Goal: Task Accomplishment & Management: Manage account settings

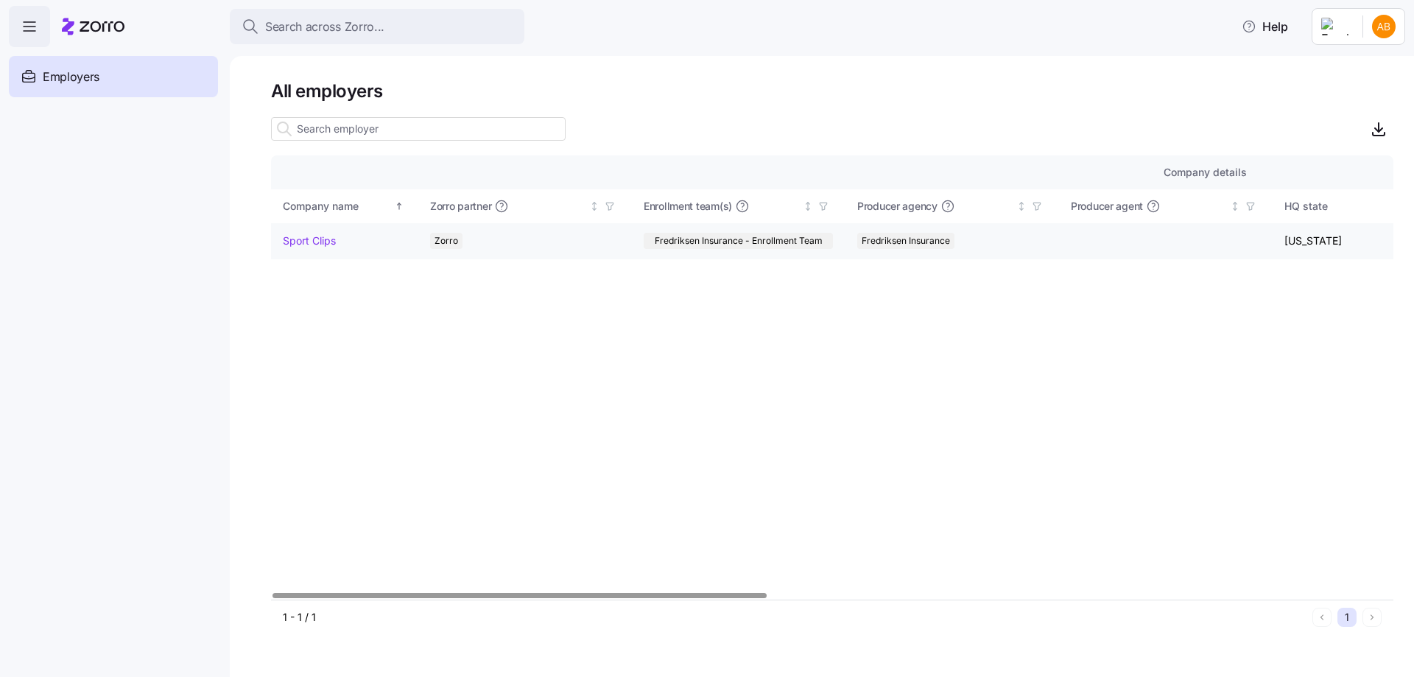
click at [304, 238] on link "Sport Clips" at bounding box center [309, 241] width 53 height 15
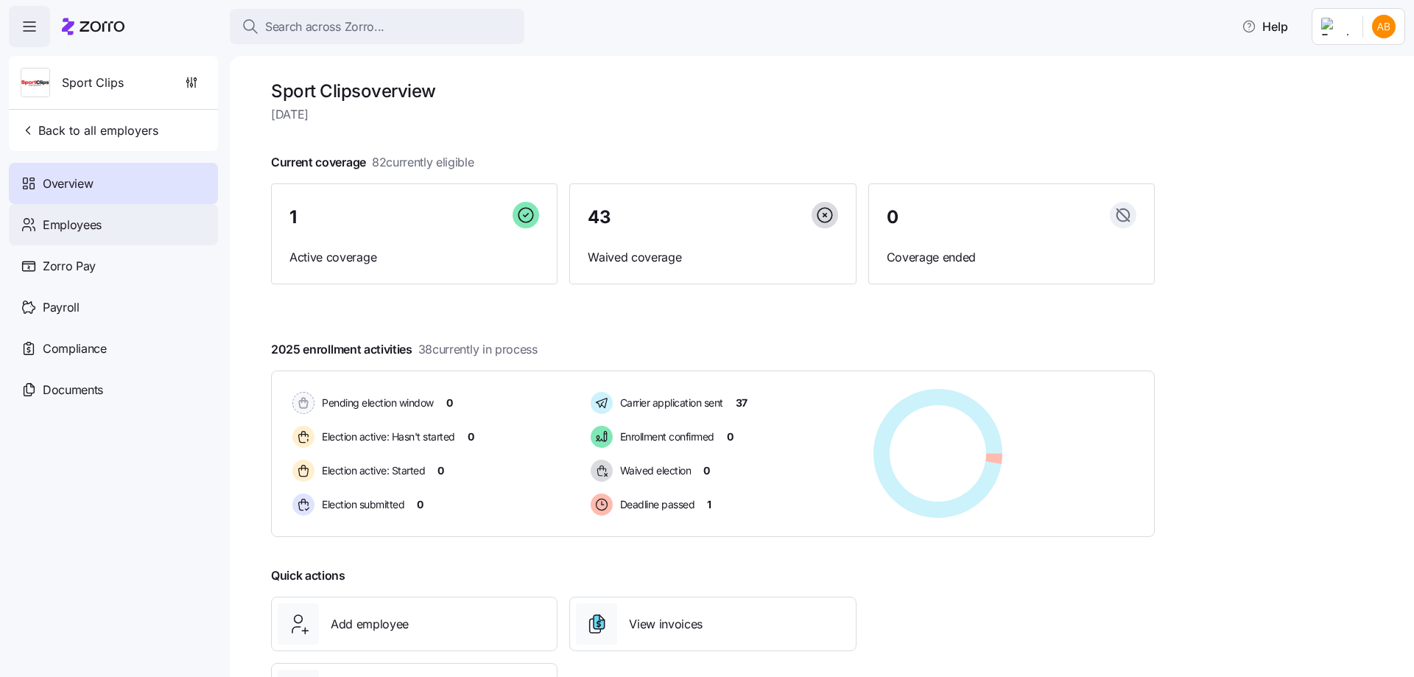
click at [101, 222] on span "Employees" at bounding box center [72, 225] width 59 height 18
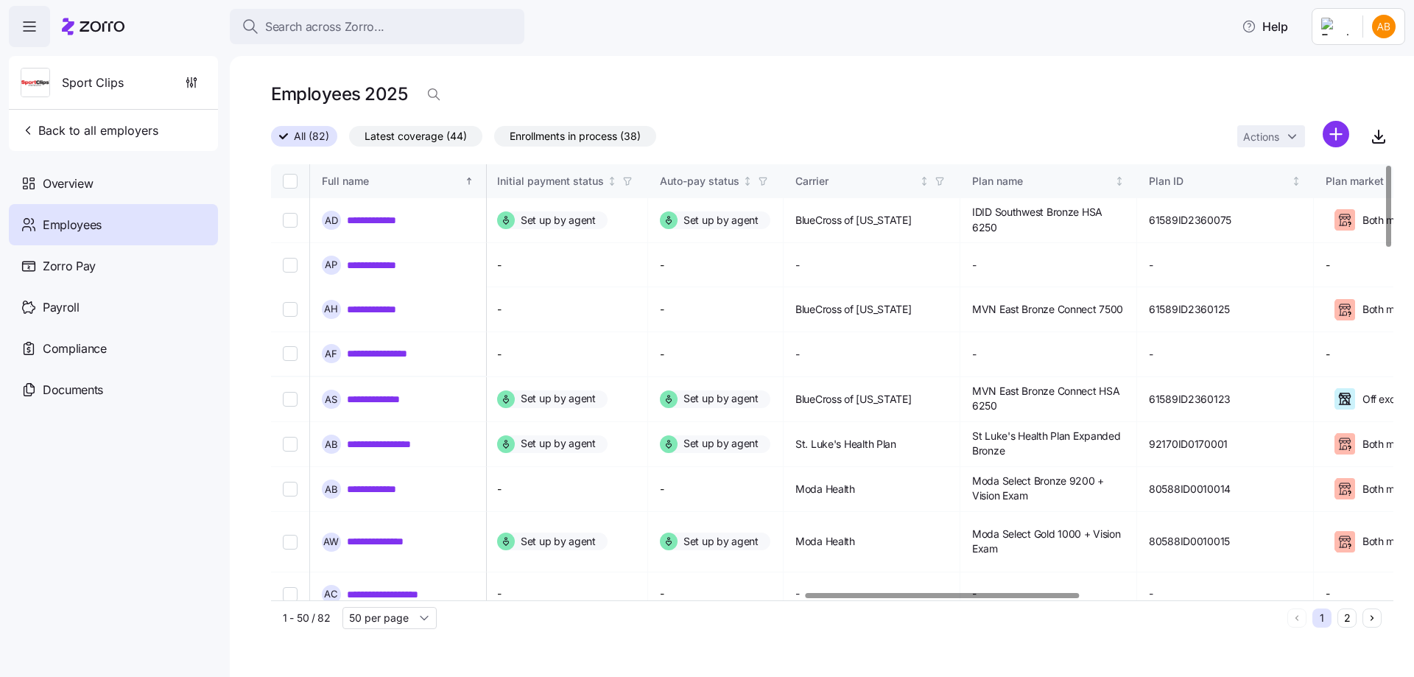
scroll to position [0, 2287]
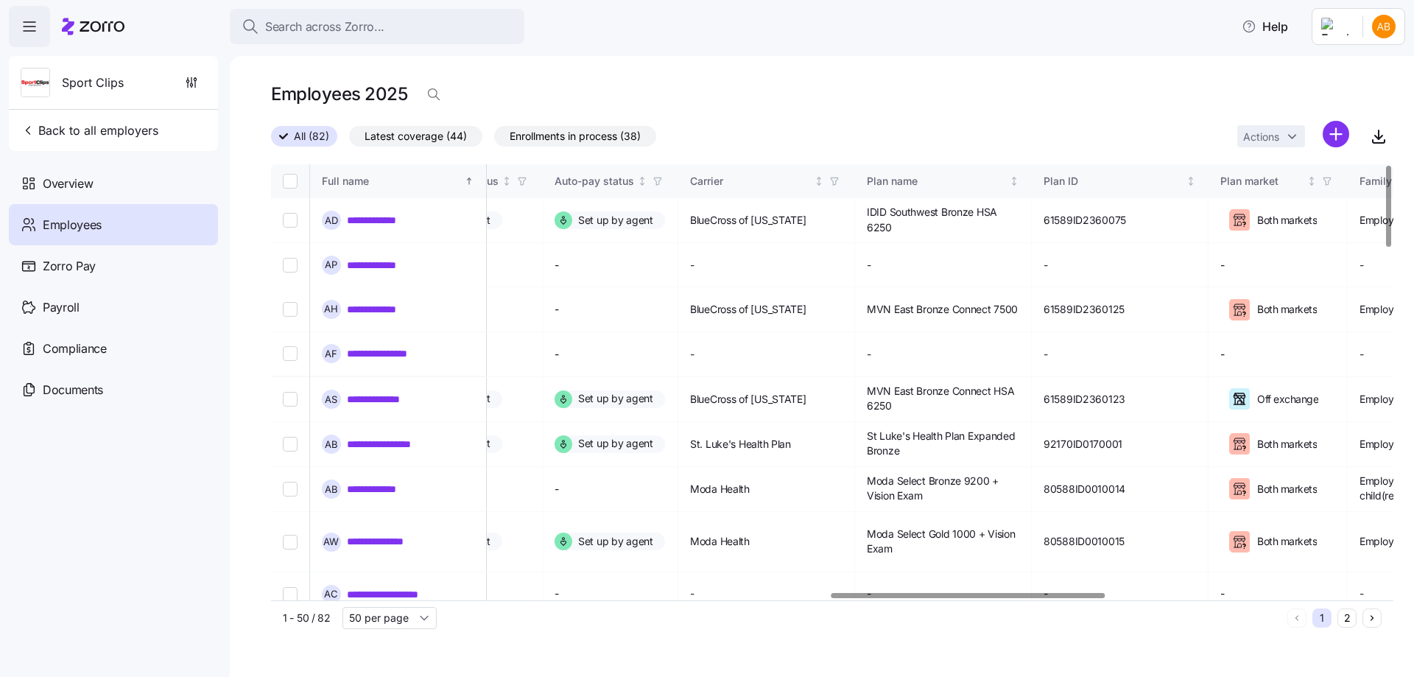
click at [1005, 593] on div at bounding box center [969, 595] width 274 height 5
click at [840, 181] on icon "button" at bounding box center [834, 181] width 10 height 10
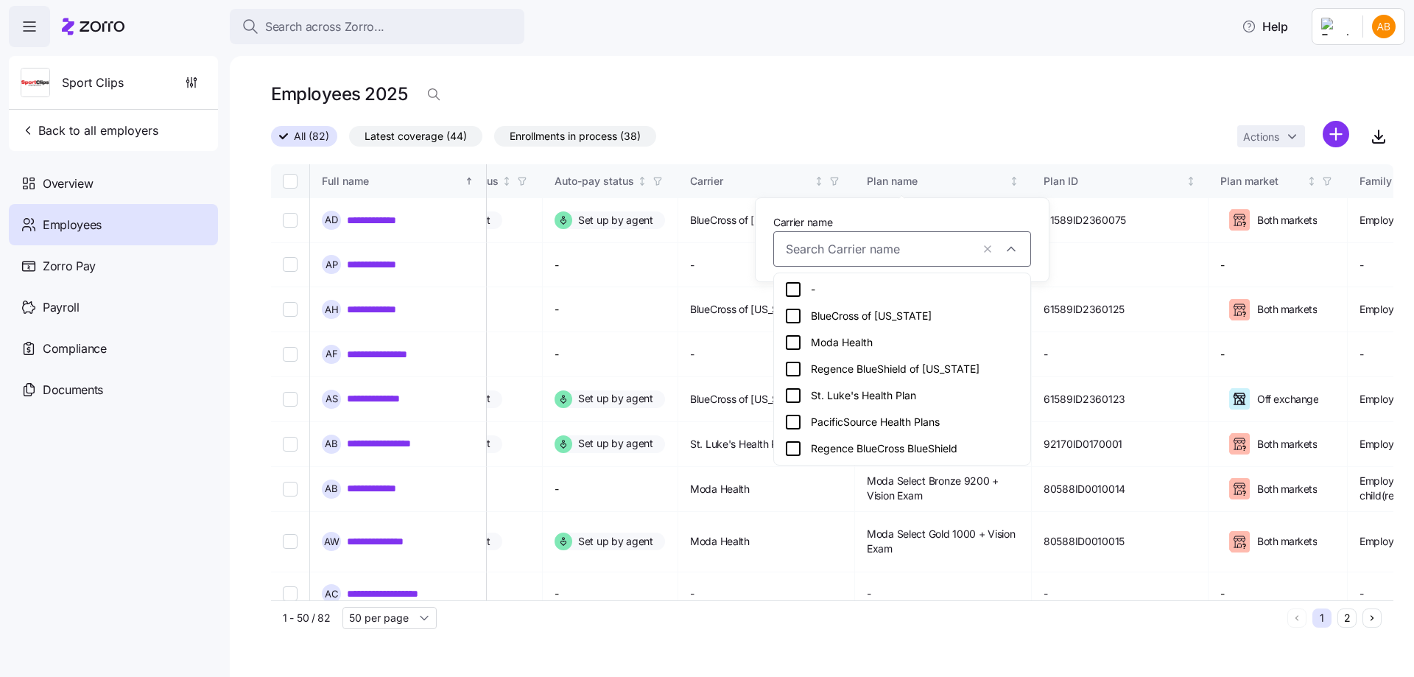
click at [793, 318] on icon at bounding box center [794, 316] width 18 height 18
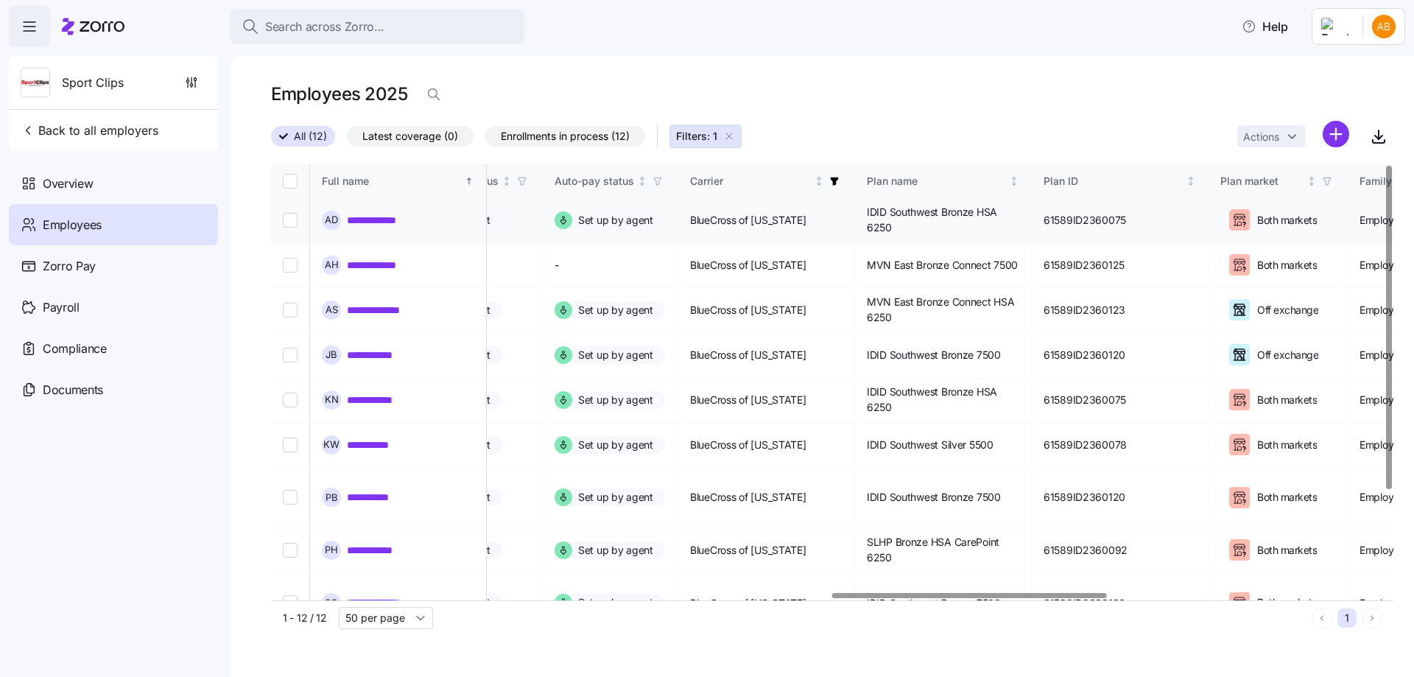
click at [369, 221] on link "**********" at bounding box center [378, 220] width 63 height 15
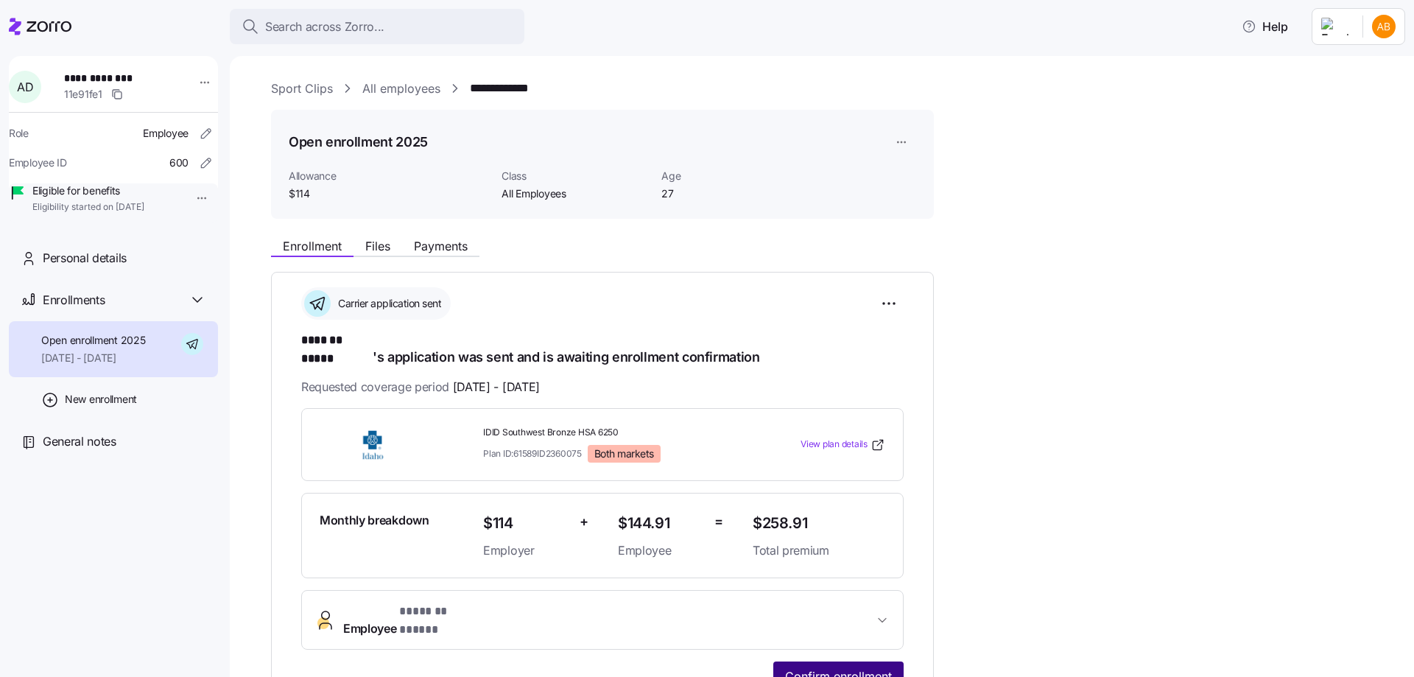
click at [824, 667] on span "Confirm enrollment" at bounding box center [838, 676] width 107 height 18
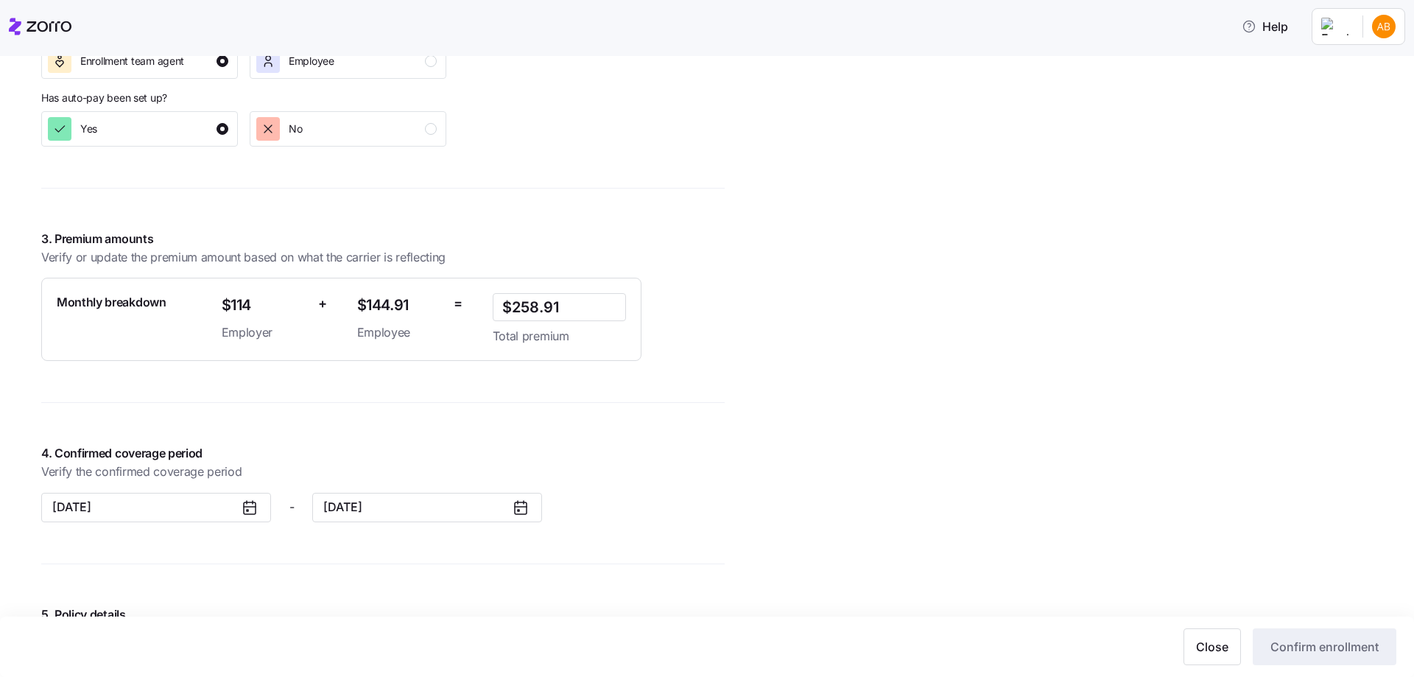
scroll to position [1031, 0]
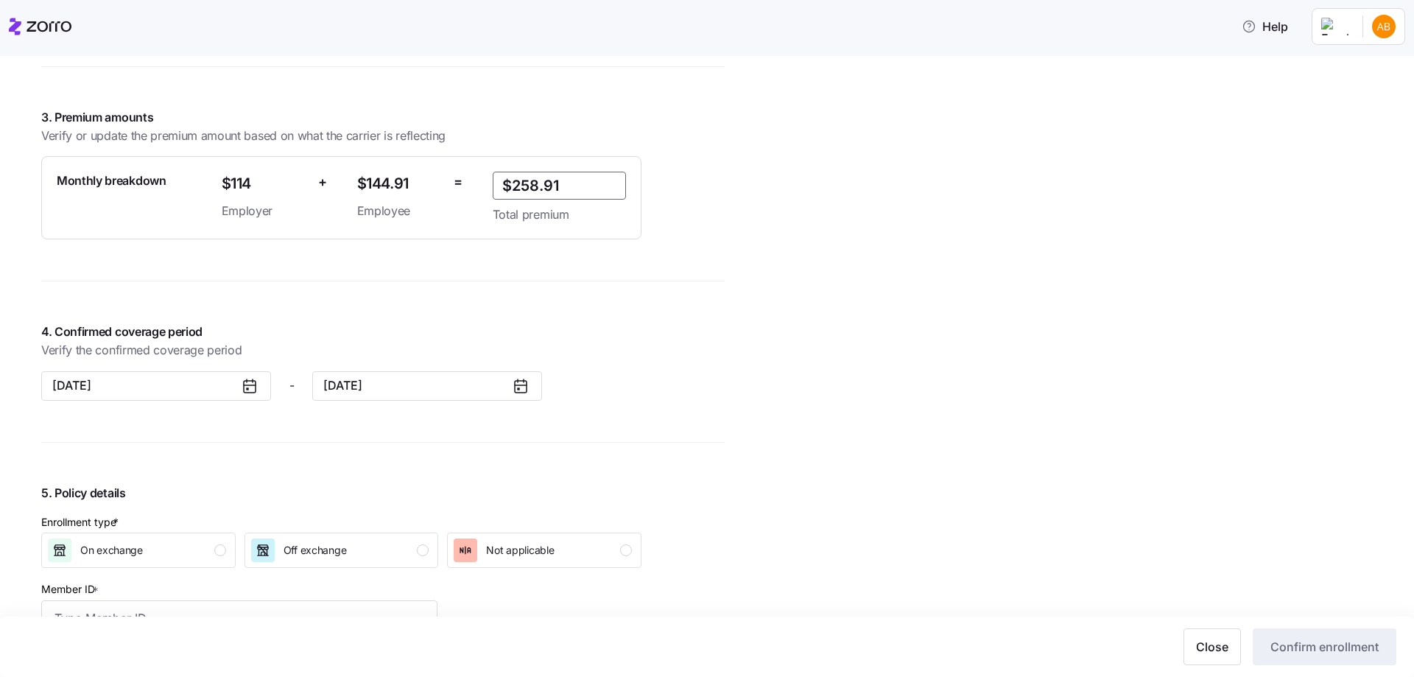
click at [571, 180] on input "$258.91" at bounding box center [559, 186] width 133 height 28
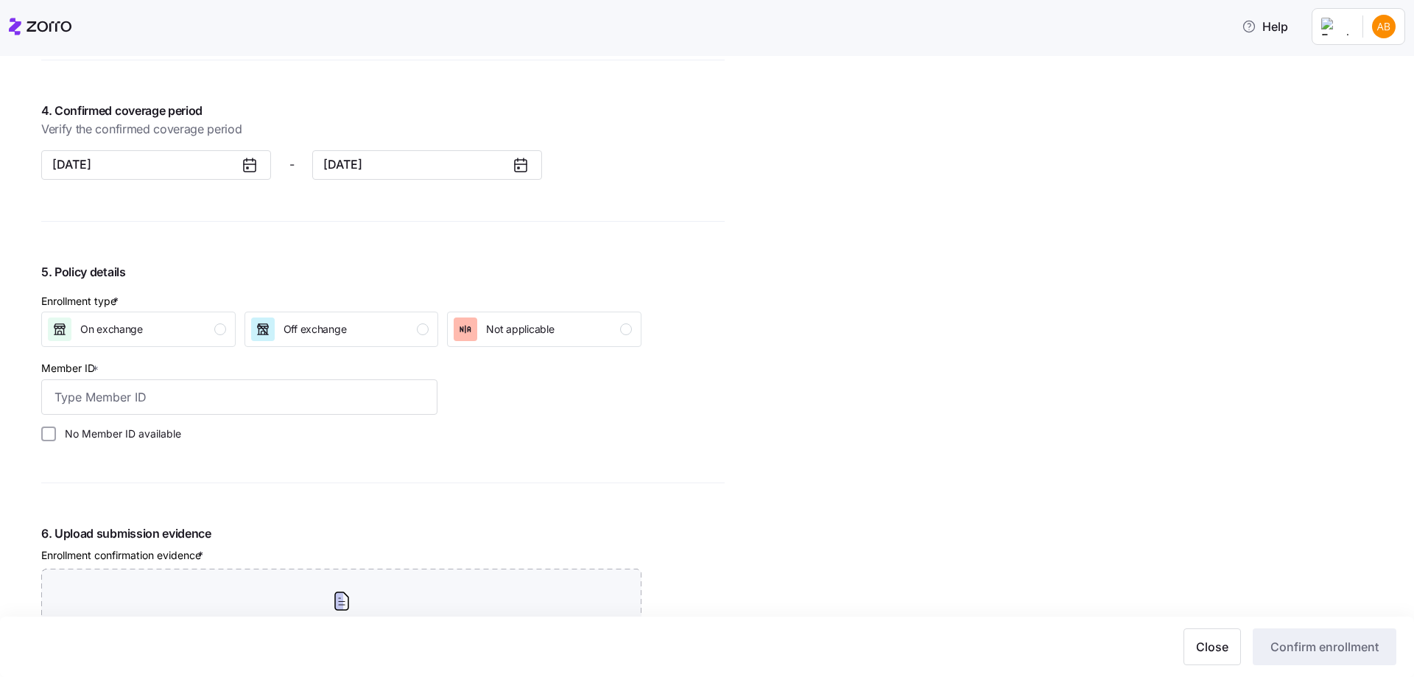
scroll to position [1326, 0]
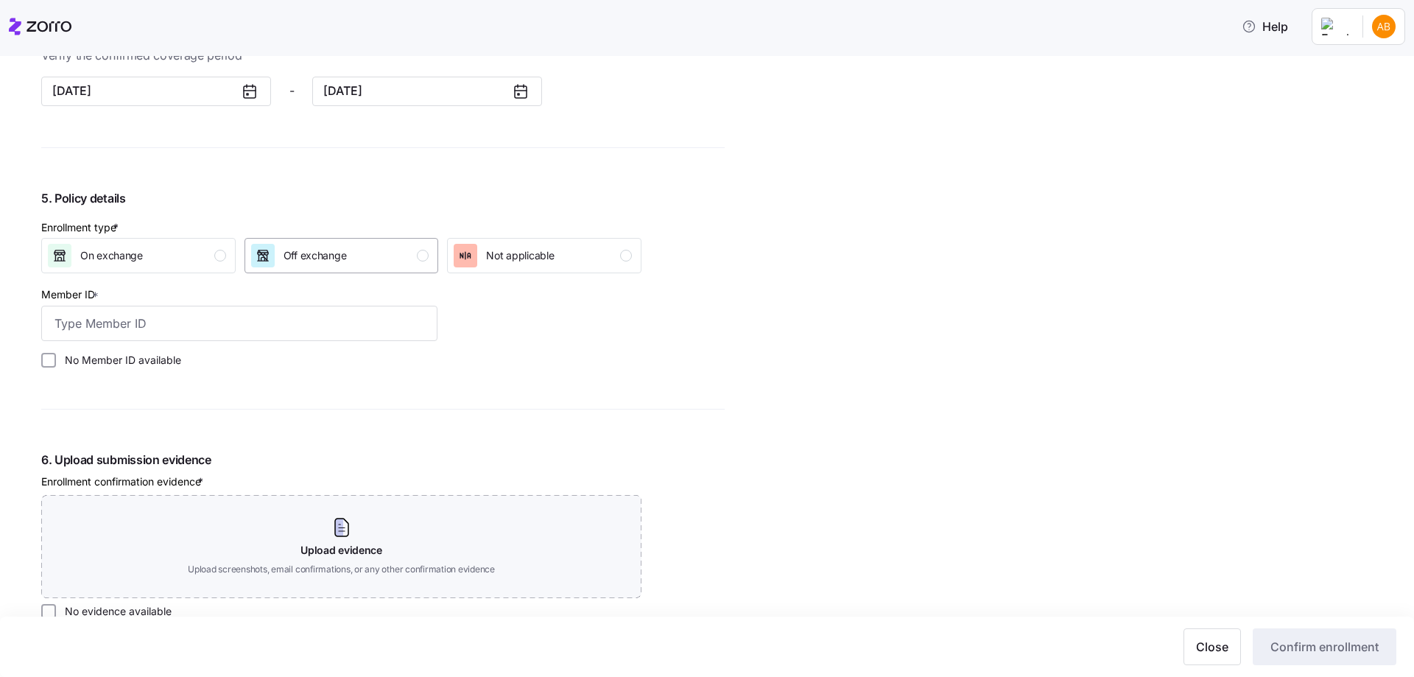
click at [399, 245] on div "Off exchange" at bounding box center [340, 256] width 178 height 24
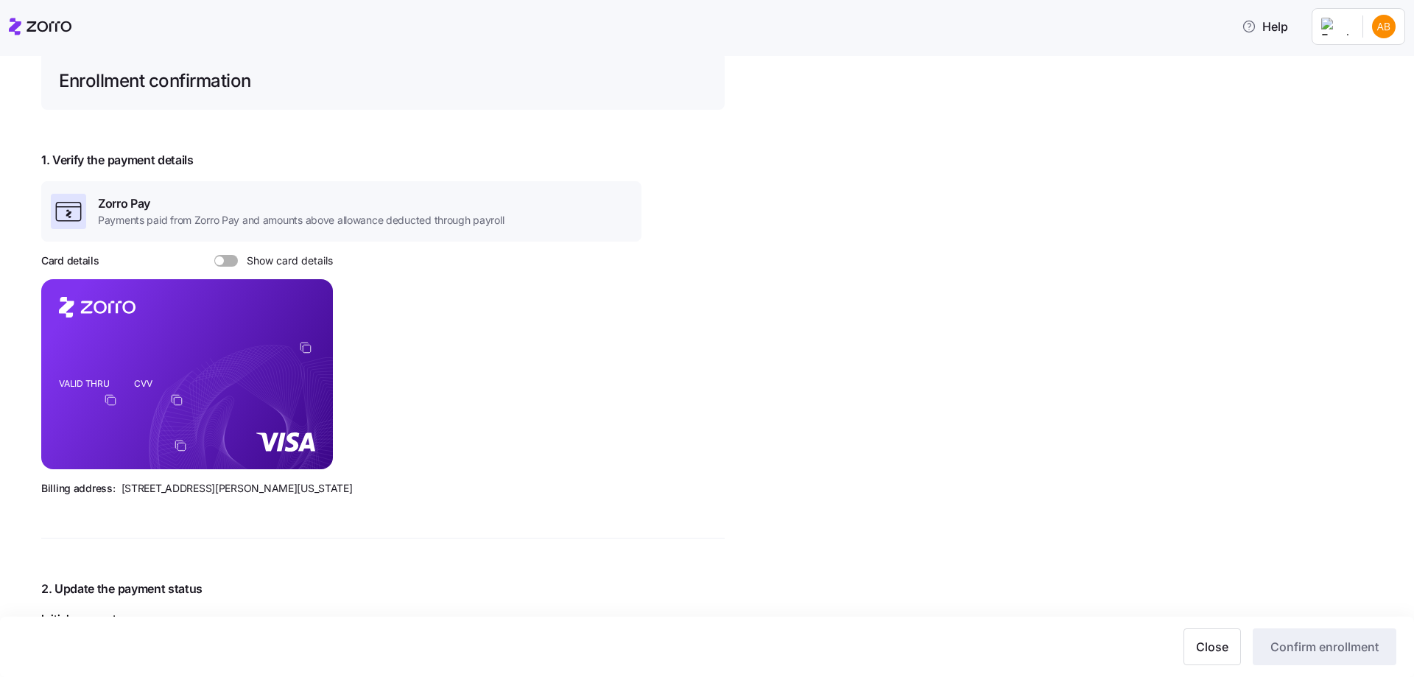
scroll to position [0, 0]
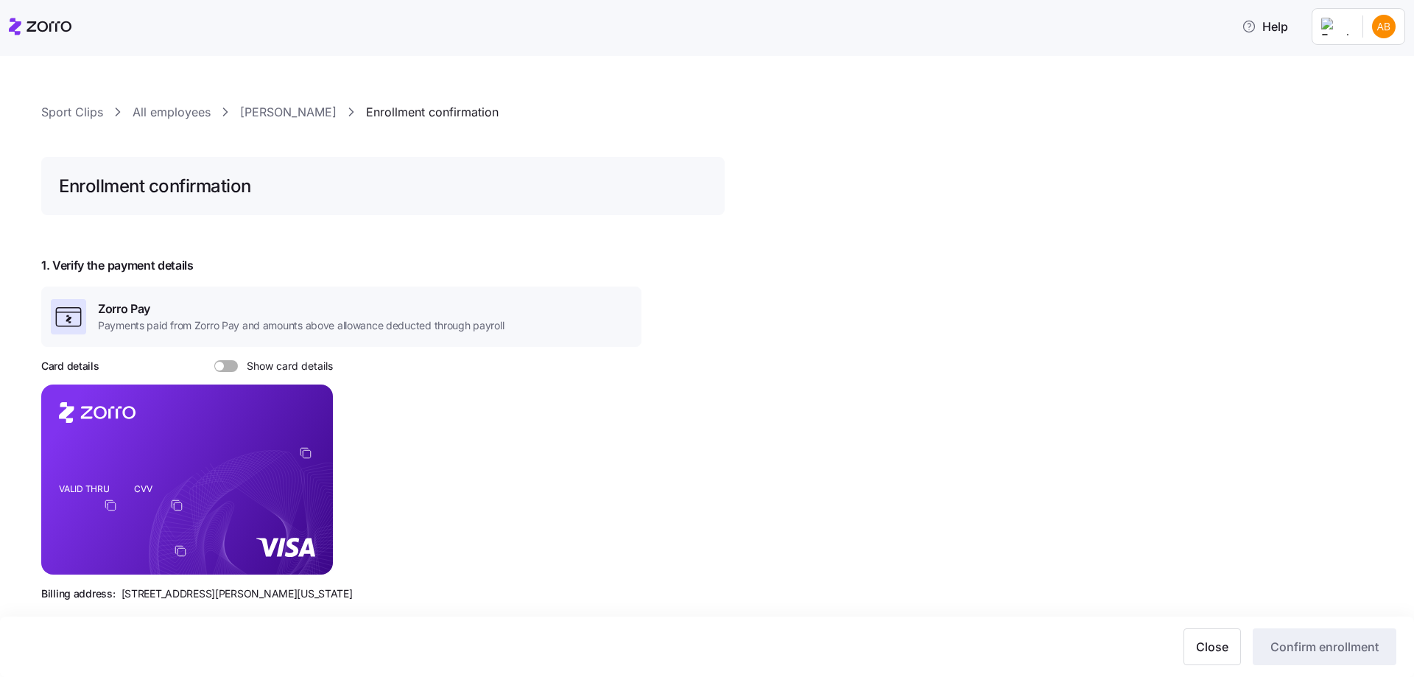
click at [180, 110] on link "All employees" at bounding box center [172, 112] width 78 height 18
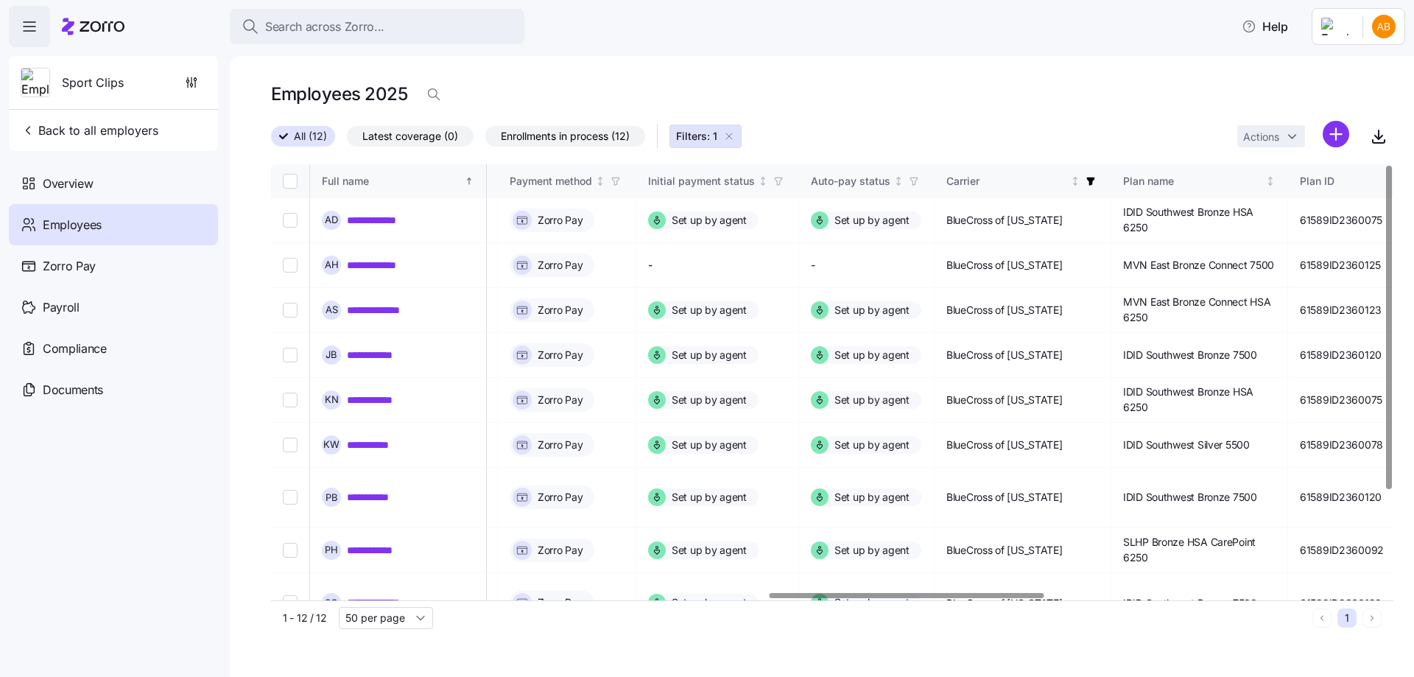
scroll to position [0, 2158]
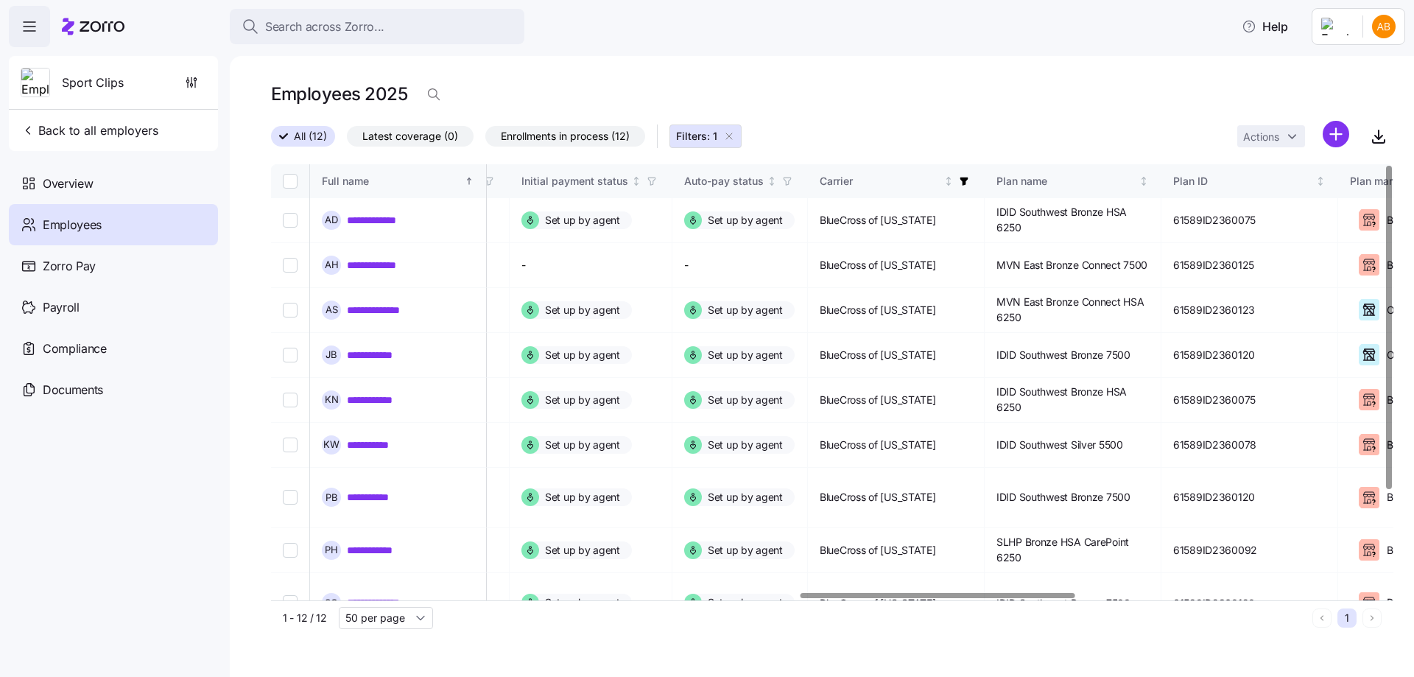
click at [938, 600] on div at bounding box center [828, 596] width 1114 height 9
click at [969, 180] on icon "button" at bounding box center [964, 181] width 10 height 10
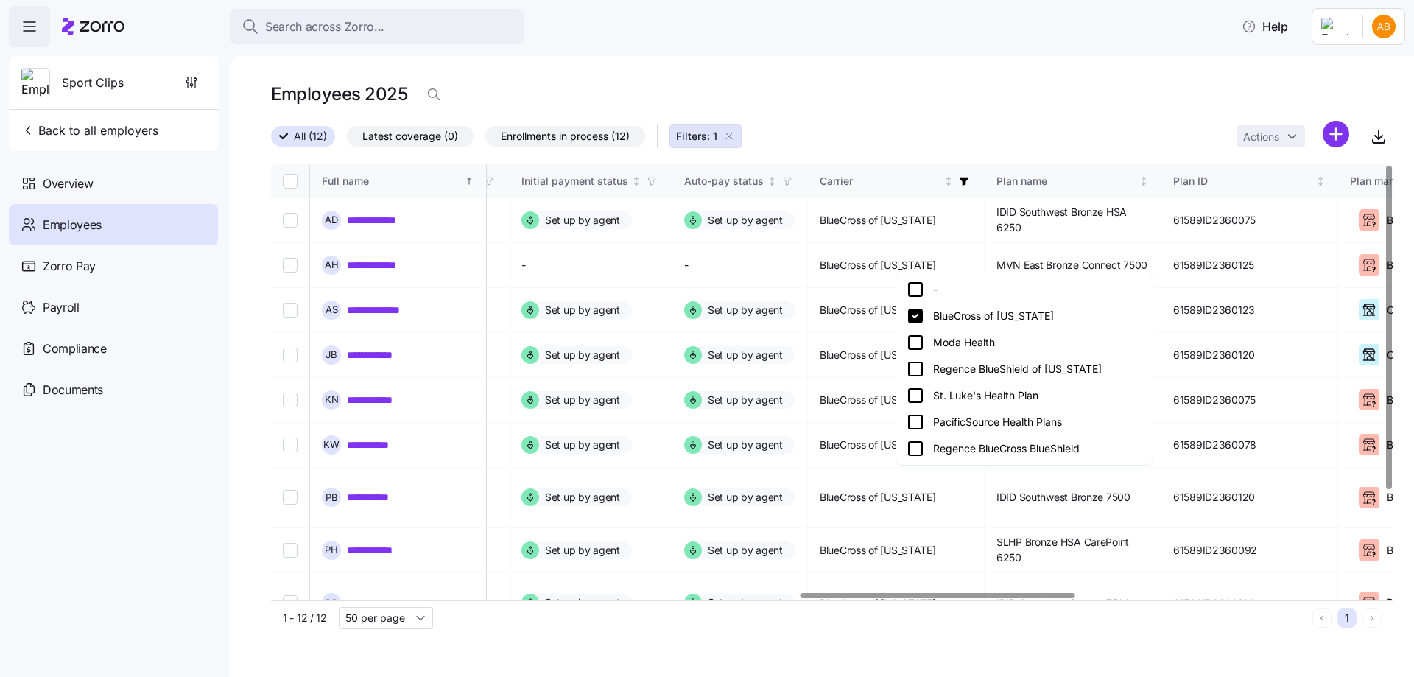
click at [916, 315] on icon at bounding box center [915, 316] width 15 height 15
click at [916, 343] on icon at bounding box center [916, 343] width 18 height 18
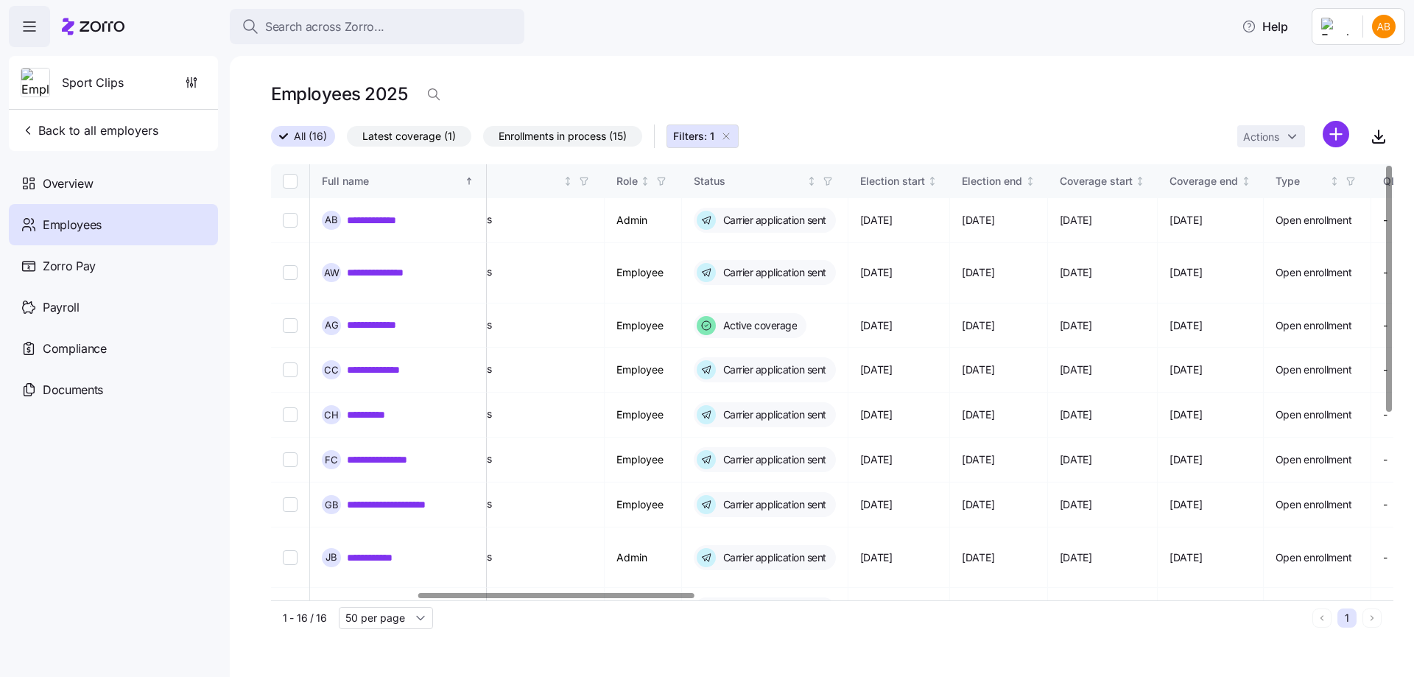
scroll to position [0, 580]
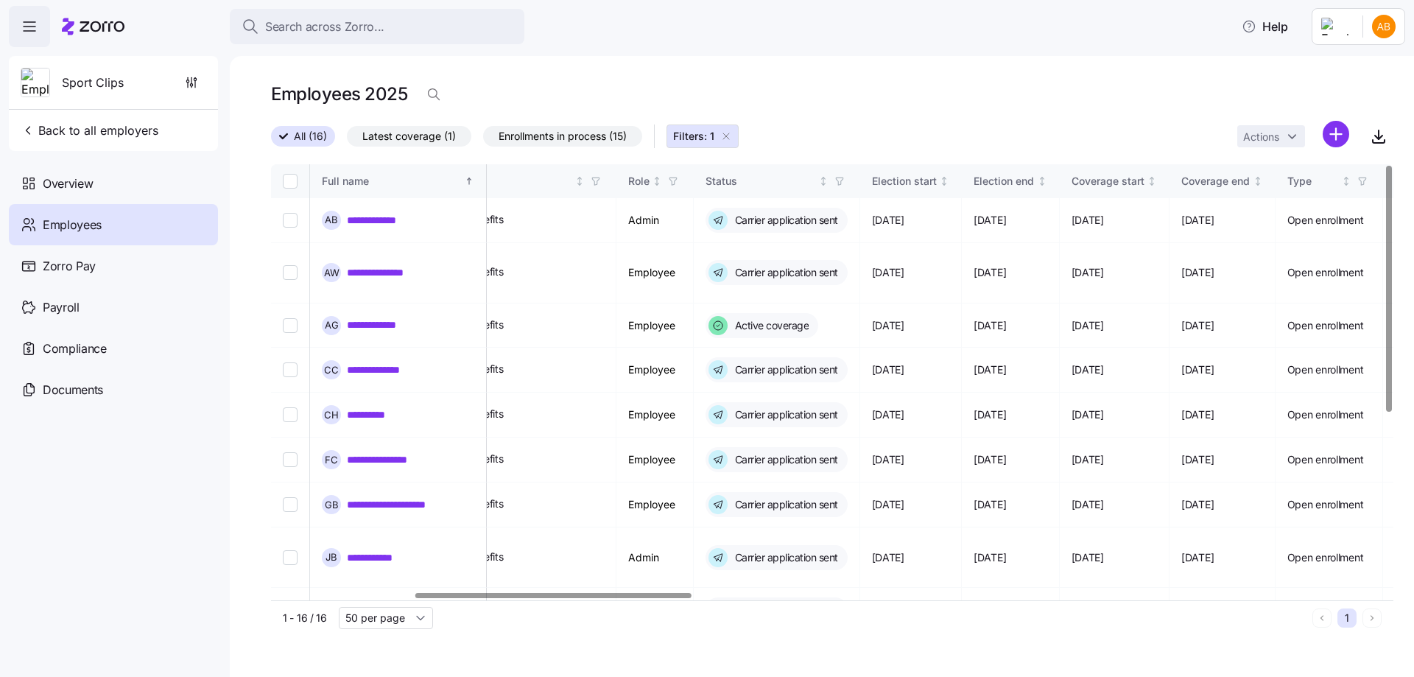
click at [519, 594] on div at bounding box center [553, 595] width 276 height 5
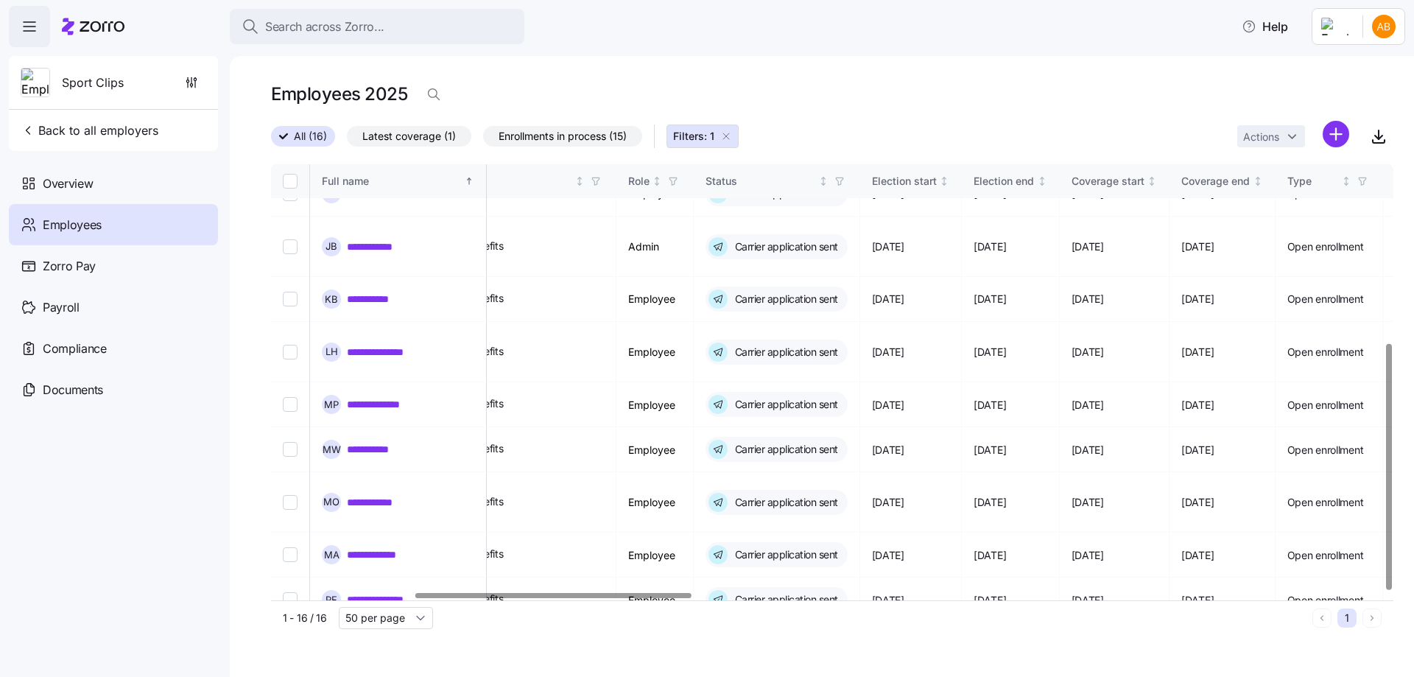
scroll to position [315, 580]
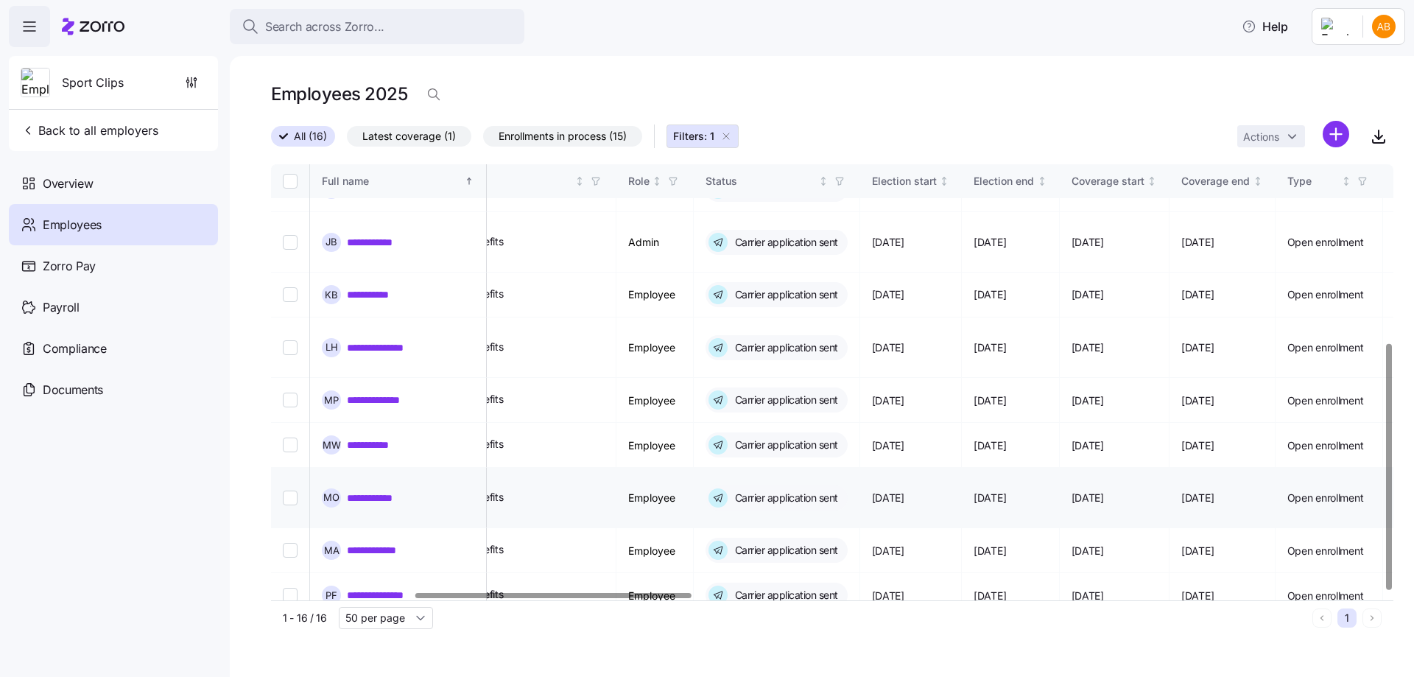
click at [376, 491] on link "**********" at bounding box center [383, 498] width 73 height 15
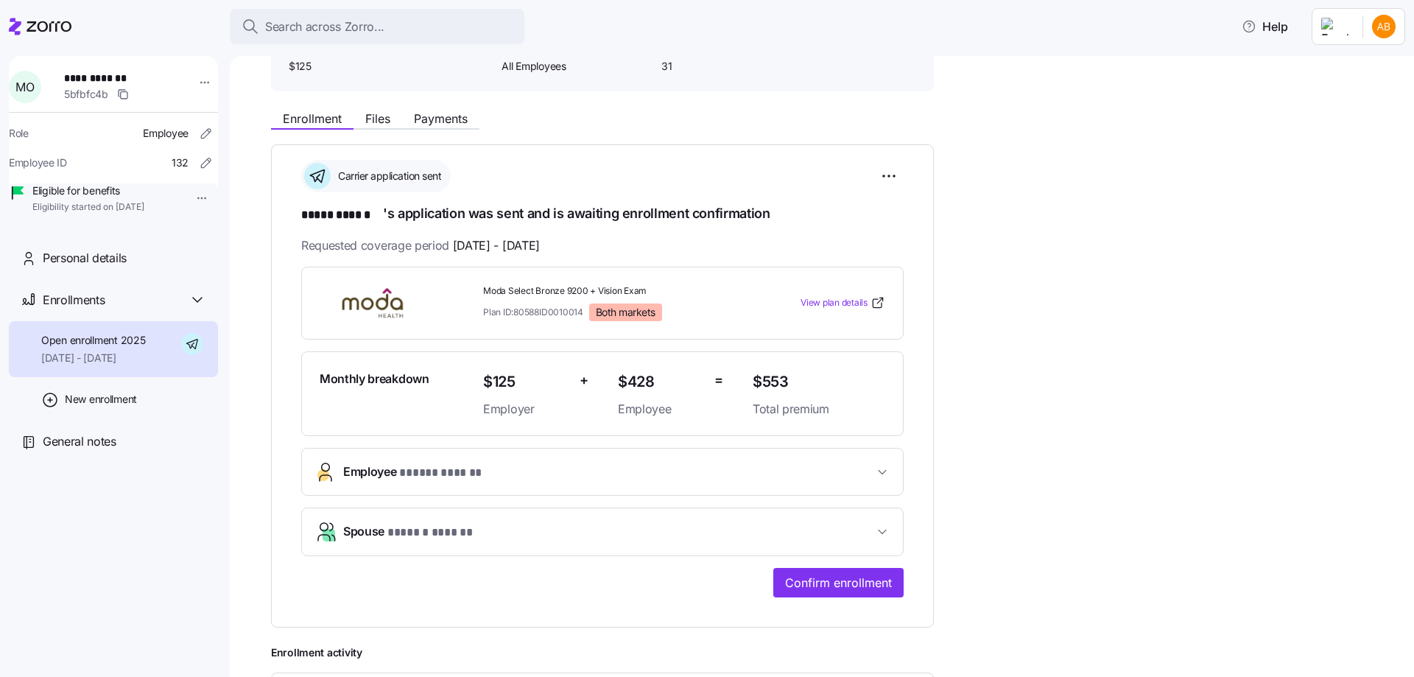
scroll to position [147, 0]
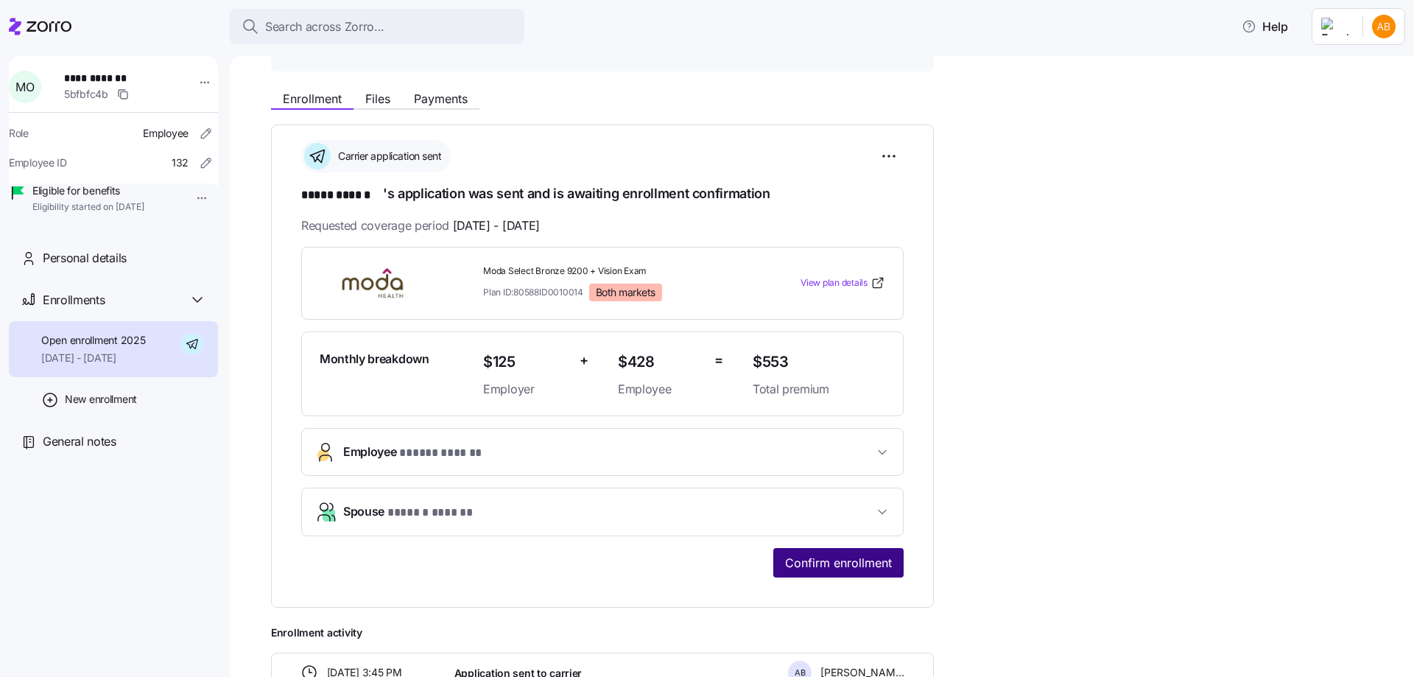
click at [829, 561] on span "Confirm enrollment" at bounding box center [838, 563] width 107 height 18
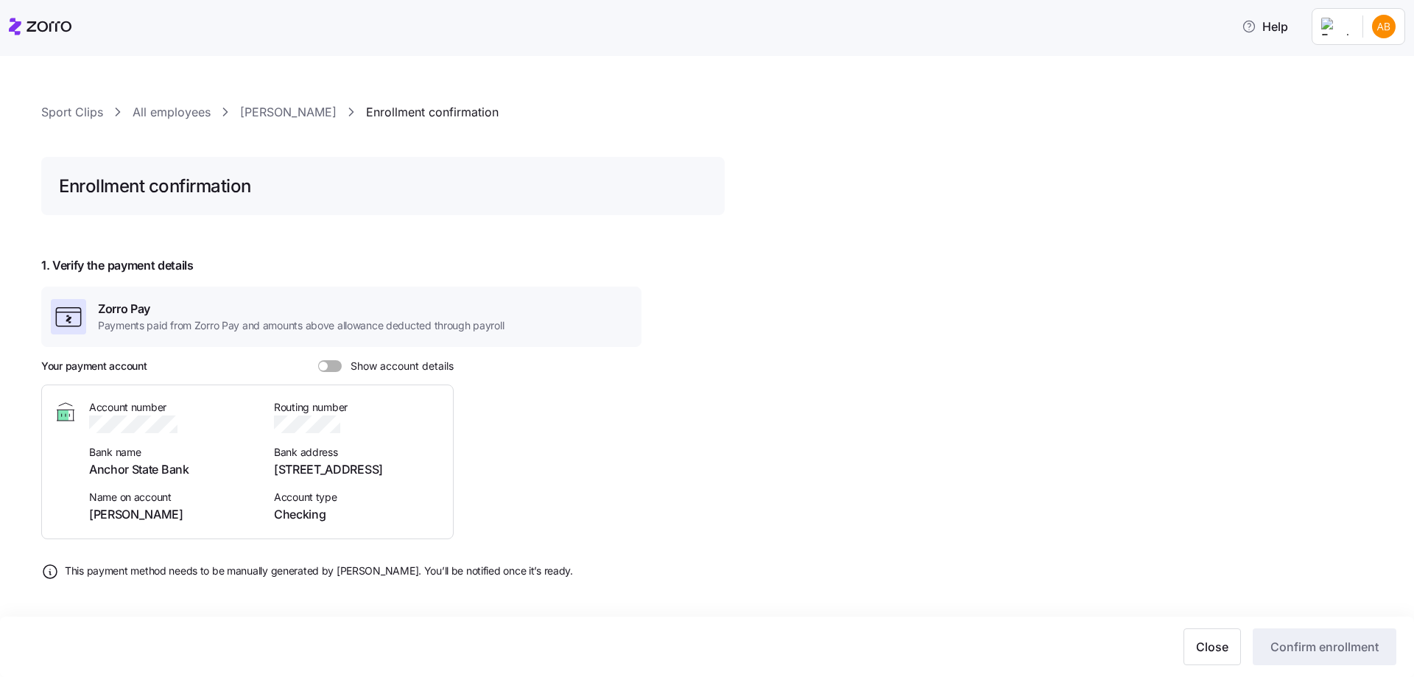
click at [336, 365] on span at bounding box center [335, 366] width 15 height 12
click at [318, 360] on input "Show account details" at bounding box center [318, 360] width 0 height 0
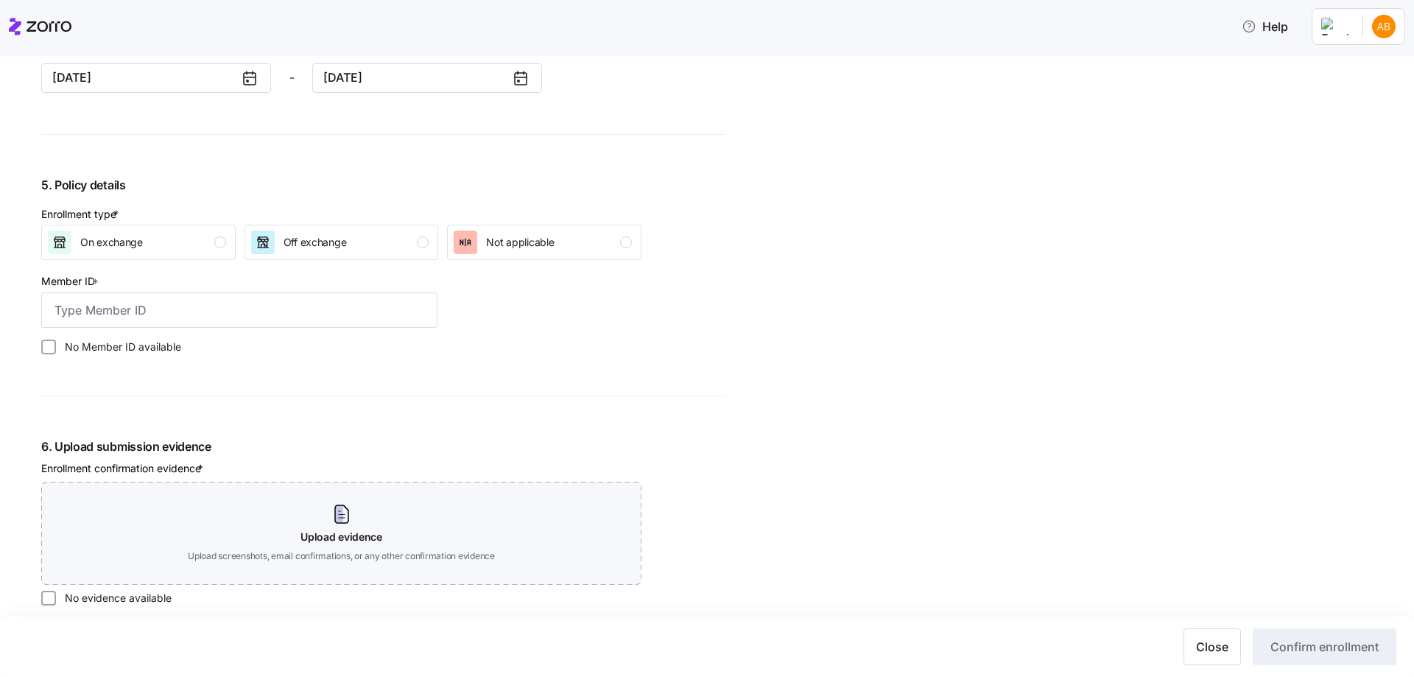
scroll to position [1326, 0]
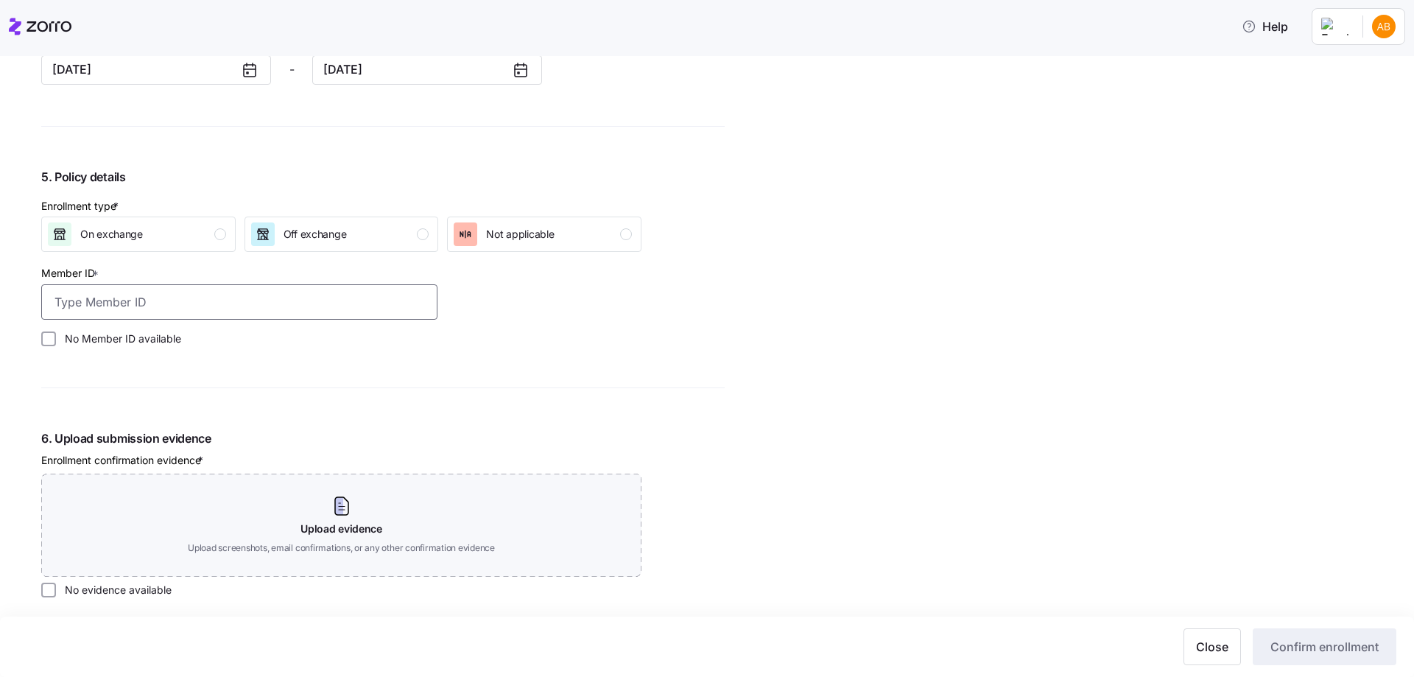
click at [178, 292] on input "Member ID *" at bounding box center [239, 301] width 396 height 35
paste input "F95975212"
type input "F95975212"
click at [426, 231] on div "button" at bounding box center [423, 234] width 12 height 12
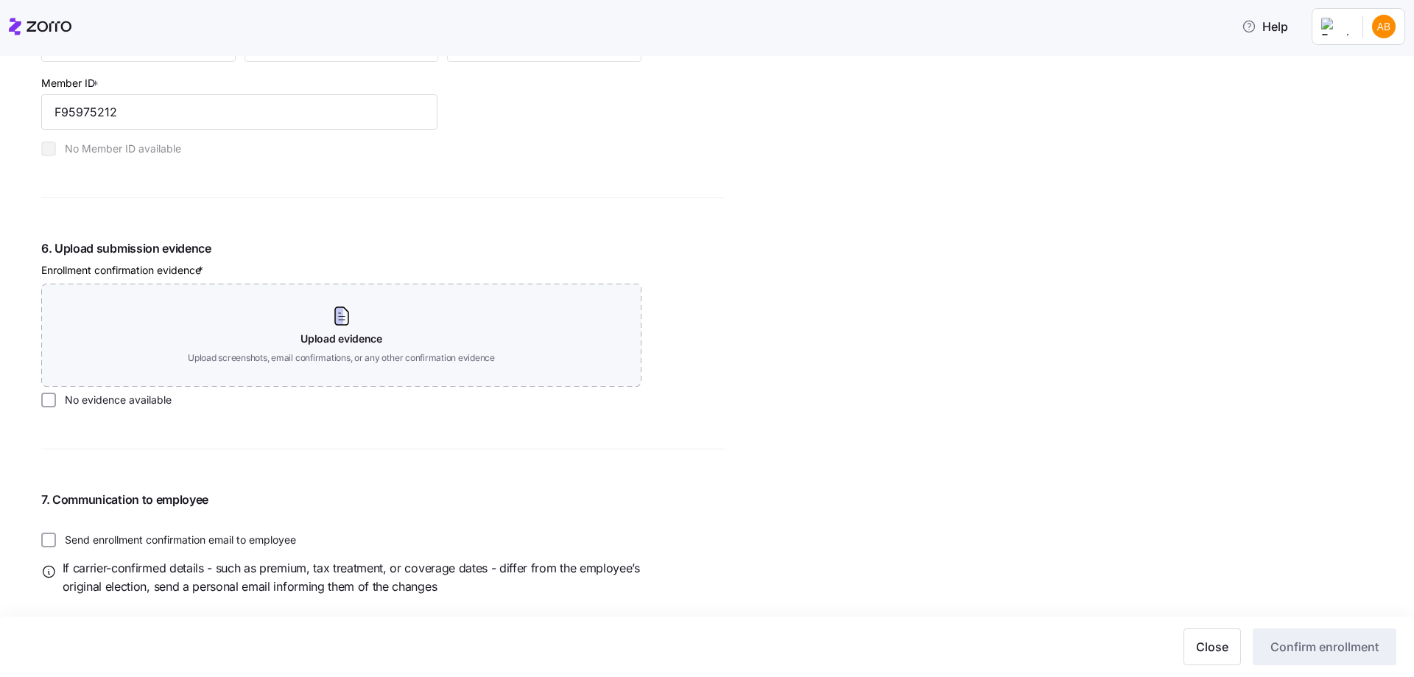
scroll to position [1541, 0]
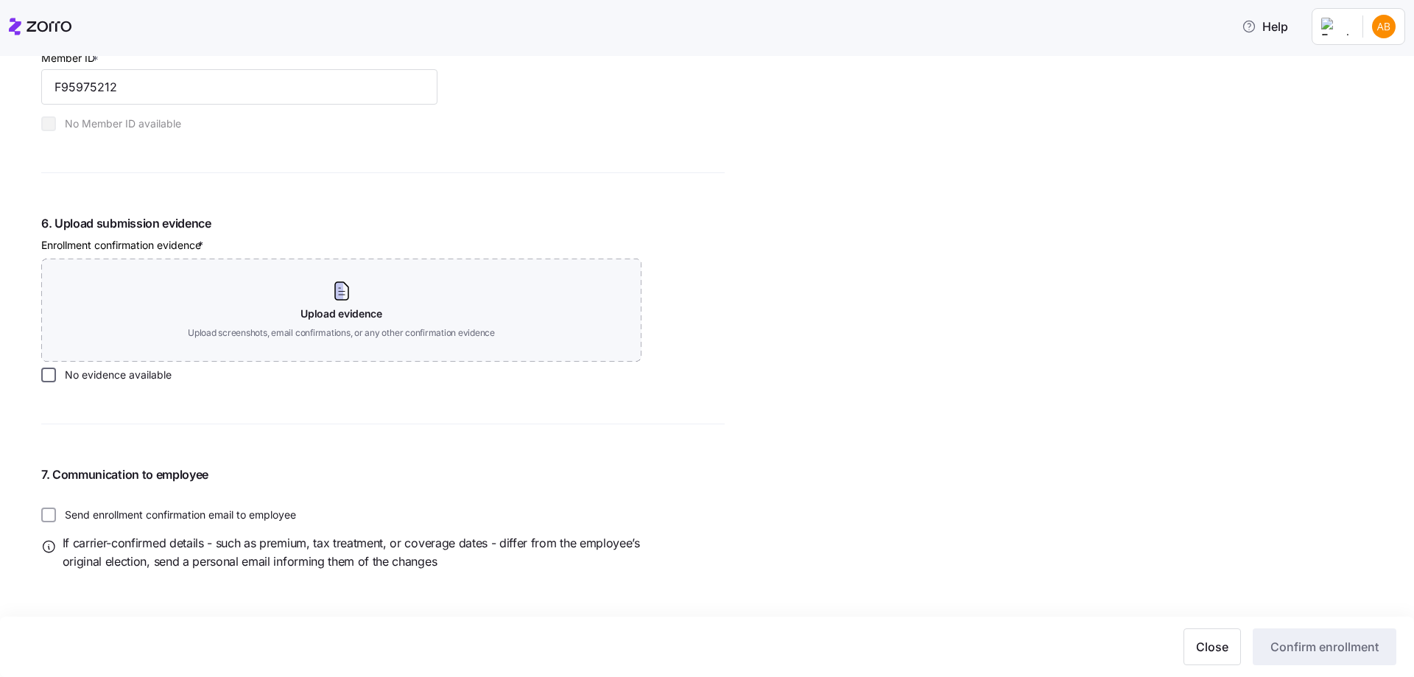
click at [46, 376] on input "No evidence available" at bounding box center [48, 375] width 15 height 15
checkbox input "true"
click at [46, 515] on input "Send enrollment confirmation email to employee" at bounding box center [48, 515] width 15 height 15
click at [1305, 646] on span "Confirm enrollment" at bounding box center [1325, 647] width 108 height 18
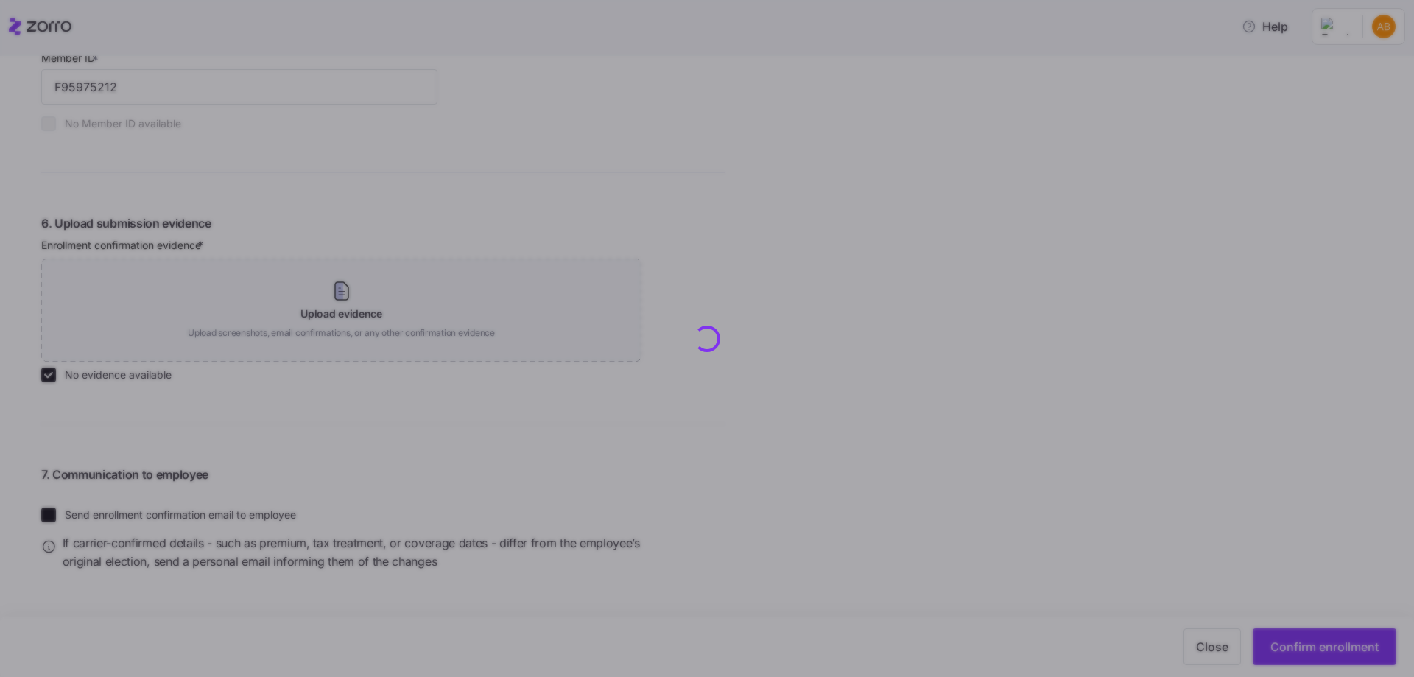
checkbox input "false"
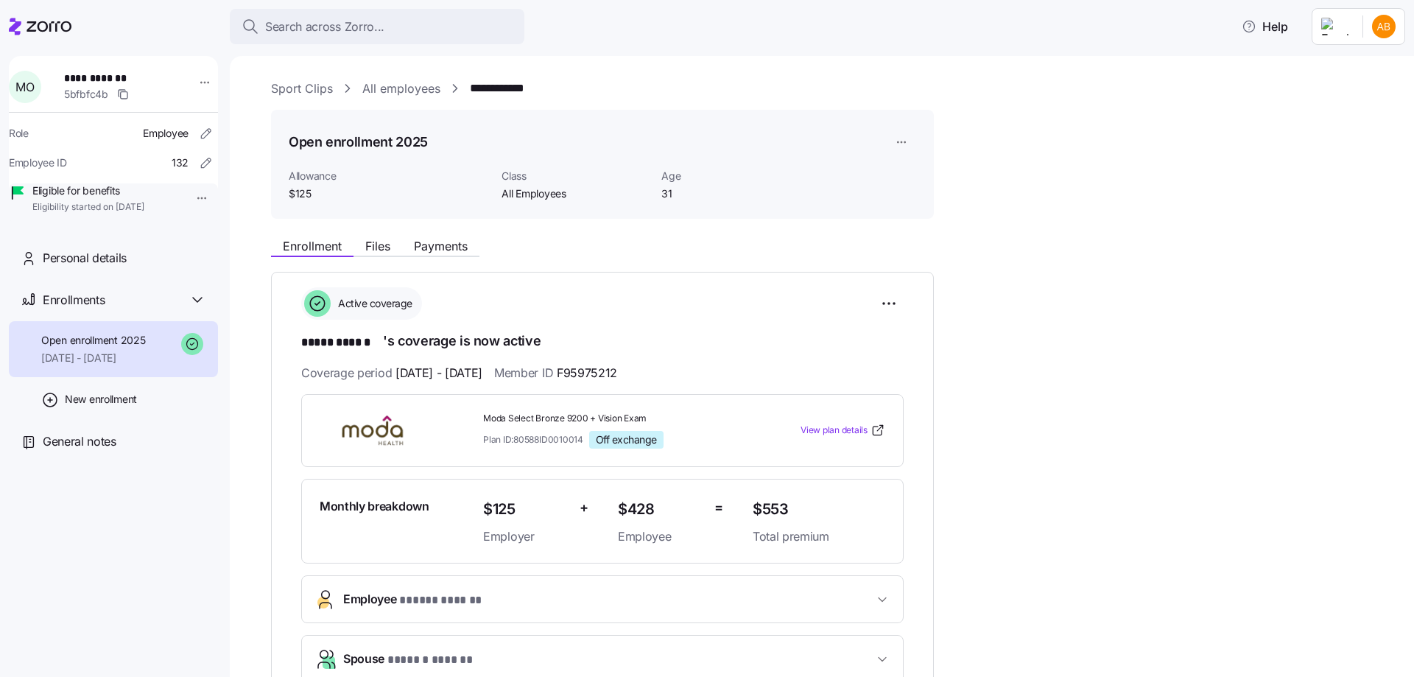
click at [387, 88] on link "All employees" at bounding box center [401, 89] width 78 height 18
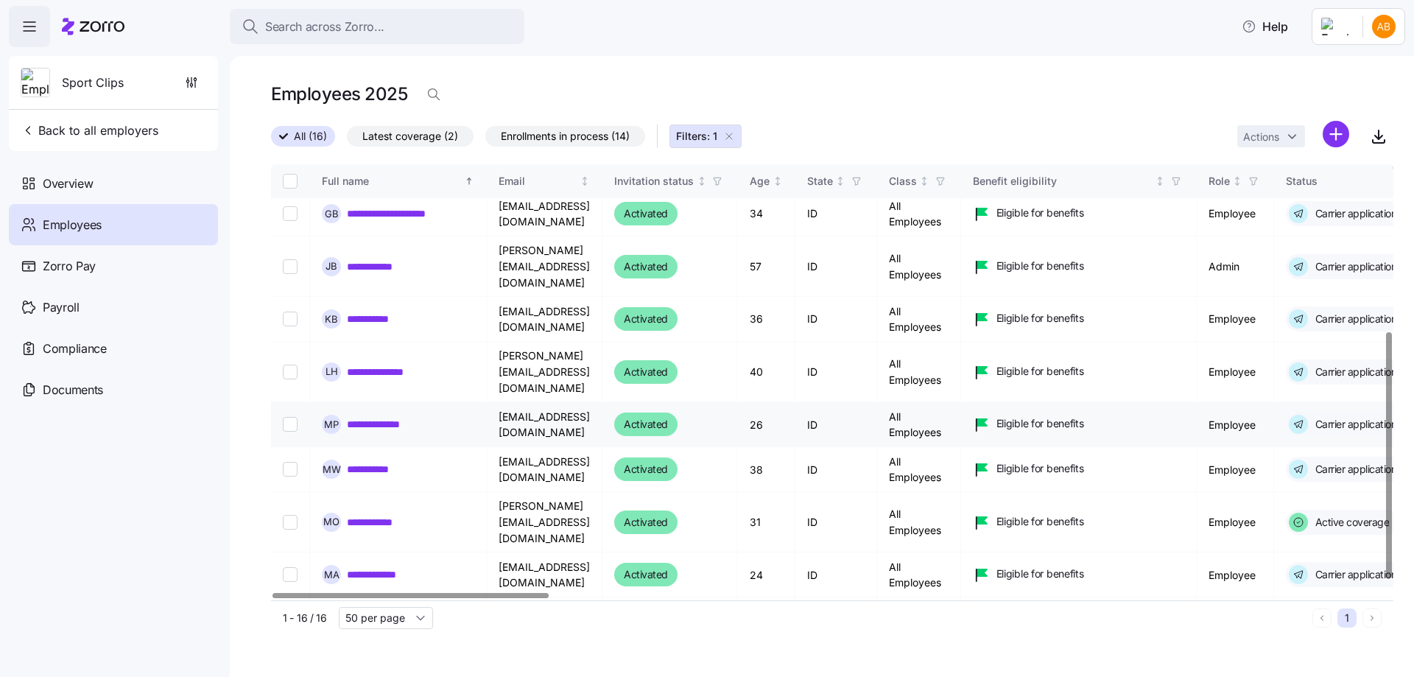
scroll to position [295, 0]
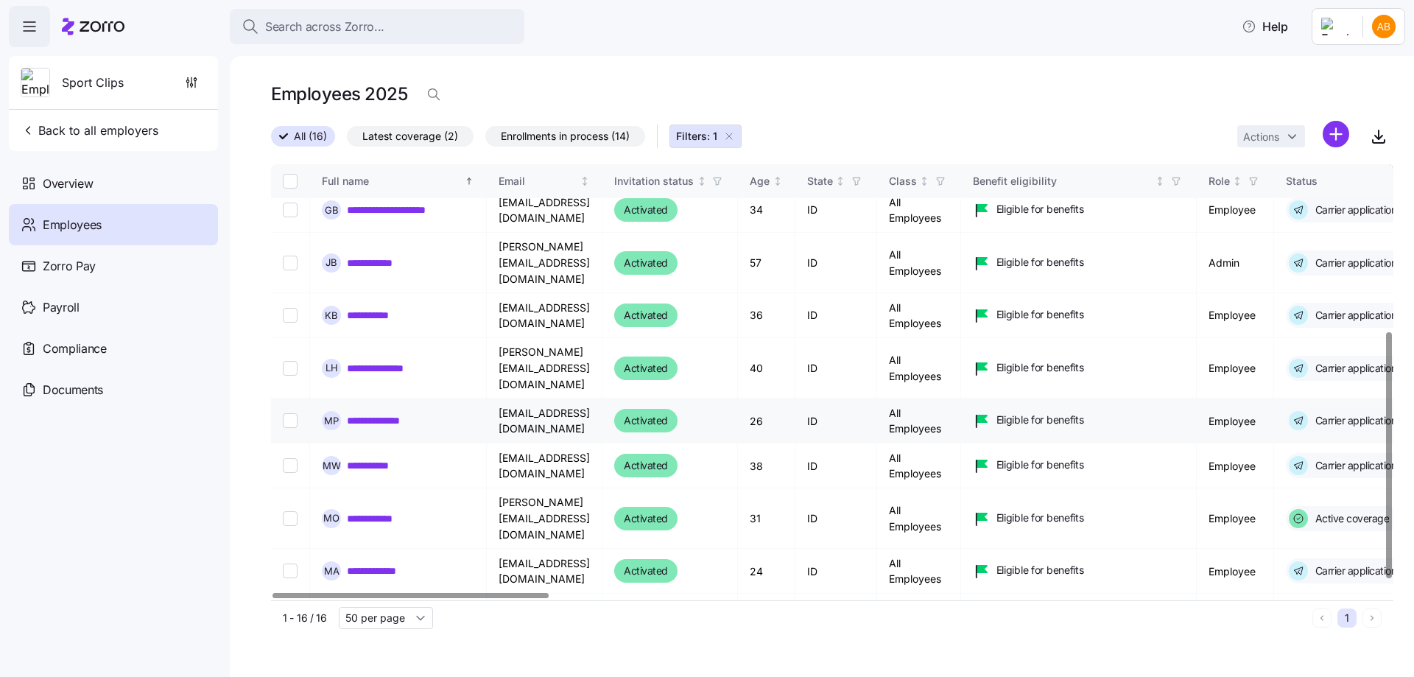
click at [370, 413] on link "**********" at bounding box center [386, 420] width 78 height 15
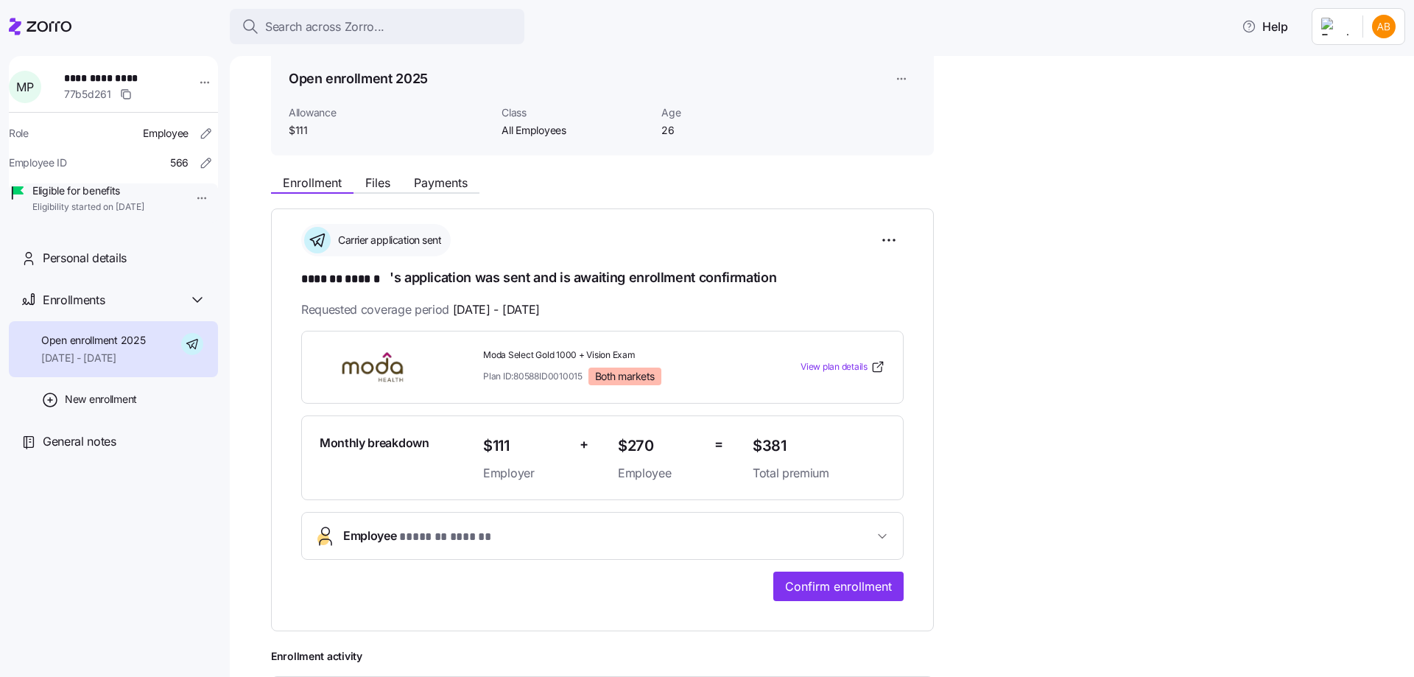
scroll to position [147, 0]
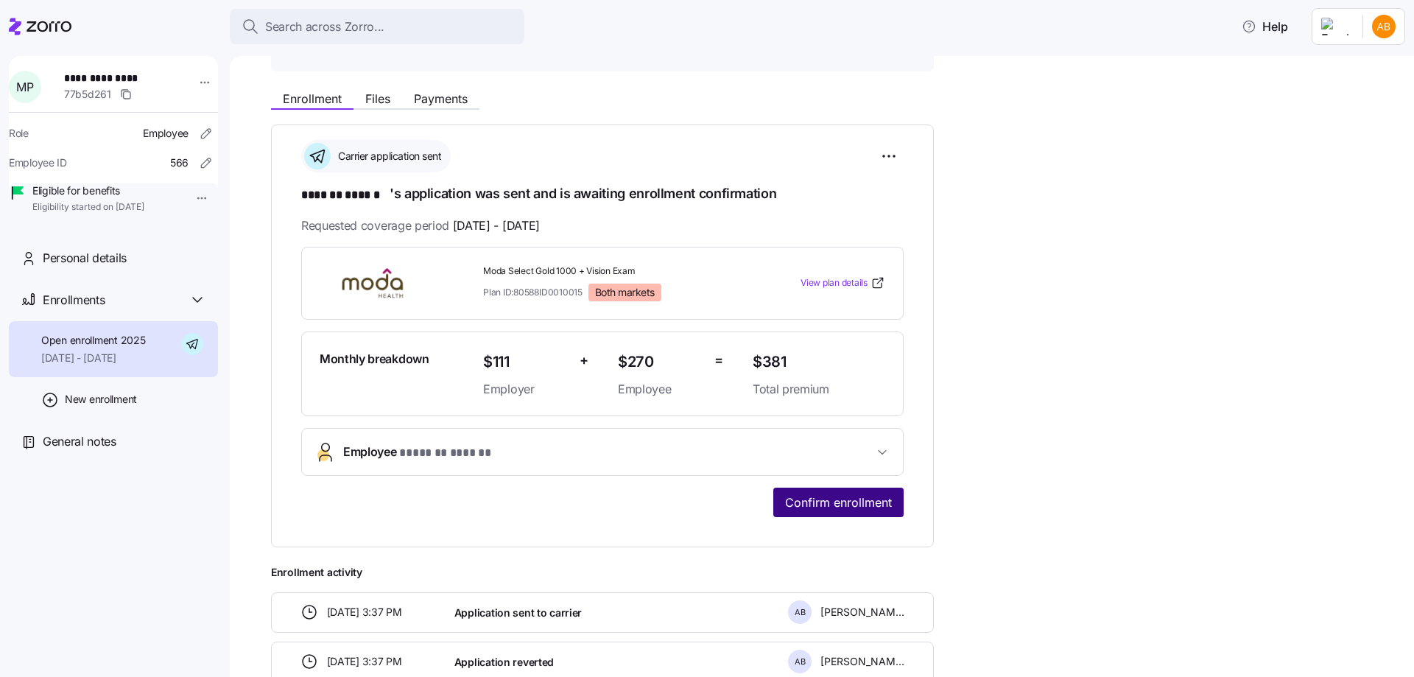
click at [815, 499] on span "Confirm enrollment" at bounding box center [838, 503] width 107 height 18
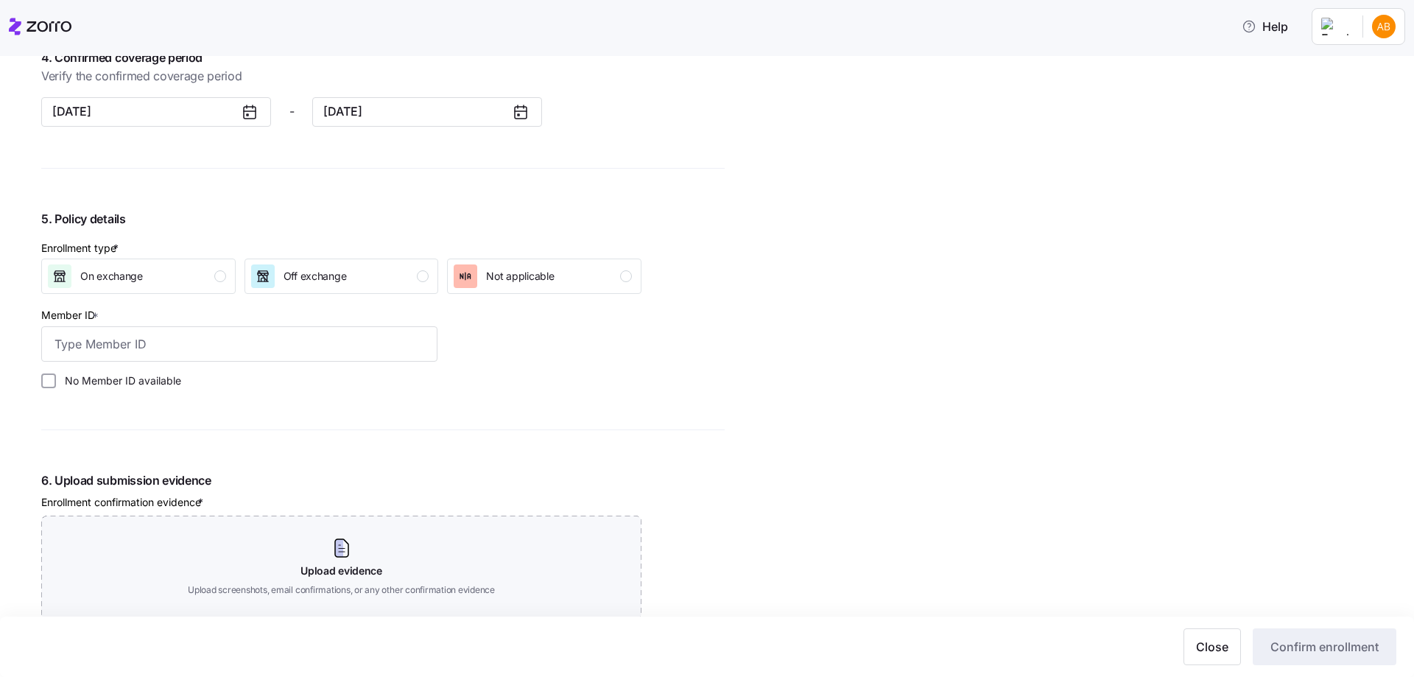
scroll to position [1326, 0]
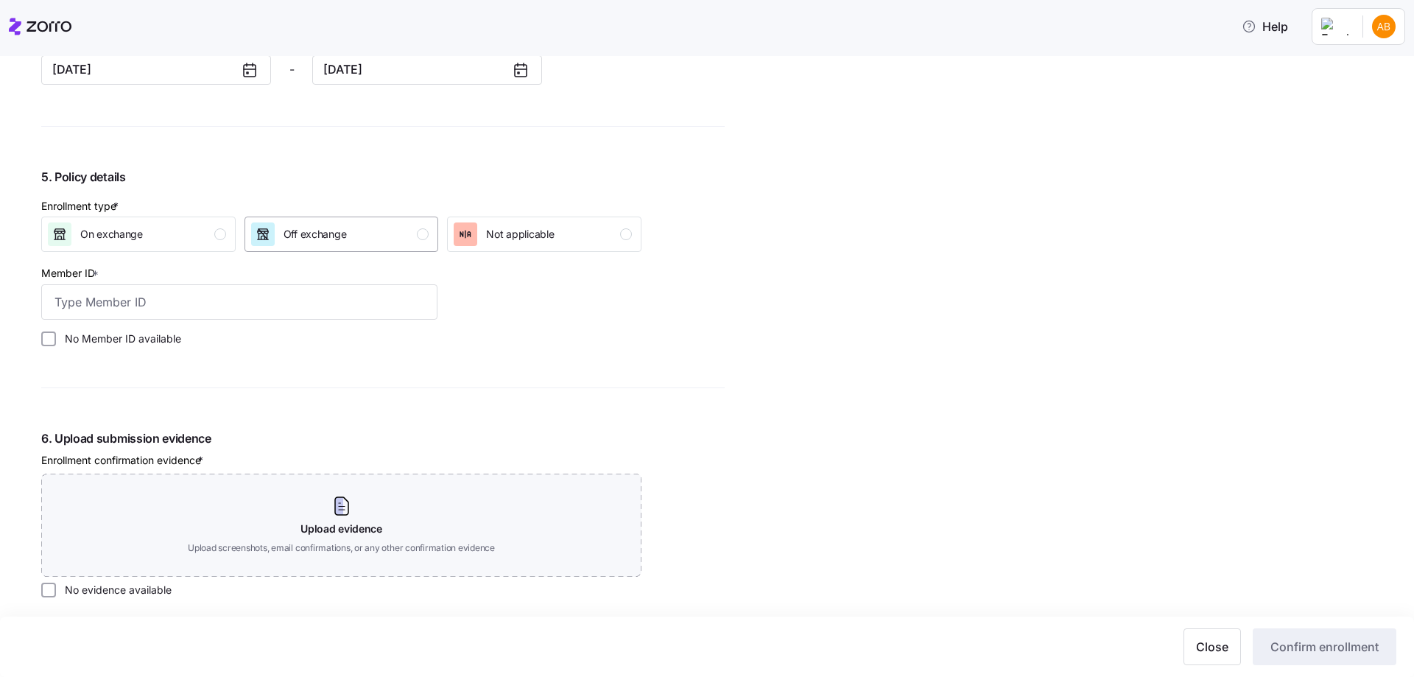
click at [377, 234] on div "Off exchange" at bounding box center [340, 234] width 178 height 24
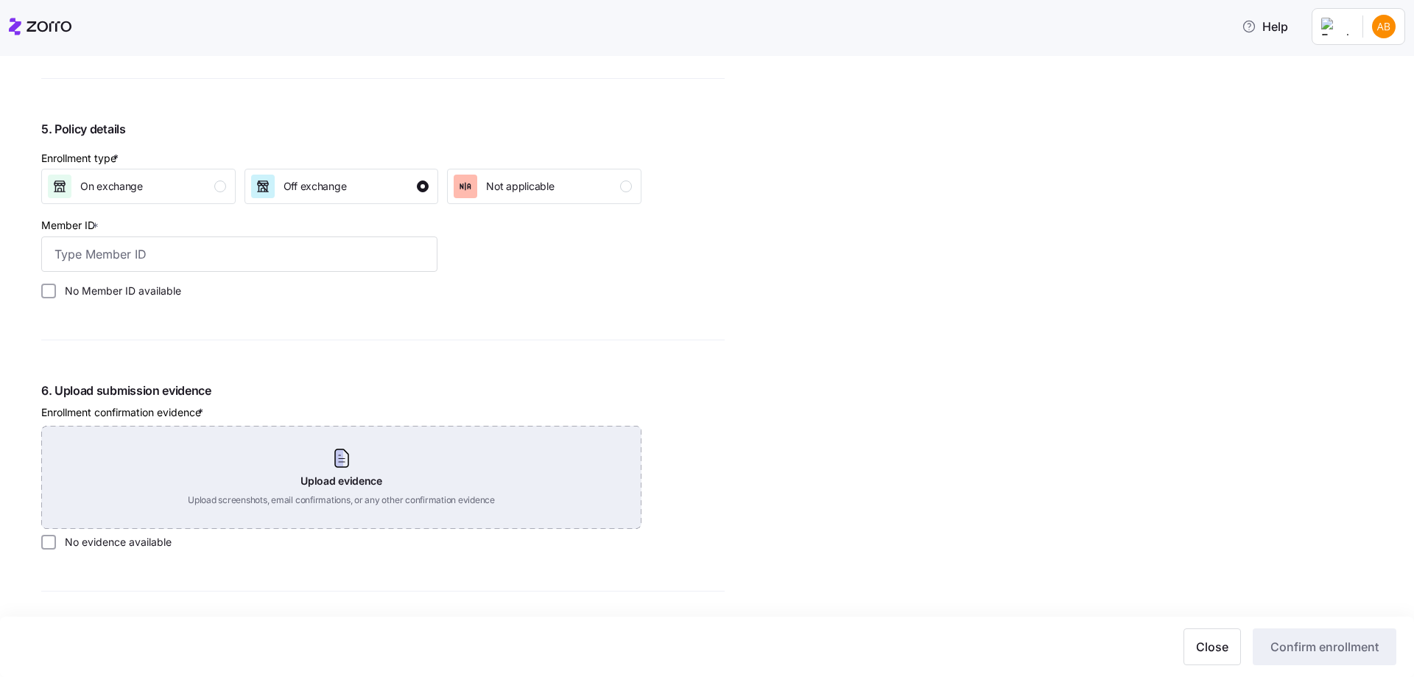
scroll to position [1400, 0]
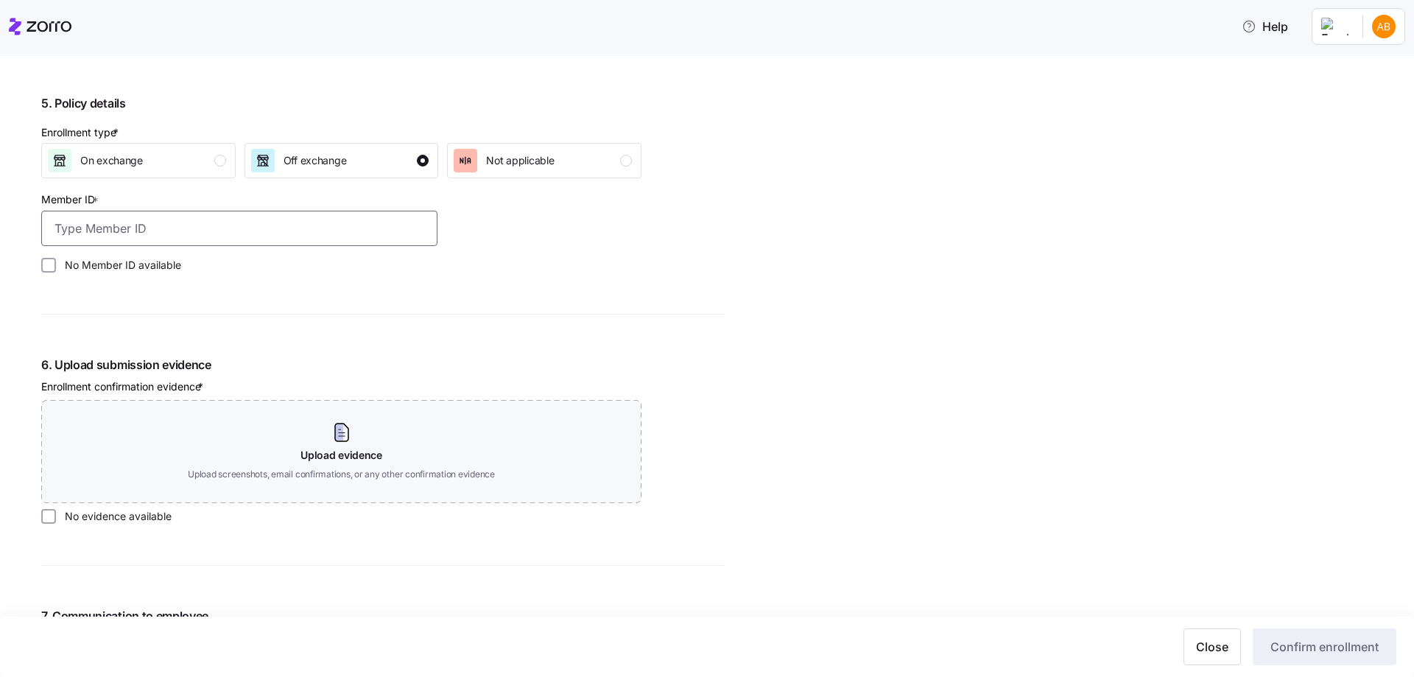
click at [264, 218] on input "Member ID *" at bounding box center [239, 228] width 396 height 35
paste input "K10671090"
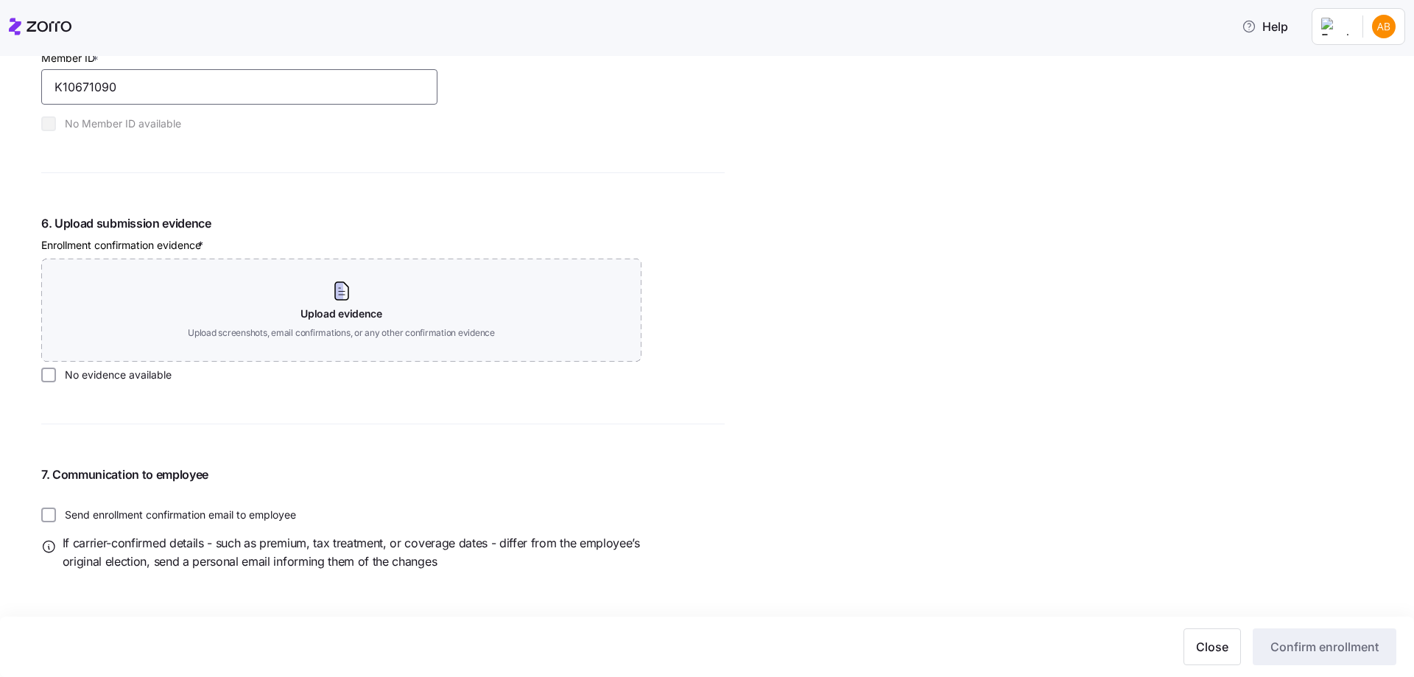
type input "K10671090"
click at [60, 371] on label "No evidence available" at bounding box center [114, 375] width 116 height 15
click at [56, 371] on input "No evidence available" at bounding box center [48, 375] width 15 height 15
checkbox input "true"
click at [49, 515] on input "Send enrollment confirmation email to employee" at bounding box center [48, 515] width 15 height 15
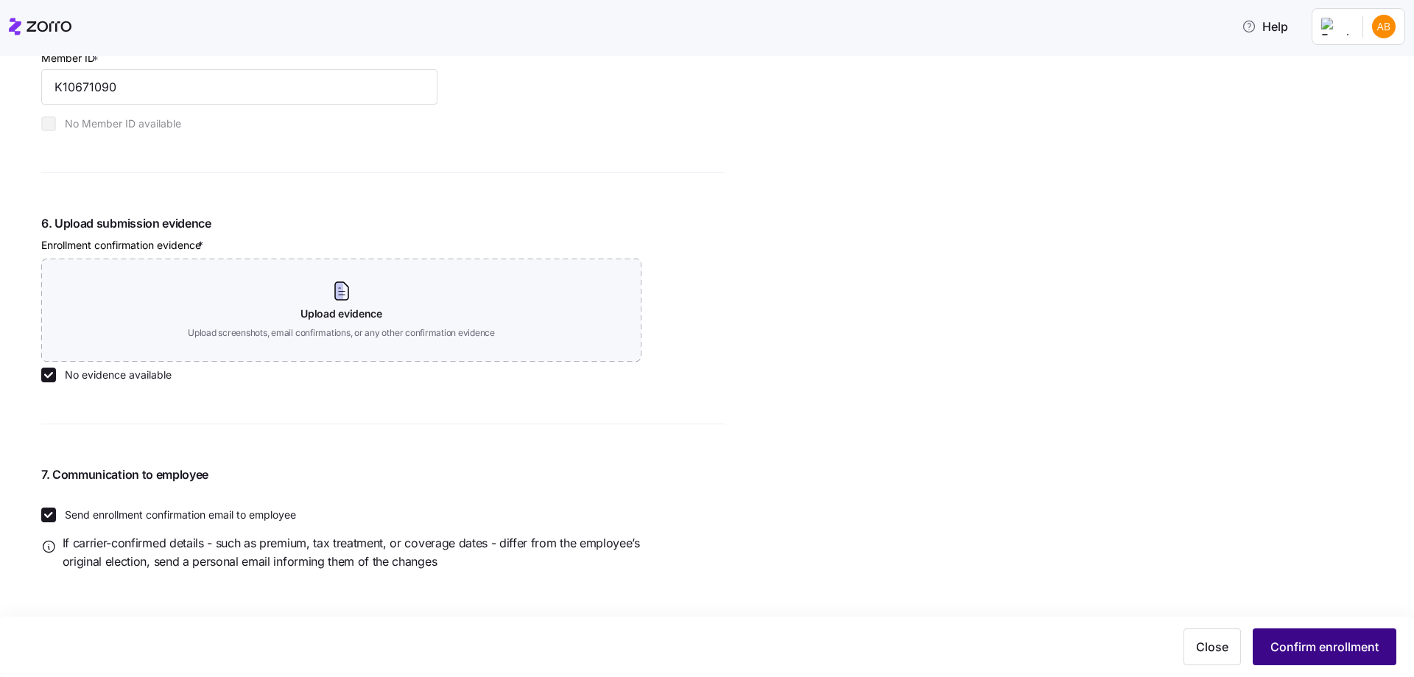
click at [1324, 645] on span "Confirm enrollment" at bounding box center [1325, 647] width 108 height 18
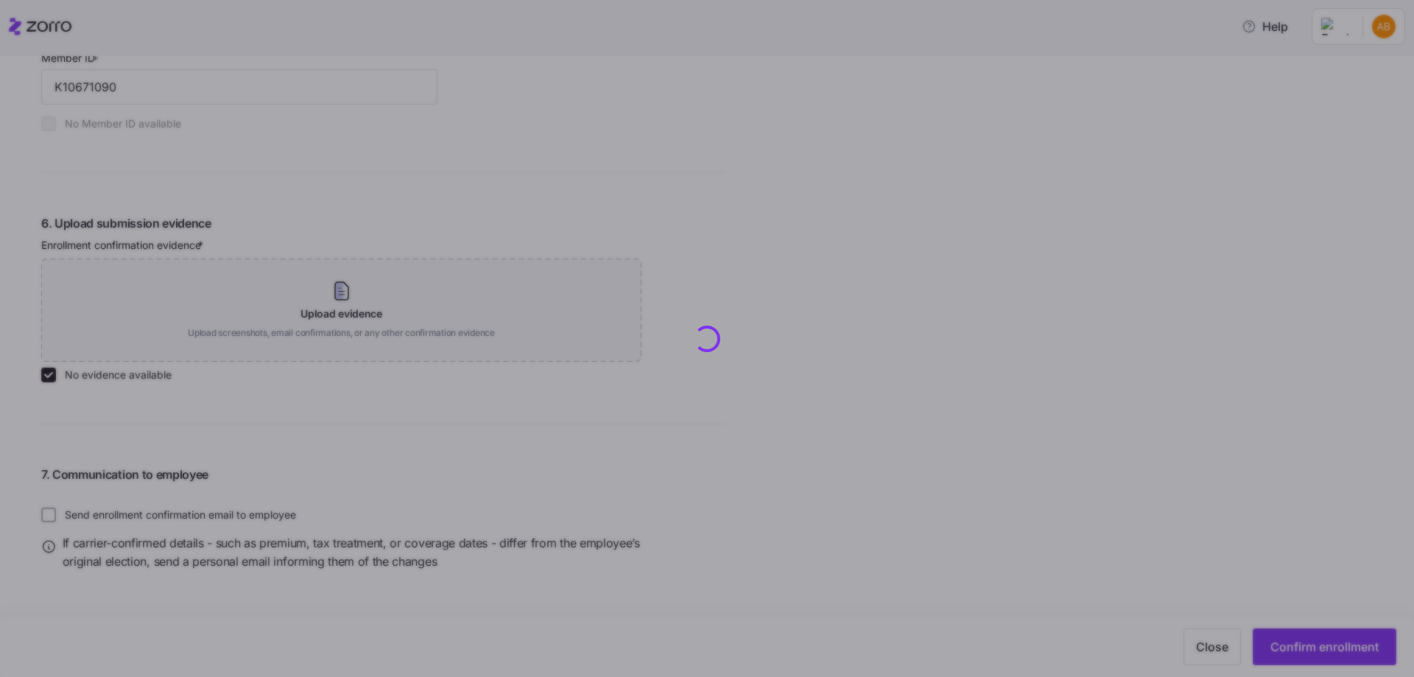
checkbox input "false"
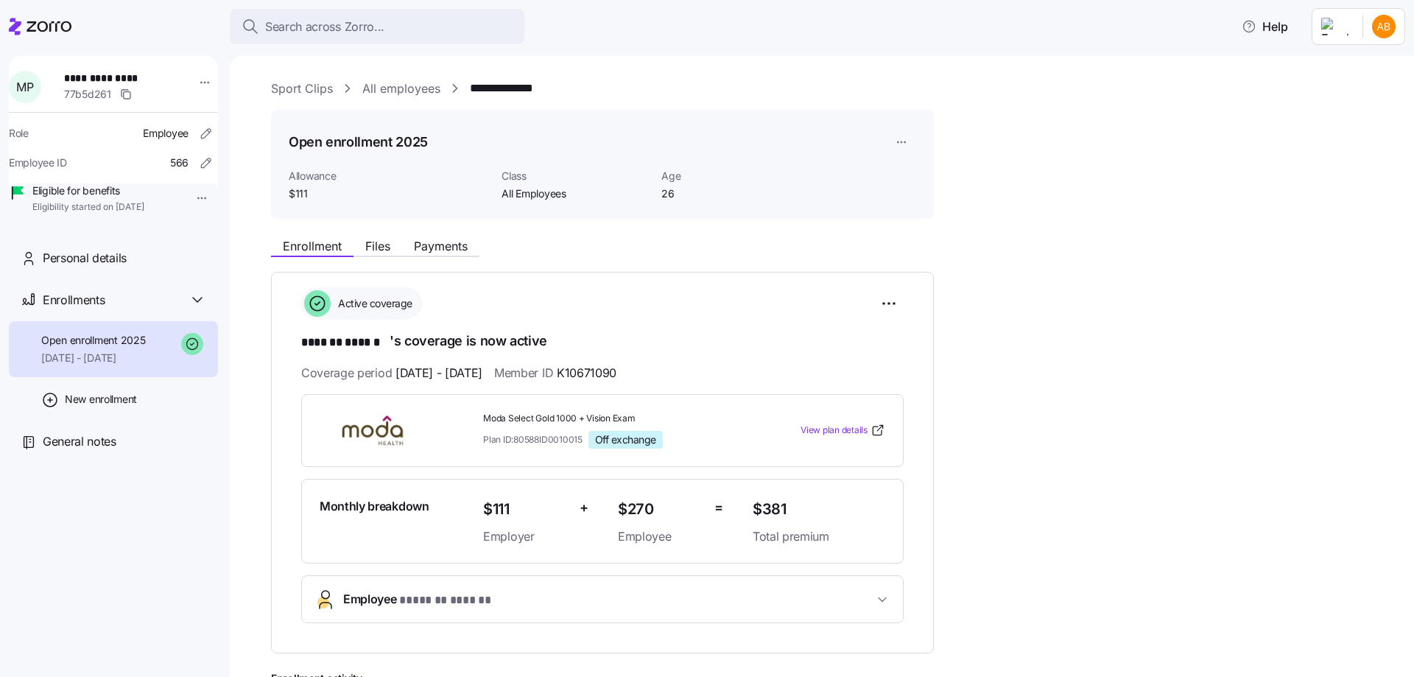
click at [379, 86] on link "All employees" at bounding box center [401, 89] width 78 height 18
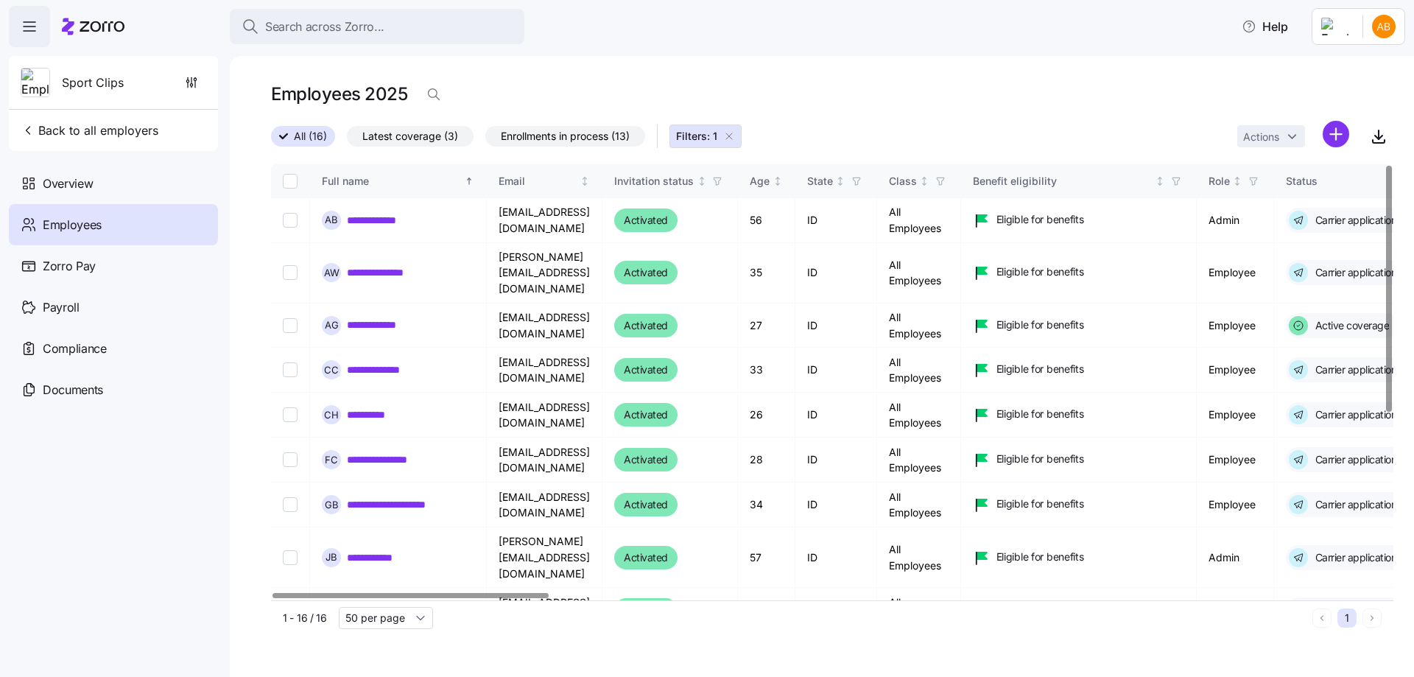
click at [726, 134] on icon "button" at bounding box center [729, 136] width 12 height 12
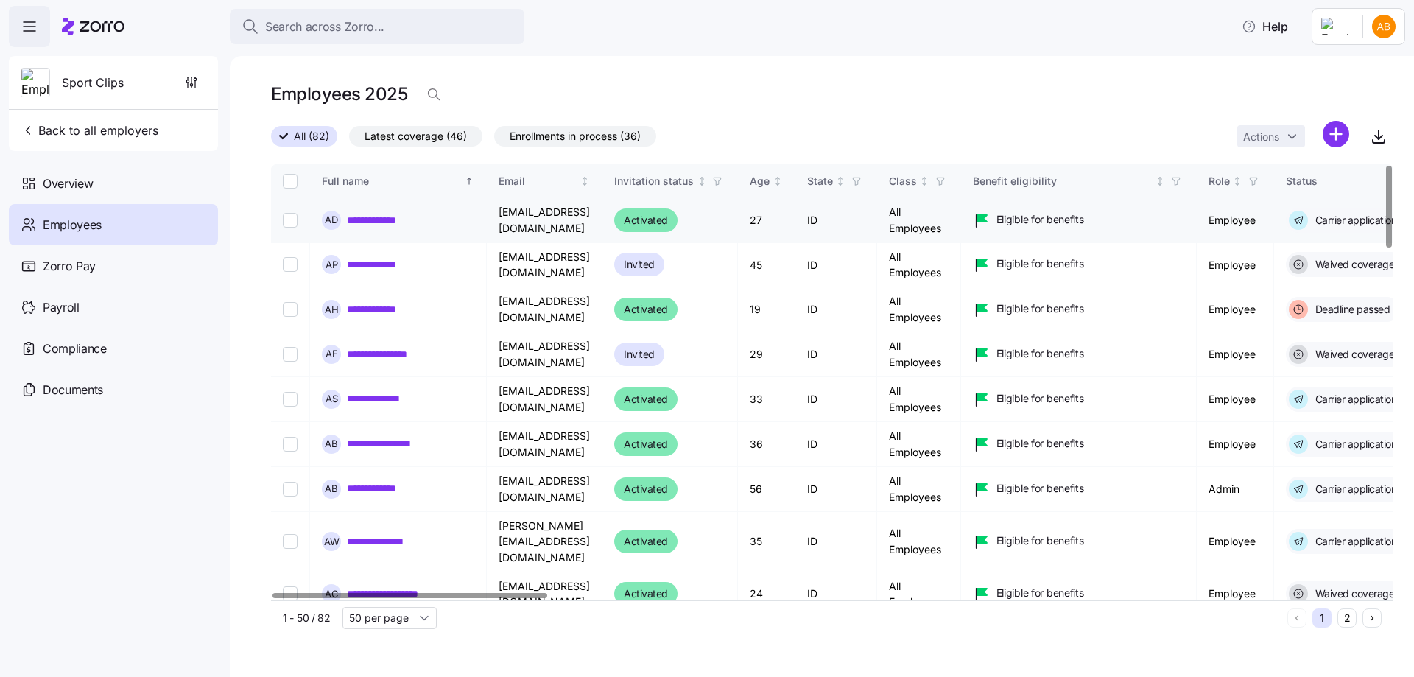
click at [385, 220] on link "**********" at bounding box center [378, 220] width 63 height 15
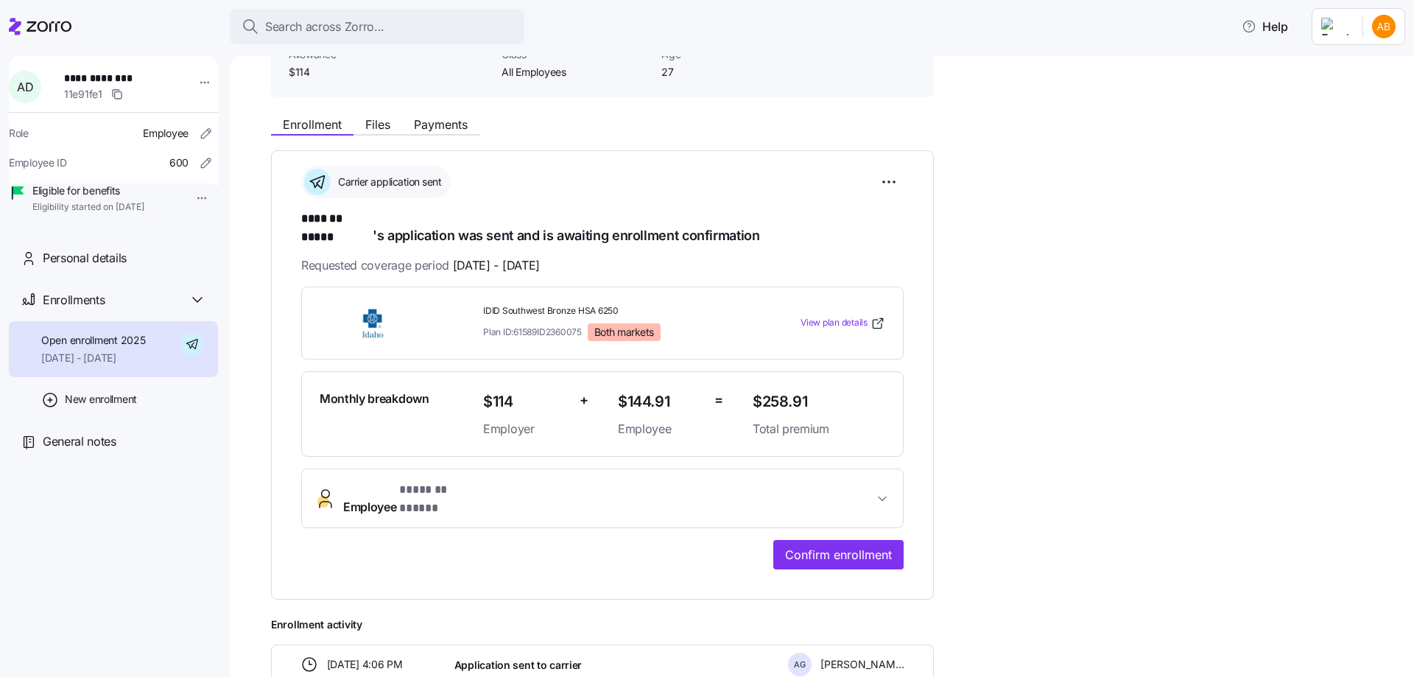
scroll to position [221, 0]
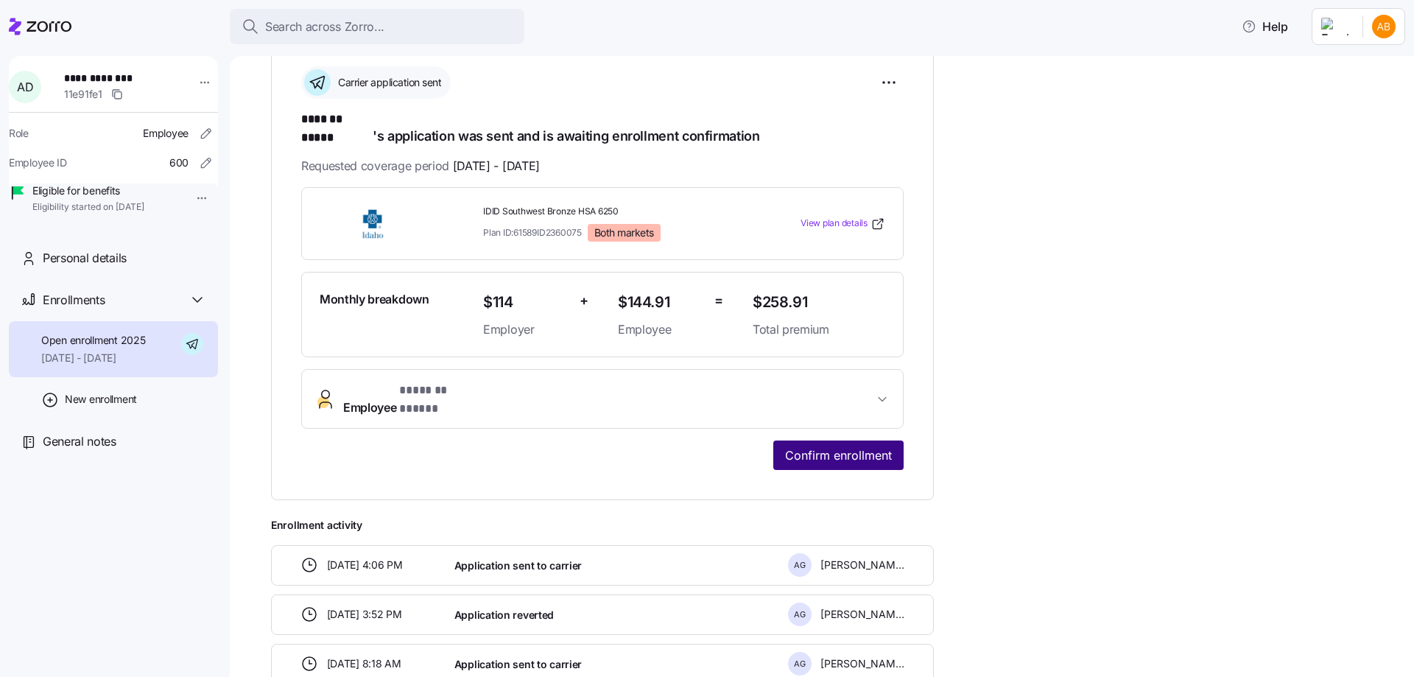
click at [825, 446] on span "Confirm enrollment" at bounding box center [838, 455] width 107 height 18
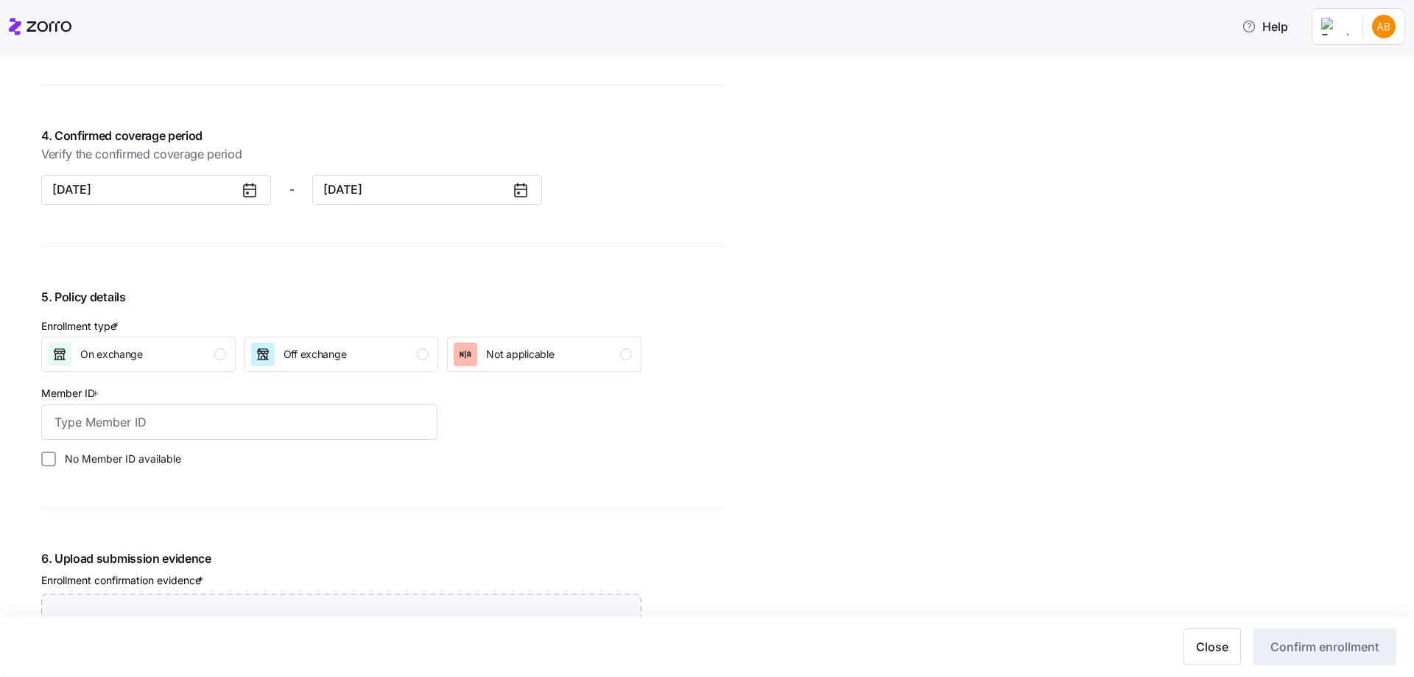
scroll to position [1252, 0]
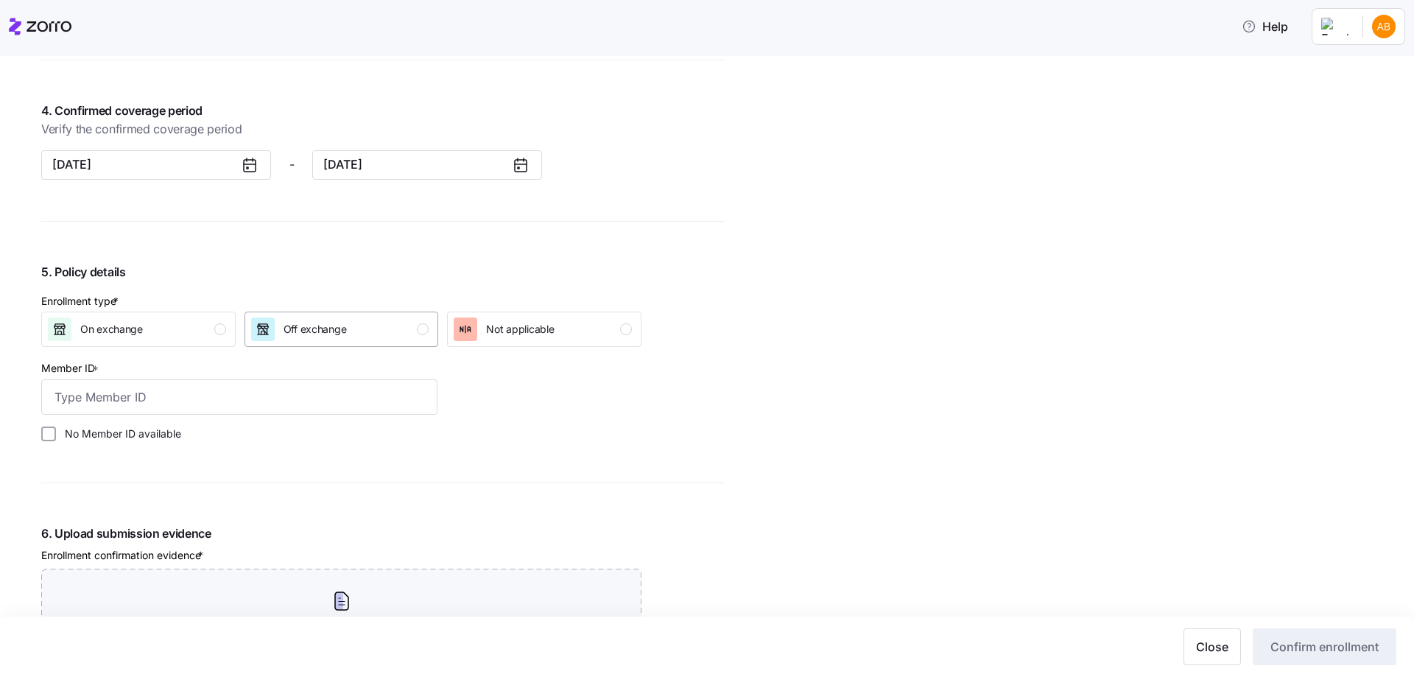
click at [425, 335] on div "Off exchange" at bounding box center [340, 329] width 178 height 24
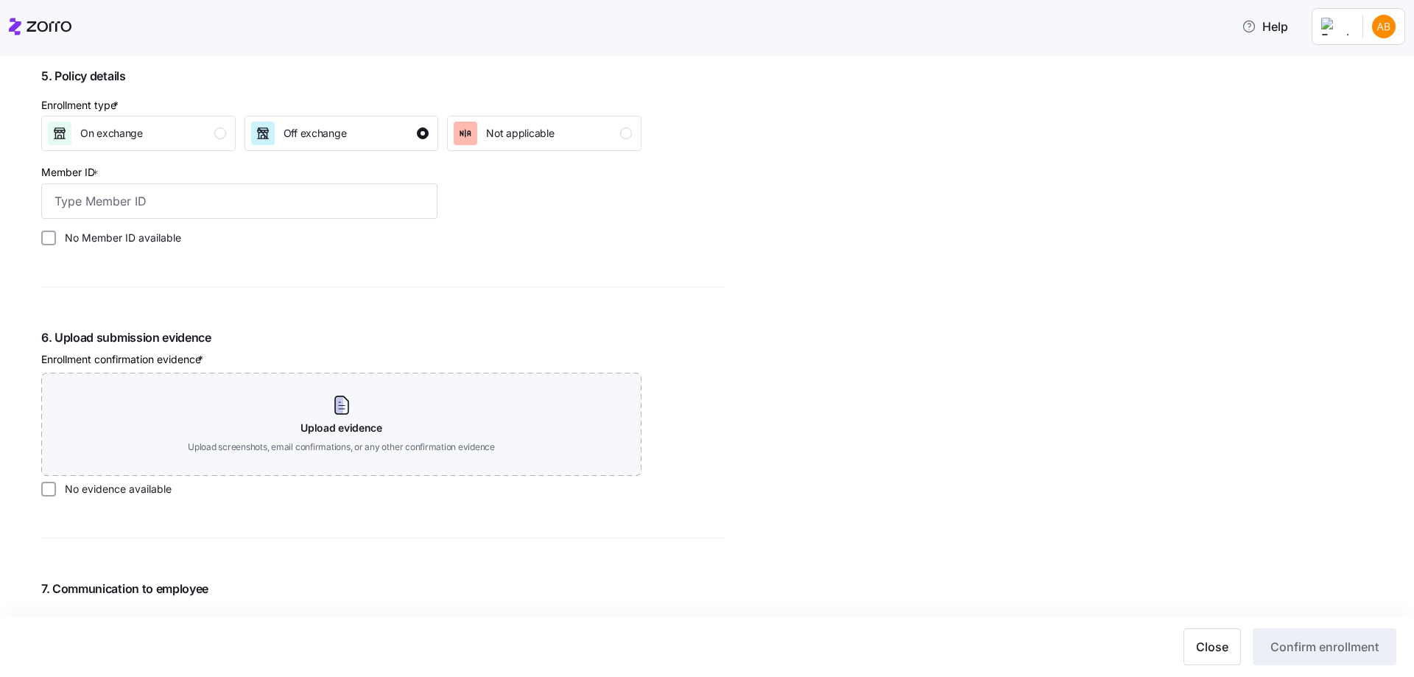
scroll to position [1473, 0]
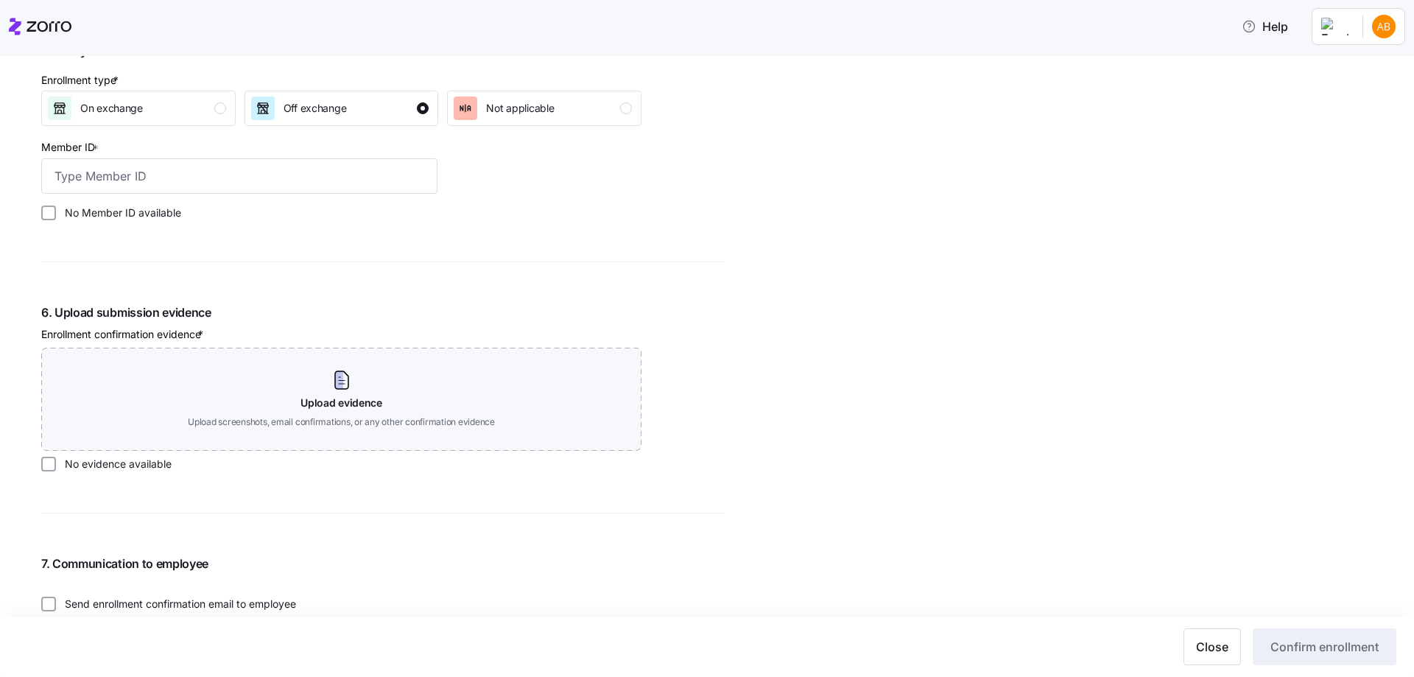
click at [91, 210] on label "No Member ID available" at bounding box center [118, 213] width 125 height 15
click at [56, 210] on input "No Member ID available" at bounding box center [48, 213] width 15 height 15
checkbox input "true"
click at [91, 465] on label "No evidence available" at bounding box center [114, 464] width 116 height 15
click at [56, 465] on input "No evidence available" at bounding box center [48, 464] width 15 height 15
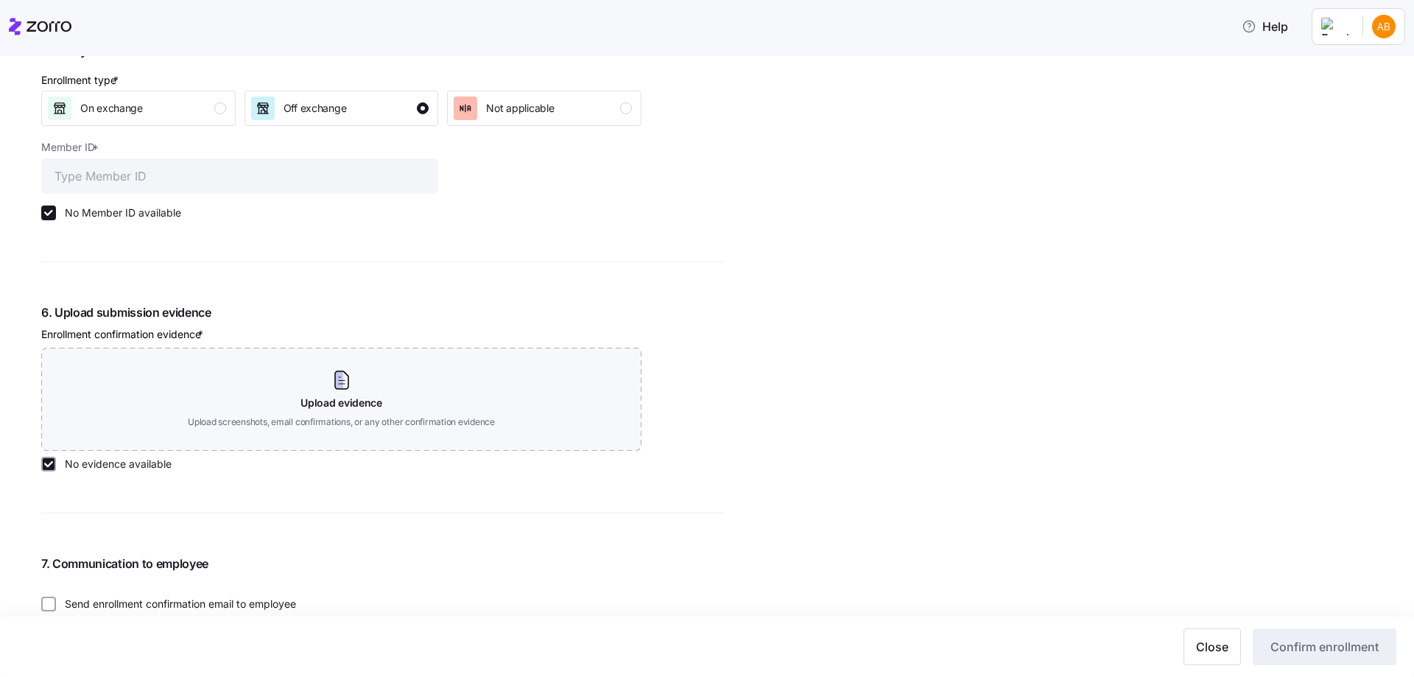
checkbox input "true"
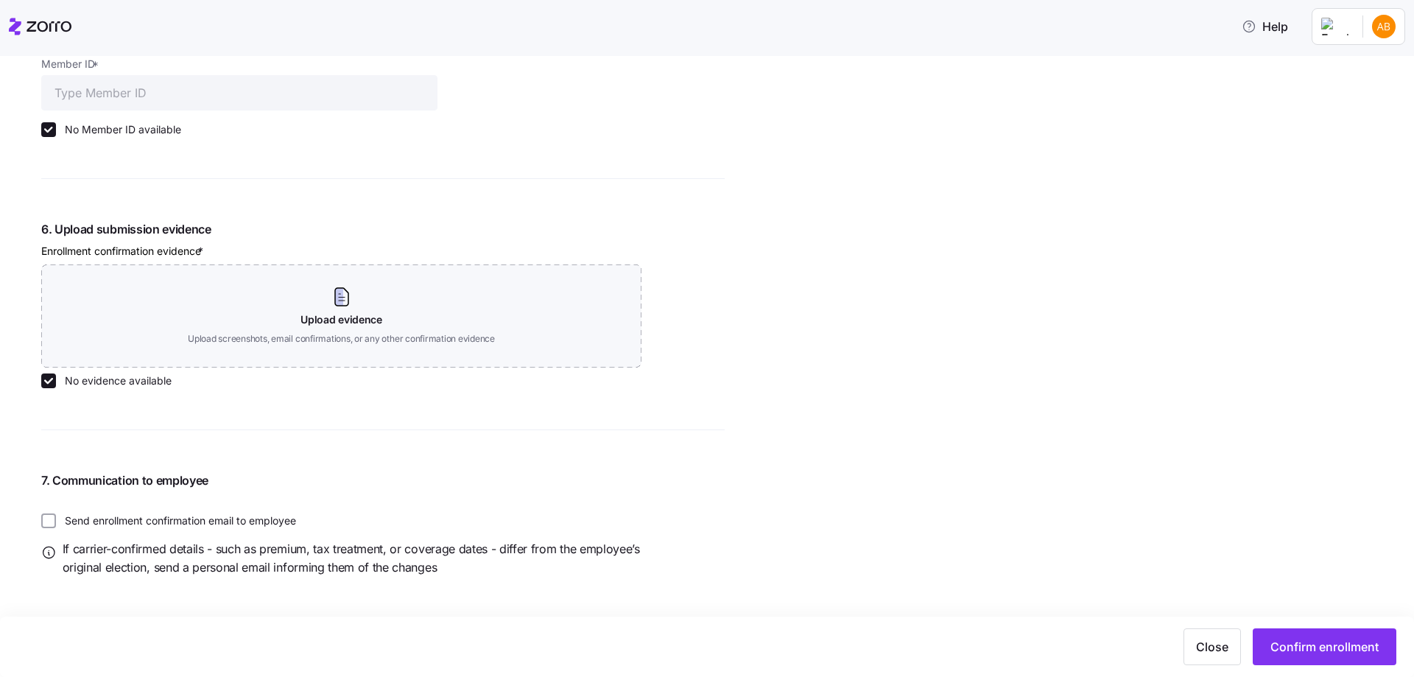
scroll to position [1562, 0]
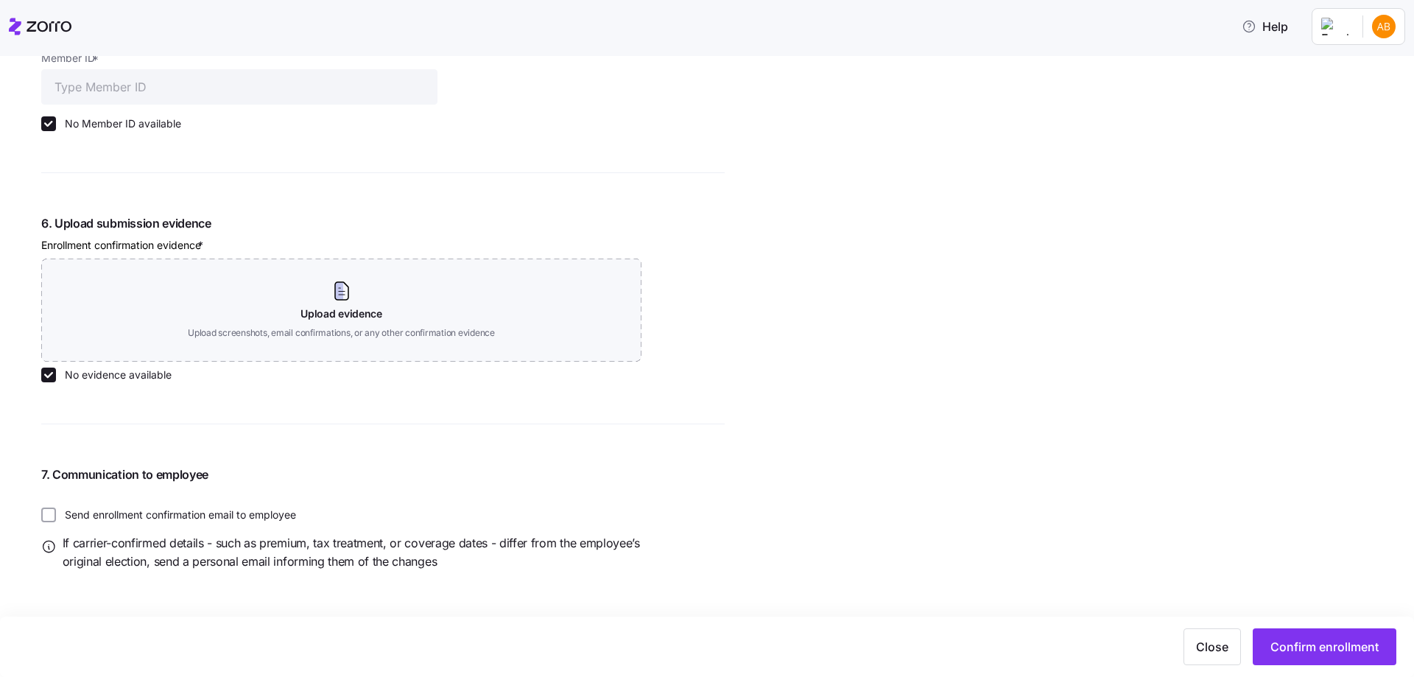
click at [130, 516] on label "Send enrollment confirmation email to employee" at bounding box center [176, 515] width 240 height 15
click at [56, 516] on input "Send enrollment confirmation email to employee" at bounding box center [48, 515] width 15 height 15
click at [208, 519] on label "Send enrollment confirmation email to employee" at bounding box center [176, 515] width 240 height 15
click at [56, 519] on input "Send enrollment confirmation email to employee" at bounding box center [48, 515] width 15 height 15
checkbox input "false"
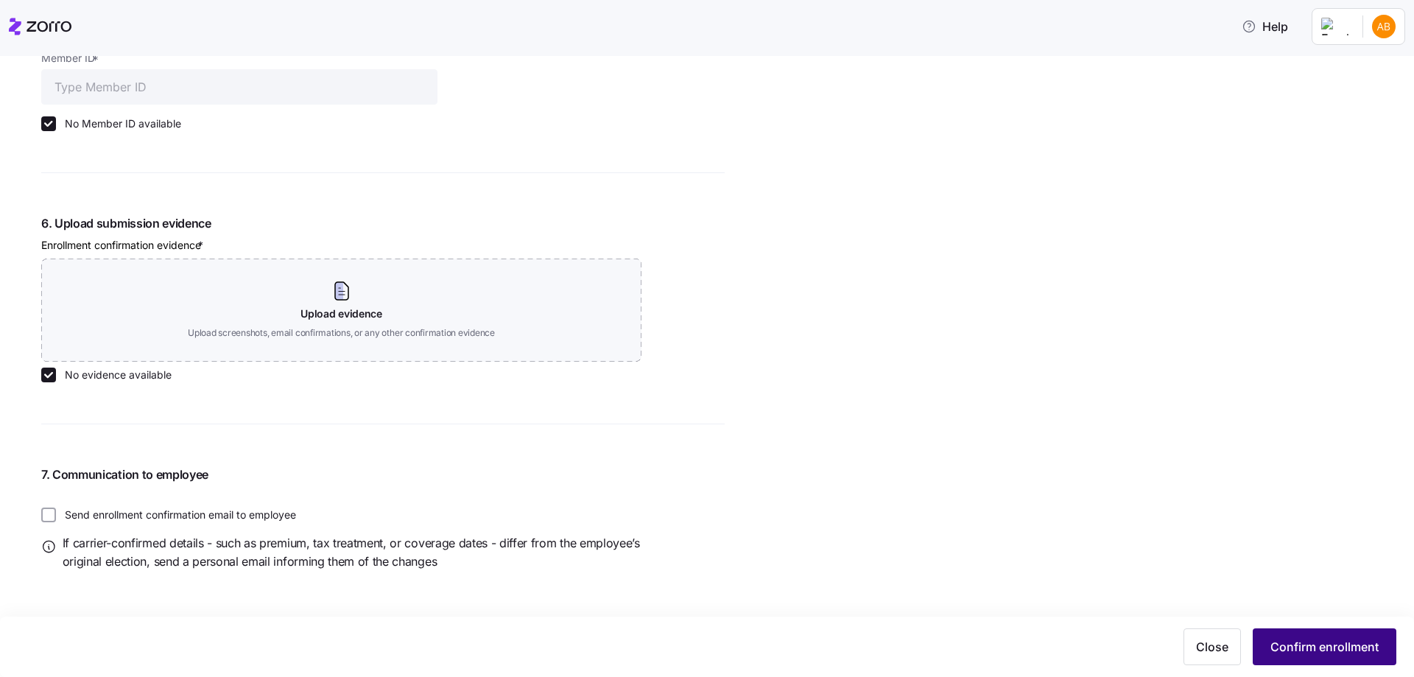
click at [1323, 647] on span "Confirm enrollment" at bounding box center [1325, 647] width 108 height 18
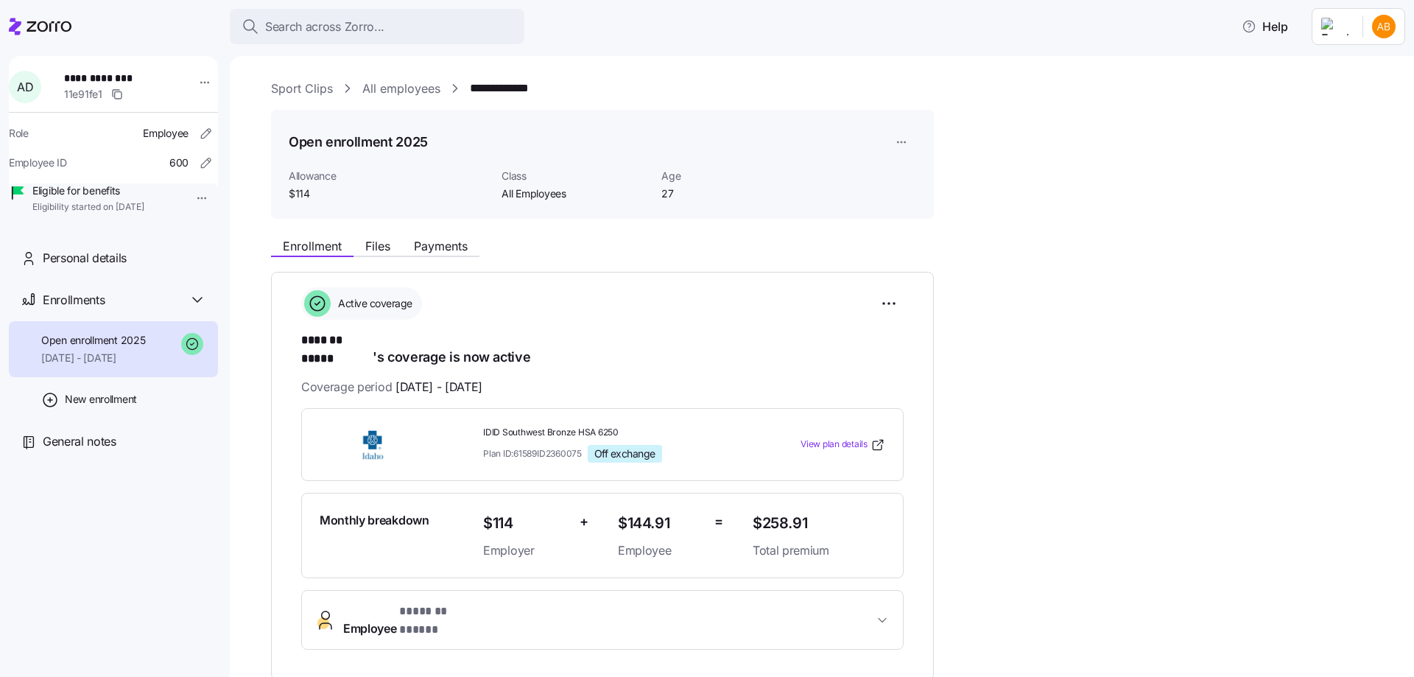
click at [407, 92] on link "All employees" at bounding box center [401, 89] width 78 height 18
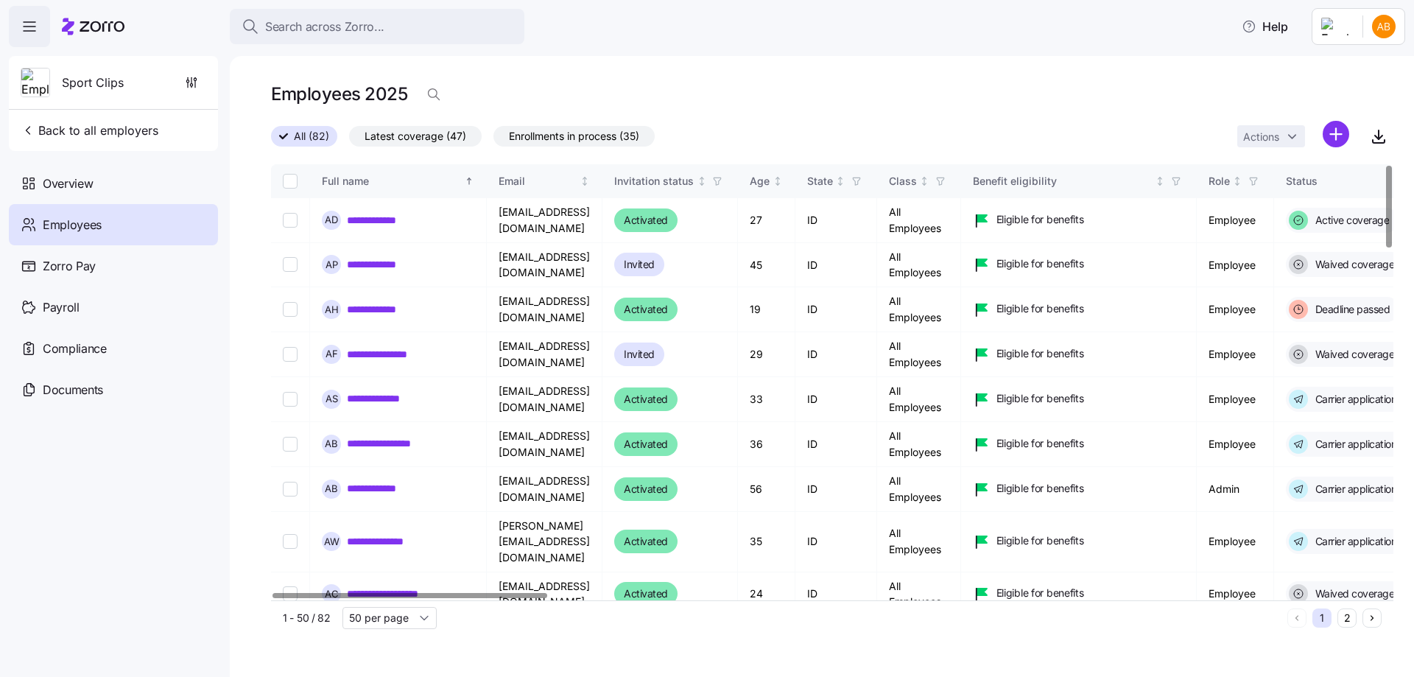
click at [559, 133] on span "Enrollments in process (35)" at bounding box center [574, 136] width 130 height 19
click at [494, 140] on input "Enrollments in process (35)" at bounding box center [494, 140] width 0 height 0
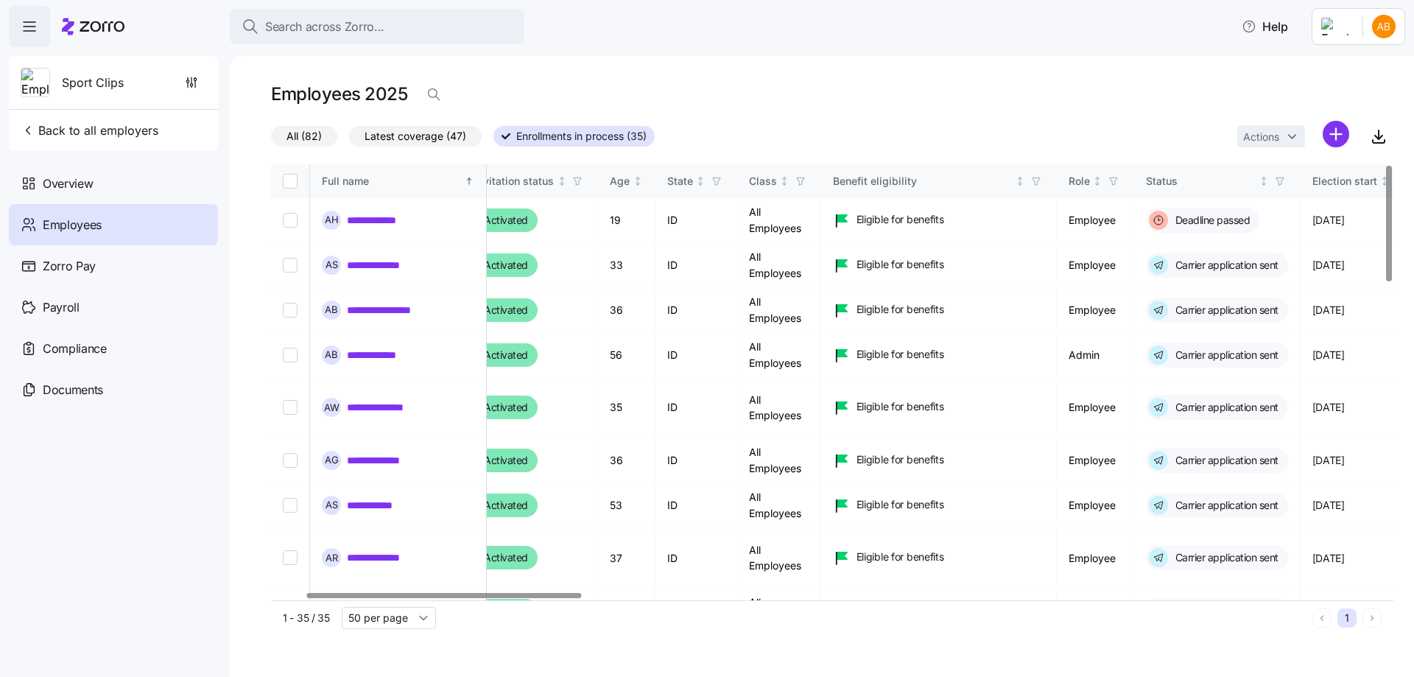
scroll to position [0, 236]
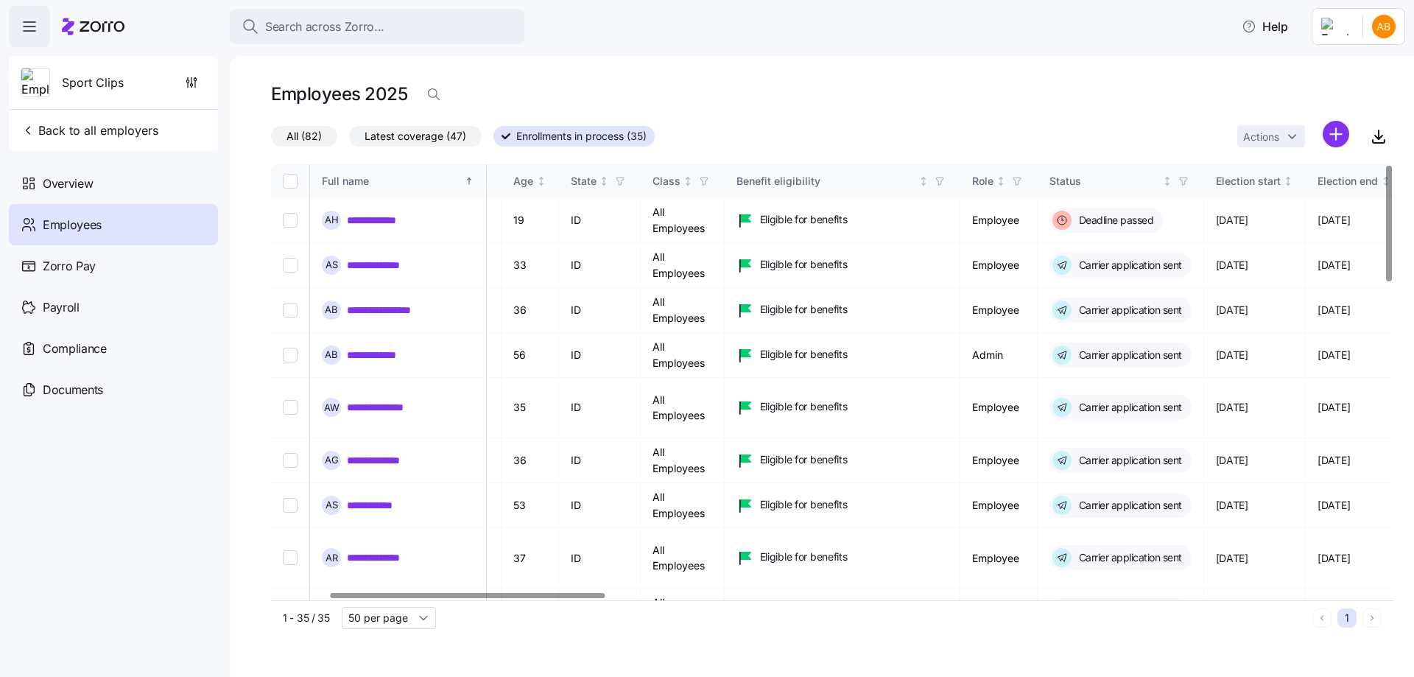
click at [550, 597] on div at bounding box center [468, 595] width 274 height 5
click at [371, 261] on link "**********" at bounding box center [383, 265] width 72 height 15
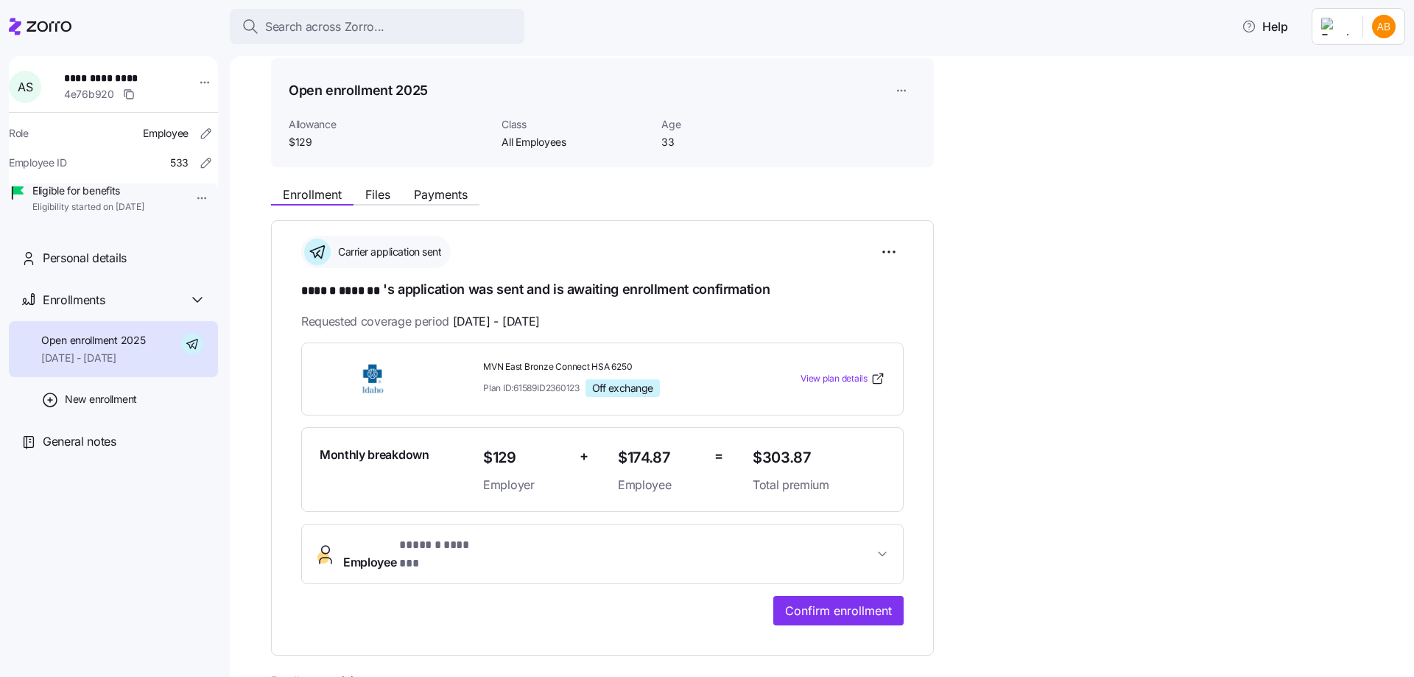
scroll to position [74, 0]
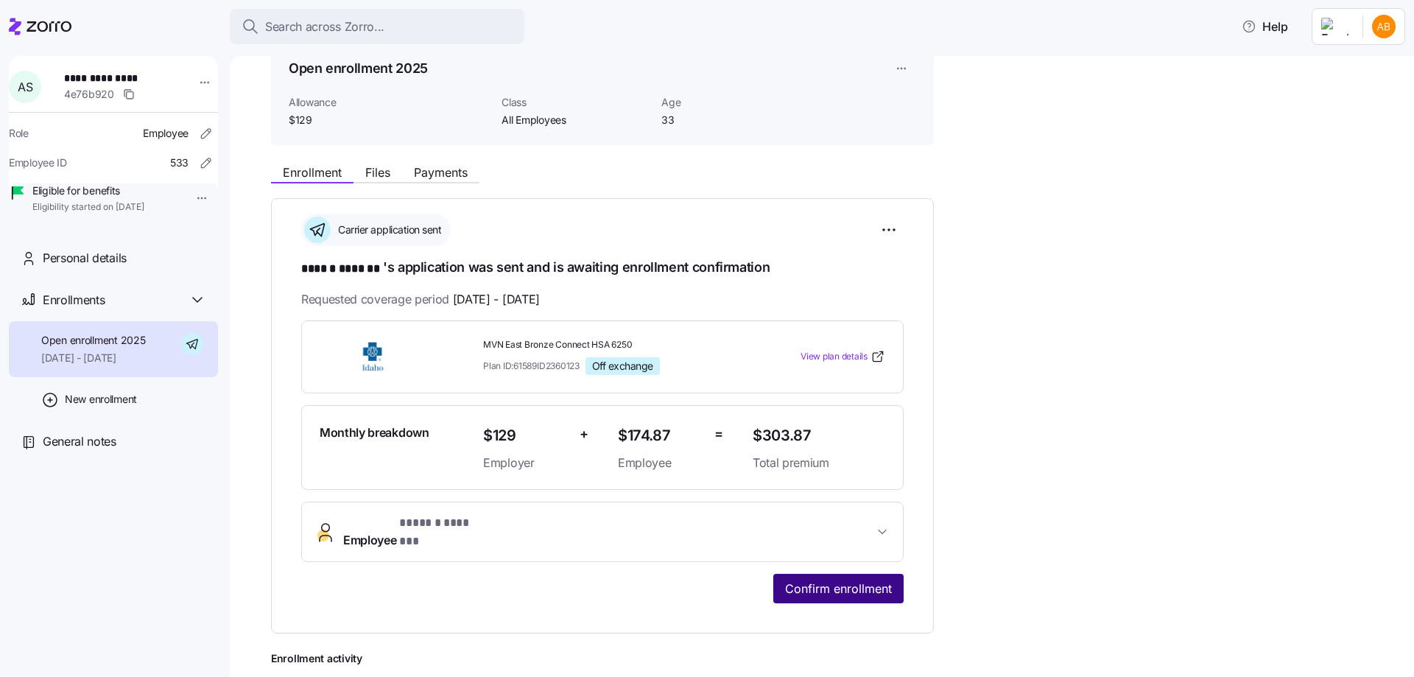
click at [823, 580] on span "Confirm enrollment" at bounding box center [838, 589] width 107 height 18
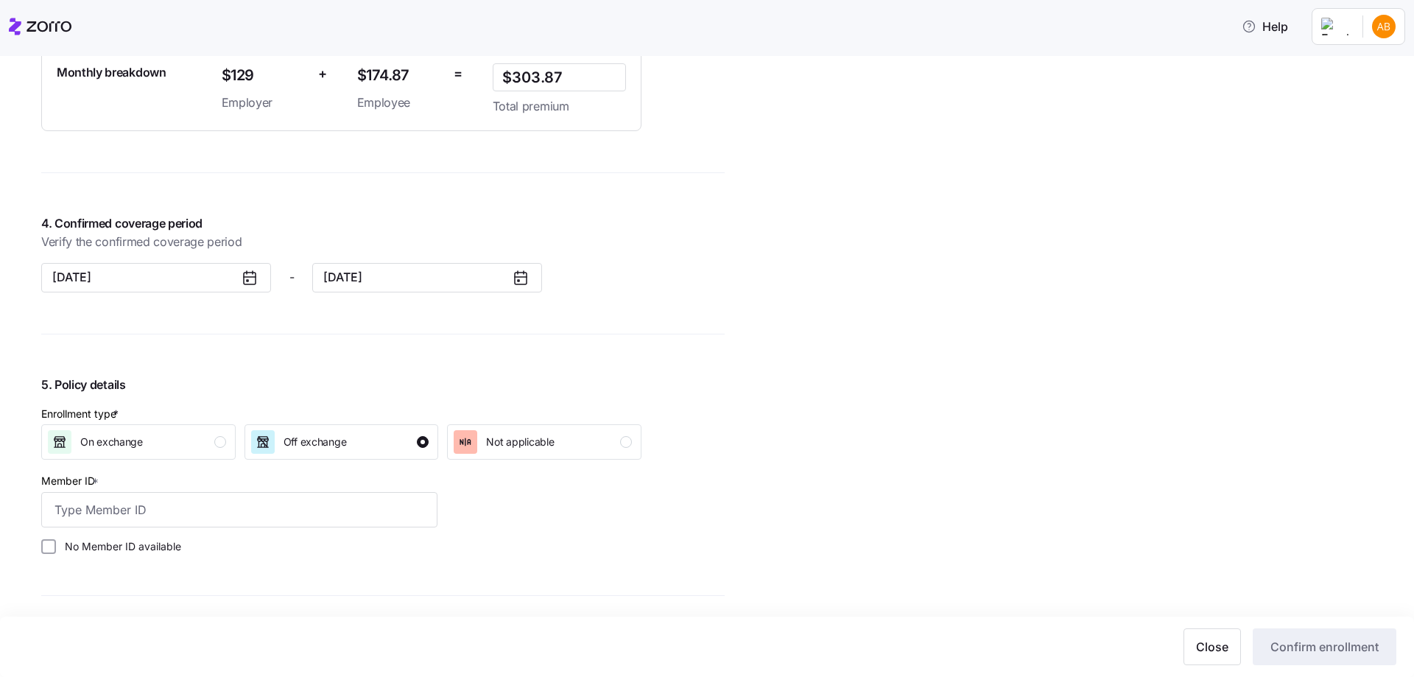
scroll to position [1326, 0]
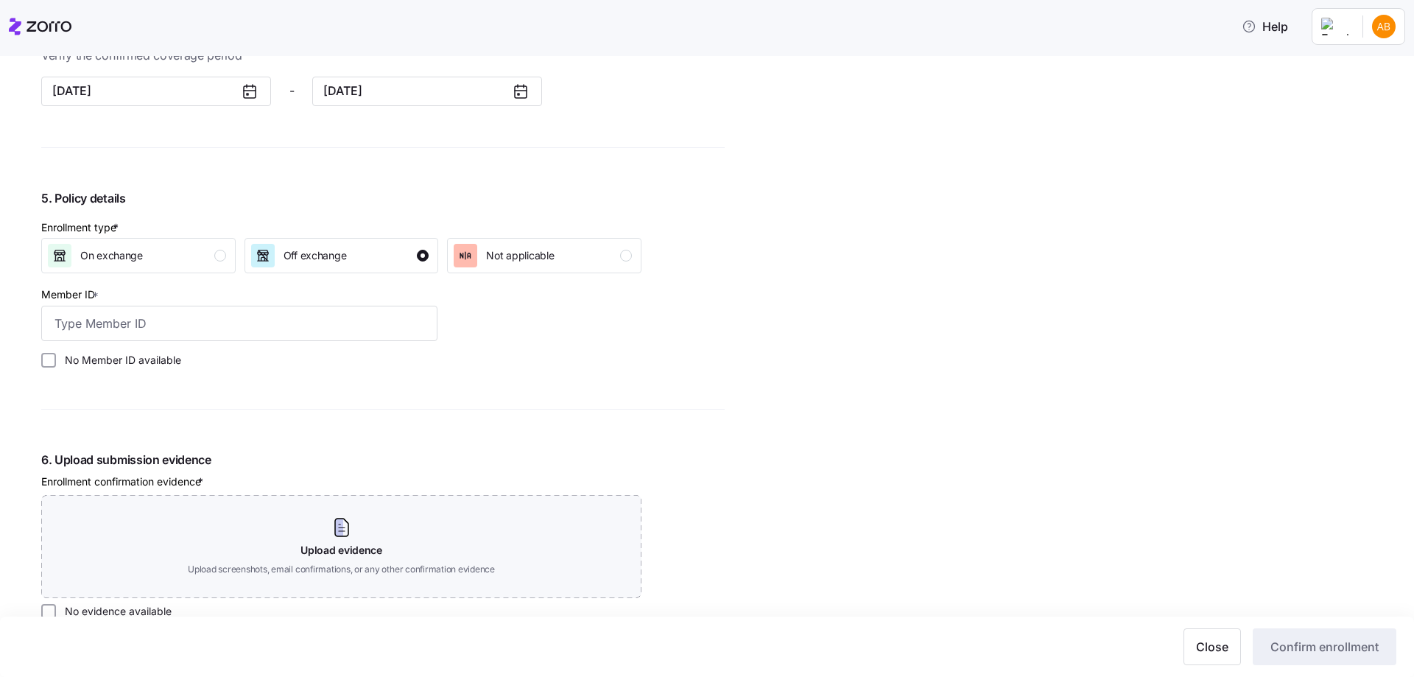
click at [63, 364] on label "No Member ID available" at bounding box center [118, 360] width 125 height 15
click at [56, 364] on input "No Member ID available" at bounding box center [48, 360] width 15 height 15
checkbox input "true"
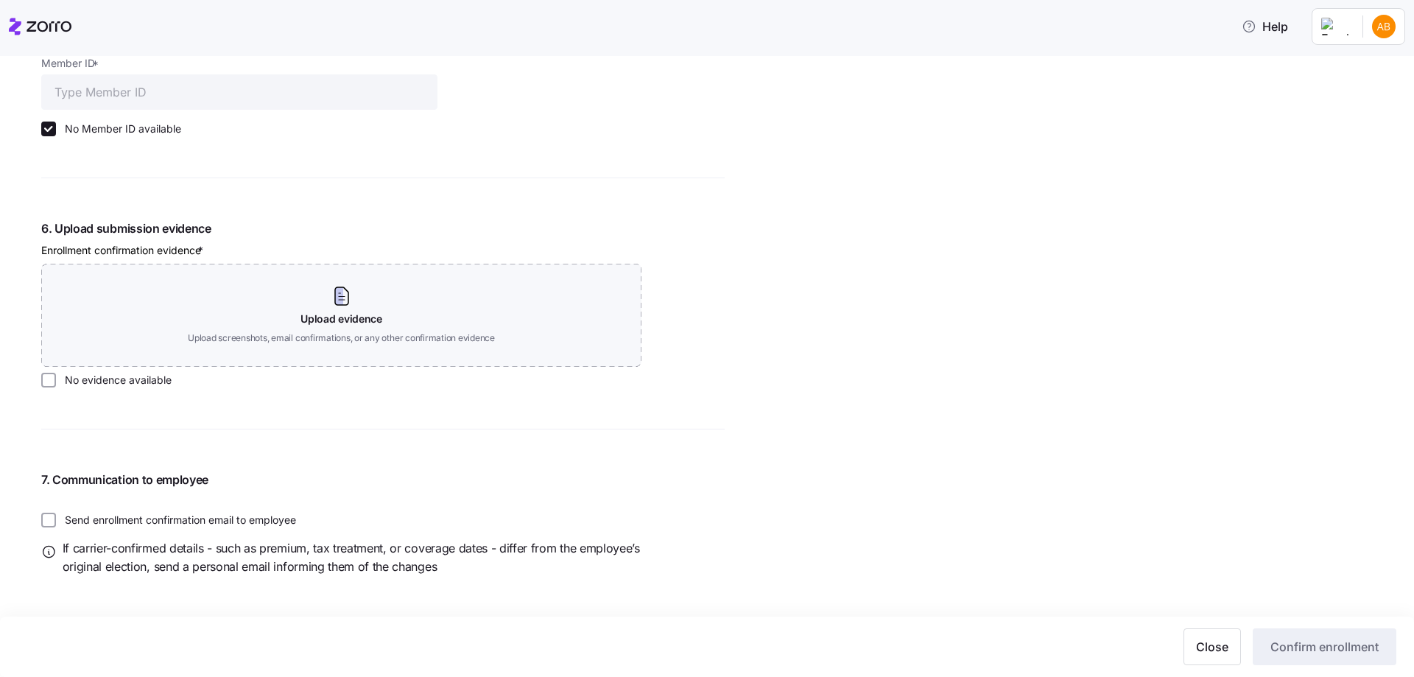
scroll to position [1562, 0]
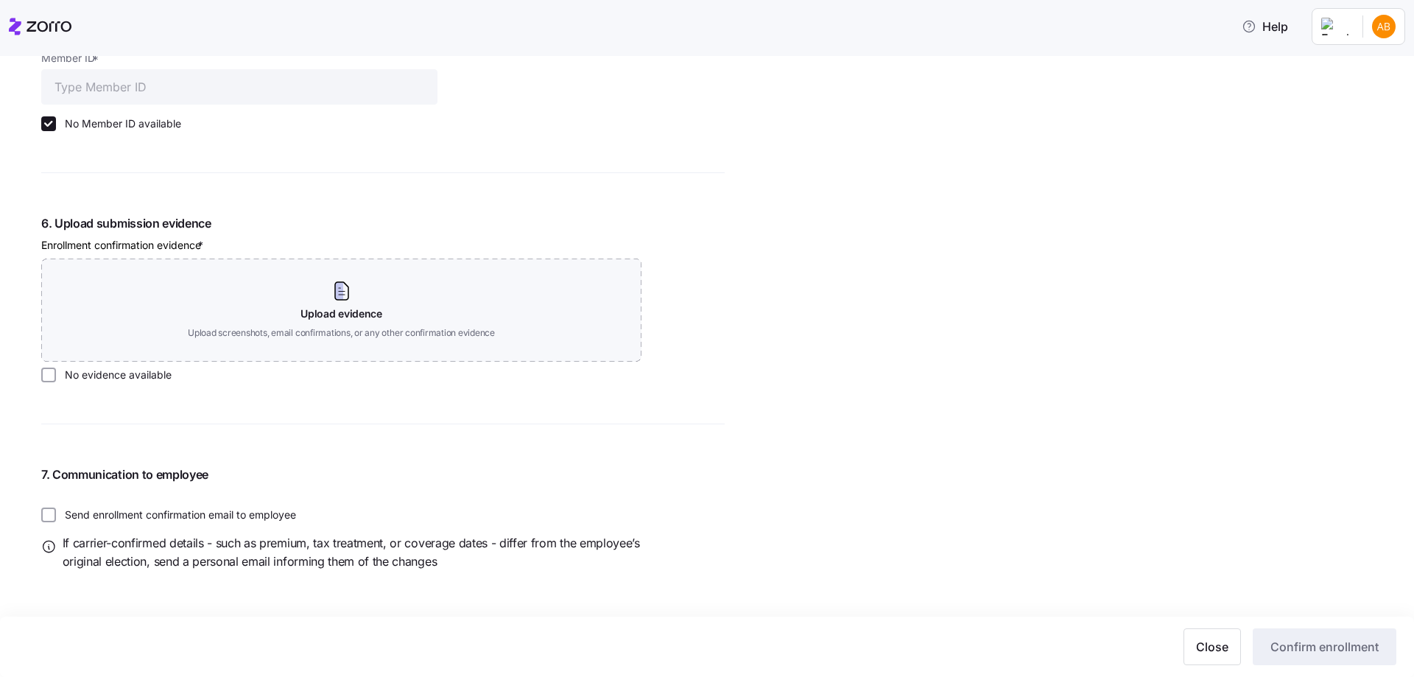
click at [89, 379] on label "No evidence available" at bounding box center [114, 375] width 116 height 15
click at [56, 379] on input "No evidence available" at bounding box center [48, 375] width 15 height 15
checkbox input "true"
click at [1314, 642] on span "Confirm enrollment" at bounding box center [1325, 647] width 108 height 18
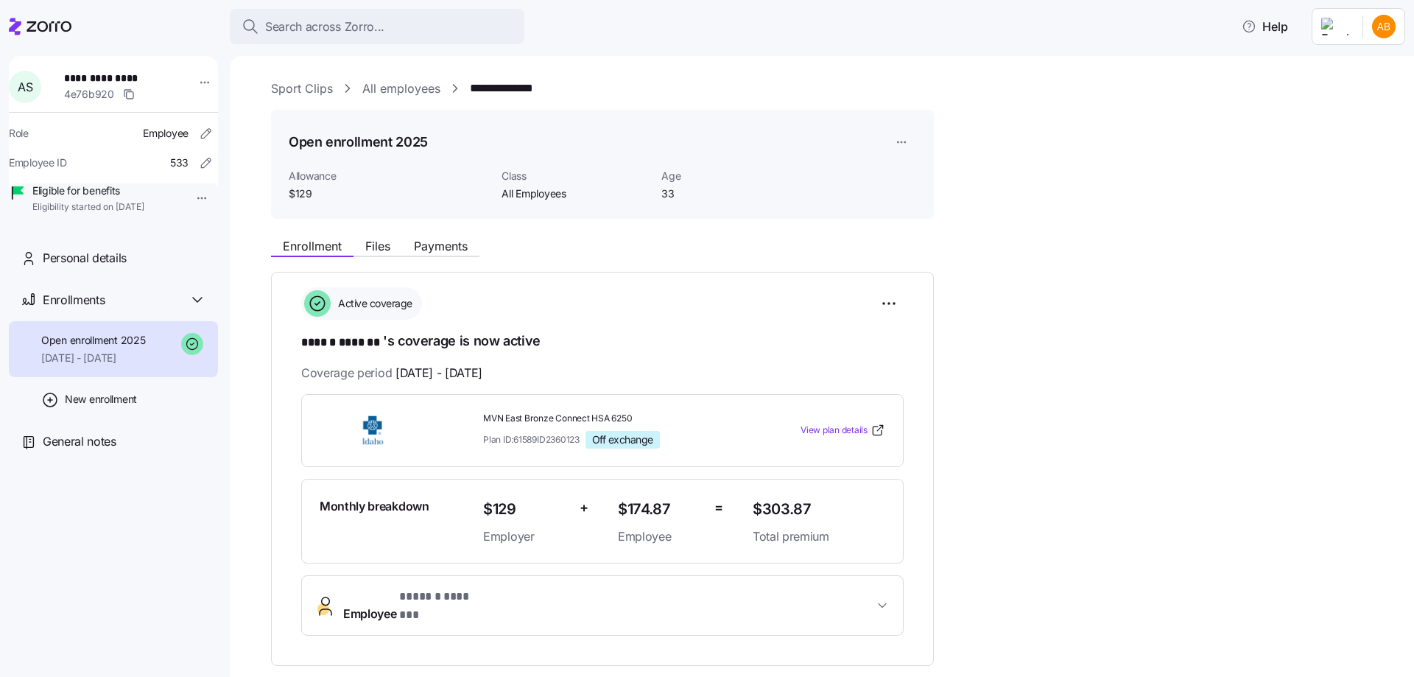
click at [399, 86] on link "All employees" at bounding box center [401, 89] width 78 height 18
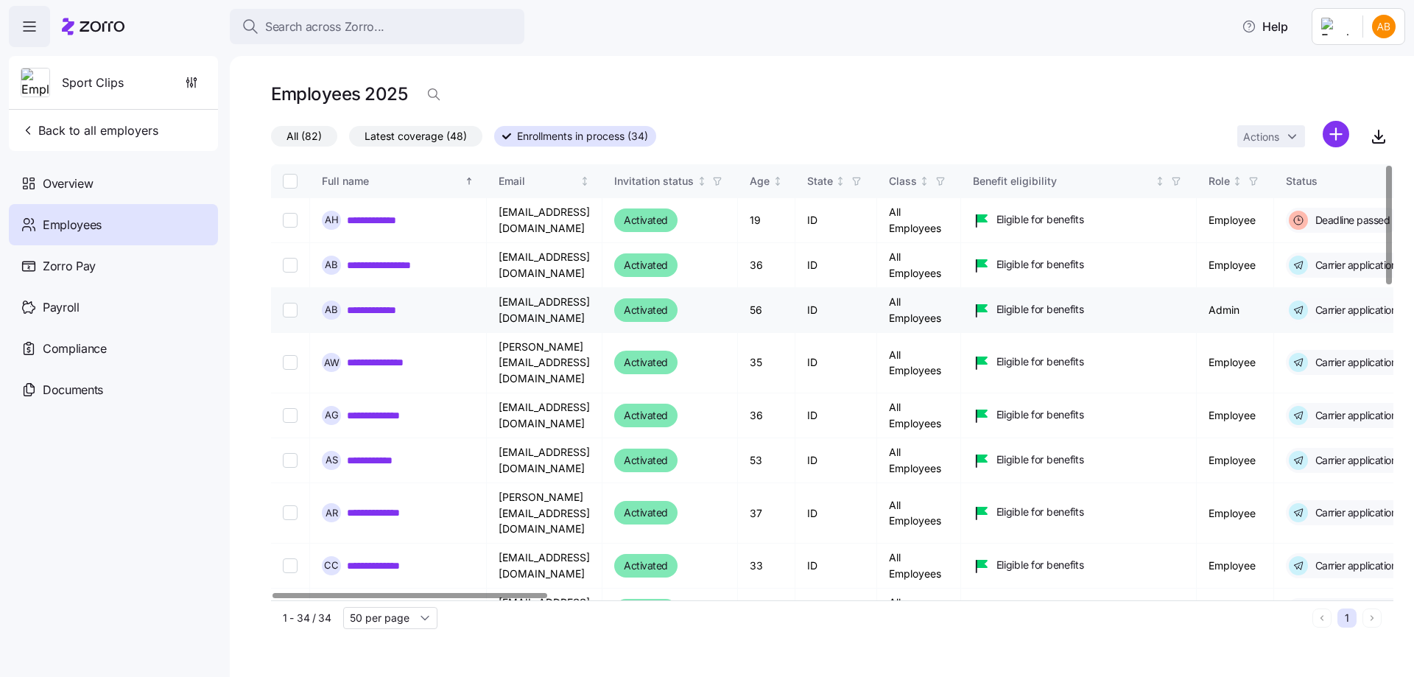
drag, startPoint x: 380, startPoint y: 264, endPoint x: 398, endPoint y: 308, distance: 46.9
click at [380, 264] on link "**********" at bounding box center [387, 265] width 80 height 15
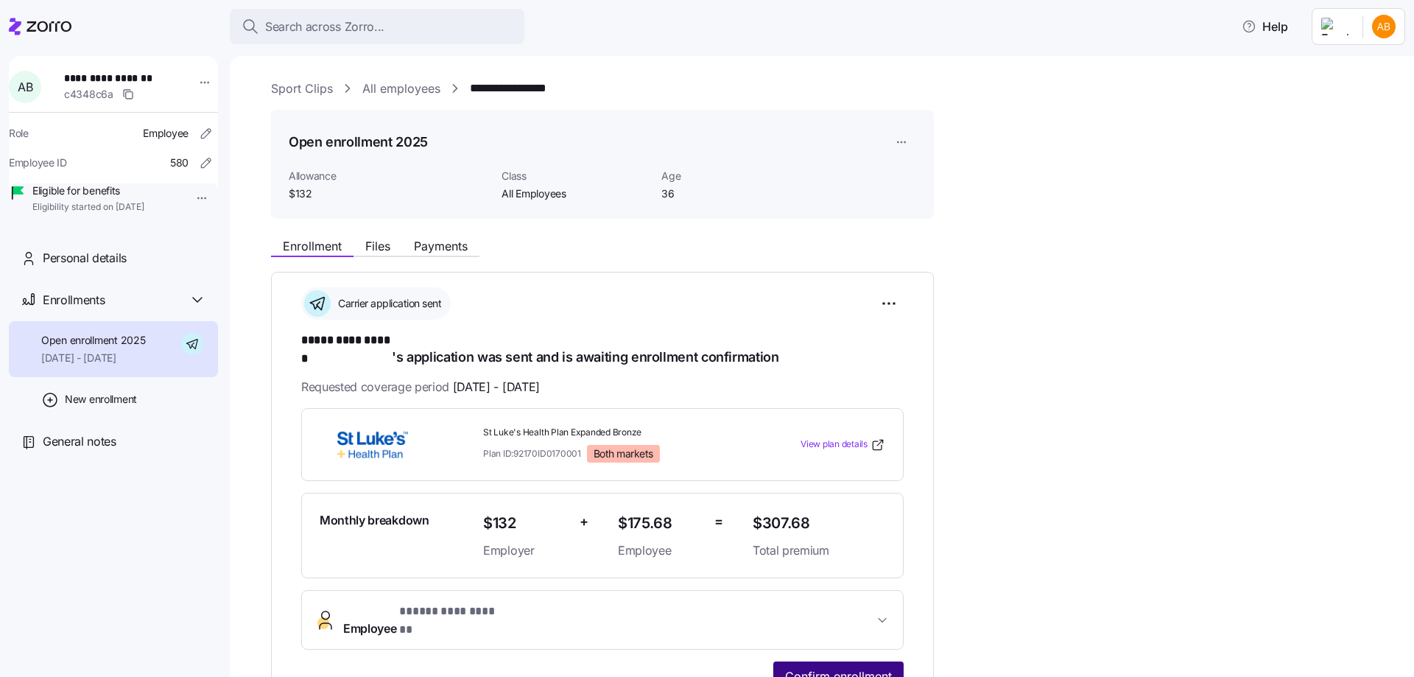
click at [843, 667] on span "Confirm enrollment" at bounding box center [838, 676] width 107 height 18
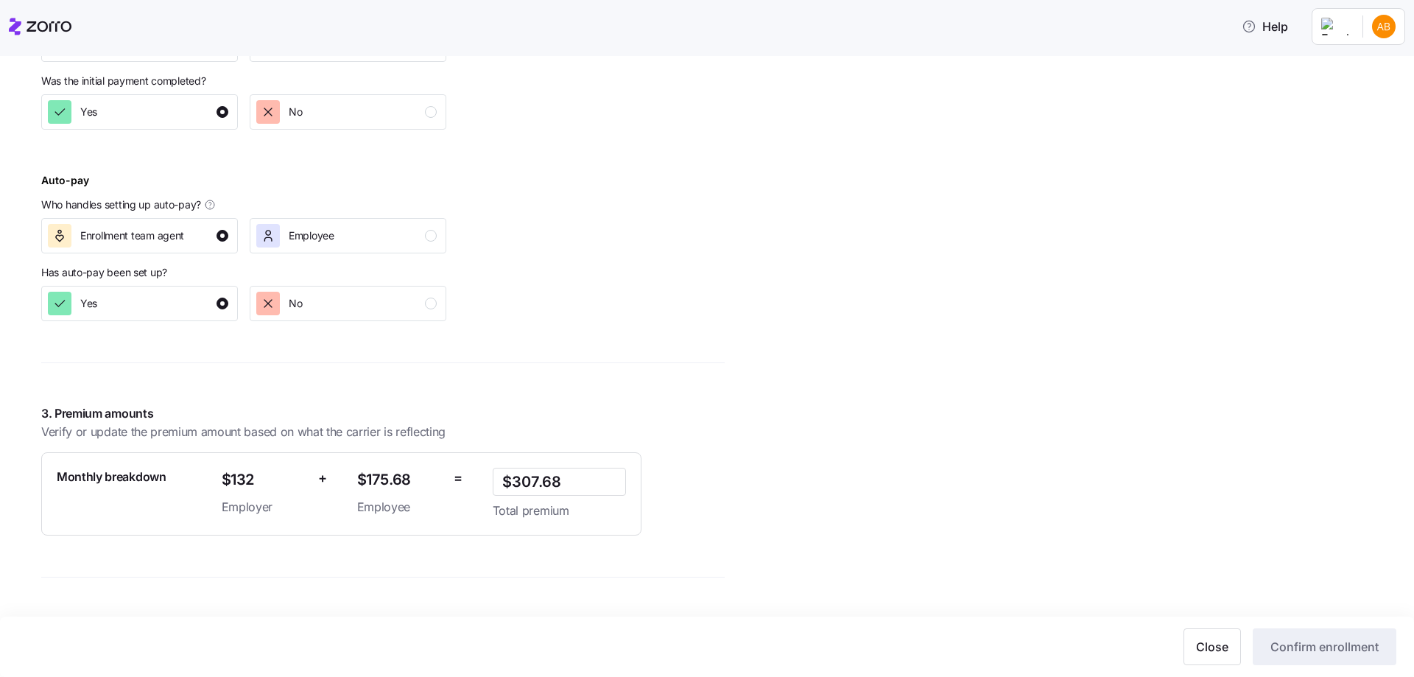
scroll to position [737, 0]
drag, startPoint x: 572, startPoint y: 480, endPoint x: 477, endPoint y: 480, distance: 94.3
click at [477, 480] on div "Monthly breakdown $132 Employer + $175.68 Employee = $307.68 Total premium" at bounding box center [341, 492] width 581 height 64
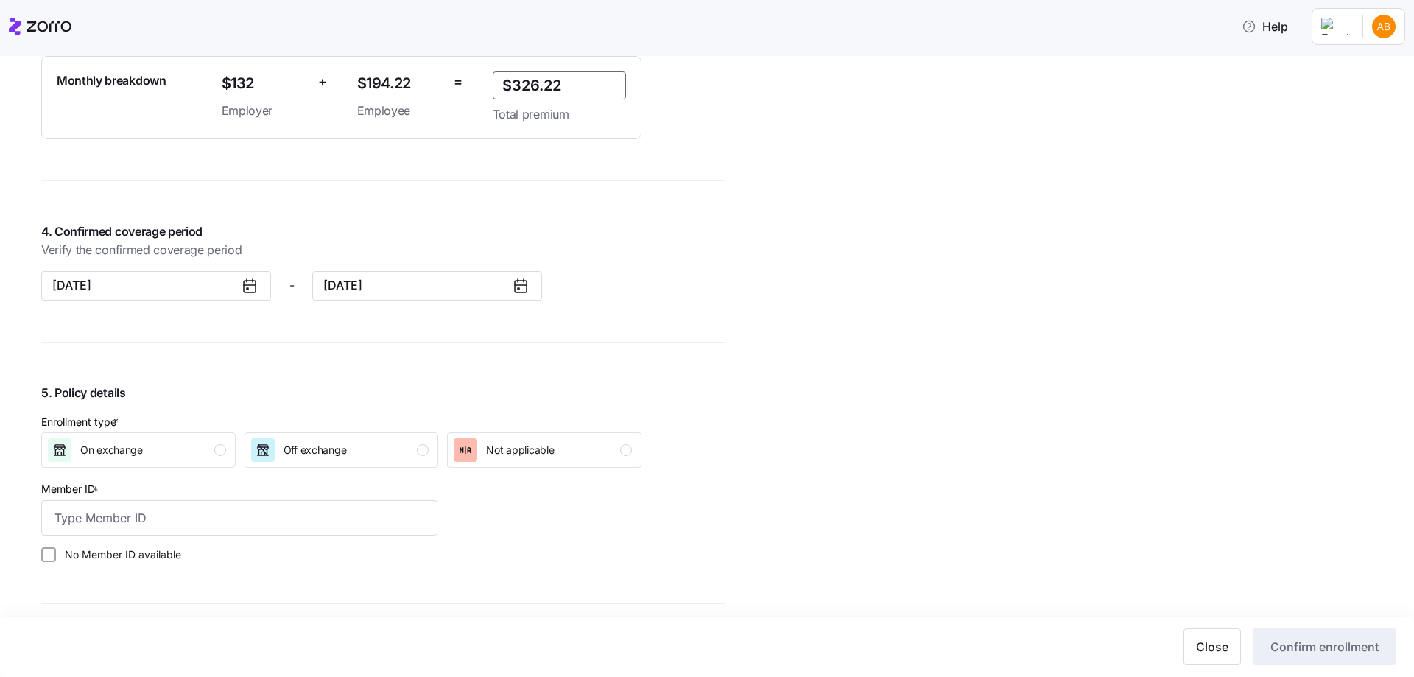
scroll to position [1179, 0]
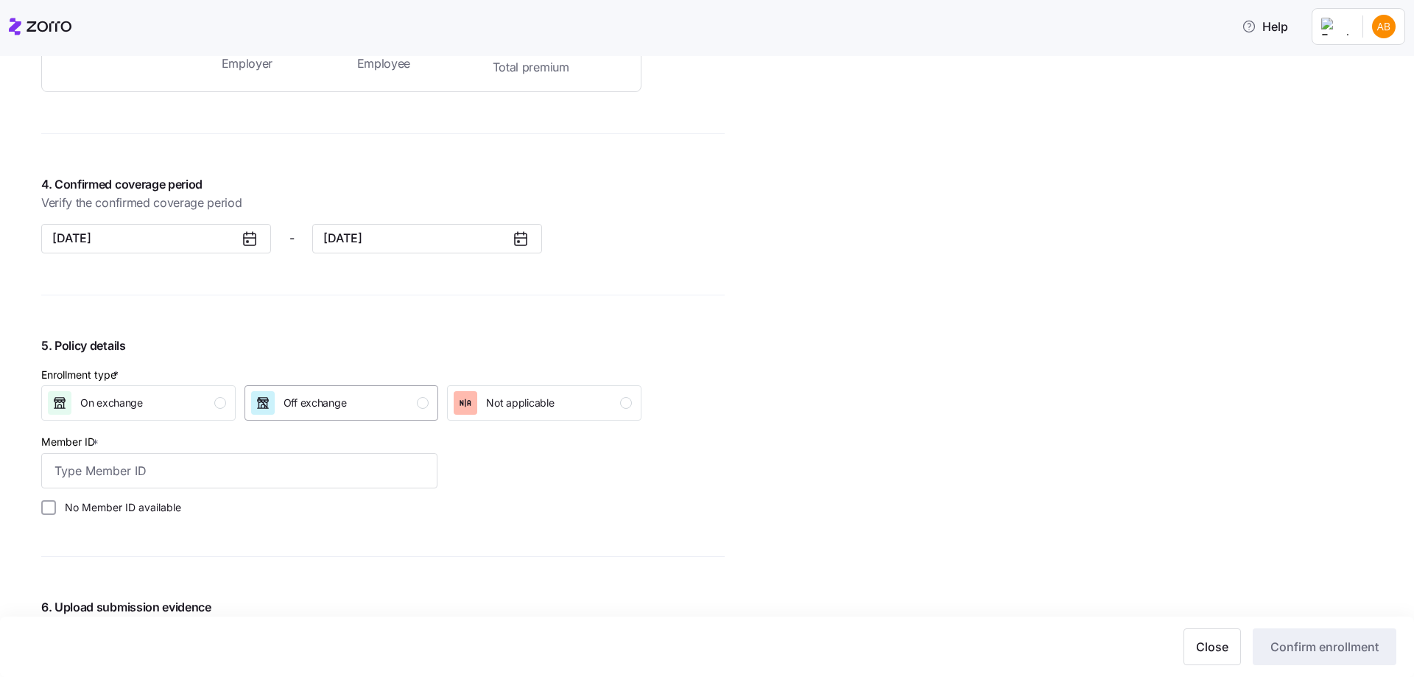
type input "$326.22"
click at [416, 401] on div "Off exchange" at bounding box center [340, 403] width 178 height 24
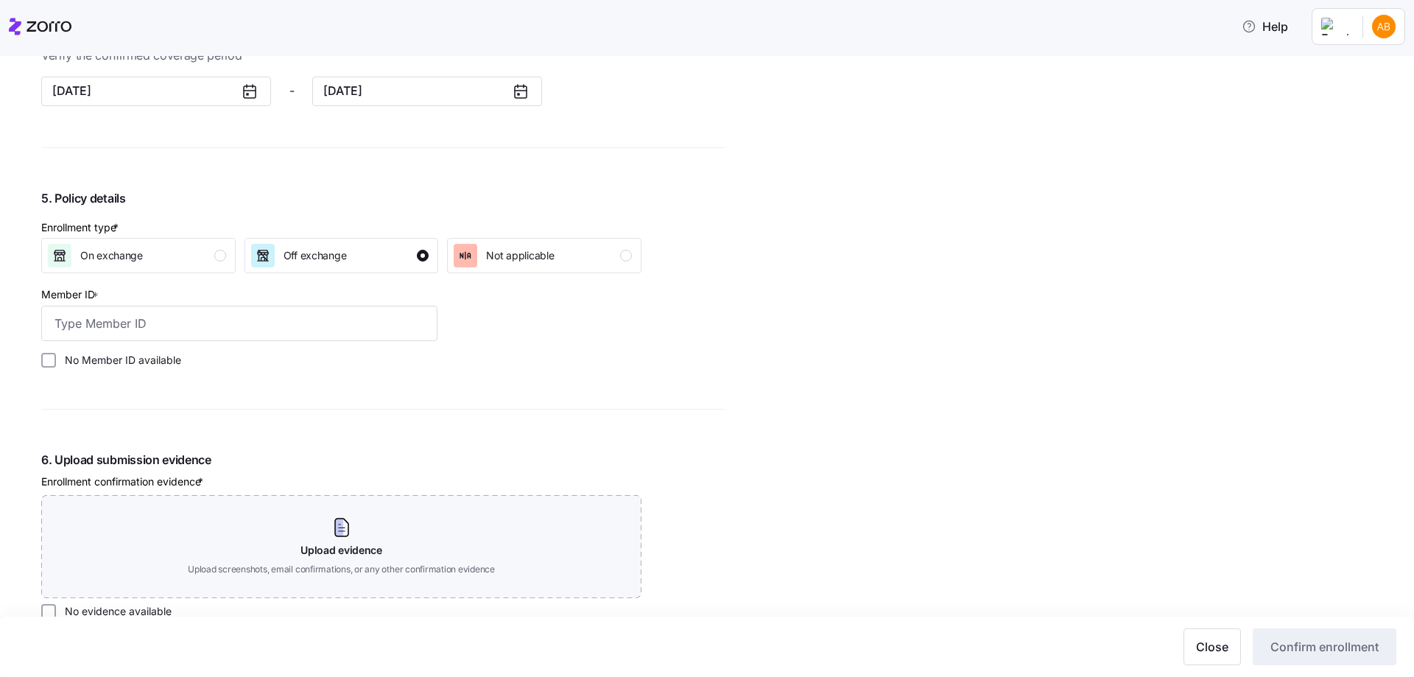
click at [115, 358] on label "No Member ID available" at bounding box center [118, 360] width 125 height 15
click at [56, 358] on input "No Member ID available" at bounding box center [48, 360] width 15 height 15
checkbox input "true"
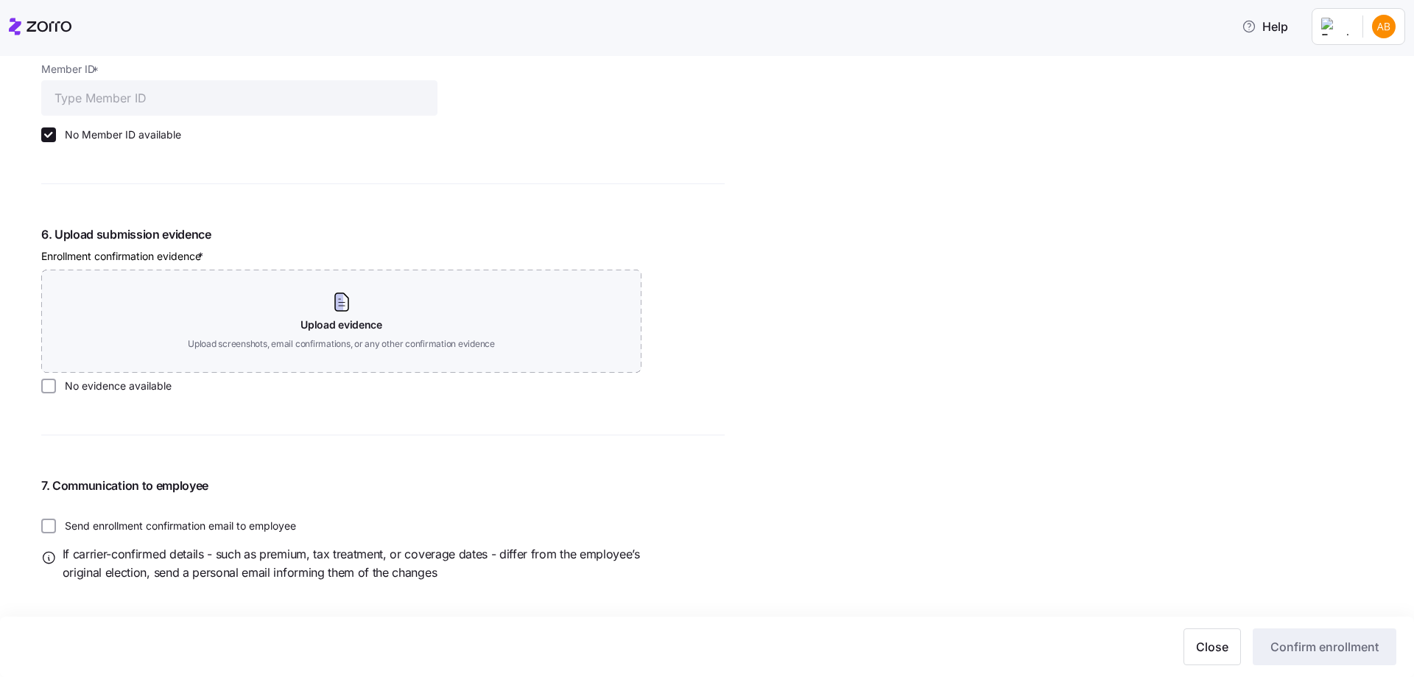
scroll to position [1562, 0]
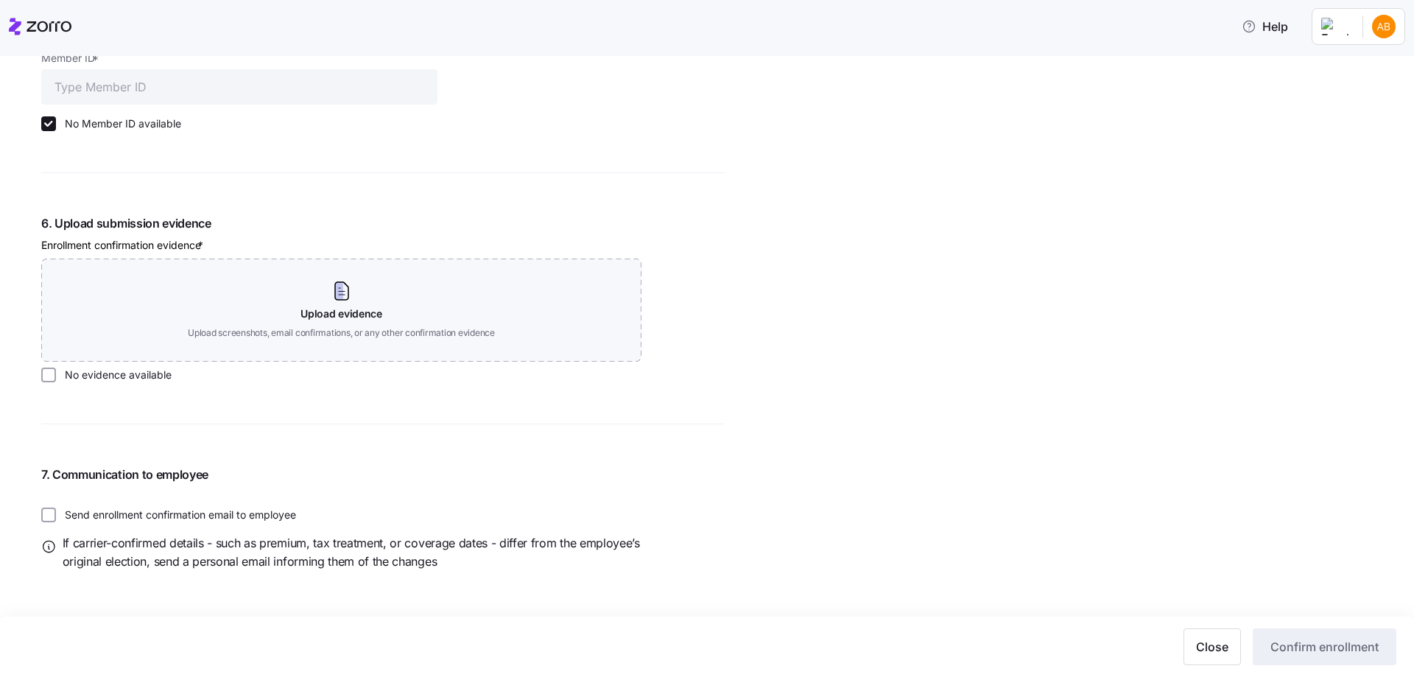
click at [119, 380] on label "No evidence available" at bounding box center [114, 375] width 116 height 15
click at [56, 380] on input "No evidence available" at bounding box center [48, 375] width 15 height 15
checkbox input "true"
click at [1310, 644] on span "Confirm enrollment" at bounding box center [1325, 647] width 108 height 18
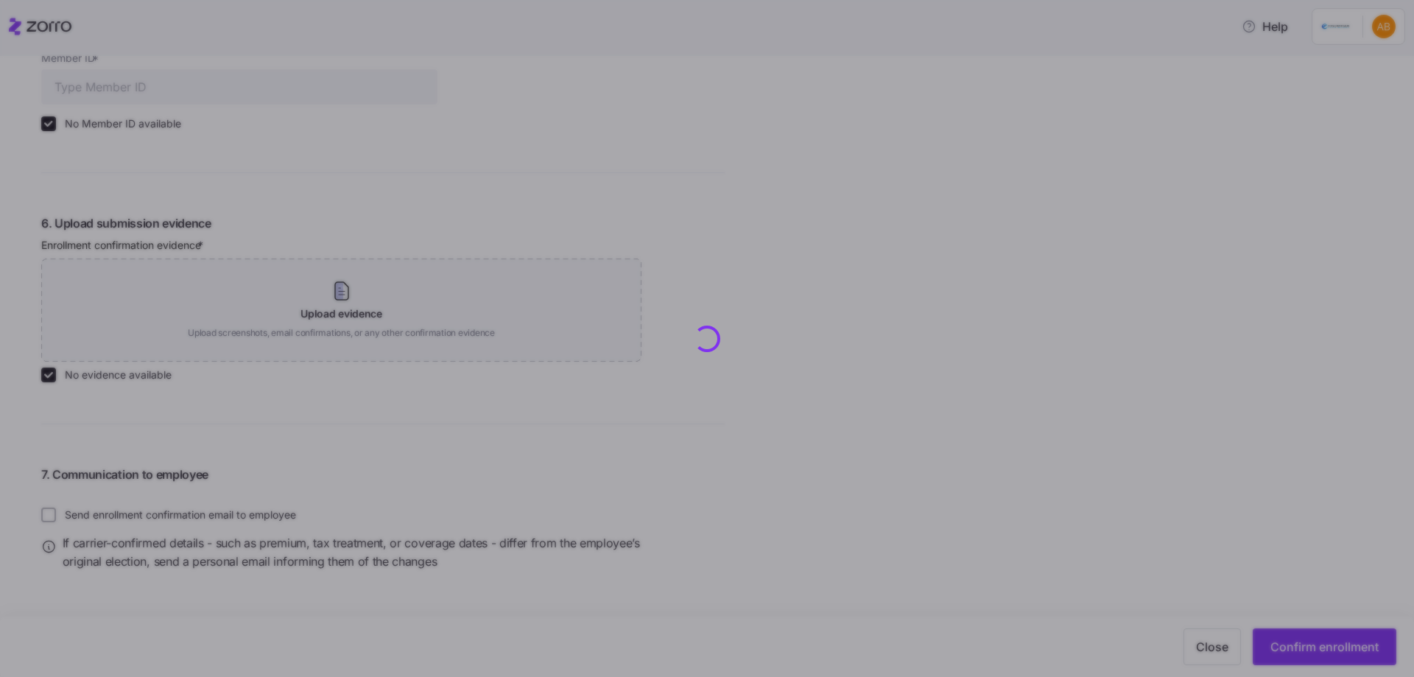
type input "$326.22"
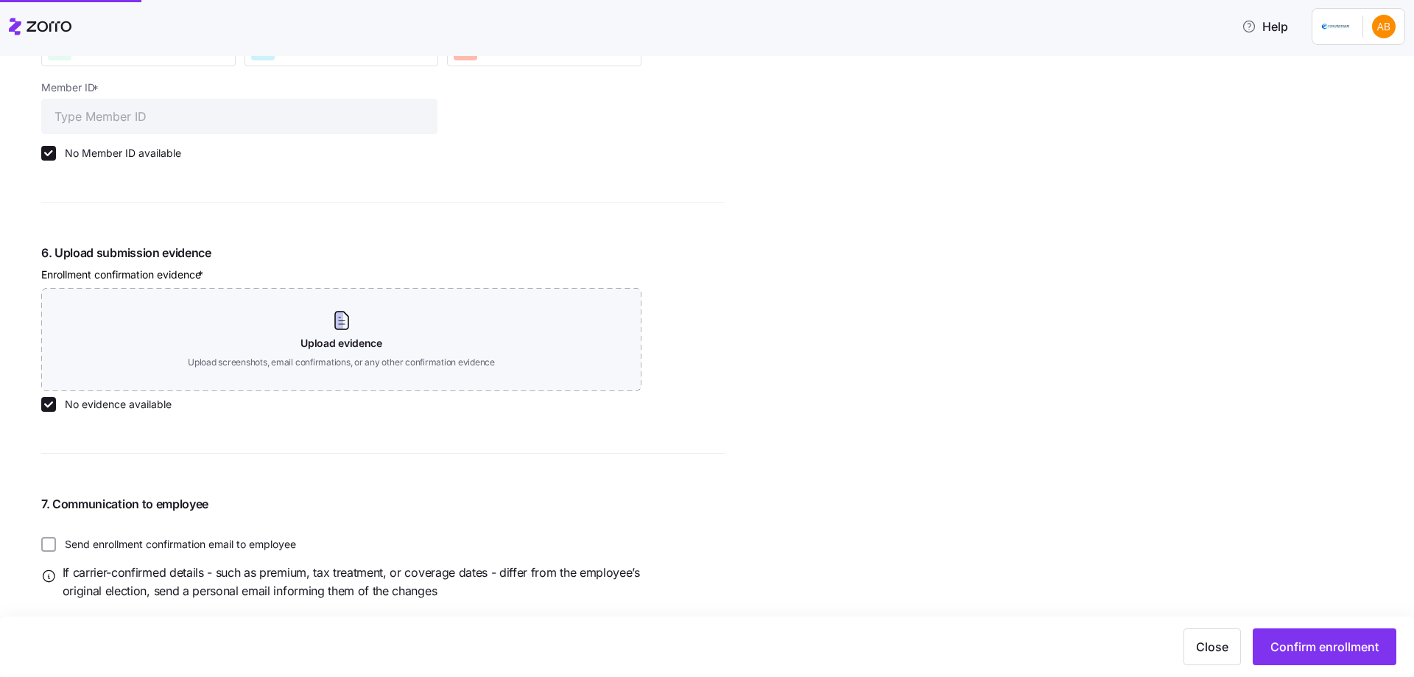
scroll to position [1592, 0]
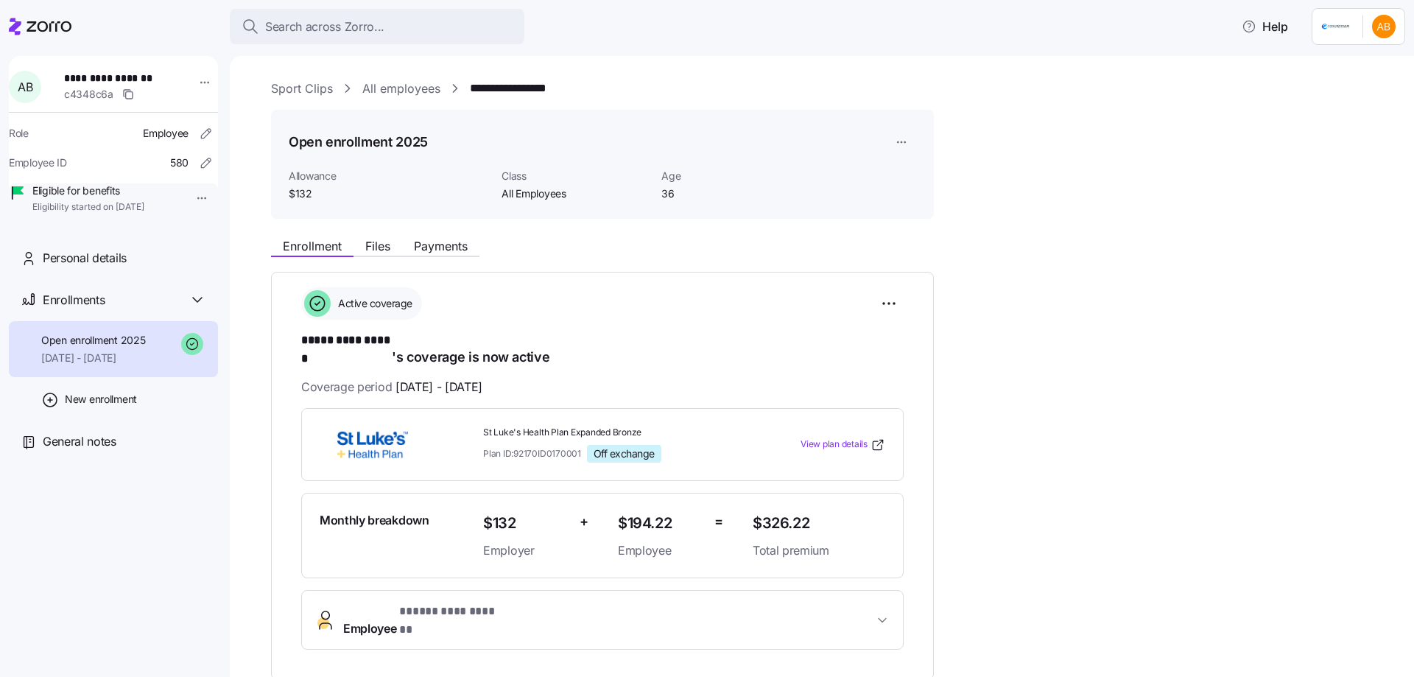
click at [404, 86] on link "All employees" at bounding box center [401, 89] width 78 height 18
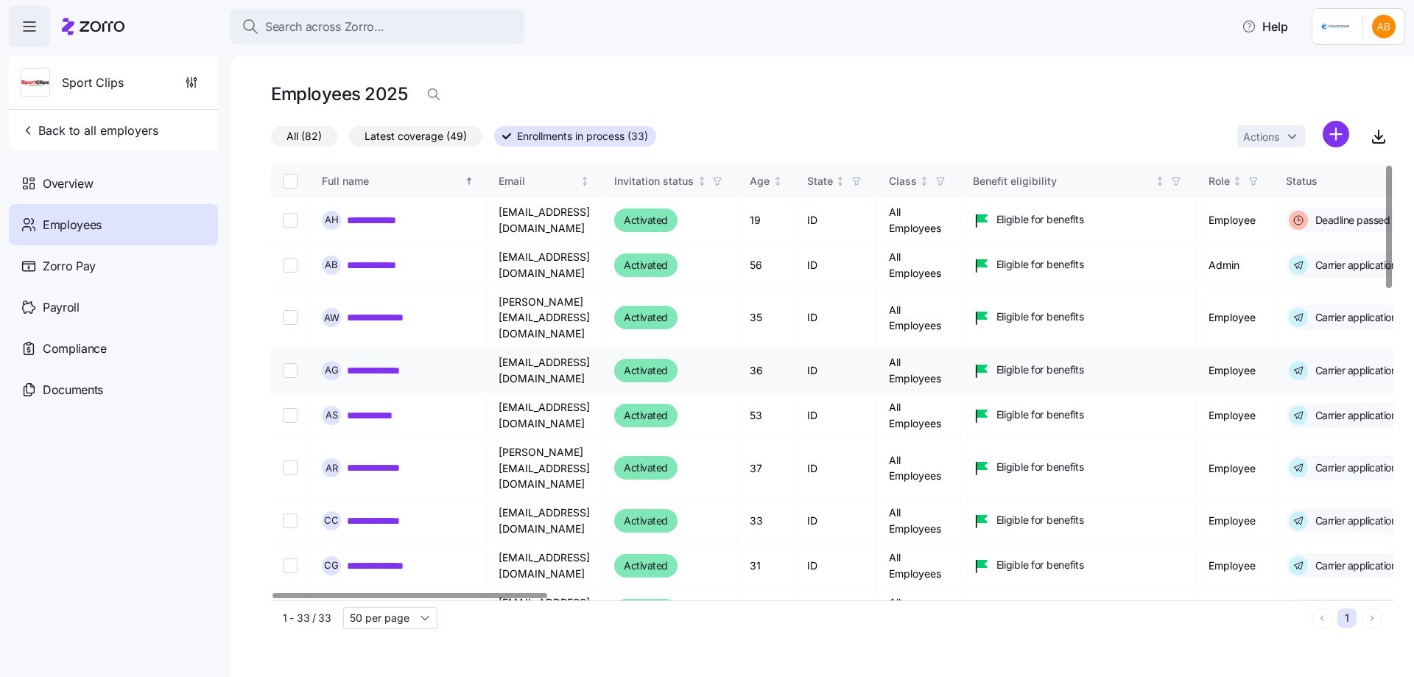
click at [393, 363] on link "**********" at bounding box center [382, 370] width 71 height 15
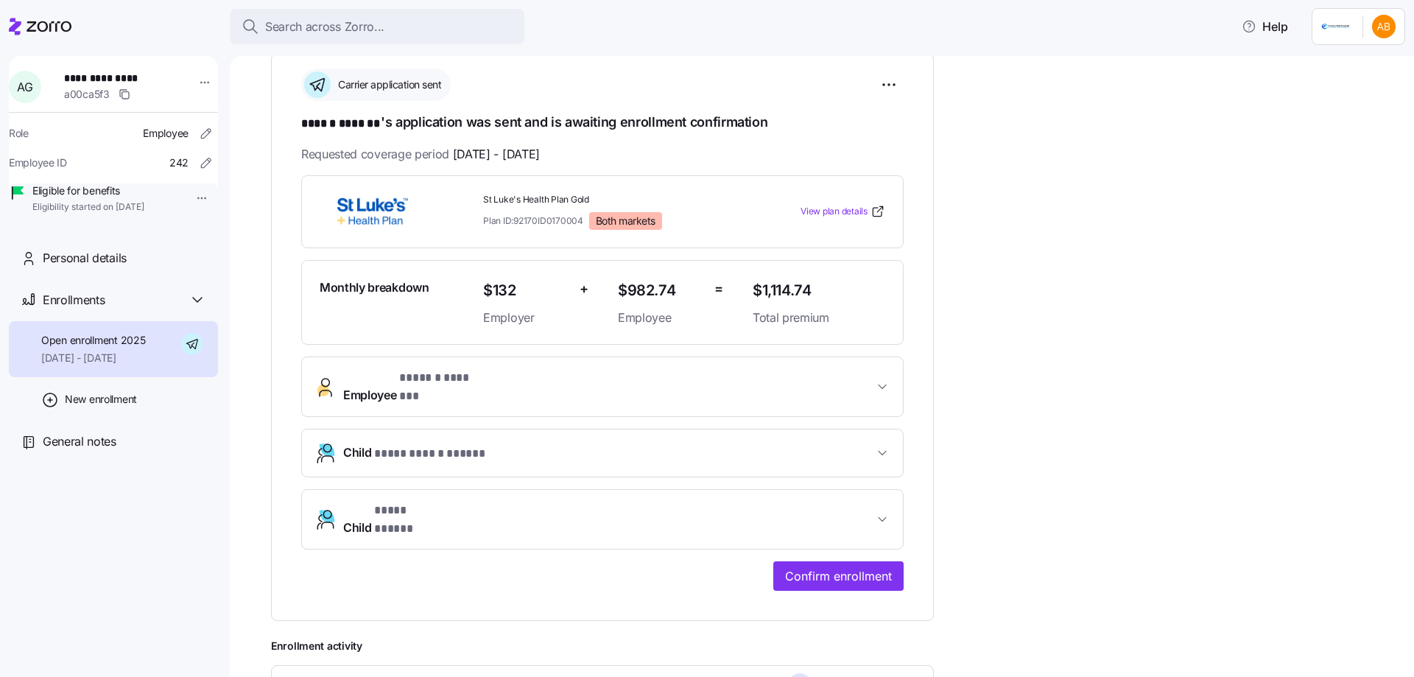
scroll to position [221, 0]
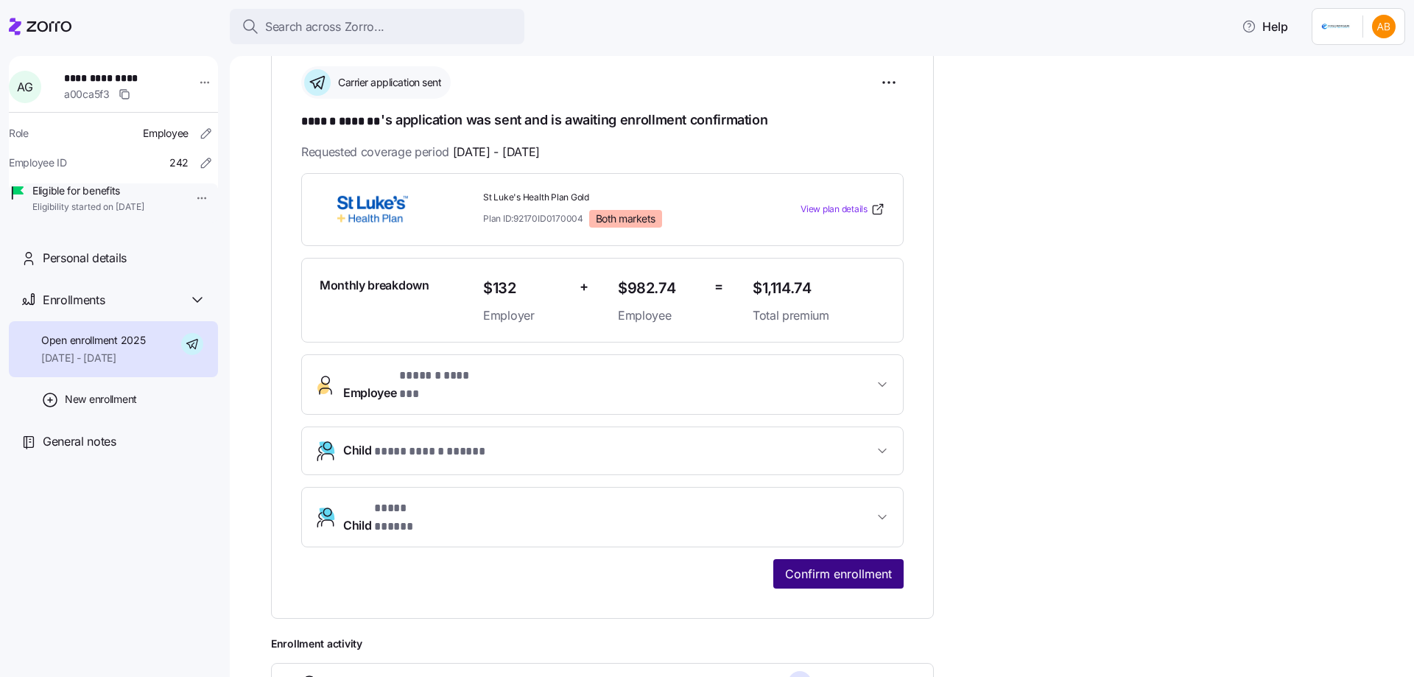
click at [863, 565] on span "Confirm enrollment" at bounding box center [838, 574] width 107 height 18
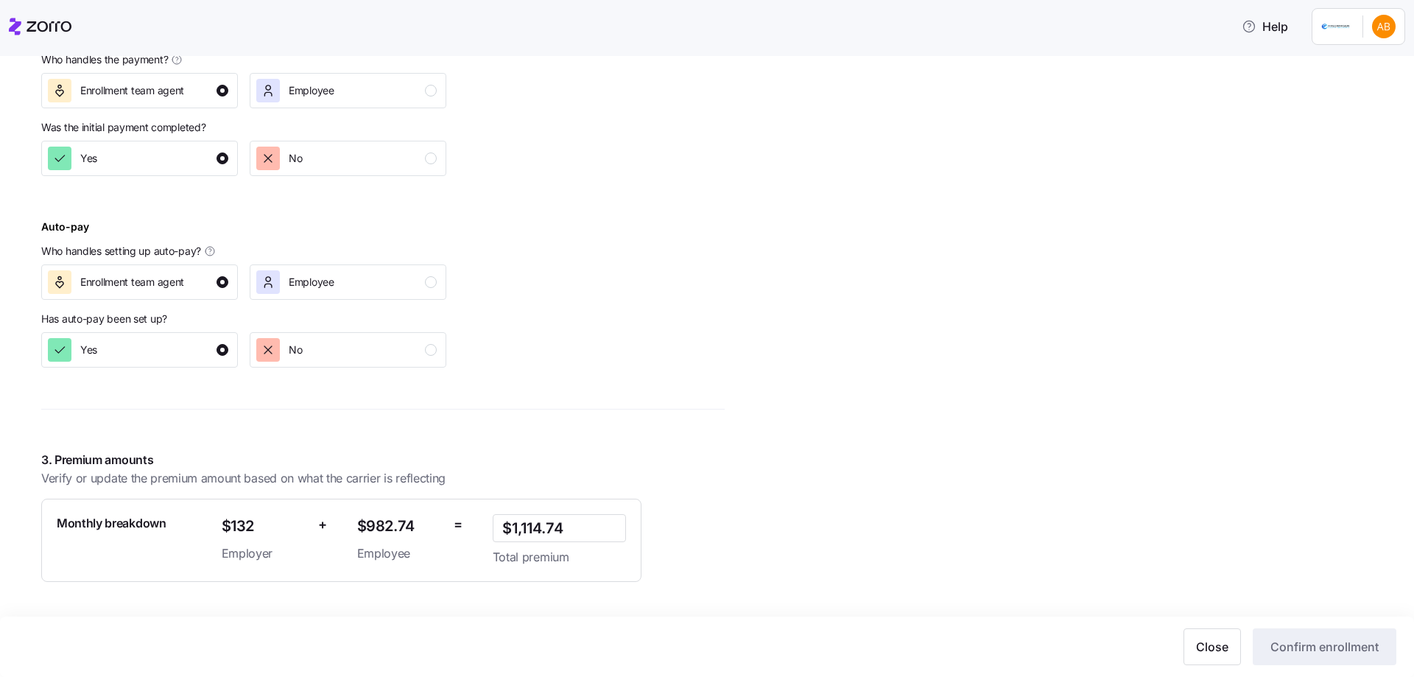
scroll to position [884, 0]
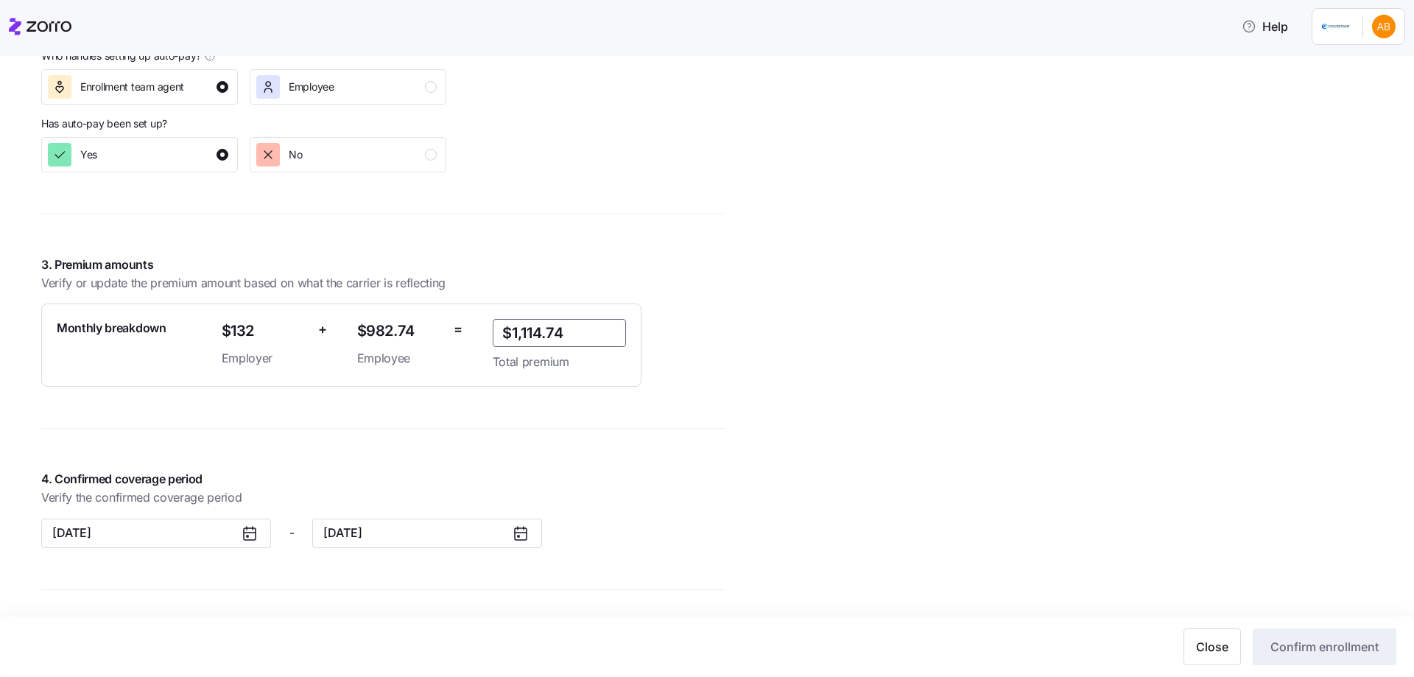
drag, startPoint x: 572, startPoint y: 334, endPoint x: 480, endPoint y: 335, distance: 92.1
click at [480, 335] on div "Monthly breakdown $132 Employer + $982.74 Employee = $1,114.74 Total premium" at bounding box center [341, 345] width 581 height 64
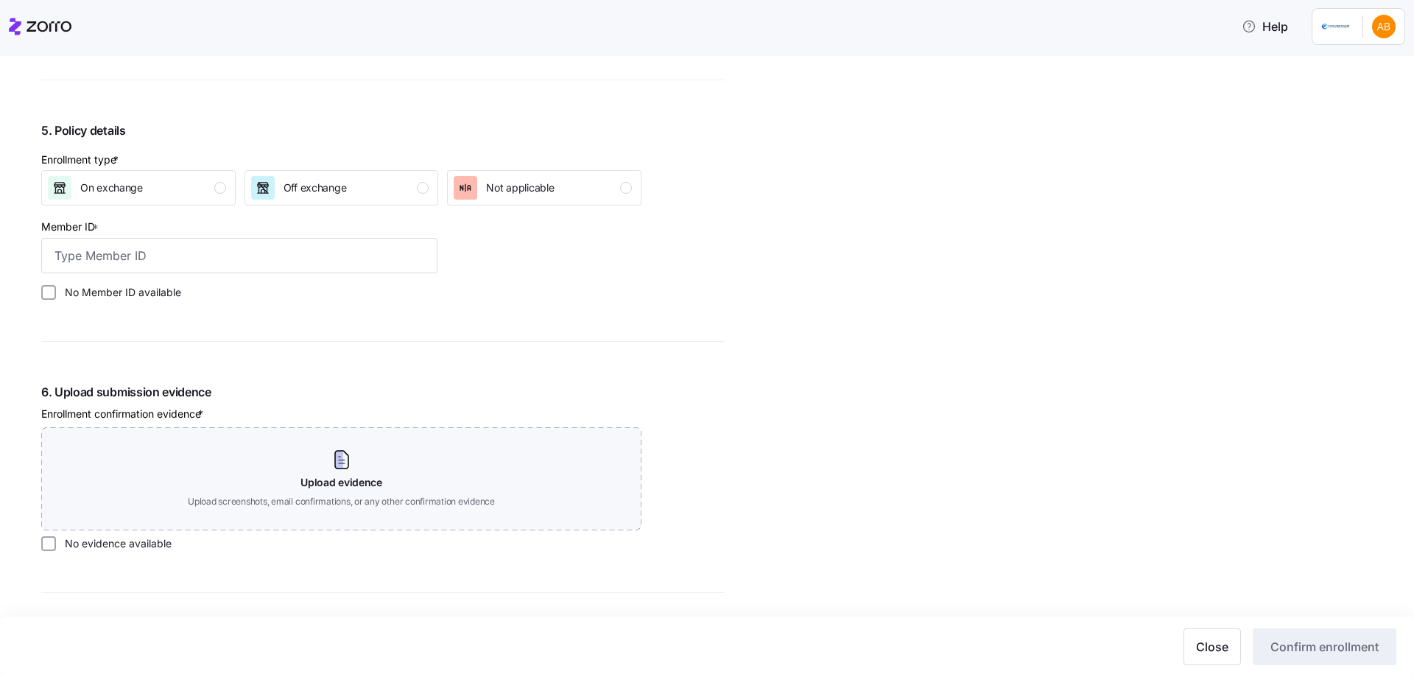
scroll to position [1400, 0]
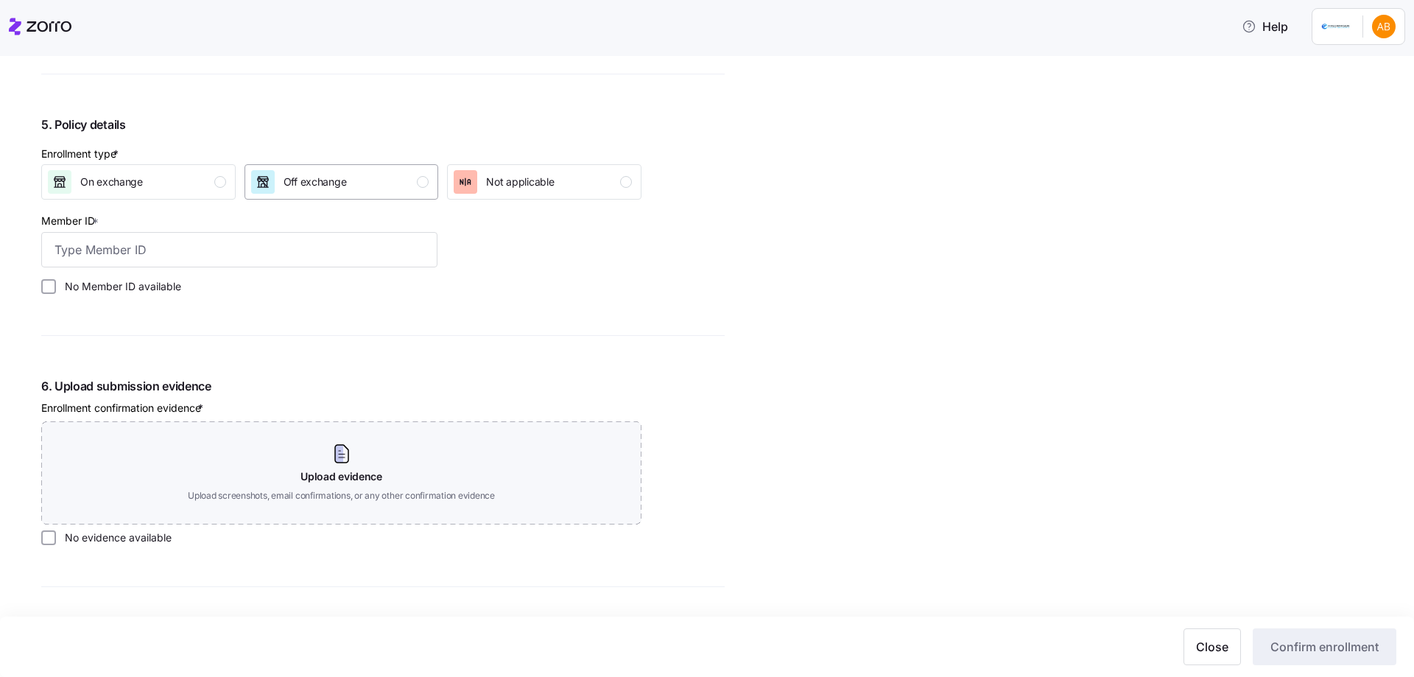
type input "$1,084.79"
click at [335, 186] on span "Off exchange" at bounding box center [315, 182] width 63 height 15
click at [110, 290] on label "No Member ID available" at bounding box center [118, 286] width 125 height 15
click at [56, 290] on input "No Member ID available" at bounding box center [48, 286] width 15 height 15
checkbox input "true"
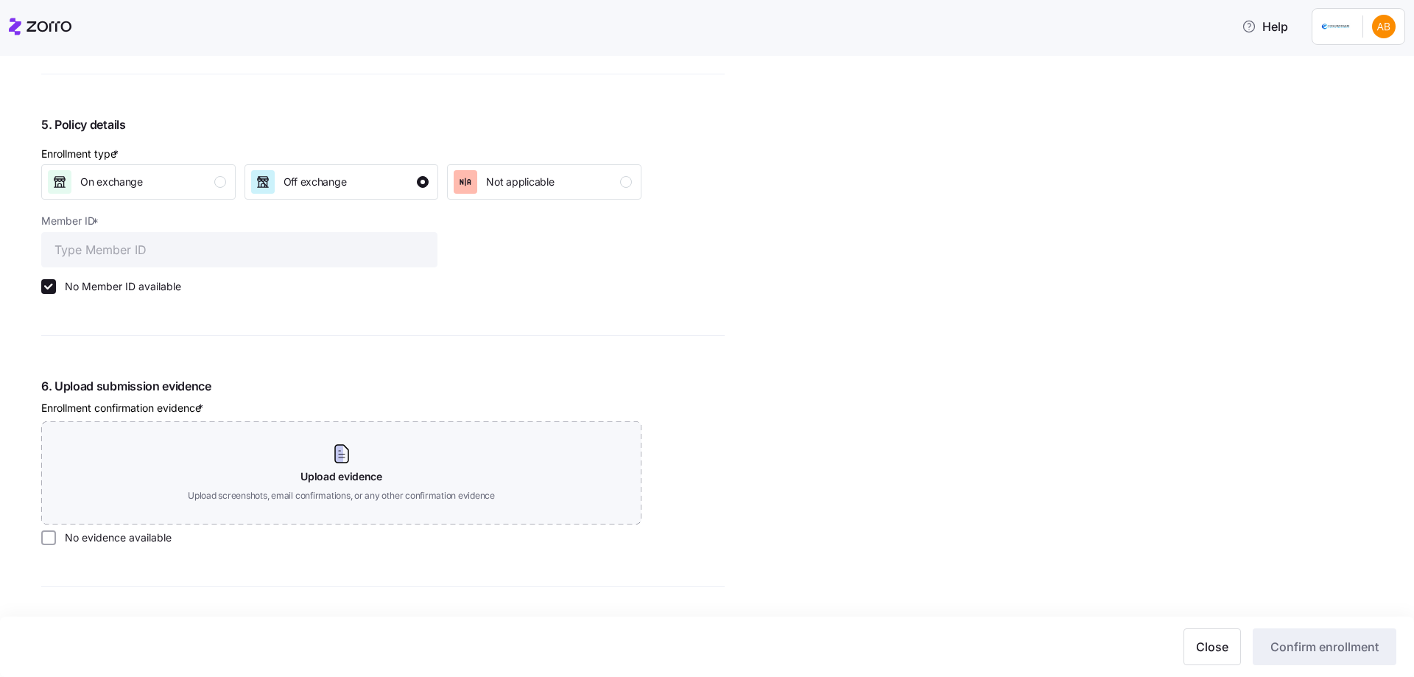
click at [95, 541] on label "No evidence available" at bounding box center [114, 537] width 116 height 15
click at [56, 541] on input "No evidence available" at bounding box center [48, 537] width 15 height 15
checkbox input "true"
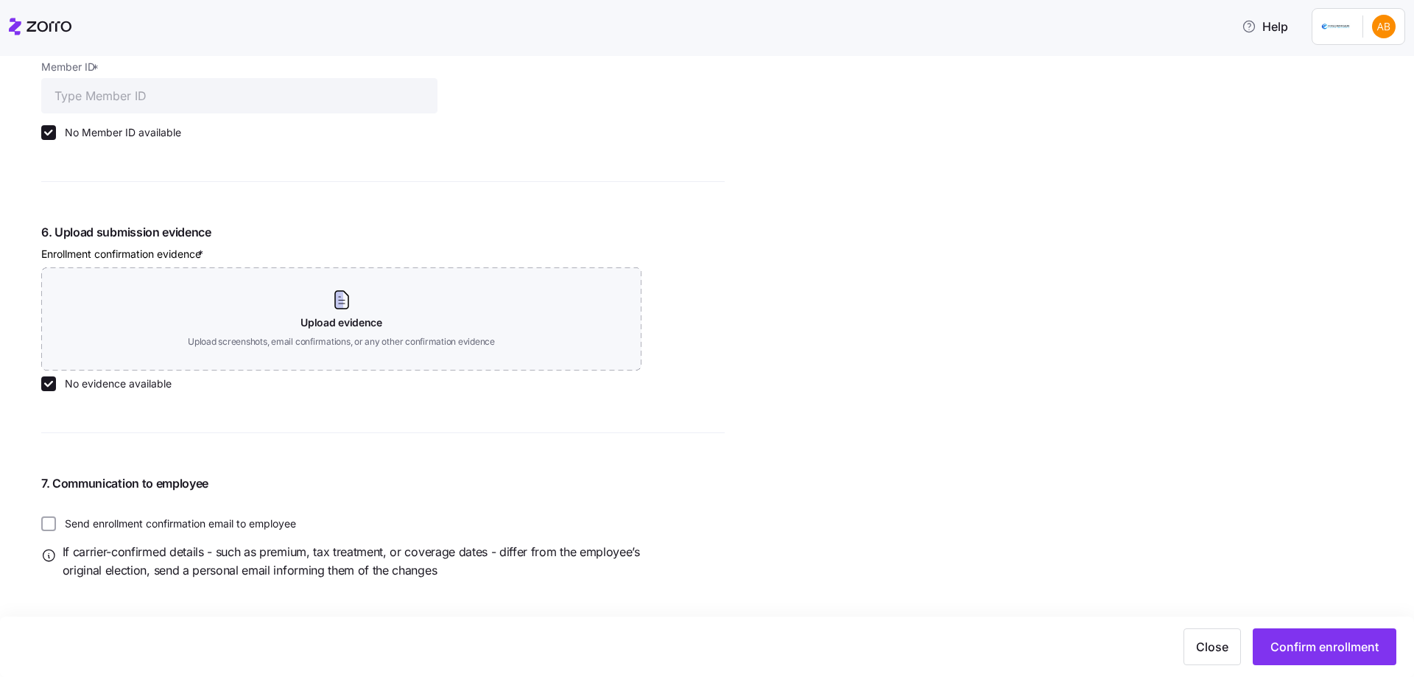
scroll to position [1562, 0]
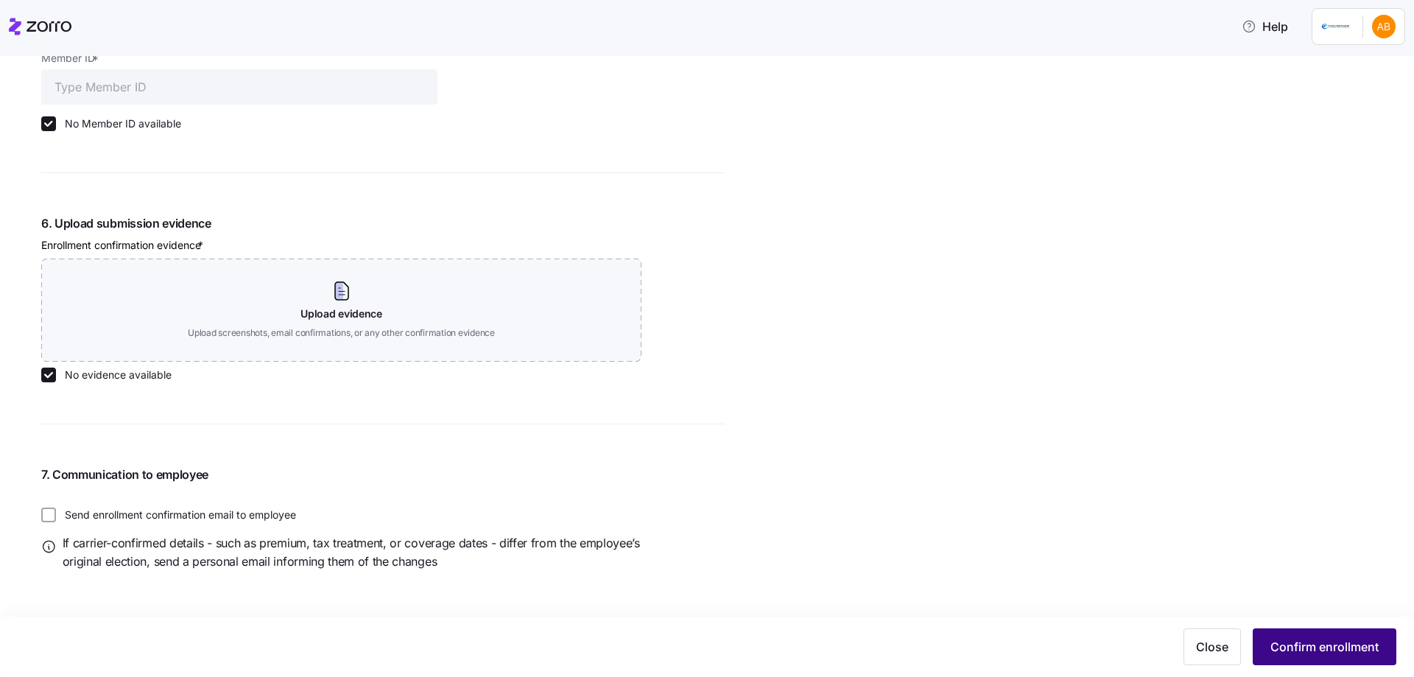
click at [1288, 635] on button "Confirm enrollment" at bounding box center [1325, 646] width 144 height 37
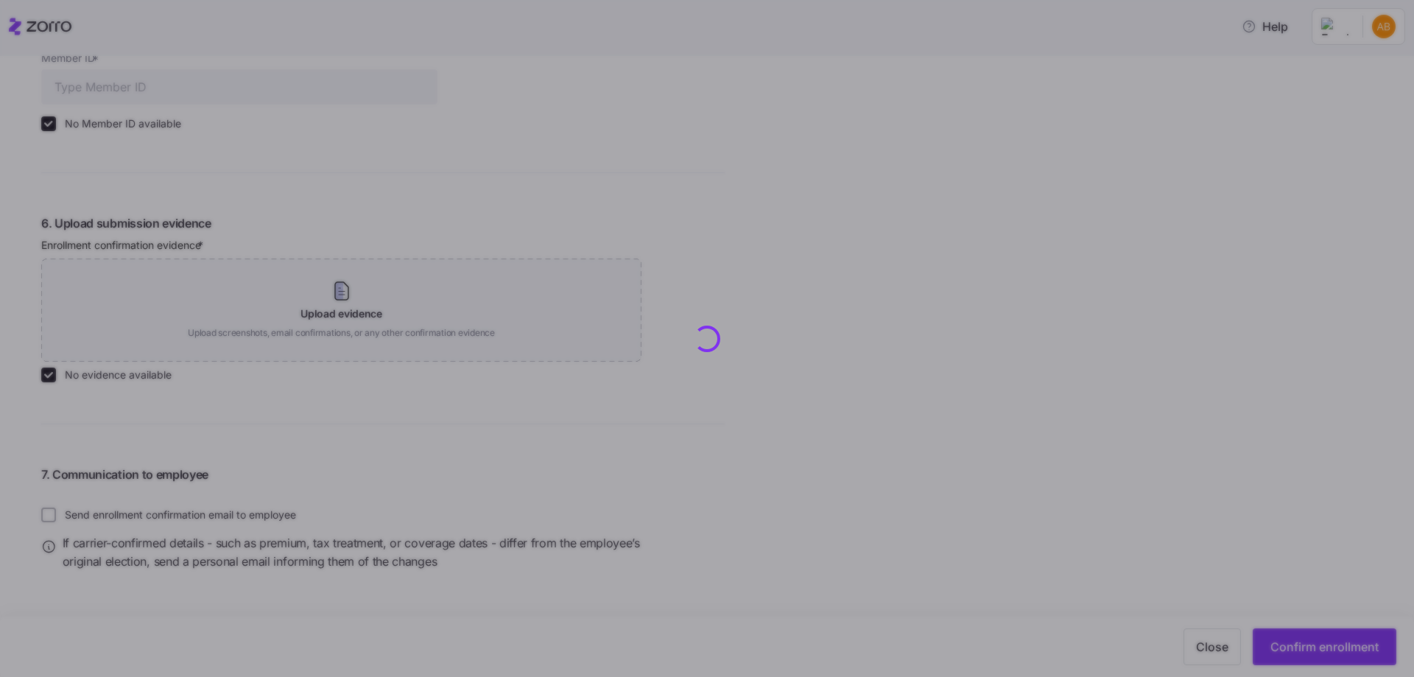
type input "$1,084.79"
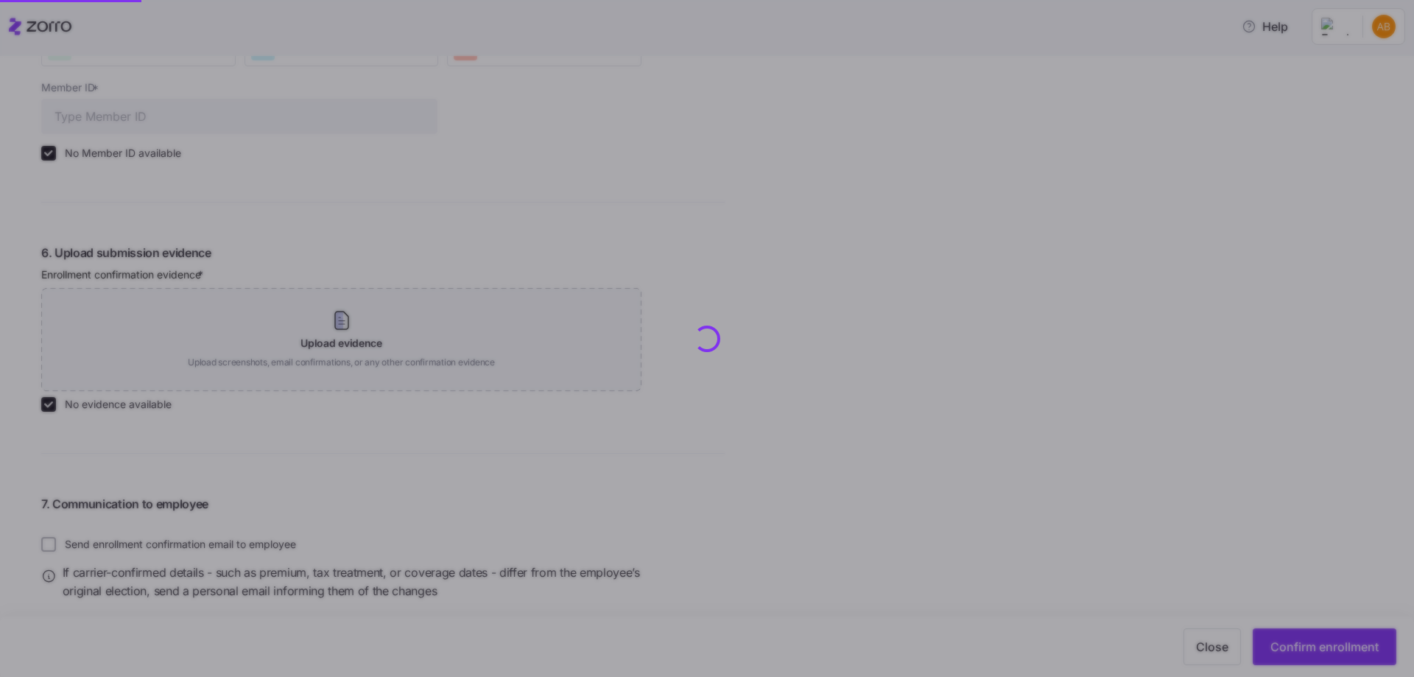
scroll to position [1592, 0]
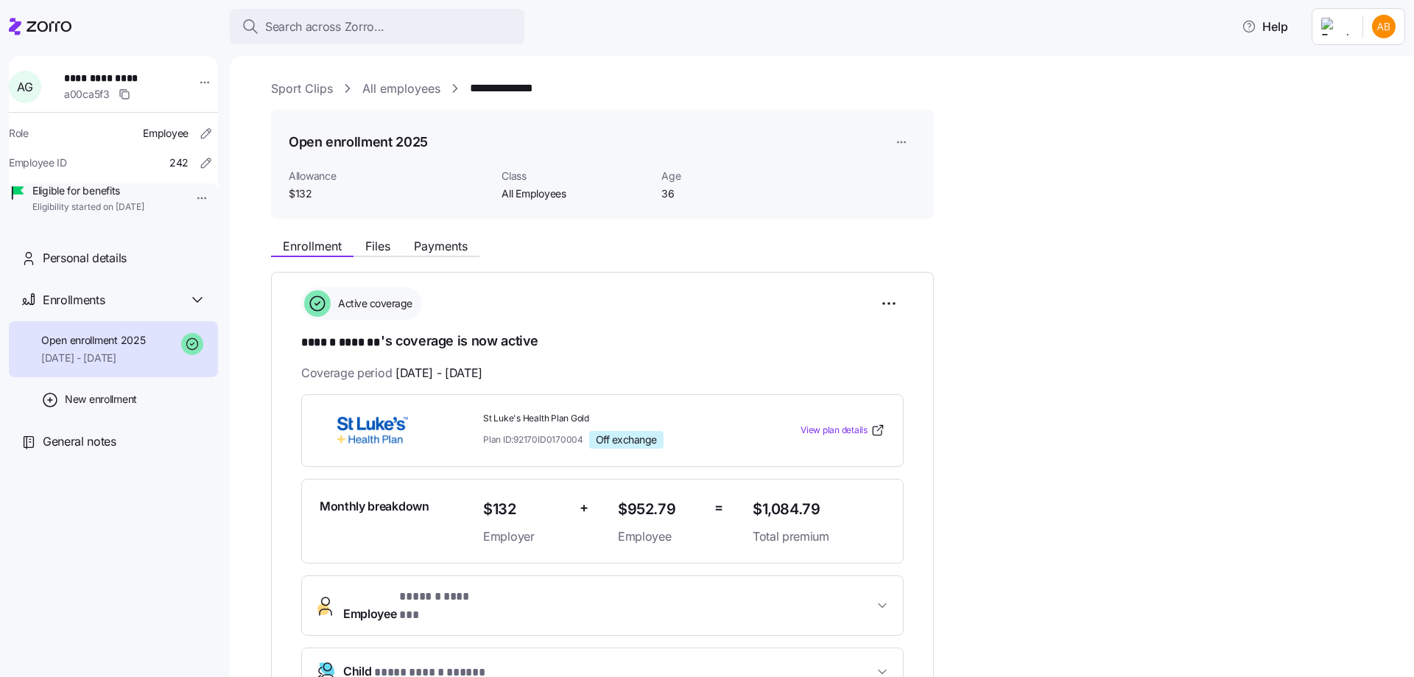
click at [414, 87] on link "All employees" at bounding box center [401, 89] width 78 height 18
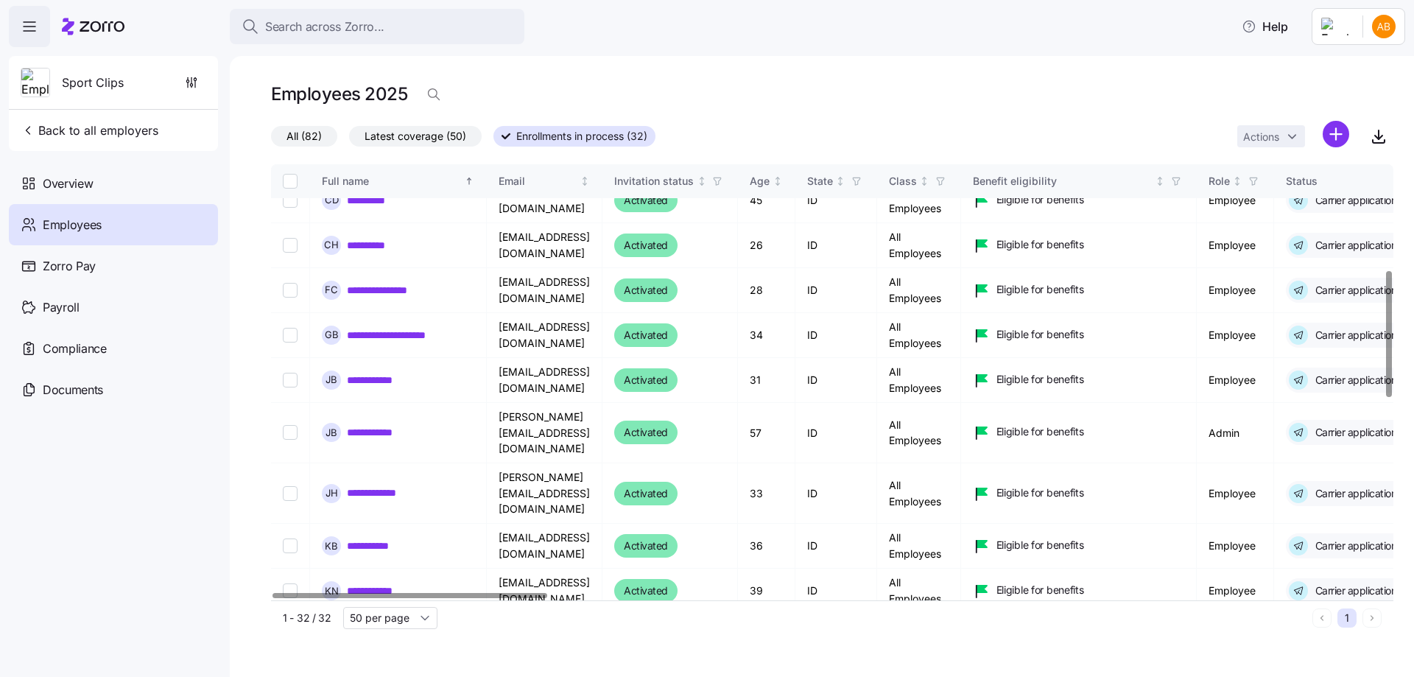
scroll to position [368, 0]
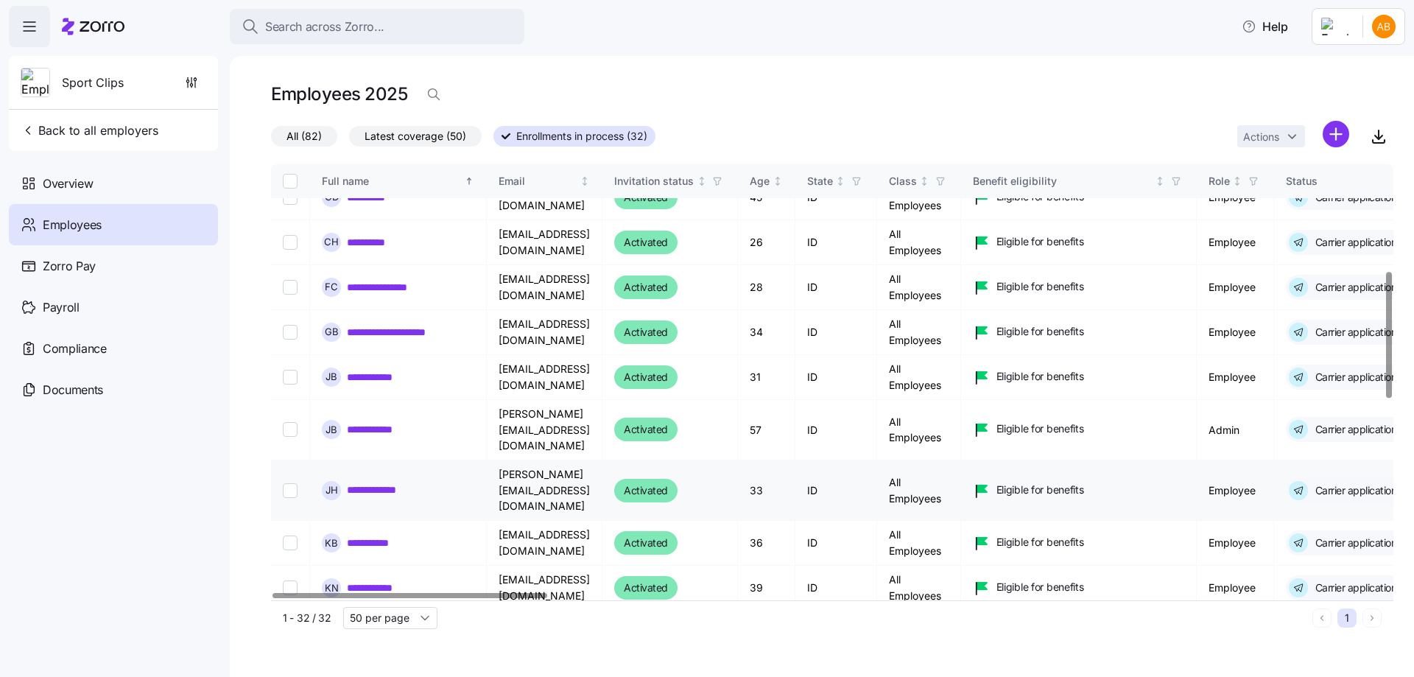
click at [402, 483] on link "**********" at bounding box center [385, 490] width 77 height 15
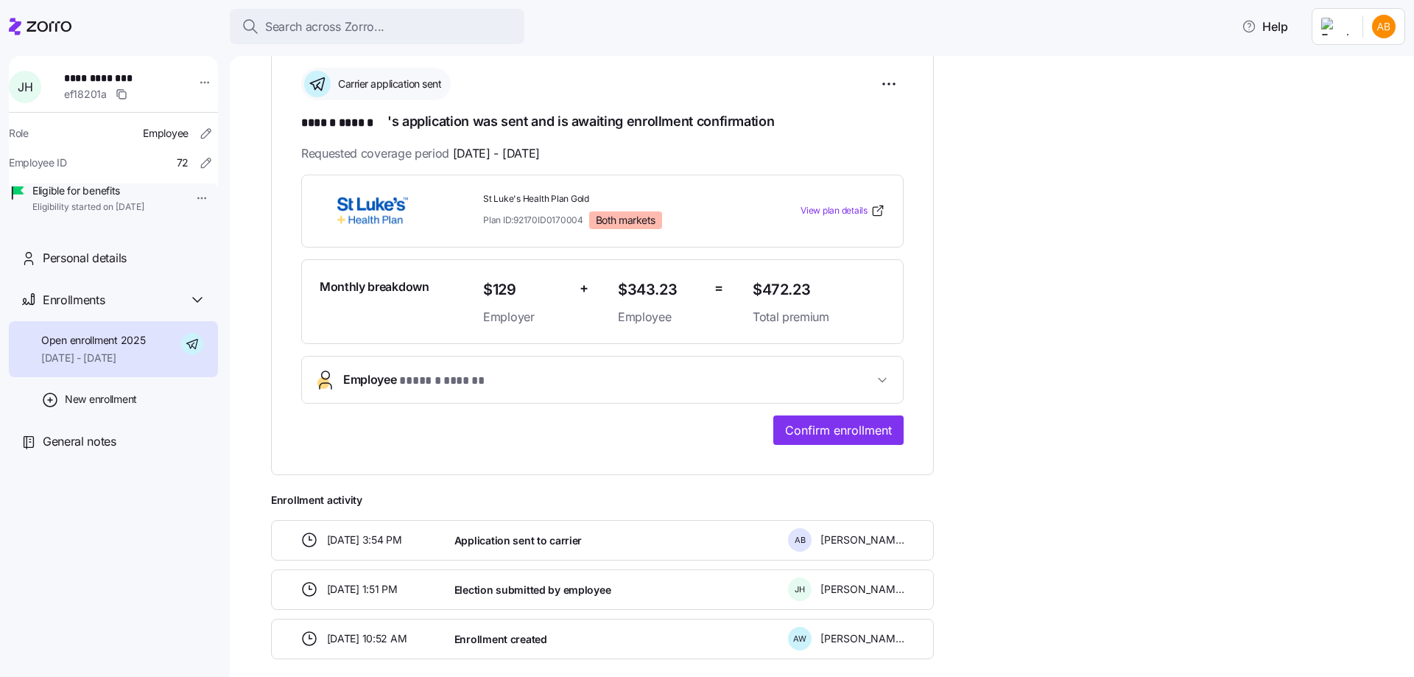
scroll to position [221, 0]
click at [802, 435] on span "Confirm enrollment" at bounding box center [838, 429] width 107 height 18
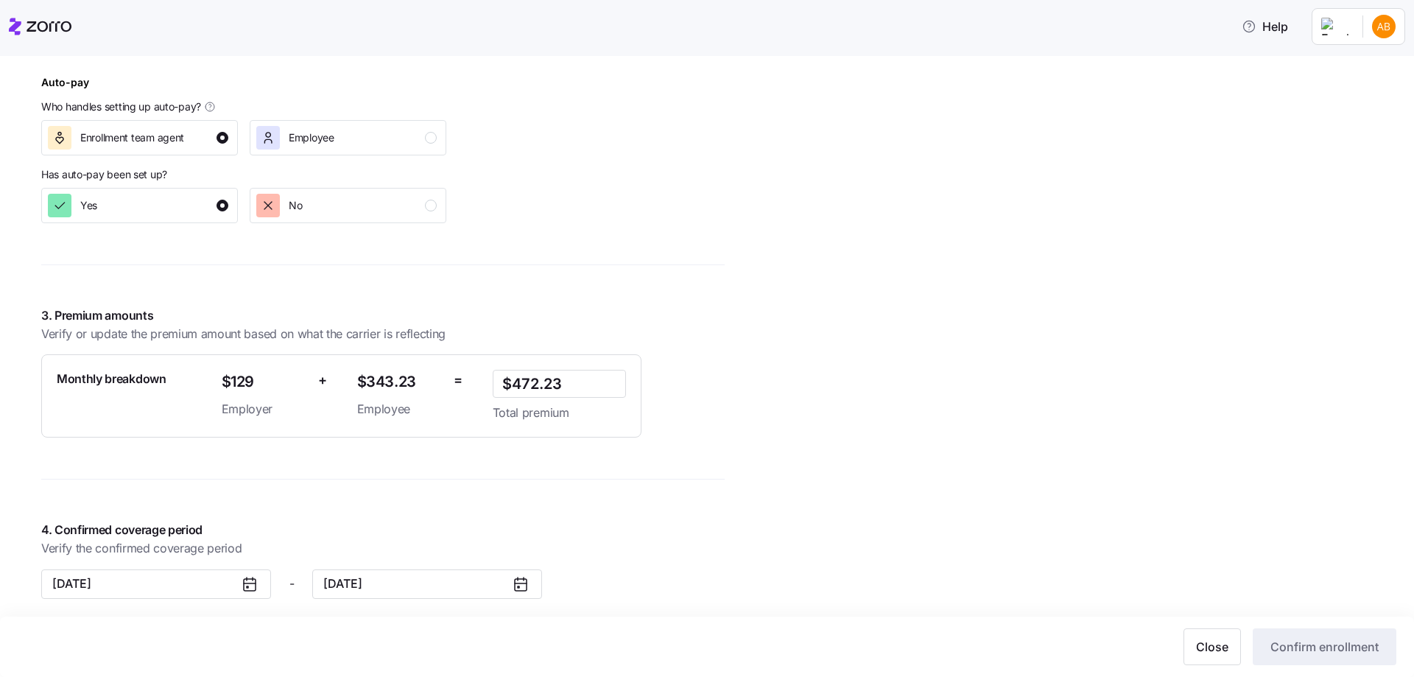
scroll to position [884, 0]
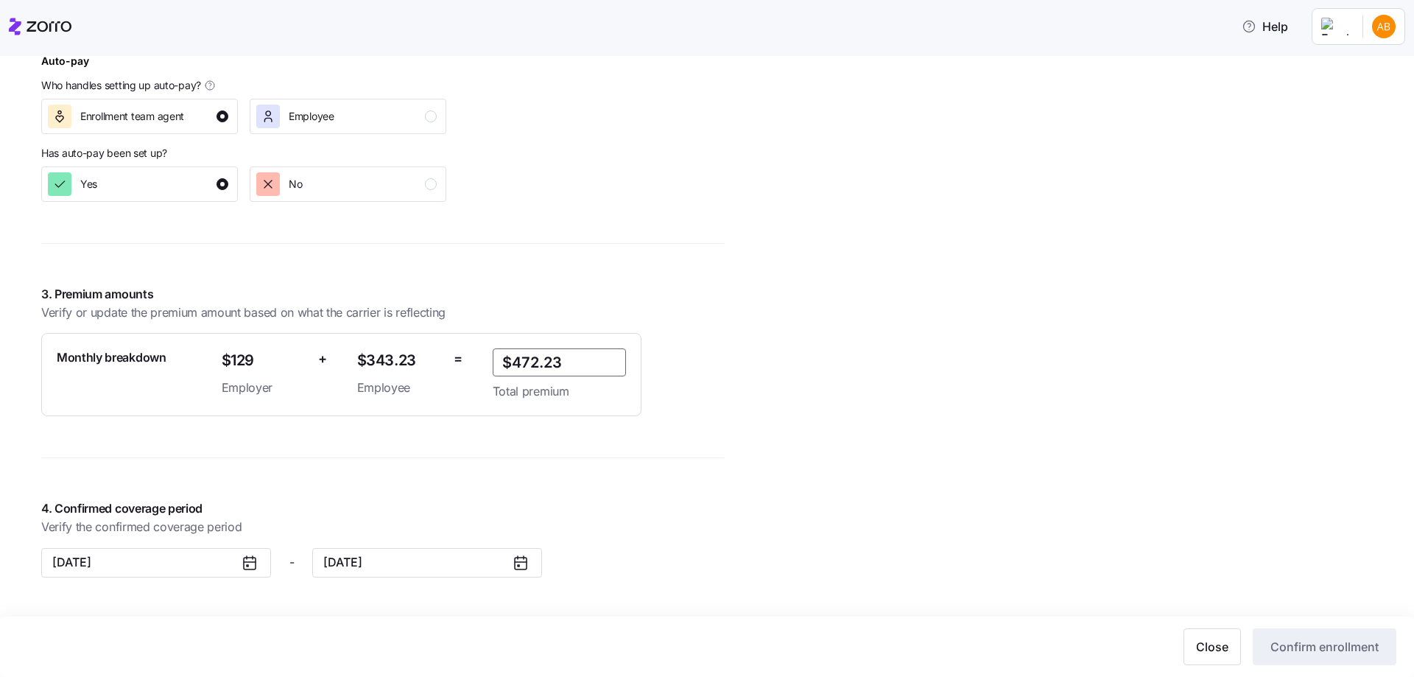
drag, startPoint x: 589, startPoint y: 363, endPoint x: 522, endPoint y: 366, distance: 67.8
click at [522, 366] on input "$472.23" at bounding box center [559, 362] width 133 height 28
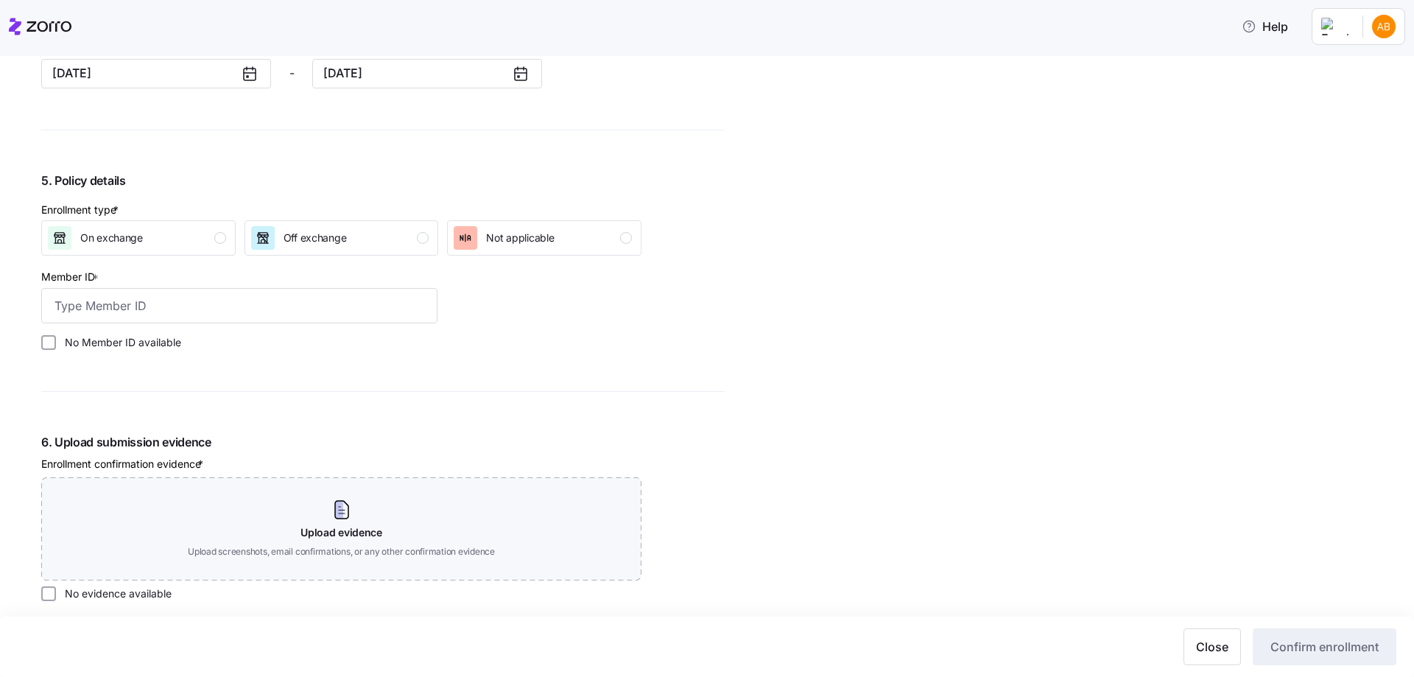
scroll to position [1400, 0]
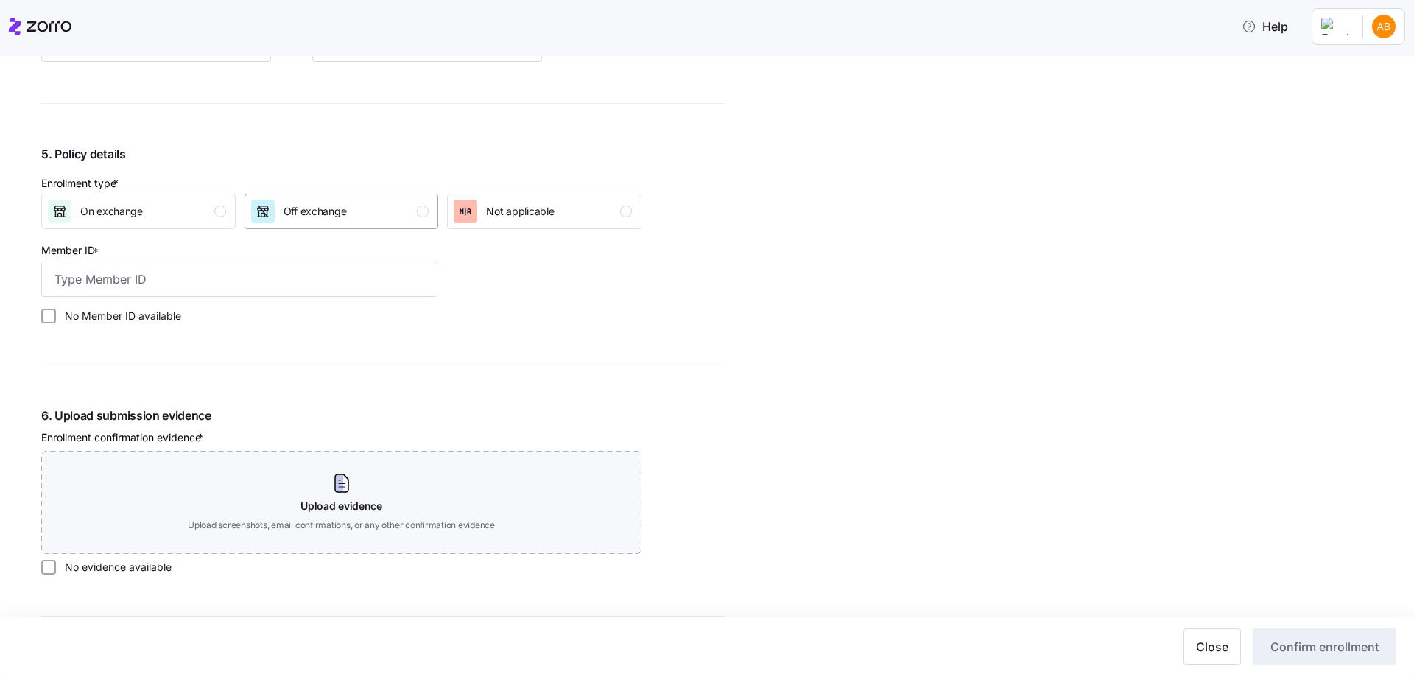
type input "$466.32"
click at [350, 219] on div "Off exchange" at bounding box center [340, 212] width 178 height 24
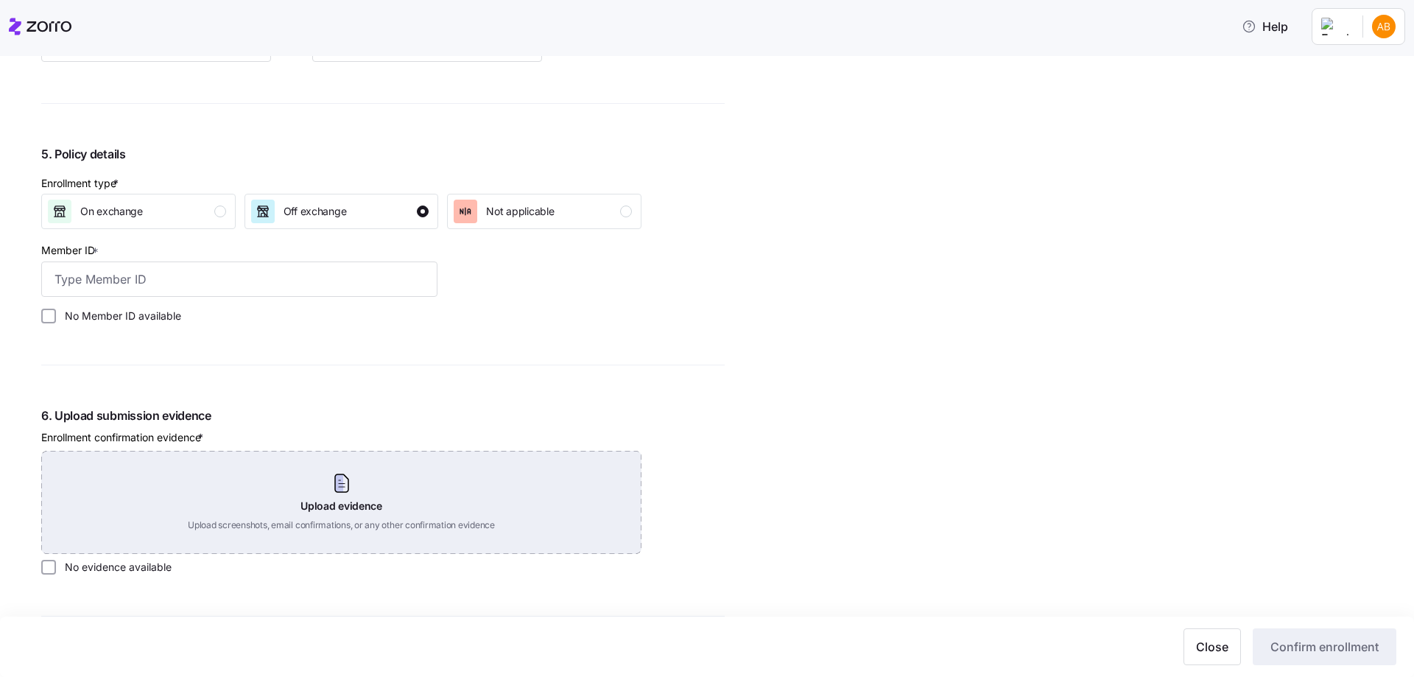
scroll to position [1547, 0]
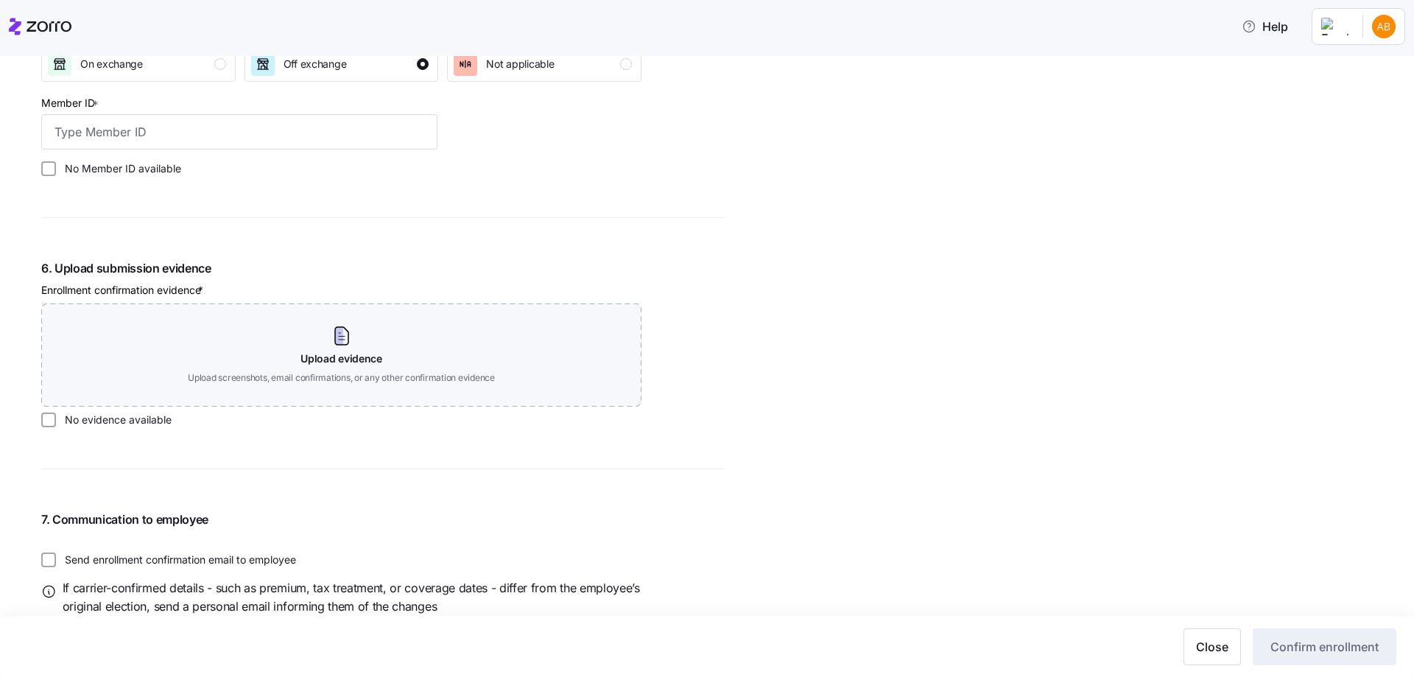
click at [130, 175] on label "No Member ID available" at bounding box center [118, 168] width 125 height 15
click at [56, 175] on input "No Member ID available" at bounding box center [48, 168] width 15 height 15
checkbox input "true"
click at [102, 418] on label "No evidence available" at bounding box center [114, 420] width 116 height 15
click at [56, 418] on input "No evidence available" at bounding box center [48, 420] width 15 height 15
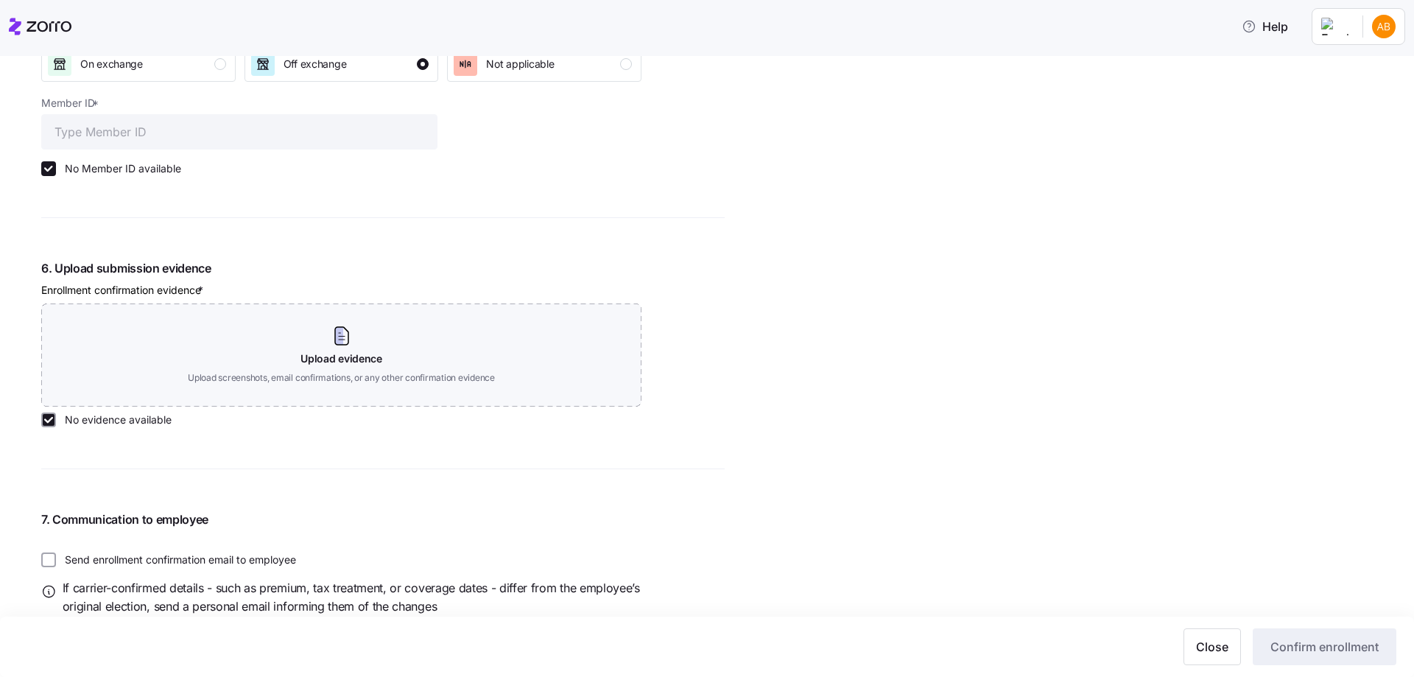
checkbox input "true"
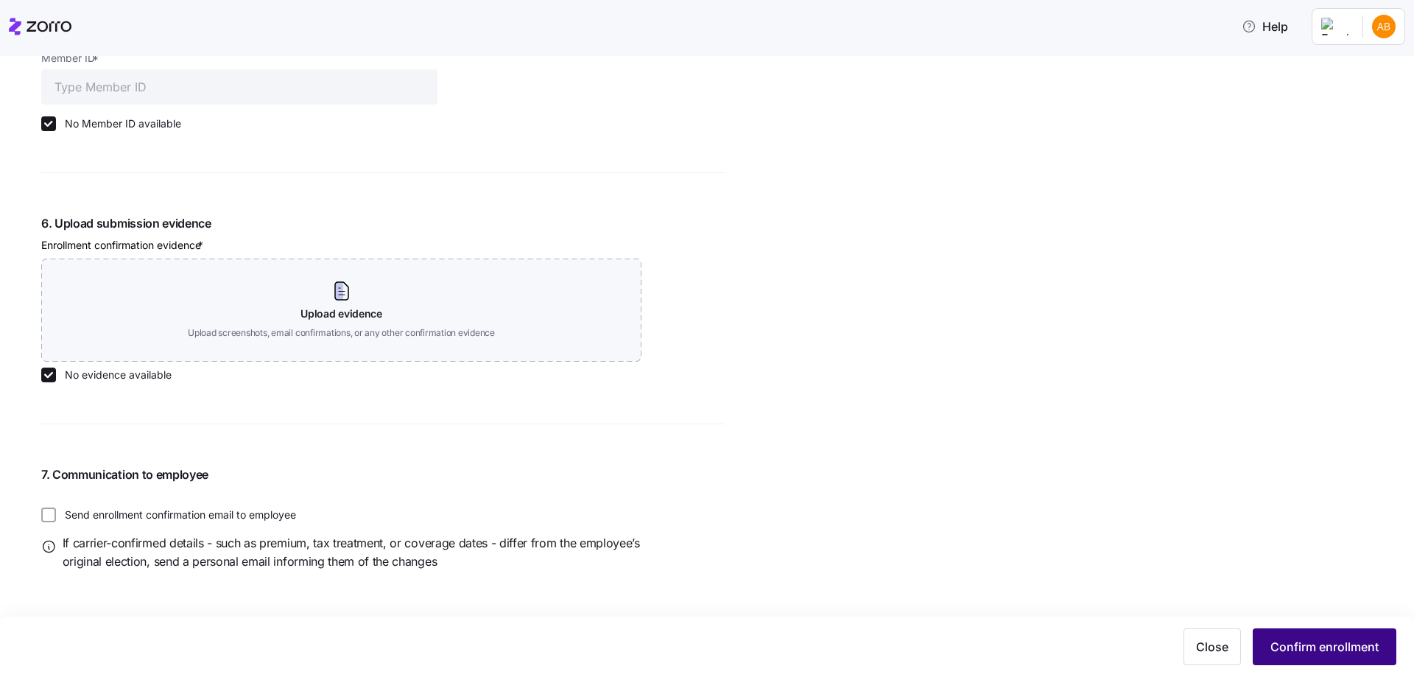
click at [1321, 642] on span "Confirm enrollment" at bounding box center [1325, 647] width 108 height 18
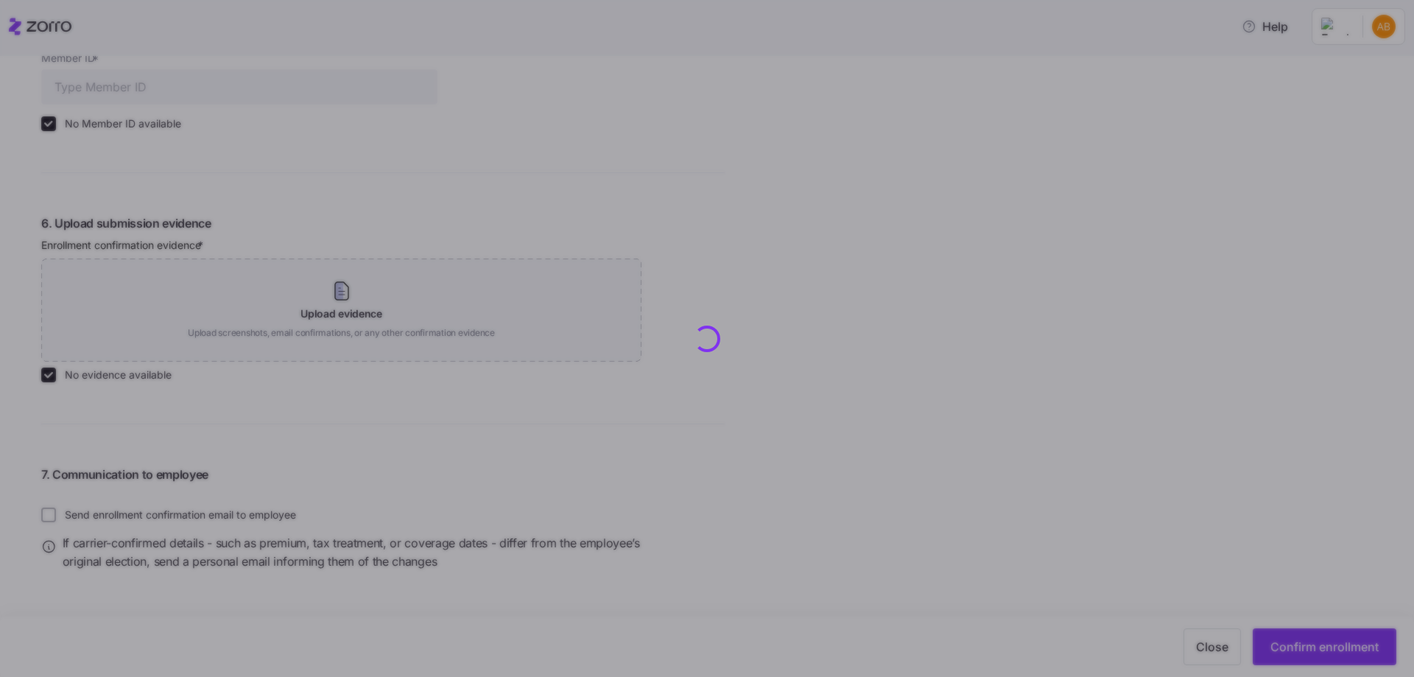
type input "$466.32"
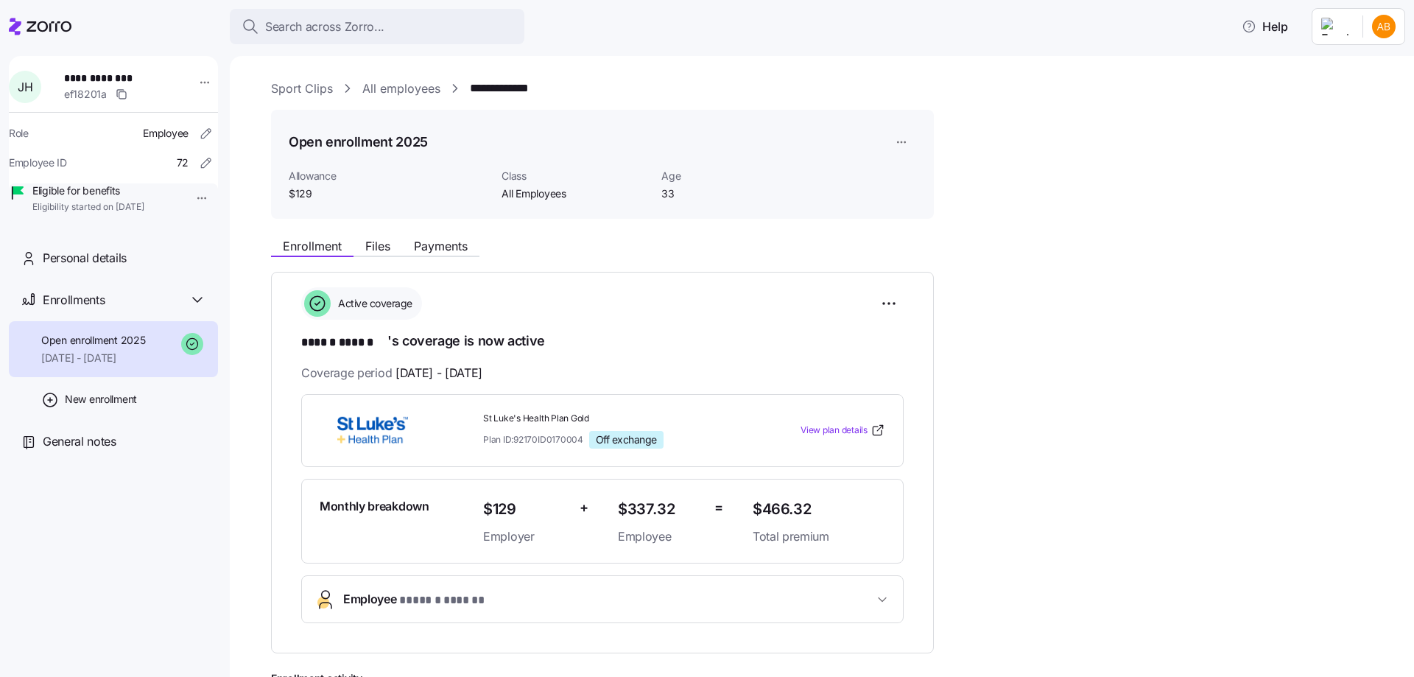
click at [387, 88] on link "All employees" at bounding box center [401, 89] width 78 height 18
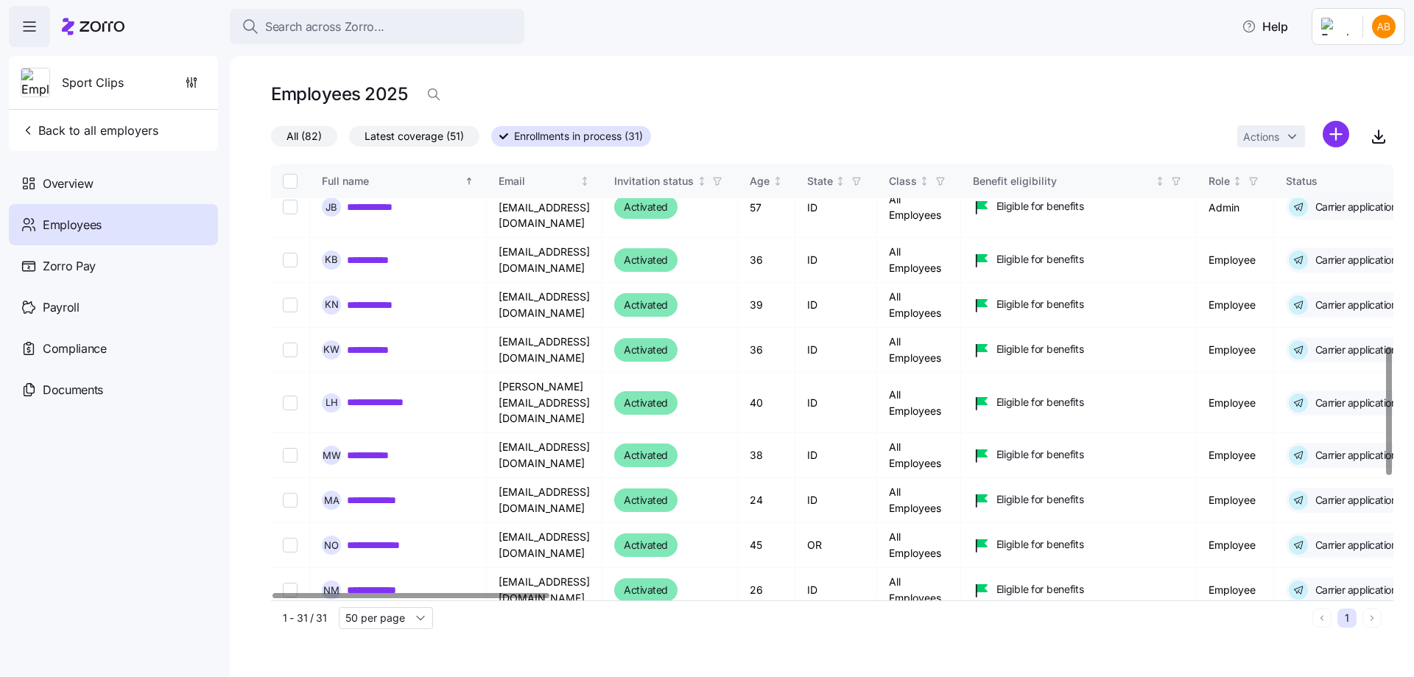
scroll to position [663, 0]
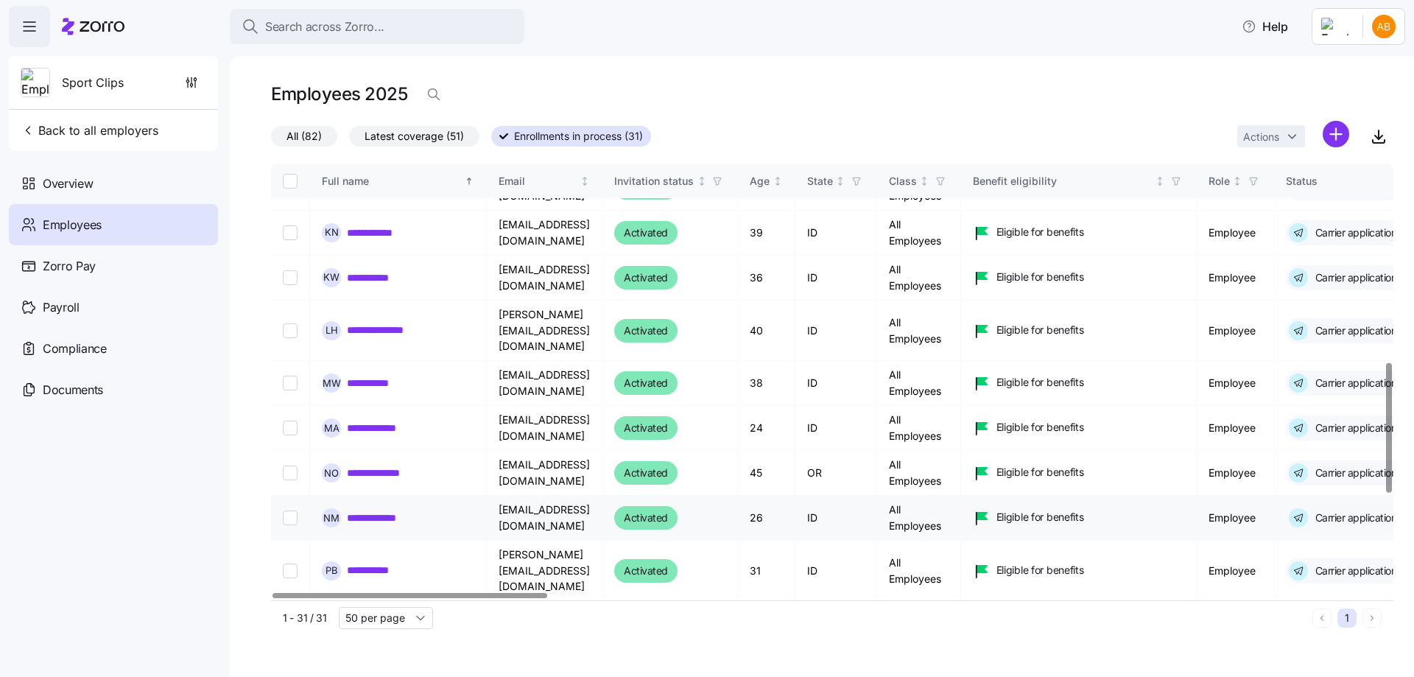
click at [380, 510] on link "**********" at bounding box center [378, 517] width 62 height 15
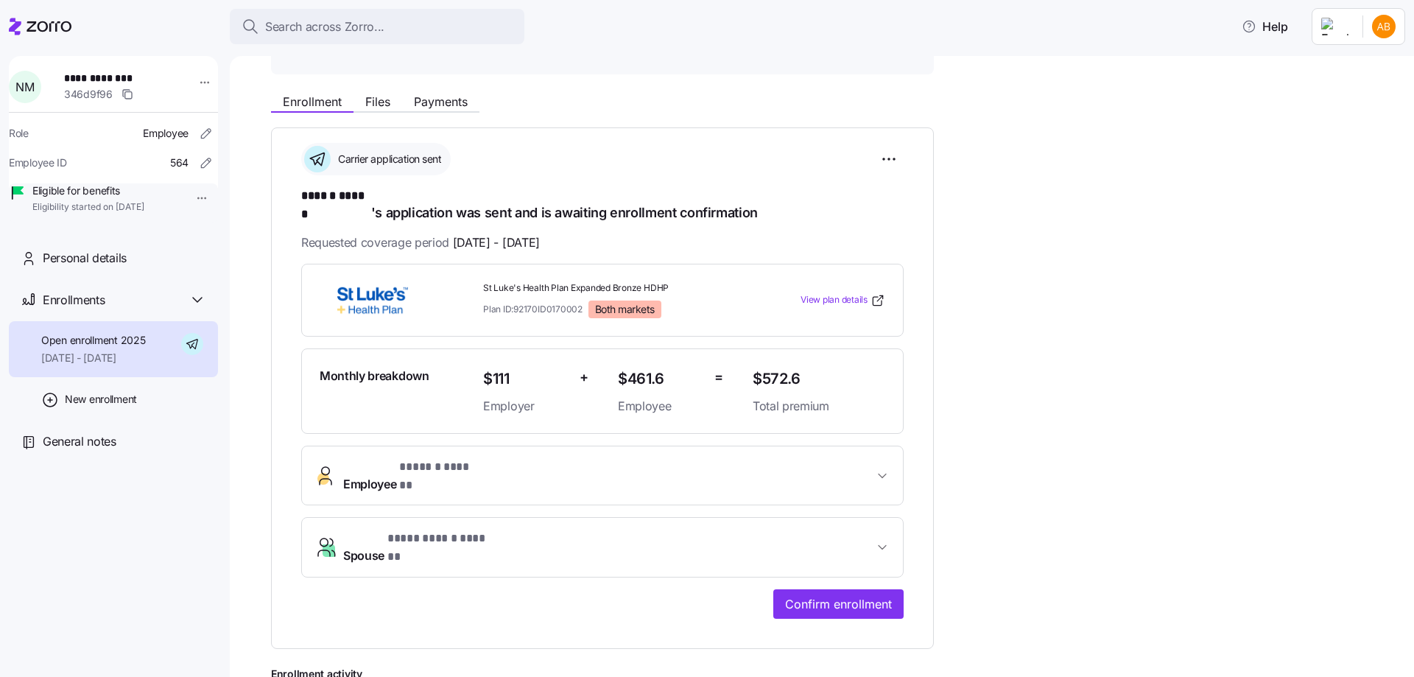
scroll to position [147, 0]
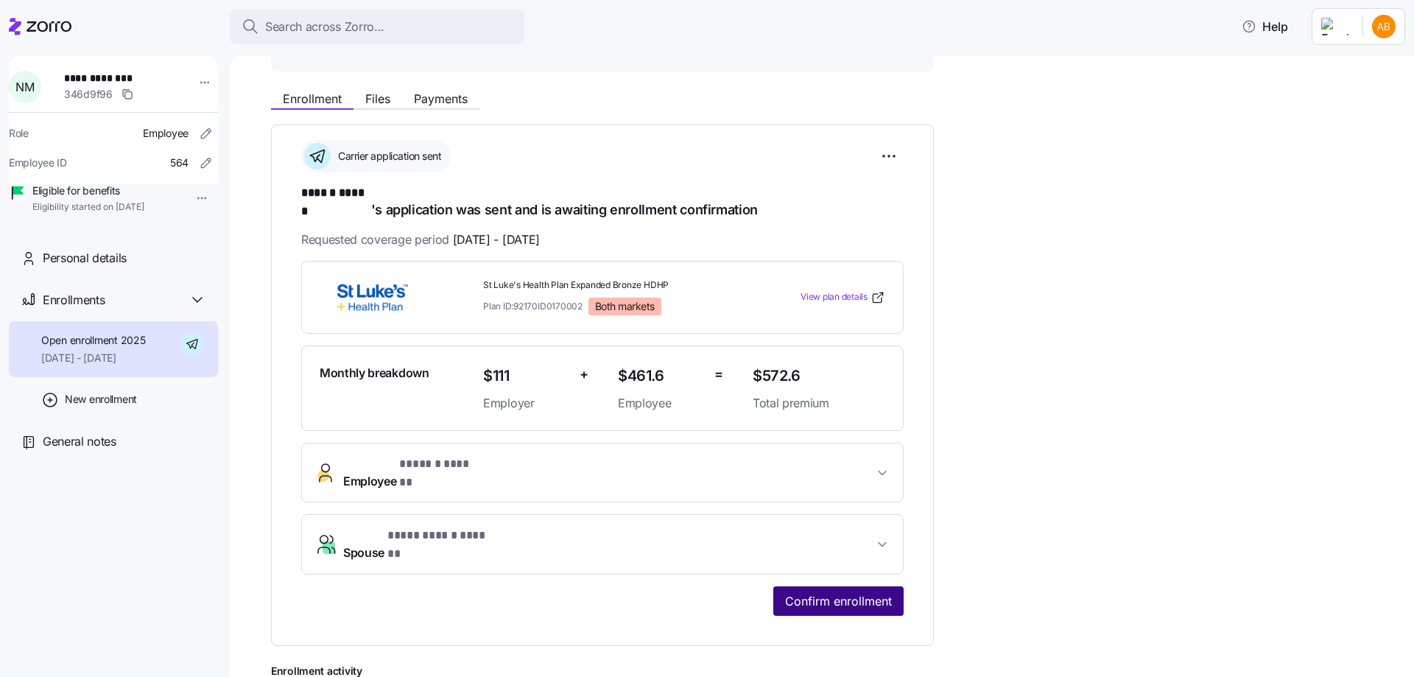
click at [824, 586] on button "Confirm enrollment" at bounding box center [838, 600] width 130 height 29
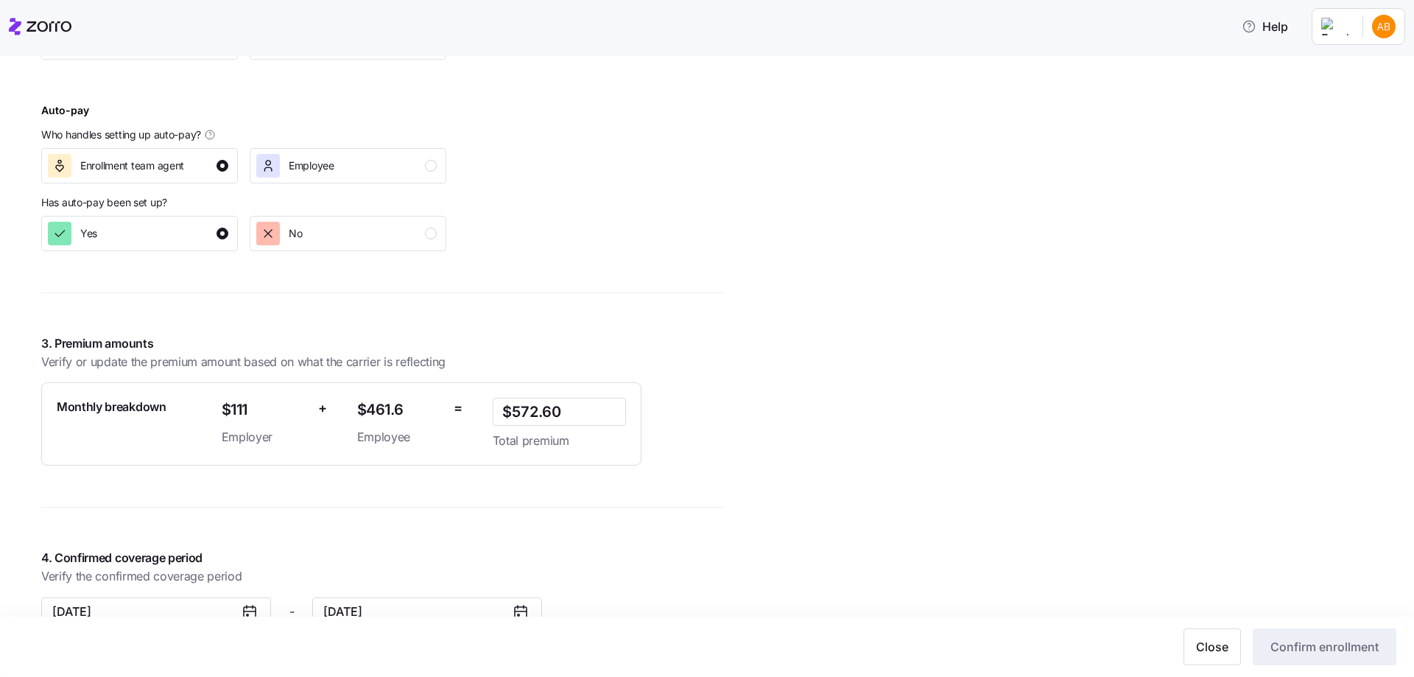
scroll to position [884, 0]
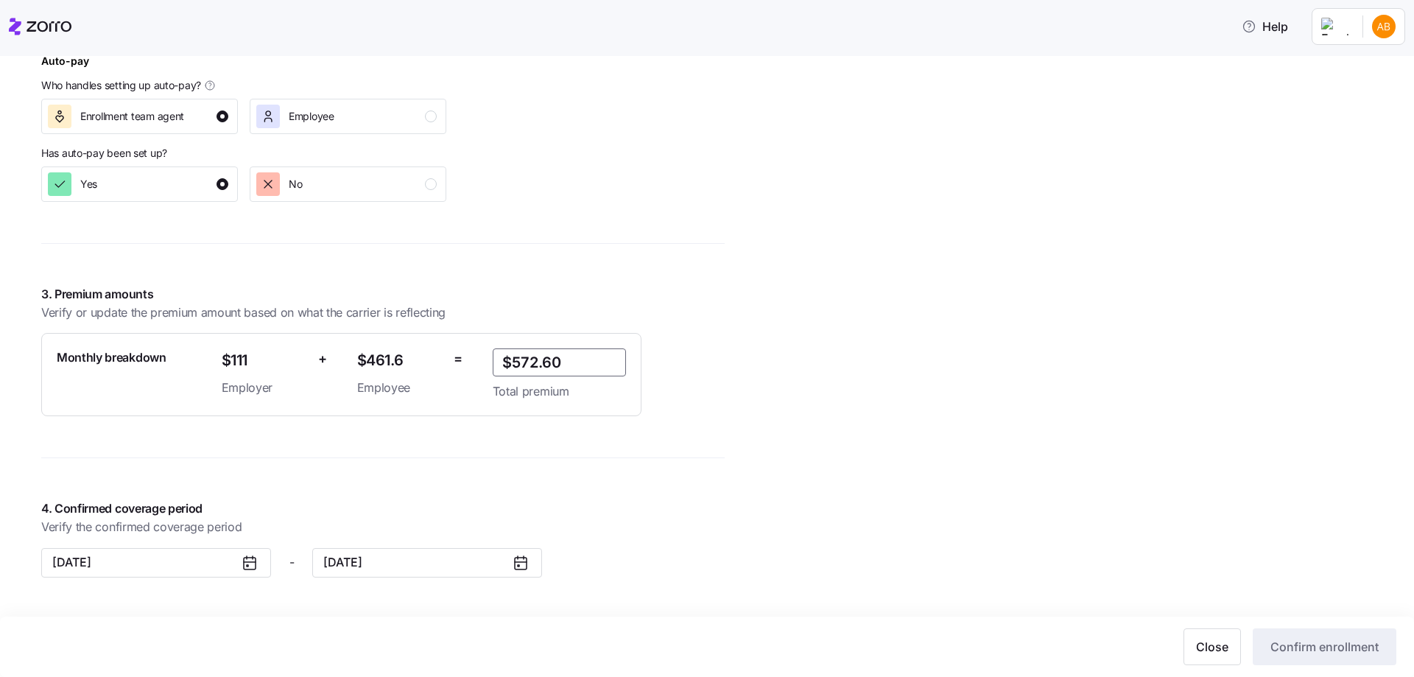
drag, startPoint x: 569, startPoint y: 362, endPoint x: 524, endPoint y: 364, distance: 45.0
click at [524, 364] on input "$572.60" at bounding box center [559, 362] width 133 height 28
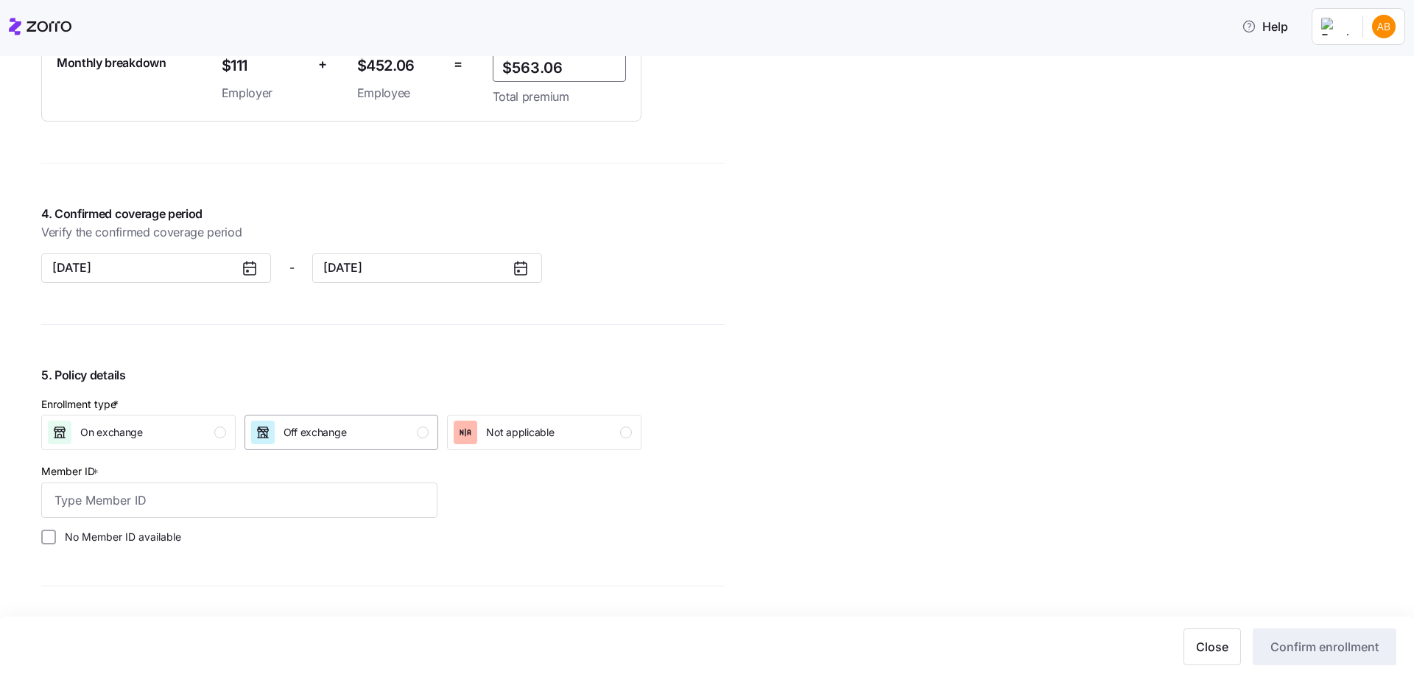
type input "$563.06"
click at [317, 428] on span "Off exchange" at bounding box center [315, 432] width 63 height 15
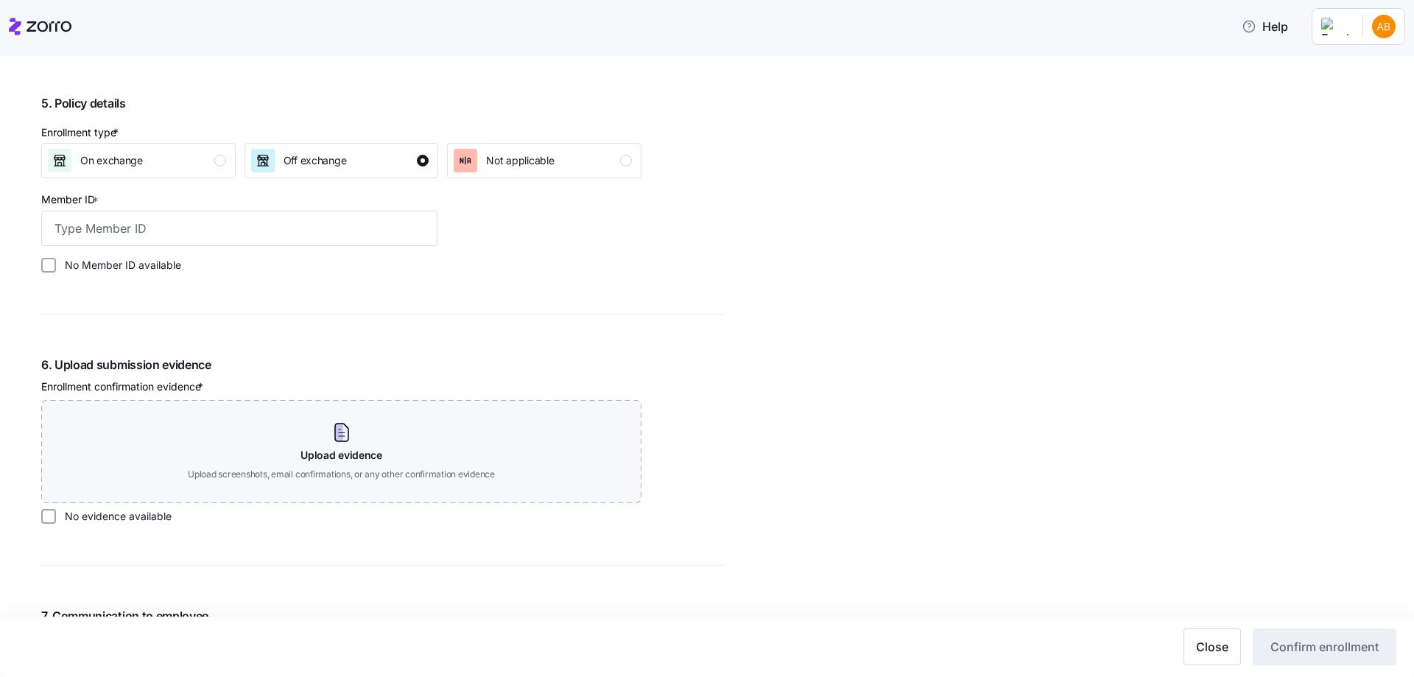
scroll to position [1473, 0]
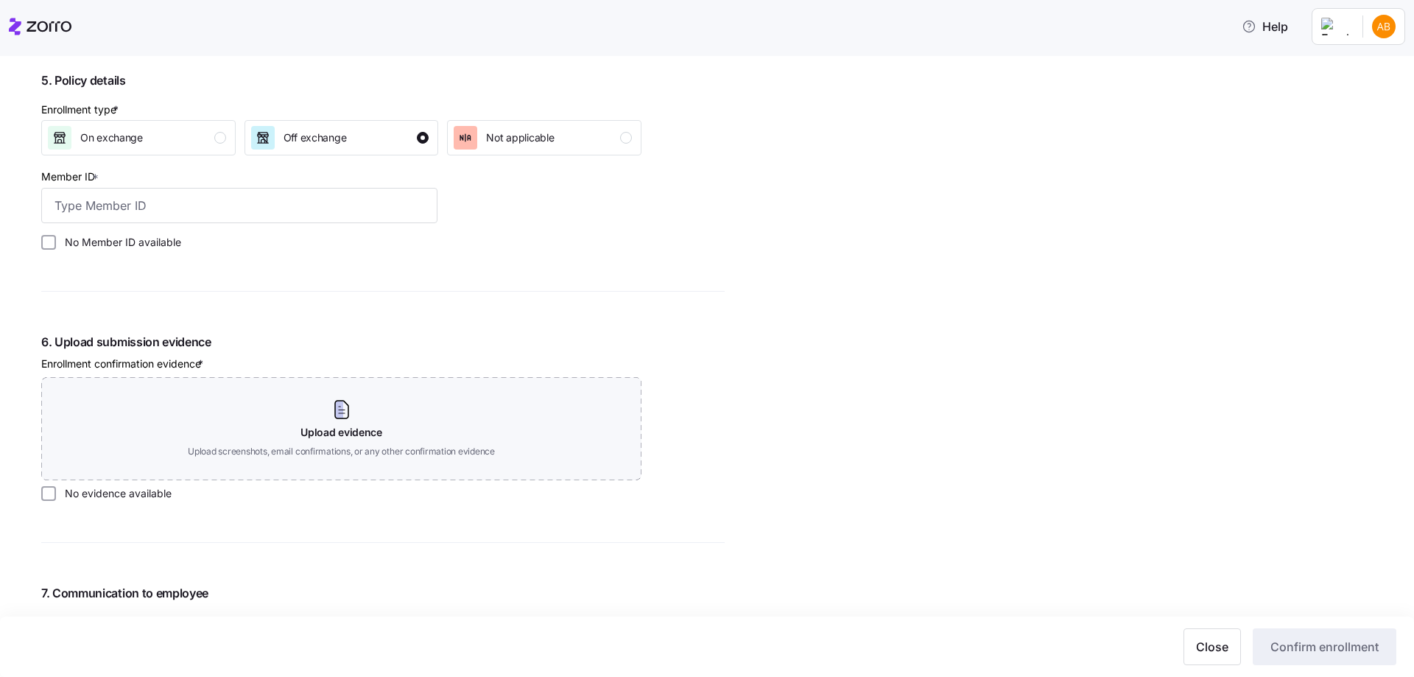
click at [155, 244] on label "No Member ID available" at bounding box center [118, 242] width 125 height 15
click at [56, 244] on input "No Member ID available" at bounding box center [48, 242] width 15 height 15
checkbox input "true"
click at [97, 492] on label "No evidence available" at bounding box center [114, 493] width 116 height 15
click at [56, 492] on input "No evidence available" at bounding box center [48, 493] width 15 height 15
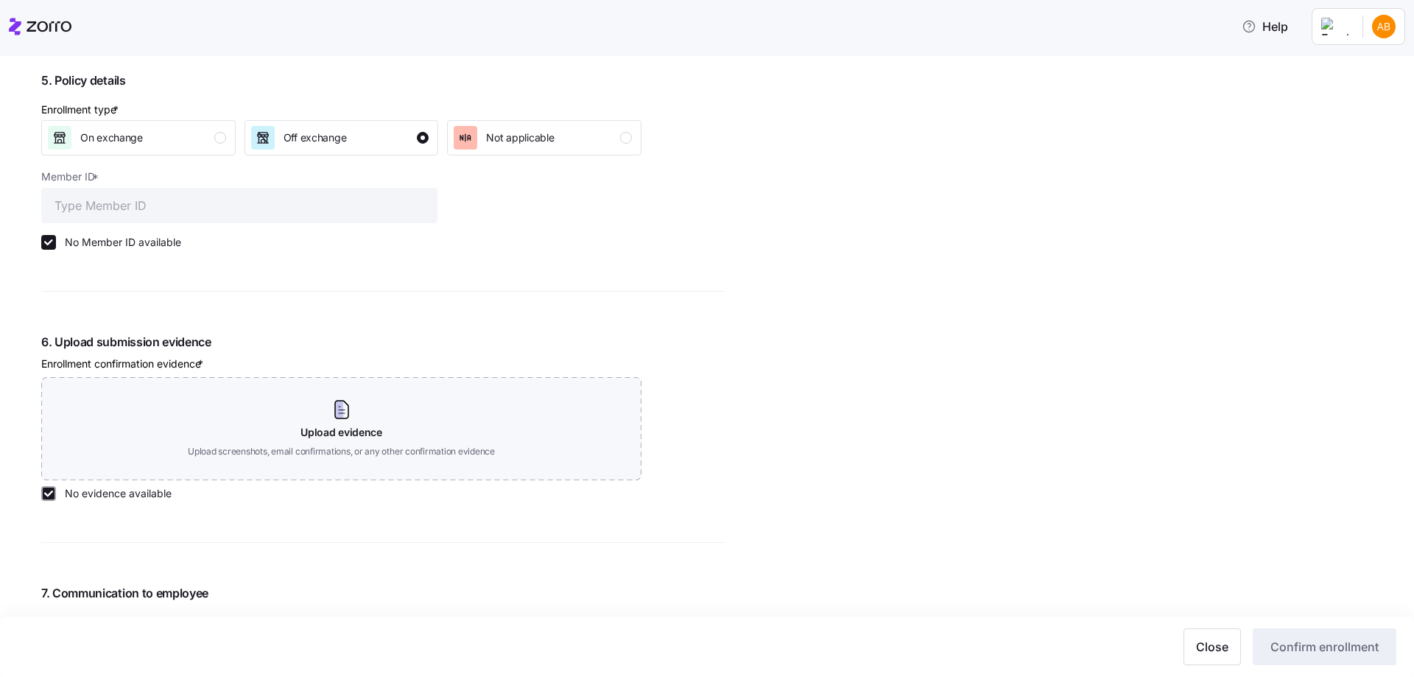
checkbox input "true"
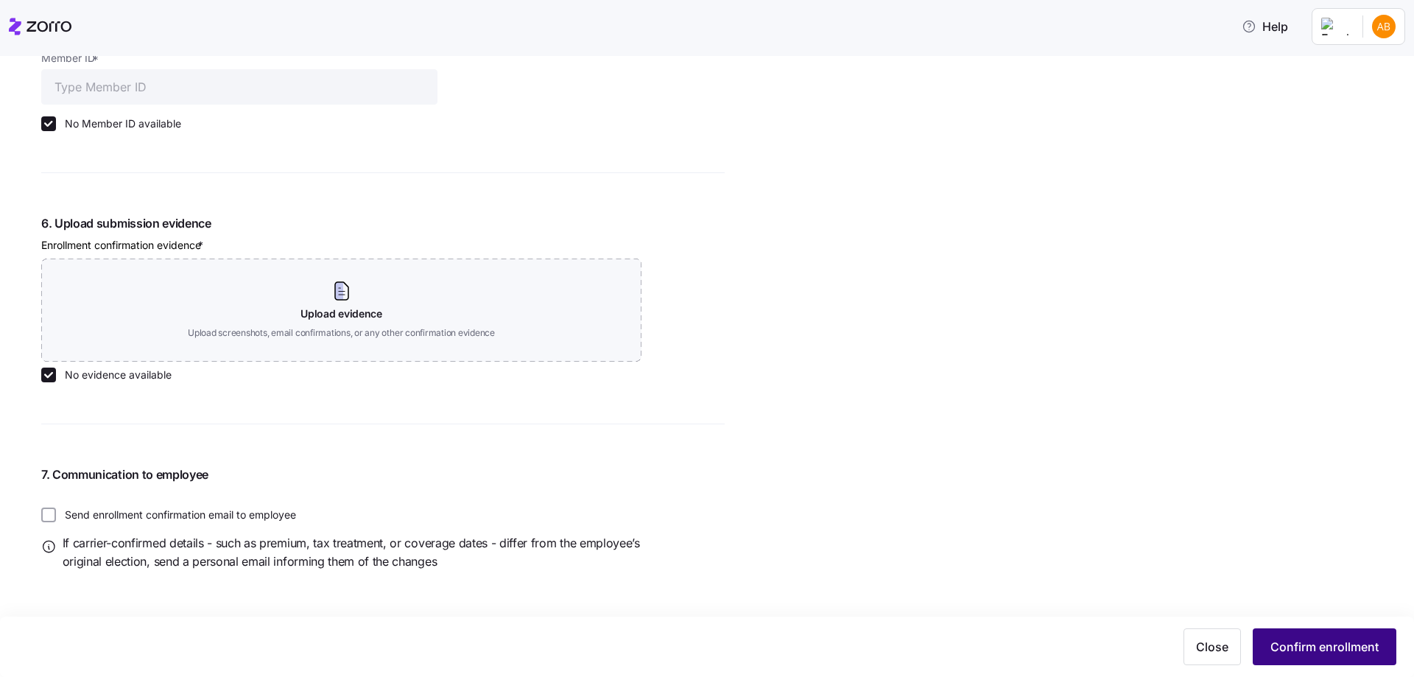
click at [1322, 640] on span "Confirm enrollment" at bounding box center [1325, 647] width 108 height 18
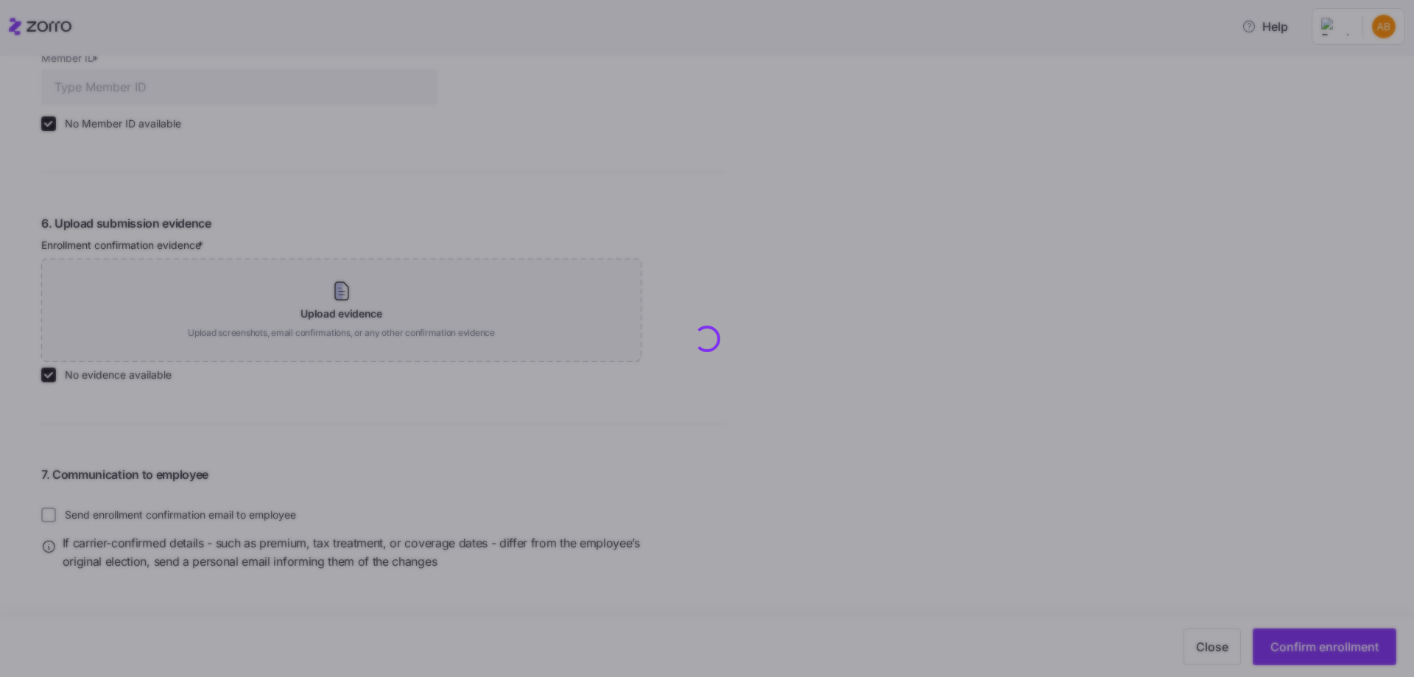
type input "$563.06"
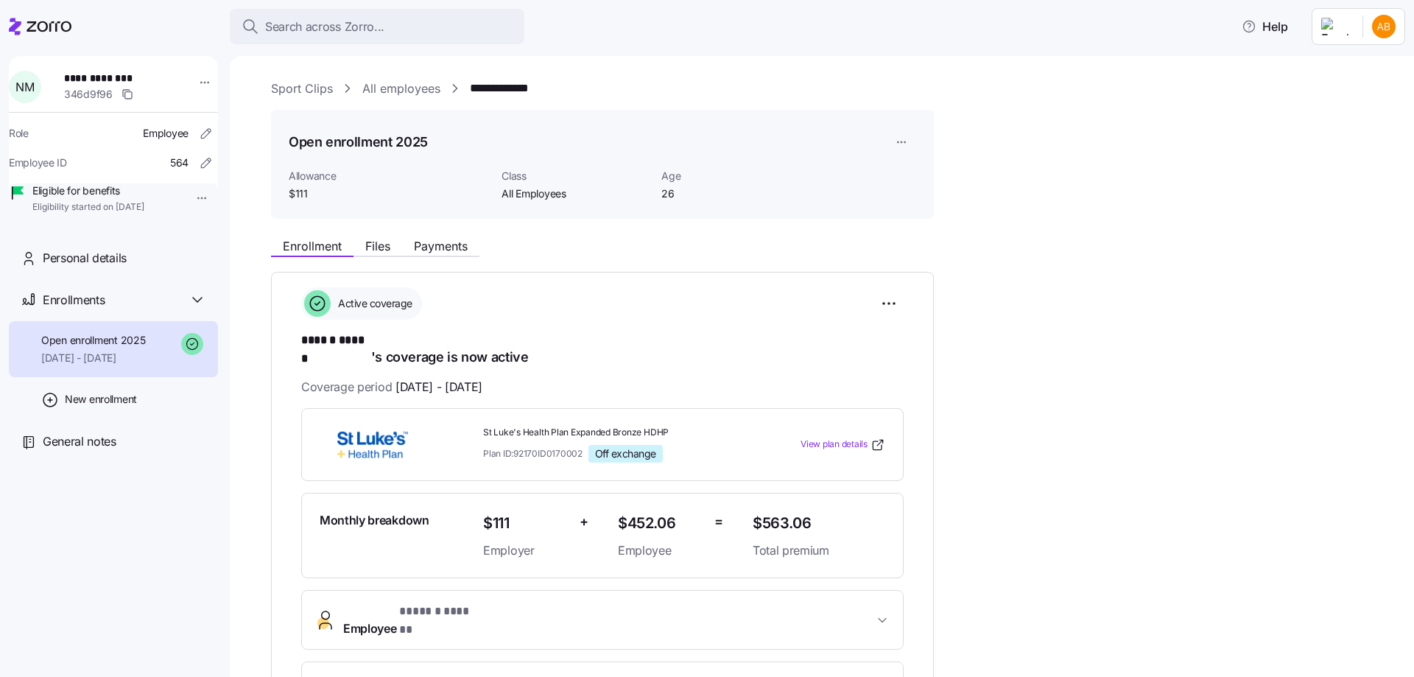
click at [399, 83] on link "All employees" at bounding box center [401, 89] width 78 height 18
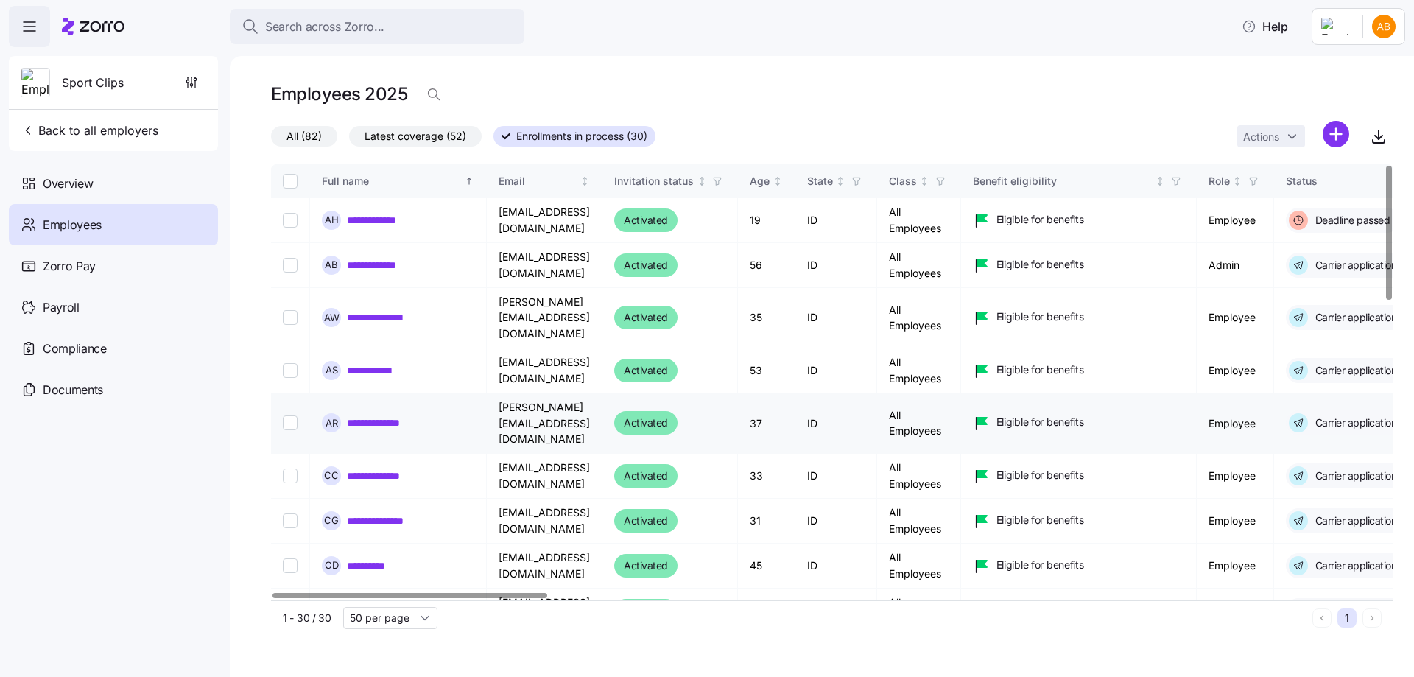
click at [385, 265] on link "**********" at bounding box center [385, 265] width 77 height 15
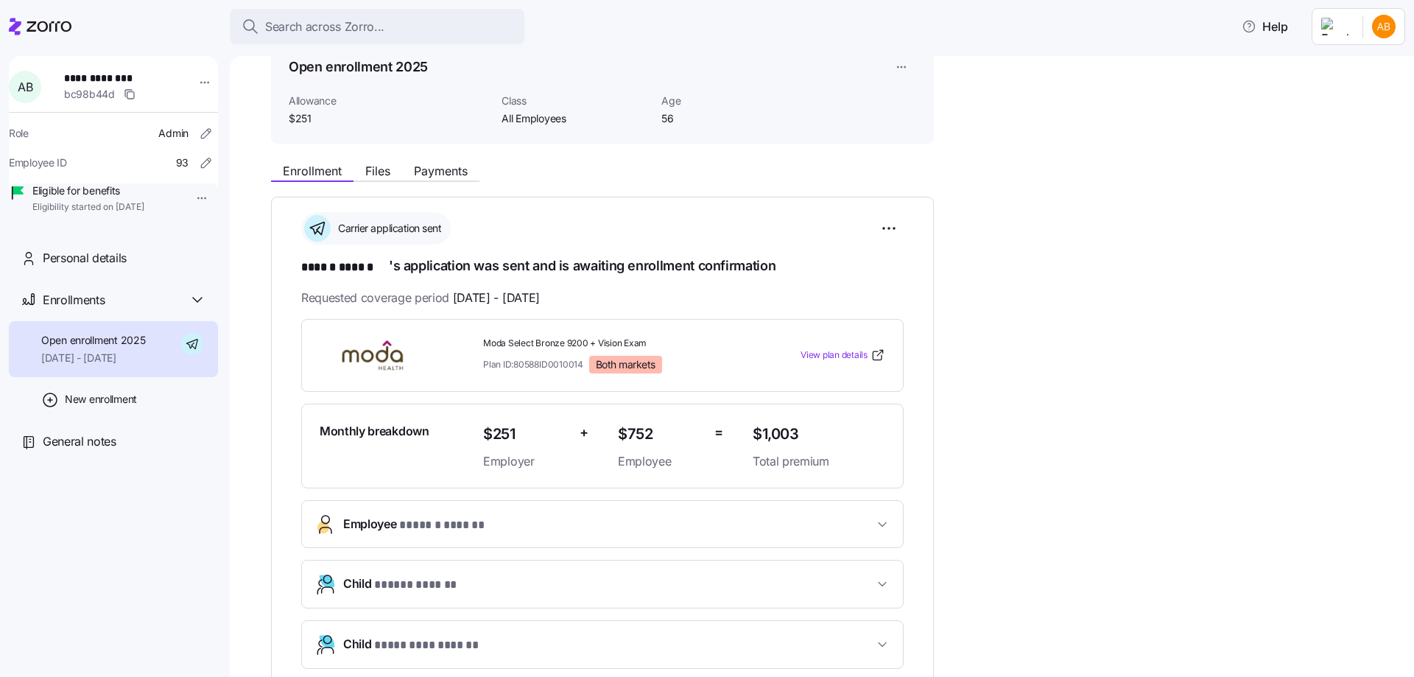
scroll to position [295, 0]
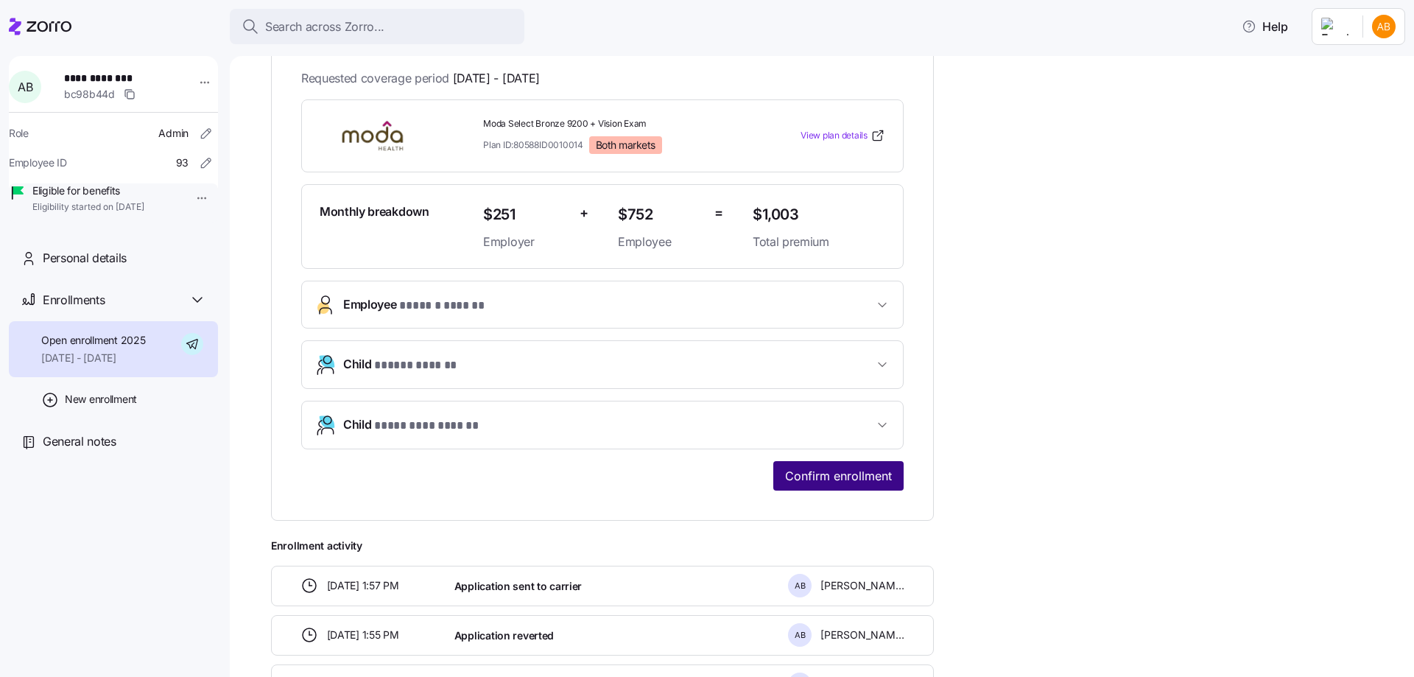
click at [798, 477] on span "Confirm enrollment" at bounding box center [838, 476] width 107 height 18
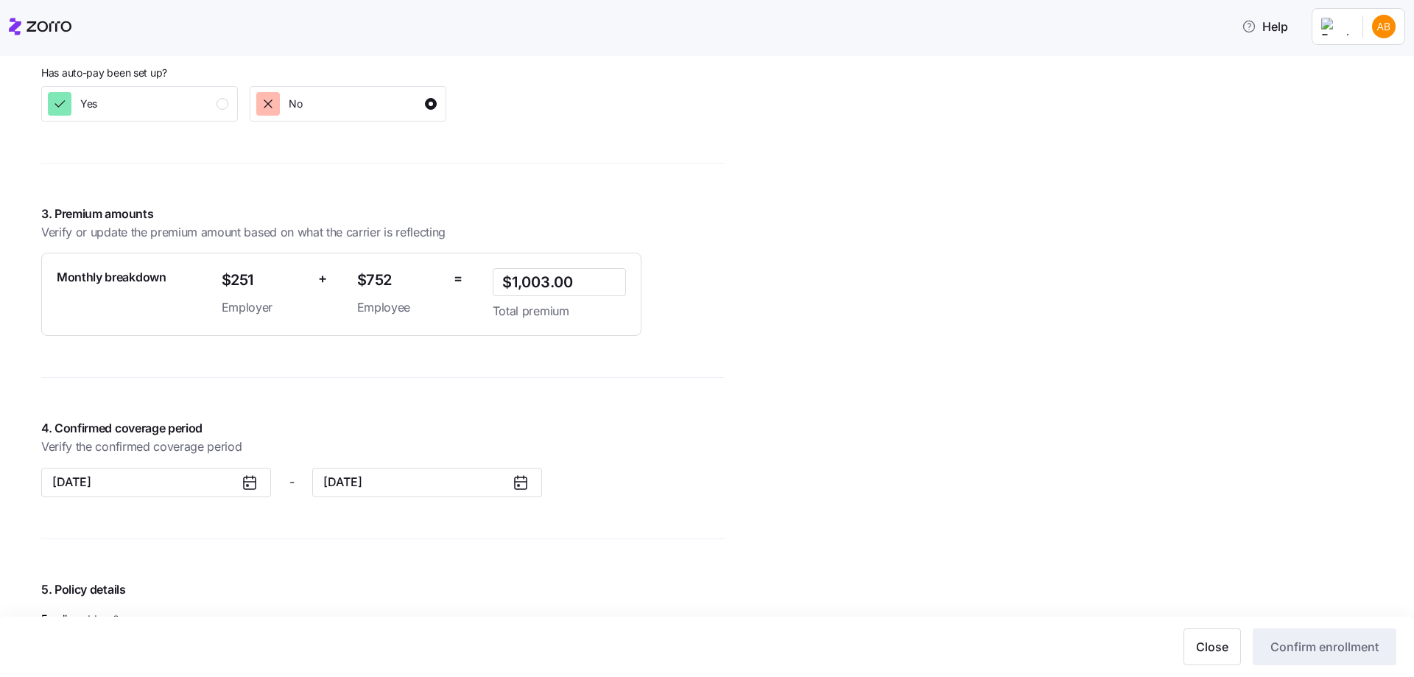
scroll to position [1179, 0]
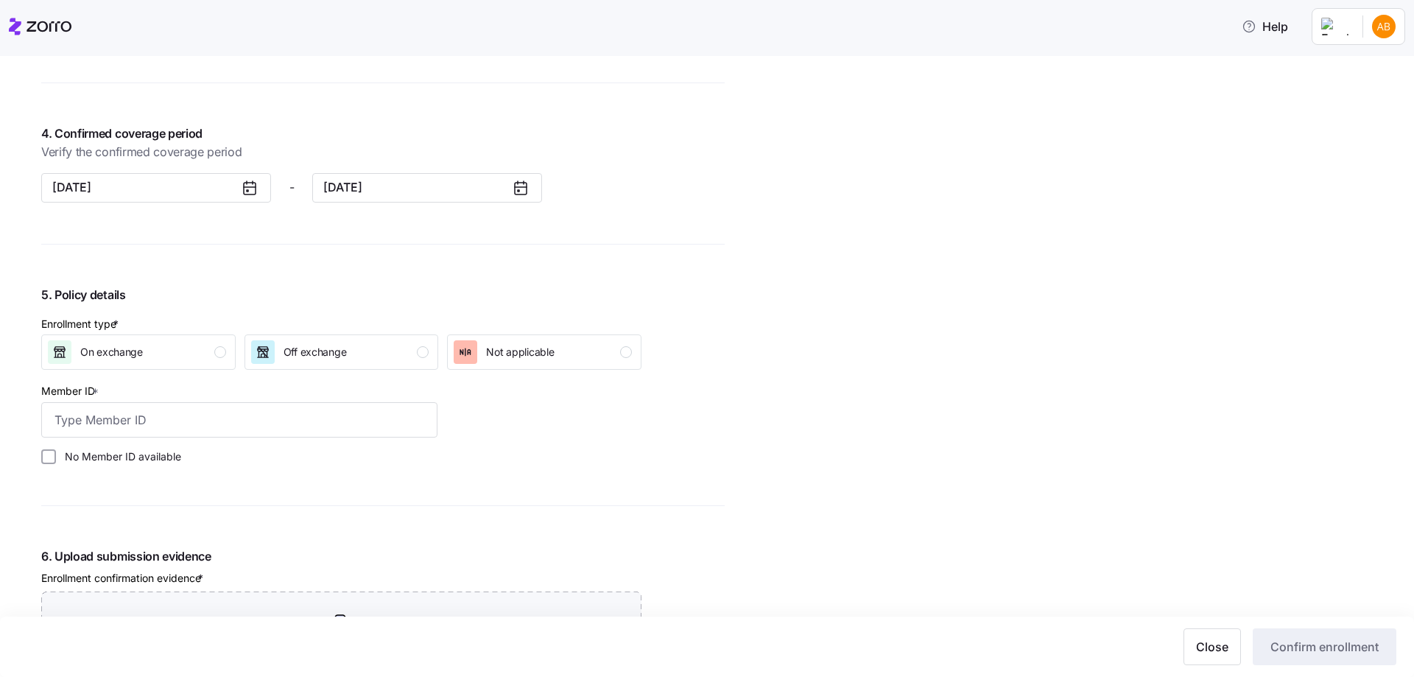
click at [267, 359] on icon "button" at bounding box center [263, 352] width 15 height 15
click at [152, 457] on label "No Member ID available" at bounding box center [118, 456] width 125 height 15
click at [56, 457] on input "No Member ID available" at bounding box center [48, 456] width 15 height 15
checkbox input "true"
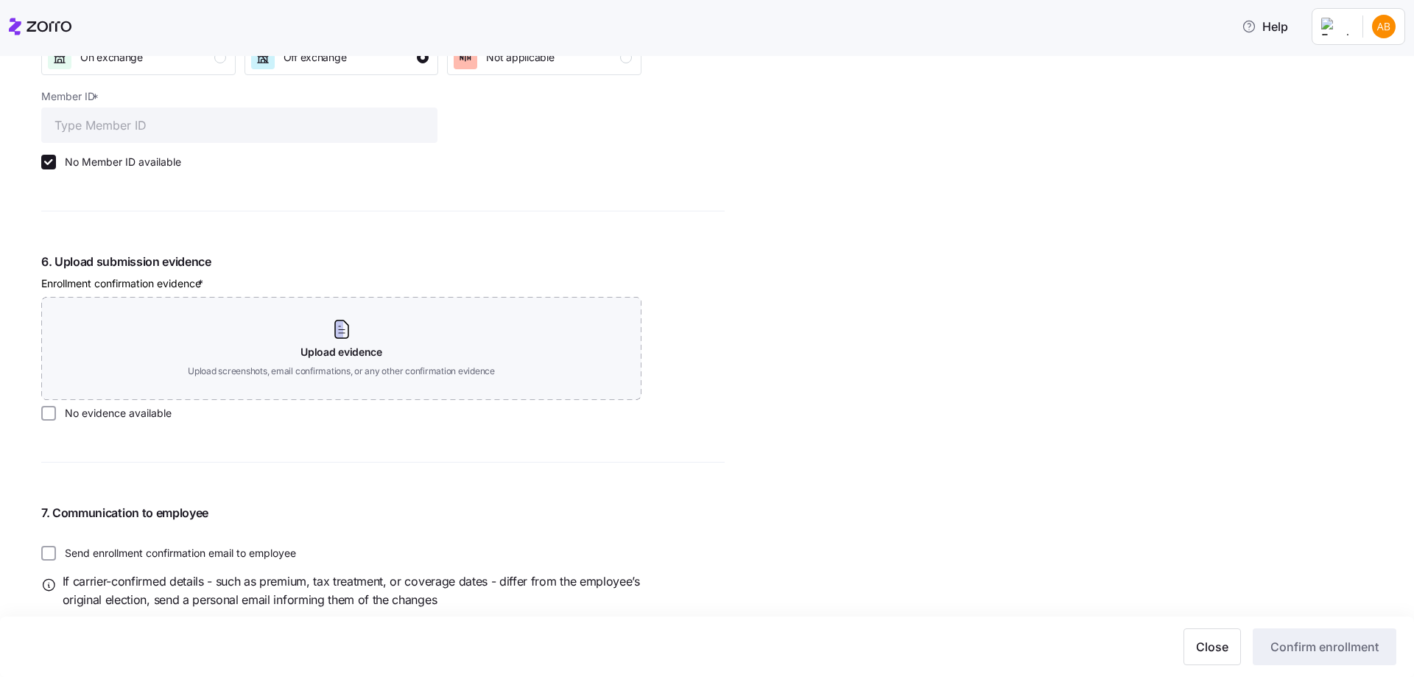
click at [141, 407] on label "No evidence available" at bounding box center [114, 413] width 116 height 15
click at [56, 407] on input "No evidence available" at bounding box center [48, 413] width 15 height 15
checkbox input "true"
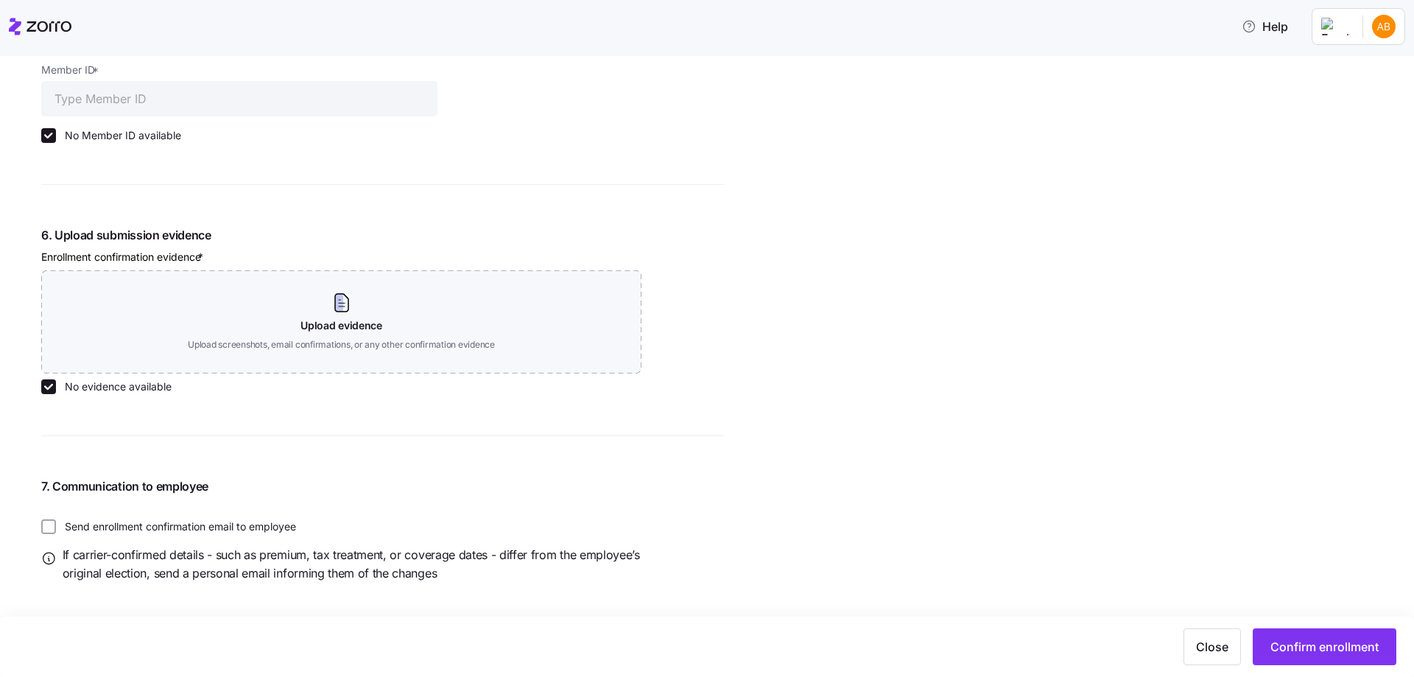
scroll to position [1512, 0]
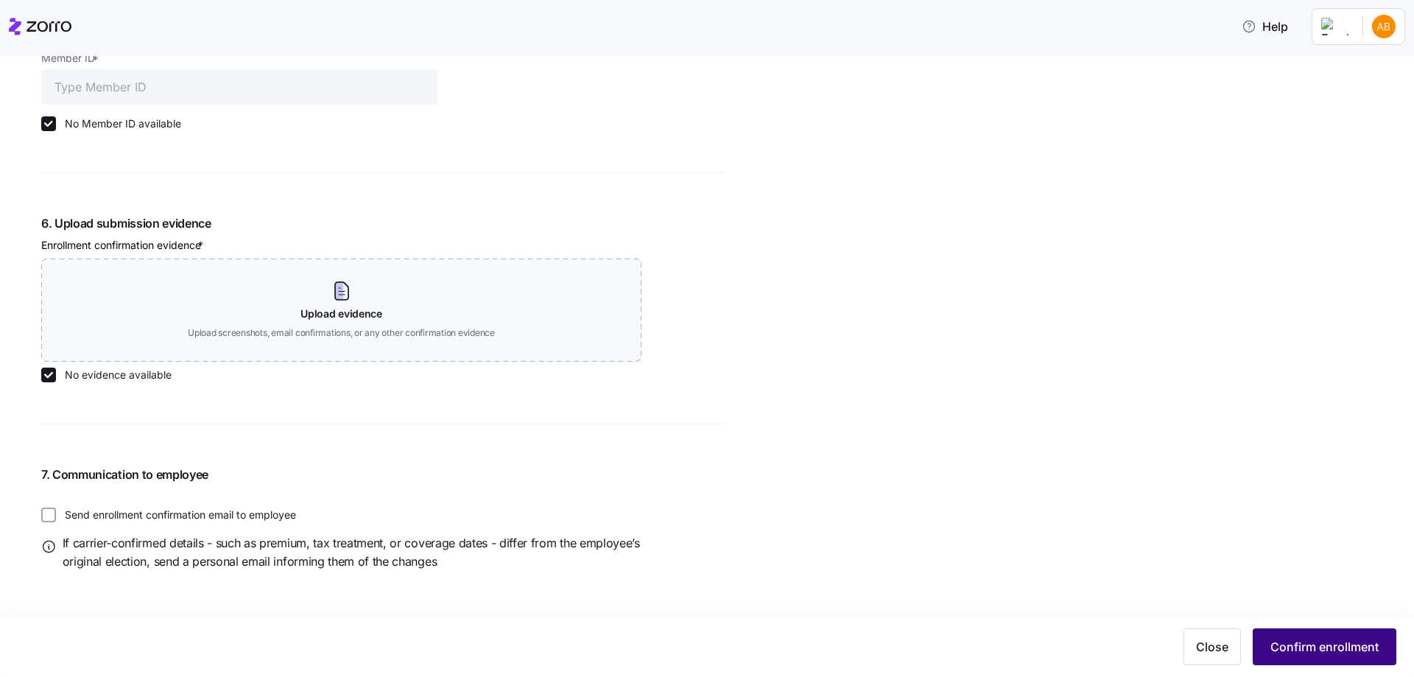
drag, startPoint x: 1304, startPoint y: 657, endPoint x: 1280, endPoint y: 652, distance: 24.9
click at [1304, 657] on button "Confirm enrollment" at bounding box center [1325, 646] width 144 height 37
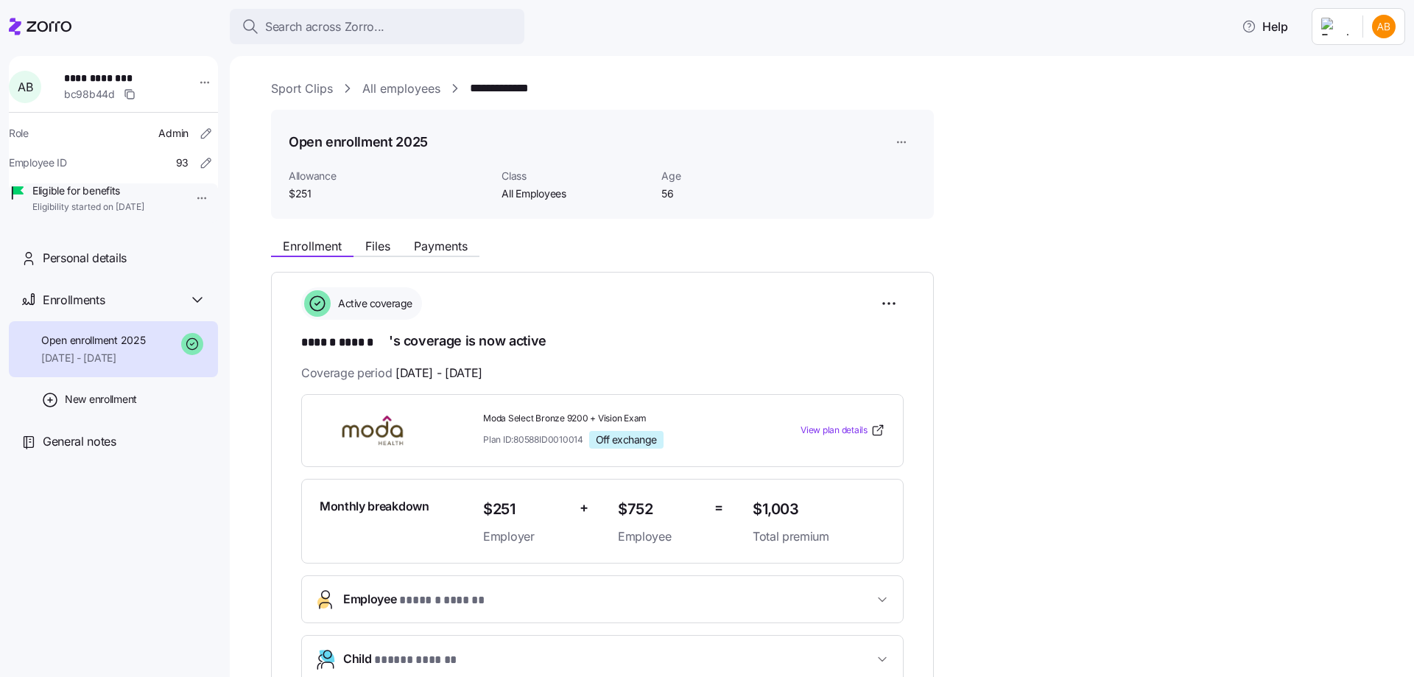
click at [410, 88] on link "All employees" at bounding box center [401, 89] width 78 height 18
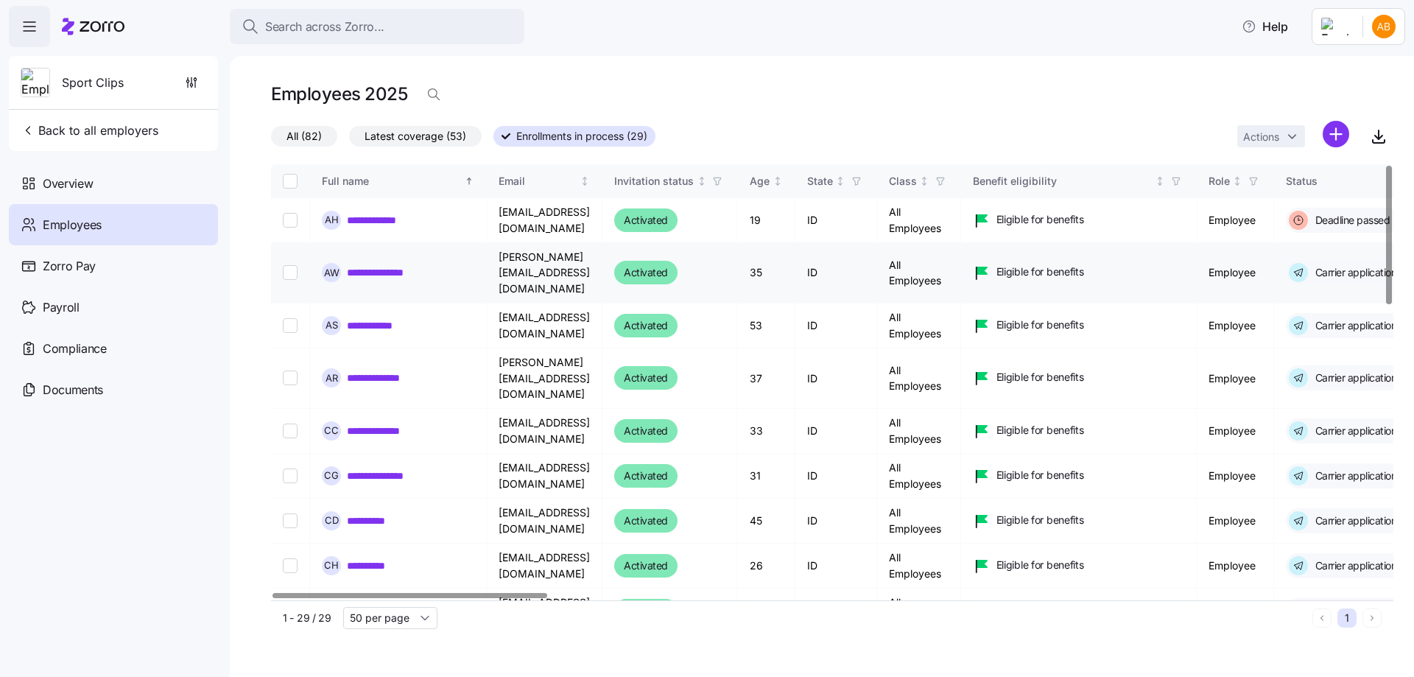
click at [385, 265] on link "**********" at bounding box center [388, 272] width 83 height 15
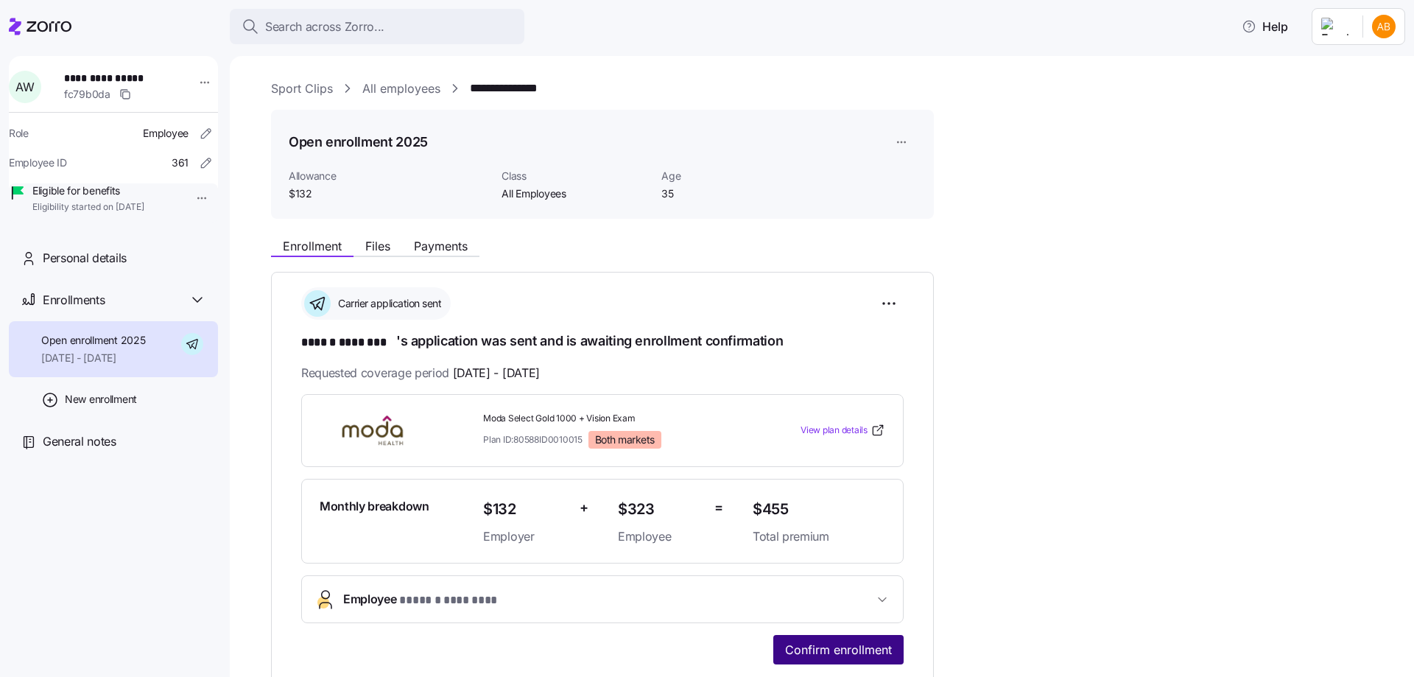
click at [846, 650] on span "Confirm enrollment" at bounding box center [838, 650] width 107 height 18
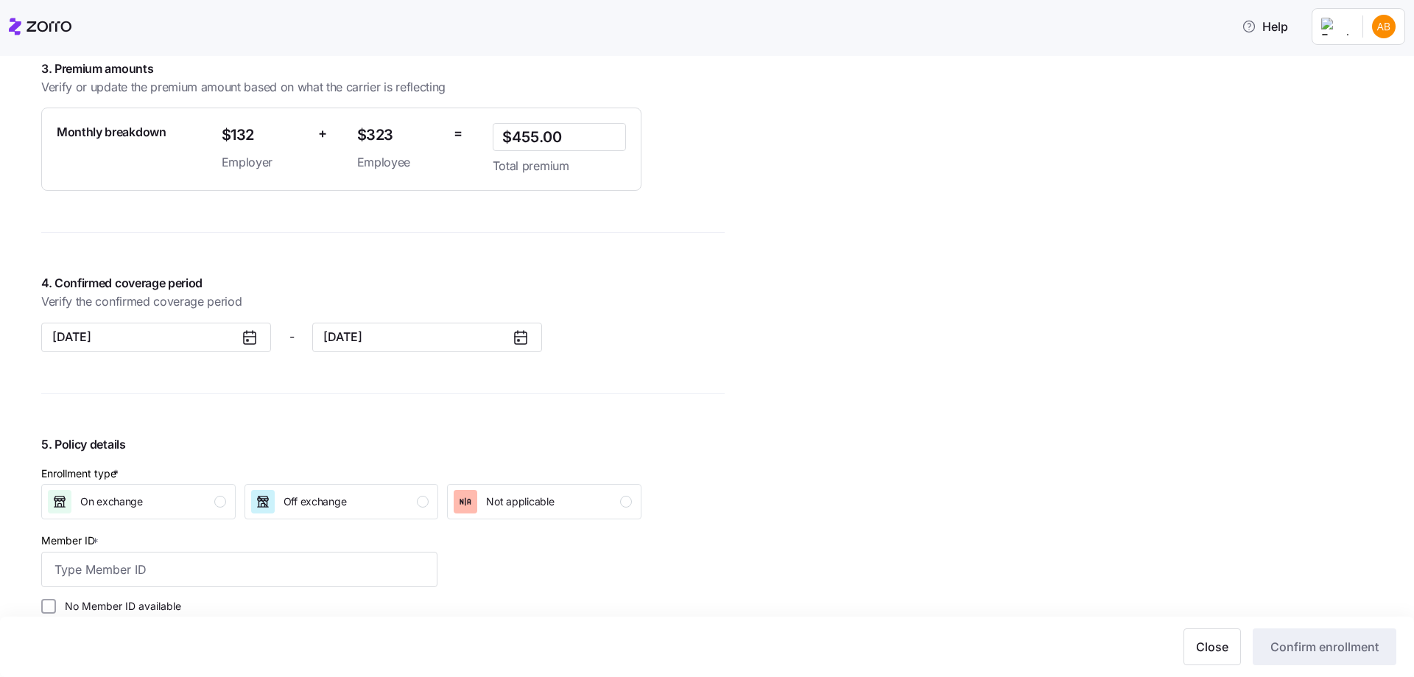
scroll to position [1031, 0]
click at [322, 509] on div "Off exchange" at bounding box center [315, 500] width 63 height 24
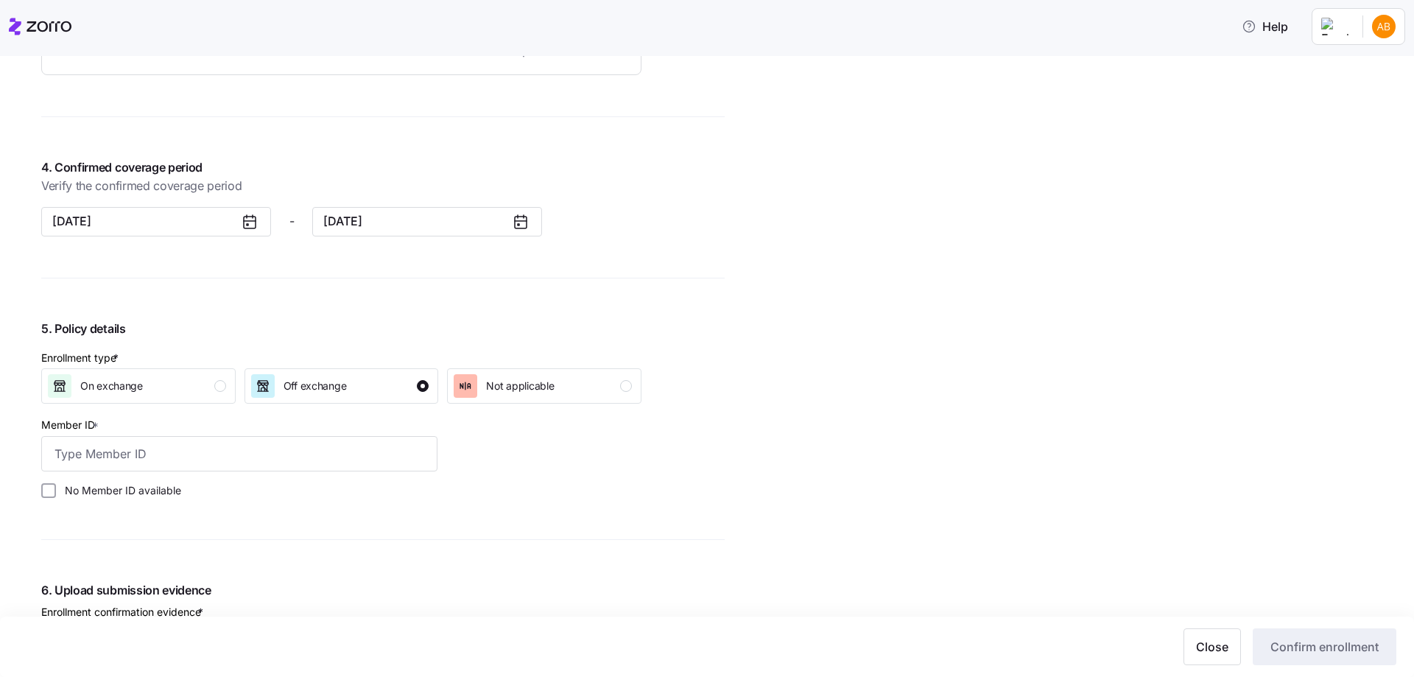
scroll to position [1179, 0]
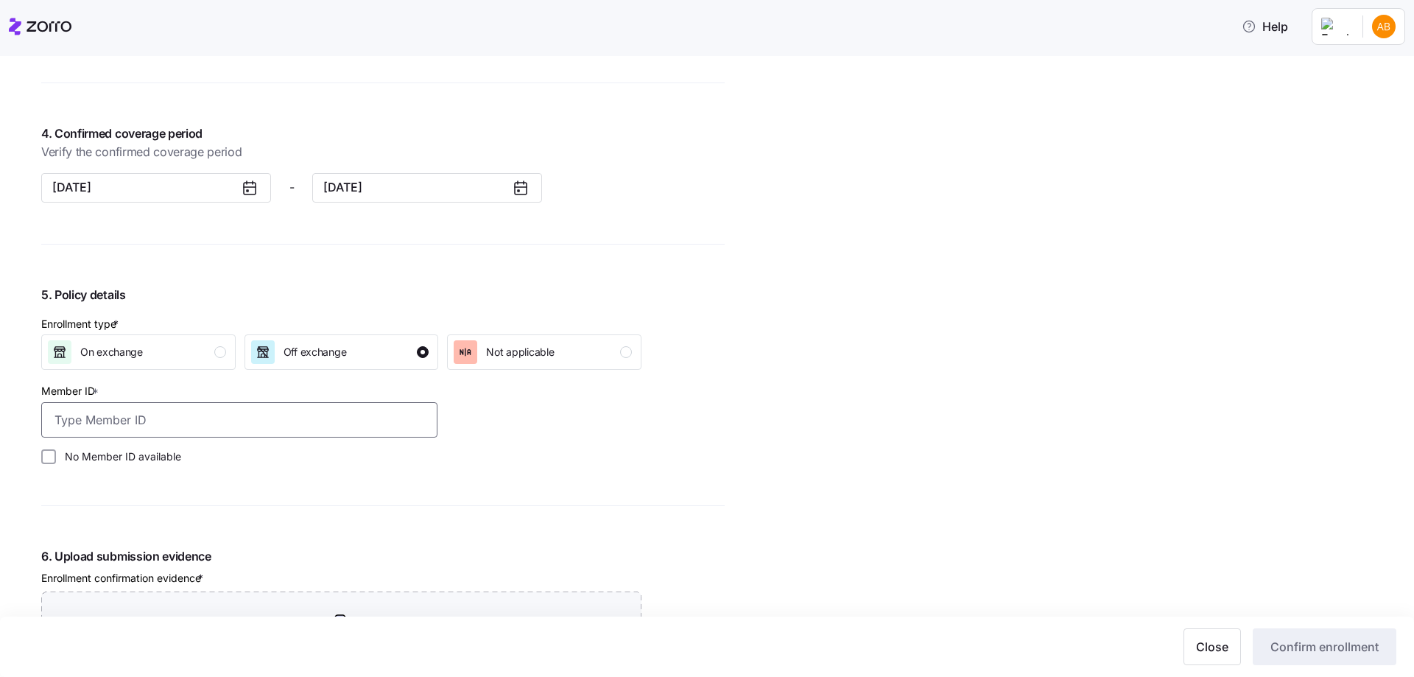
click at [141, 415] on input "Member ID *" at bounding box center [239, 419] width 396 height 35
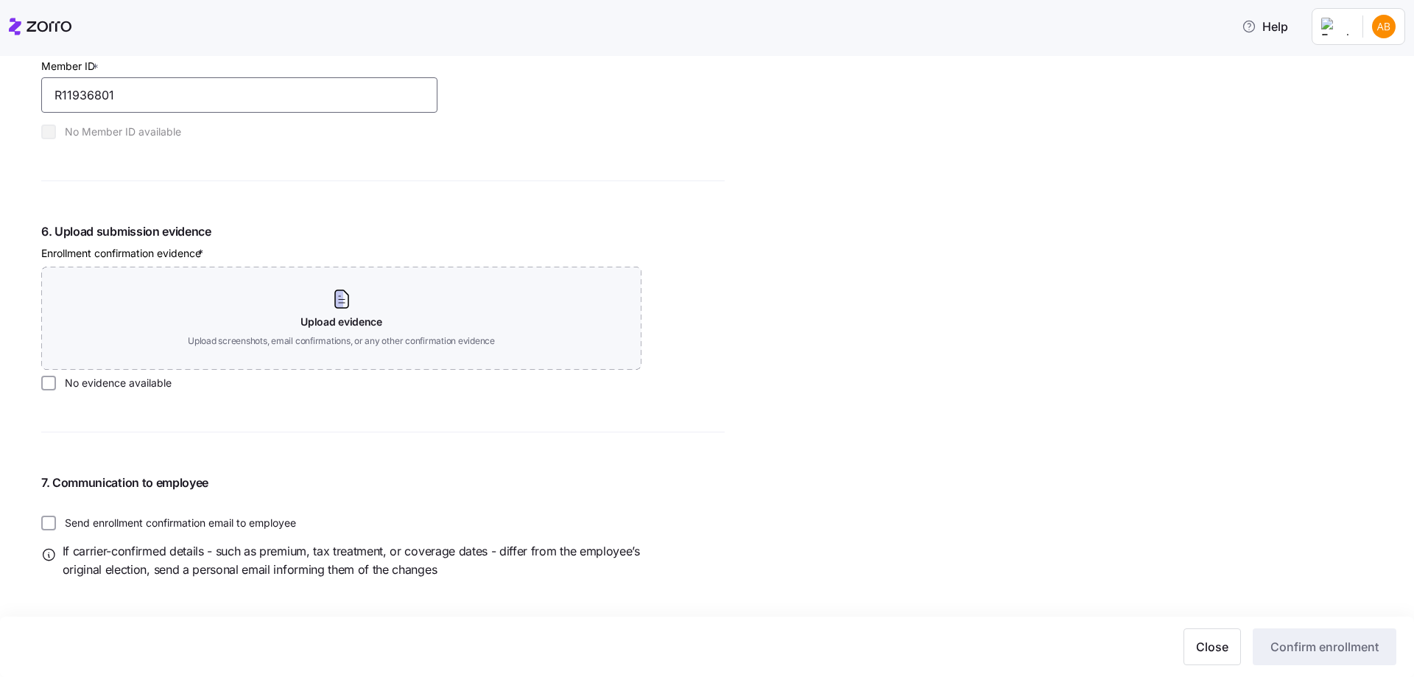
scroll to position [1512, 0]
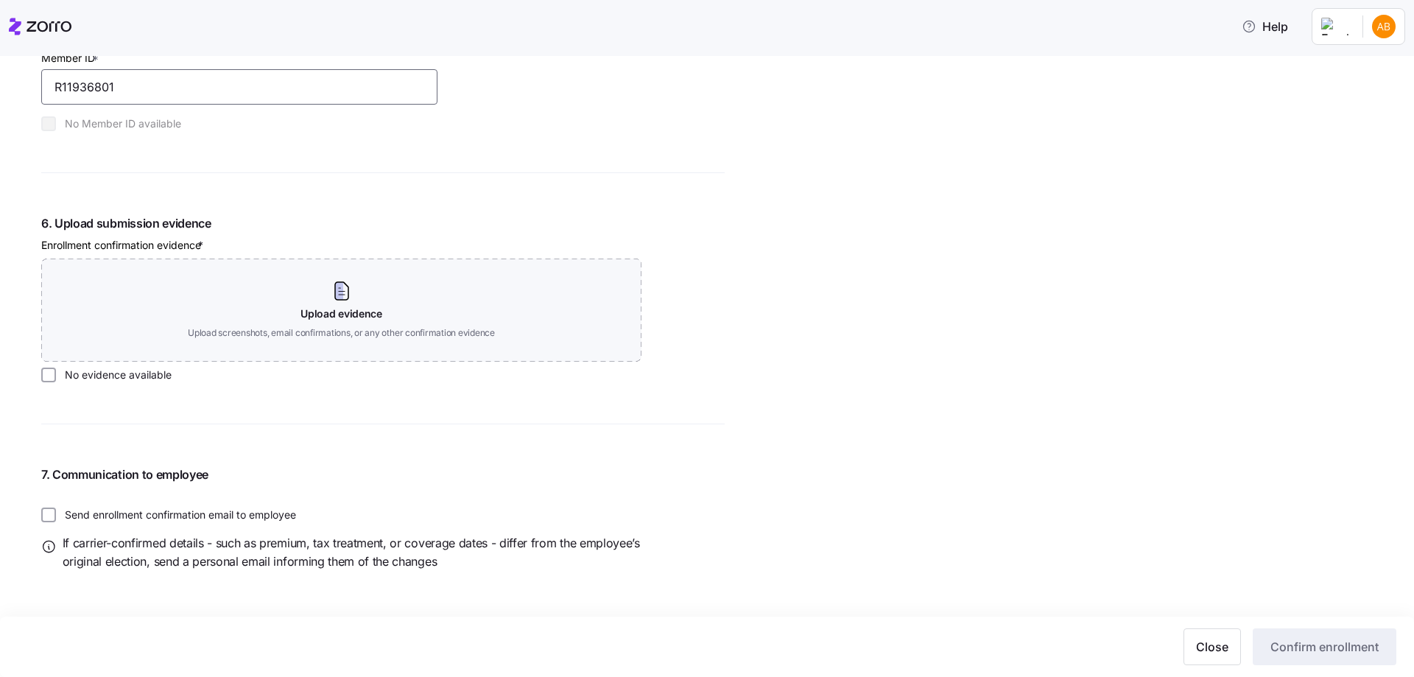
type input "R11936801"
click at [130, 376] on label "No evidence available" at bounding box center [114, 375] width 116 height 15
click at [56, 376] on input "No evidence available" at bounding box center [48, 375] width 15 height 15
checkbox input "true"
click at [1280, 640] on span "Confirm enrollment" at bounding box center [1325, 647] width 108 height 18
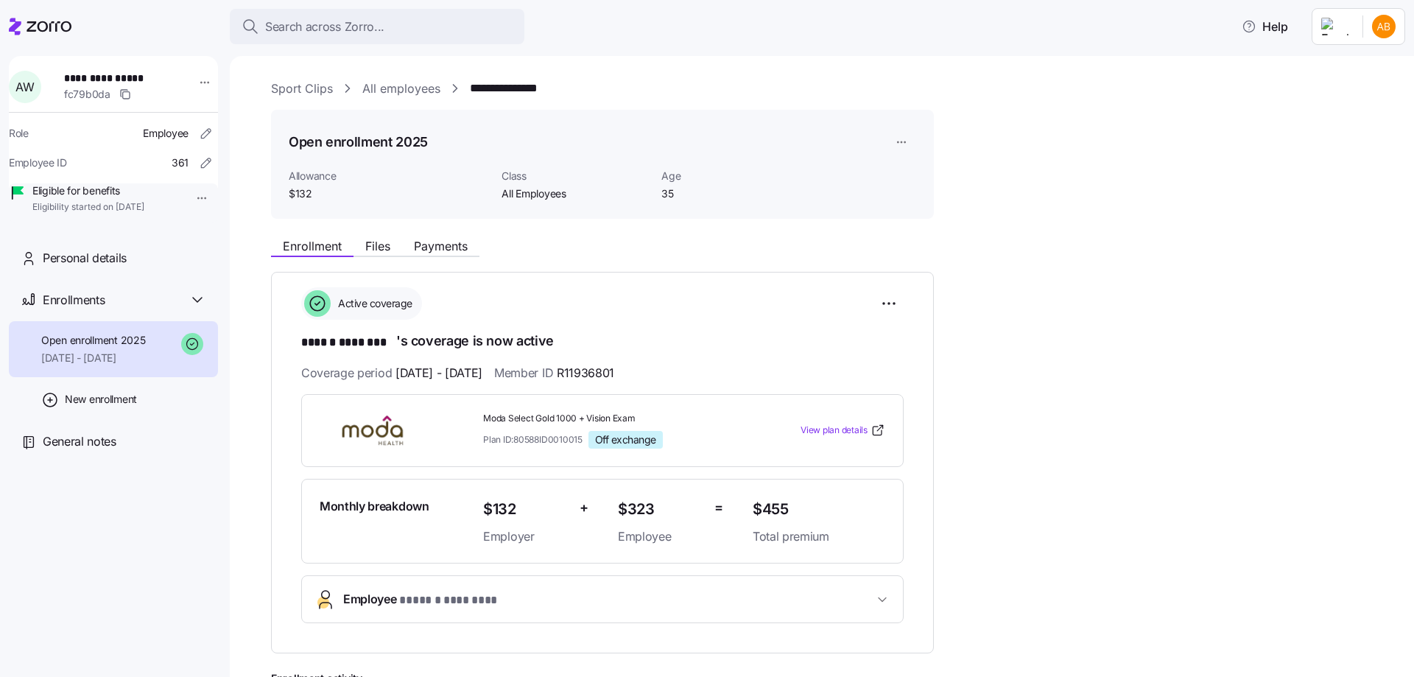
click at [393, 94] on link "All employees" at bounding box center [401, 89] width 78 height 18
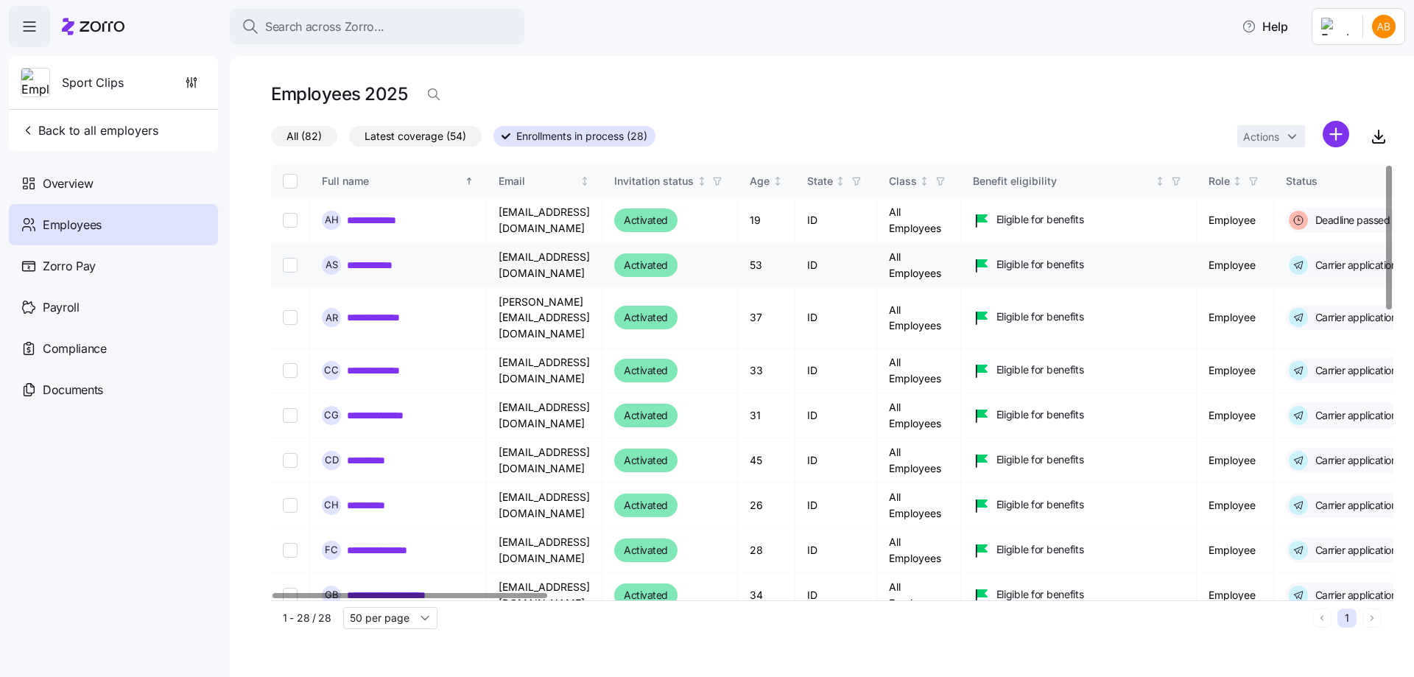
click at [367, 262] on link "**********" at bounding box center [377, 265] width 60 height 15
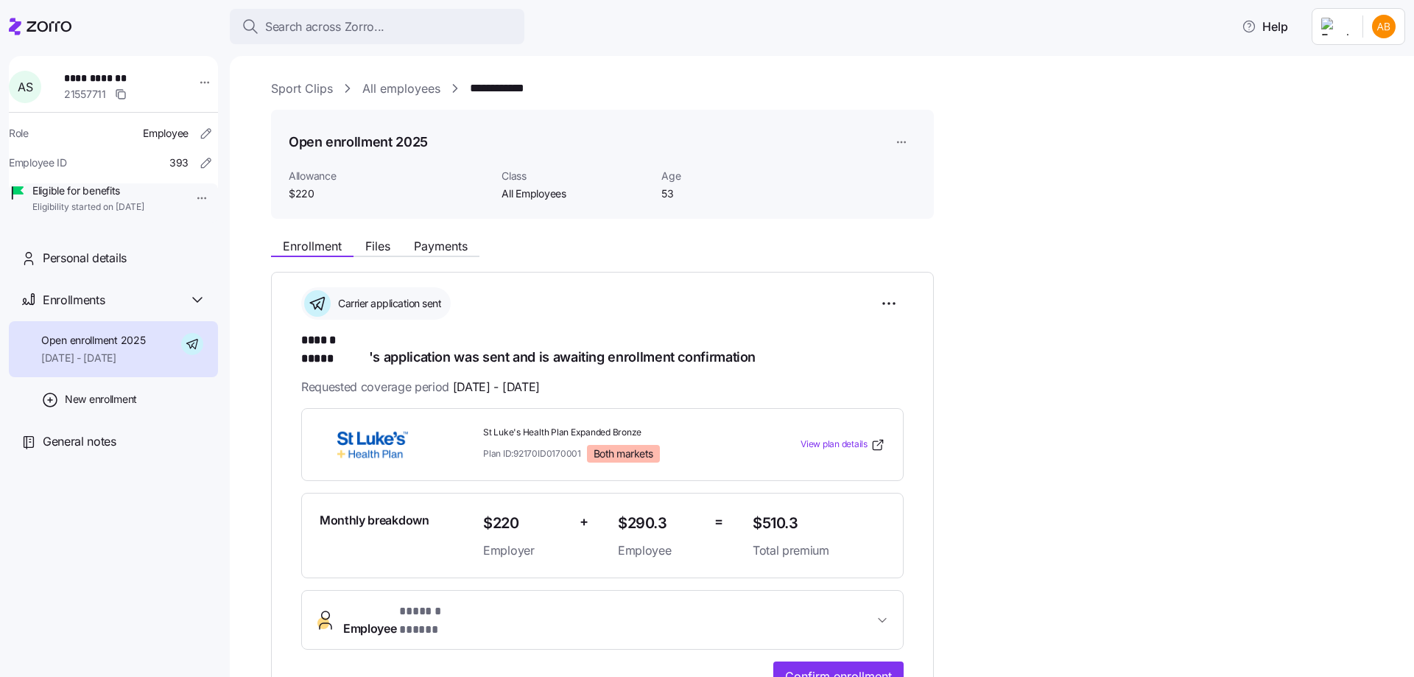
scroll to position [74, 0]
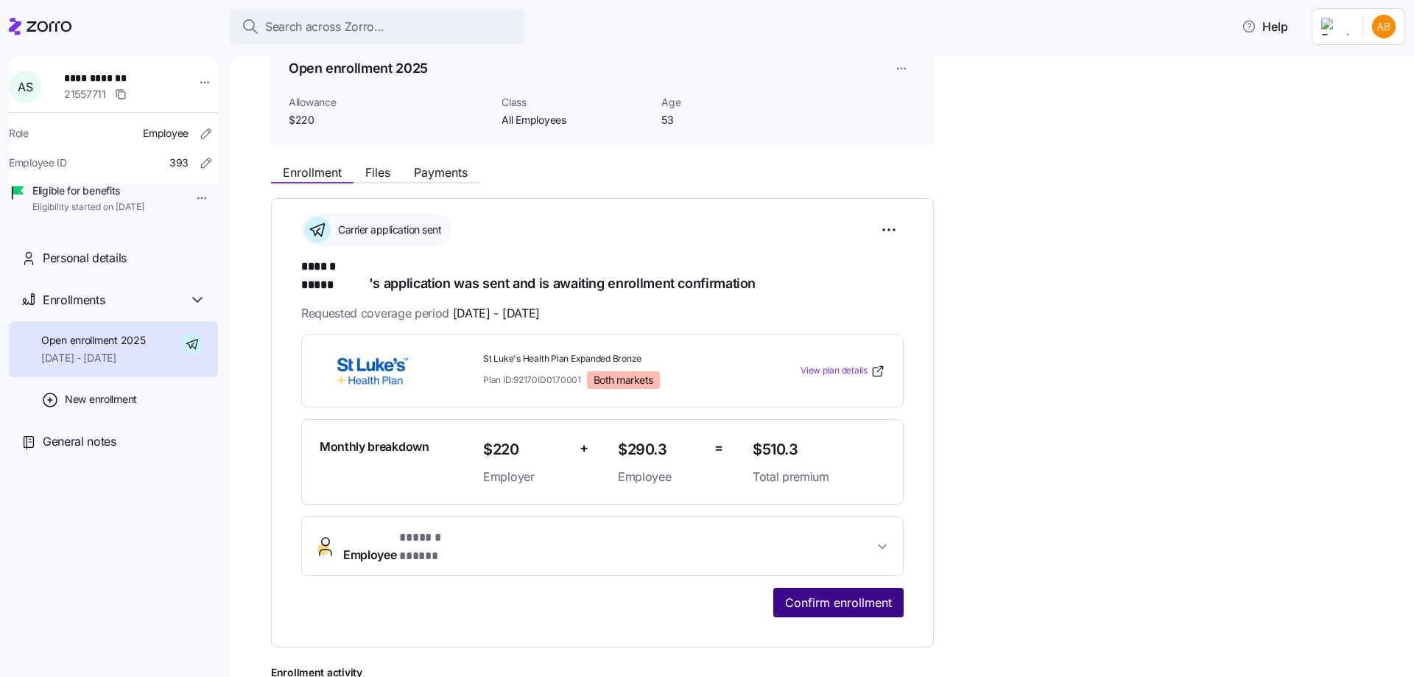
click at [818, 594] on span "Confirm enrollment" at bounding box center [838, 603] width 107 height 18
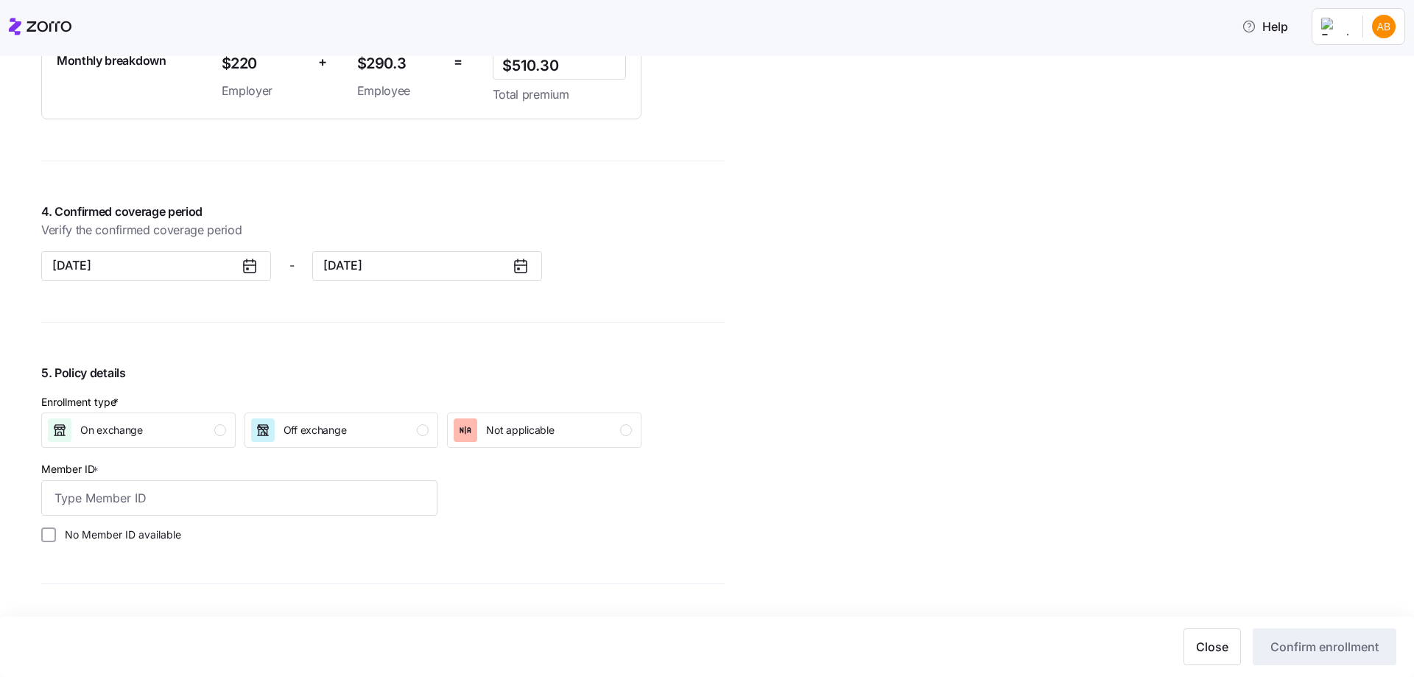
scroll to position [1179, 0]
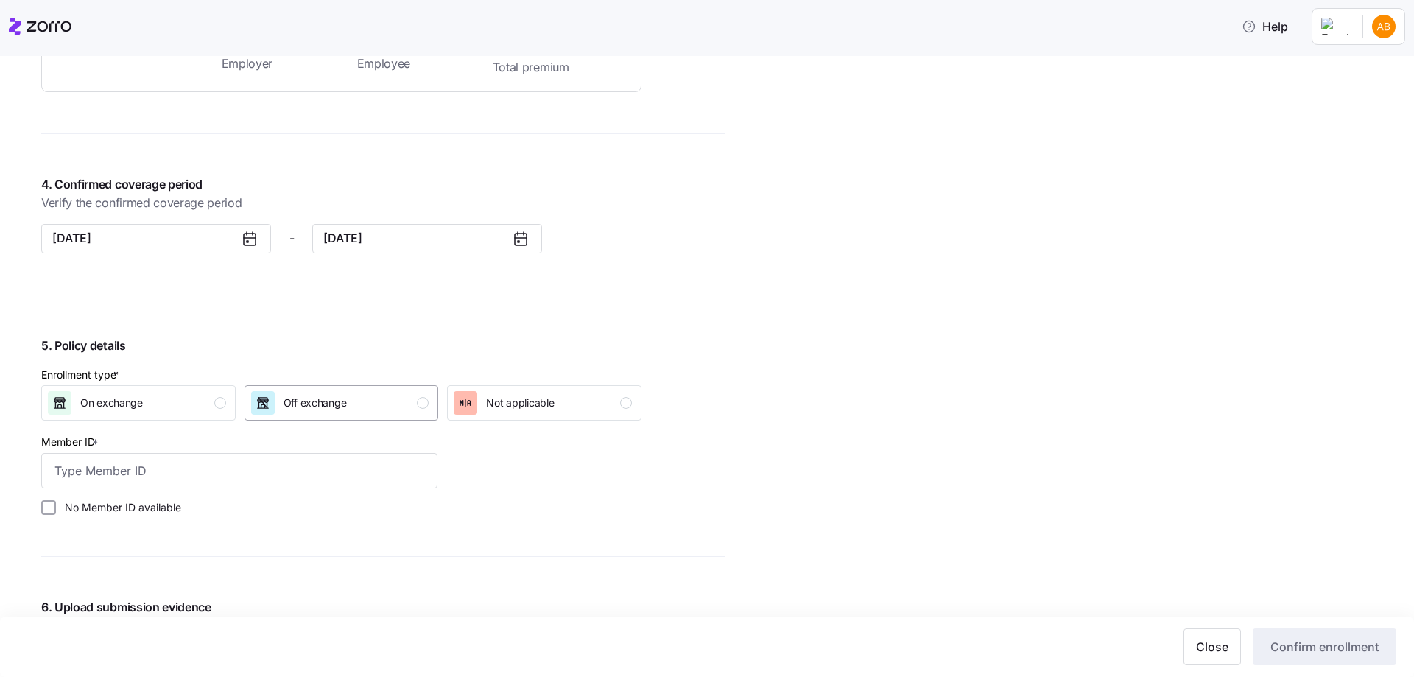
click at [308, 410] on div "Off exchange" at bounding box center [315, 403] width 63 height 24
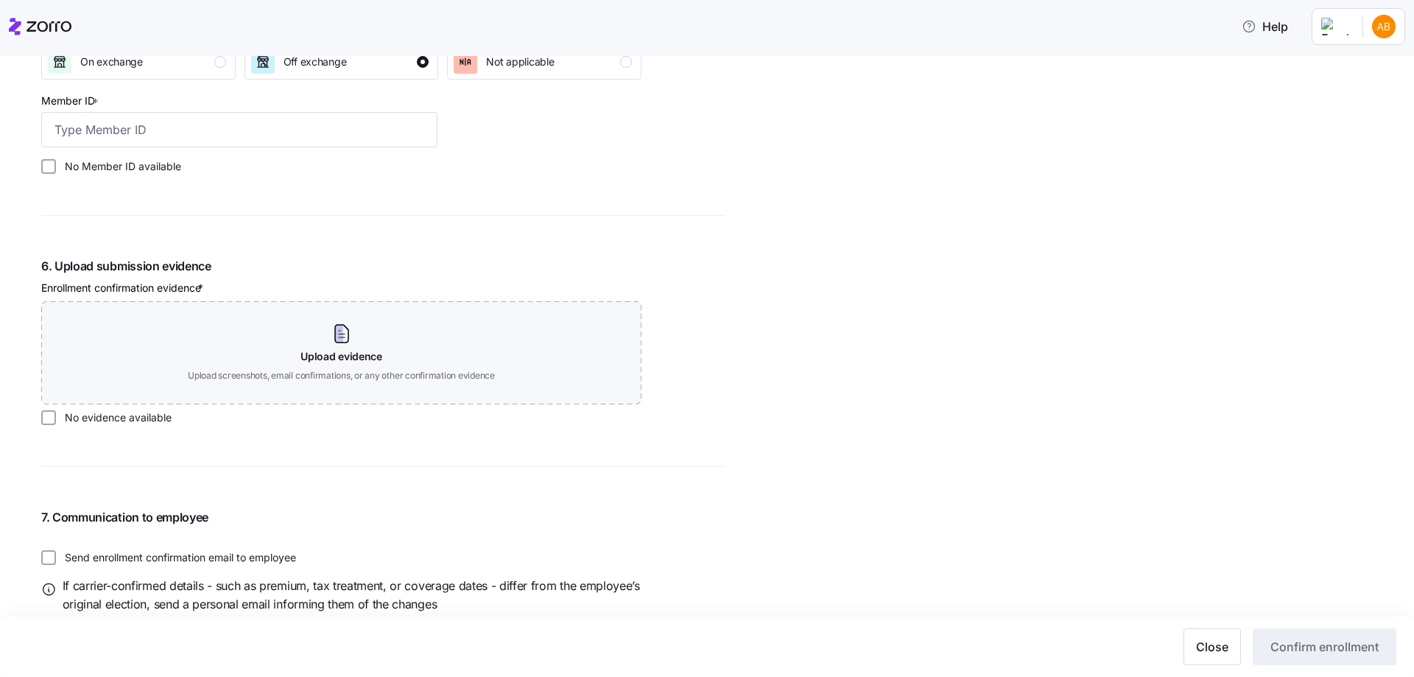
scroll to position [1562, 0]
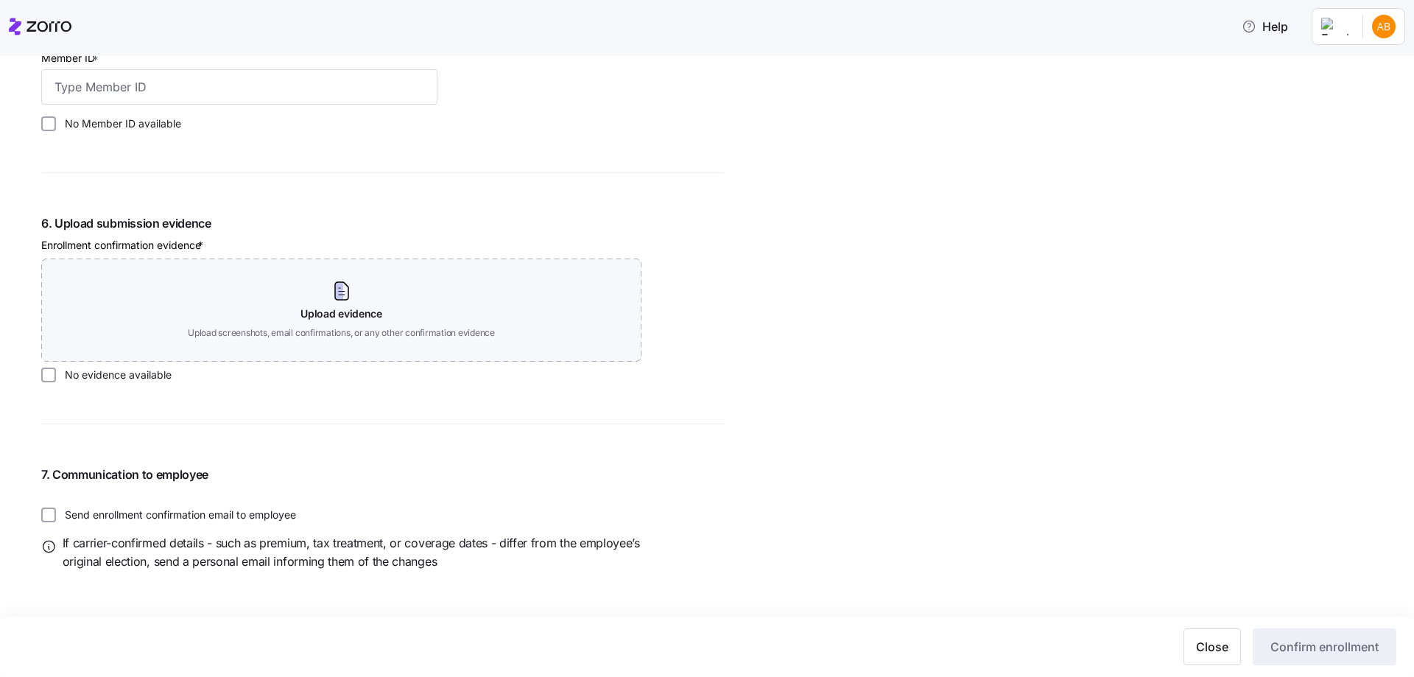
click at [101, 126] on label "No Member ID available" at bounding box center [118, 123] width 125 height 15
click at [56, 126] on input "No Member ID available" at bounding box center [48, 123] width 15 height 15
checkbox input "true"
click at [110, 380] on label "No evidence available" at bounding box center [114, 375] width 116 height 15
click at [56, 380] on input "No evidence available" at bounding box center [48, 375] width 15 height 15
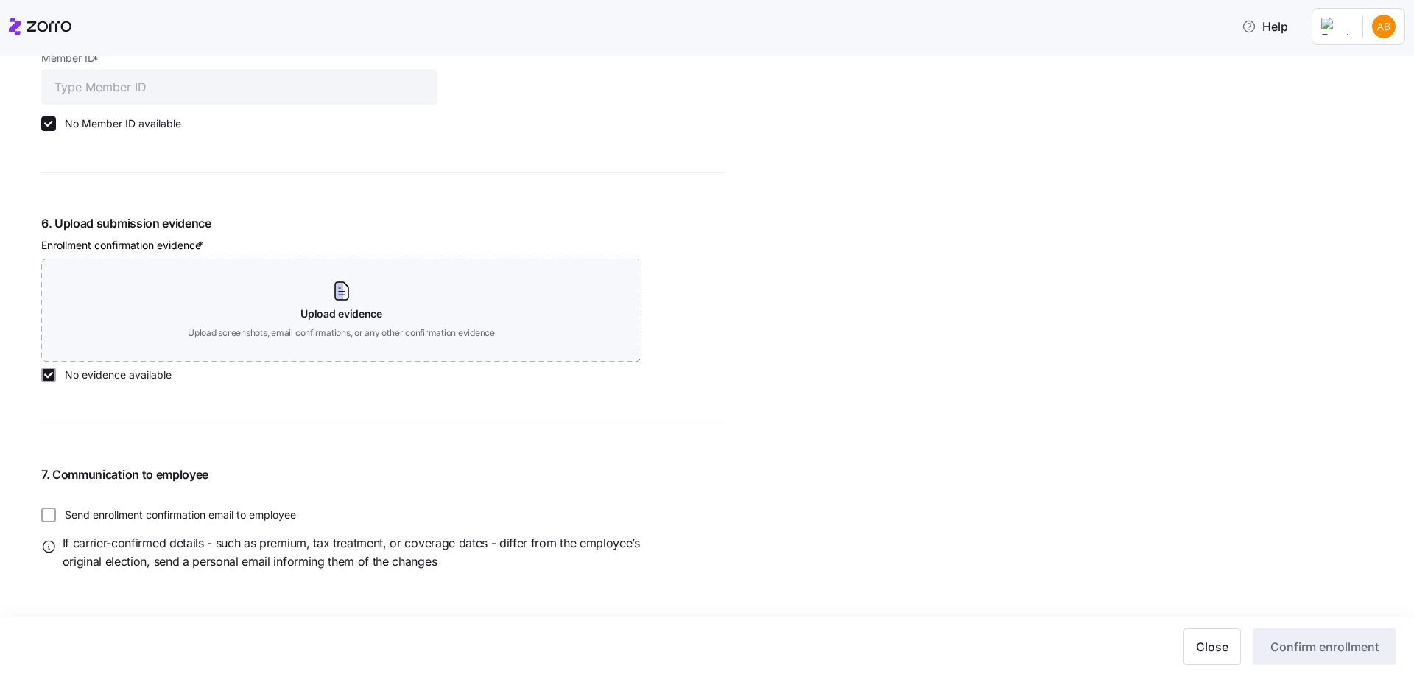
checkbox input "true"
click at [1317, 653] on span "Confirm enrollment" at bounding box center [1325, 647] width 108 height 18
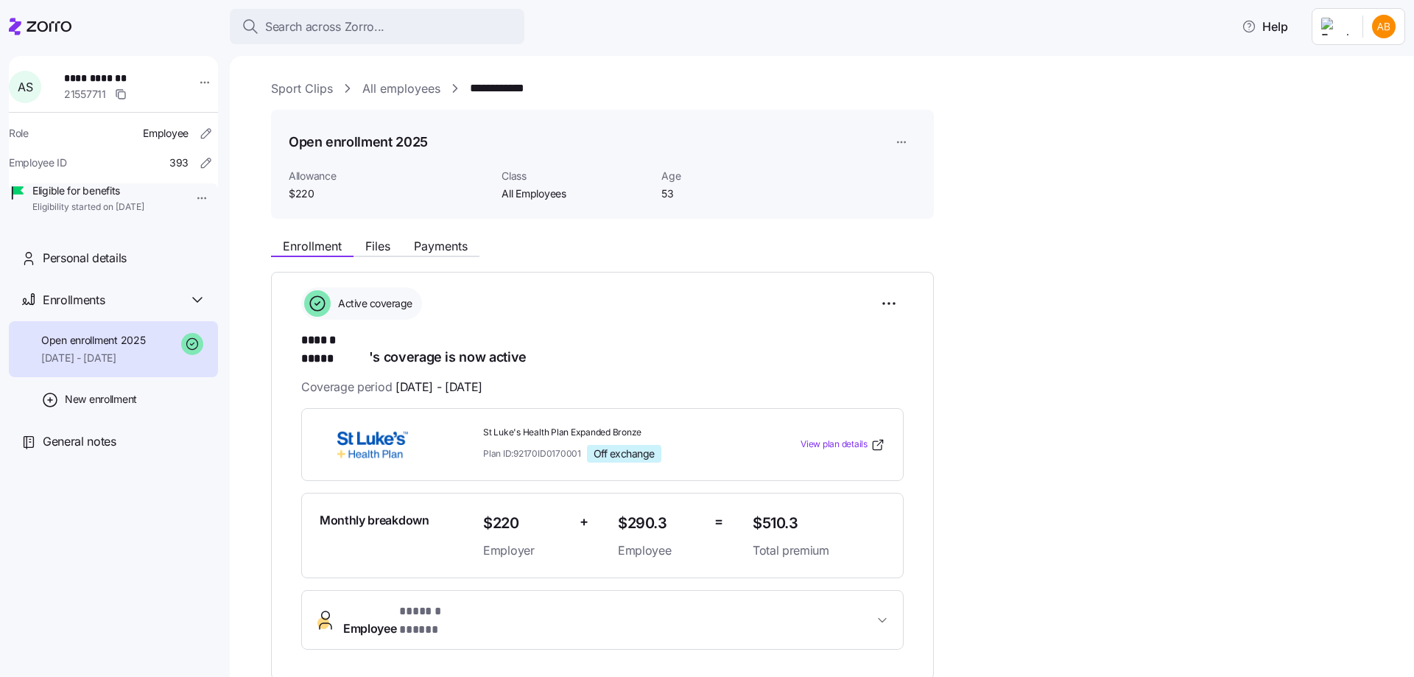
click at [405, 87] on link "All employees" at bounding box center [401, 89] width 78 height 18
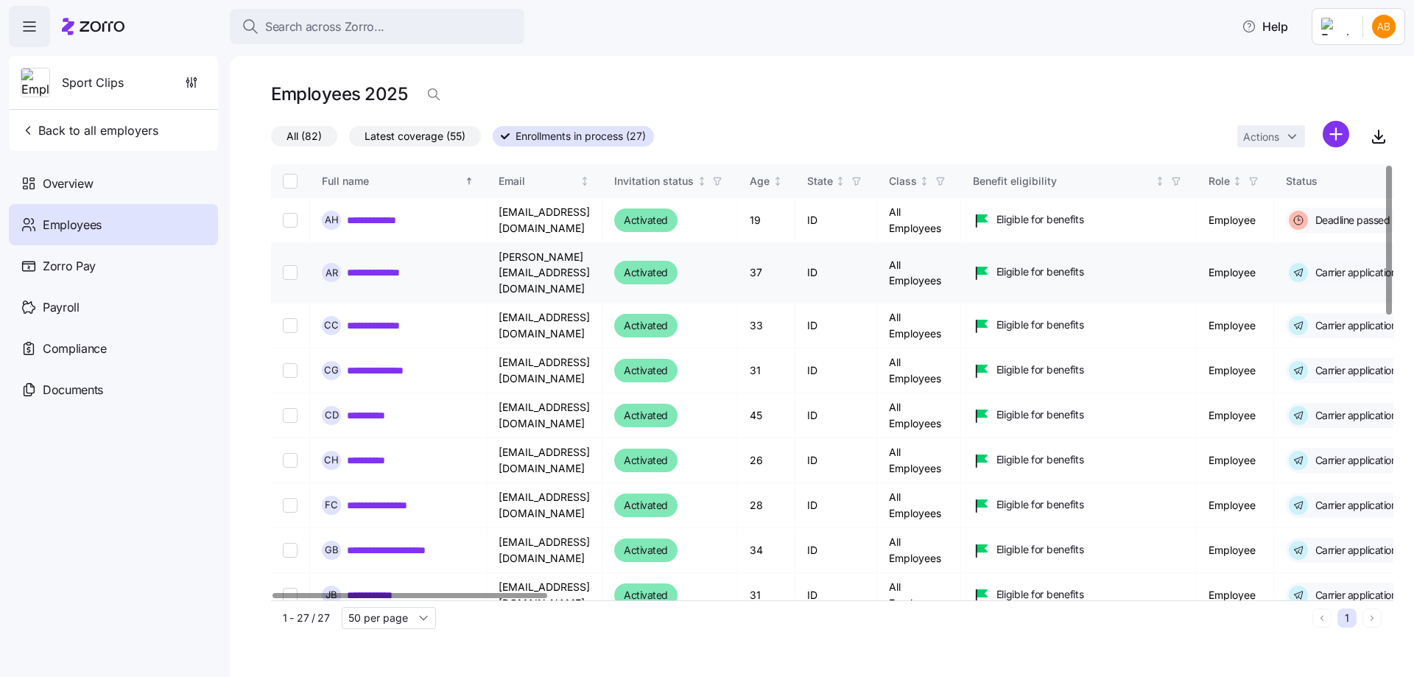
click at [379, 265] on link "**********" at bounding box center [384, 272] width 74 height 15
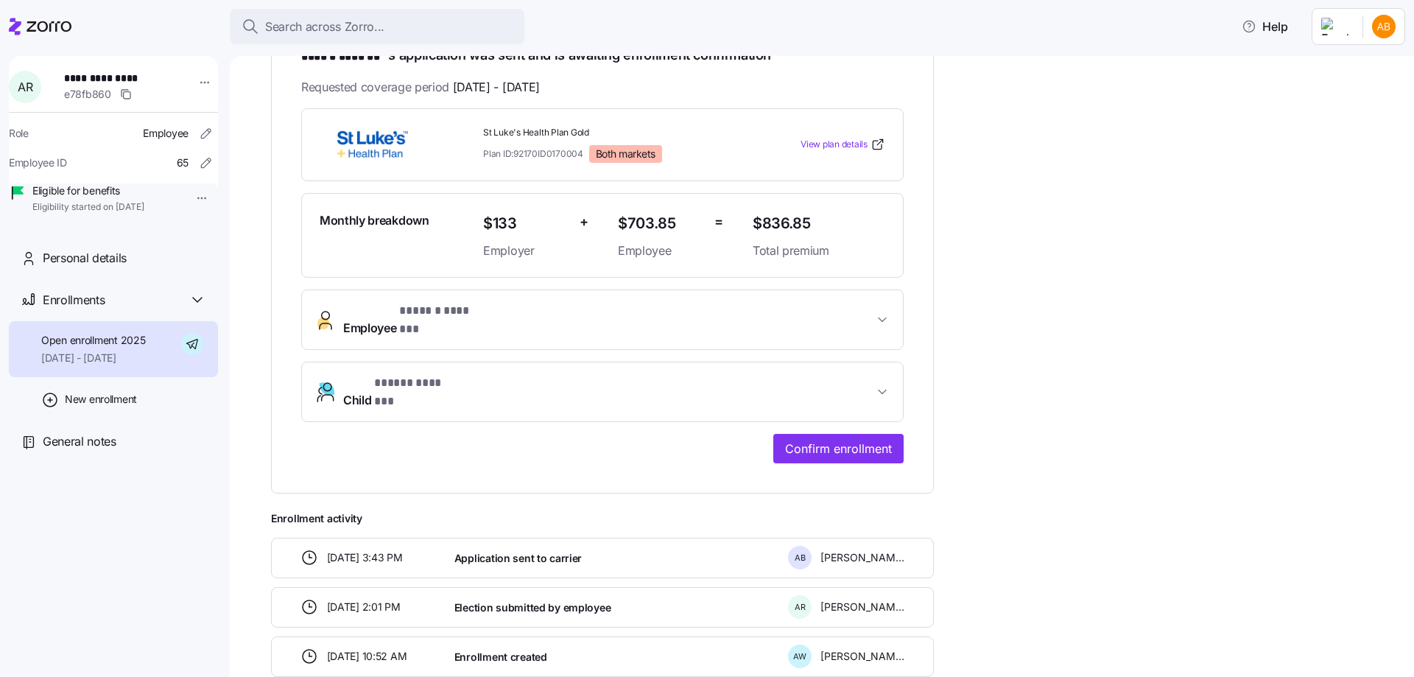
scroll to position [349, 0]
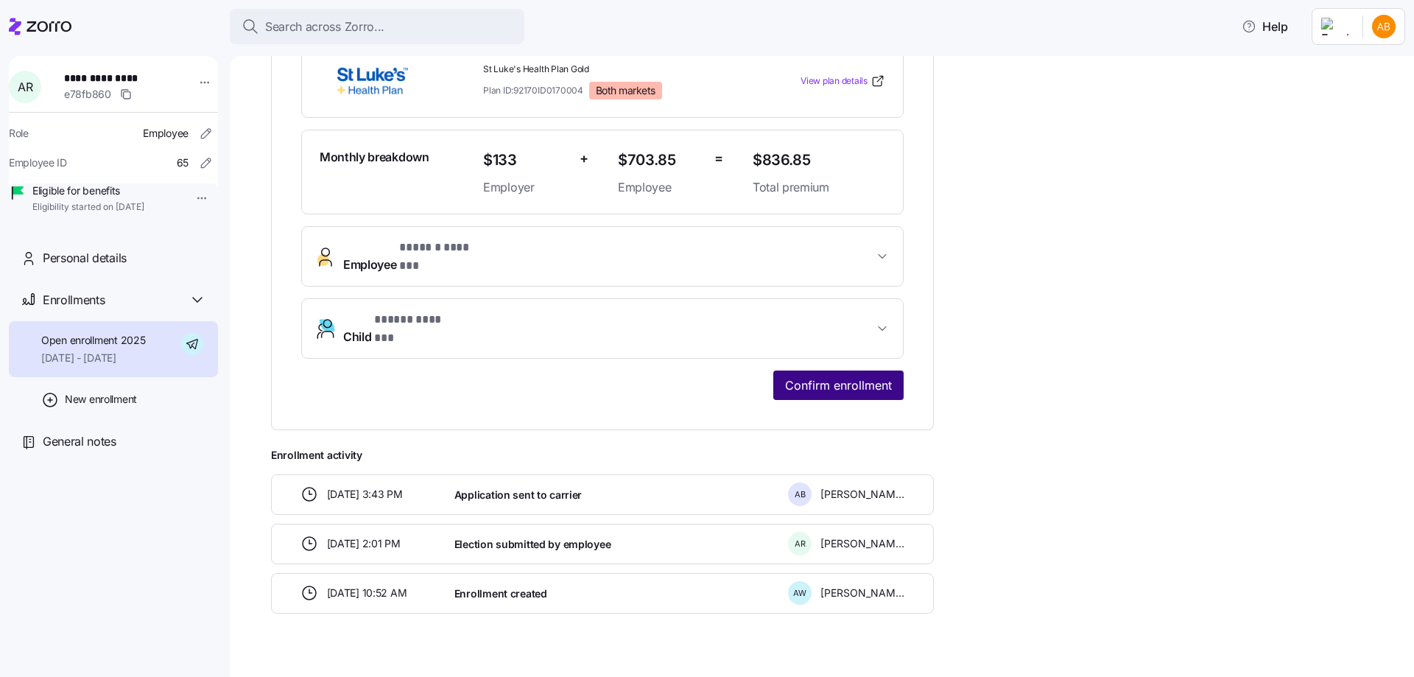
click at [843, 376] on span "Confirm enrollment" at bounding box center [838, 385] width 107 height 18
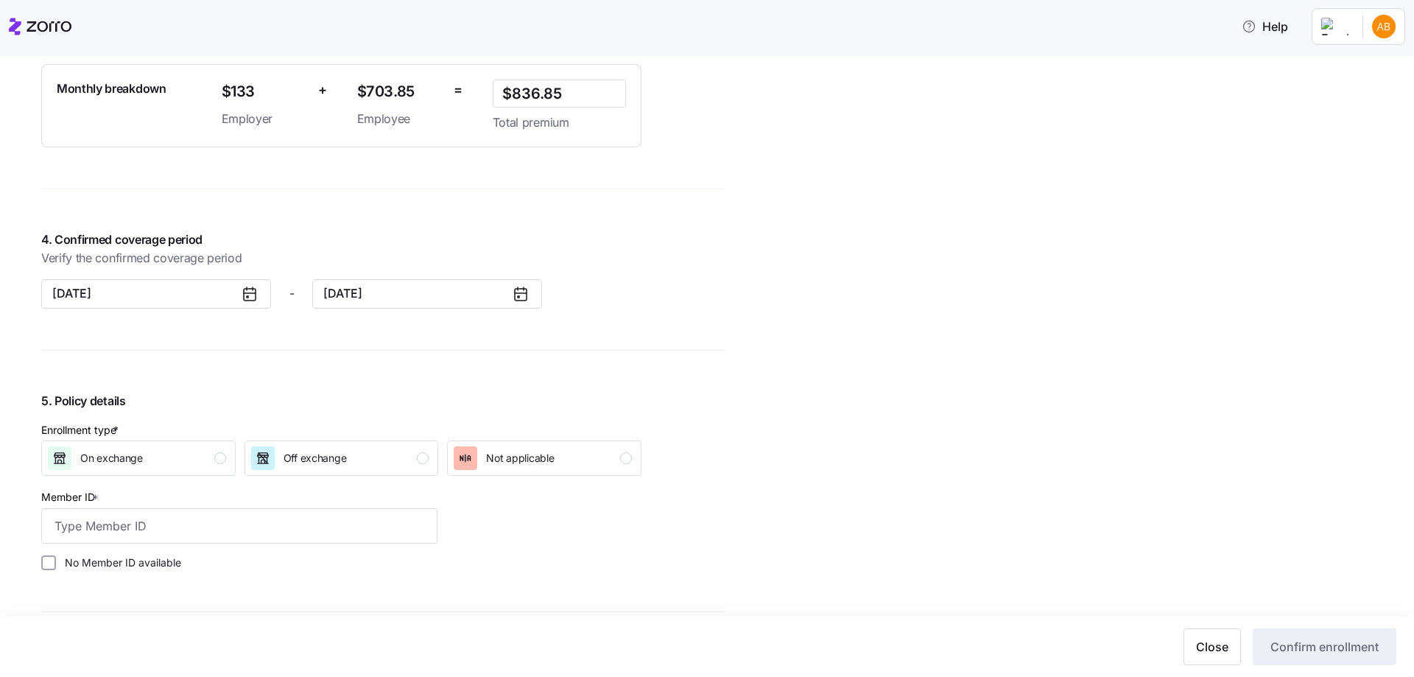
scroll to position [1326, 0]
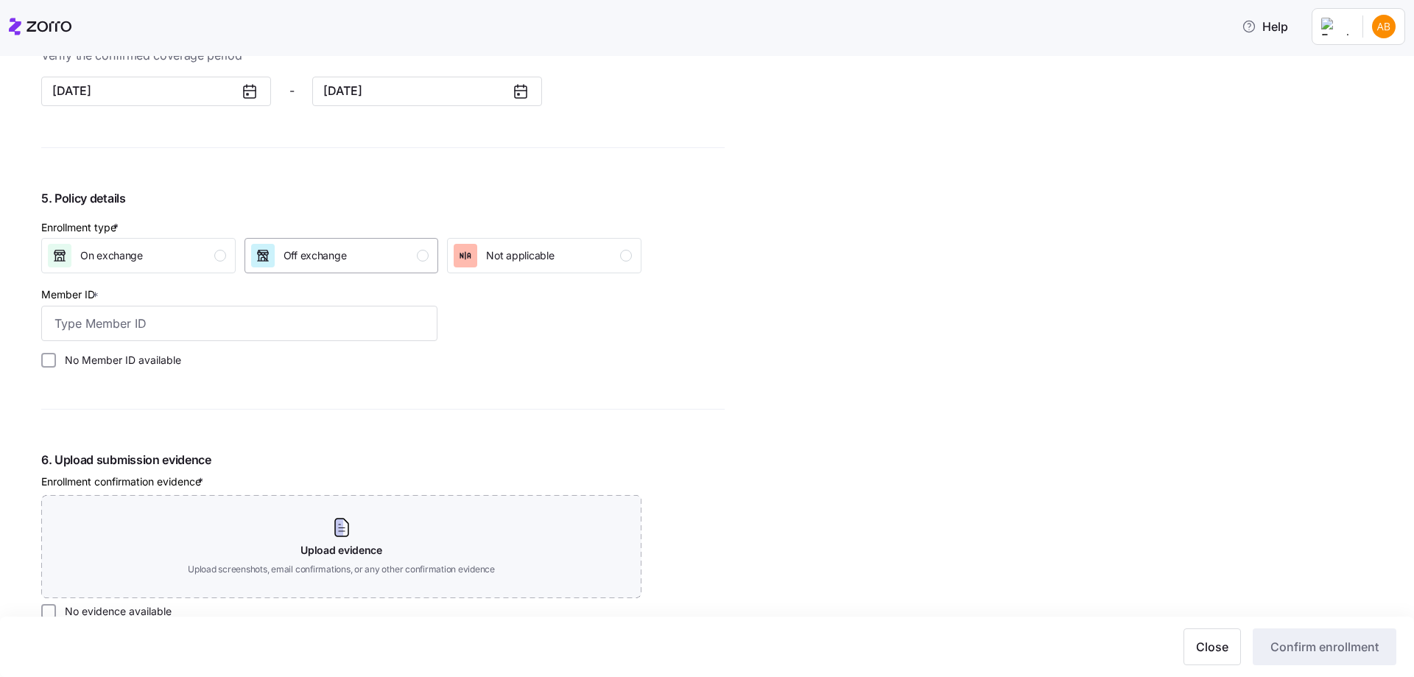
click at [284, 256] on span "Off exchange" at bounding box center [315, 255] width 63 height 15
click at [125, 349] on div "No Member ID available" at bounding box center [239, 360] width 408 height 27
click at [113, 352] on div "No Member ID available" at bounding box center [239, 360] width 408 height 27
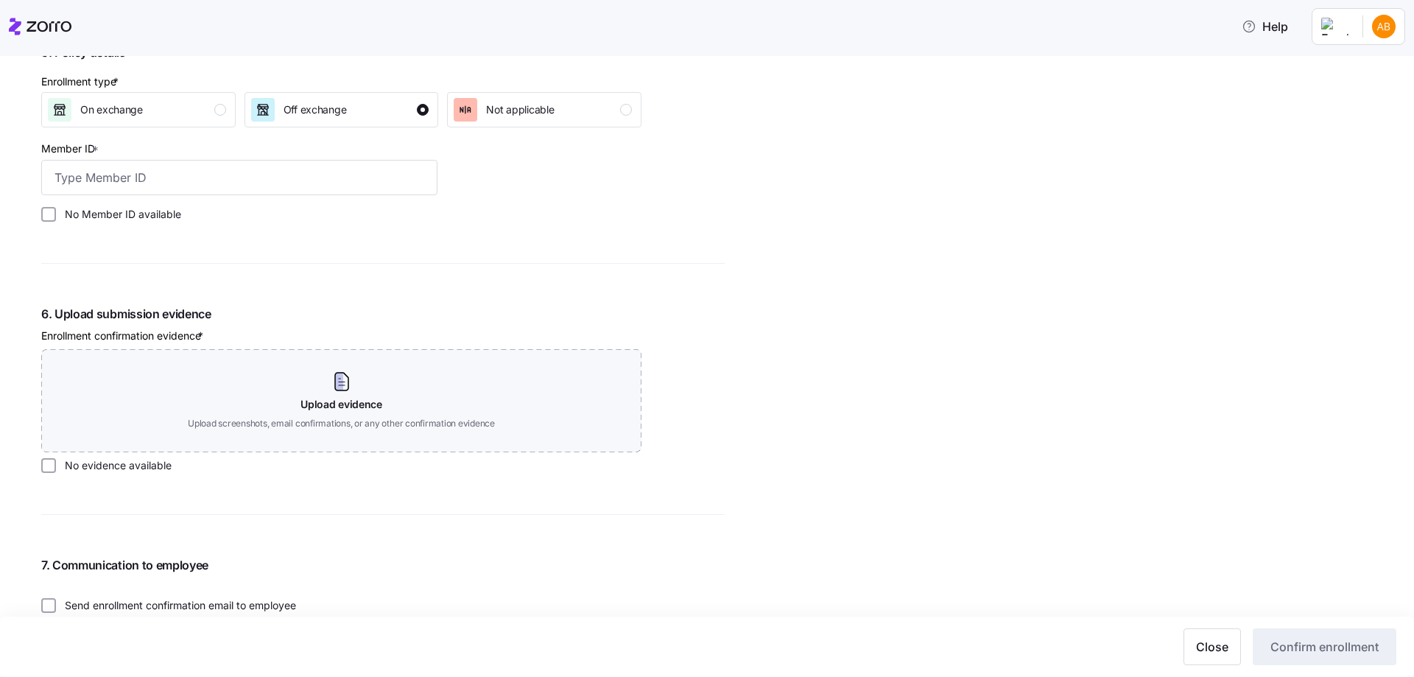
scroll to position [1473, 0]
click at [52, 458] on input "No evidence available" at bounding box center [48, 464] width 15 height 15
checkbox input "true"
click at [45, 211] on input "No Member ID available" at bounding box center [48, 213] width 15 height 15
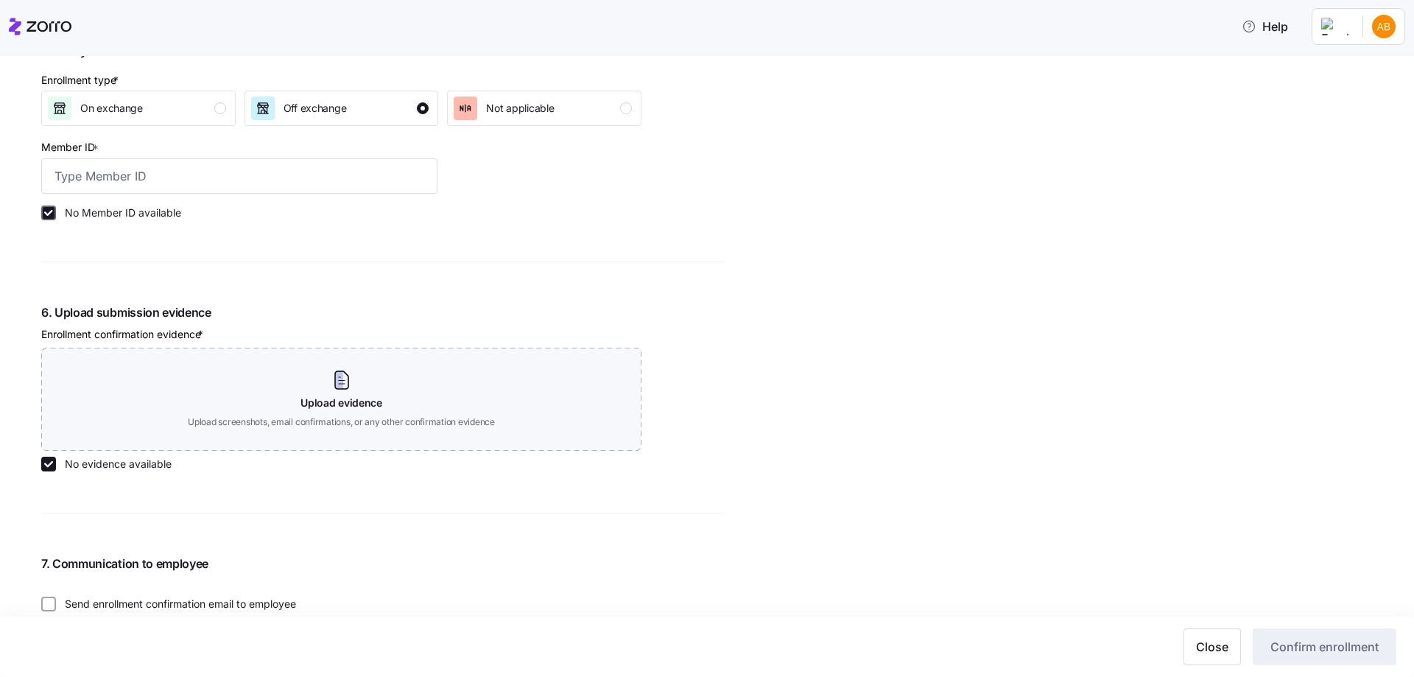
checkbox input "true"
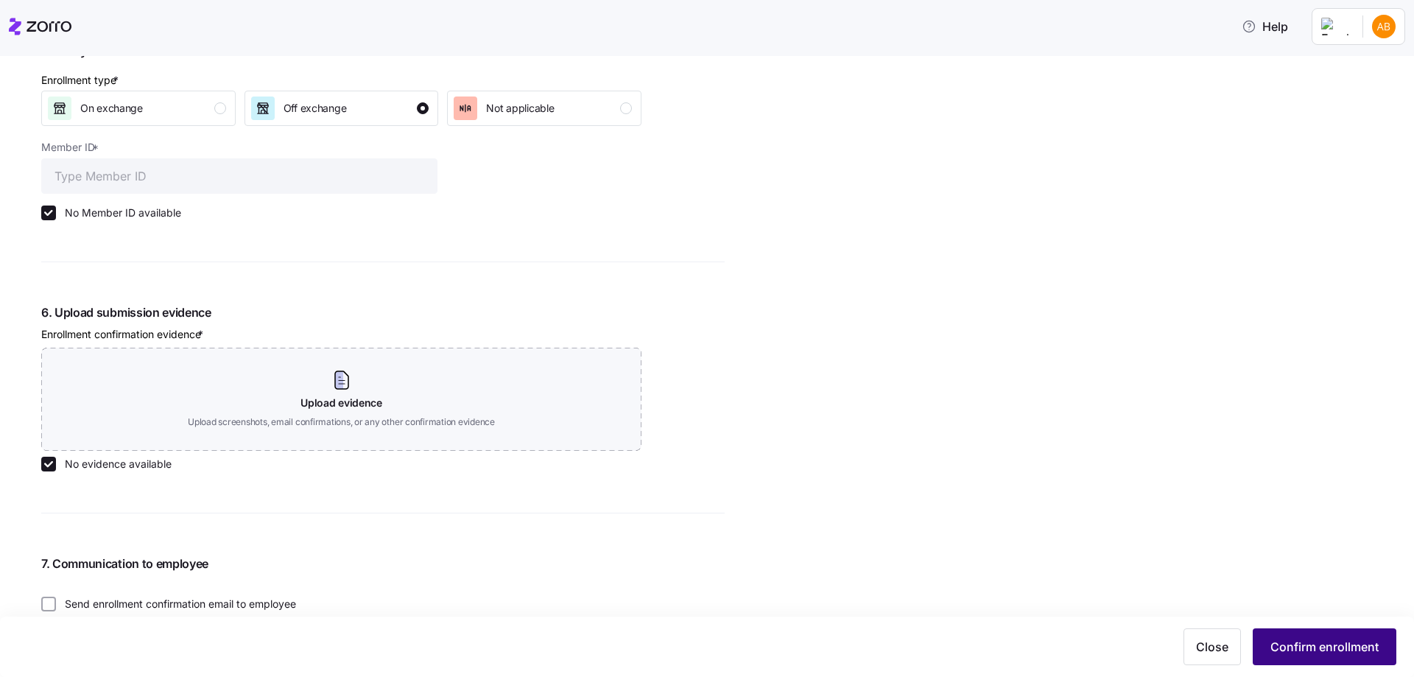
click at [1322, 643] on span "Confirm enrollment" at bounding box center [1325, 647] width 108 height 18
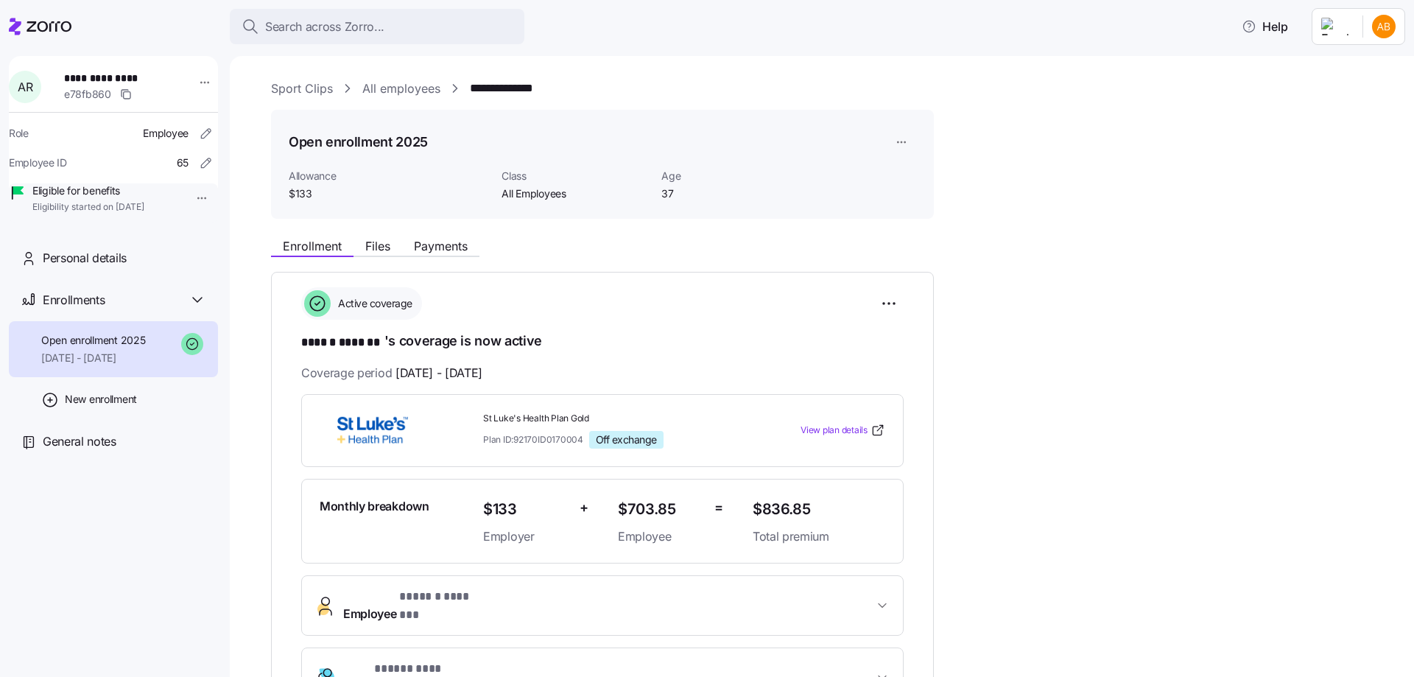
click at [407, 94] on link "All employees" at bounding box center [401, 89] width 78 height 18
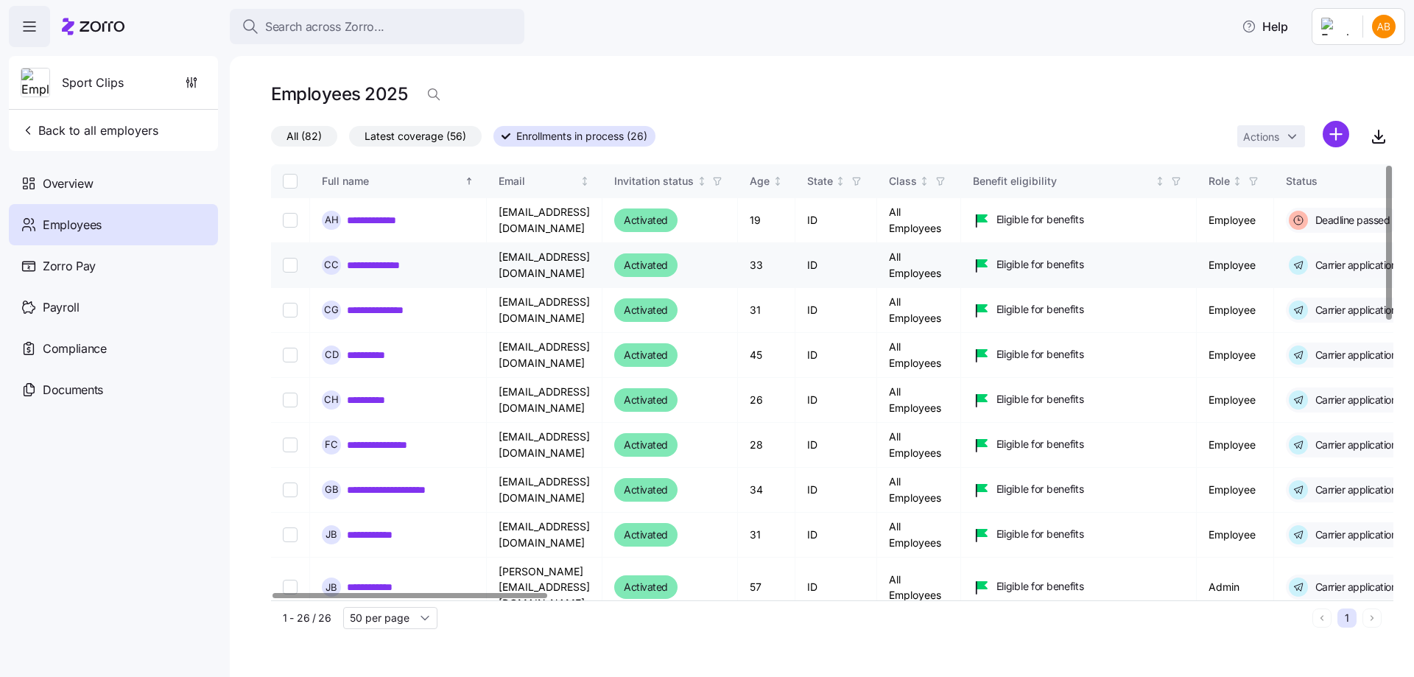
click at [389, 266] on link "**********" at bounding box center [385, 265] width 77 height 15
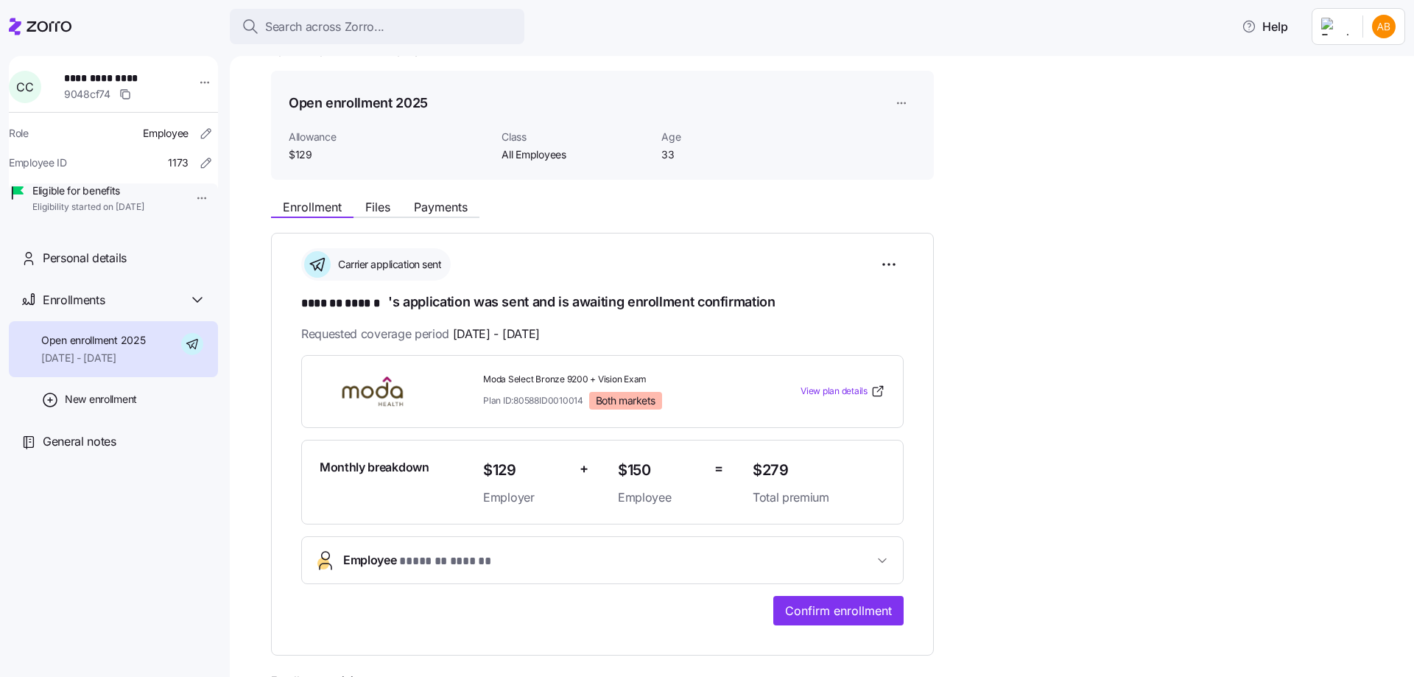
scroll to position [74, 0]
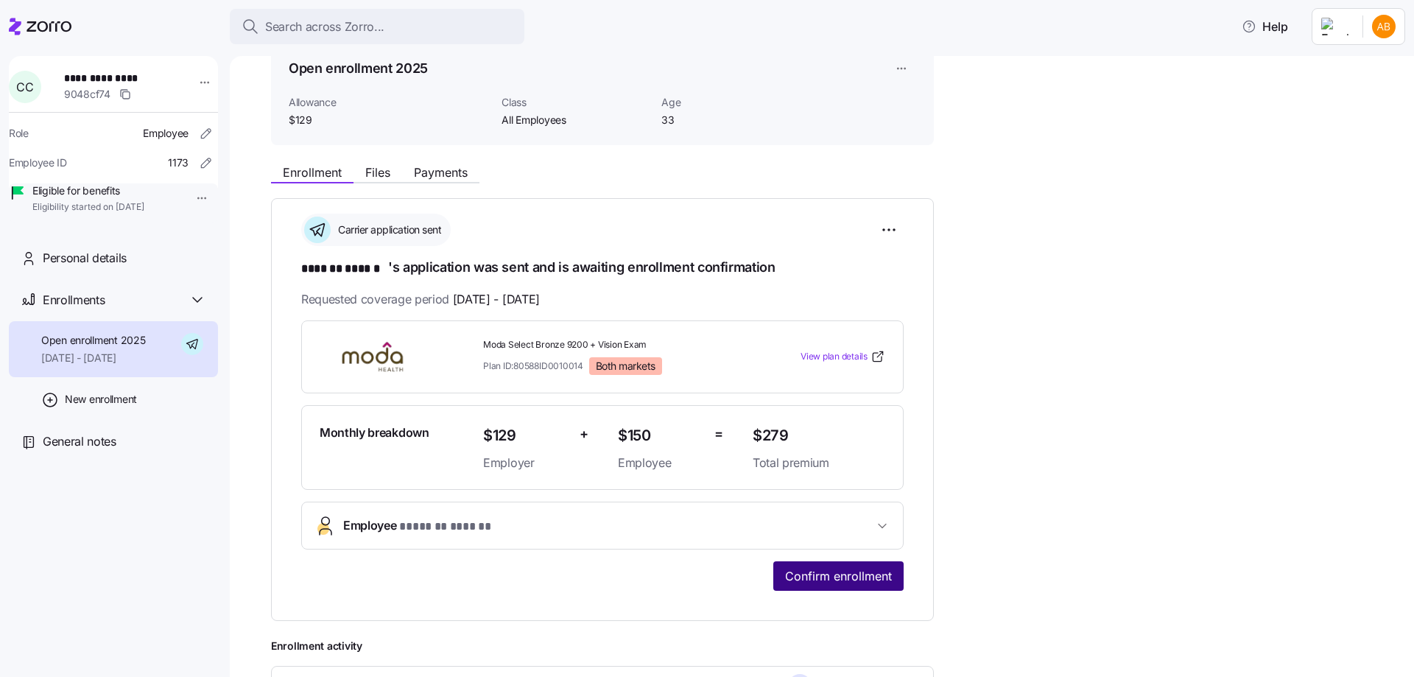
click at [827, 582] on span "Confirm enrollment" at bounding box center [838, 576] width 107 height 18
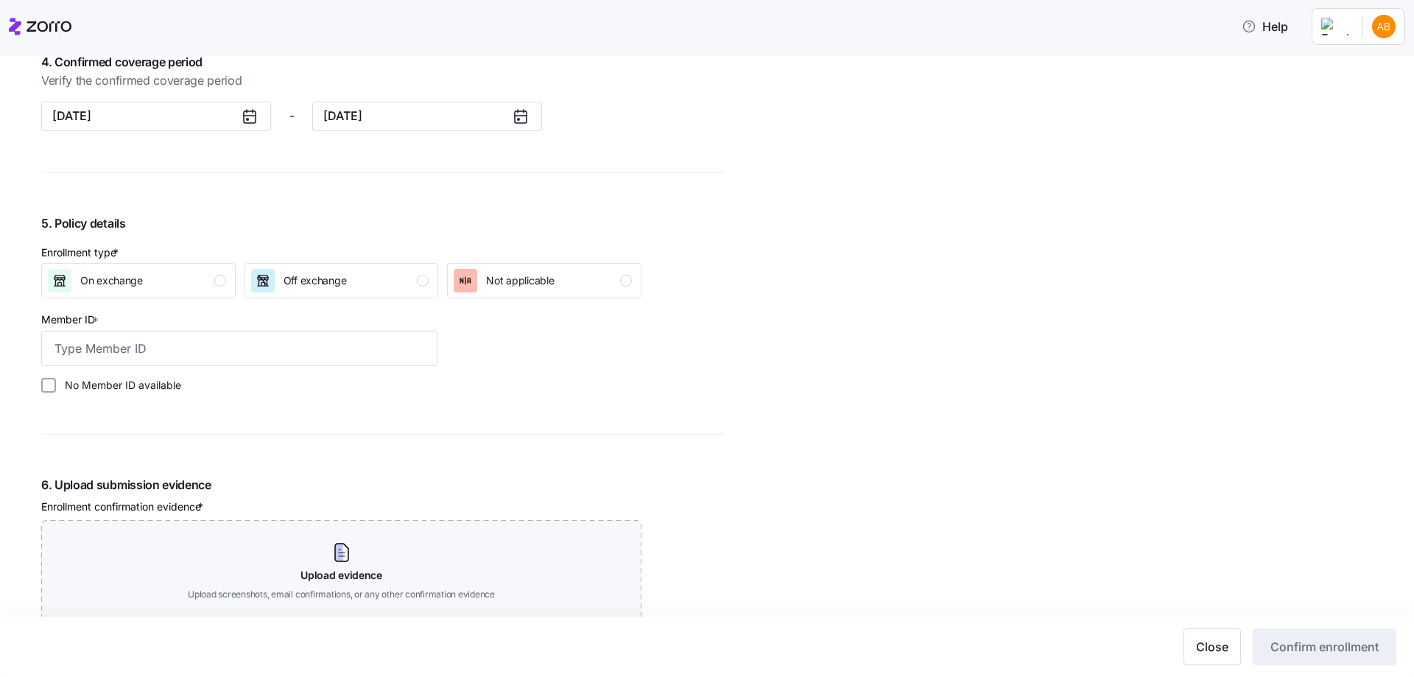
scroll to position [1252, 0]
click at [338, 278] on span "Off exchange" at bounding box center [315, 278] width 63 height 15
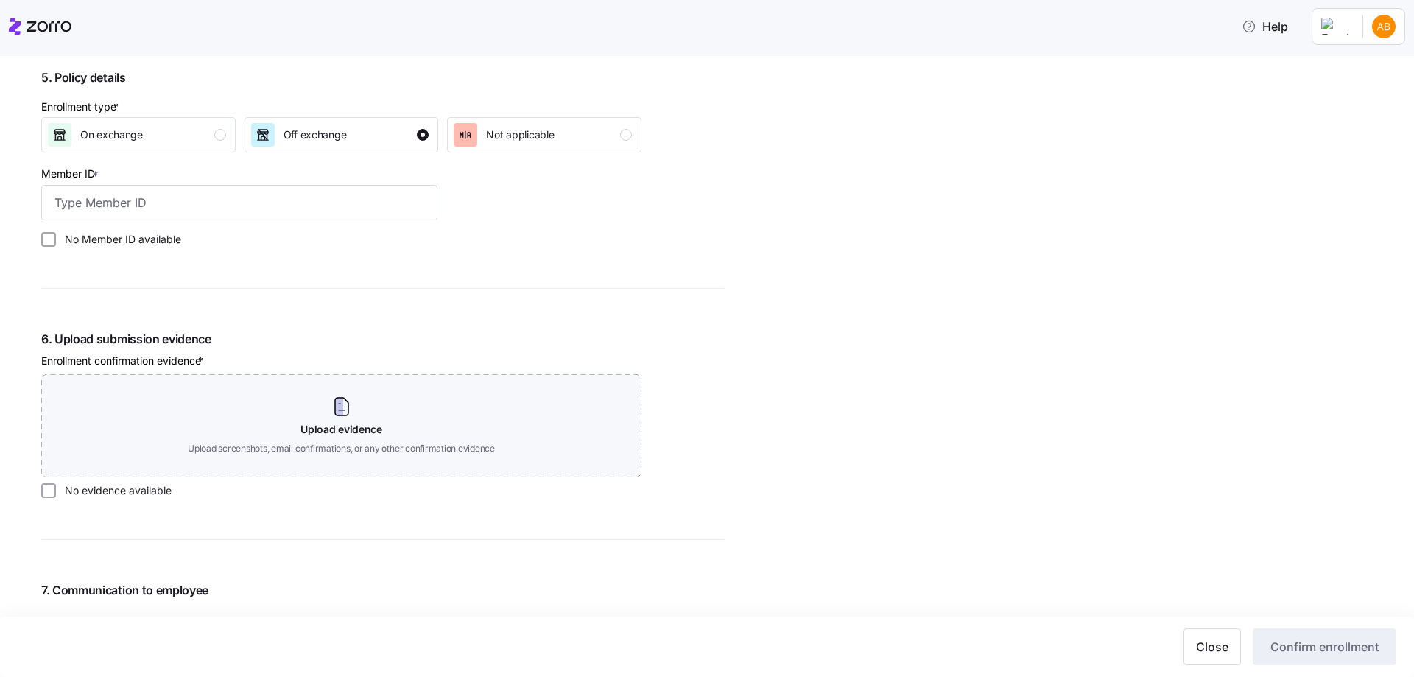
scroll to position [1400, 0]
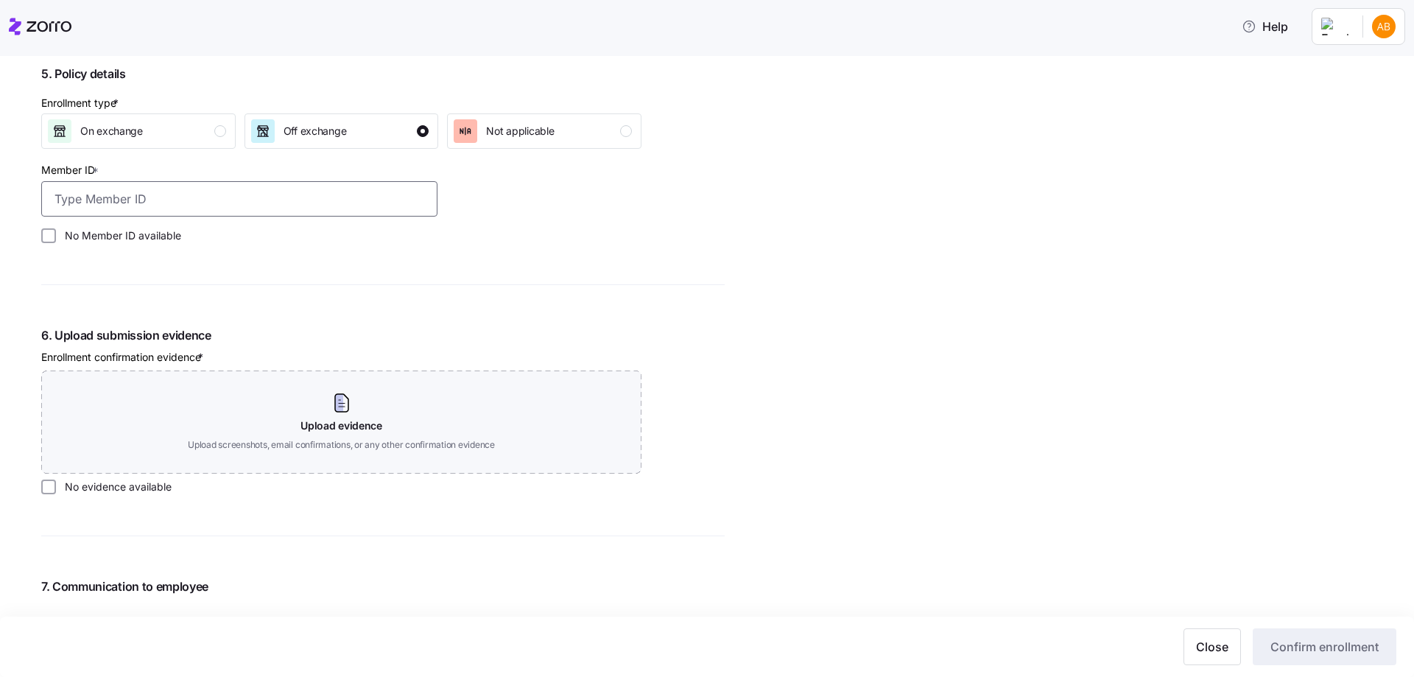
click at [66, 194] on input "Member ID *" at bounding box center [239, 198] width 396 height 35
type input "K00875733"
click at [43, 489] on input "No evidence available" at bounding box center [48, 487] width 15 height 15
checkbox input "true"
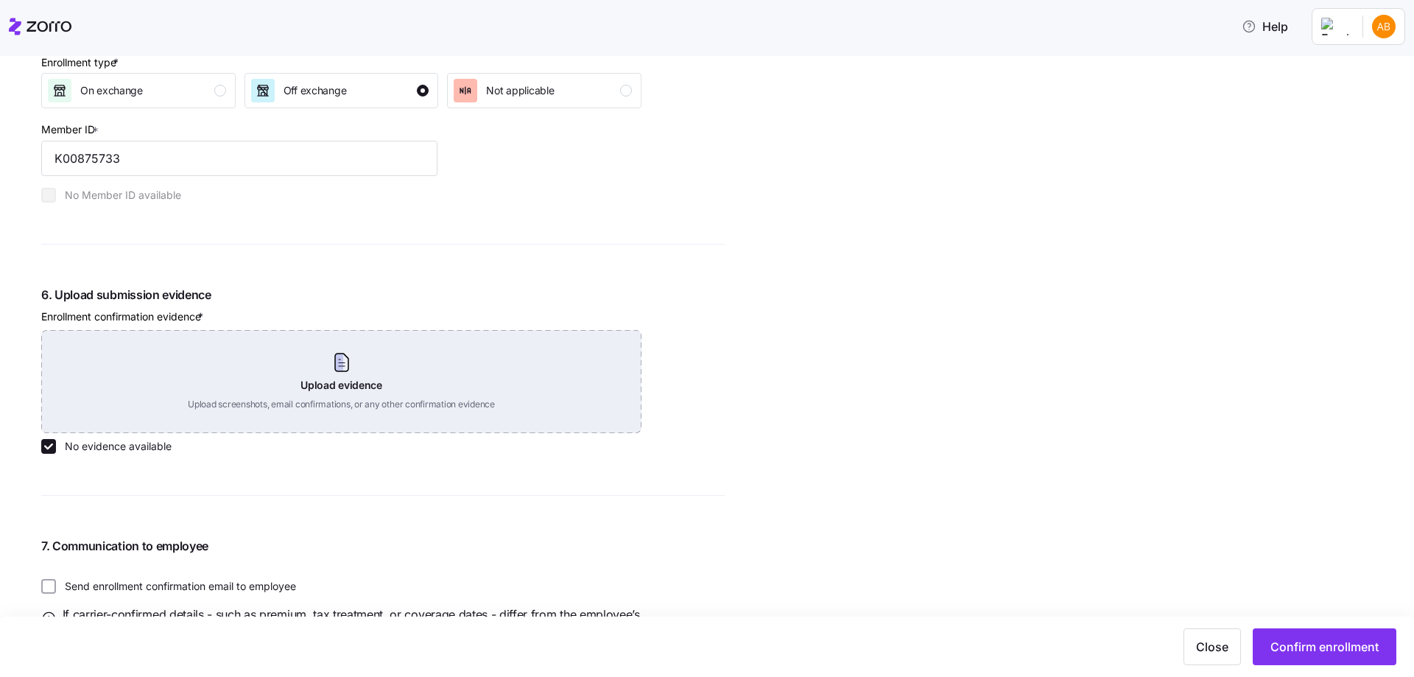
scroll to position [1512, 0]
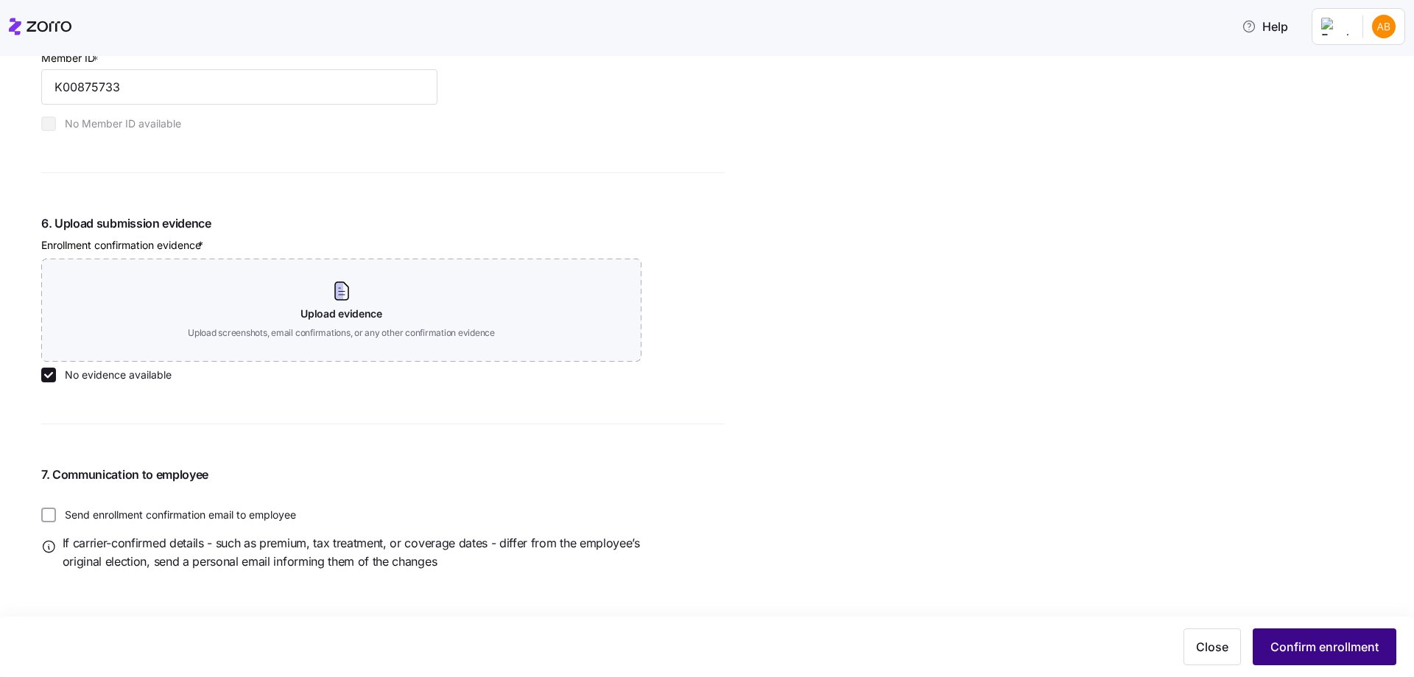
click at [1298, 644] on span "Confirm enrollment" at bounding box center [1325, 647] width 108 height 18
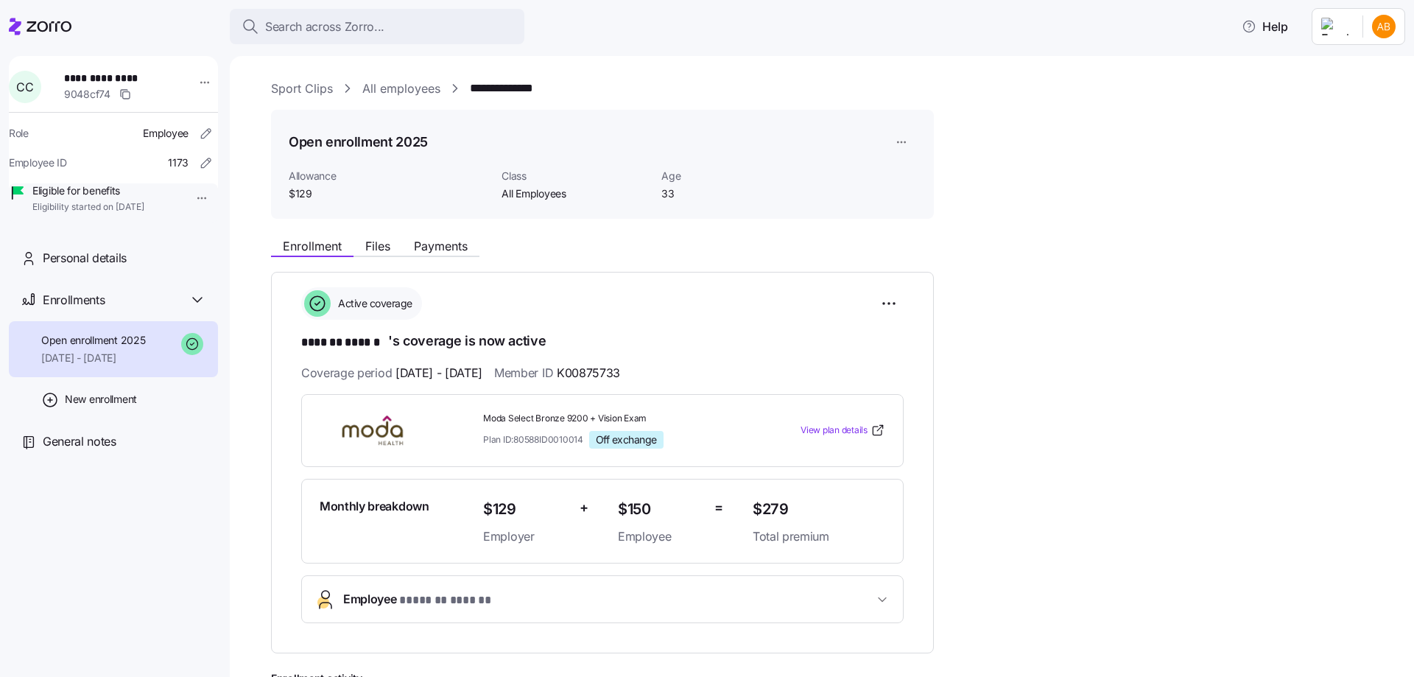
click at [391, 84] on link "All employees" at bounding box center [401, 89] width 78 height 18
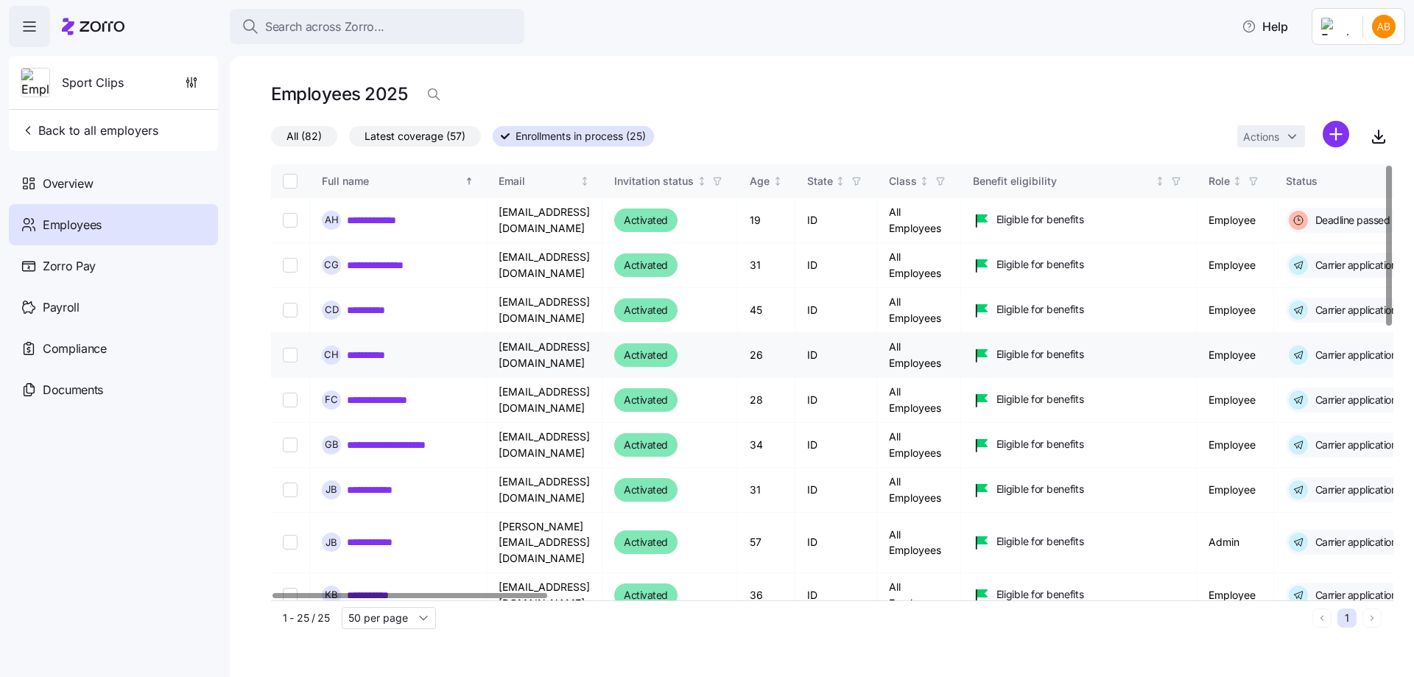
click at [397, 265] on link "**********" at bounding box center [385, 265] width 77 height 15
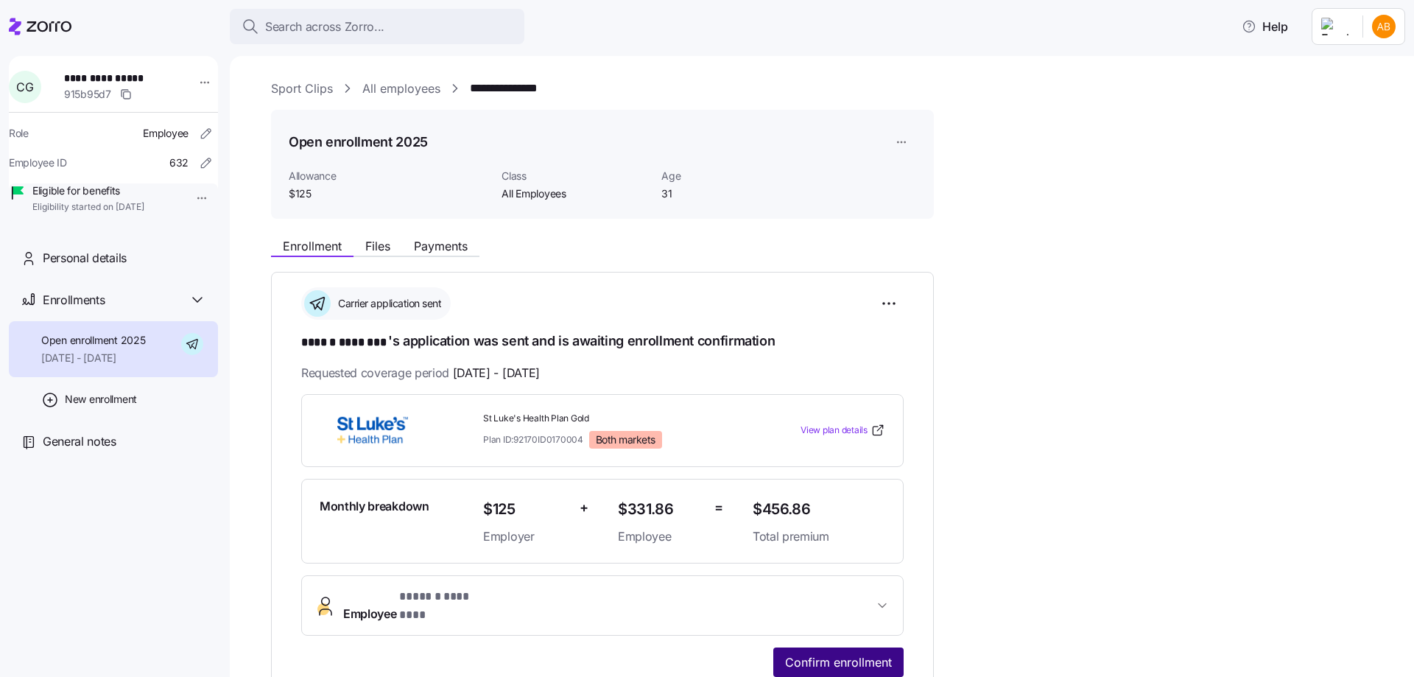
click at [849, 648] on button "Confirm enrollment" at bounding box center [838, 662] width 130 height 29
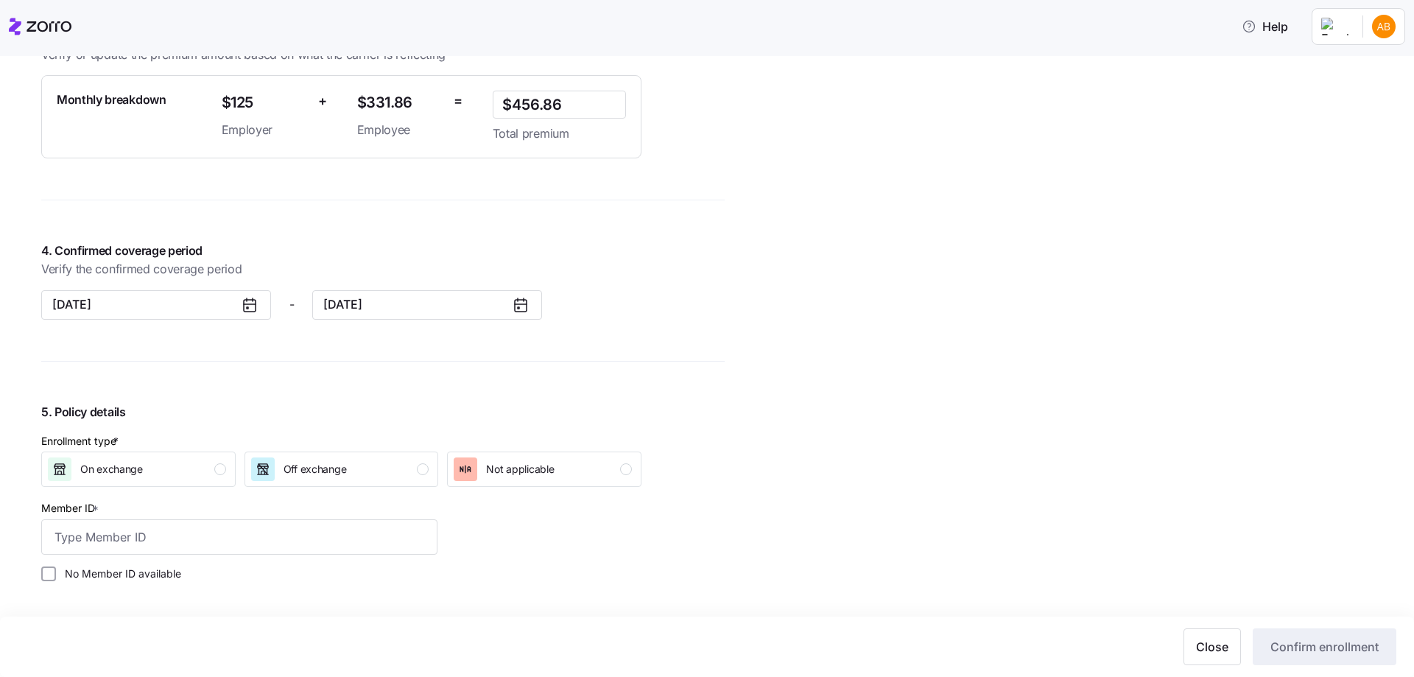
scroll to position [1326, 0]
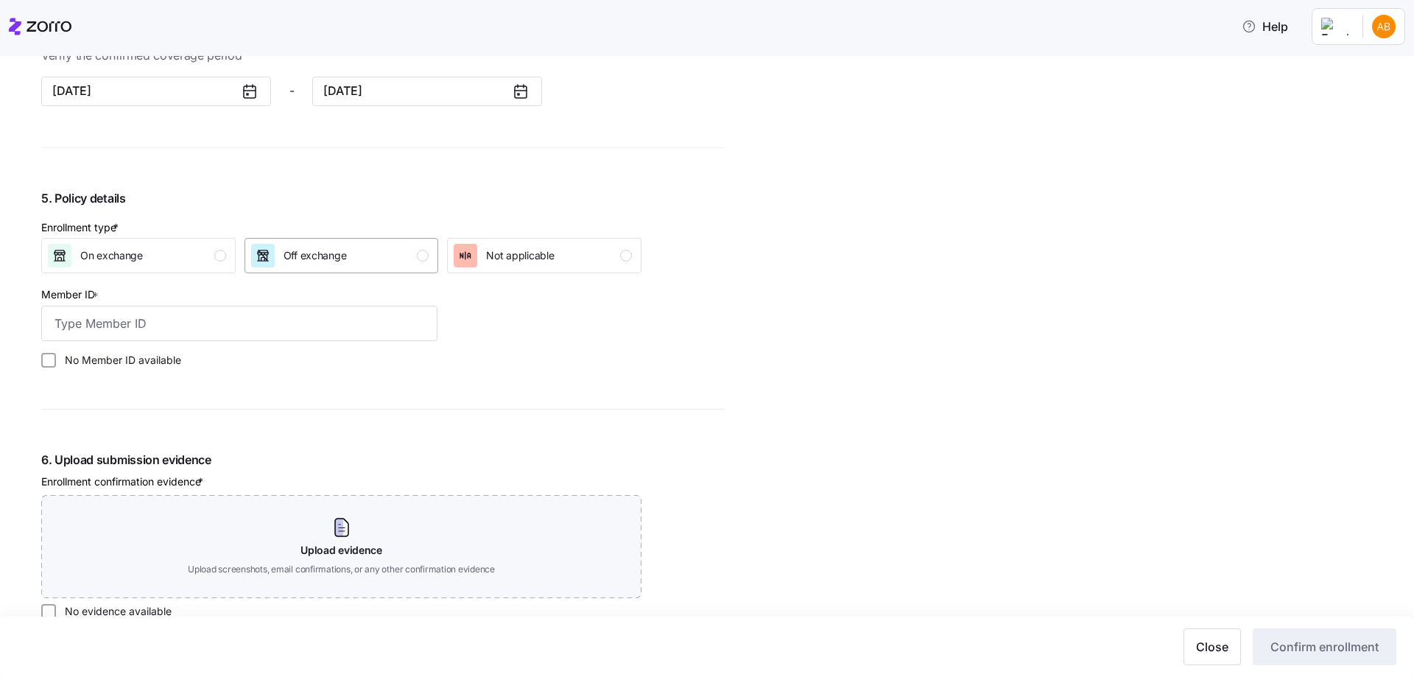
click at [318, 250] on span "Off exchange" at bounding box center [315, 255] width 63 height 15
click at [142, 359] on label "No Member ID available" at bounding box center [118, 360] width 125 height 15
click at [56, 359] on input "No Member ID available" at bounding box center [48, 360] width 15 height 15
checkbox input "true"
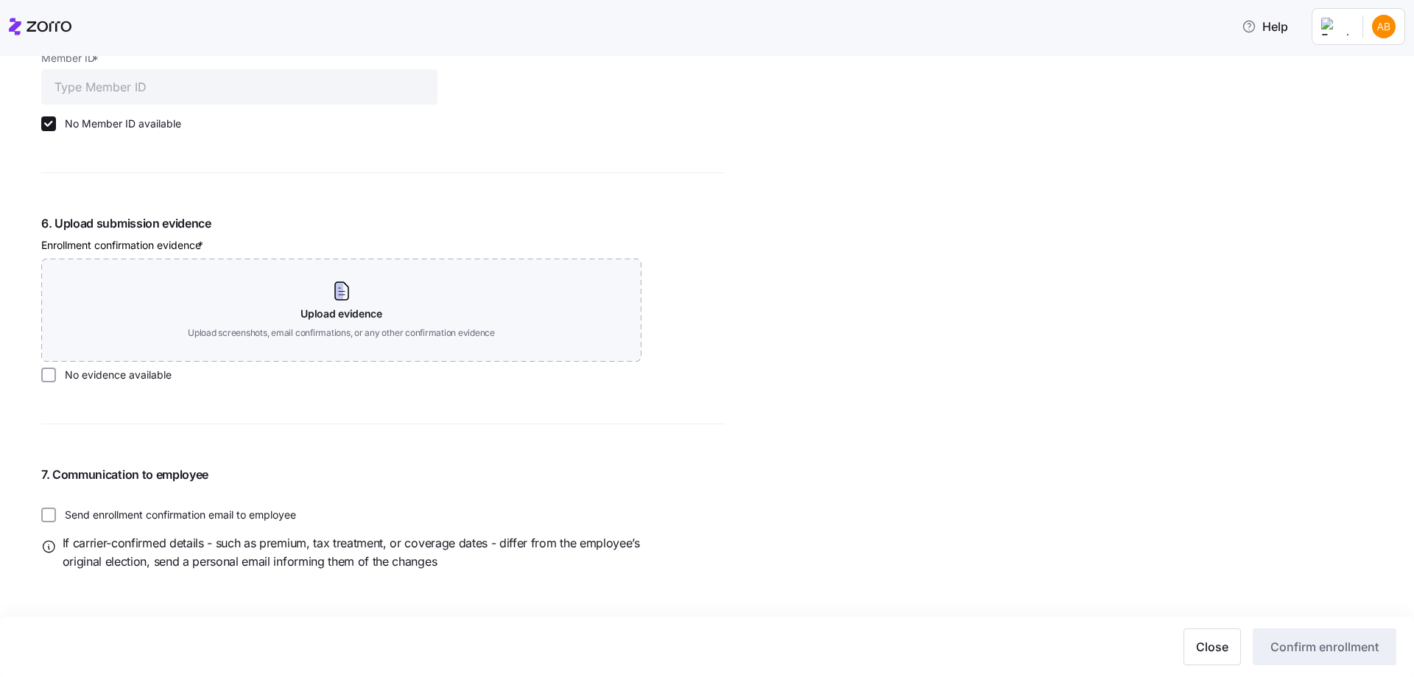
click at [110, 374] on label "No evidence available" at bounding box center [114, 375] width 116 height 15
click at [56, 374] on input "No evidence available" at bounding box center [48, 375] width 15 height 15
checkbox input "true"
click at [1327, 648] on span "Confirm enrollment" at bounding box center [1325, 647] width 108 height 18
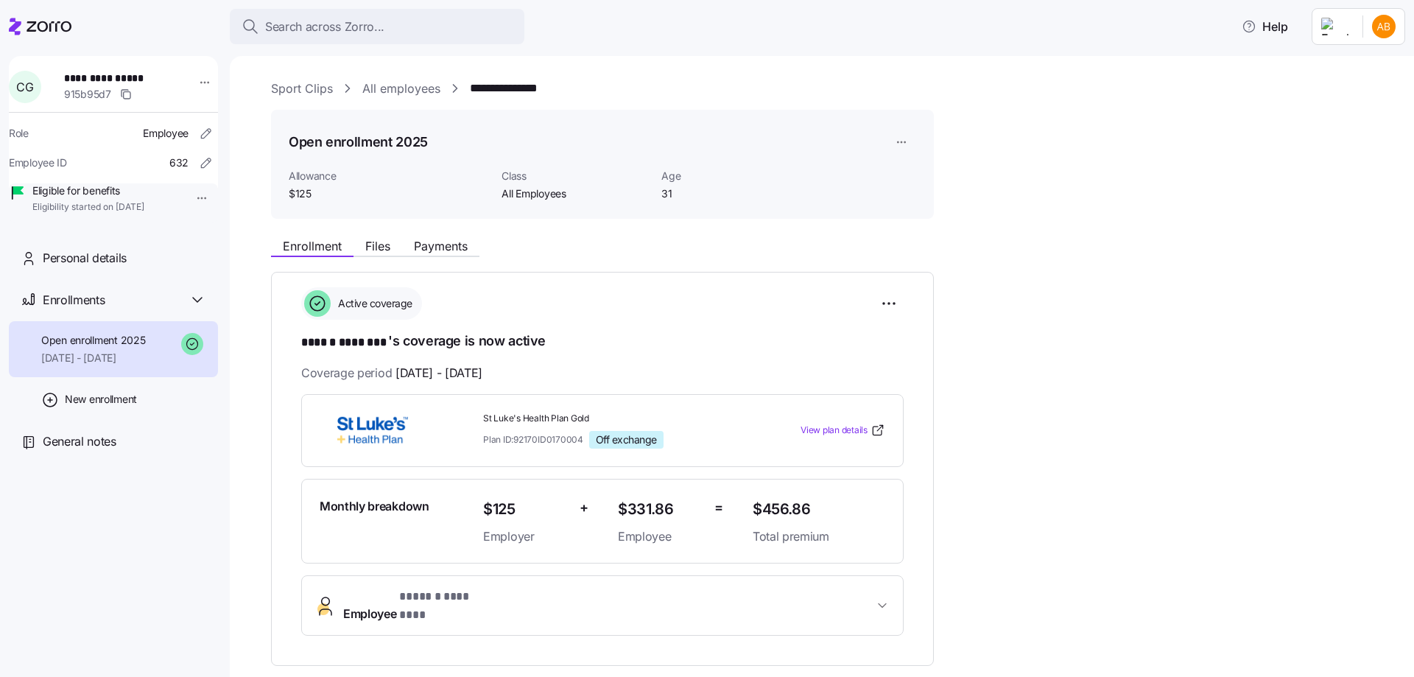
click at [416, 88] on link "All employees" at bounding box center [401, 89] width 78 height 18
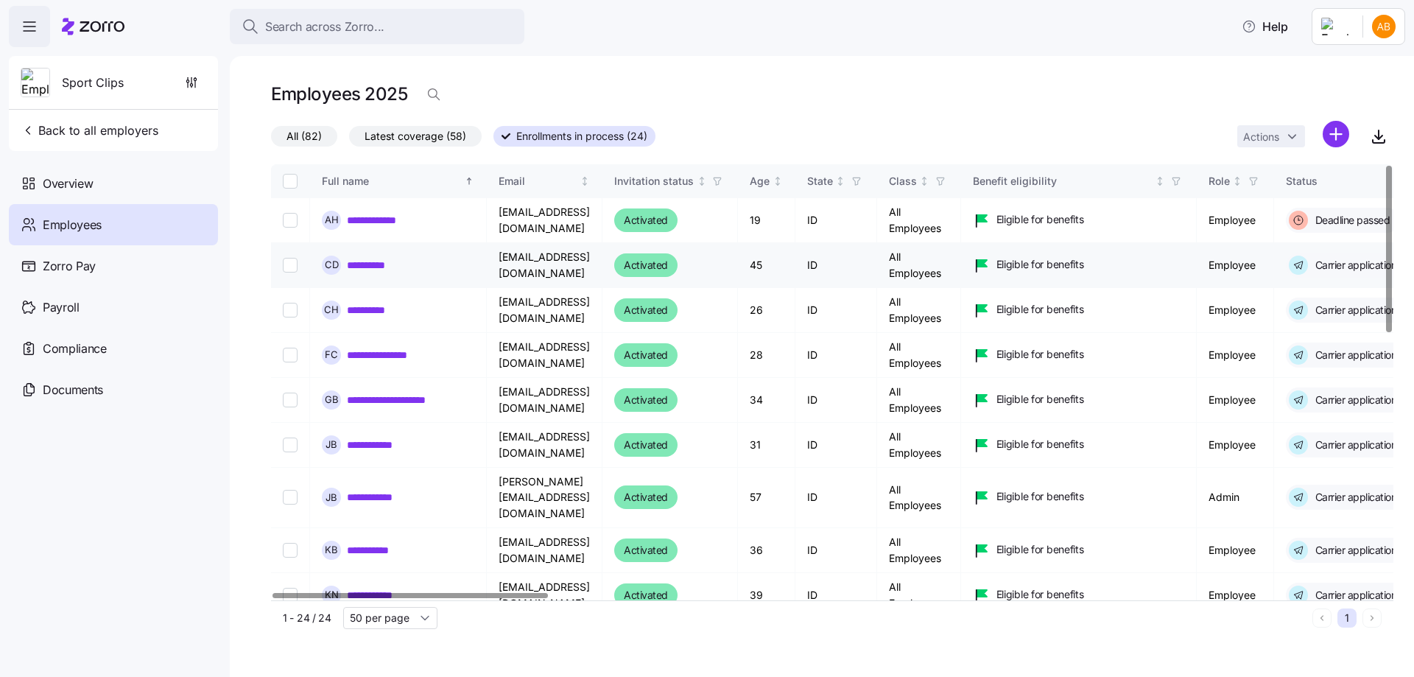
click at [373, 264] on link "**********" at bounding box center [373, 265] width 53 height 15
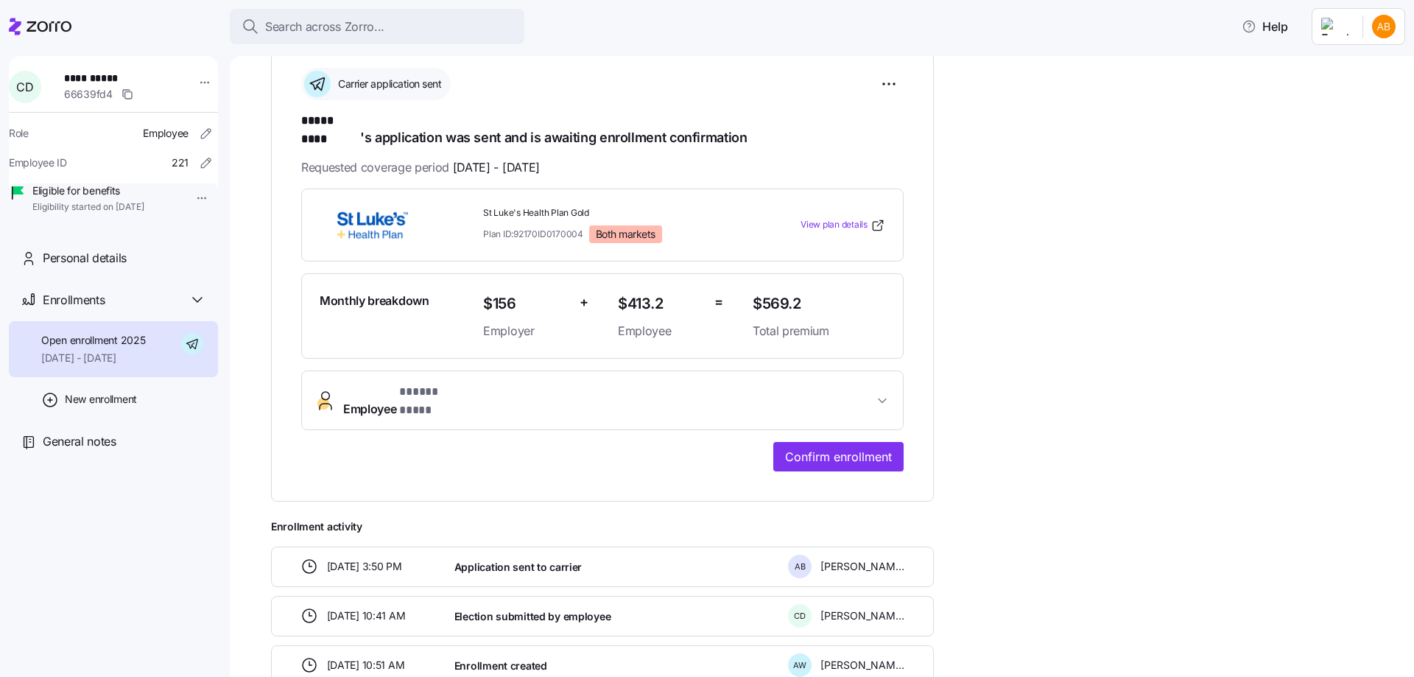
scroll to position [221, 0]
click at [832, 446] on span "Confirm enrollment" at bounding box center [838, 455] width 107 height 18
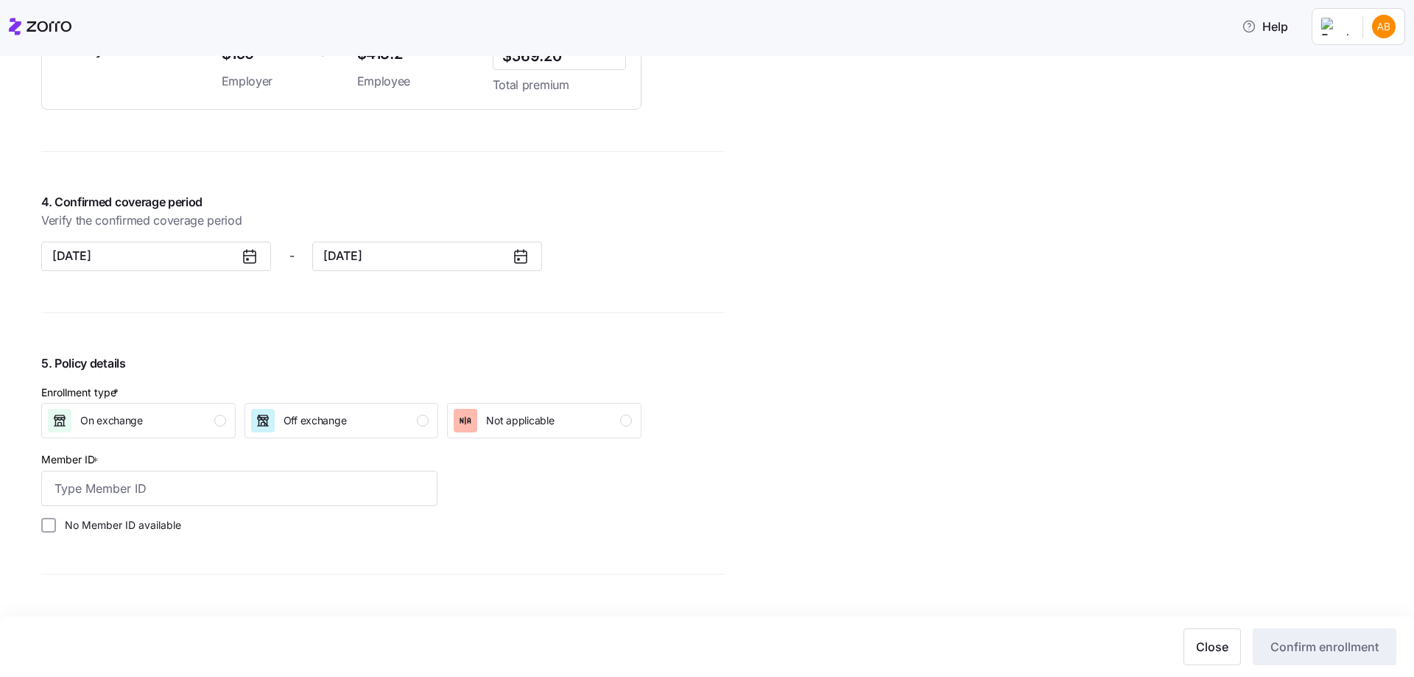
scroll to position [1473, 0]
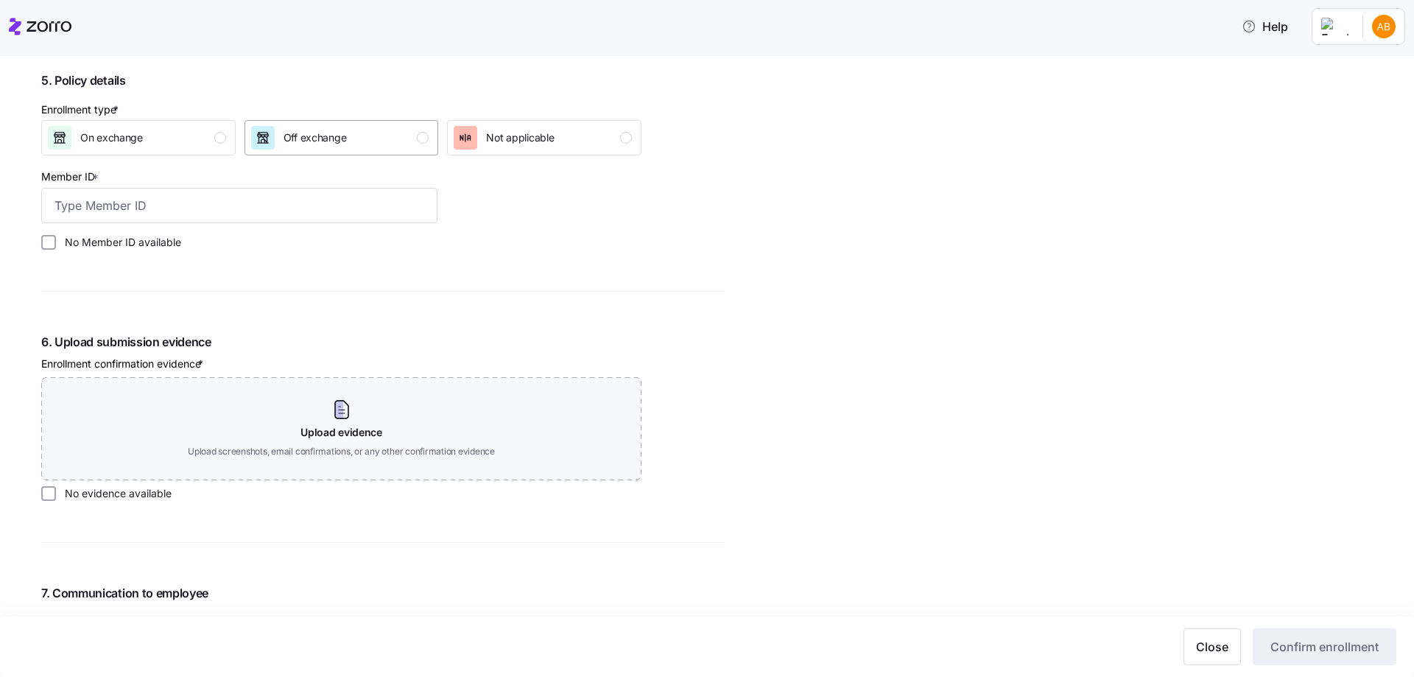
click at [318, 141] on span "Off exchange" at bounding box center [315, 137] width 63 height 15
click at [136, 244] on label "No Member ID available" at bounding box center [118, 242] width 125 height 15
click at [56, 244] on input "No Member ID available" at bounding box center [48, 242] width 15 height 15
checkbox input "true"
click at [67, 496] on label "No evidence available" at bounding box center [114, 493] width 116 height 15
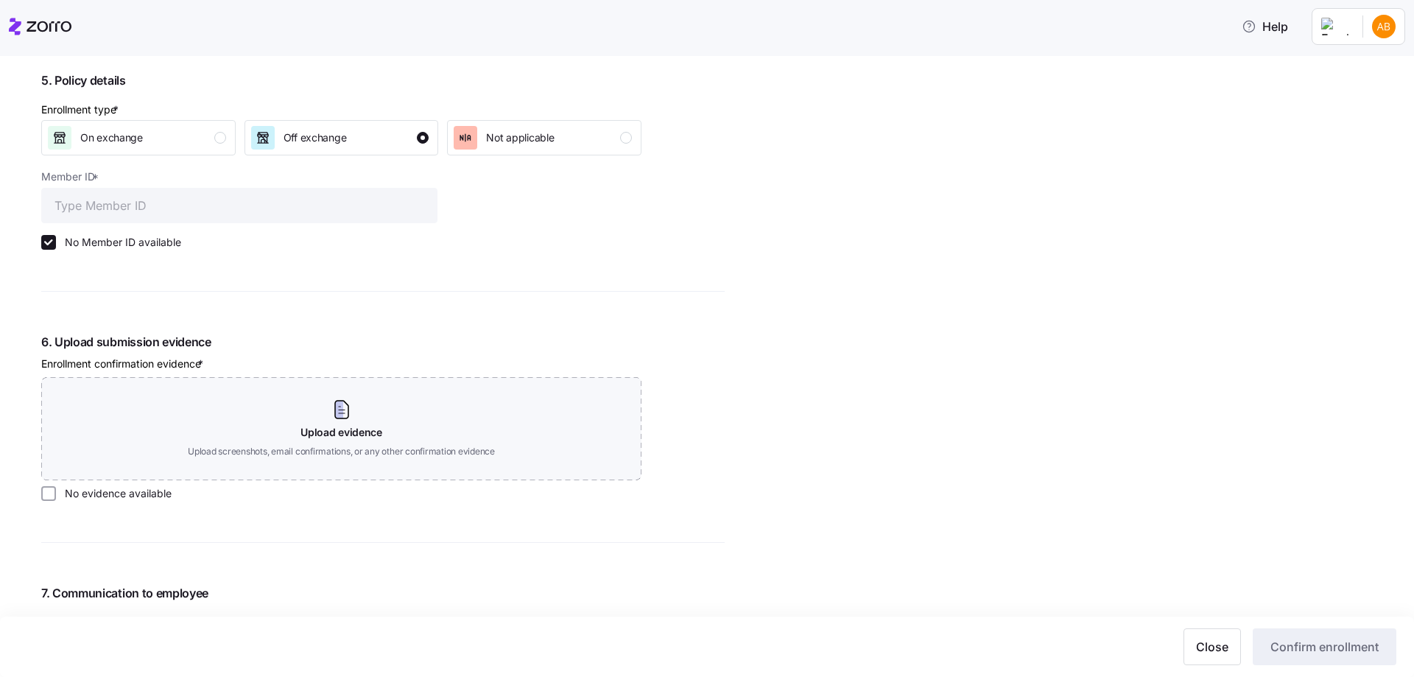
click at [56, 496] on input "No evidence available" at bounding box center [48, 493] width 15 height 15
checkbox input "true"
click at [1303, 638] on button "Confirm enrollment" at bounding box center [1325, 646] width 144 height 37
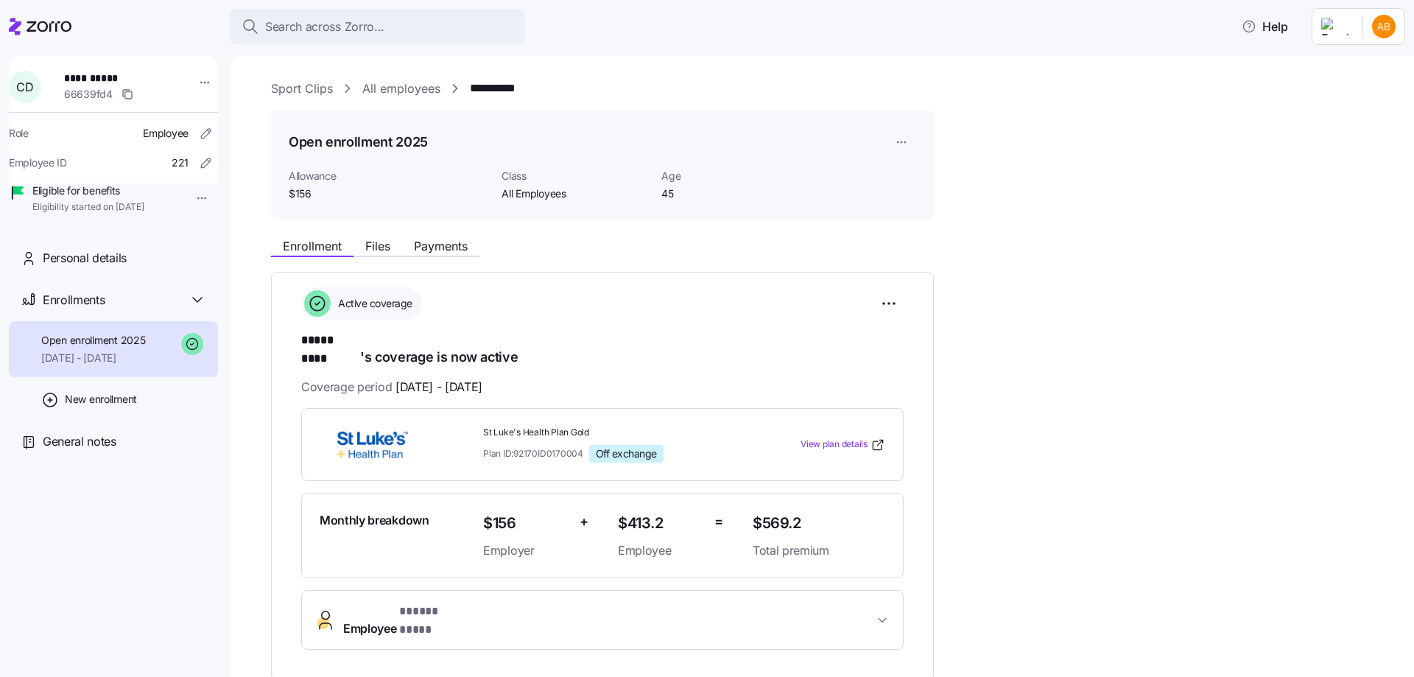
click at [396, 83] on link "All employees" at bounding box center [401, 89] width 78 height 18
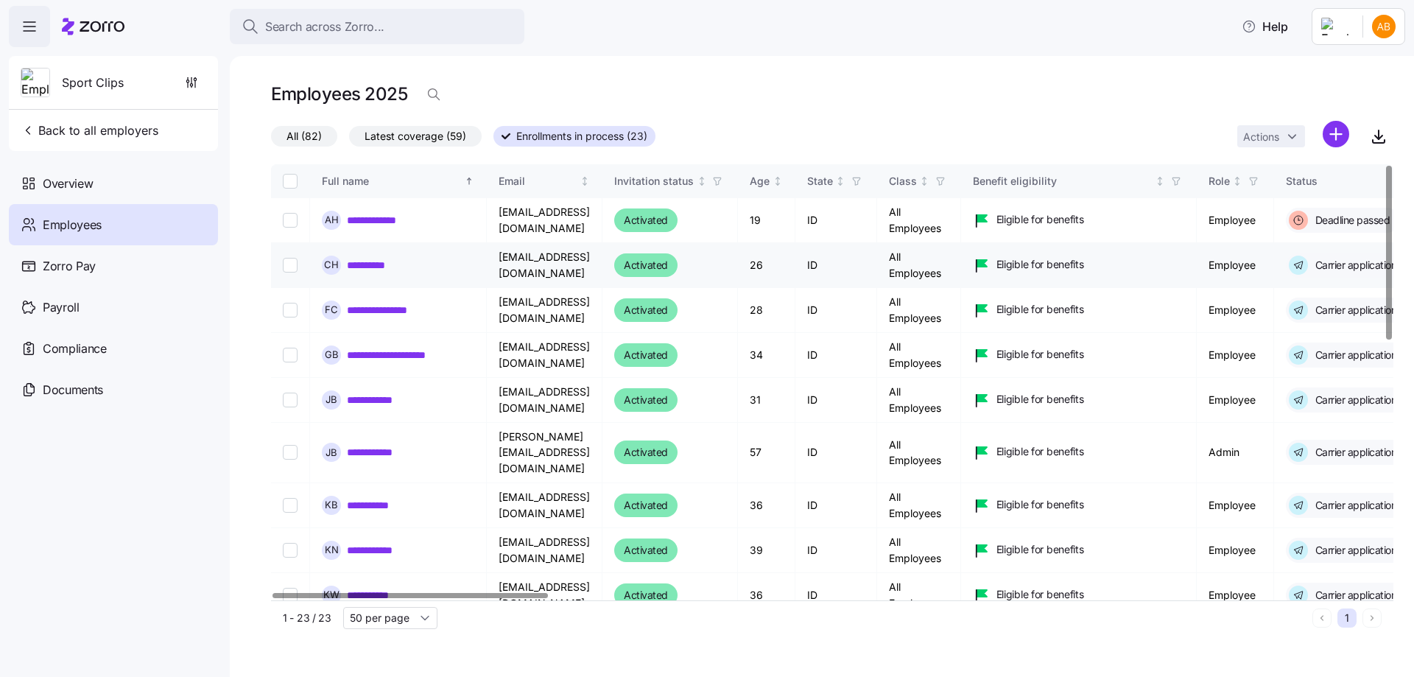
click at [379, 266] on link "**********" at bounding box center [377, 265] width 60 height 15
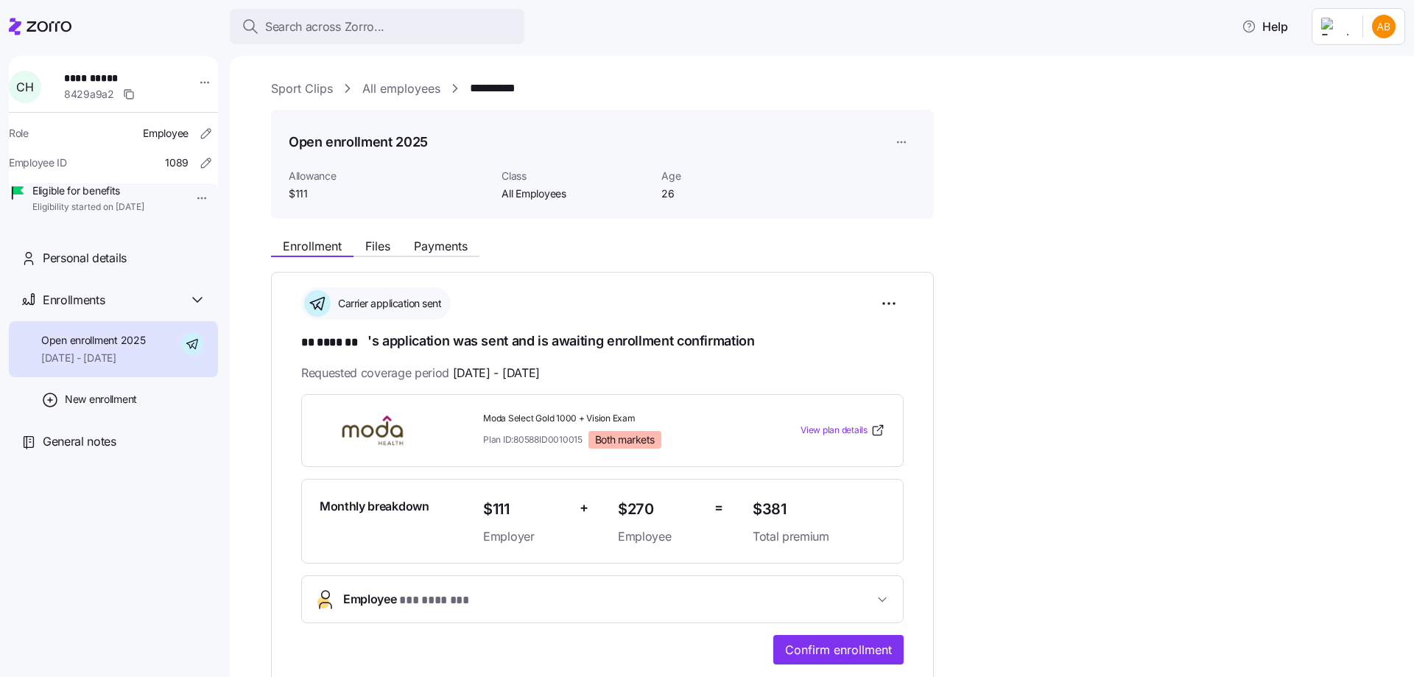
scroll to position [74, 0]
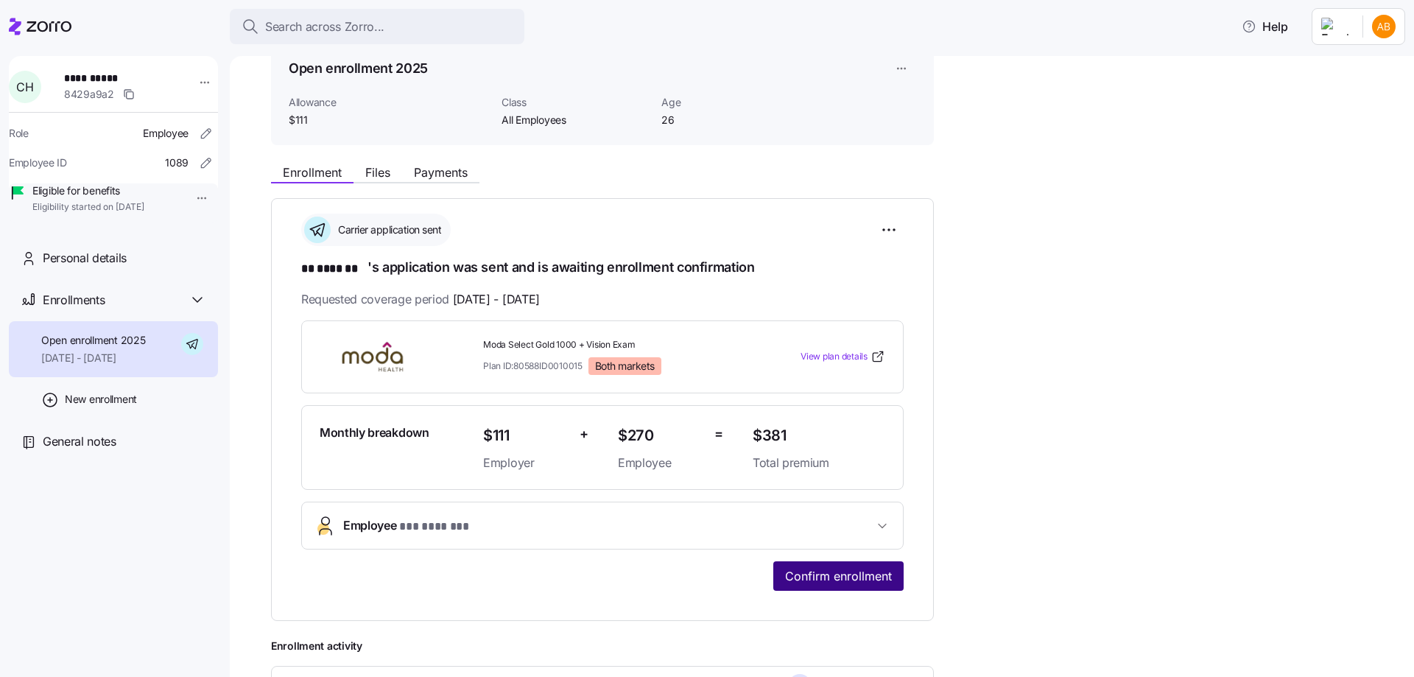
click at [847, 570] on span "Confirm enrollment" at bounding box center [838, 576] width 107 height 18
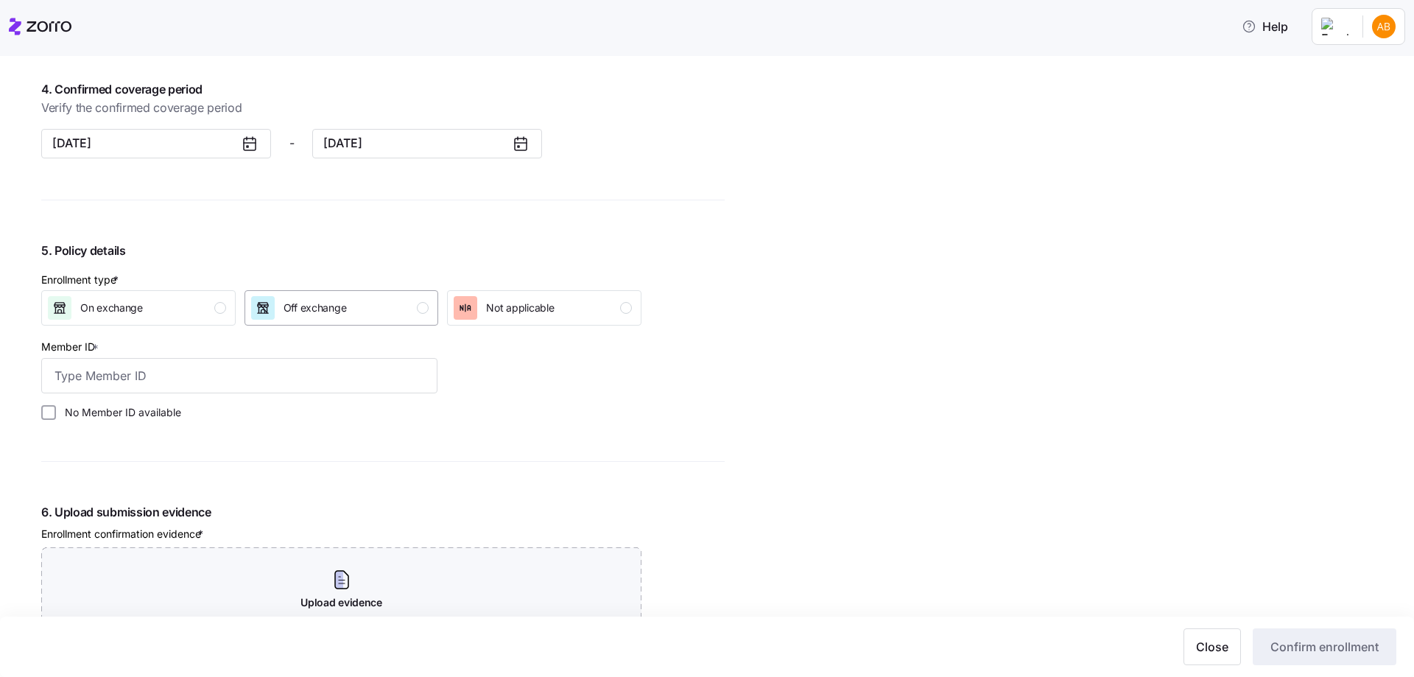
click at [348, 317] on div "Off exchange" at bounding box center [340, 308] width 178 height 24
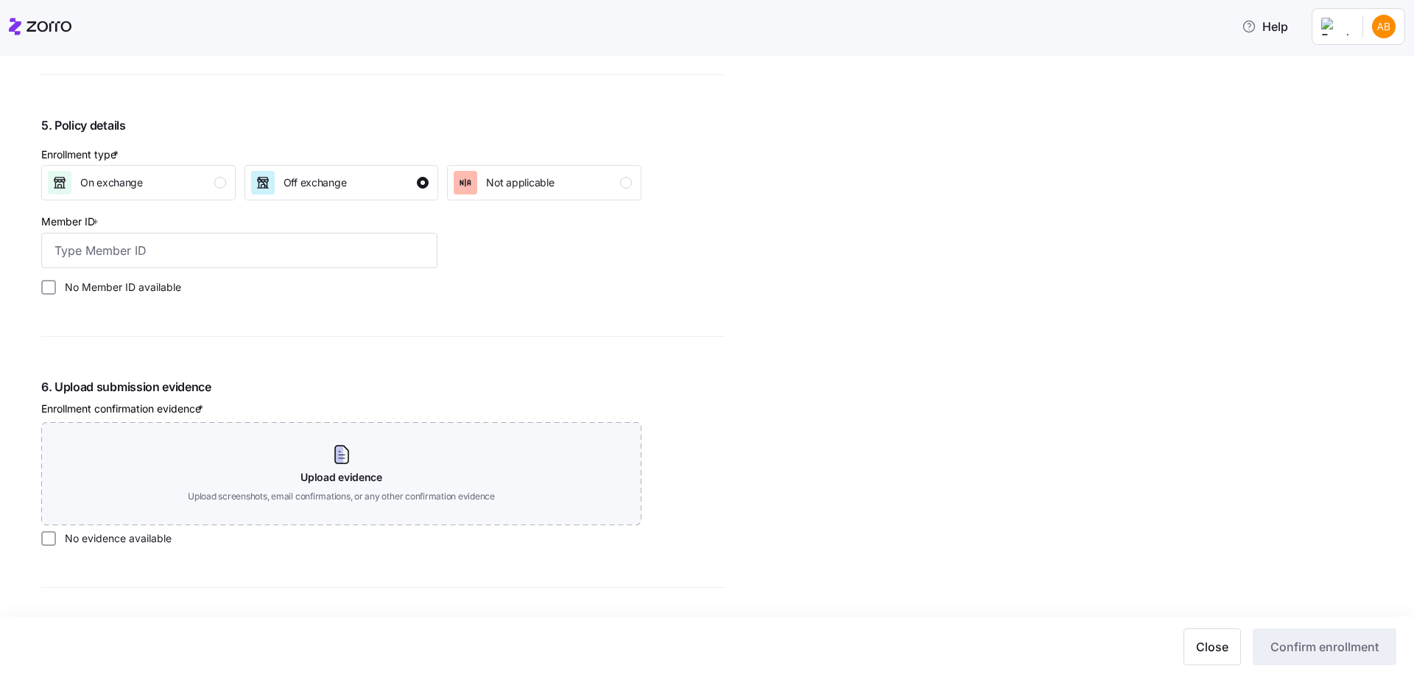
scroll to position [1400, 0]
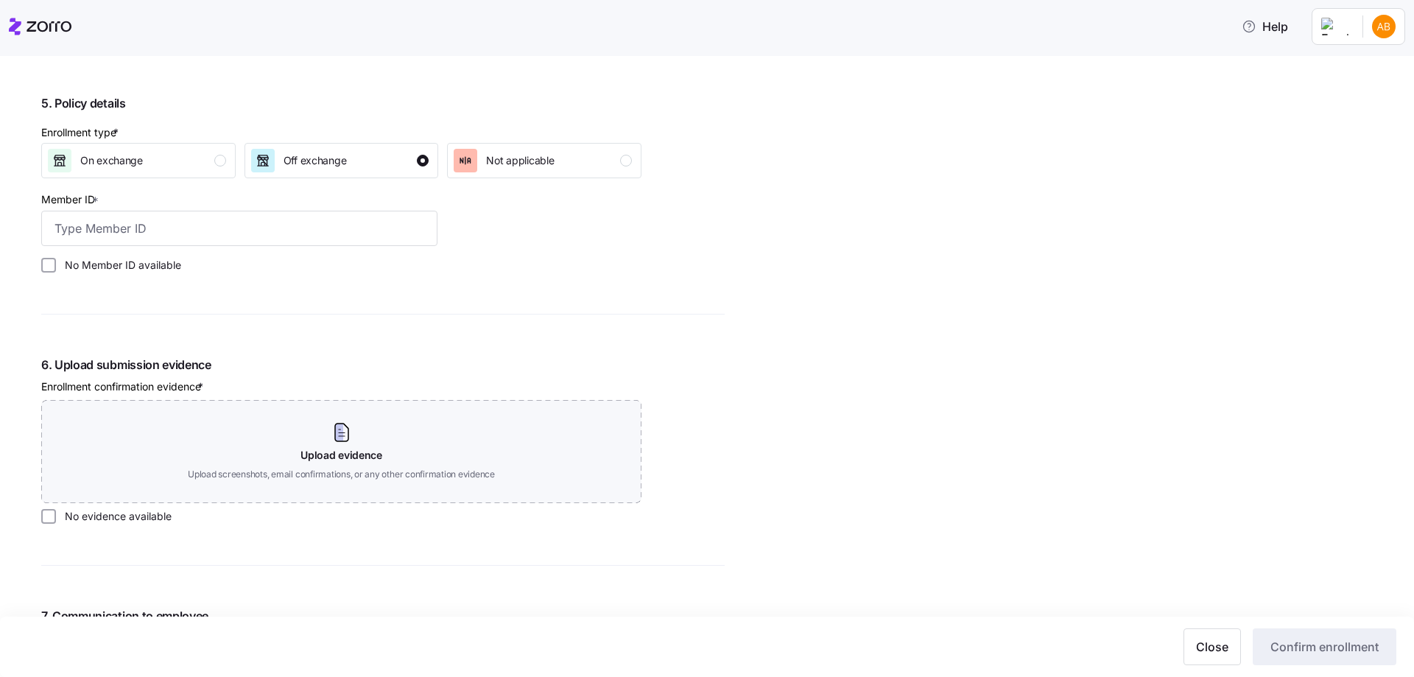
click at [113, 269] on label "No Member ID available" at bounding box center [118, 265] width 125 height 15
click at [56, 269] on input "No Member ID available" at bounding box center [48, 265] width 15 height 15
checkbox input "true"
click at [63, 519] on label "No evidence available" at bounding box center [114, 516] width 116 height 15
click at [56, 519] on input "No evidence available" at bounding box center [48, 516] width 15 height 15
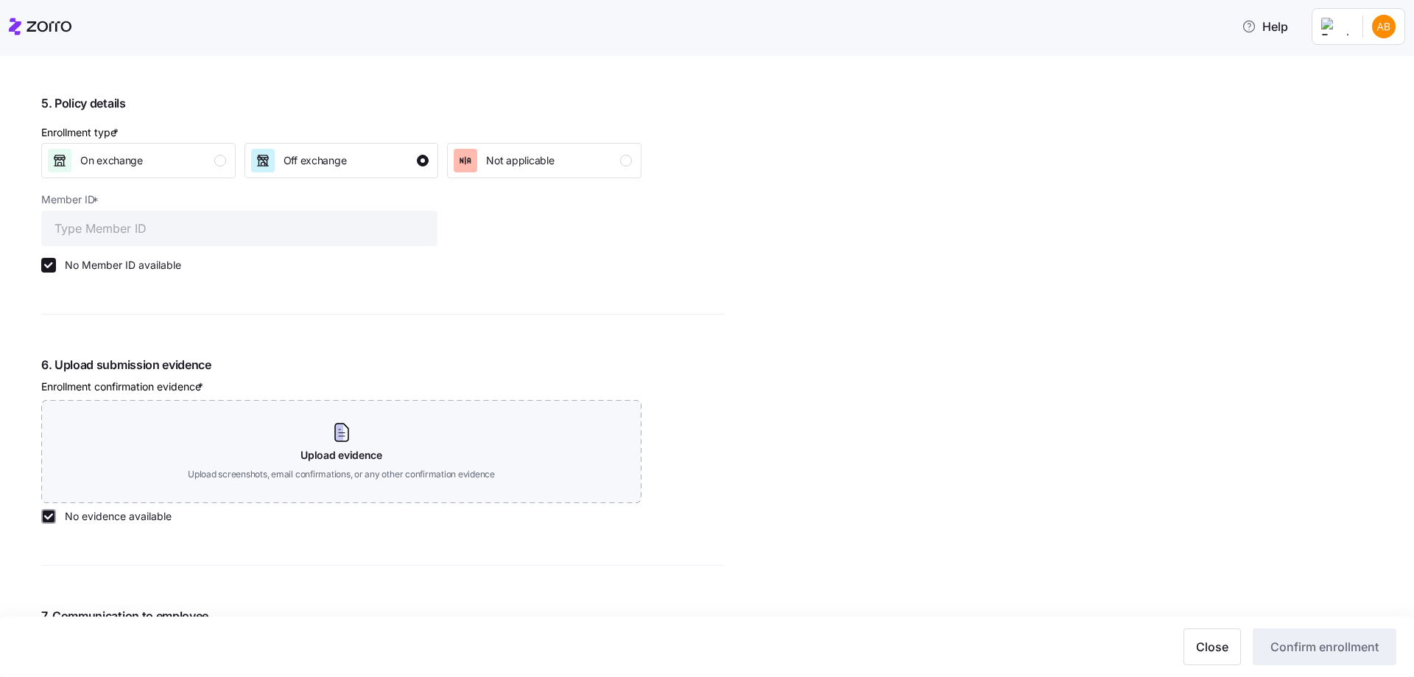
checkbox input "true"
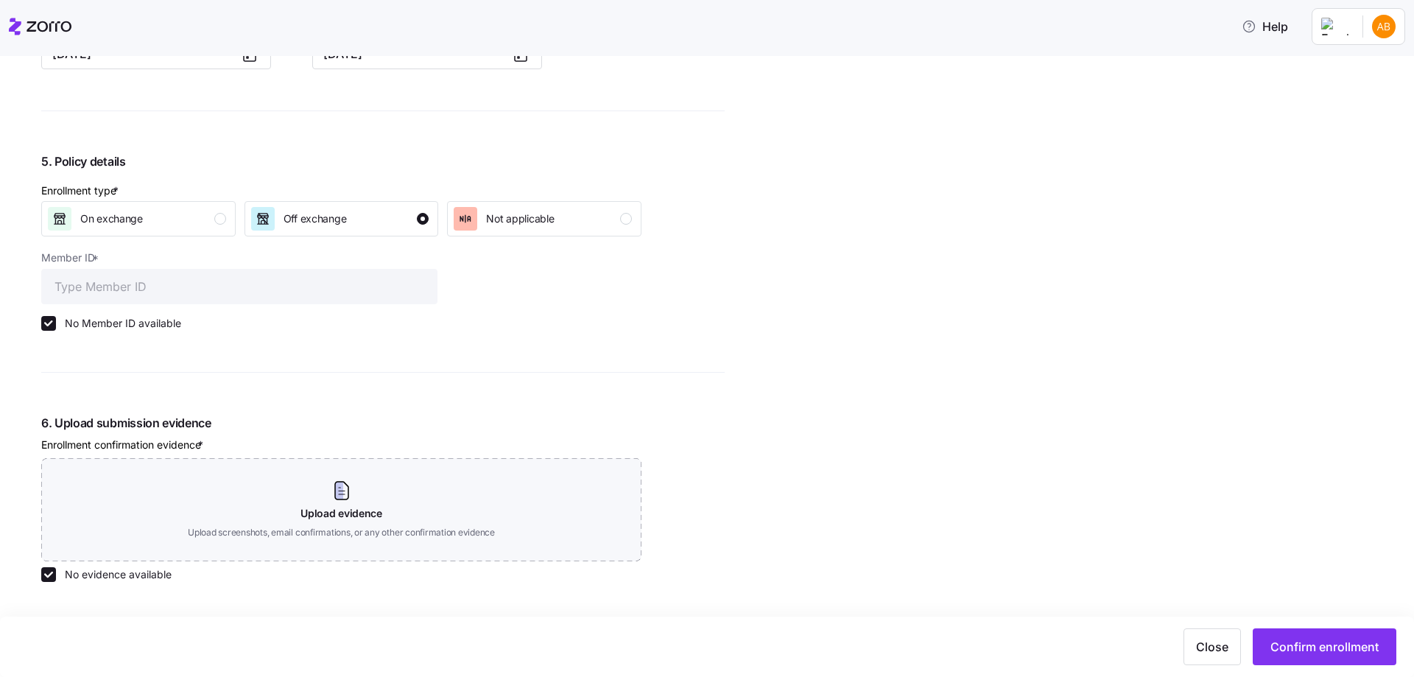
scroll to position [1320, 0]
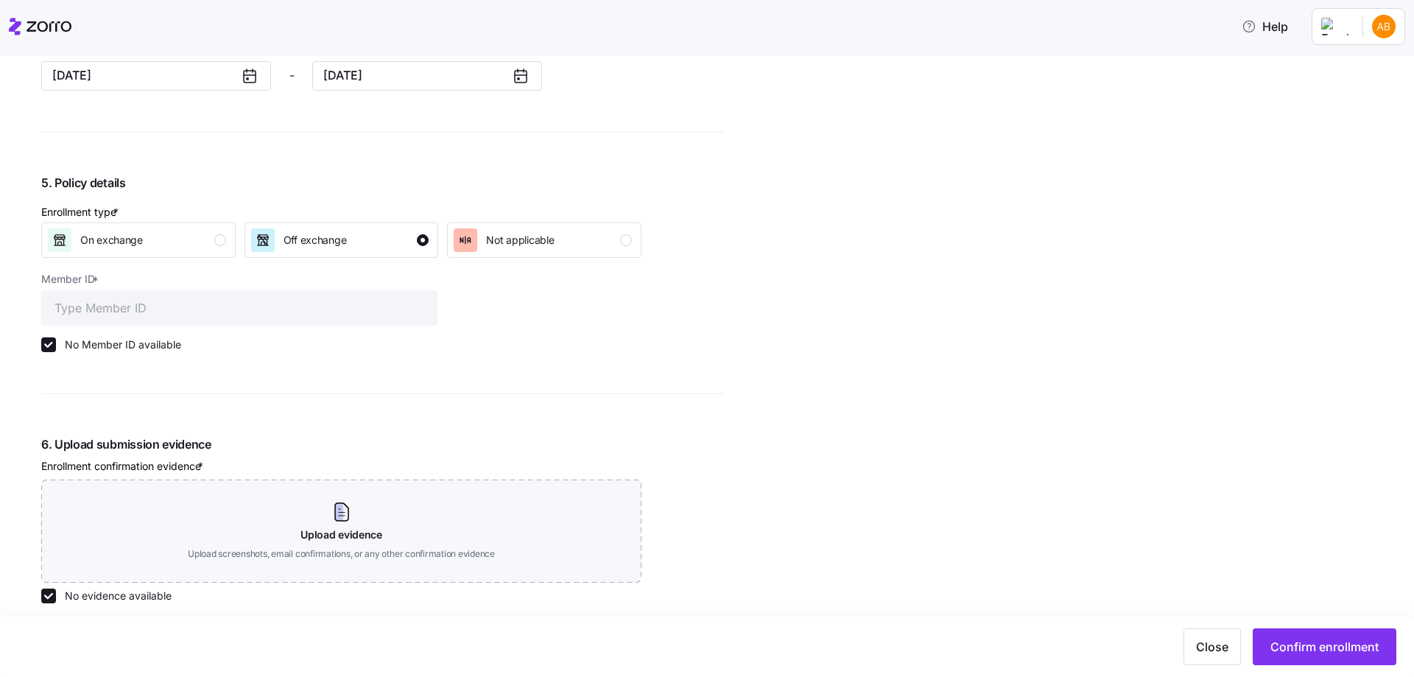
click at [116, 343] on label "No Member ID available" at bounding box center [118, 344] width 125 height 15
click at [56, 343] on input "No Member ID available" at bounding box center [48, 344] width 15 height 15
checkbox input "false"
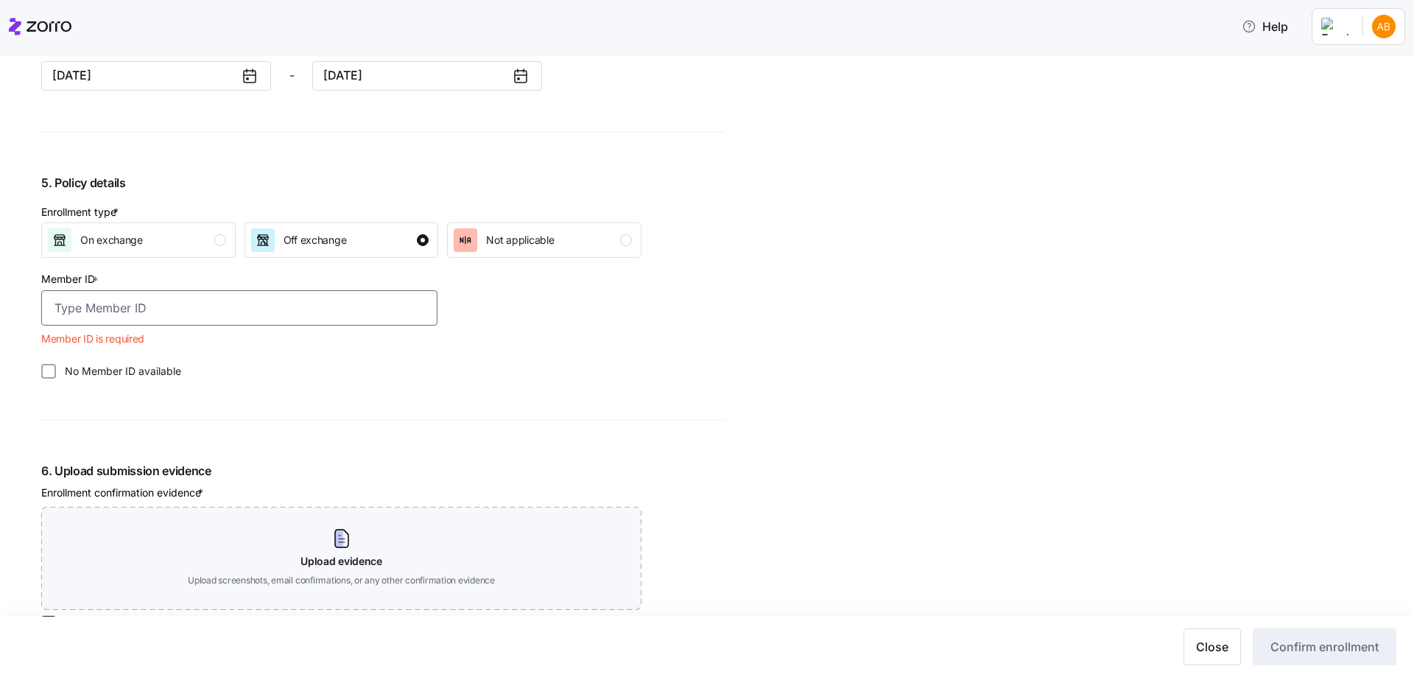
click at [80, 306] on input "Member ID *" at bounding box center [239, 307] width 396 height 35
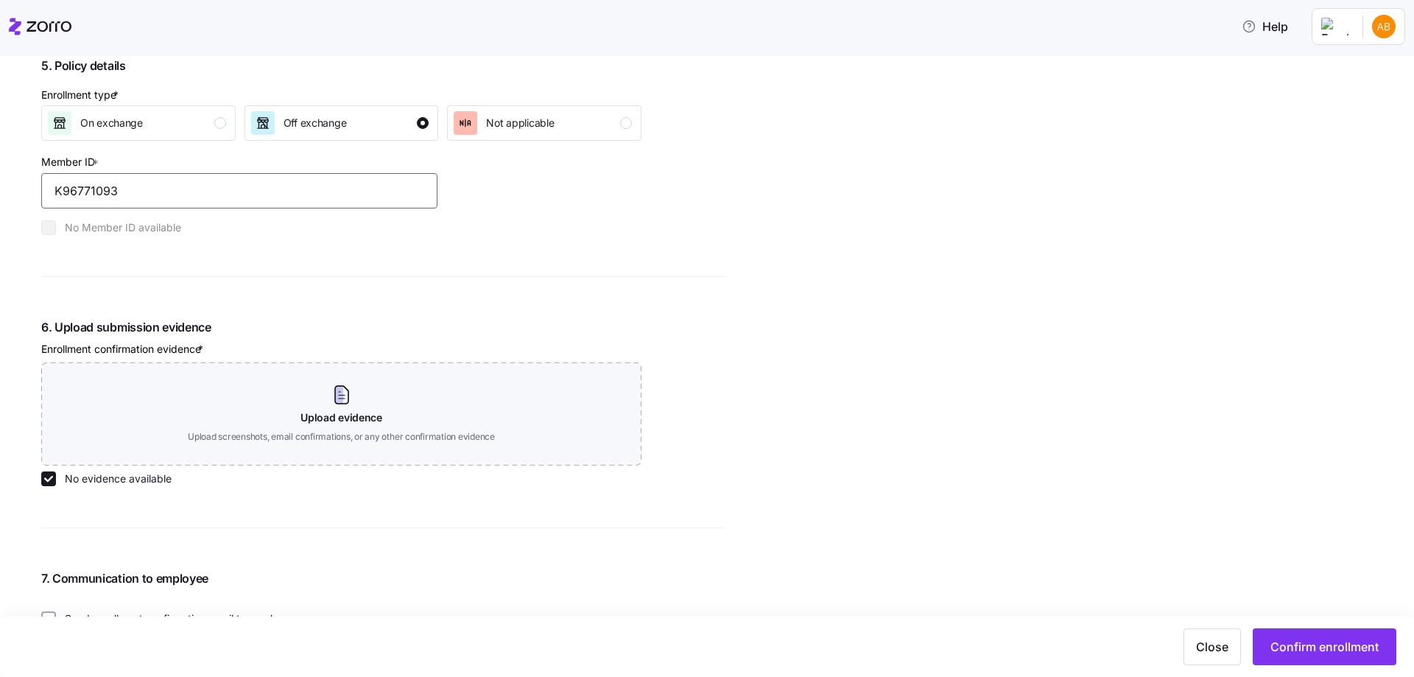
scroll to position [1541, 0]
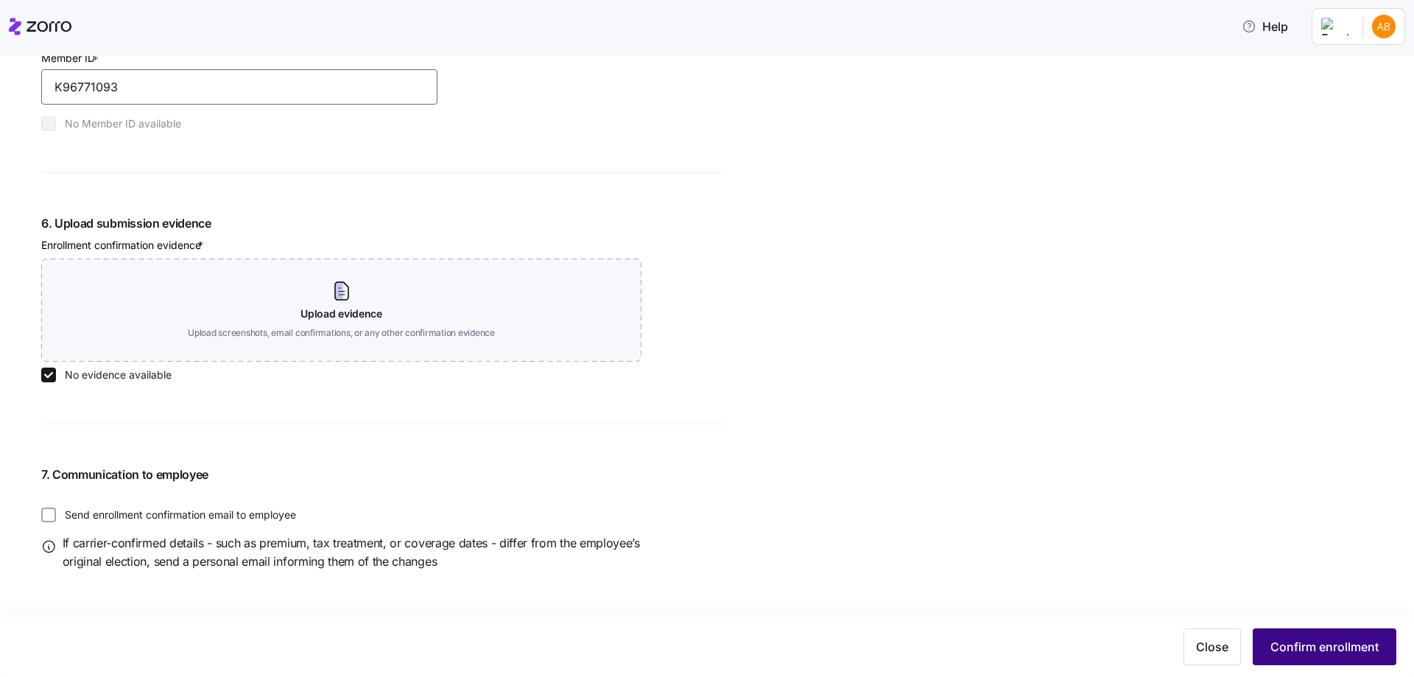
type input "K96771093"
click at [1327, 636] on button "Confirm enrollment" at bounding box center [1325, 646] width 144 height 37
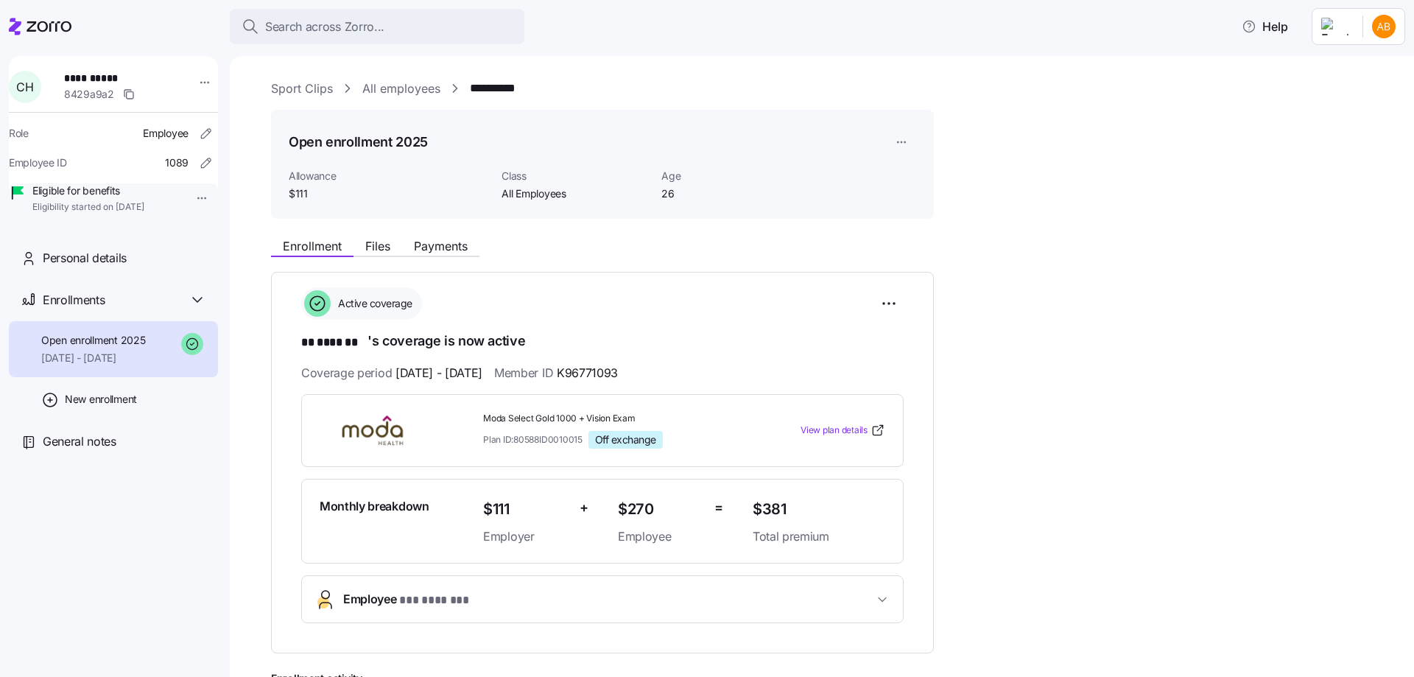
click at [402, 88] on link "All employees" at bounding box center [401, 89] width 78 height 18
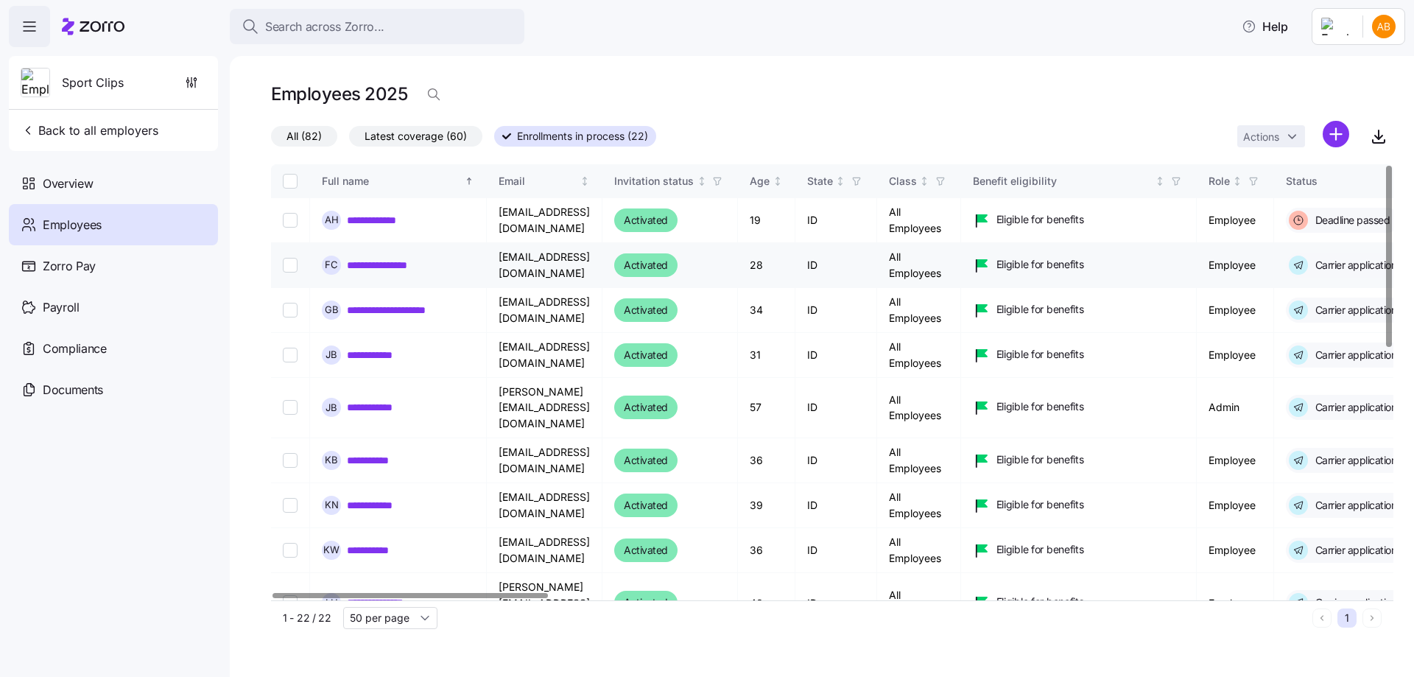
click at [407, 268] on link "**********" at bounding box center [391, 265] width 89 height 15
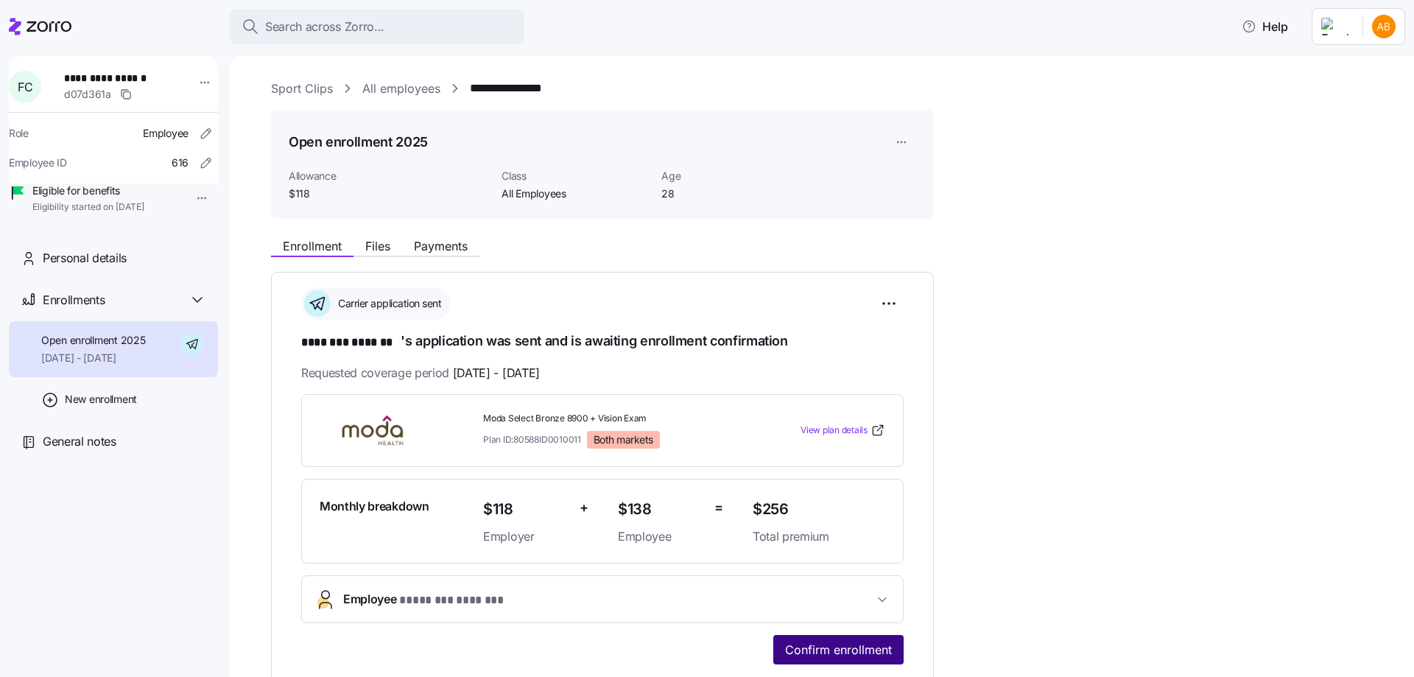
click at [831, 642] on span "Confirm enrollment" at bounding box center [838, 650] width 107 height 18
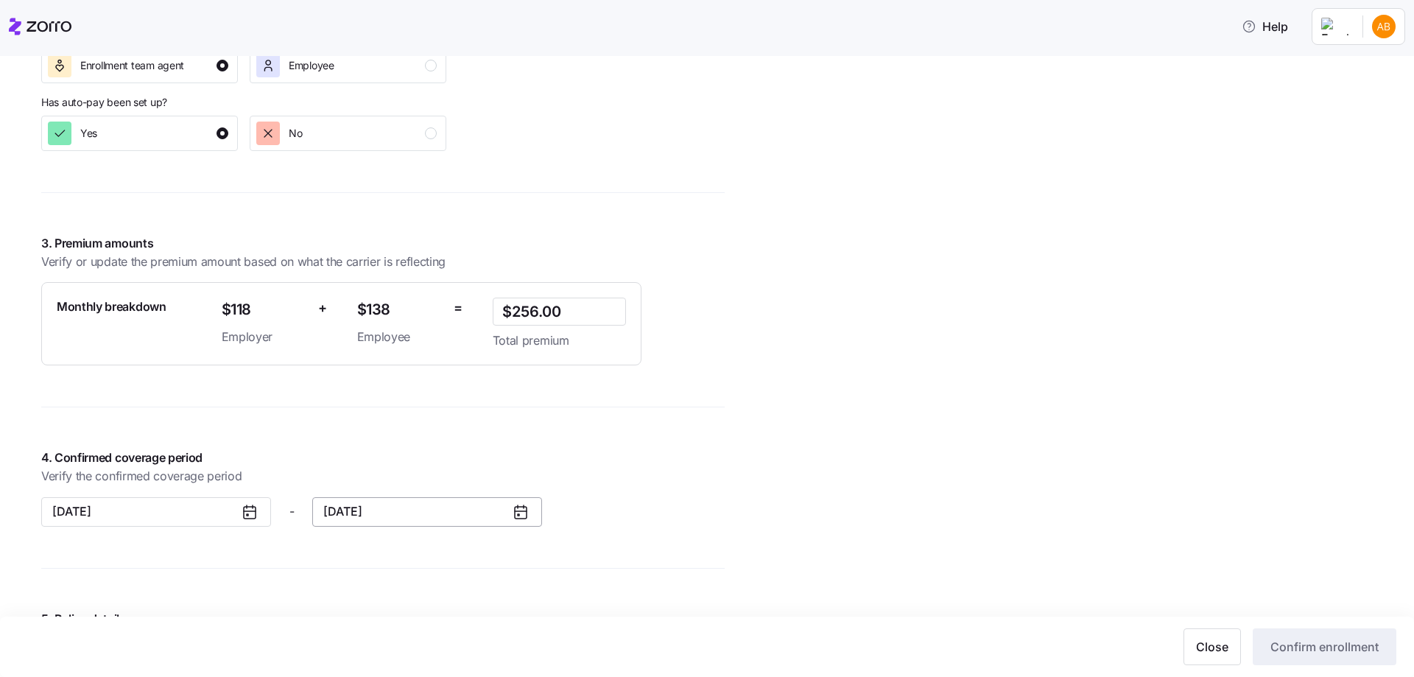
scroll to position [1105, 0]
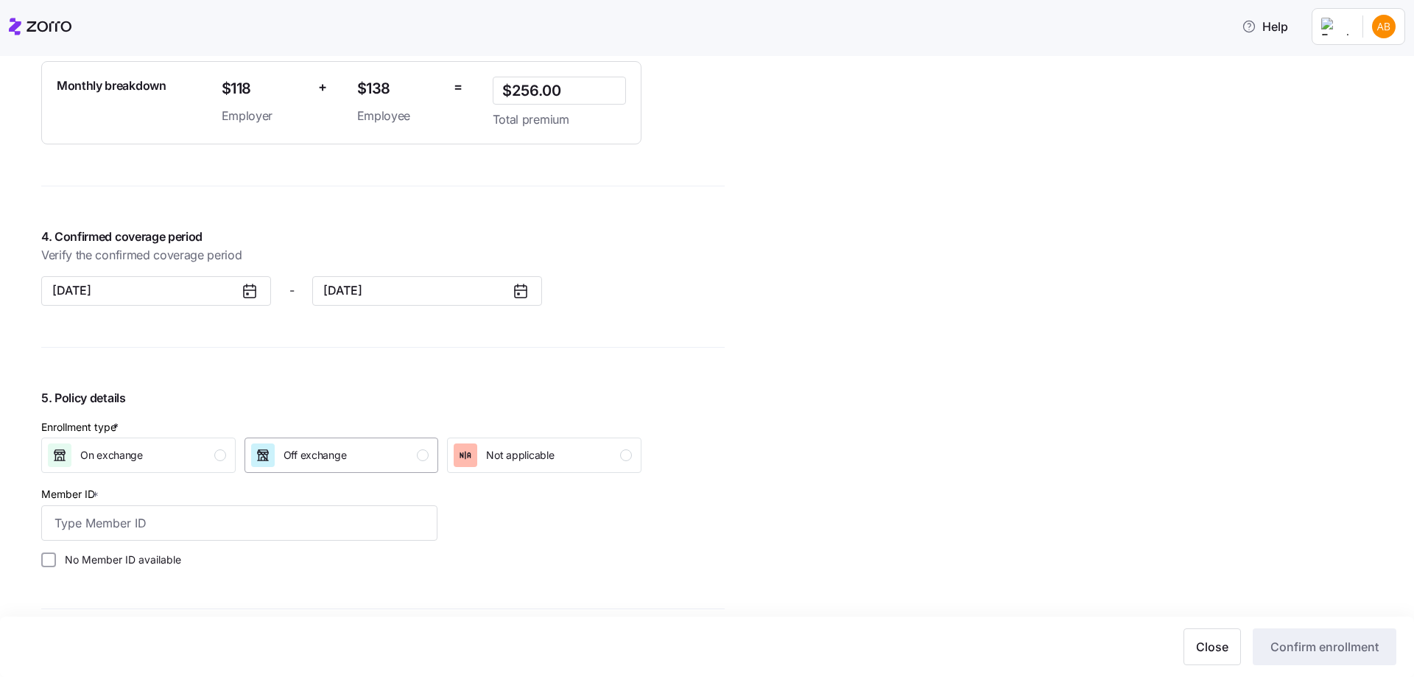
click at [301, 455] on span "Off exchange" at bounding box center [315, 455] width 63 height 15
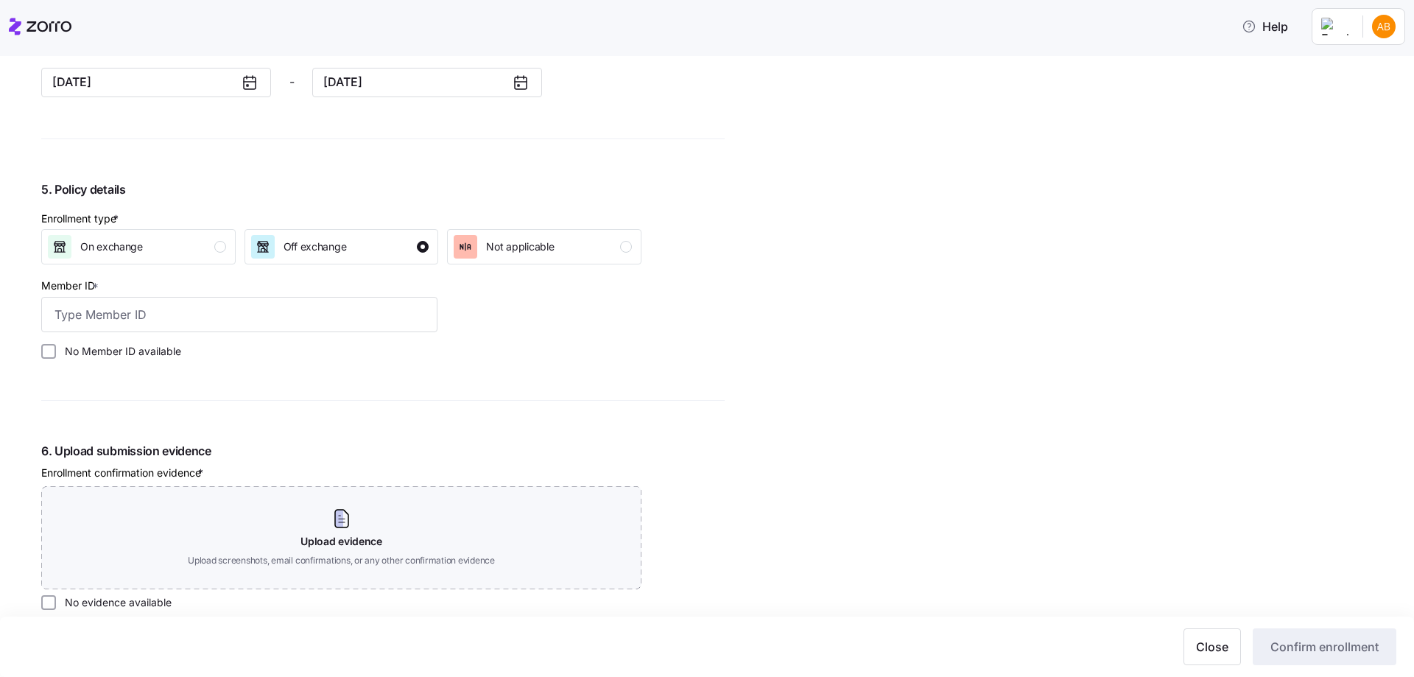
scroll to position [1326, 0]
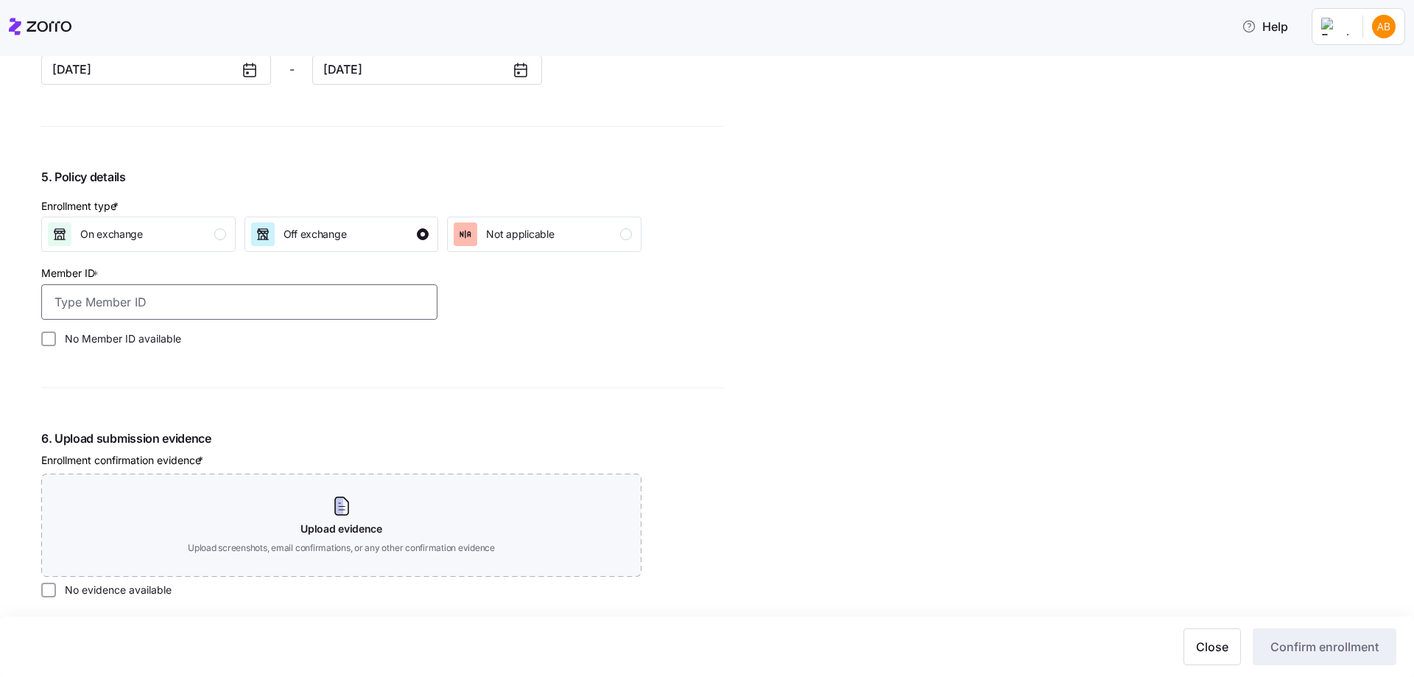
click at [113, 301] on input "Member ID *" at bounding box center [239, 301] width 396 height 35
type input "R82334819"
click at [49, 585] on input "No evidence available" at bounding box center [48, 590] width 15 height 15
checkbox input "true"
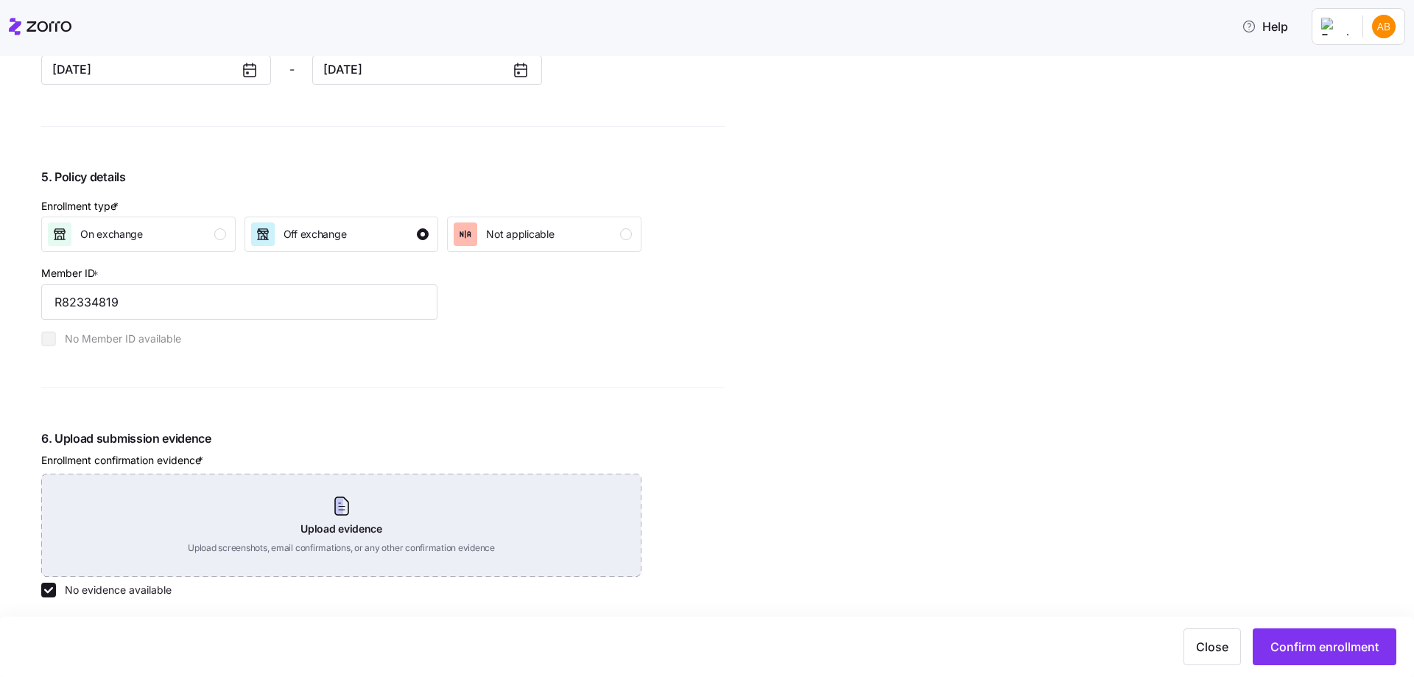
scroll to position [1541, 0]
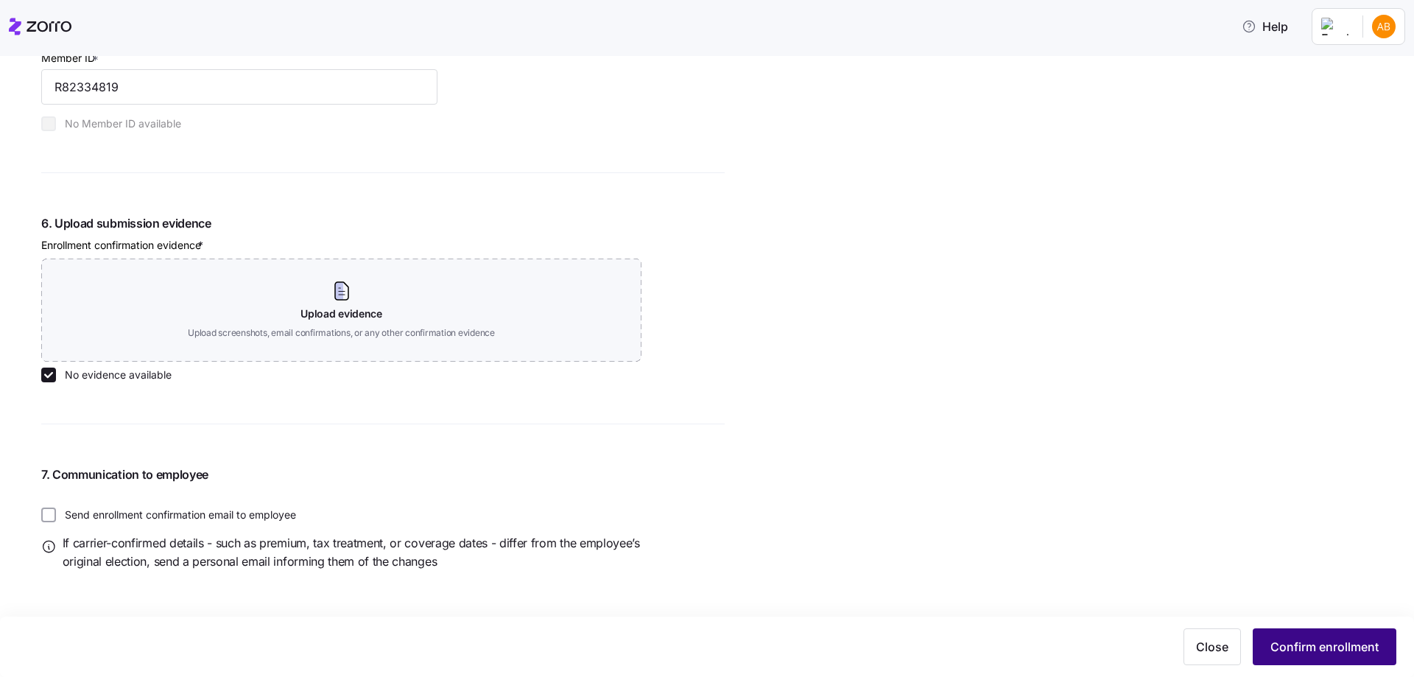
click at [1286, 642] on span "Confirm enrollment" at bounding box center [1325, 647] width 108 height 18
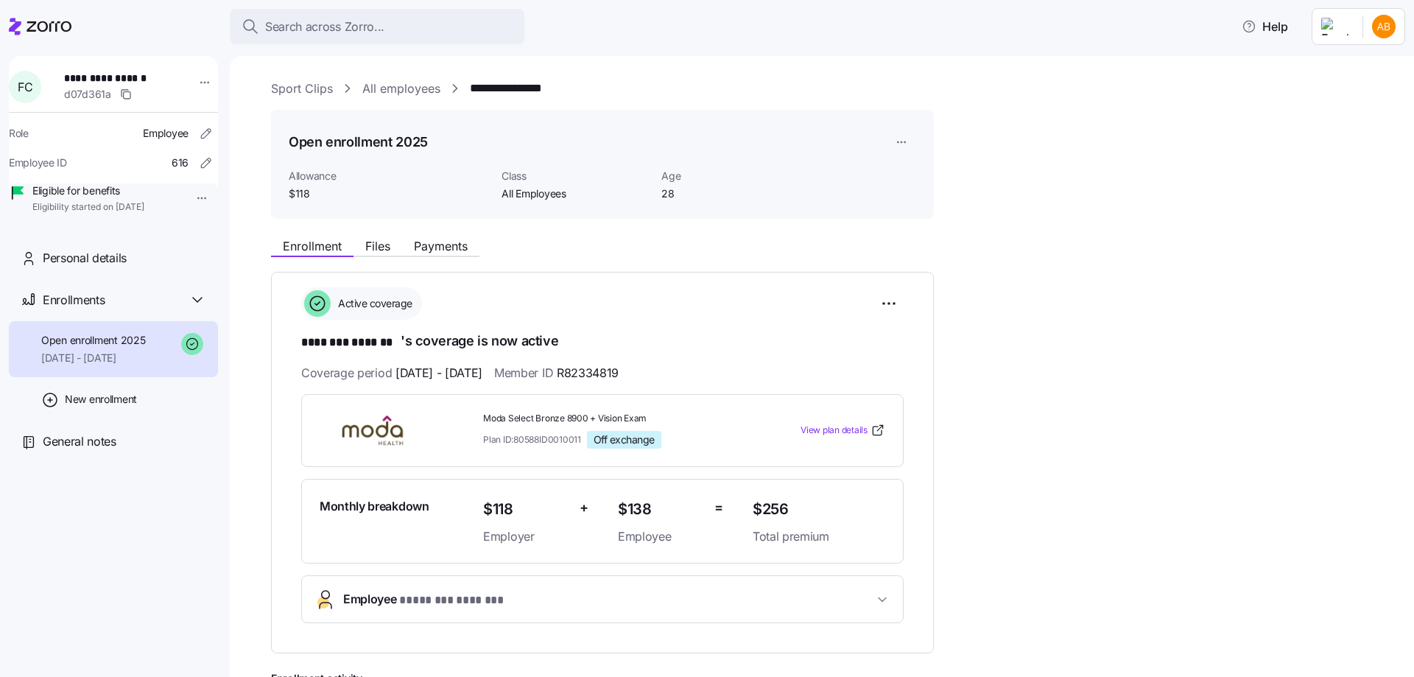
drag, startPoint x: 405, startPoint y: 93, endPoint x: 407, endPoint y: 103, distance: 10.5
click at [405, 92] on link "All employees" at bounding box center [401, 89] width 78 height 18
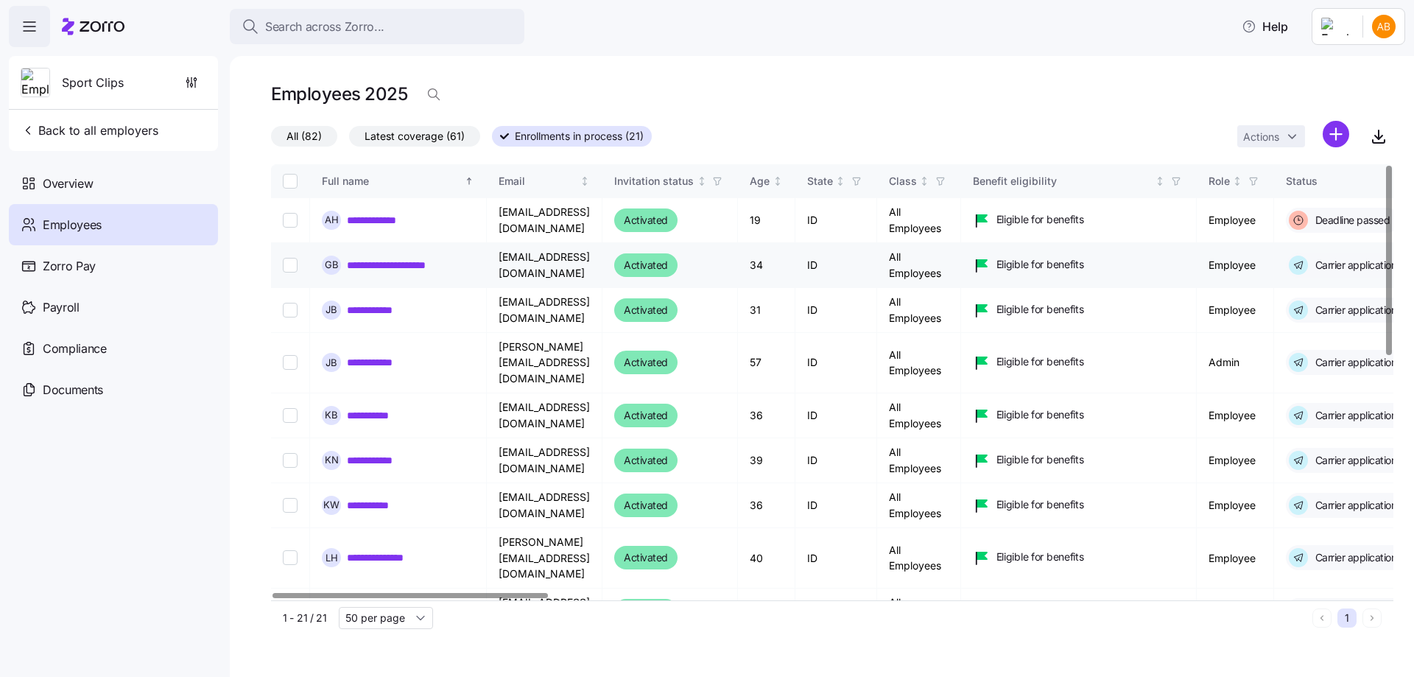
click at [407, 269] on link "**********" at bounding box center [399, 265] width 105 height 15
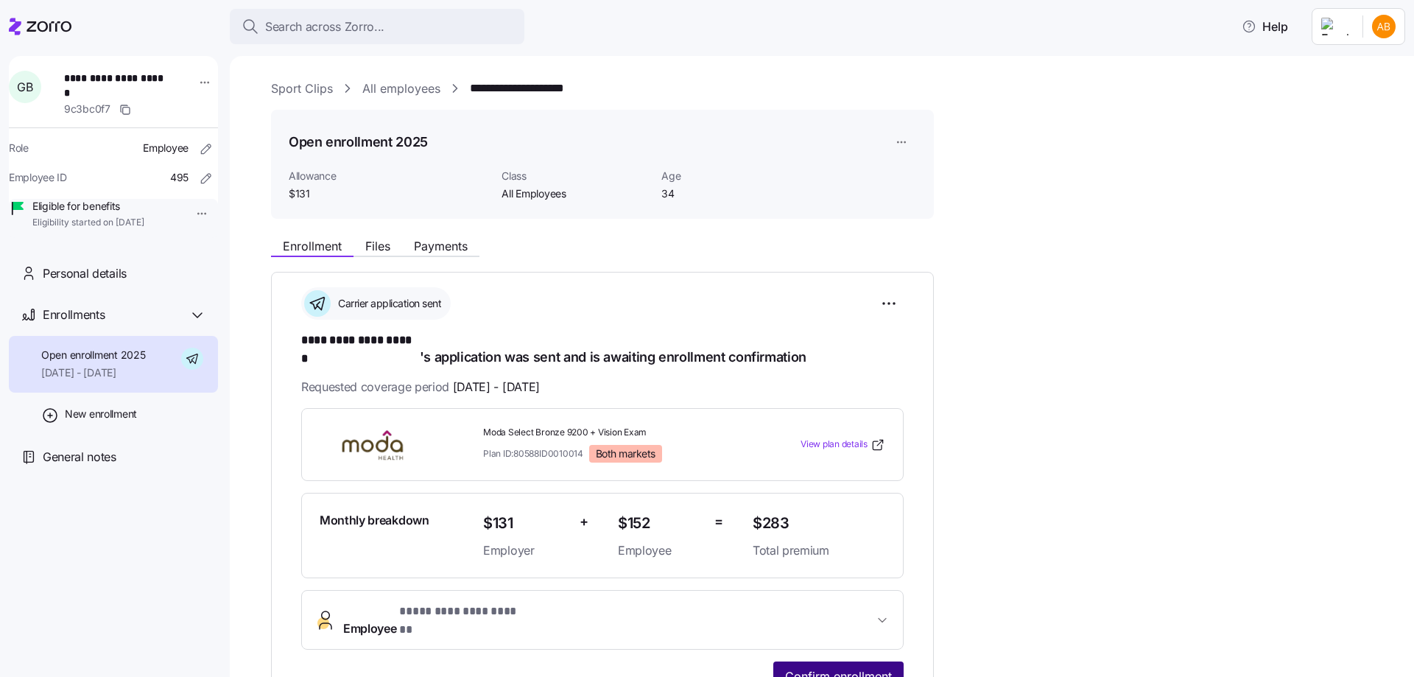
click at [827, 667] on span "Confirm enrollment" at bounding box center [838, 676] width 107 height 18
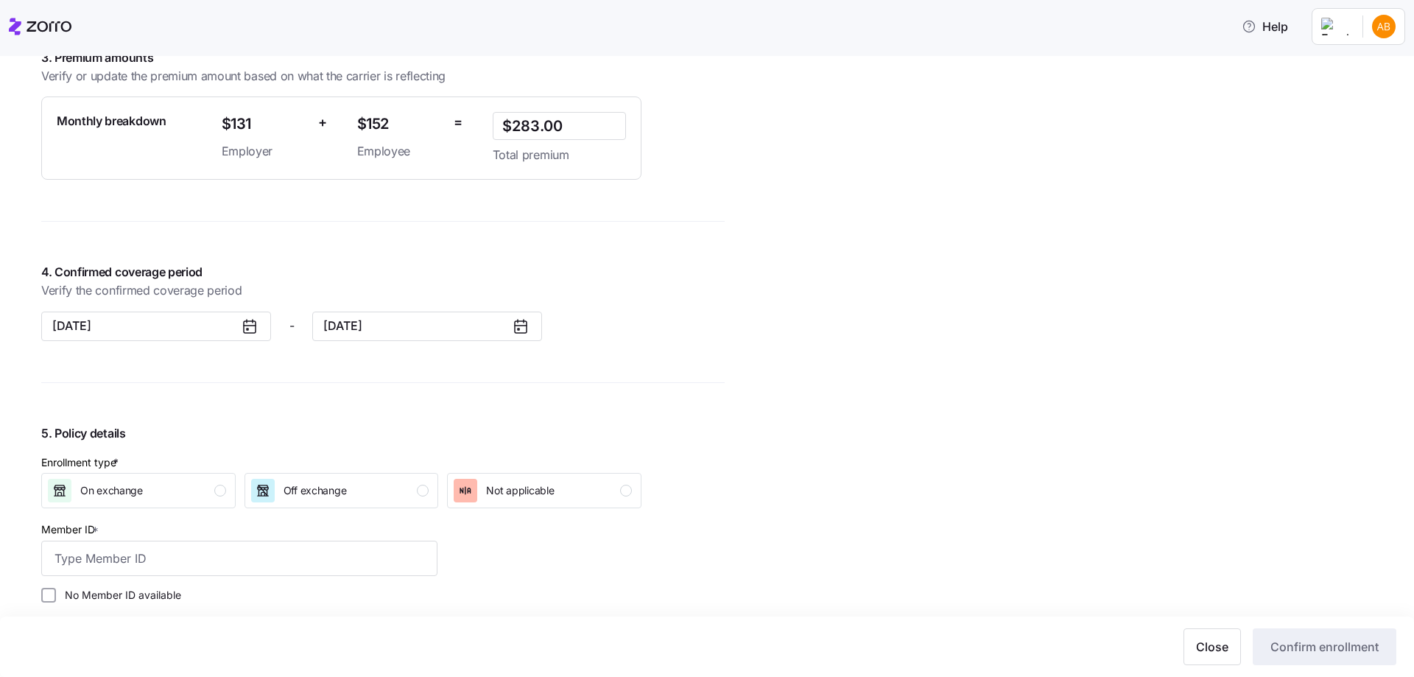
scroll to position [1252, 0]
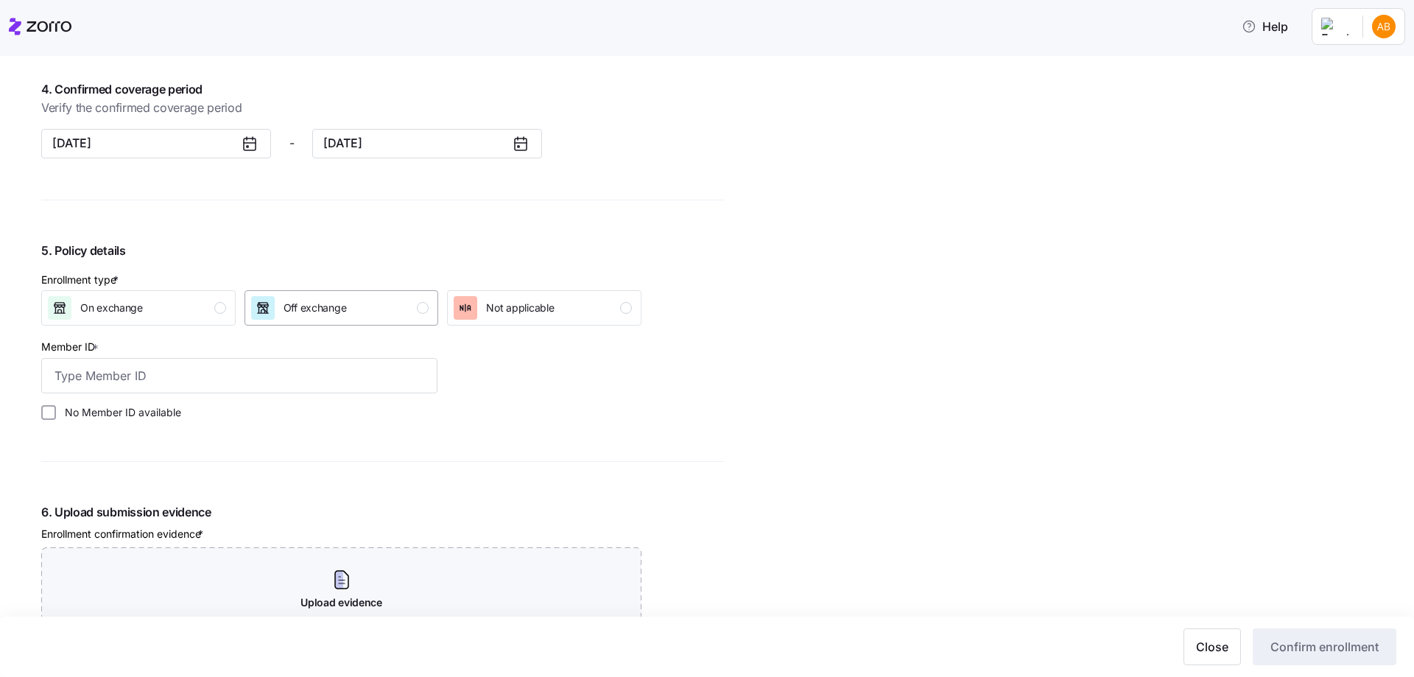
click at [298, 313] on span "Off exchange" at bounding box center [315, 308] width 63 height 15
click at [150, 376] on input "Member ID *" at bounding box center [239, 375] width 396 height 35
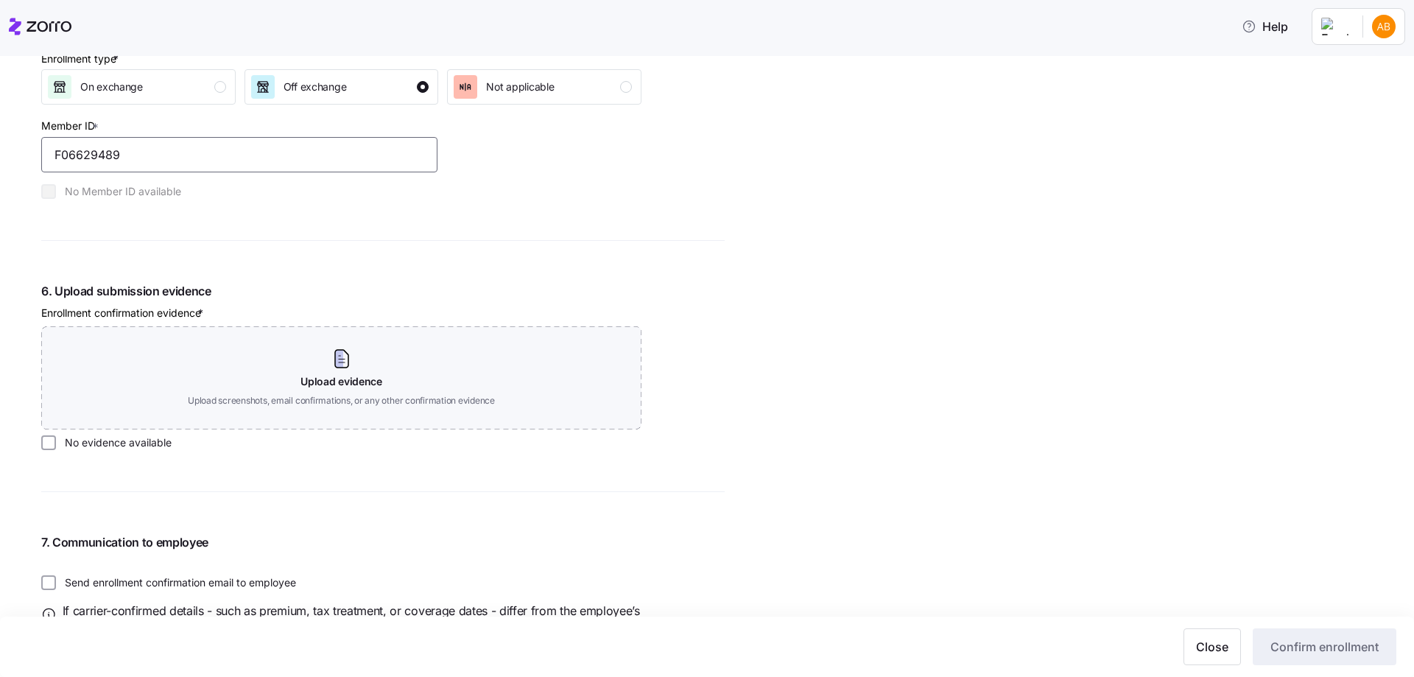
type input "F06629489"
click at [63, 440] on label "No evidence available" at bounding box center [114, 442] width 116 height 15
click at [56, 440] on input "No evidence available" at bounding box center [48, 442] width 15 height 15
checkbox input "true"
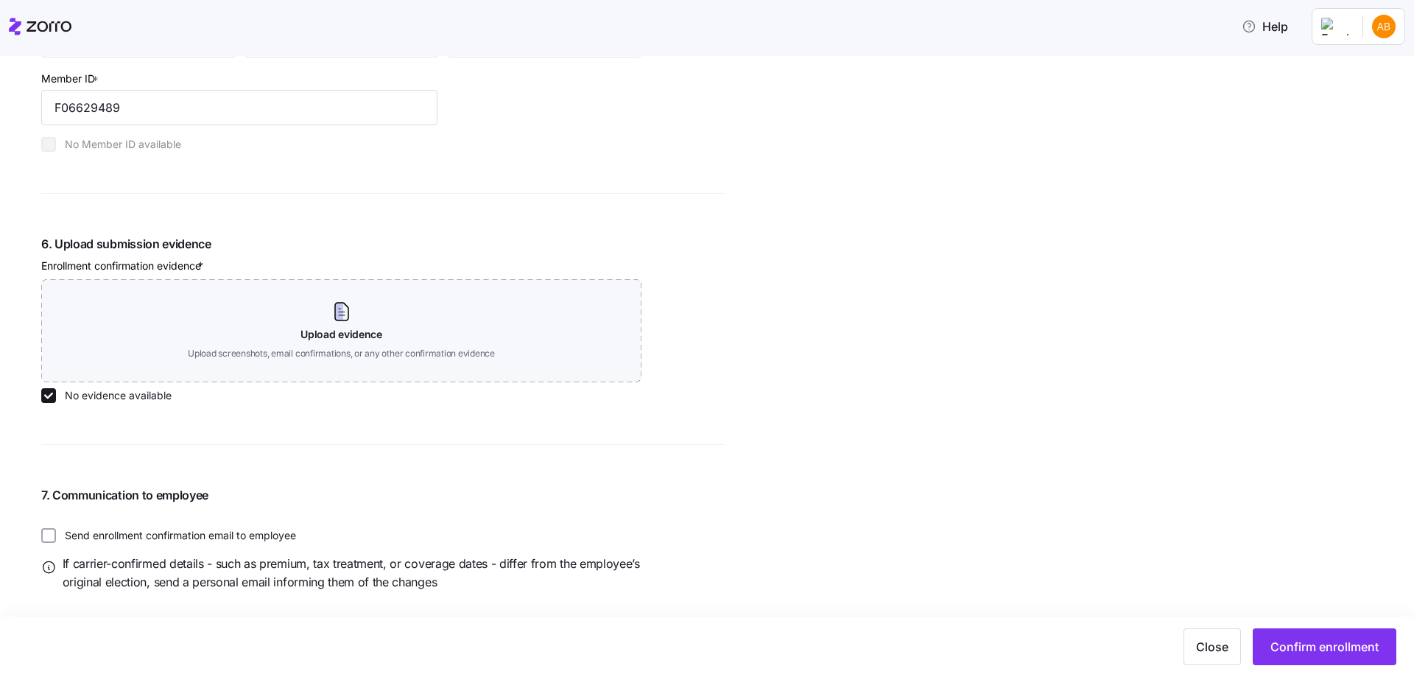
scroll to position [1541, 0]
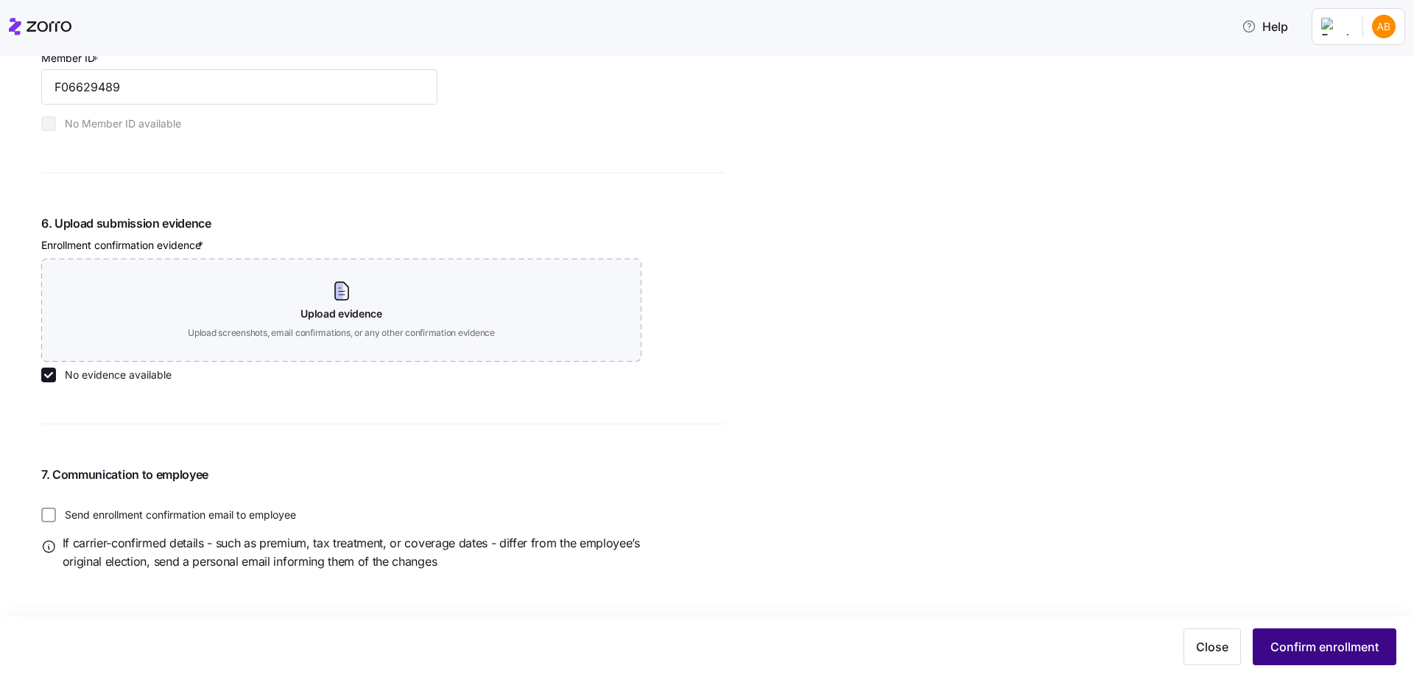
click at [1328, 638] on button "Confirm enrollment" at bounding box center [1325, 646] width 144 height 37
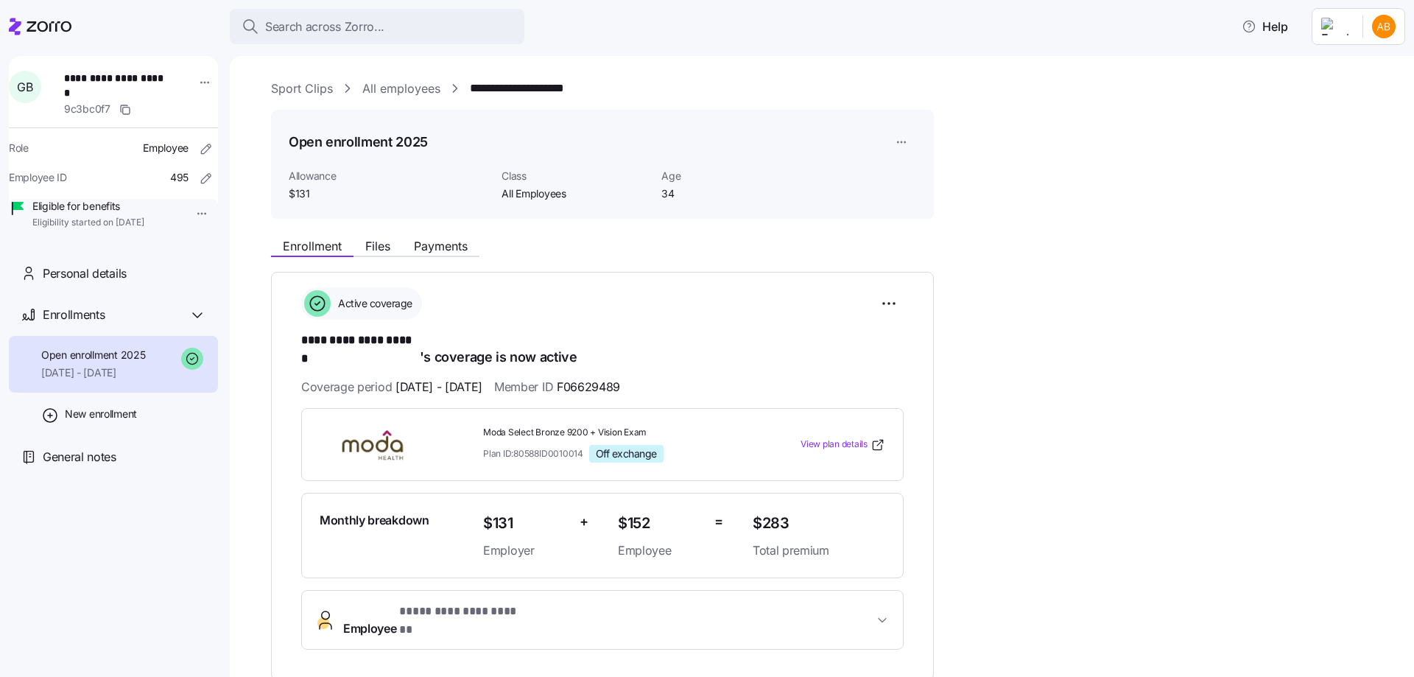
click at [410, 91] on link "All employees" at bounding box center [401, 89] width 78 height 18
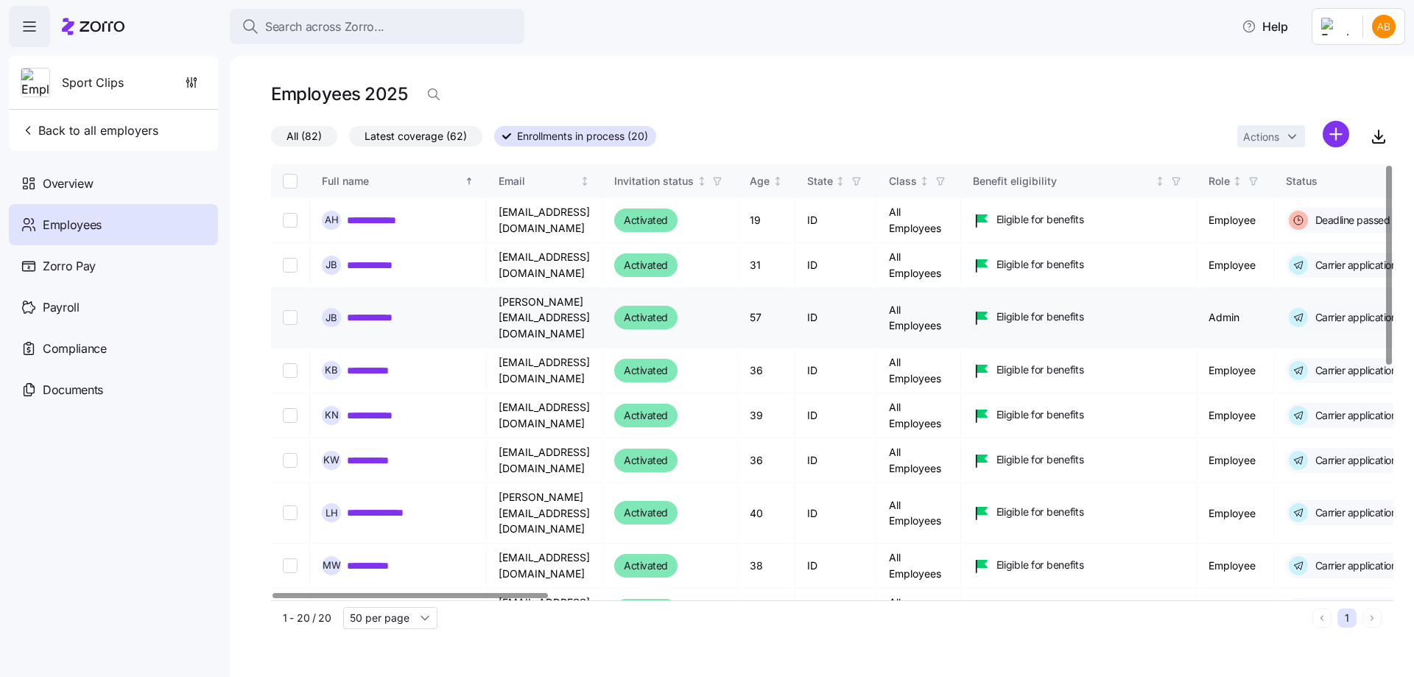
drag, startPoint x: 383, startPoint y: 267, endPoint x: 493, endPoint y: 309, distance: 117.5
click at [383, 267] on link "**********" at bounding box center [381, 265] width 69 height 15
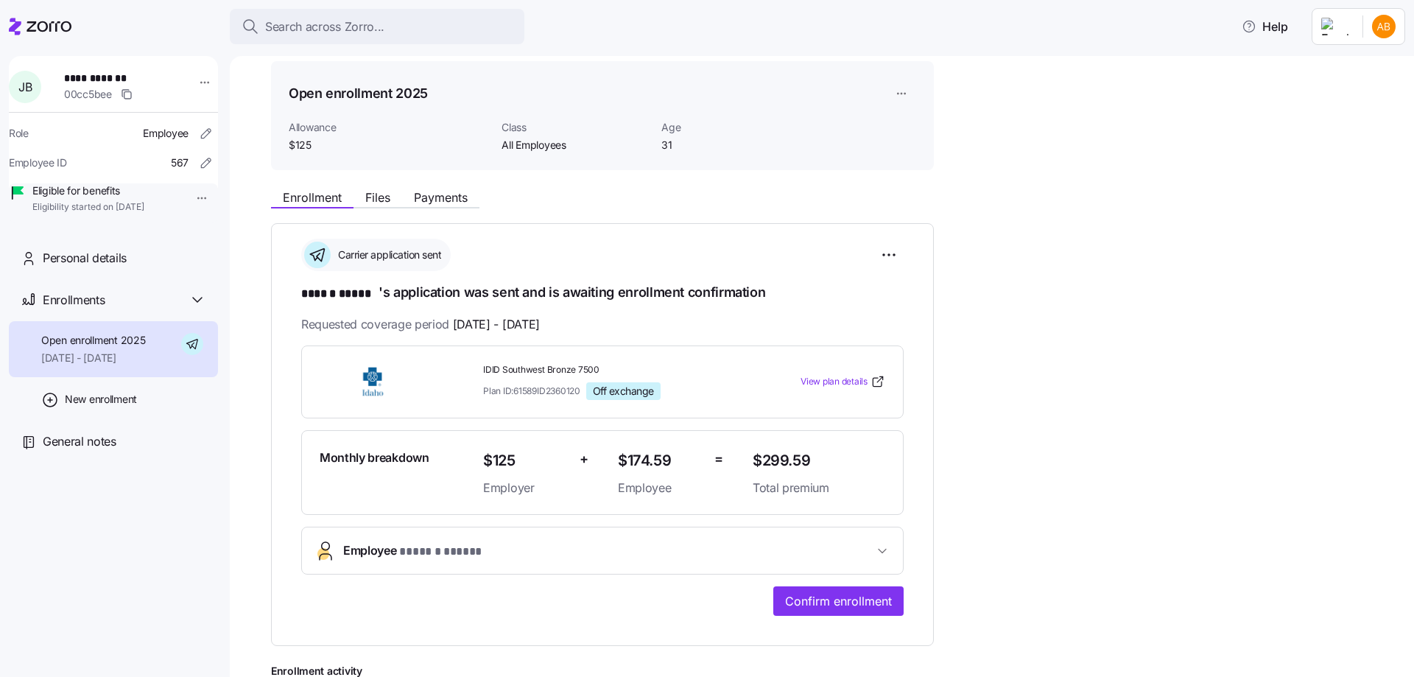
scroll to position [74, 0]
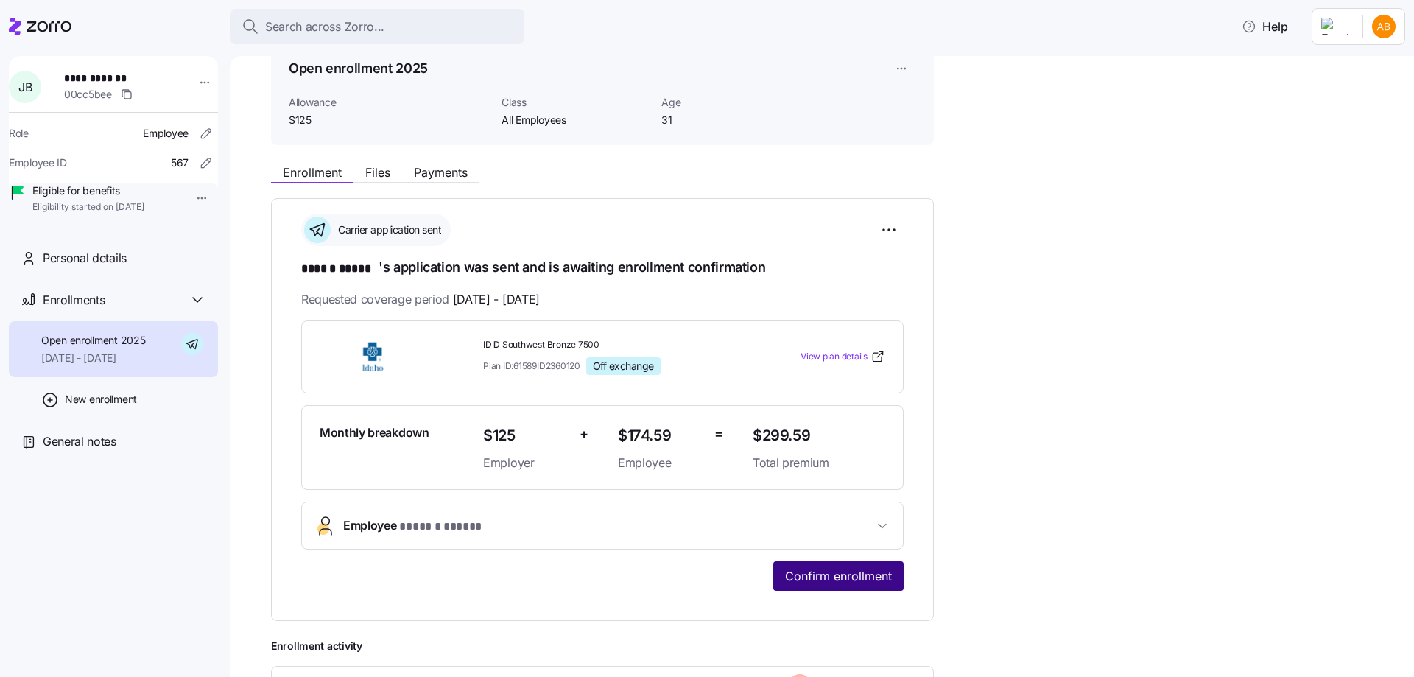
click at [838, 570] on span "Confirm enrollment" at bounding box center [838, 576] width 107 height 18
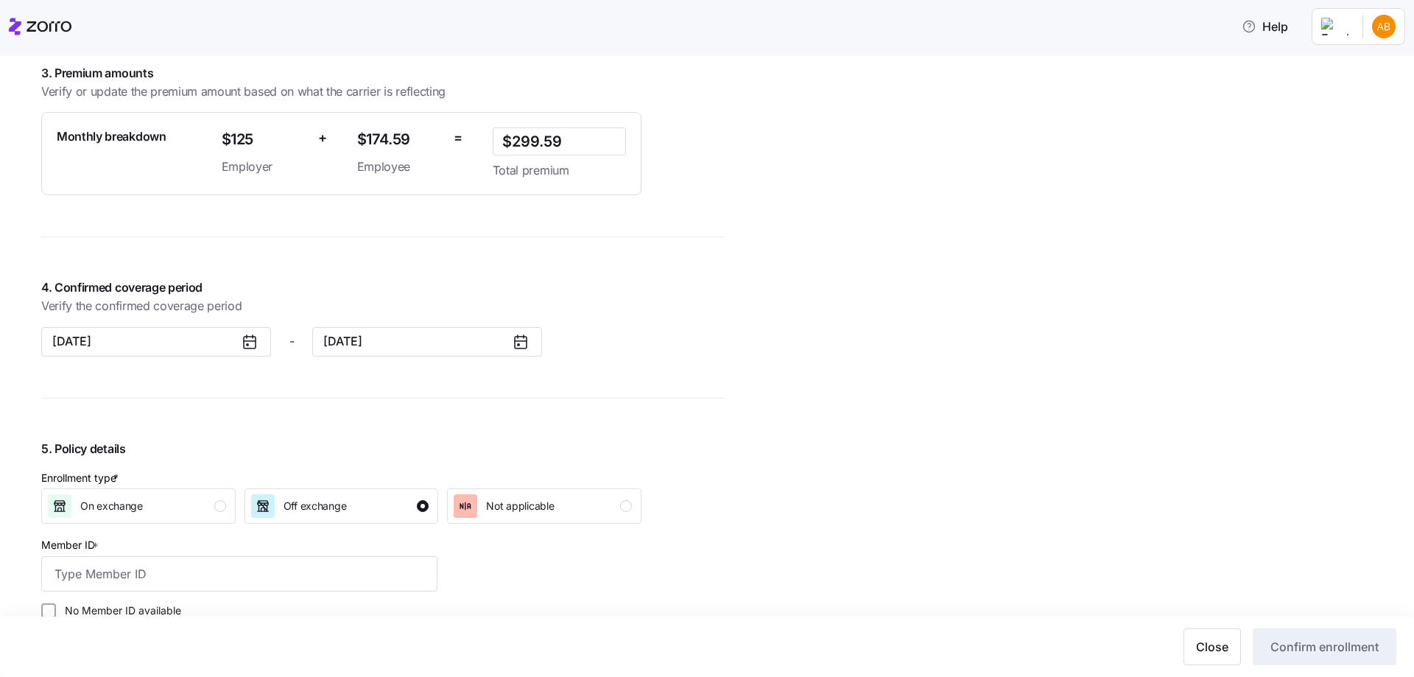
scroll to position [1400, 0]
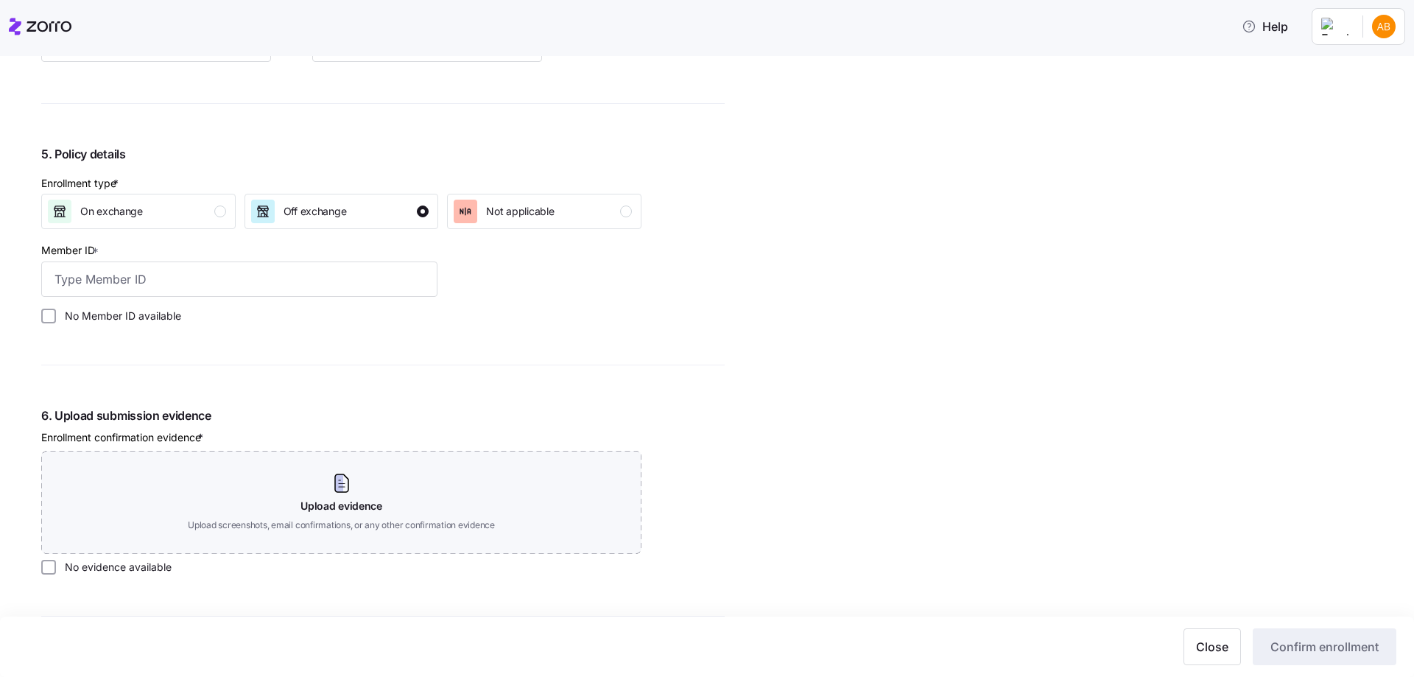
click at [89, 314] on label "No Member ID available" at bounding box center [118, 316] width 125 height 15
click at [56, 314] on input "No Member ID available" at bounding box center [48, 316] width 15 height 15
checkbox input "true"
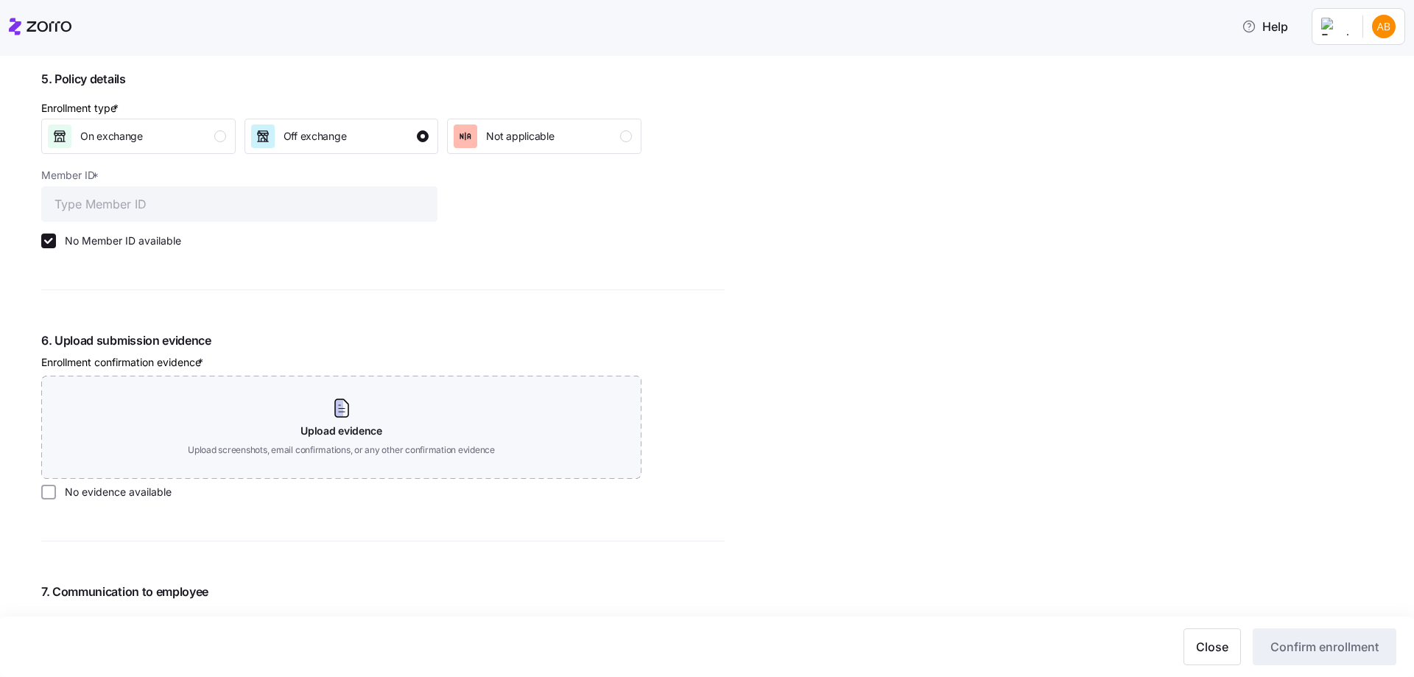
scroll to position [1547, 0]
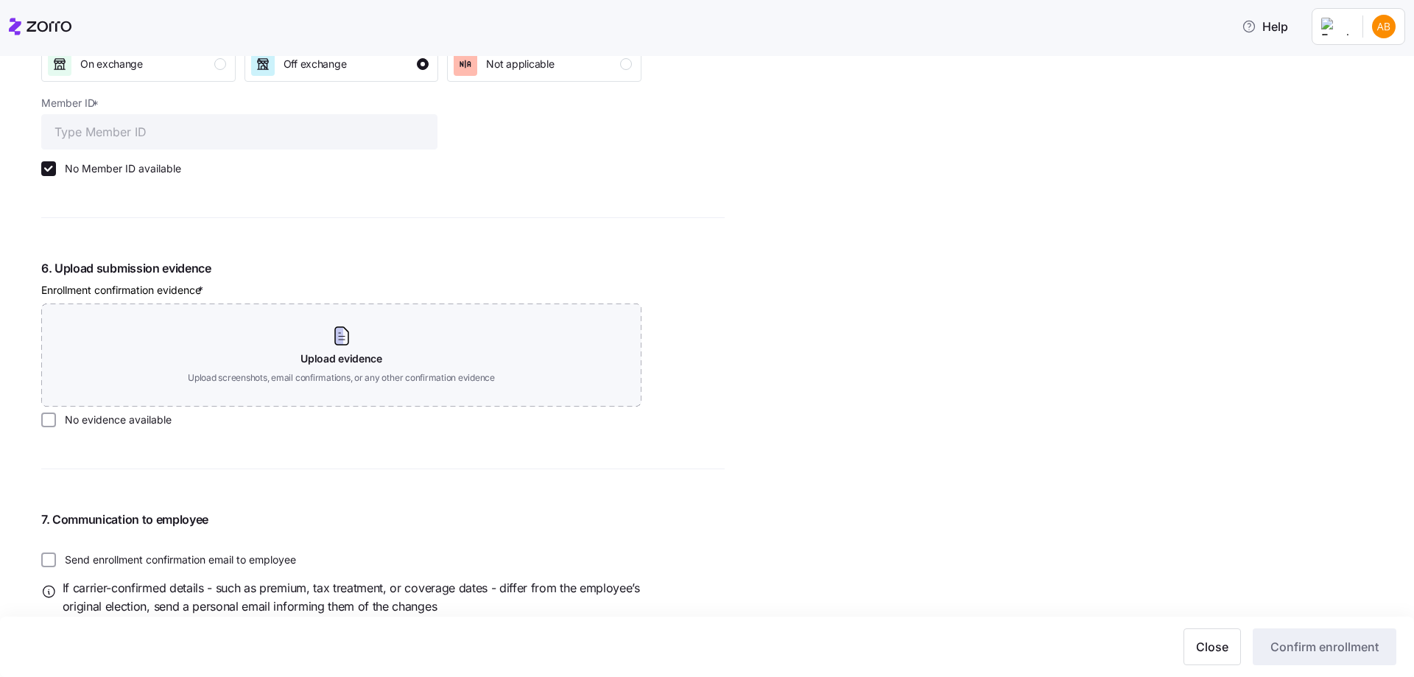
click at [104, 427] on label "No evidence available" at bounding box center [114, 420] width 116 height 15
click at [56, 427] on input "No evidence available" at bounding box center [48, 420] width 15 height 15
checkbox input "true"
click at [1285, 640] on span "Confirm enrollment" at bounding box center [1325, 647] width 108 height 18
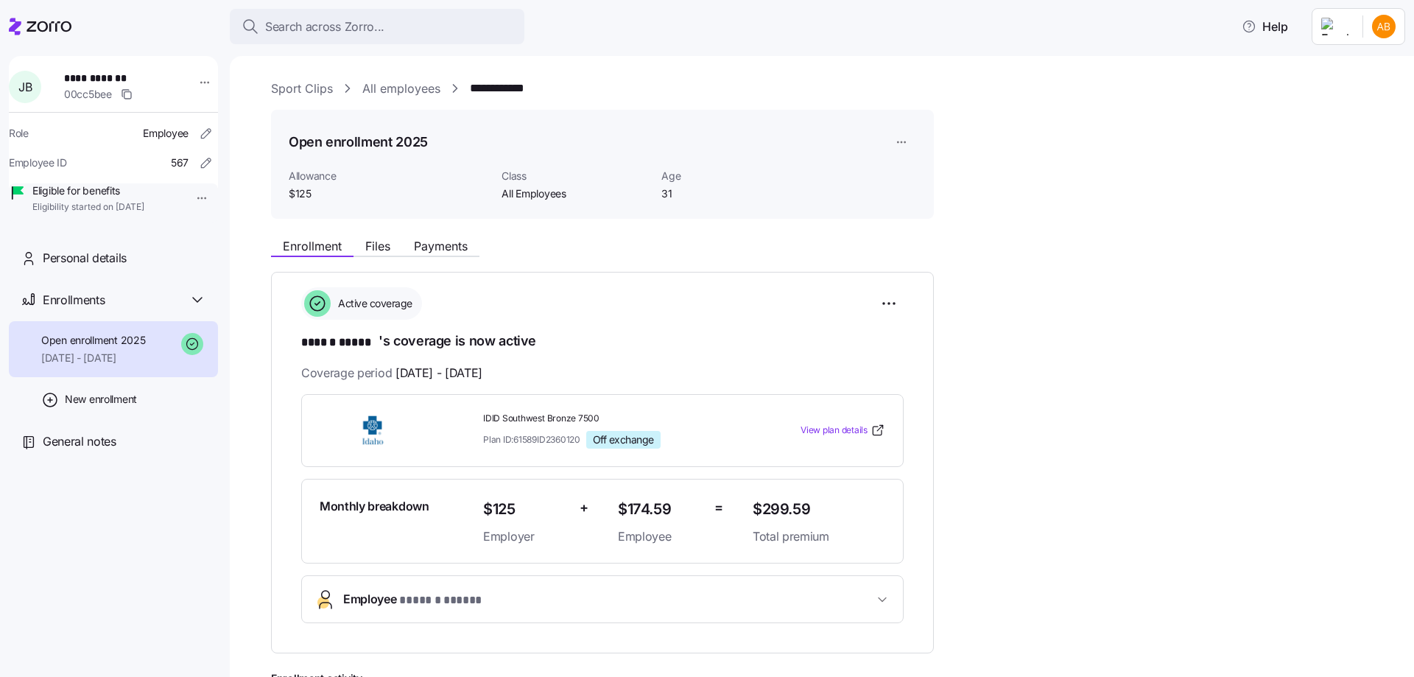
click at [404, 97] on link "All employees" at bounding box center [401, 89] width 78 height 18
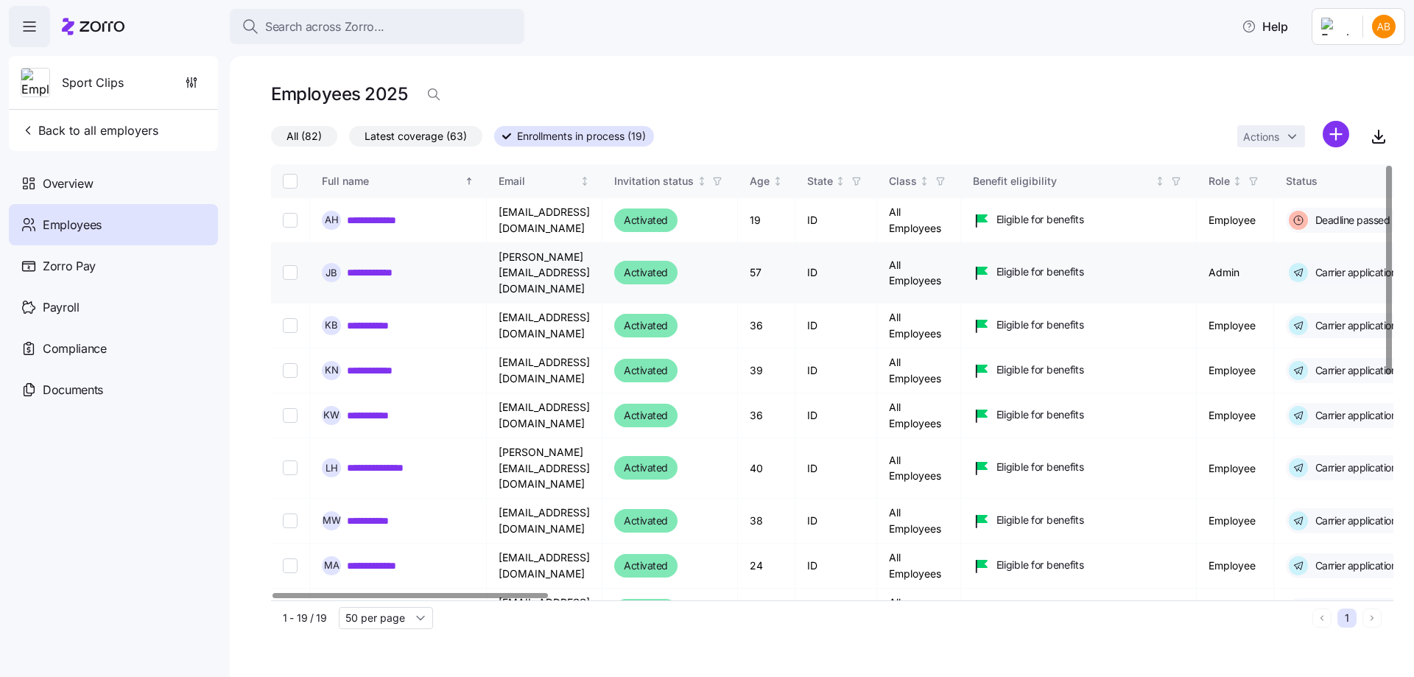
click at [380, 265] on link "**********" at bounding box center [384, 272] width 74 height 15
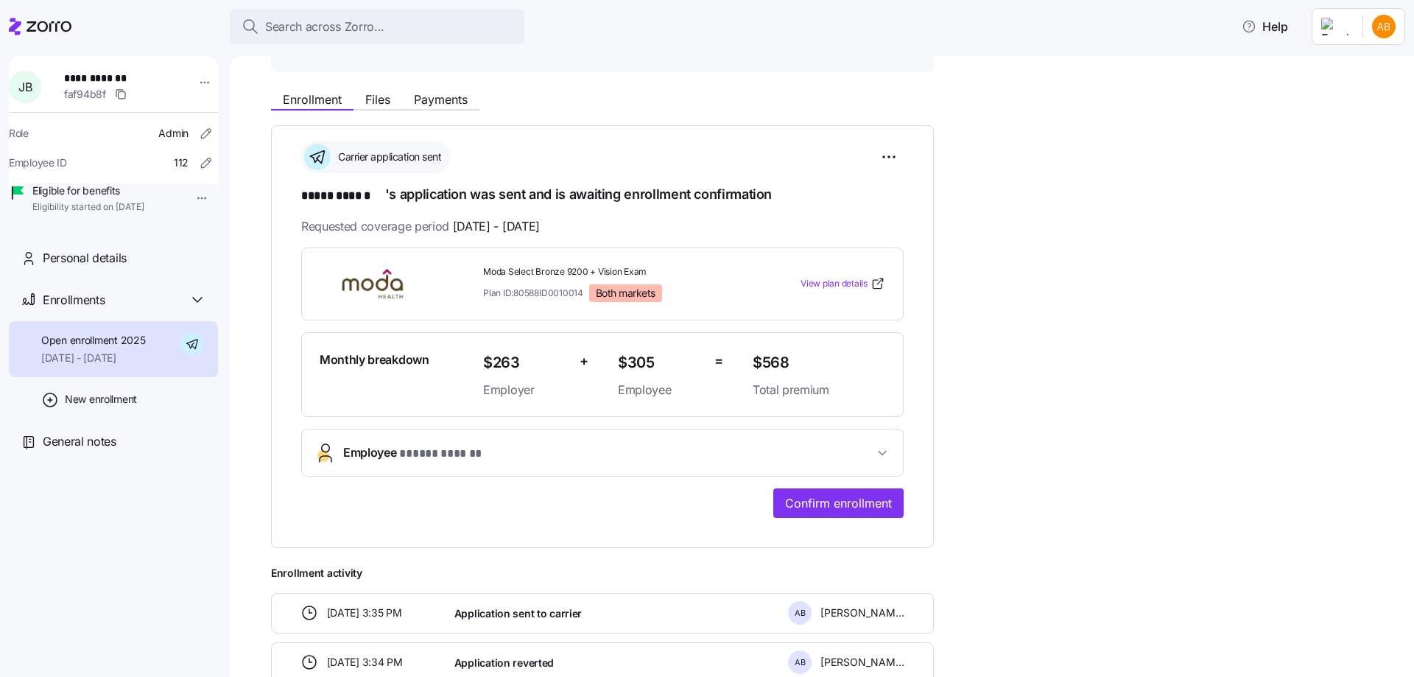
scroll to position [147, 0]
click at [857, 499] on span "Confirm enrollment" at bounding box center [838, 503] width 107 height 18
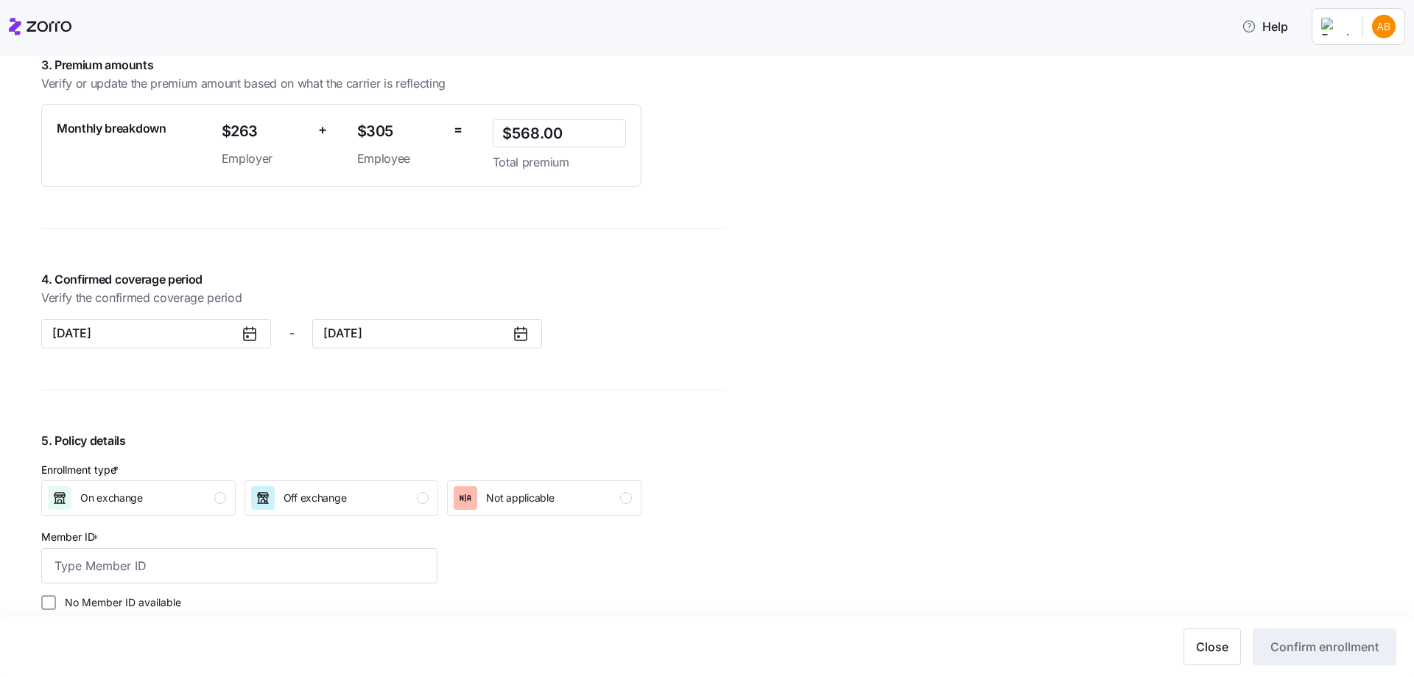
scroll to position [1031, 0]
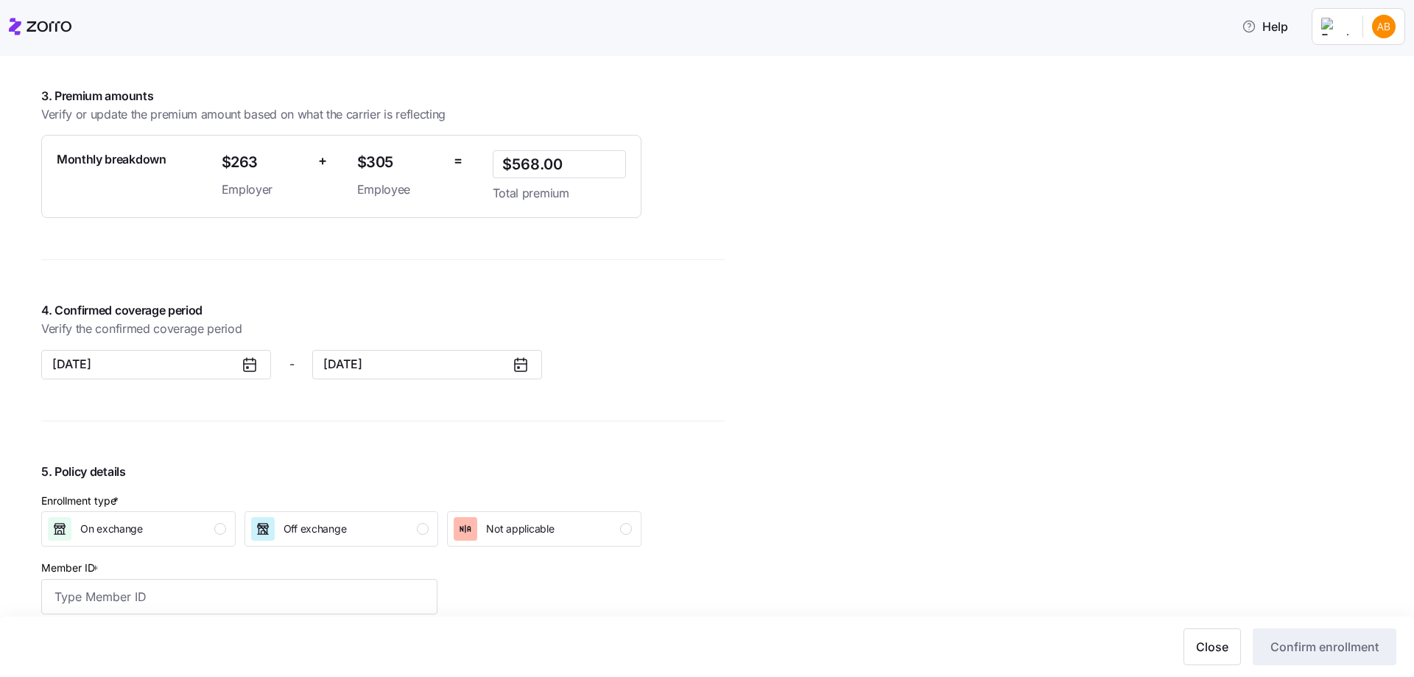
click at [351, 510] on div "Enrollment type * On exchange Off exchange Not applicable" at bounding box center [341, 520] width 600 height 55
click at [348, 525] on div "Off exchange" at bounding box center [340, 529] width 178 height 24
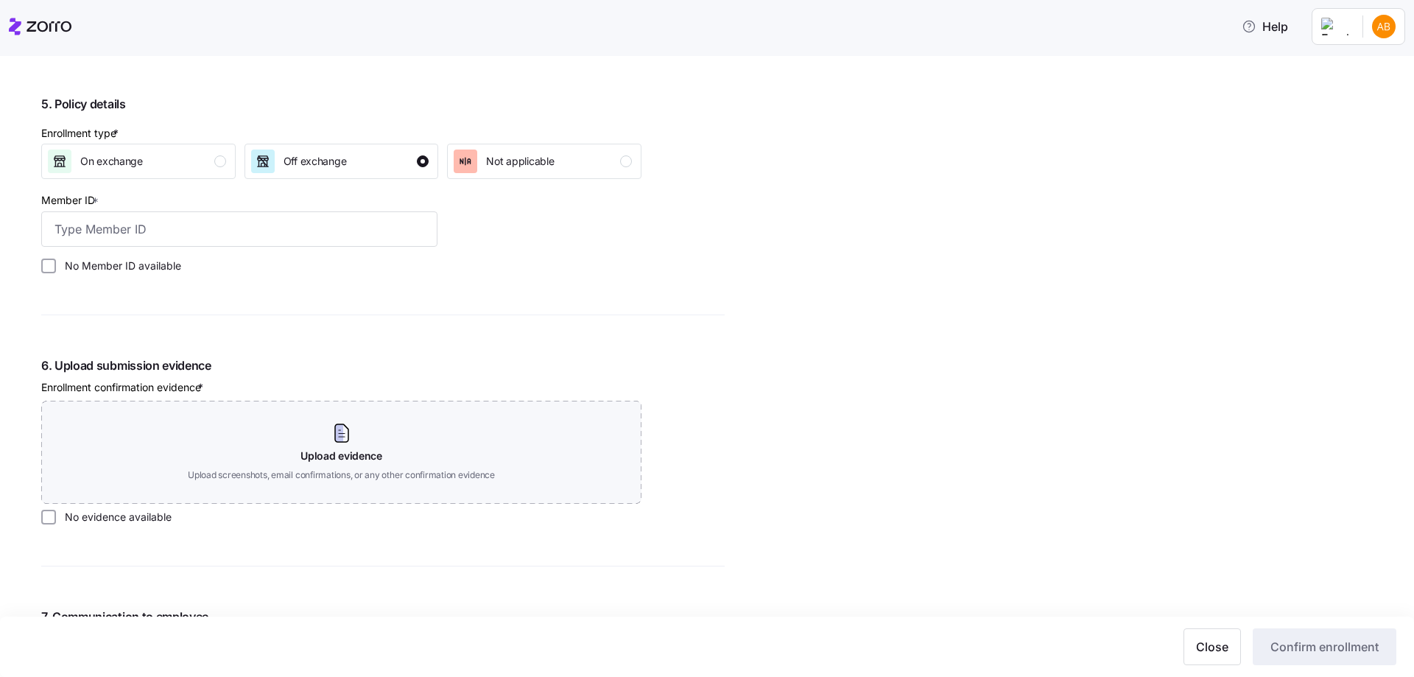
scroll to position [1400, 0]
click at [66, 224] on input "Member ID *" at bounding box center [239, 228] width 396 height 35
type input "T52757697"
click at [117, 519] on label "No evidence available" at bounding box center [114, 516] width 116 height 15
click at [56, 519] on input "No evidence available" at bounding box center [48, 516] width 15 height 15
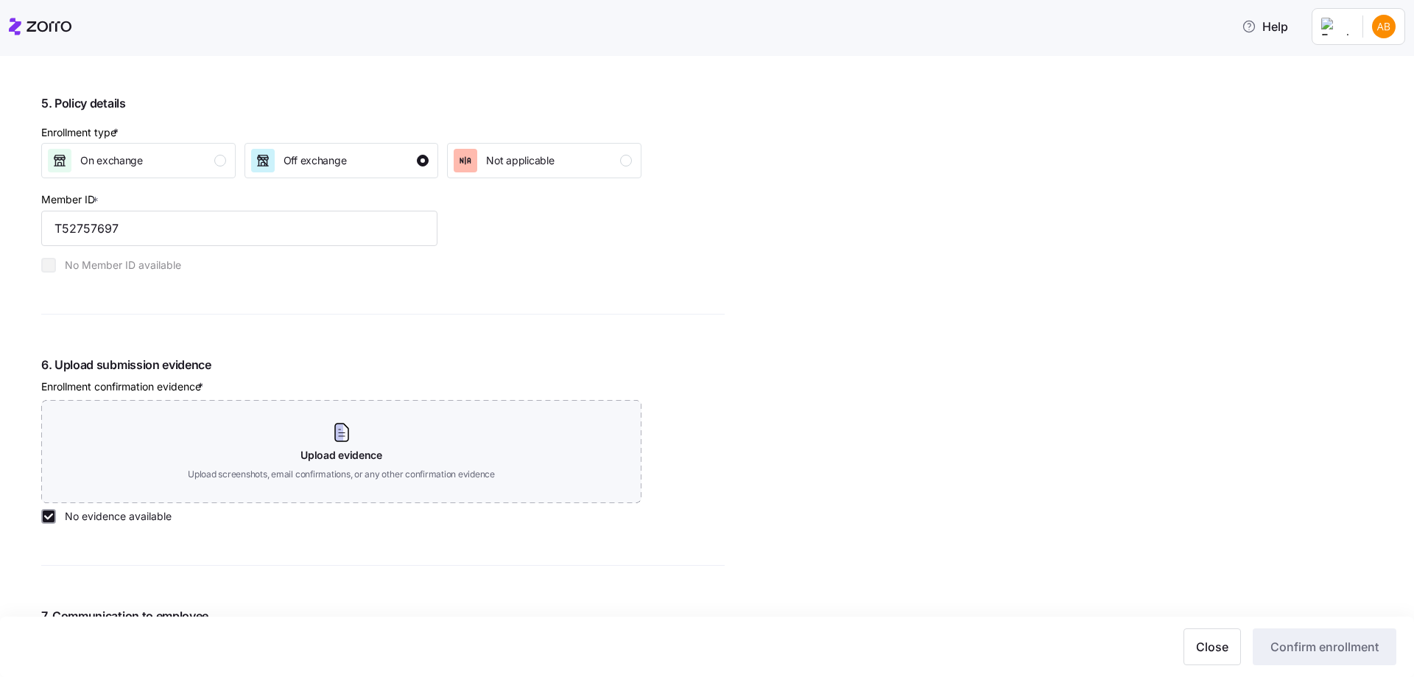
checkbox input "true"
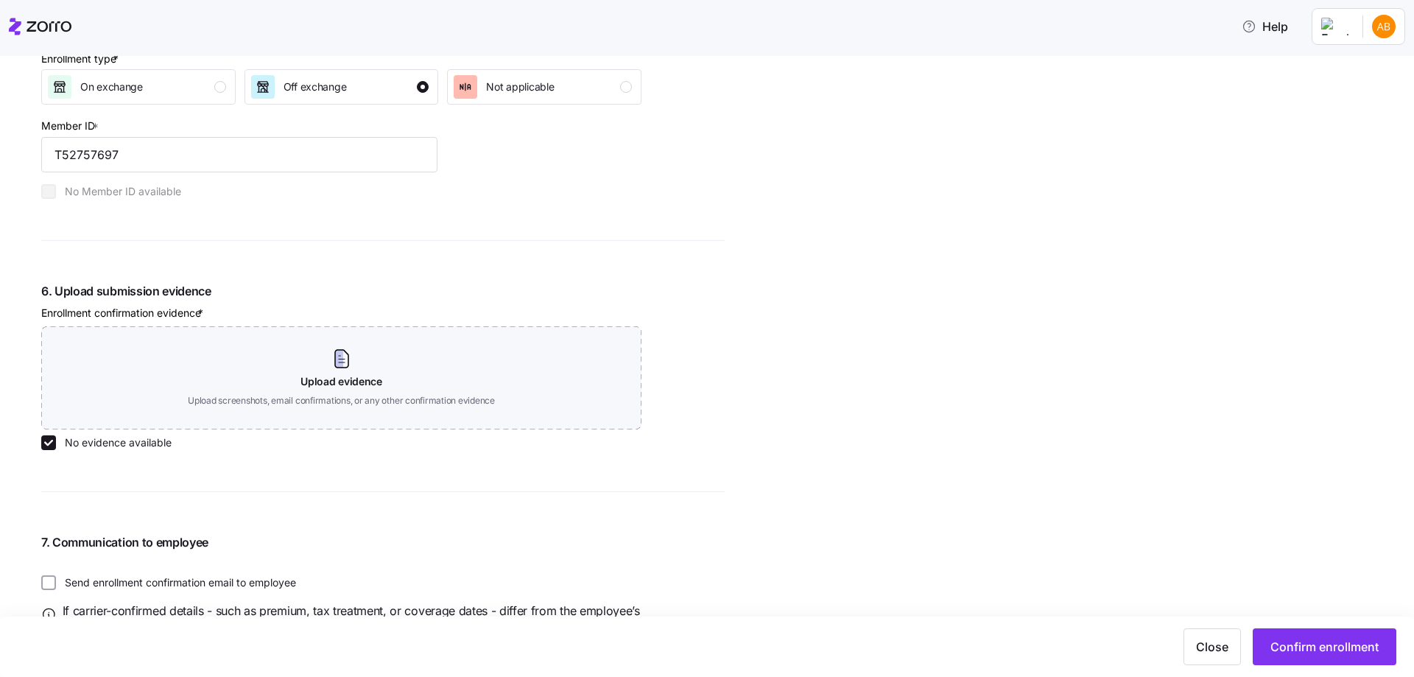
scroll to position [1541, 0]
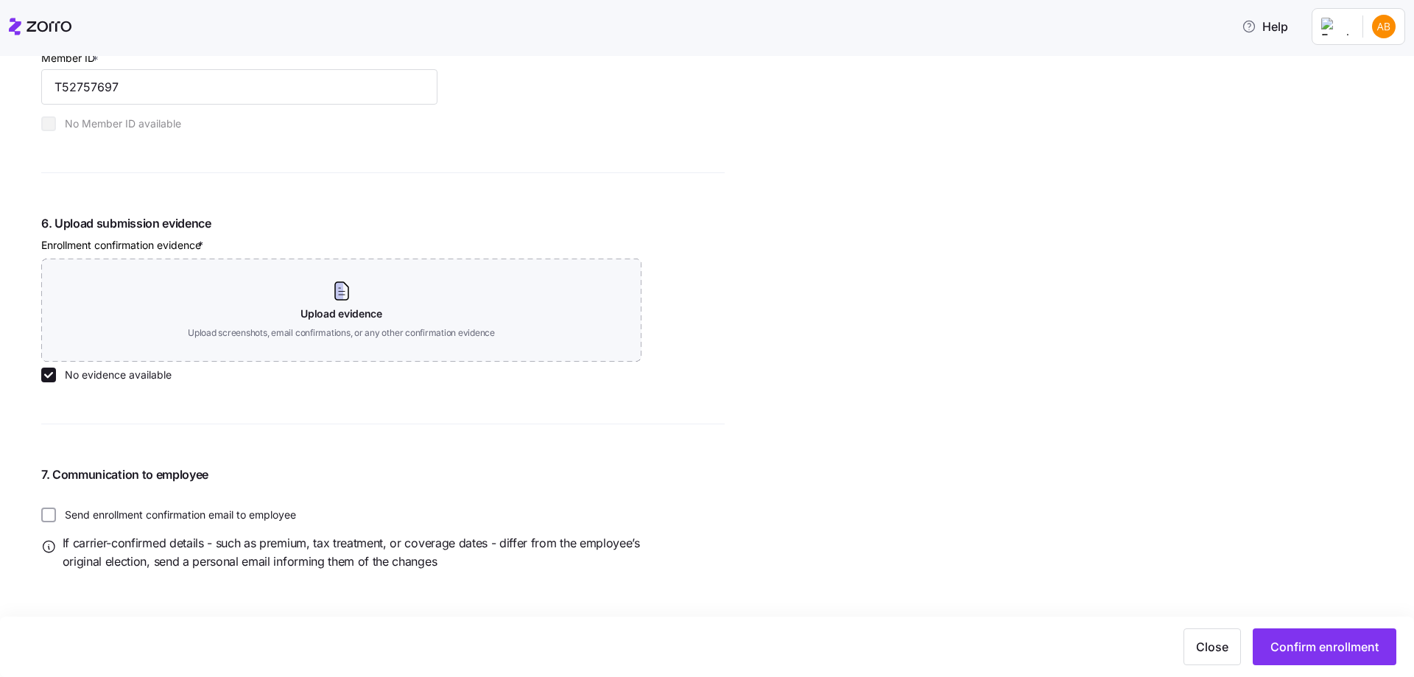
click at [1289, 627] on div "Close Confirm enrollment" at bounding box center [707, 647] width 1414 height 60
drag, startPoint x: 1277, startPoint y: 635, endPoint x: 1249, endPoint y: 587, distance: 55.8
click at [1358, 644] on span "Confirm enrollment" at bounding box center [1325, 647] width 108 height 18
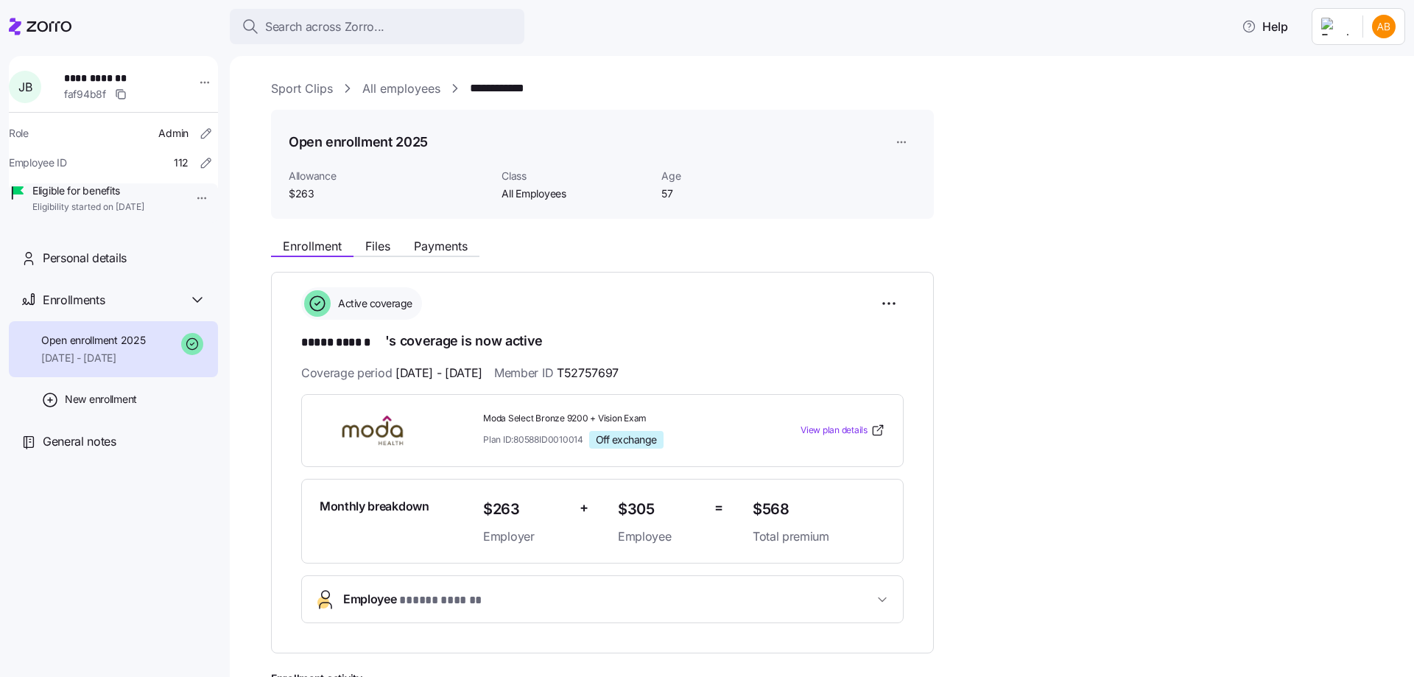
click at [410, 82] on link "All employees" at bounding box center [401, 89] width 78 height 18
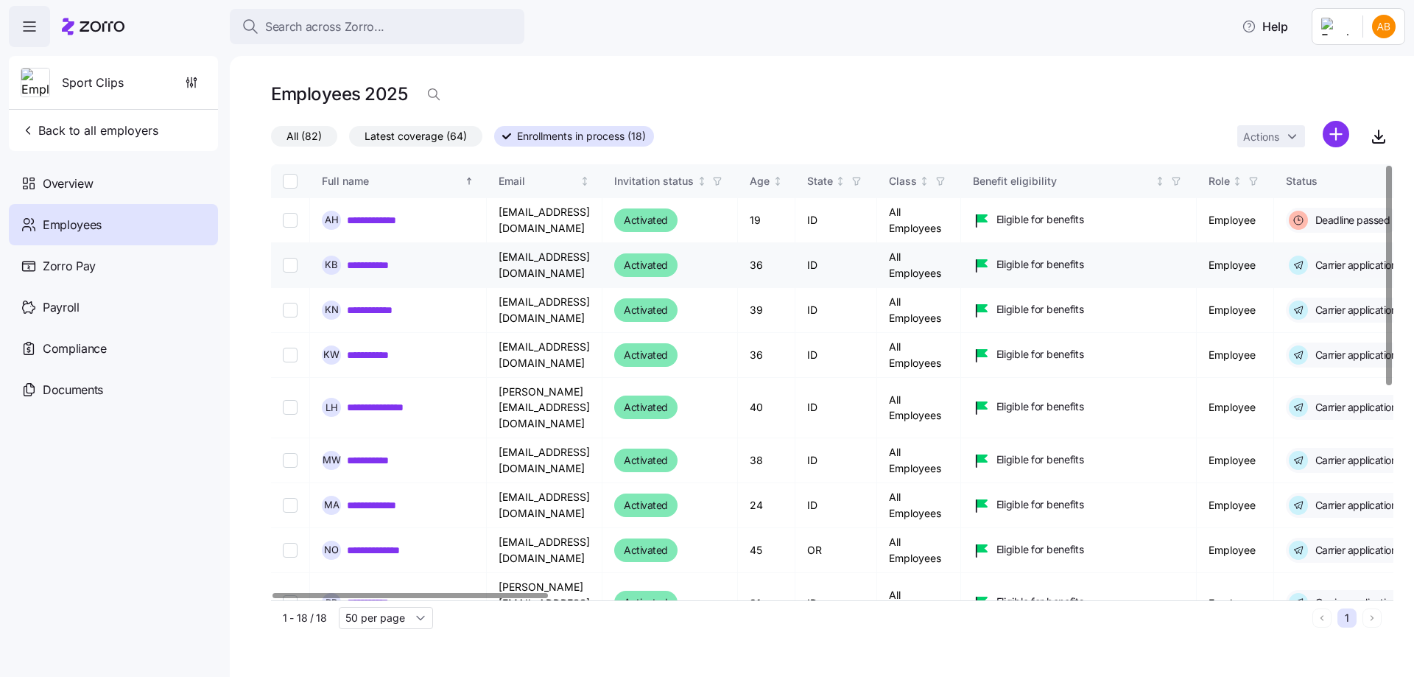
click at [376, 266] on link "**********" at bounding box center [378, 265] width 62 height 15
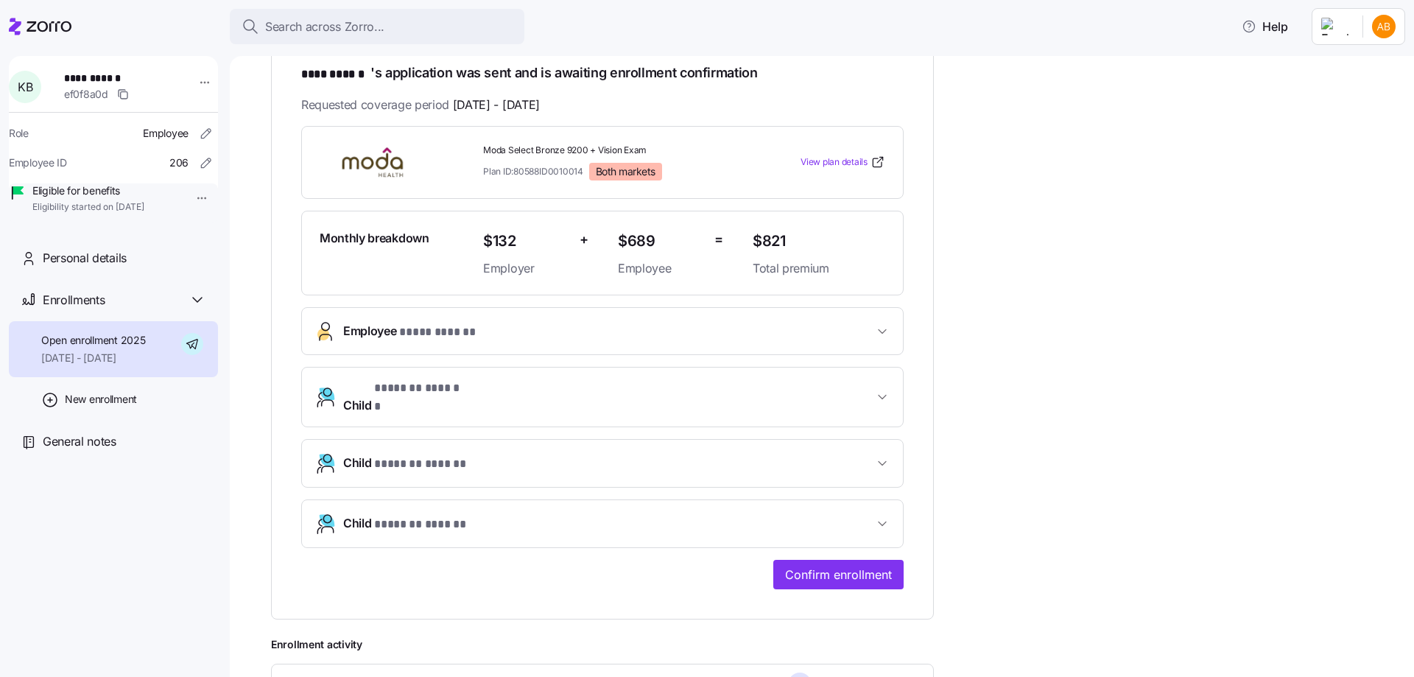
scroll to position [295, 0]
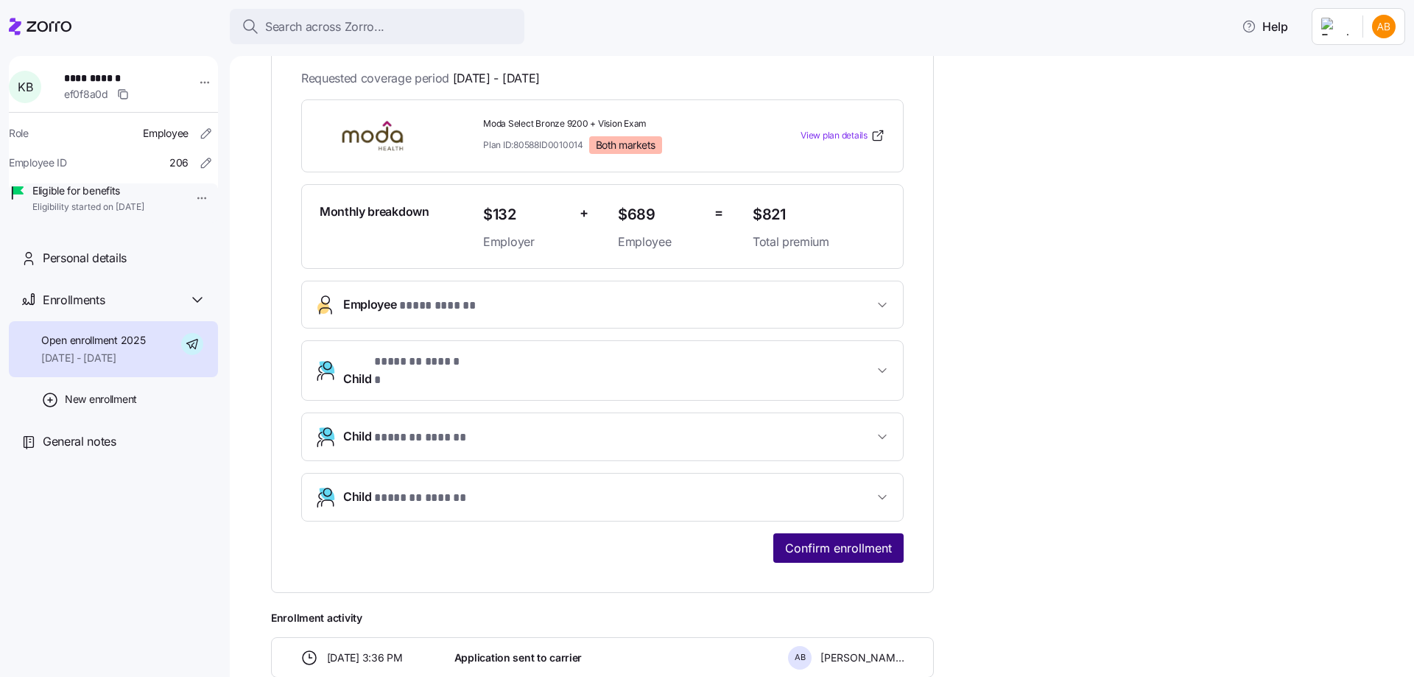
click at [854, 539] on span "Confirm enrollment" at bounding box center [838, 548] width 107 height 18
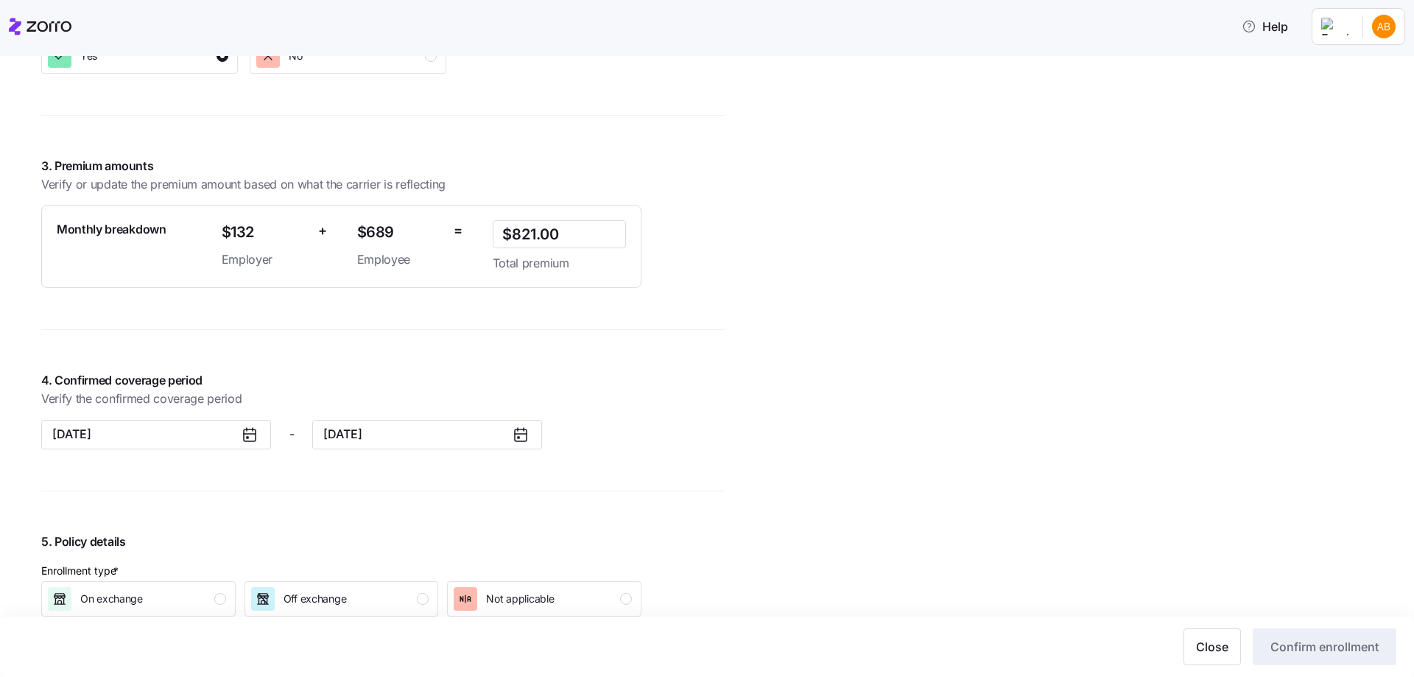
scroll to position [1105, 0]
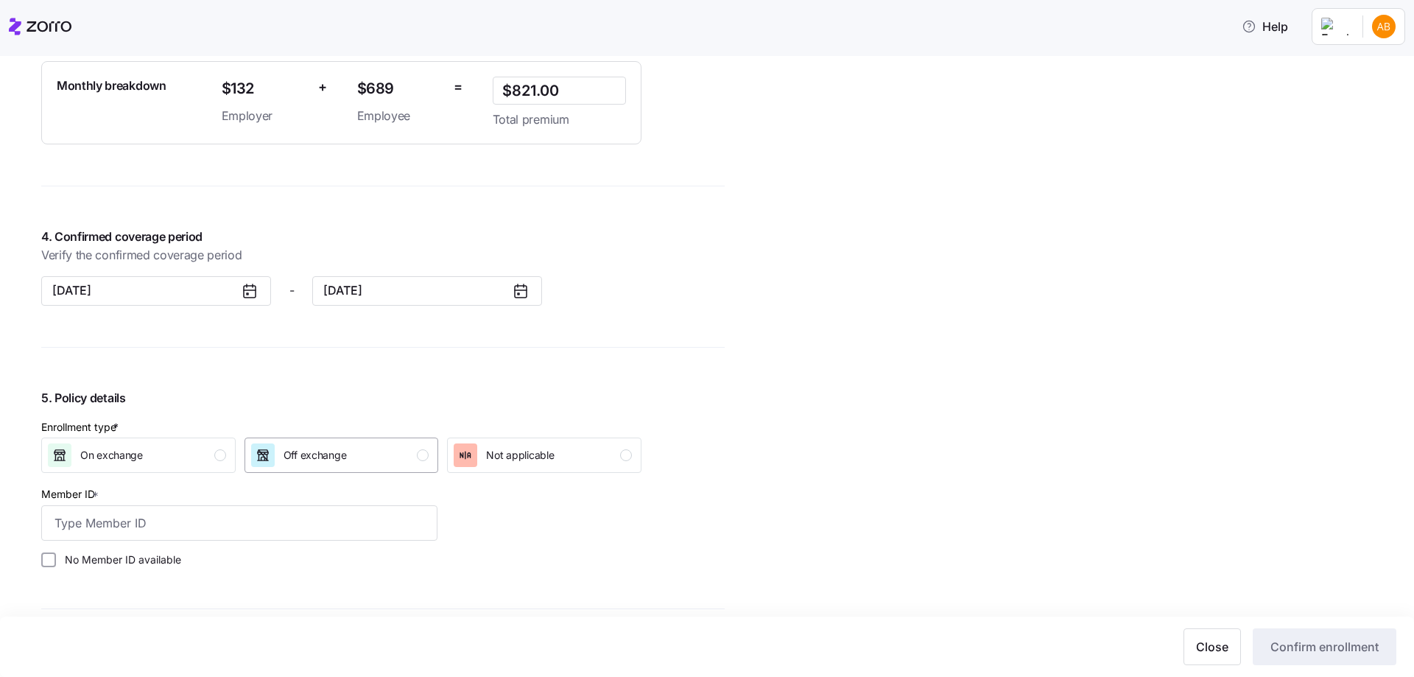
click at [307, 457] on span "Off exchange" at bounding box center [315, 455] width 63 height 15
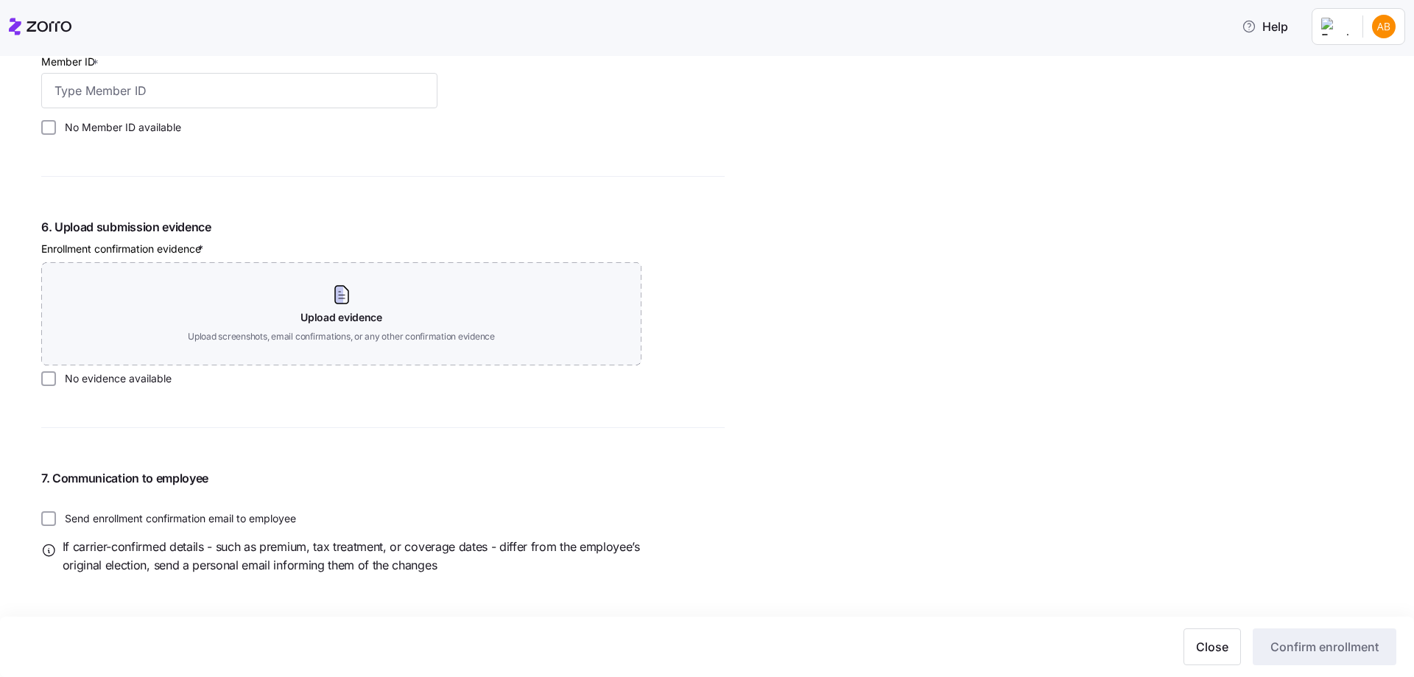
scroll to position [1541, 0]
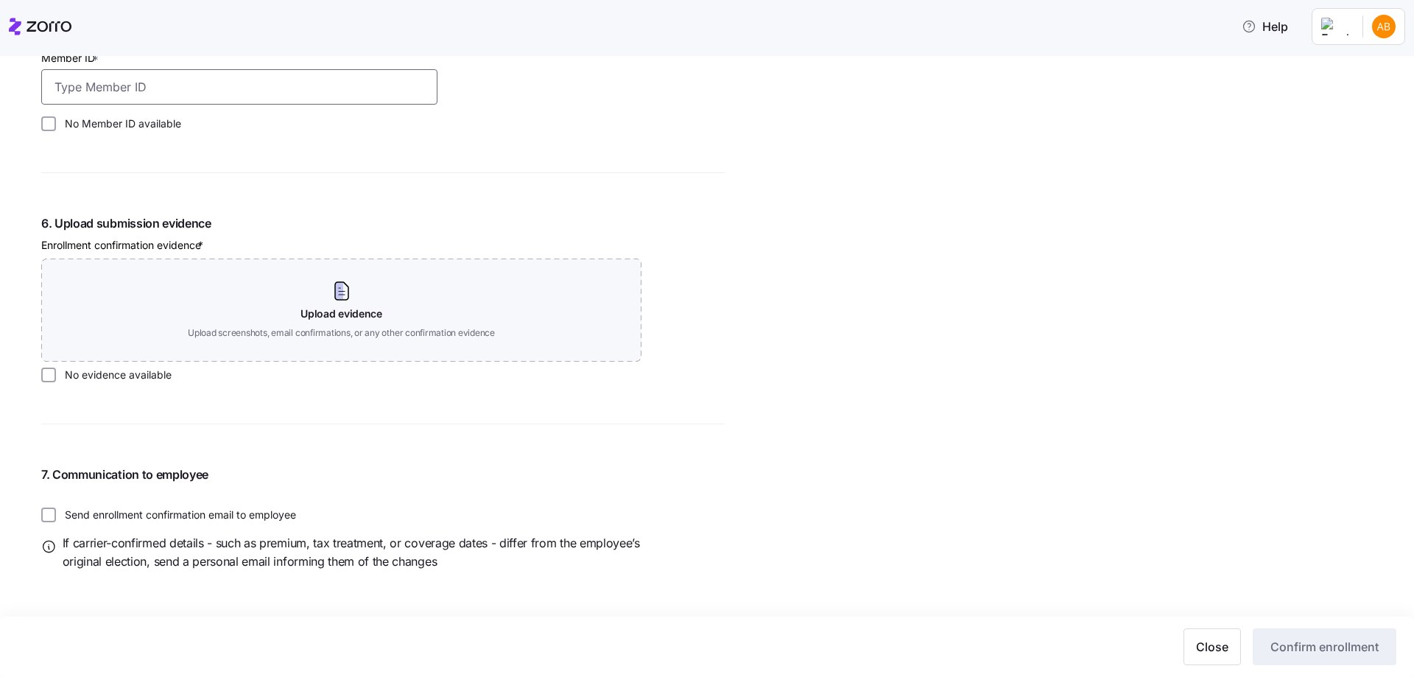
click at [100, 88] on input "Member ID *" at bounding box center [239, 86] width 396 height 35
type input "H62163472"
click at [100, 374] on label "No evidence available" at bounding box center [114, 375] width 116 height 15
click at [56, 374] on input "No evidence available" at bounding box center [48, 375] width 15 height 15
checkbox input "true"
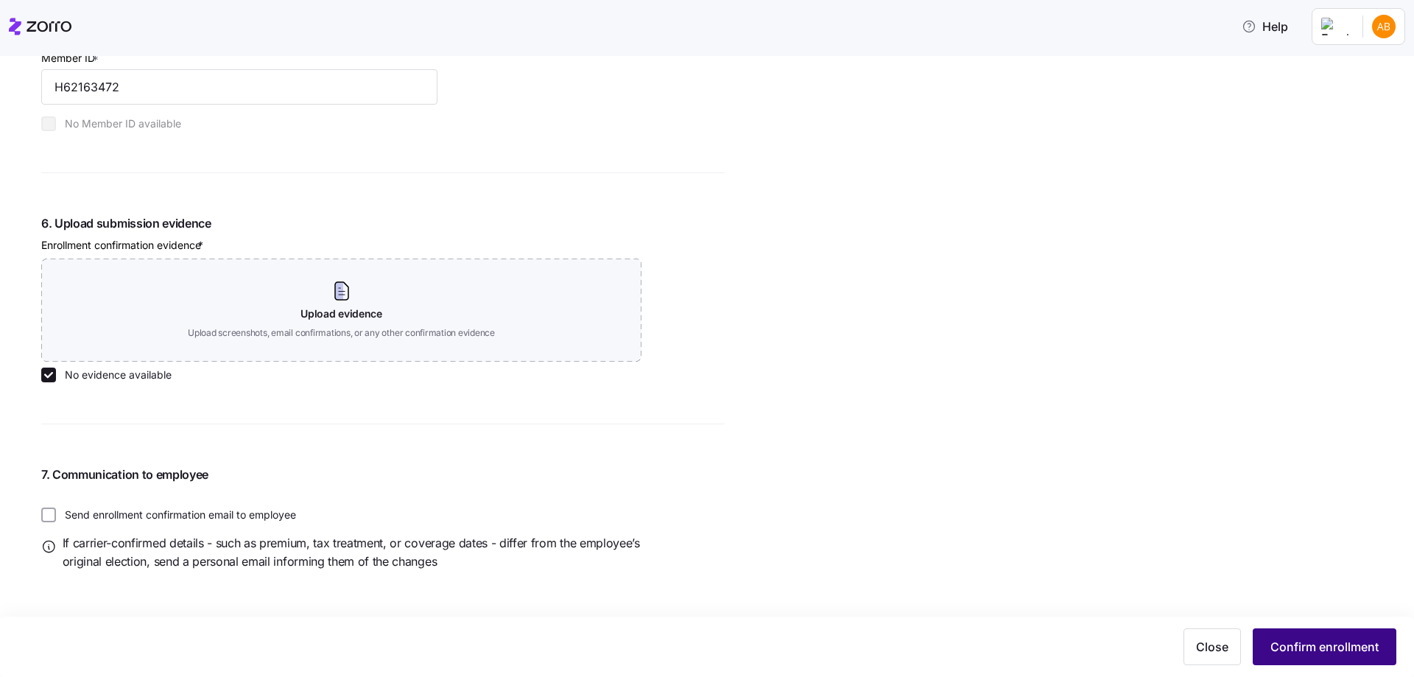
click at [1313, 642] on span "Confirm enrollment" at bounding box center [1325, 647] width 108 height 18
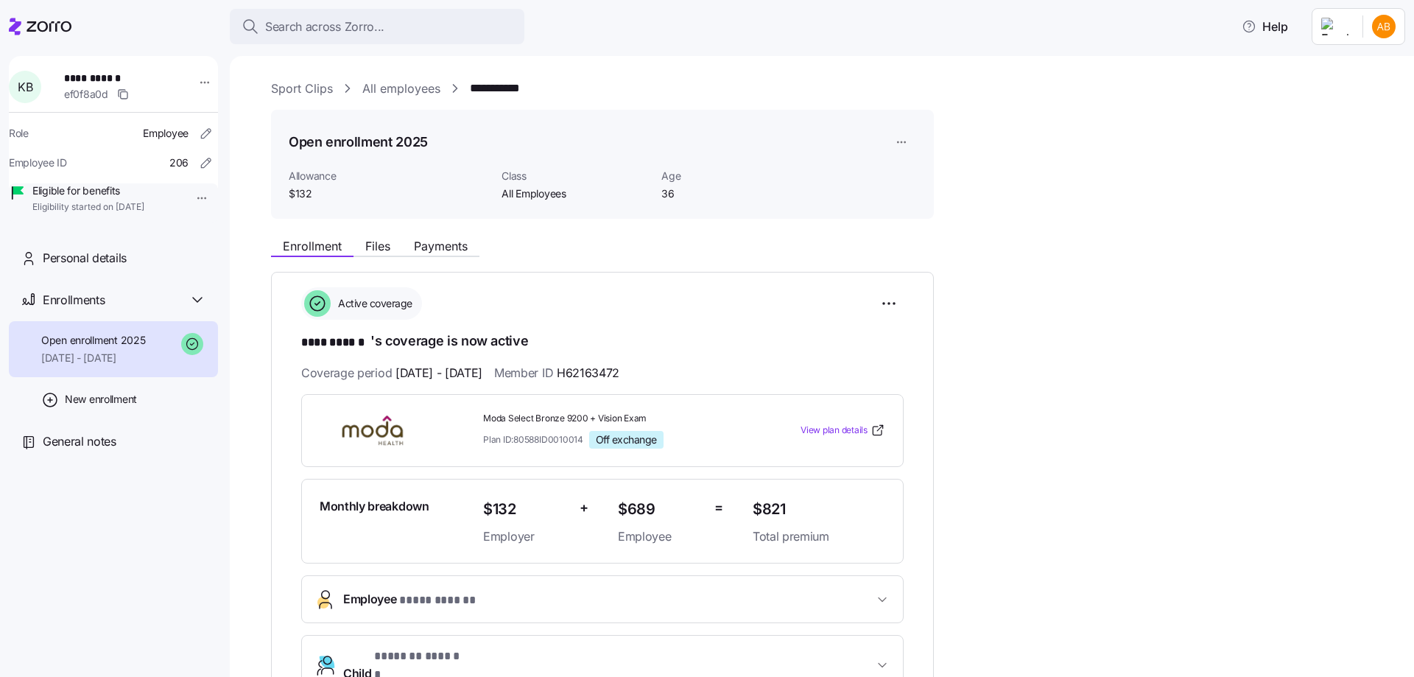
click at [412, 89] on link "All employees" at bounding box center [401, 89] width 78 height 18
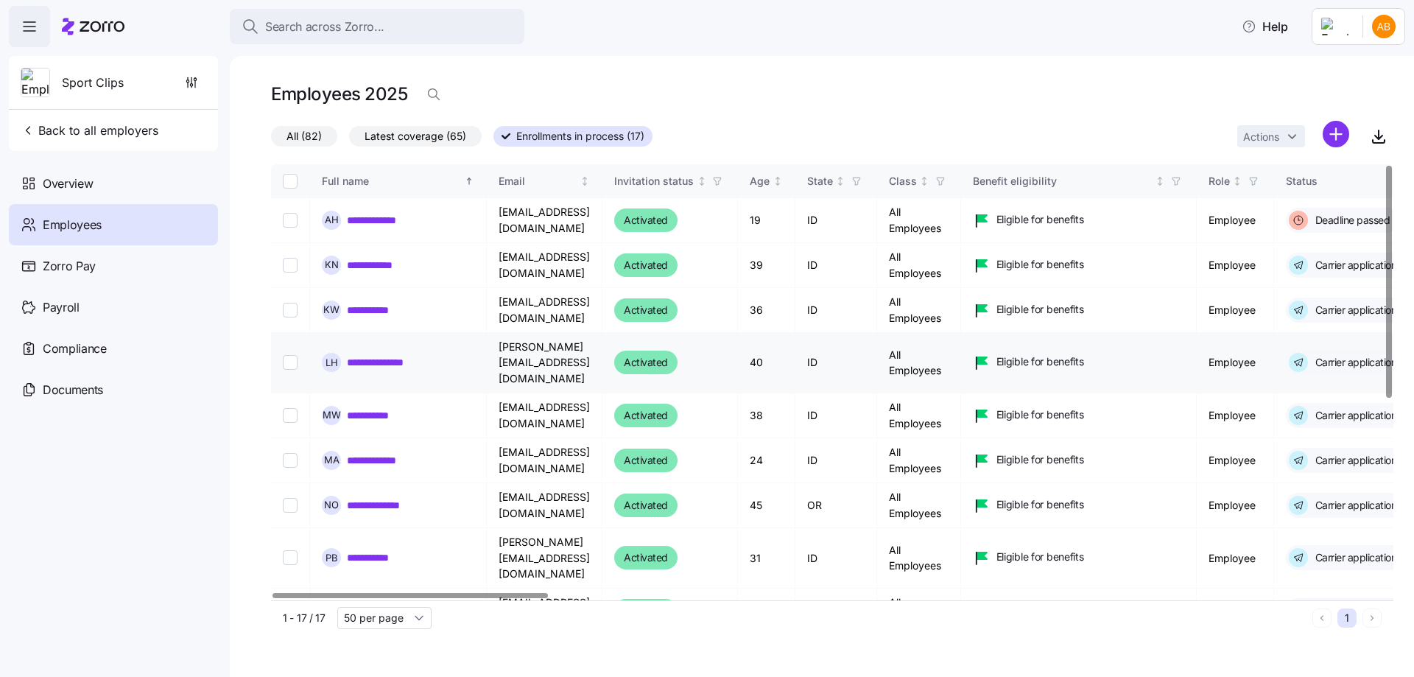
click at [393, 357] on link "**********" at bounding box center [385, 362] width 77 height 15
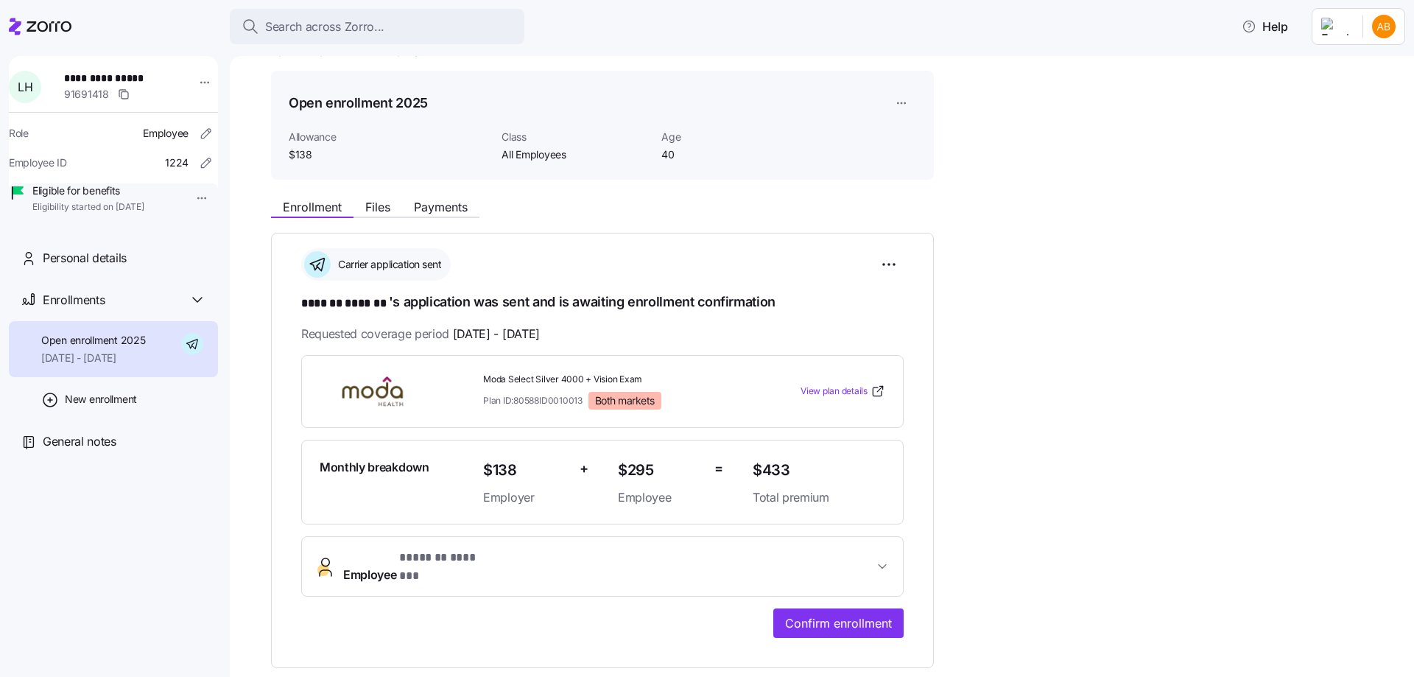
scroll to position [74, 0]
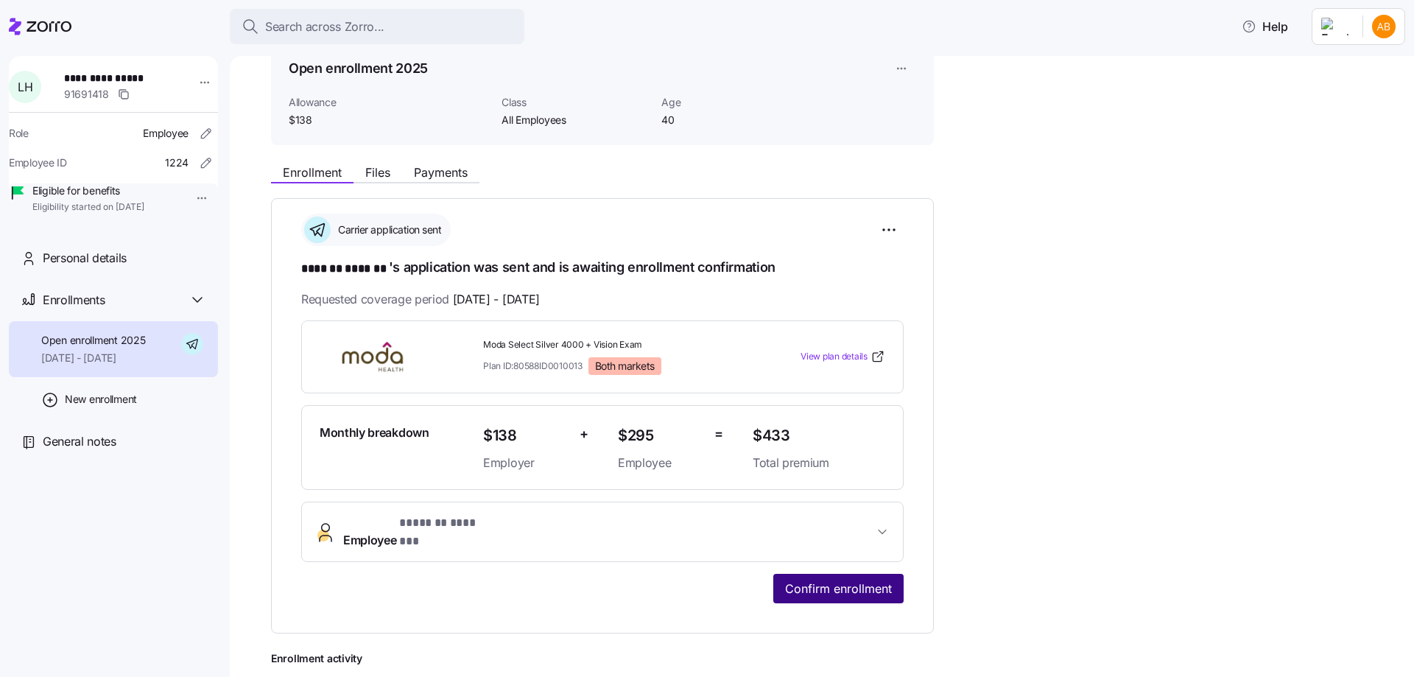
click at [828, 580] on span "Confirm enrollment" at bounding box center [838, 589] width 107 height 18
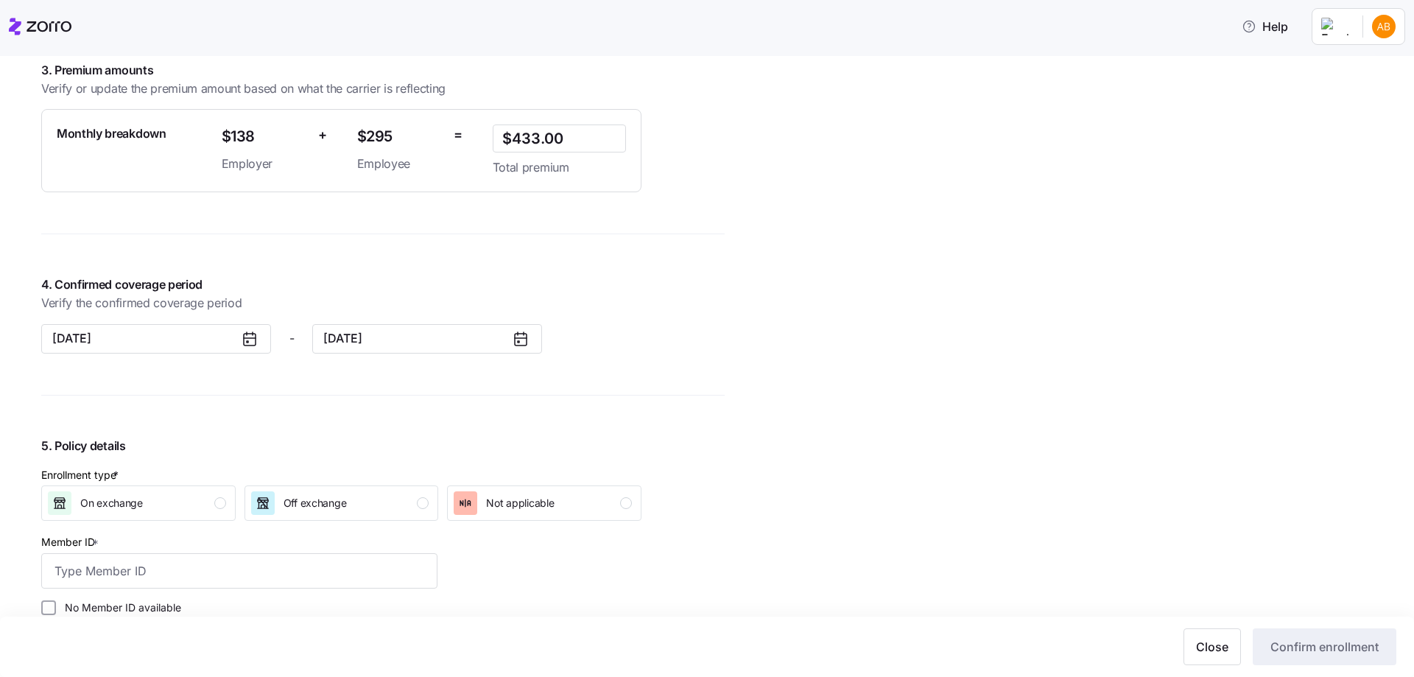
scroll to position [1179, 0]
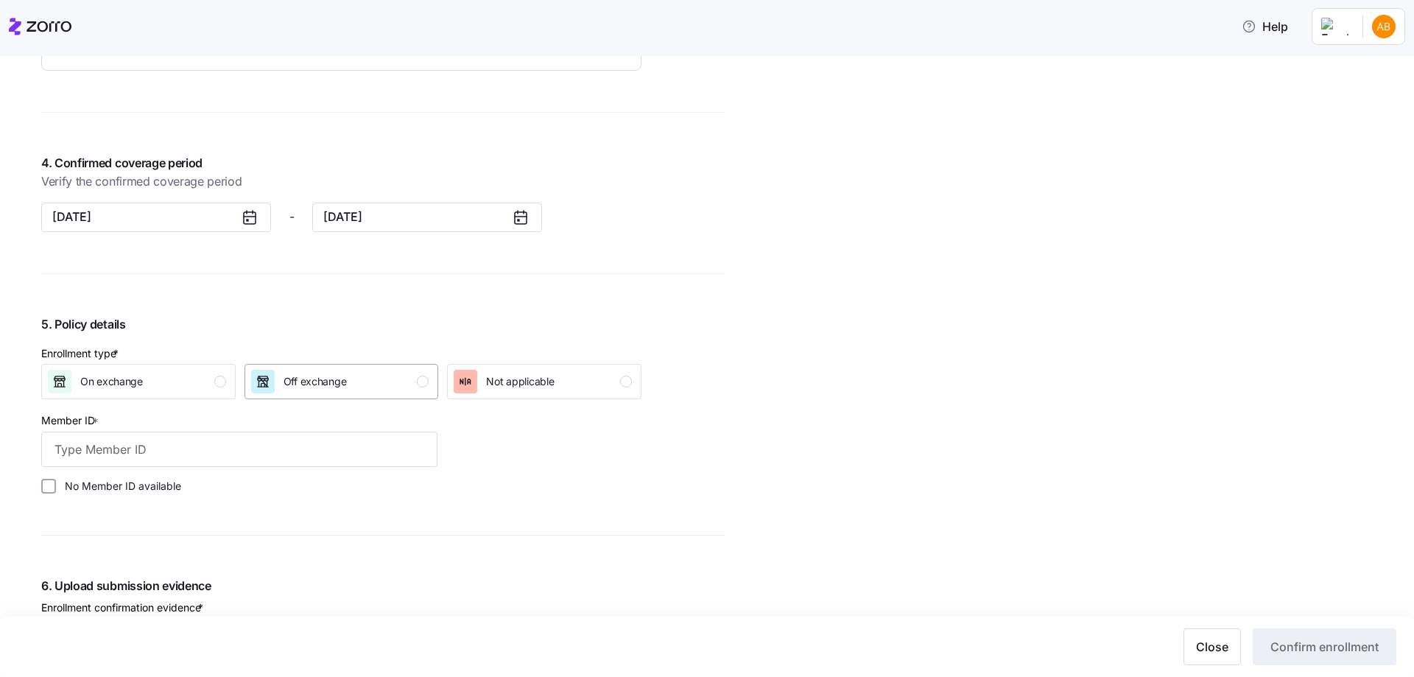
click at [315, 370] on div "Off exchange" at bounding box center [315, 382] width 63 height 24
click at [169, 446] on input "Member ID *" at bounding box center [239, 449] width 396 height 35
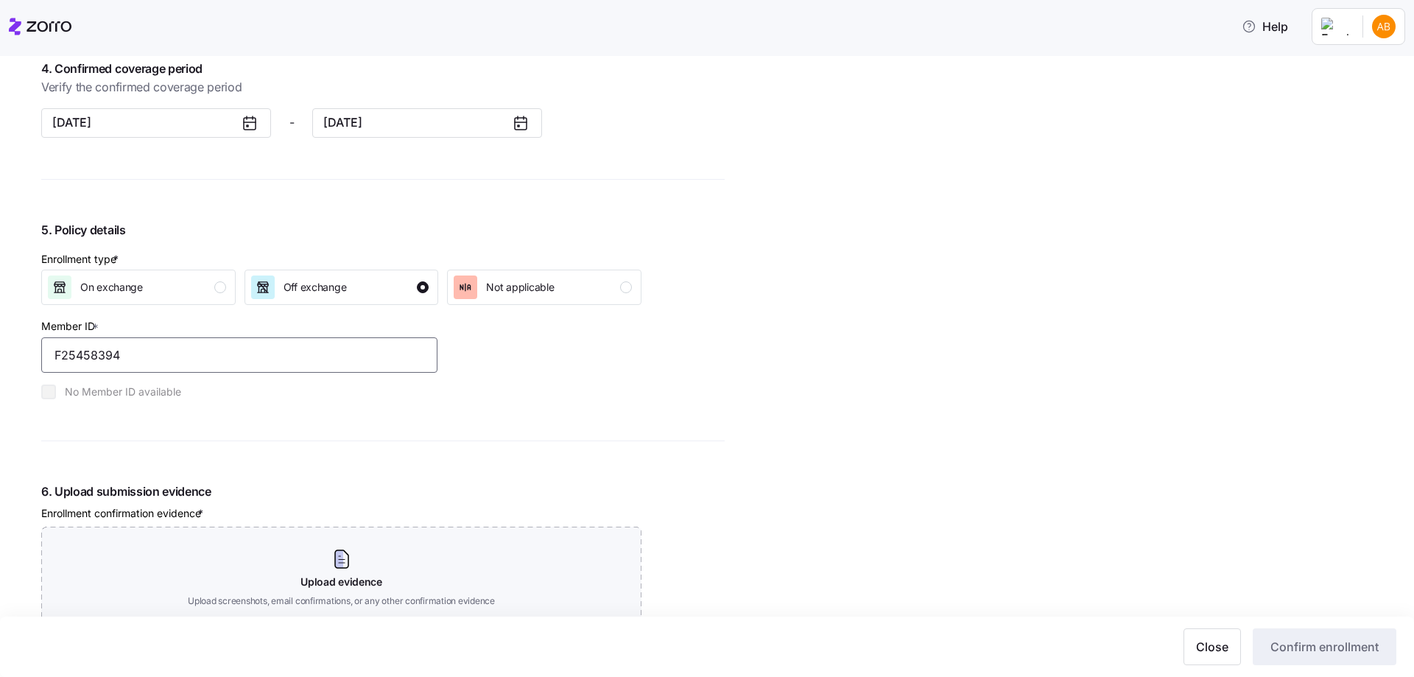
scroll to position [1473, 0]
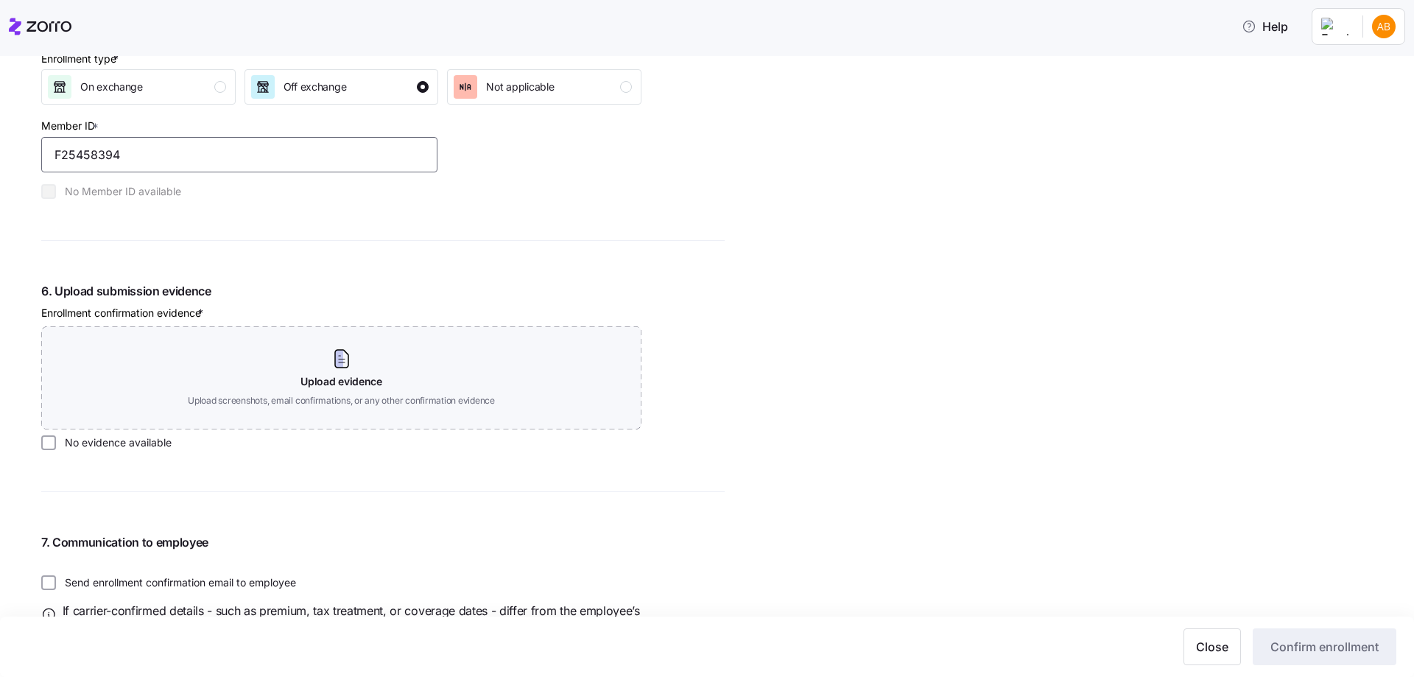
type input "F25458394"
click at [102, 438] on label "No evidence available" at bounding box center [114, 442] width 116 height 15
click at [56, 438] on input "No evidence available" at bounding box center [48, 442] width 15 height 15
checkbox input "true"
click at [1296, 641] on span "Confirm enrollment" at bounding box center [1325, 647] width 108 height 18
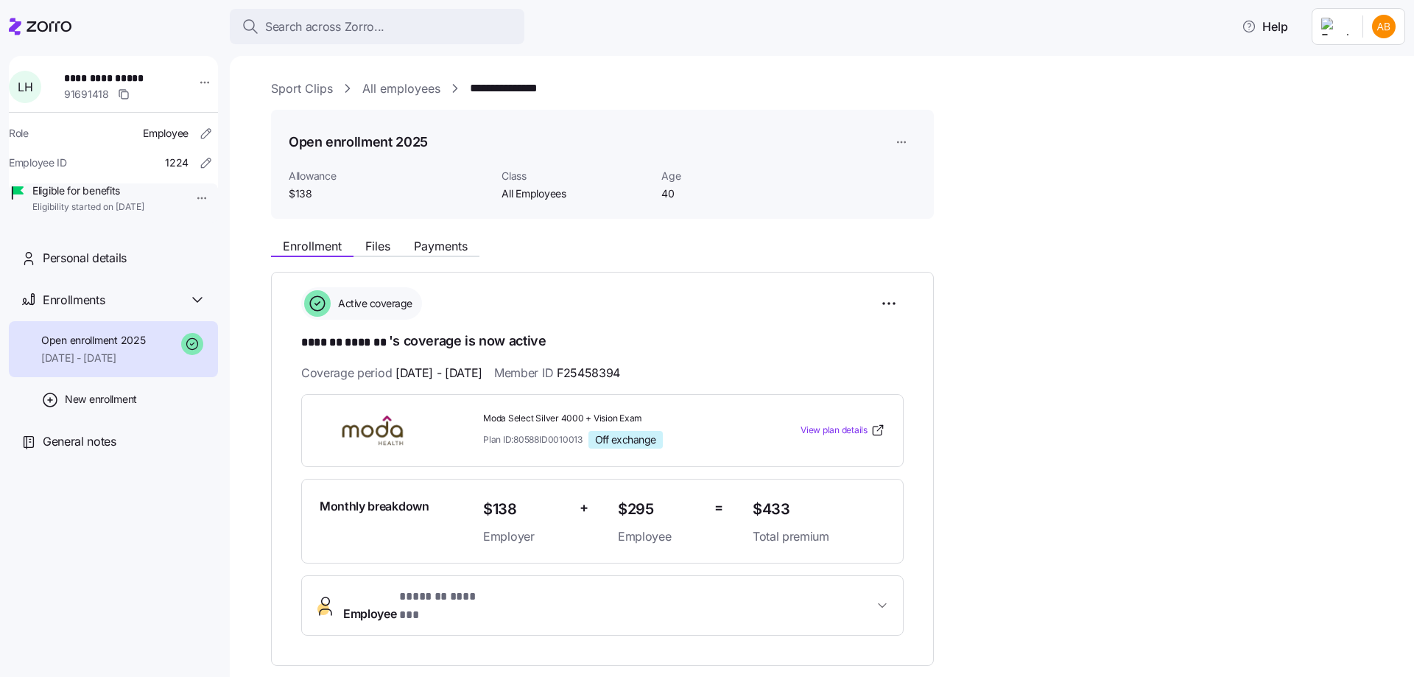
click at [407, 94] on link "All employees" at bounding box center [401, 89] width 78 height 18
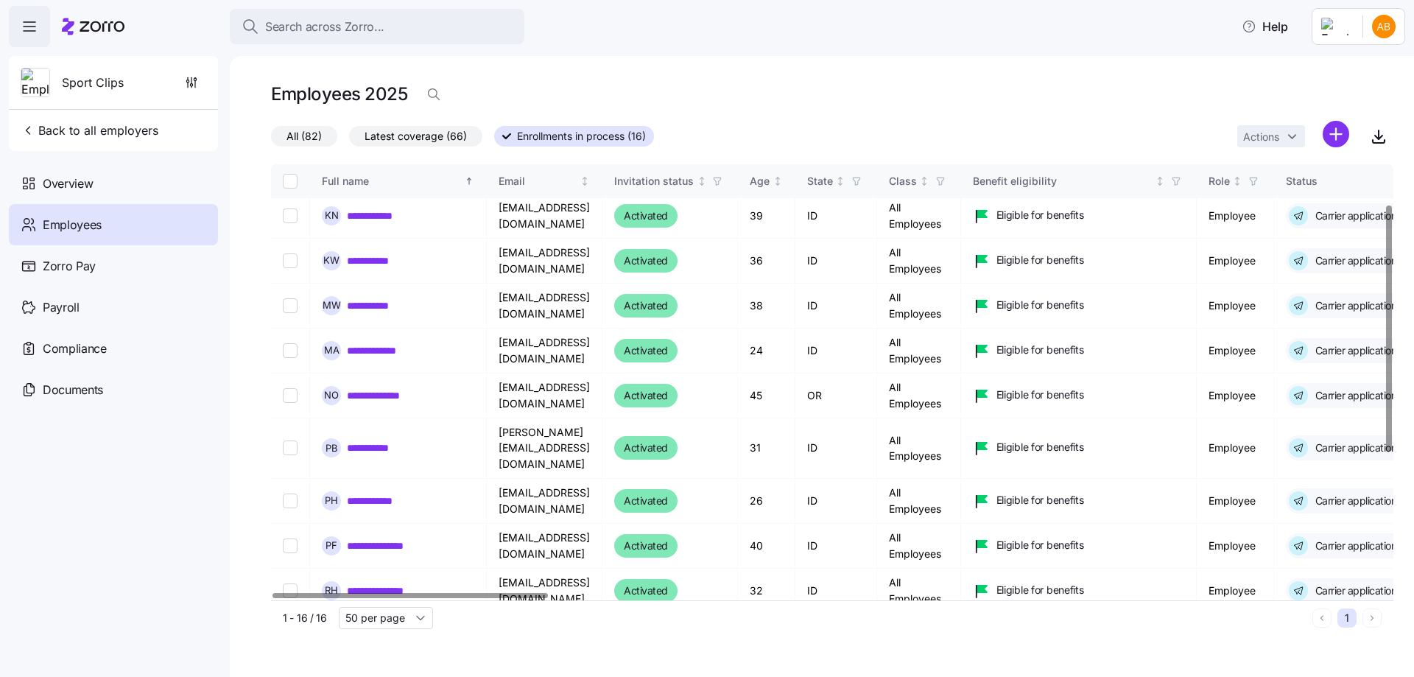
scroll to position [74, 0]
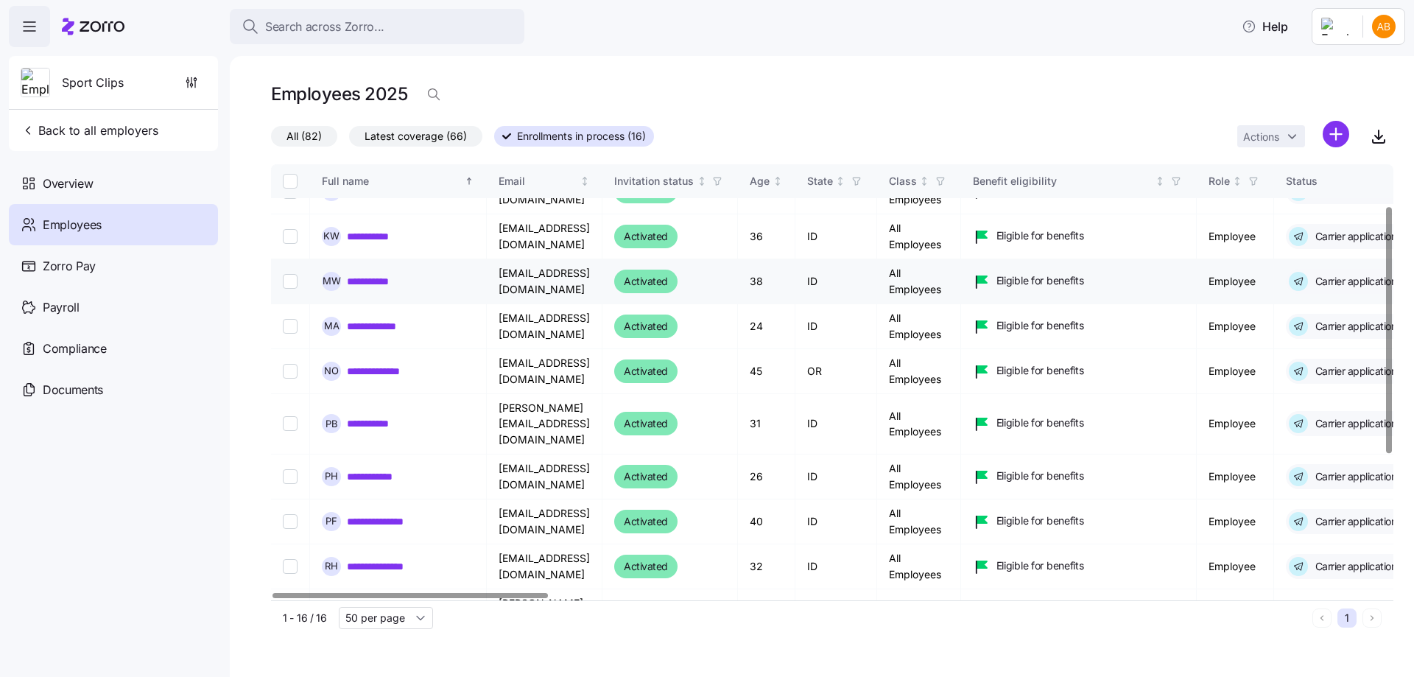
click at [392, 276] on link "**********" at bounding box center [381, 281] width 68 height 15
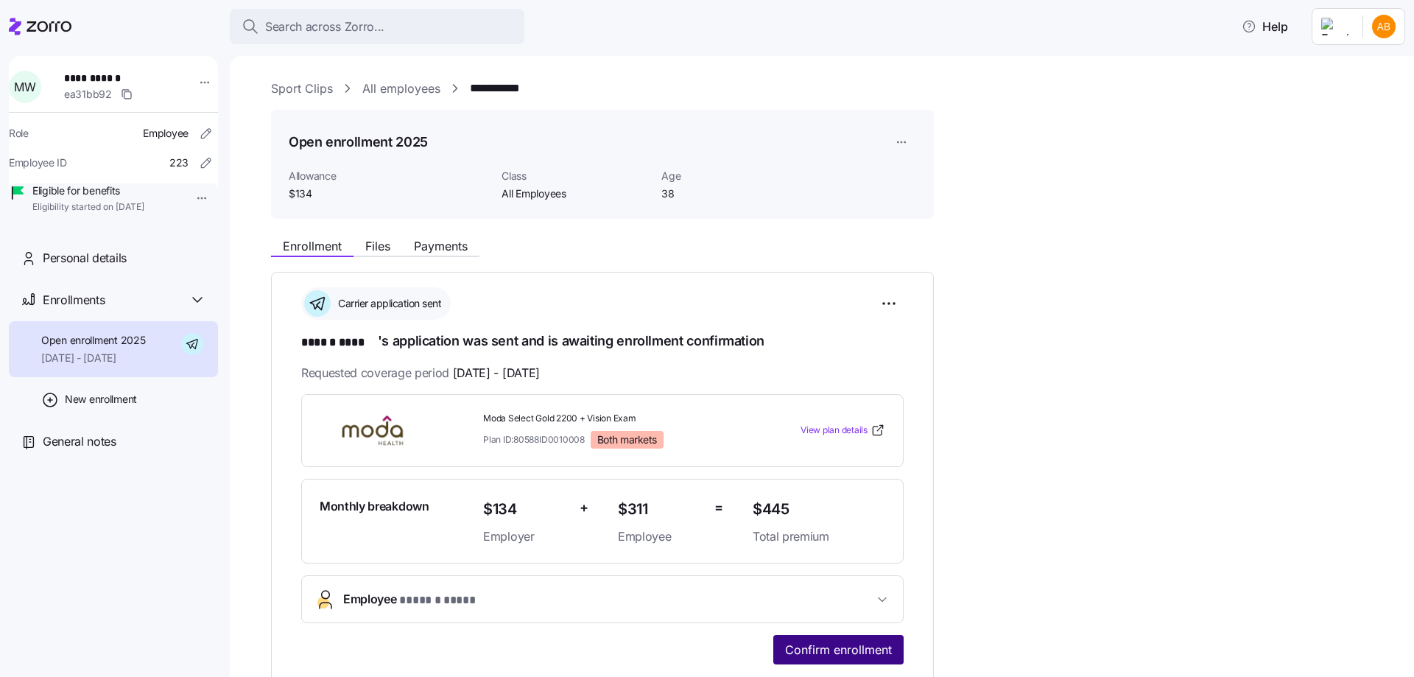
click at [824, 646] on span "Confirm enrollment" at bounding box center [838, 650] width 107 height 18
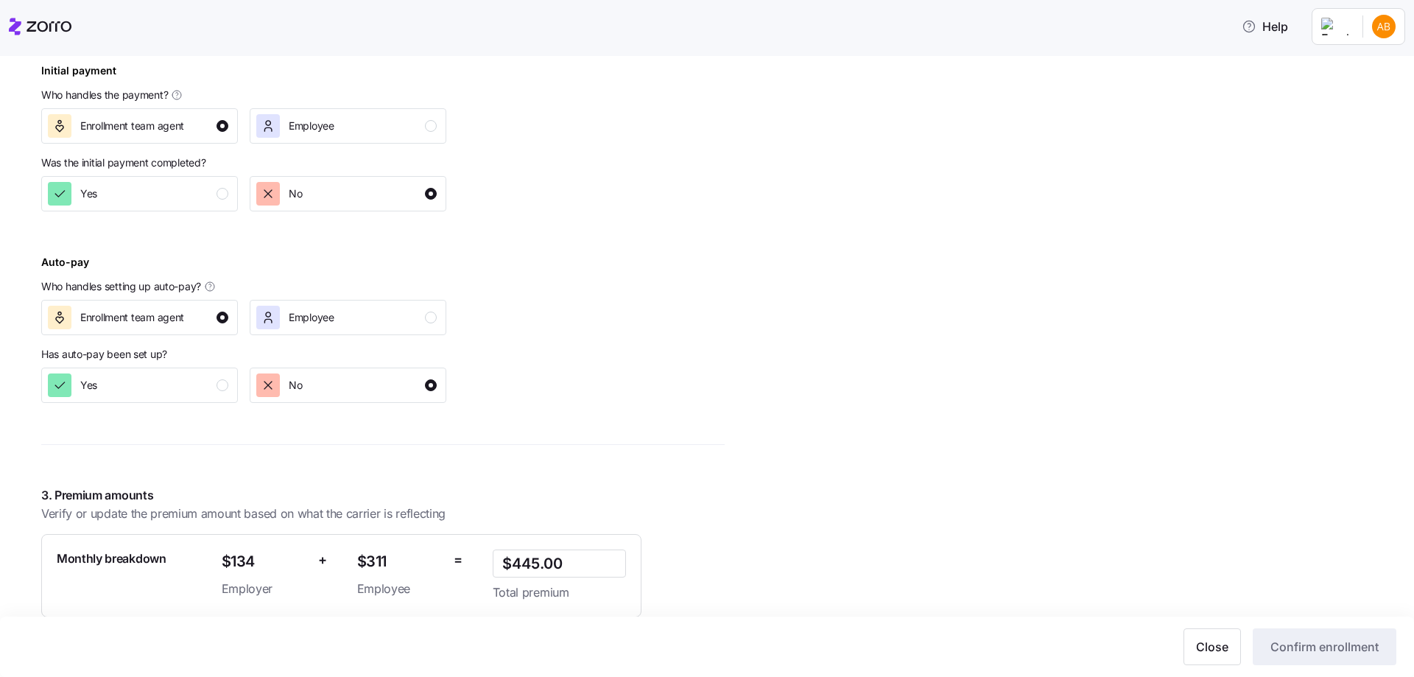
scroll to position [589, 0]
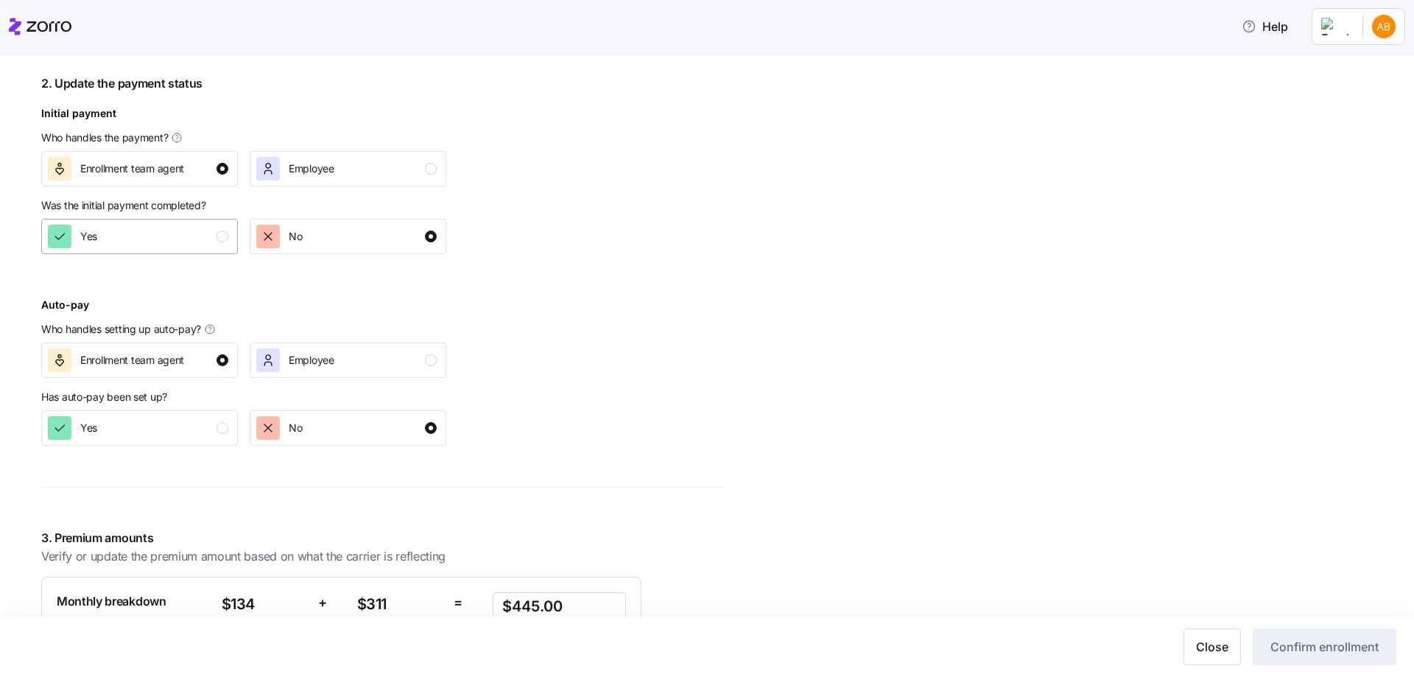
click at [220, 240] on div "button" at bounding box center [223, 237] width 12 height 12
click at [225, 432] on div "button" at bounding box center [223, 428] width 12 height 12
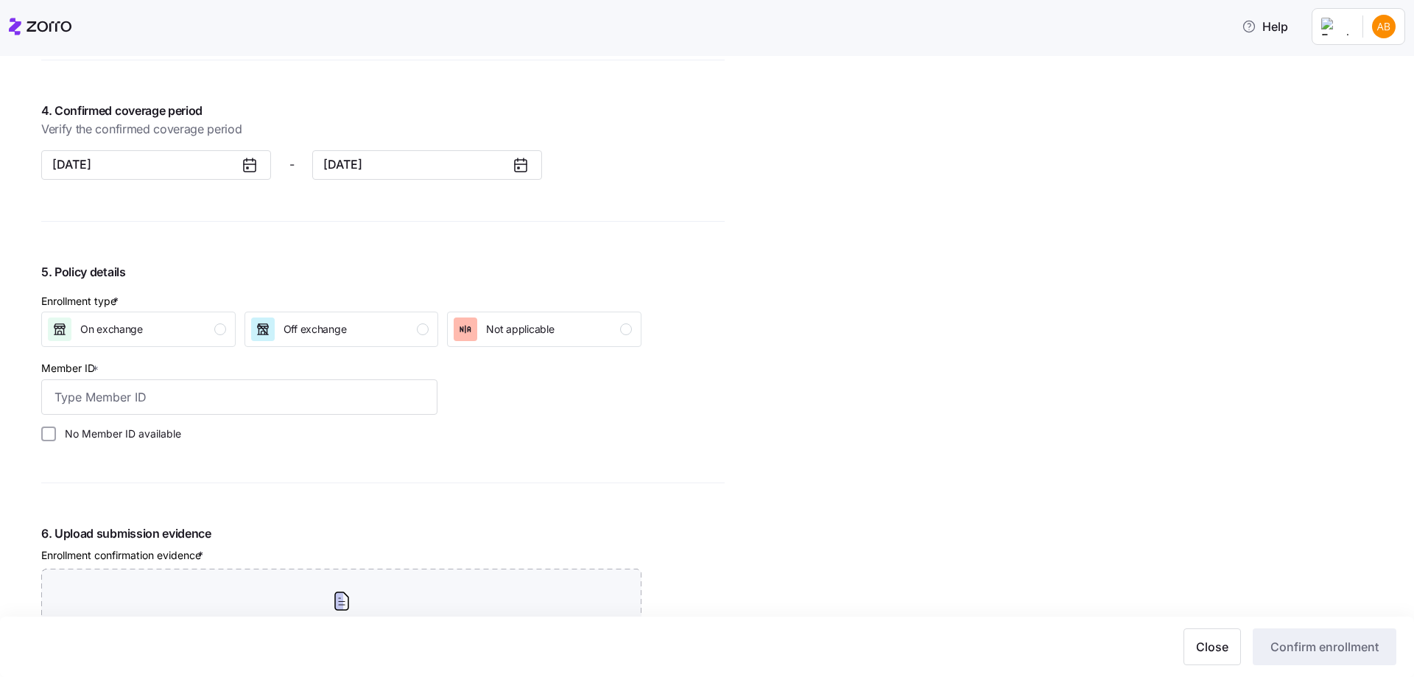
scroll to position [1252, 0]
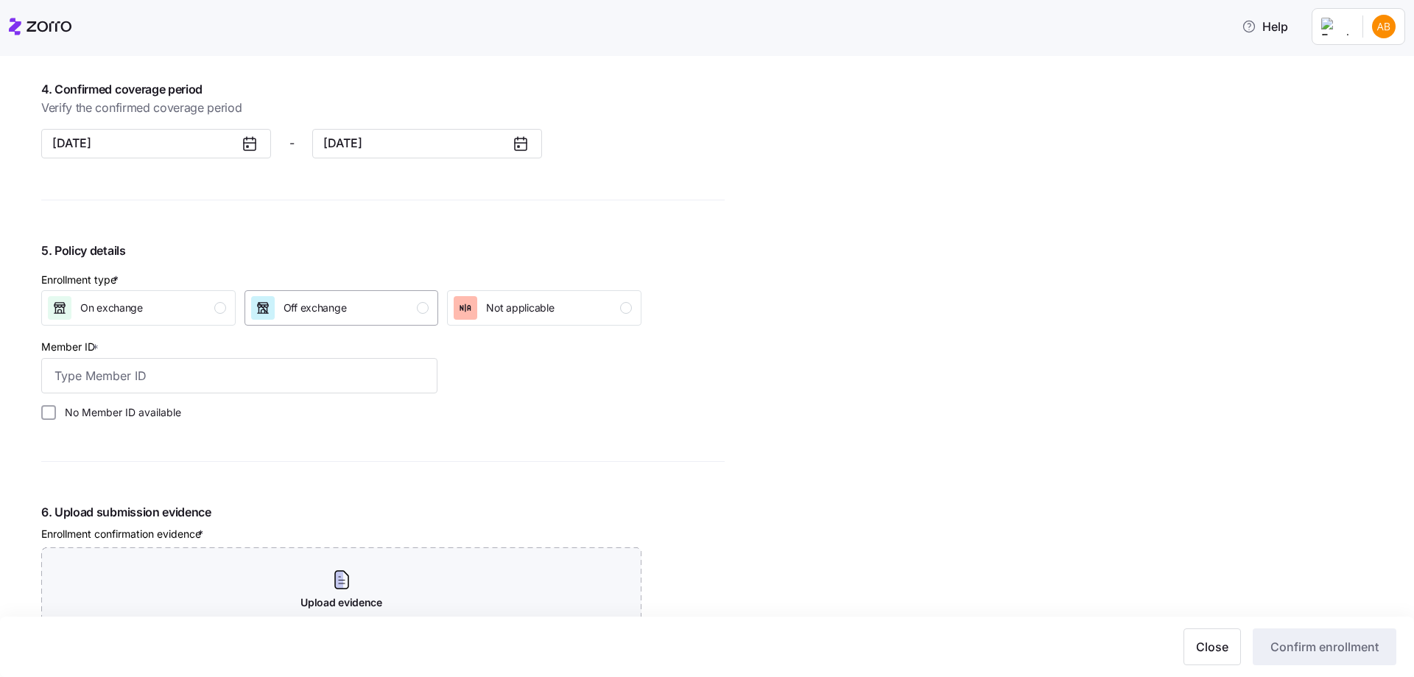
click at [401, 301] on div "Off exchange" at bounding box center [340, 308] width 178 height 24
click at [223, 374] on input "Member ID *" at bounding box center [239, 375] width 396 height 35
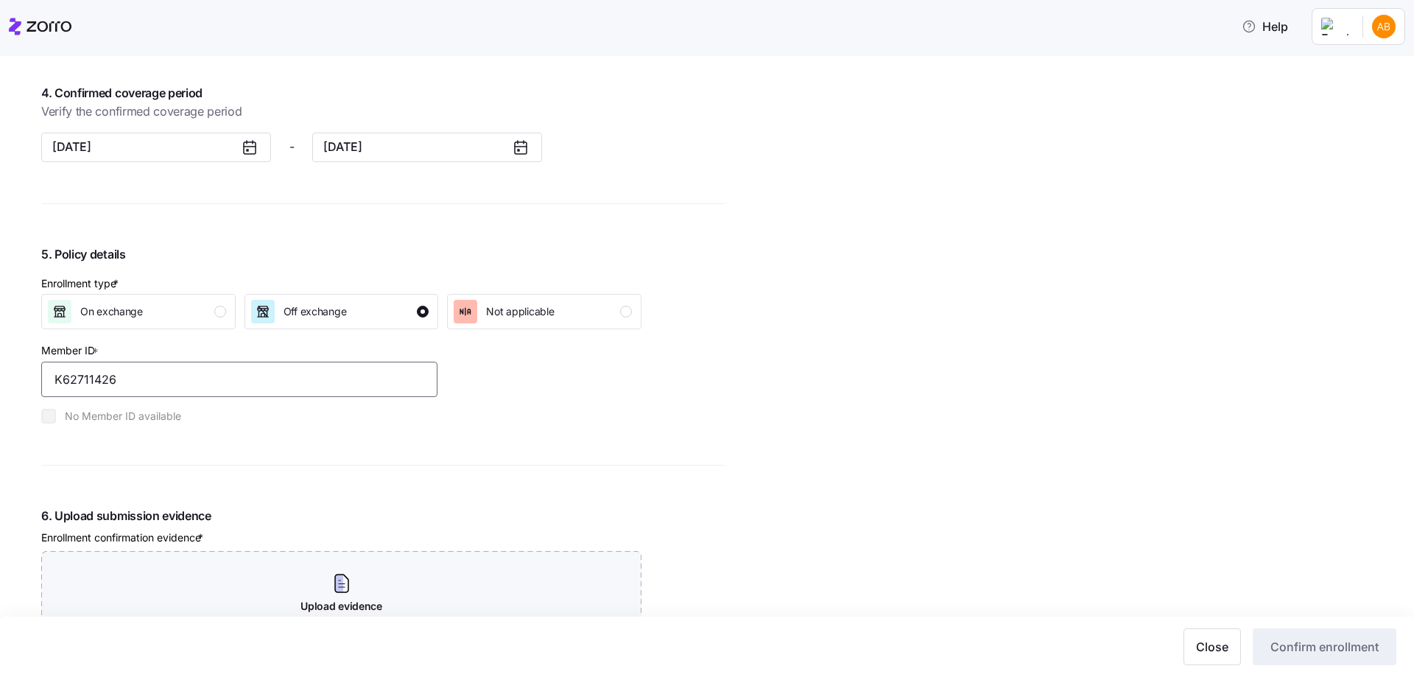
scroll to position [1400, 0]
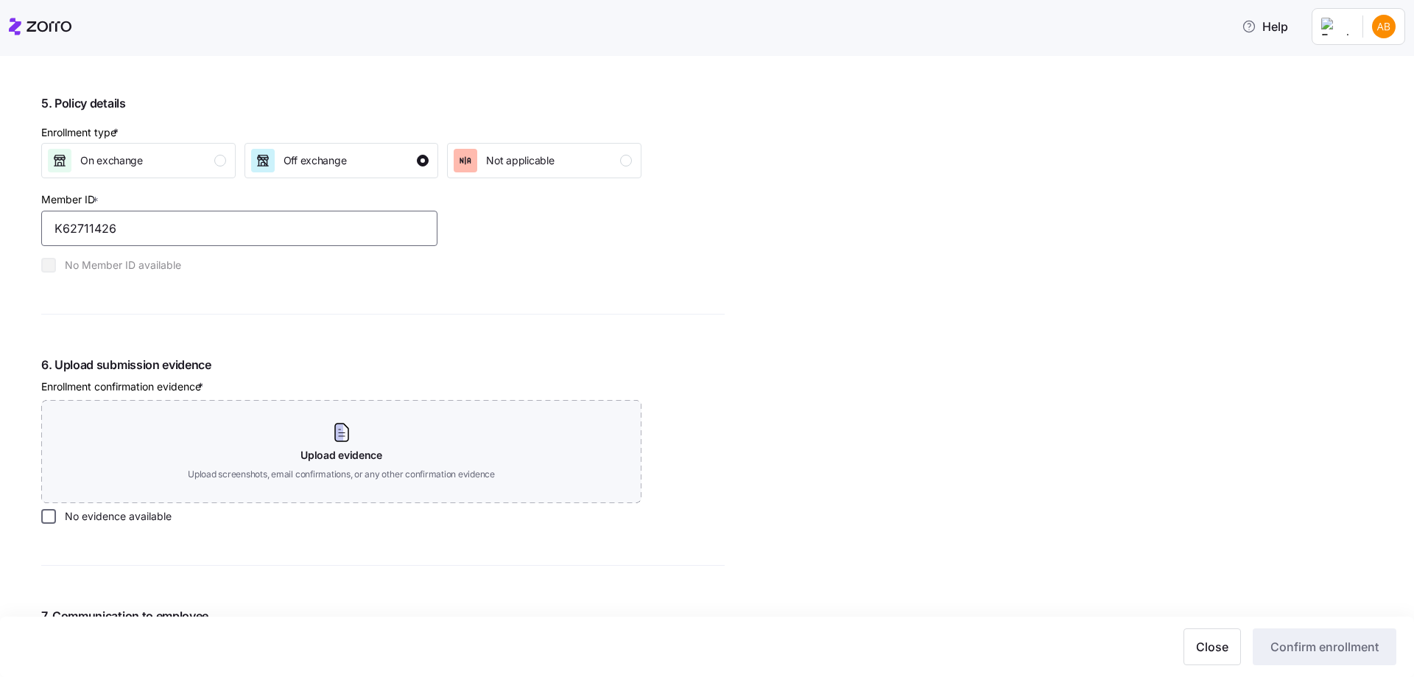
type input "K62711426"
click at [52, 516] on input "No evidence available" at bounding box center [48, 516] width 15 height 15
checkbox input "true"
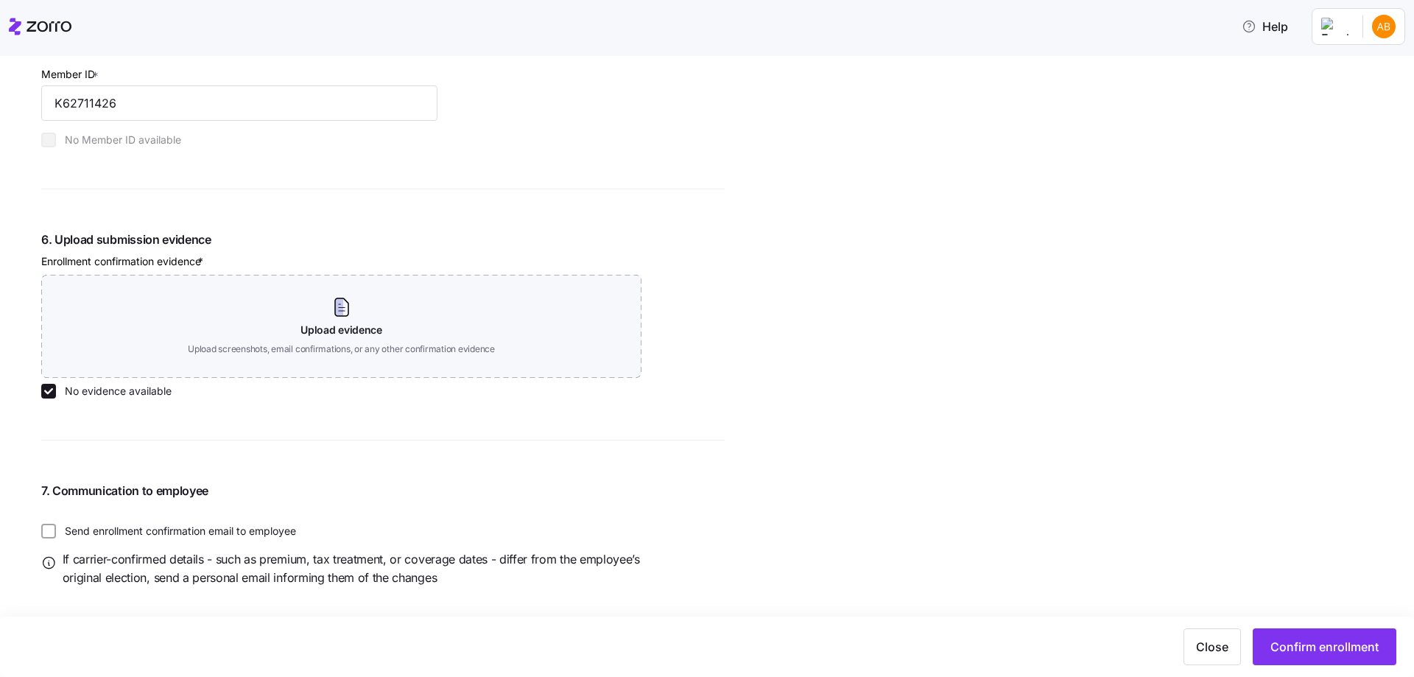
scroll to position [1541, 0]
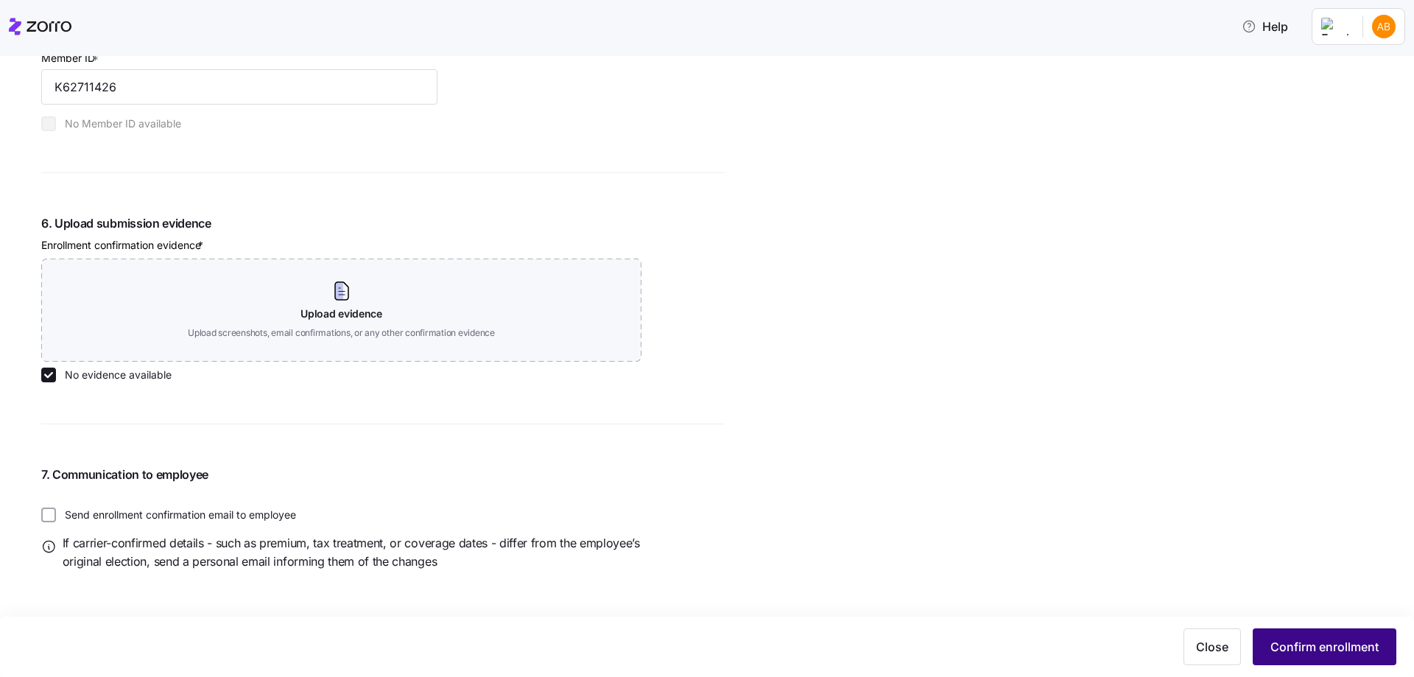
click at [1280, 642] on span "Confirm enrollment" at bounding box center [1325, 647] width 108 height 18
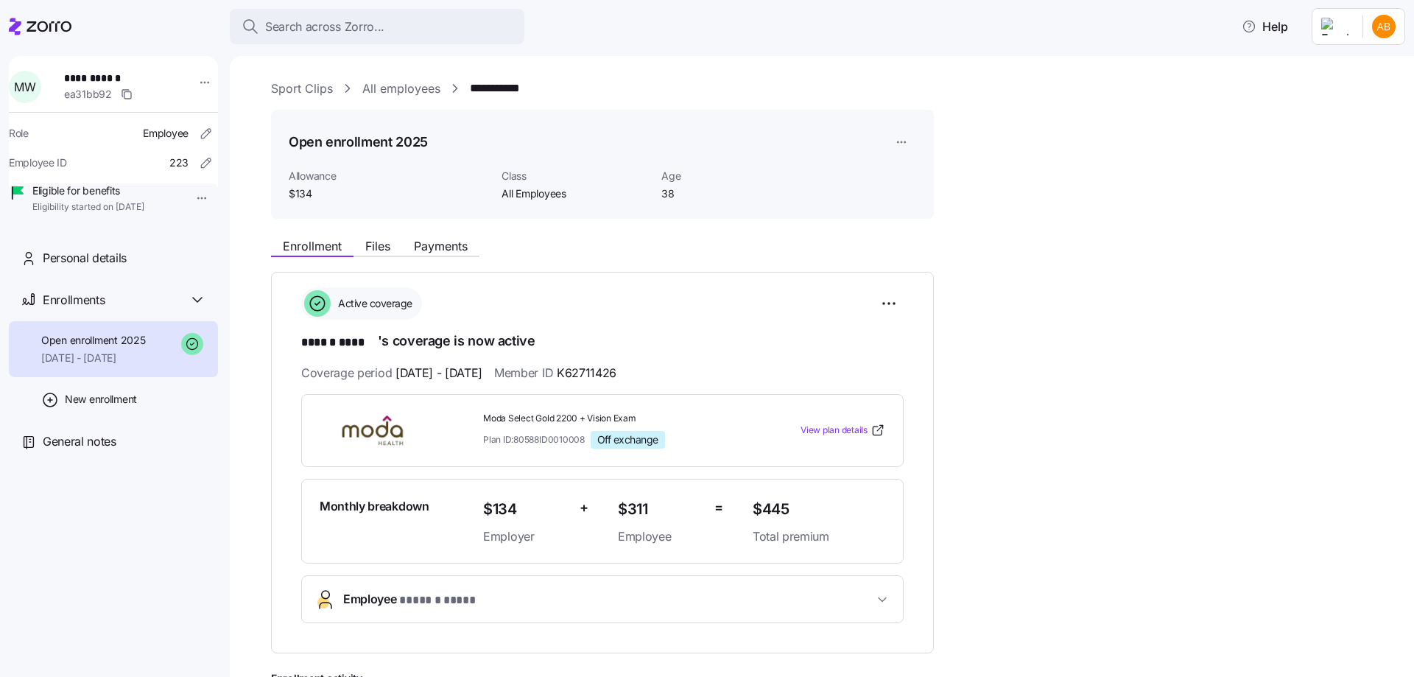
click at [401, 97] on div "**********" at bounding box center [832, 568] width 1123 height 977
click at [401, 97] on link "All employees" at bounding box center [401, 89] width 78 height 18
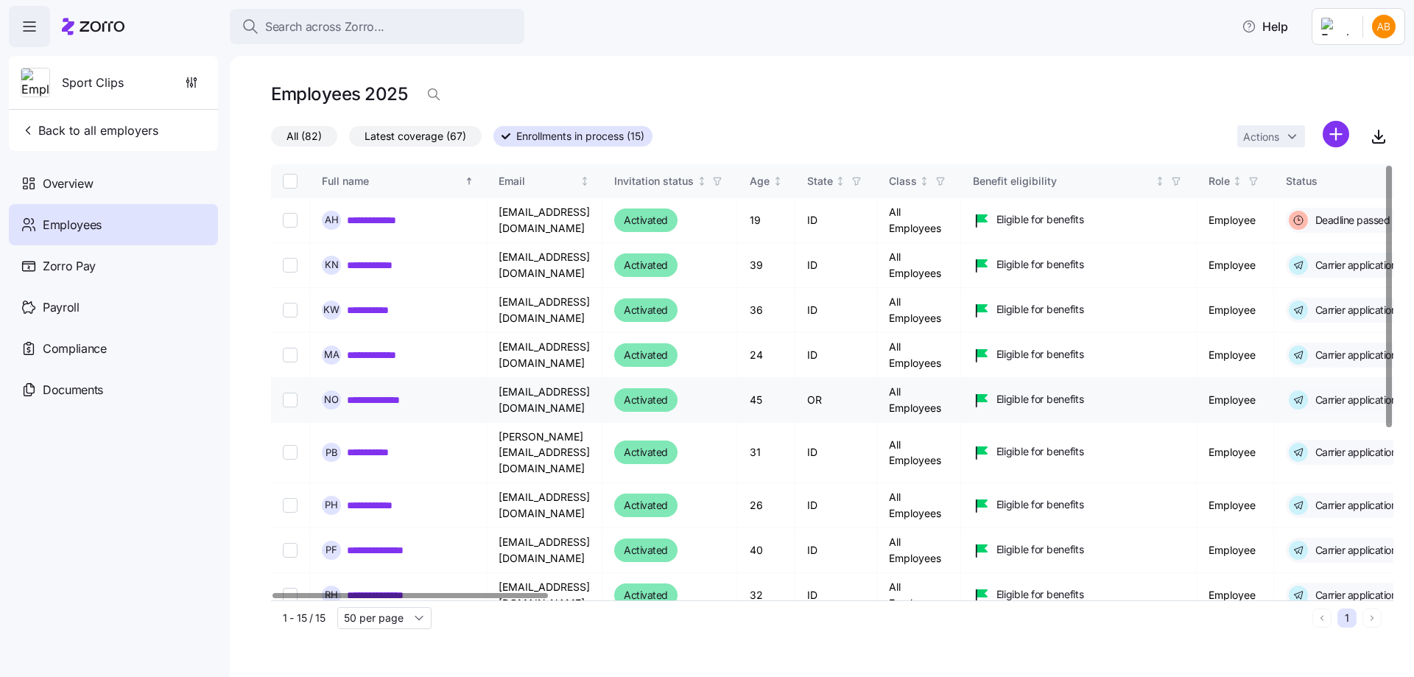
click at [376, 359] on link "**********" at bounding box center [382, 355] width 71 height 15
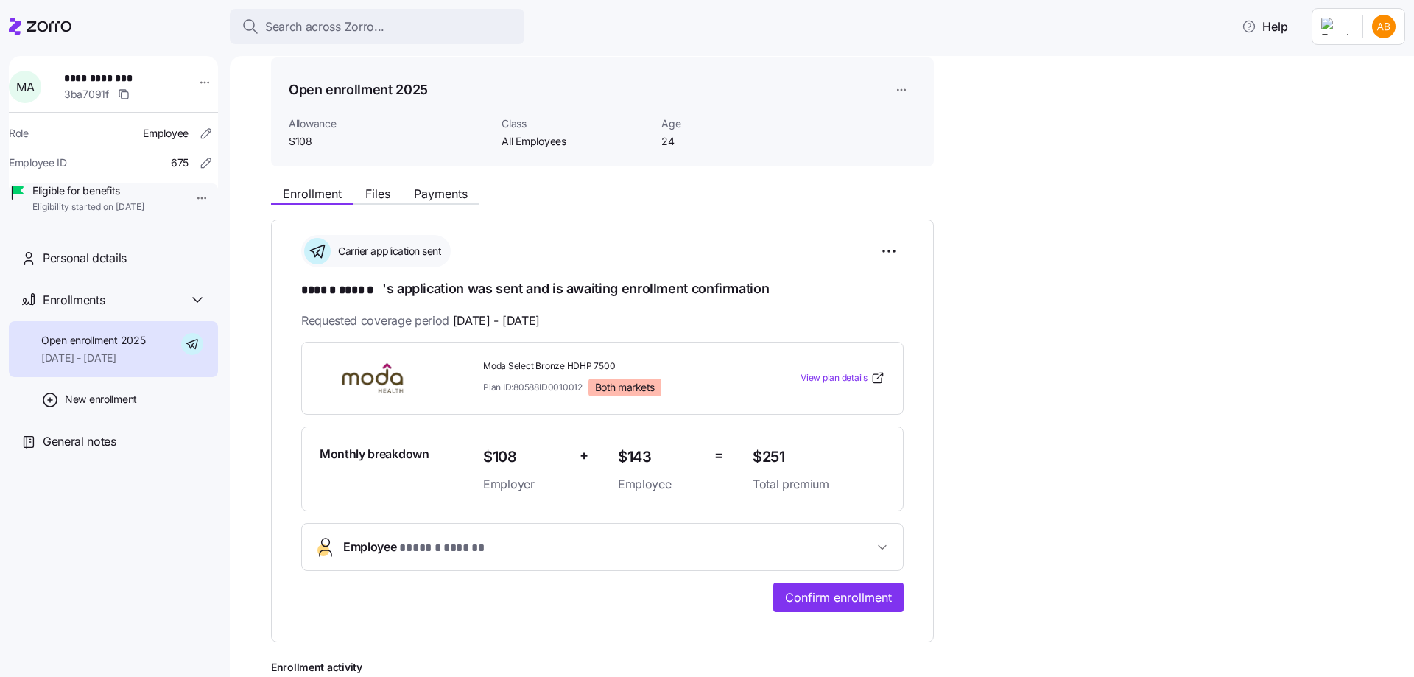
scroll to position [74, 0]
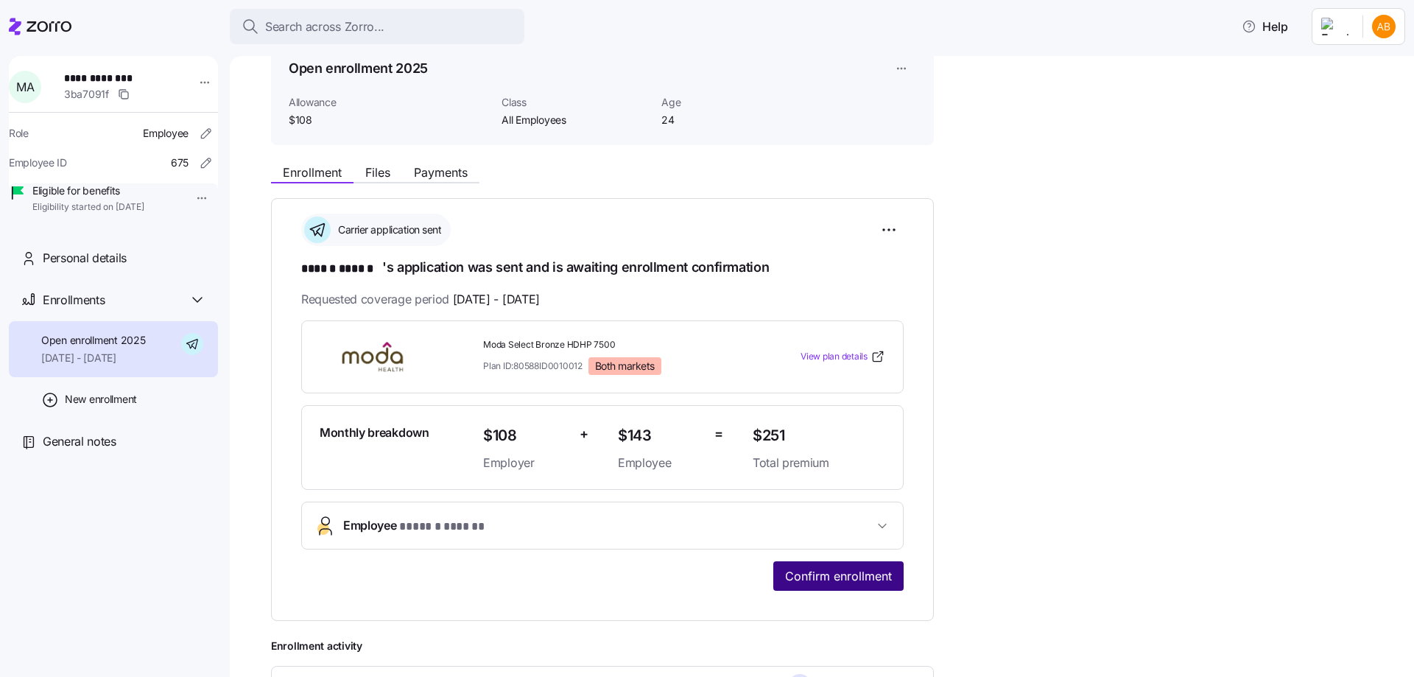
click at [834, 575] on span "Confirm enrollment" at bounding box center [838, 576] width 107 height 18
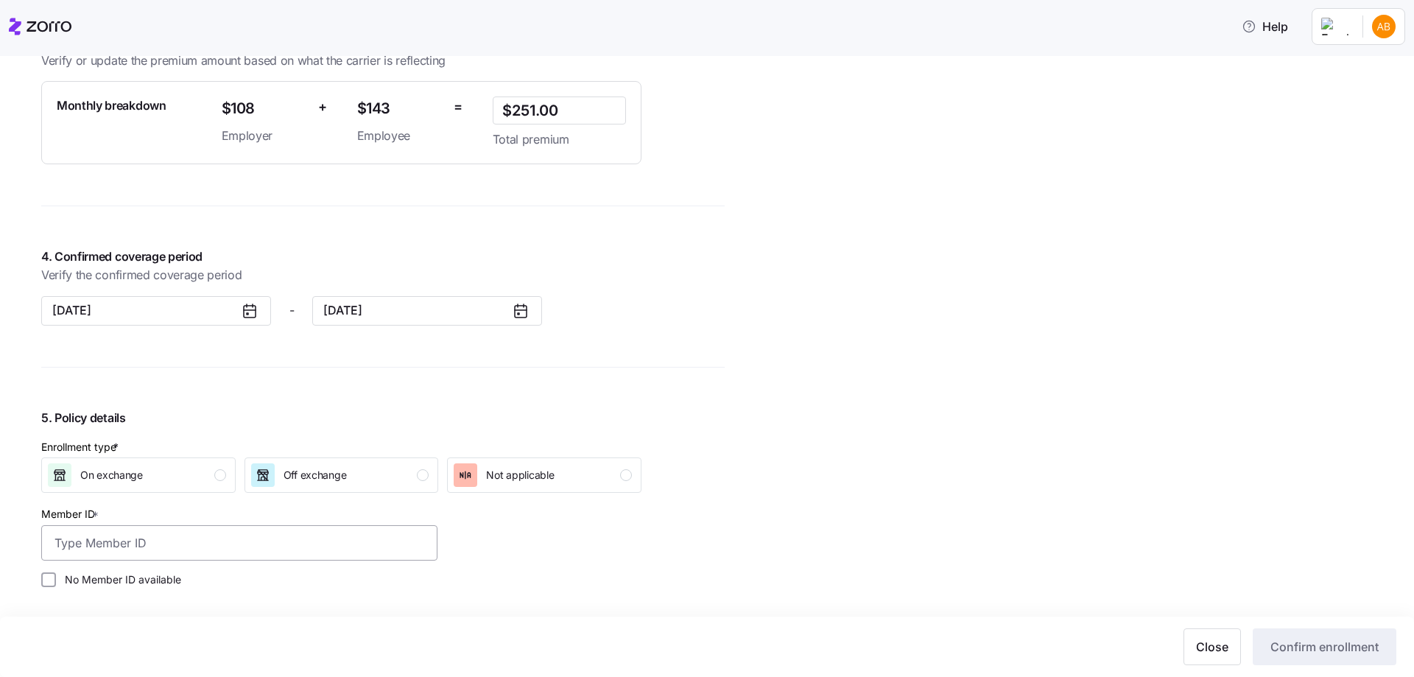
scroll to position [1105, 0]
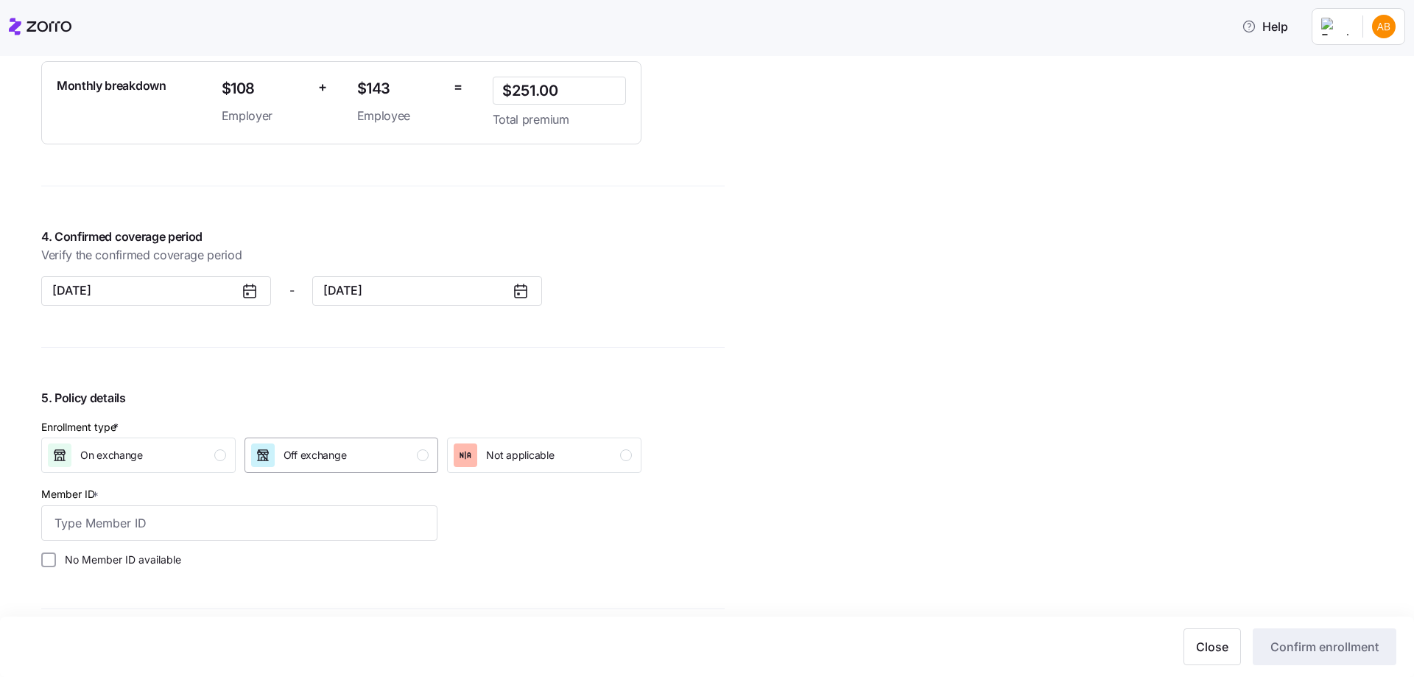
click at [290, 461] on span "Off exchange" at bounding box center [315, 455] width 63 height 15
click at [209, 529] on input "Member ID *" at bounding box center [239, 522] width 396 height 35
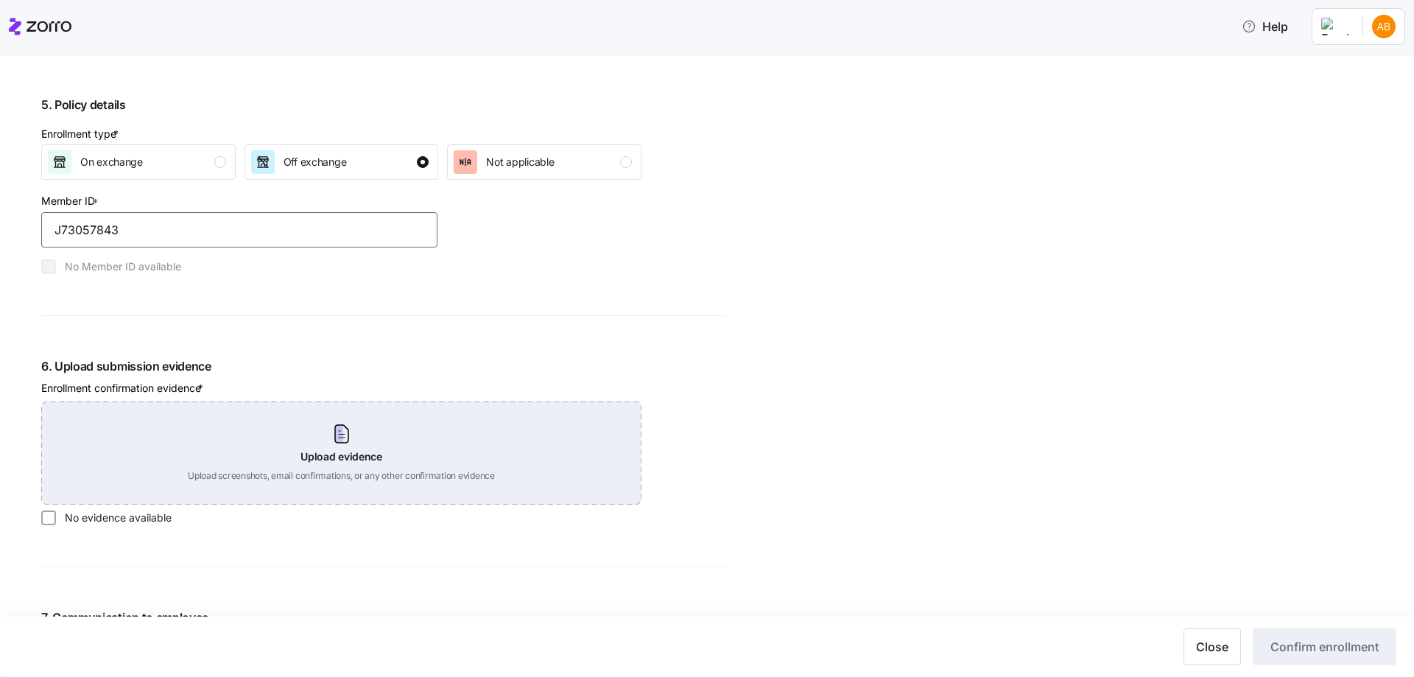
scroll to position [1400, 0]
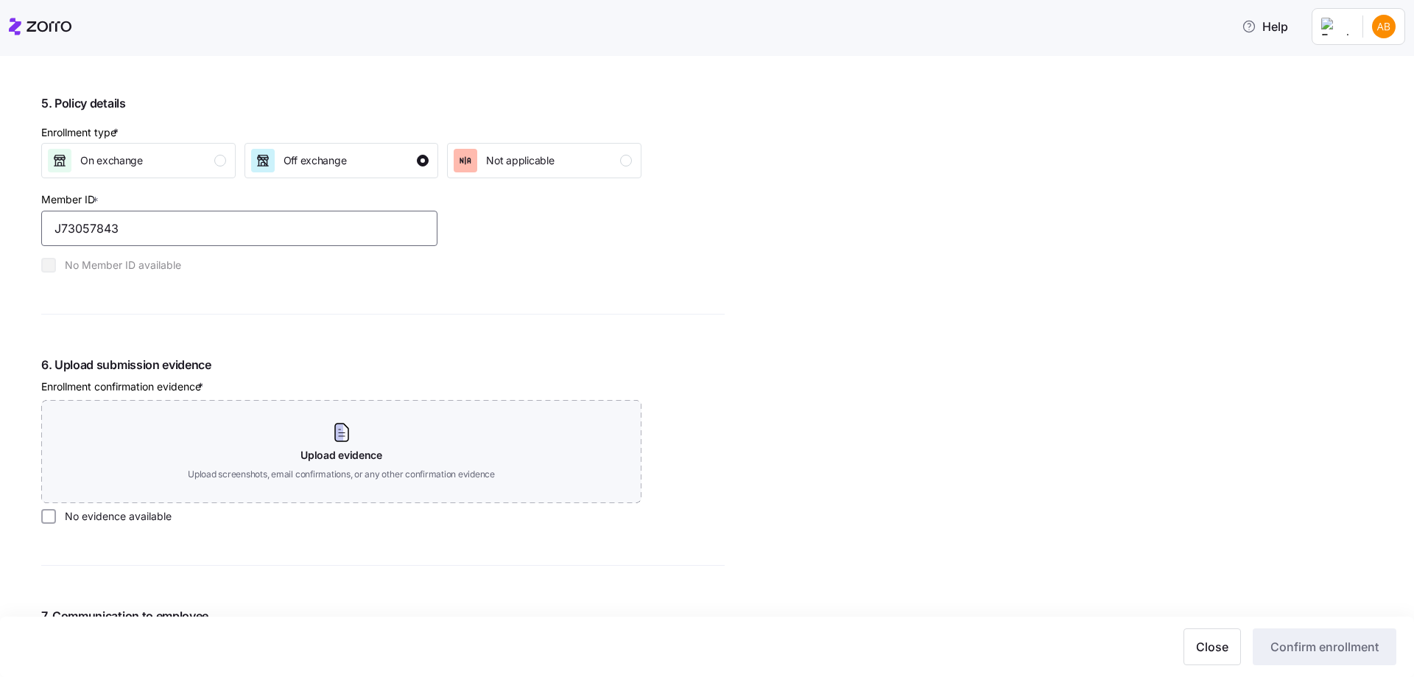
type input "J73057843"
click at [70, 516] on label "No evidence available" at bounding box center [114, 516] width 116 height 15
click at [56, 516] on input "No evidence available" at bounding box center [48, 516] width 15 height 15
checkbox input "true"
click at [1277, 636] on button "Confirm enrollment" at bounding box center [1325, 646] width 144 height 37
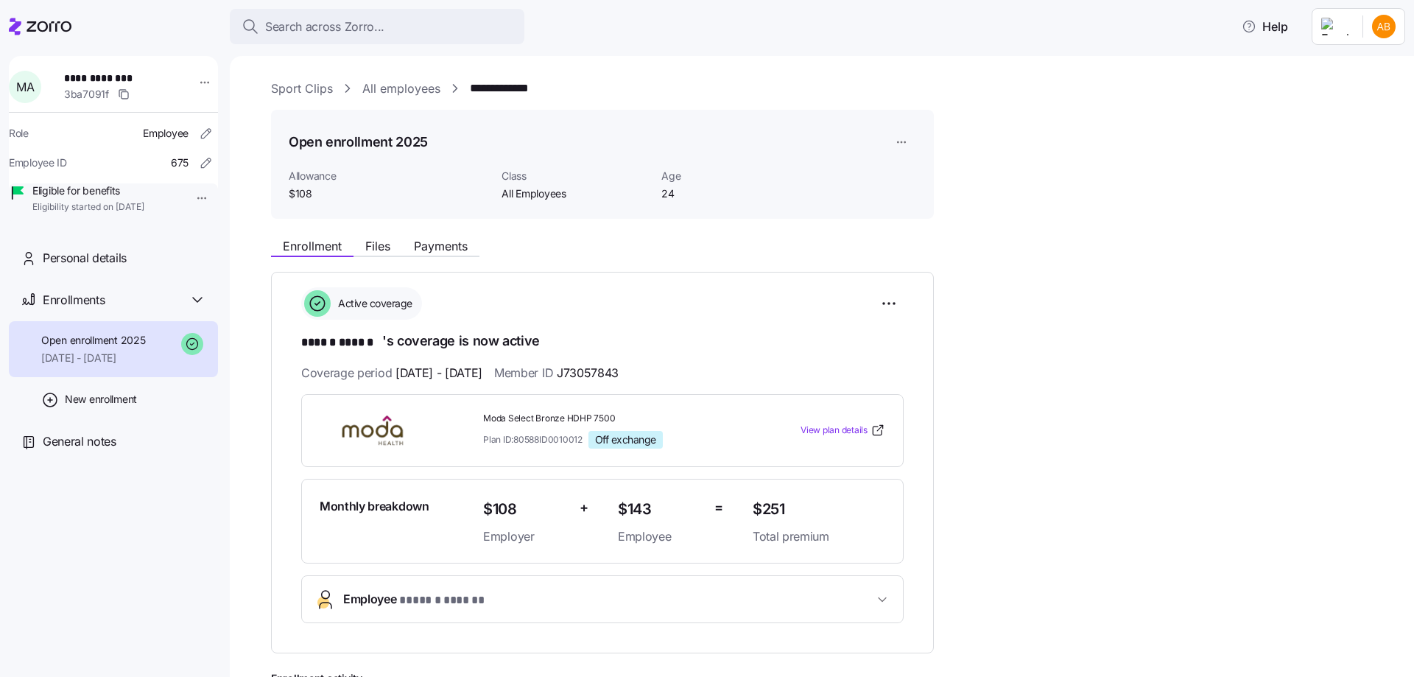
click at [404, 91] on link "All employees" at bounding box center [401, 89] width 78 height 18
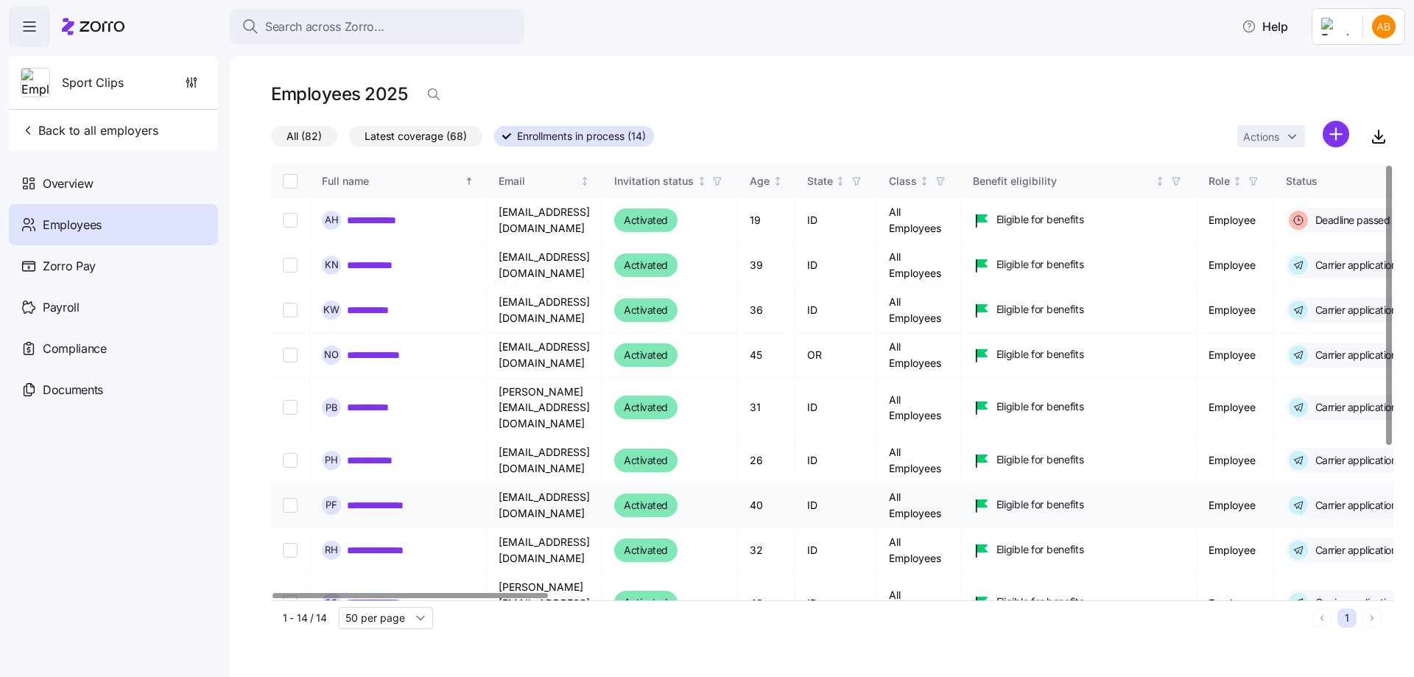
click at [387, 498] on link "**********" at bounding box center [381, 505] width 69 height 15
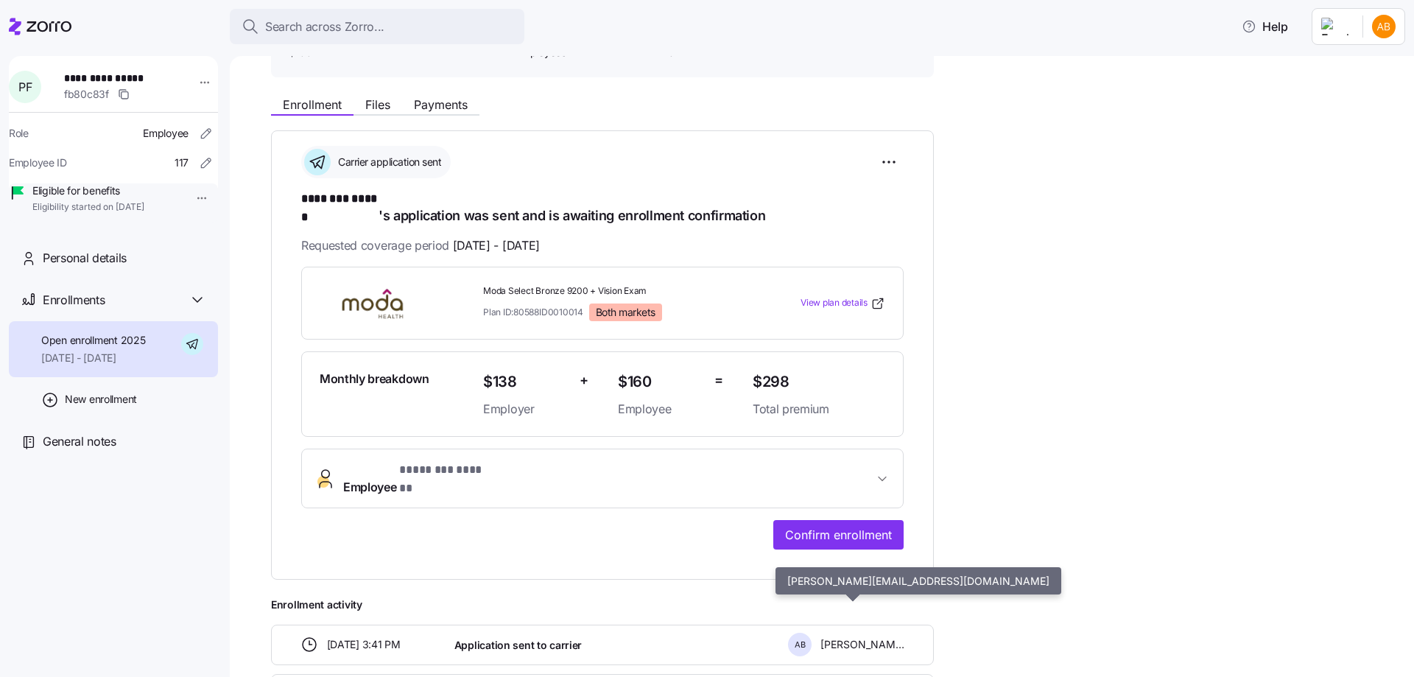
scroll to position [147, 0]
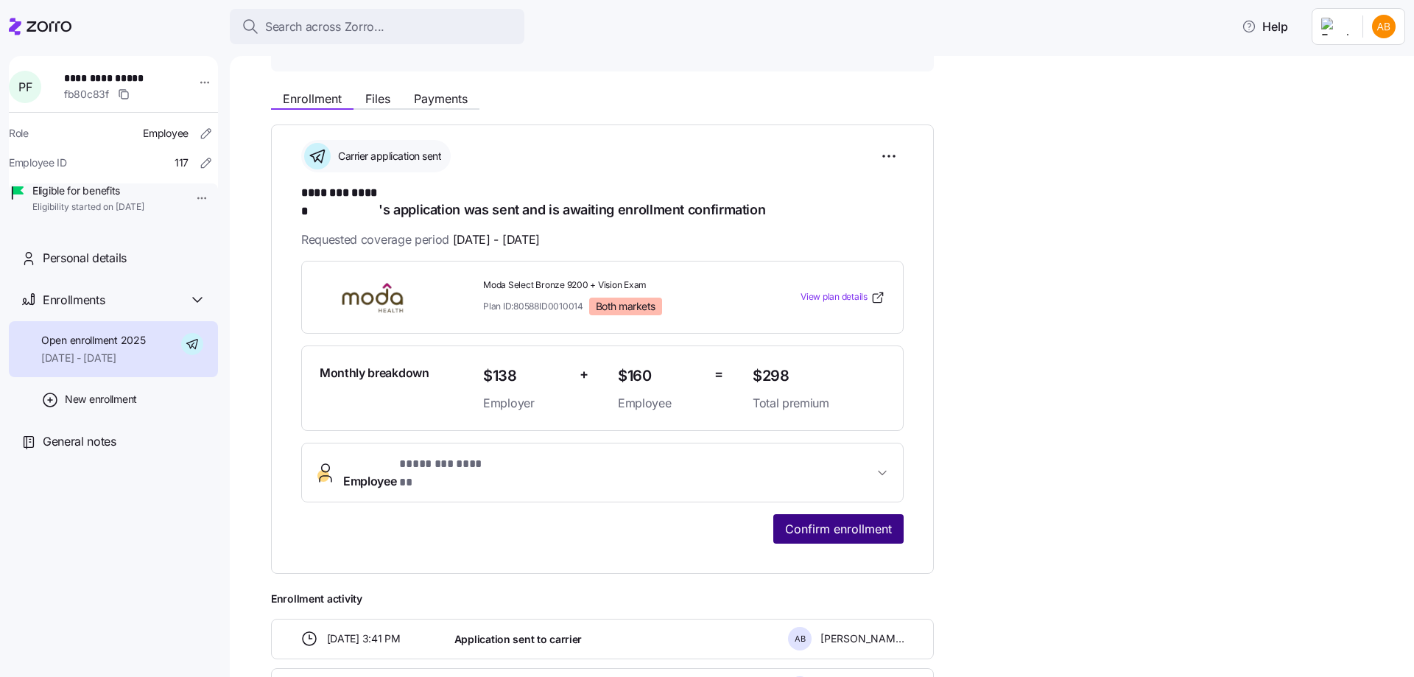
click at [850, 520] on span "Confirm enrollment" at bounding box center [838, 529] width 107 height 18
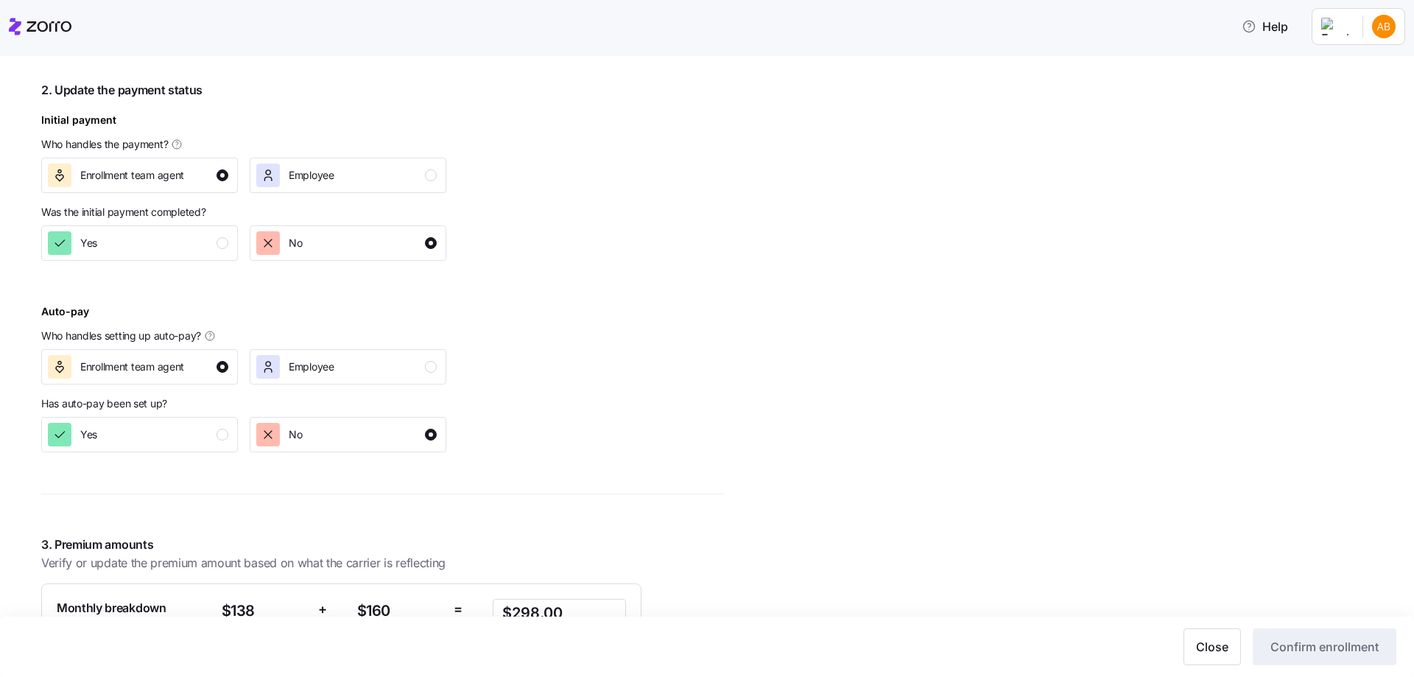
scroll to position [589, 0]
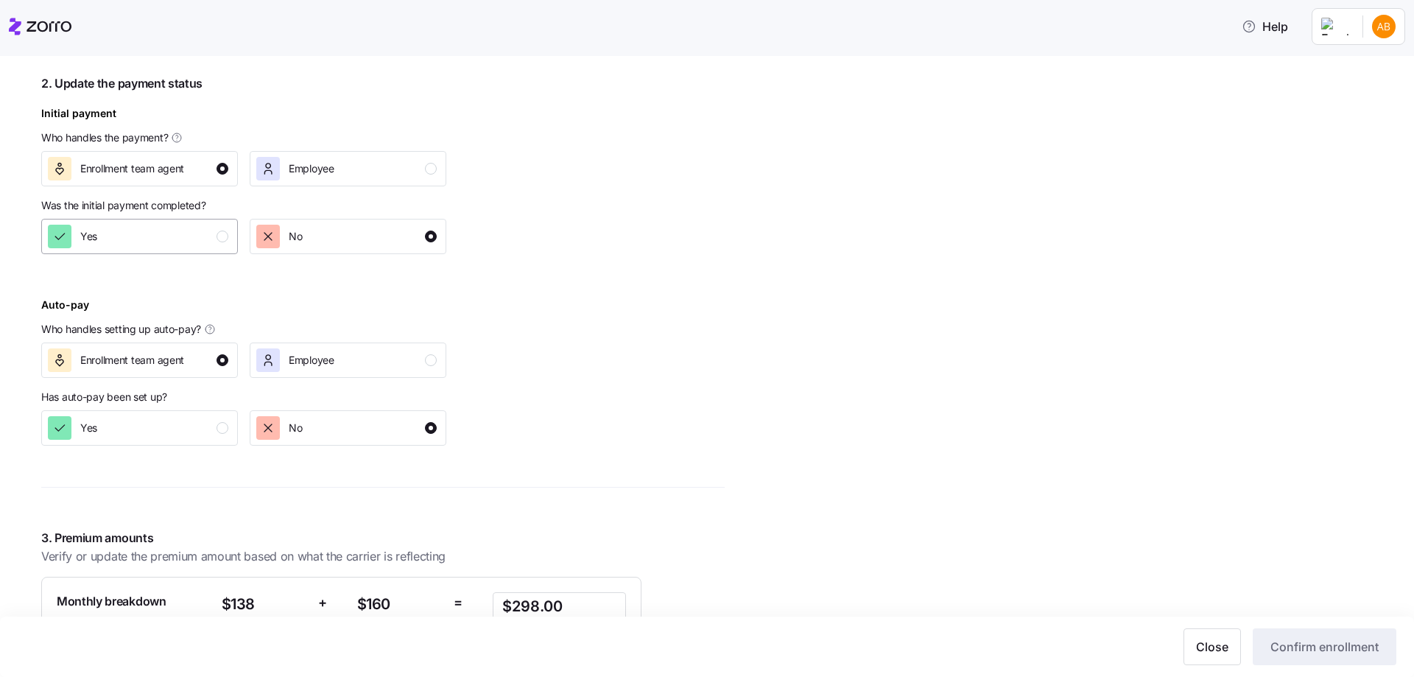
click at [210, 240] on div "Yes" at bounding box center [138, 237] width 180 height 24
click at [217, 425] on div "button" at bounding box center [223, 428] width 12 height 12
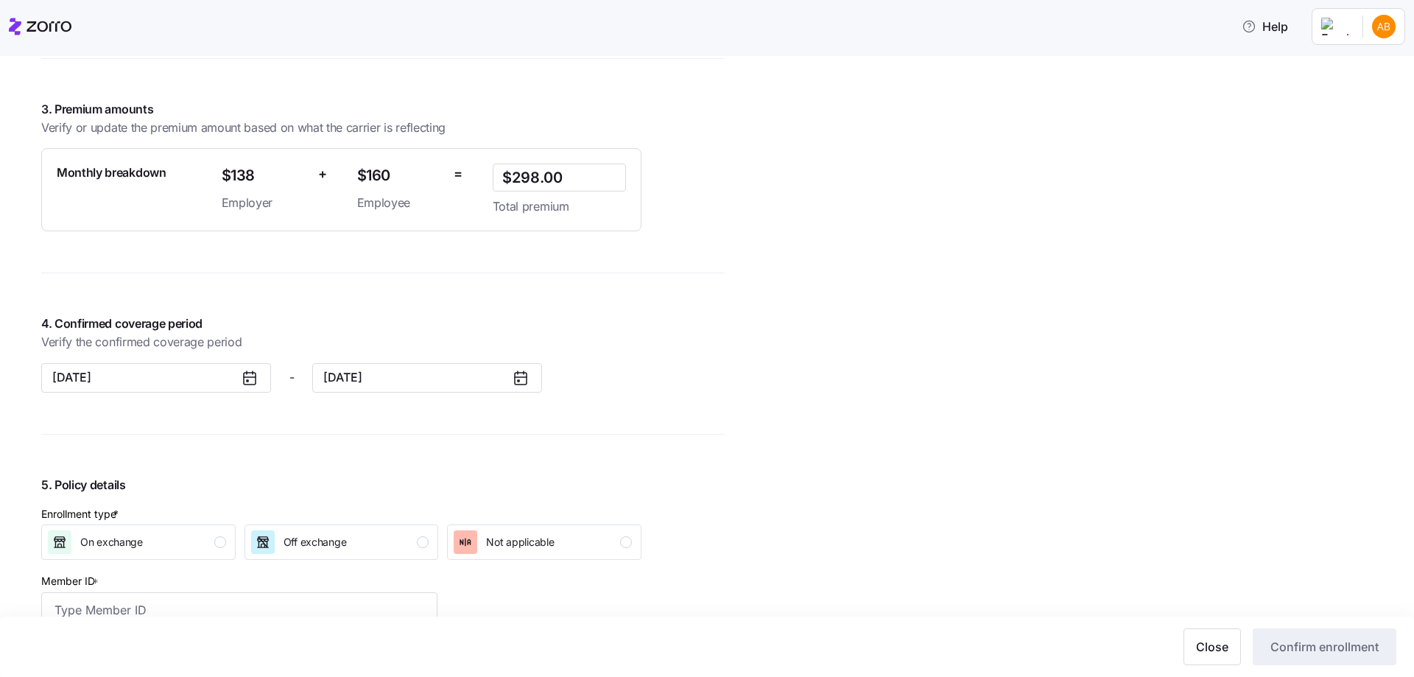
scroll to position [1179, 0]
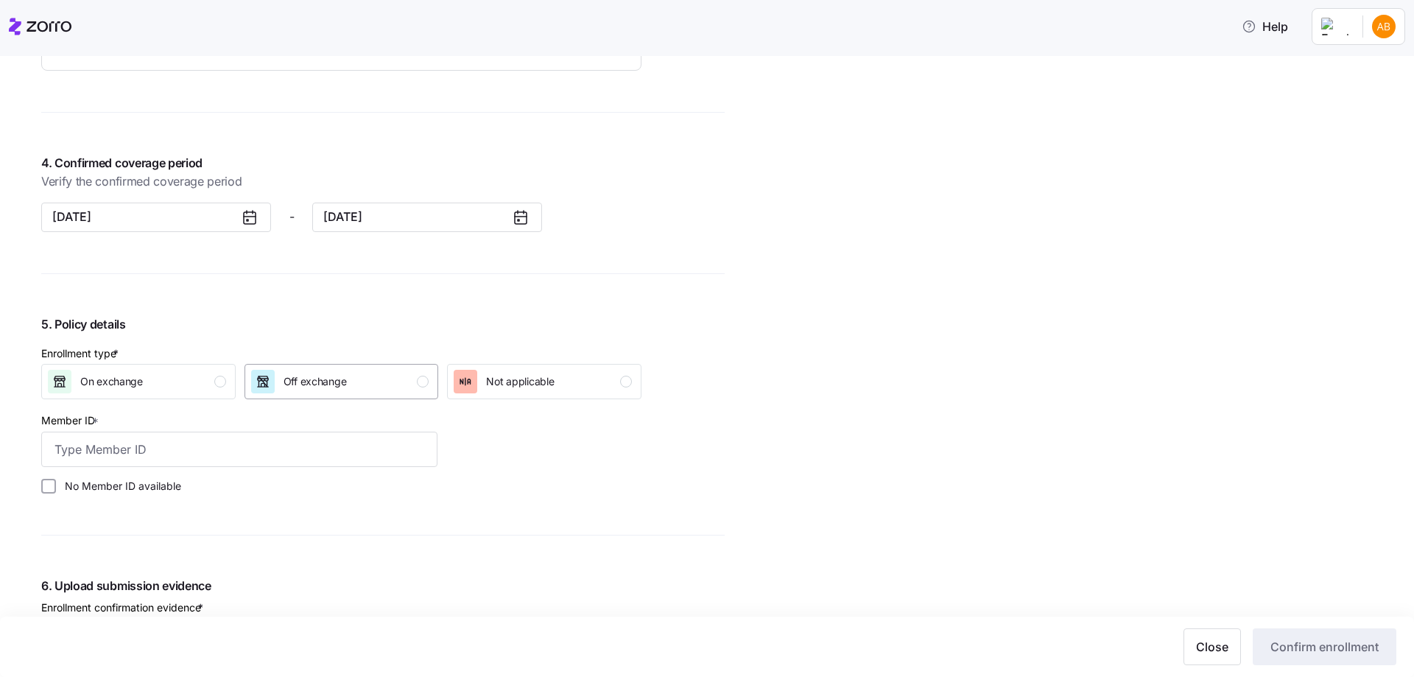
click at [293, 386] on span "Off exchange" at bounding box center [315, 381] width 63 height 15
click at [171, 448] on input "Member ID *" at bounding box center [239, 449] width 396 height 35
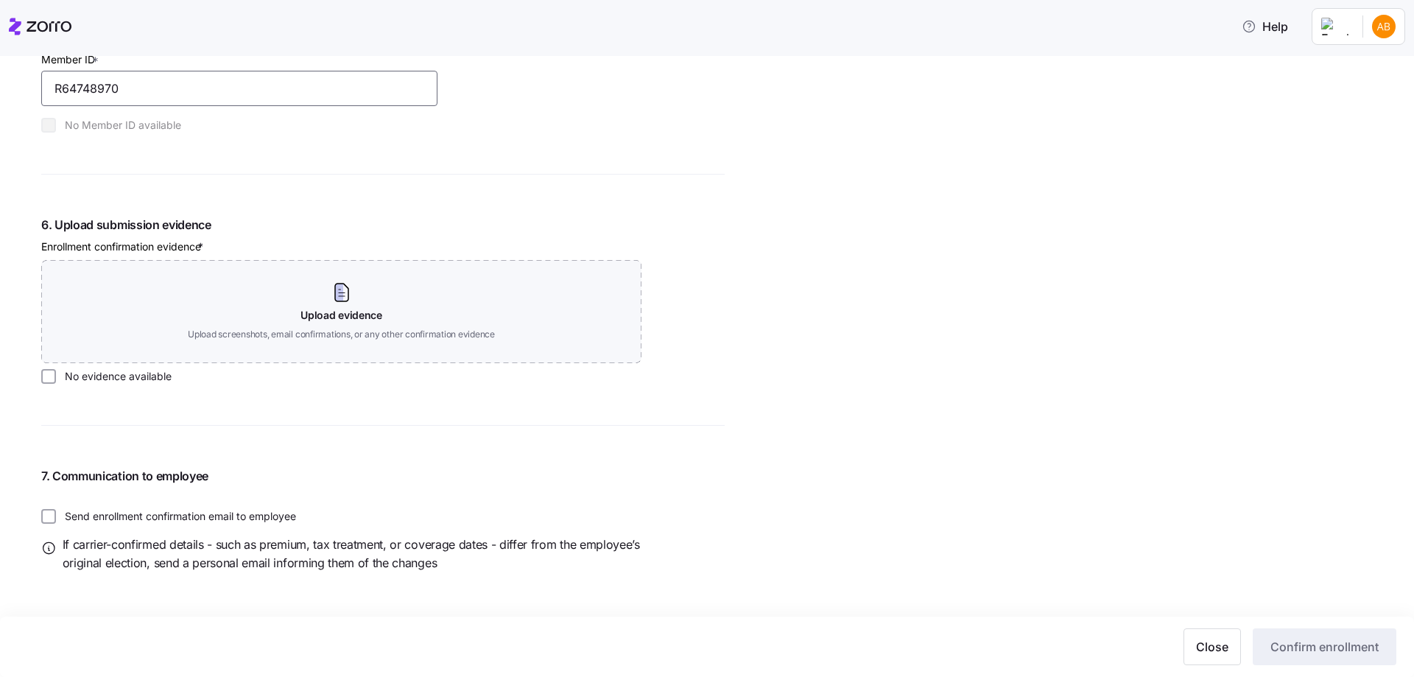
scroll to position [1541, 0]
type input "R64748970"
click at [83, 376] on label "No evidence available" at bounding box center [114, 375] width 116 height 15
click at [56, 376] on input "No evidence available" at bounding box center [48, 375] width 15 height 15
checkbox input "true"
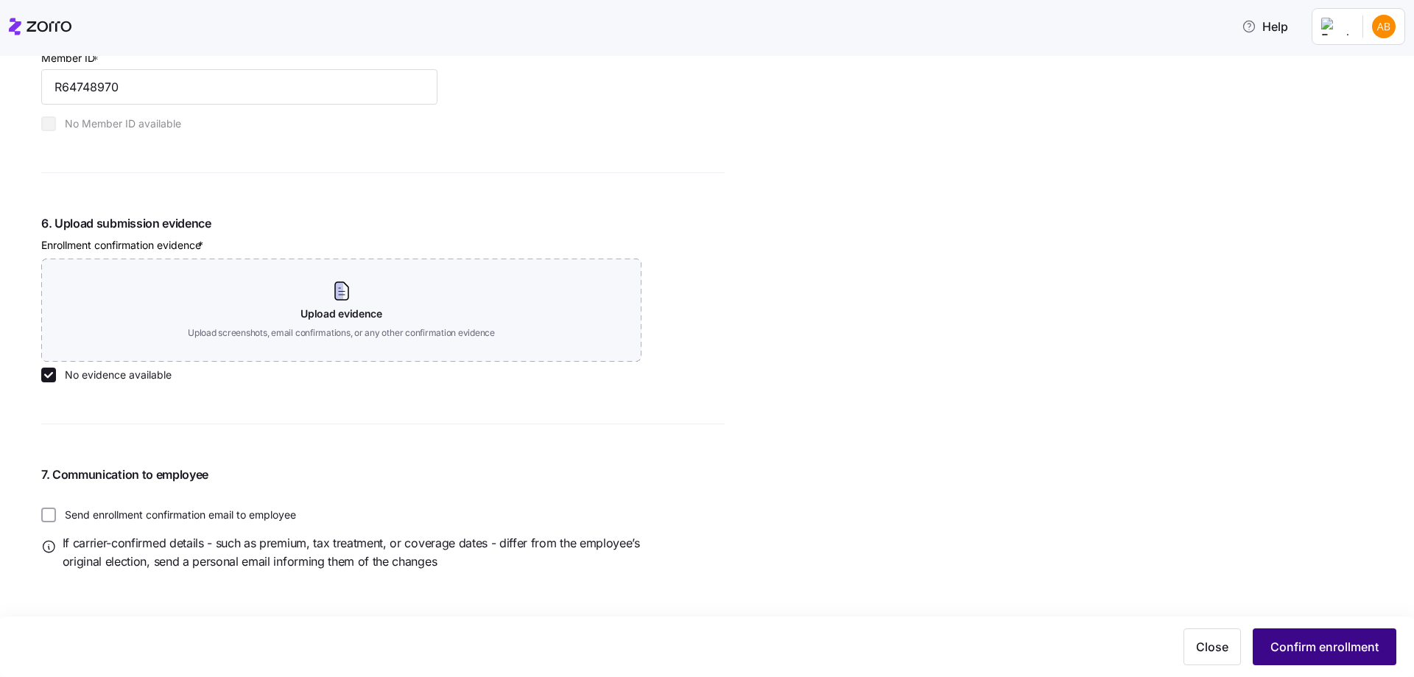
click at [1309, 636] on button "Confirm enrollment" at bounding box center [1325, 646] width 144 height 37
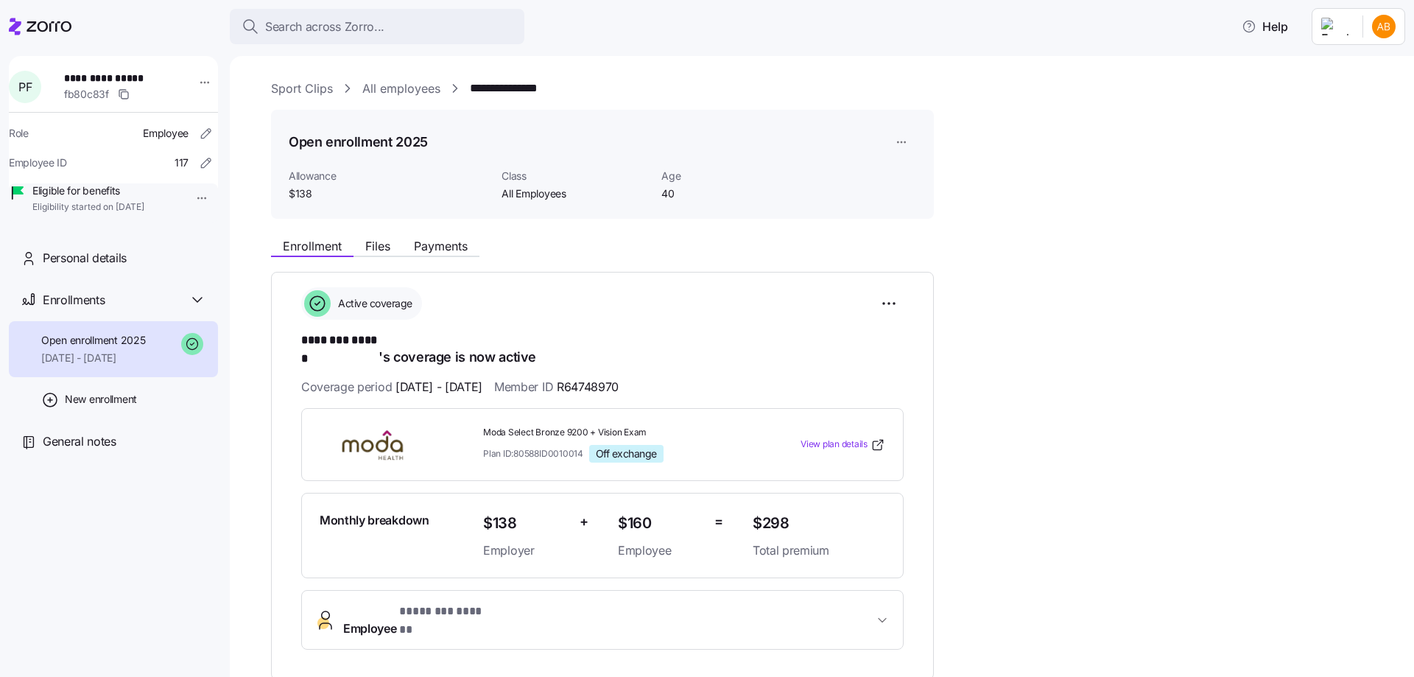
drag, startPoint x: 399, startPoint y: 91, endPoint x: 474, endPoint y: 264, distance: 187.7
click at [399, 91] on link "All employees" at bounding box center [401, 89] width 78 height 18
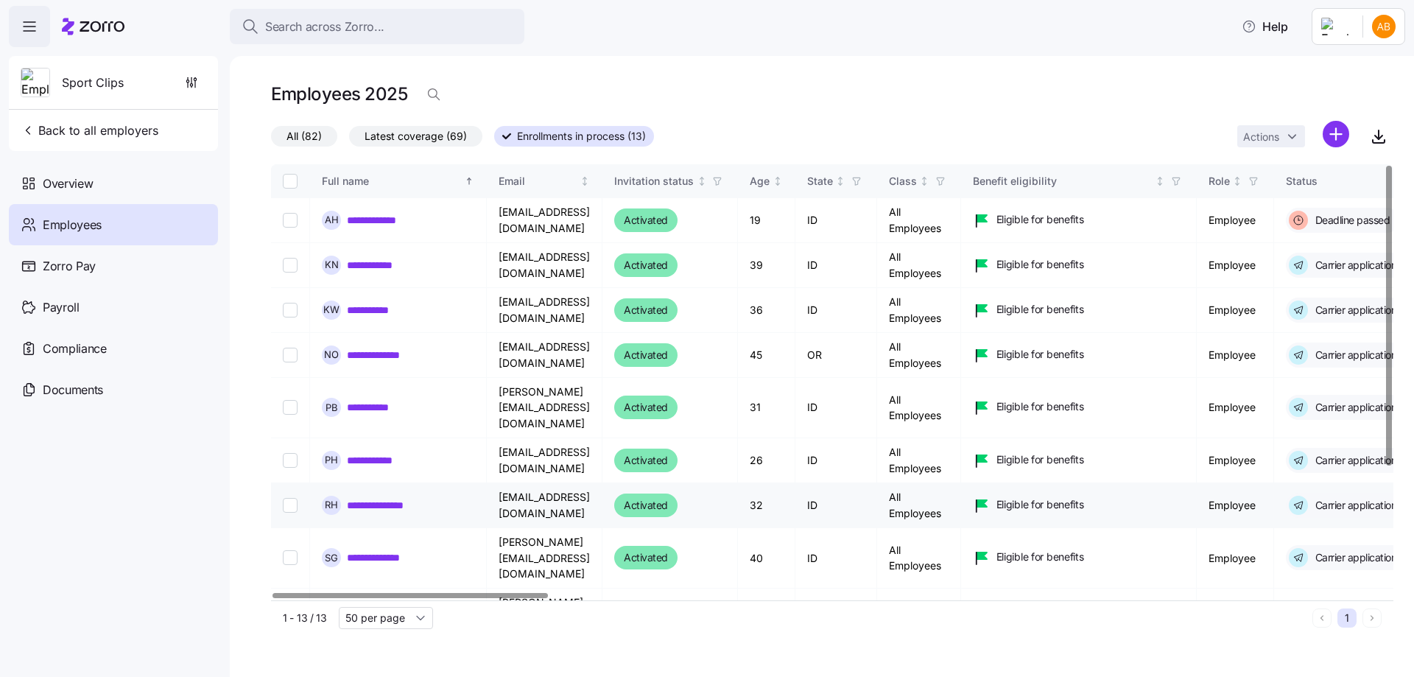
click at [415, 498] on link "**********" at bounding box center [388, 505] width 83 height 15
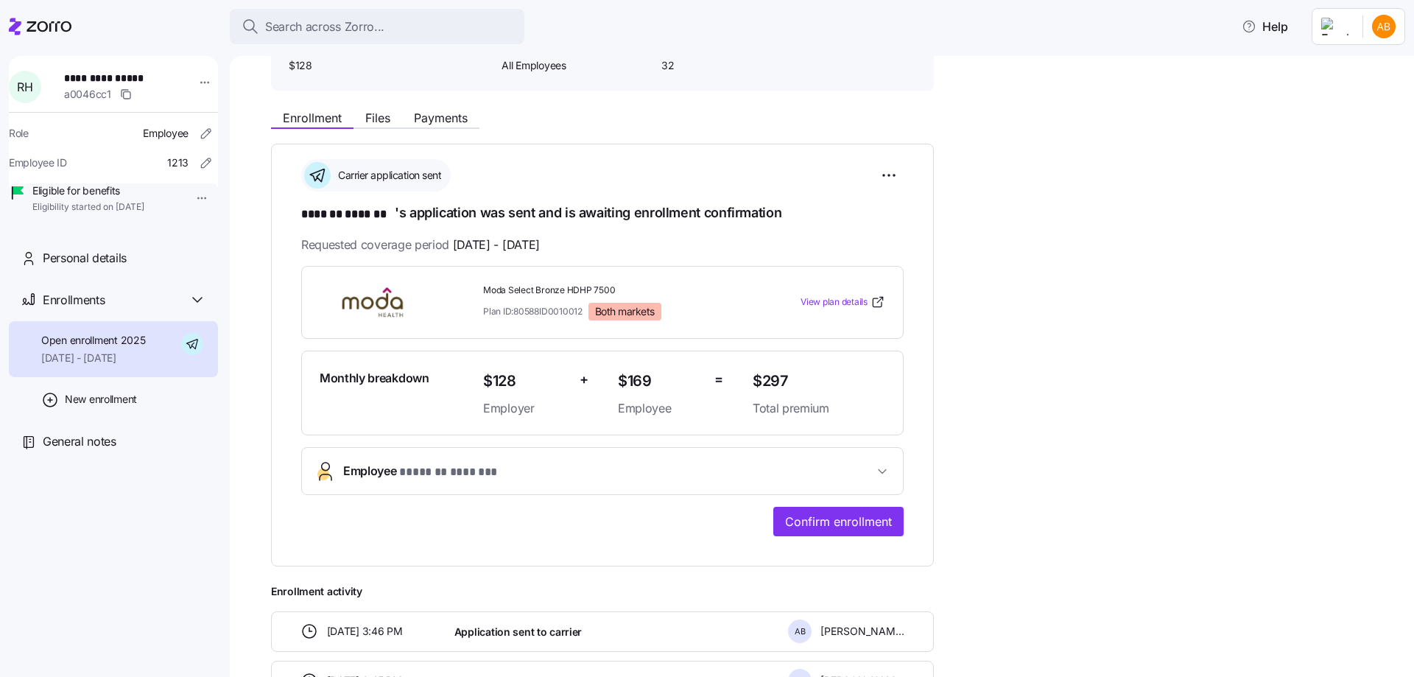
scroll to position [147, 0]
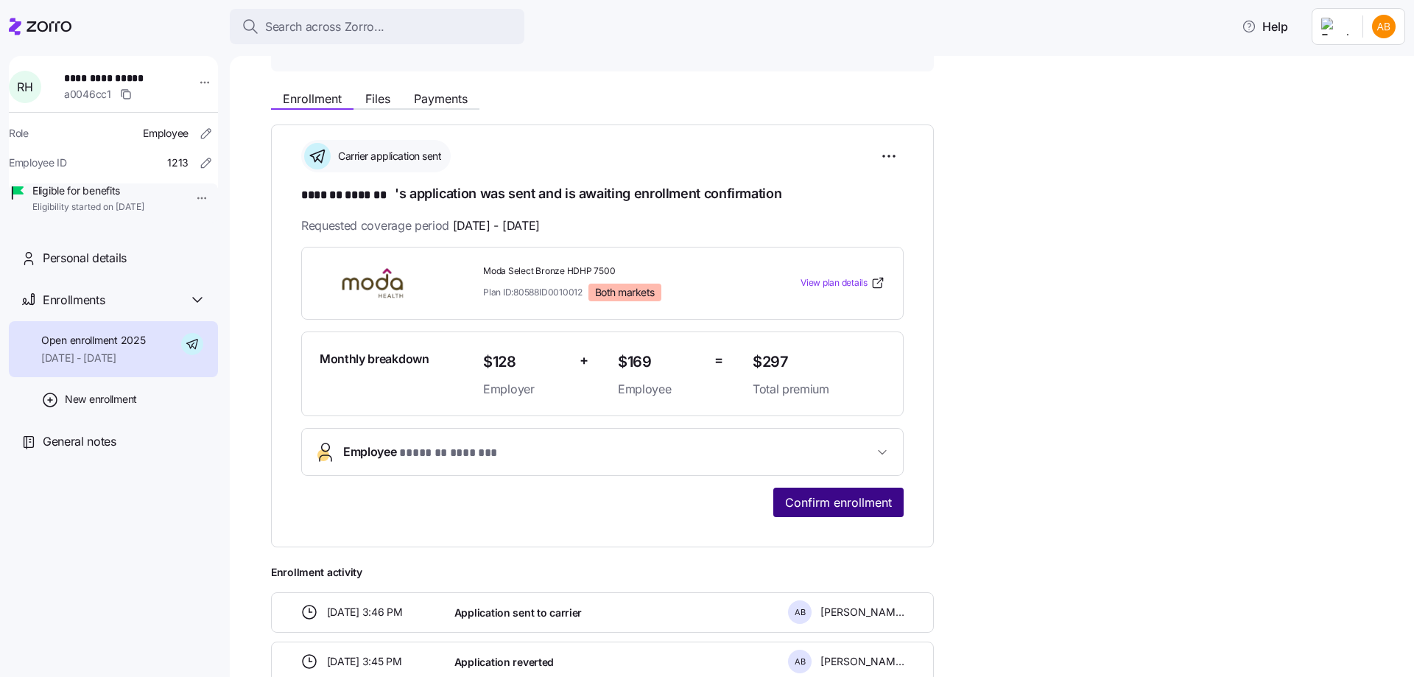
click at [847, 500] on span "Confirm enrollment" at bounding box center [838, 503] width 107 height 18
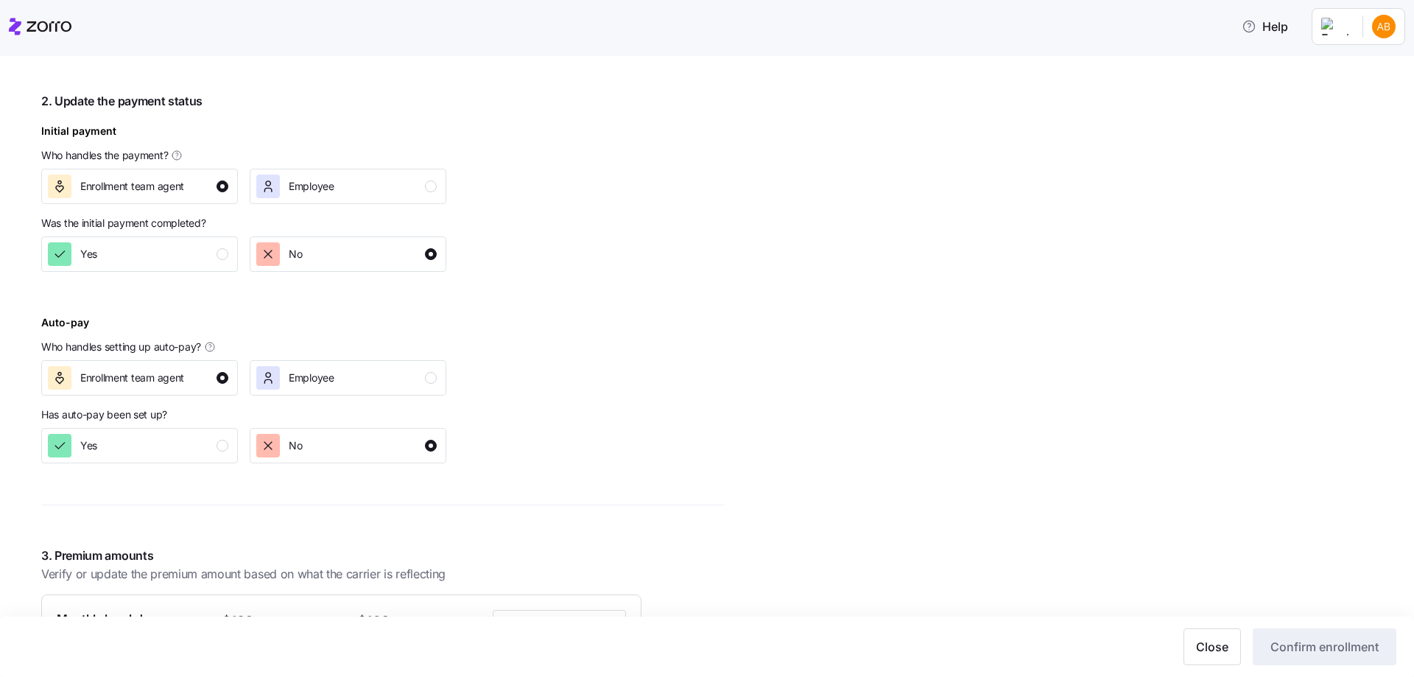
scroll to position [663, 0]
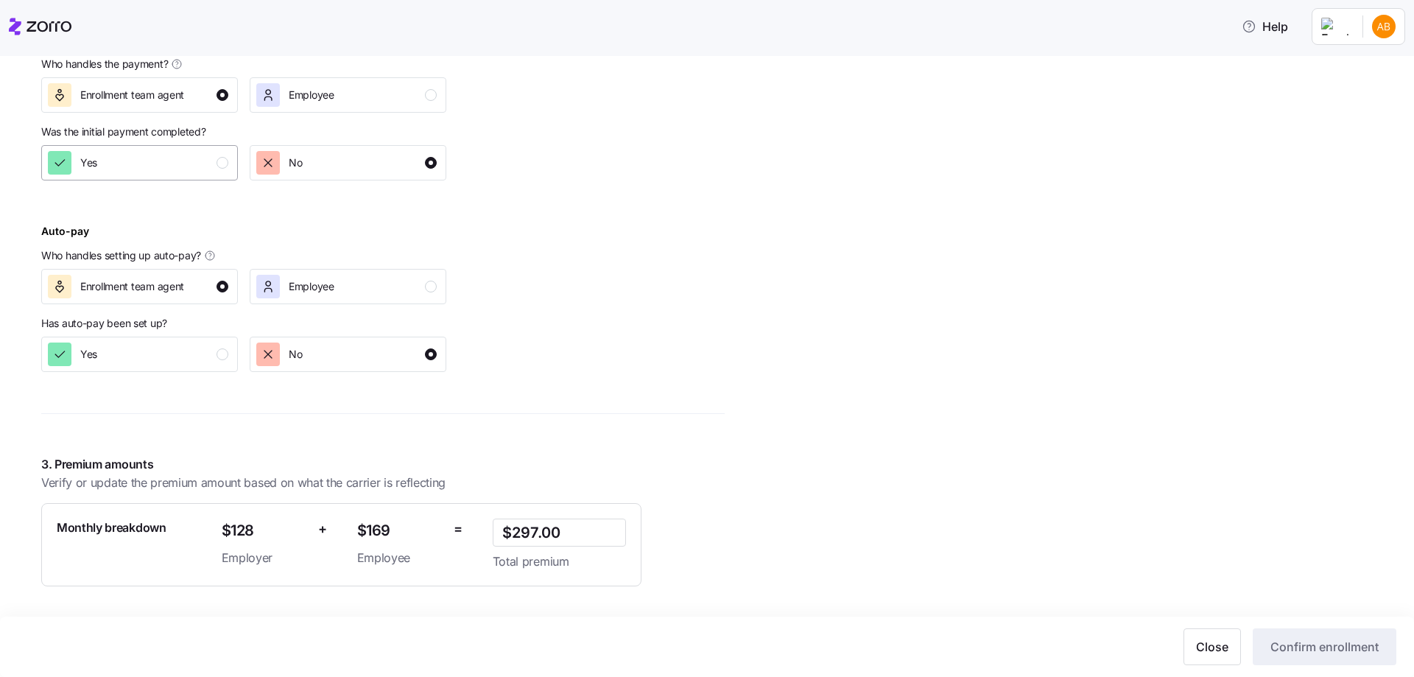
click at [227, 169] on div "Yes" at bounding box center [138, 163] width 180 height 24
click at [226, 359] on div "Yes" at bounding box center [138, 355] width 180 height 24
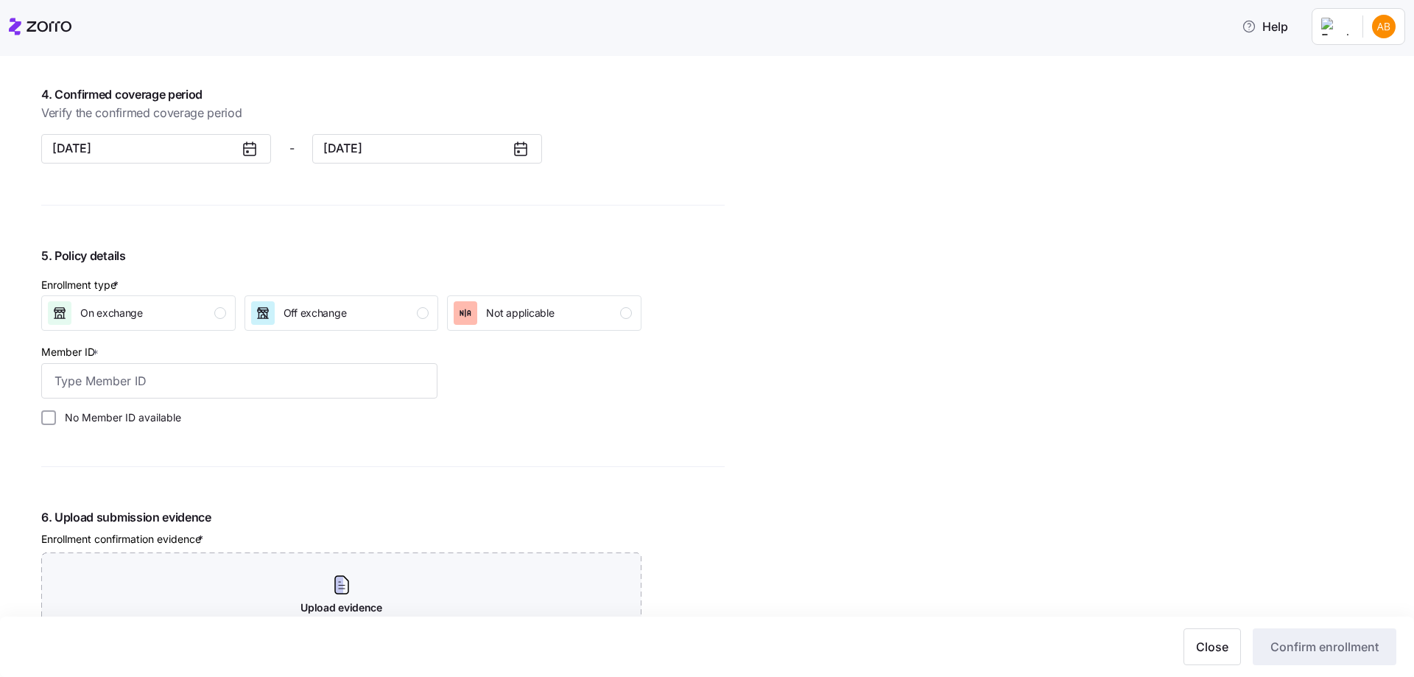
scroll to position [1252, 0]
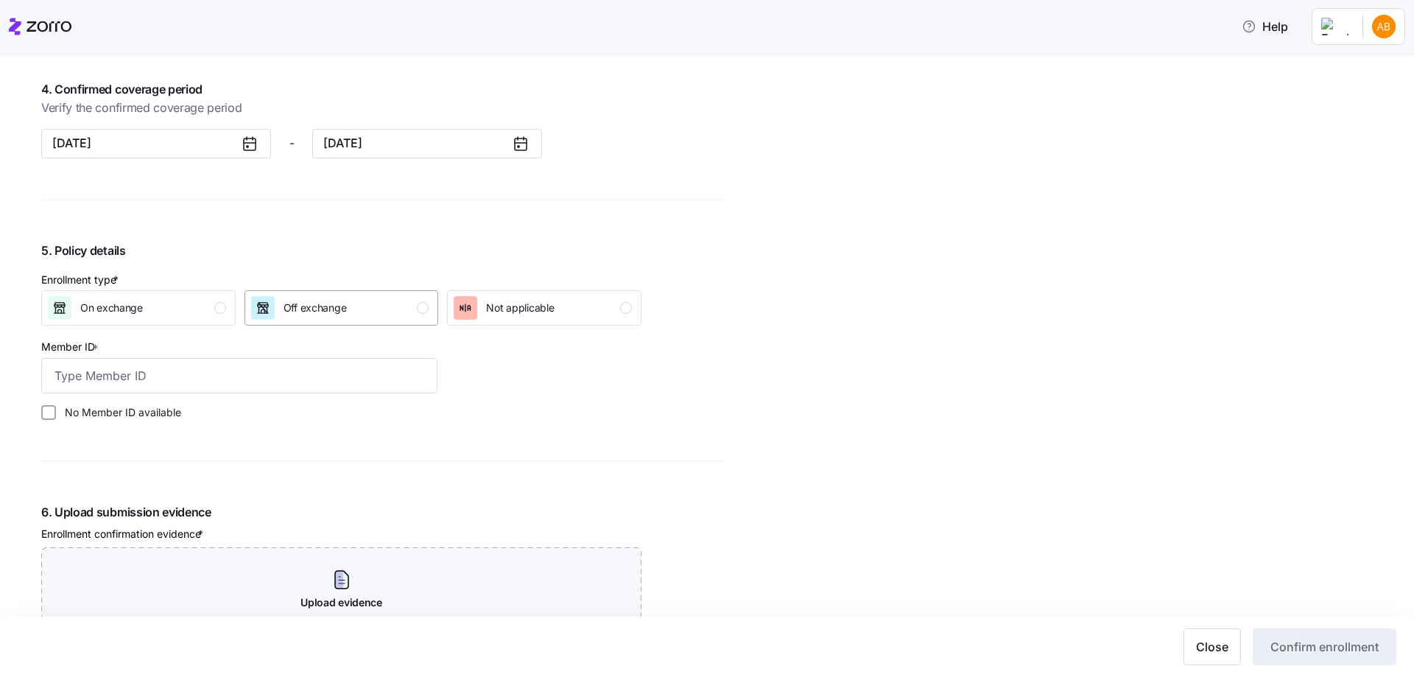
click at [269, 313] on icon "button" at bounding box center [263, 308] width 15 height 15
click at [228, 372] on input "Member ID *" at bounding box center [239, 375] width 396 height 35
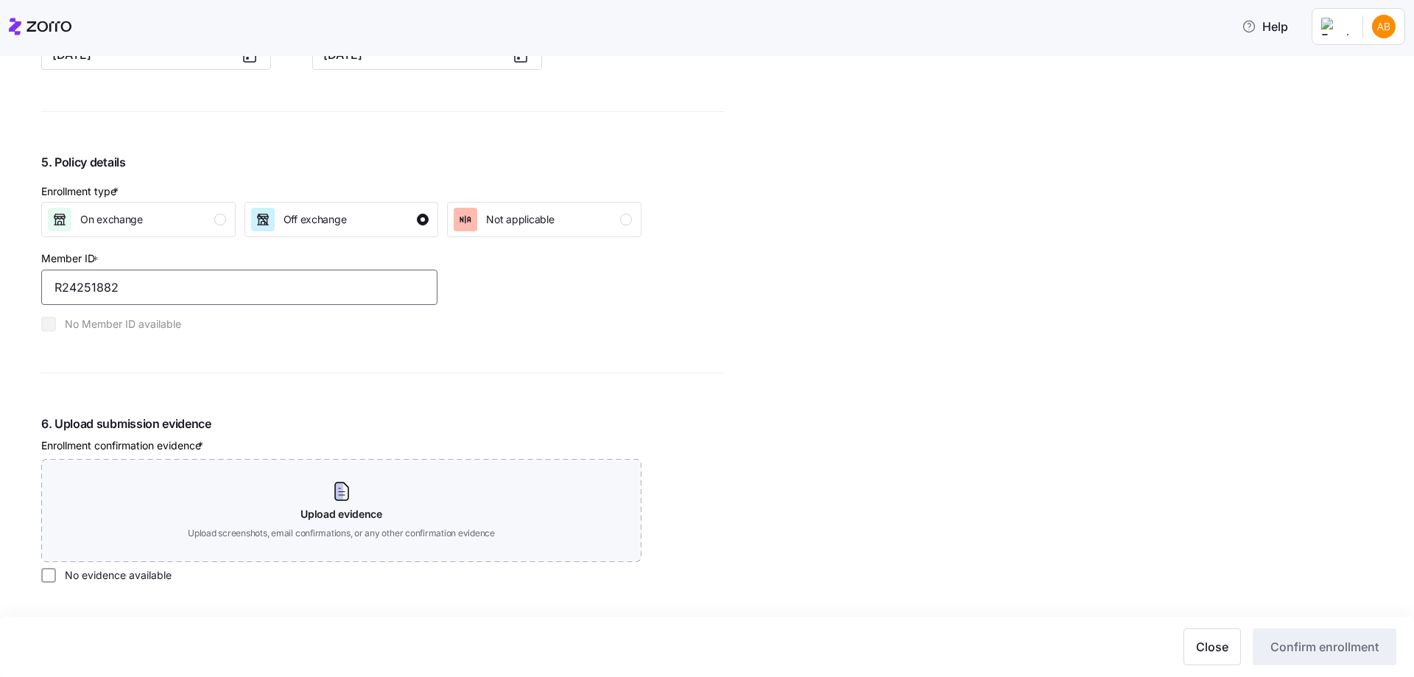
scroll to position [1473, 0]
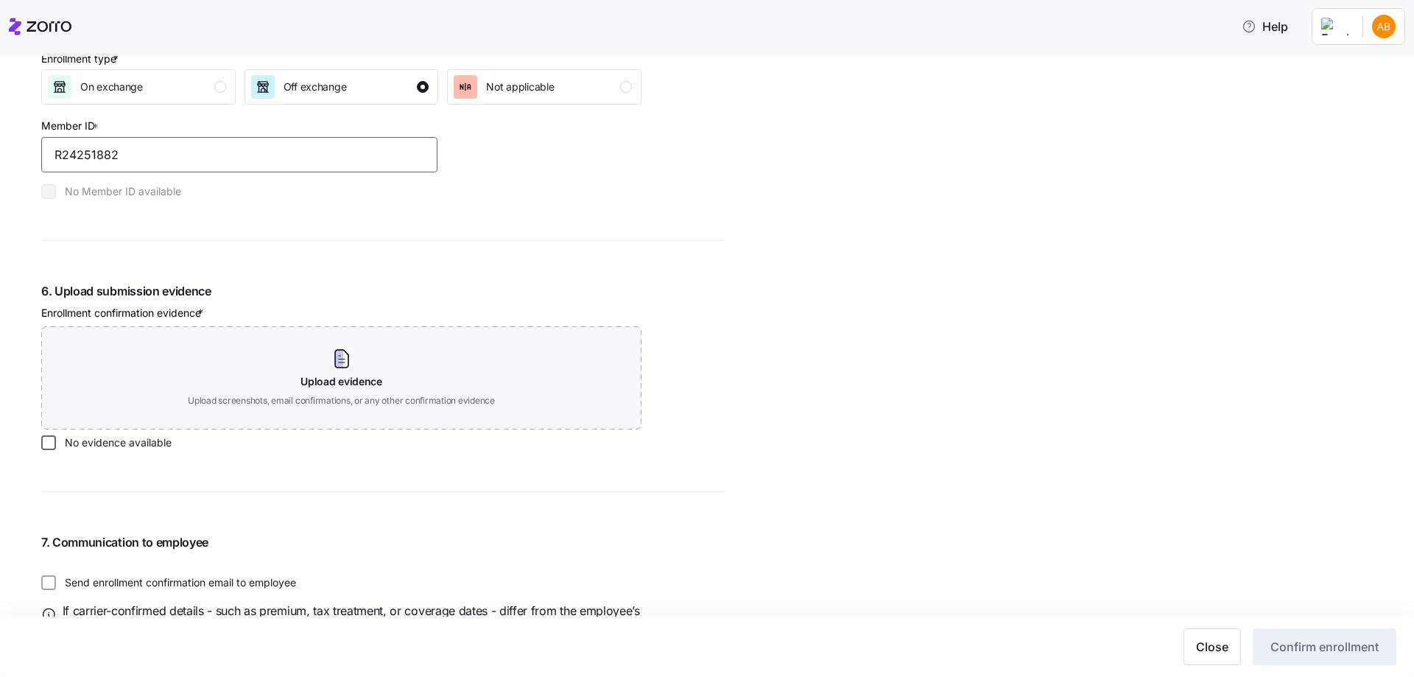
type input "R24251882"
click at [48, 440] on input "No evidence available" at bounding box center [48, 442] width 15 height 15
checkbox input "true"
click at [1313, 655] on span "Confirm enrollment" at bounding box center [1325, 647] width 108 height 18
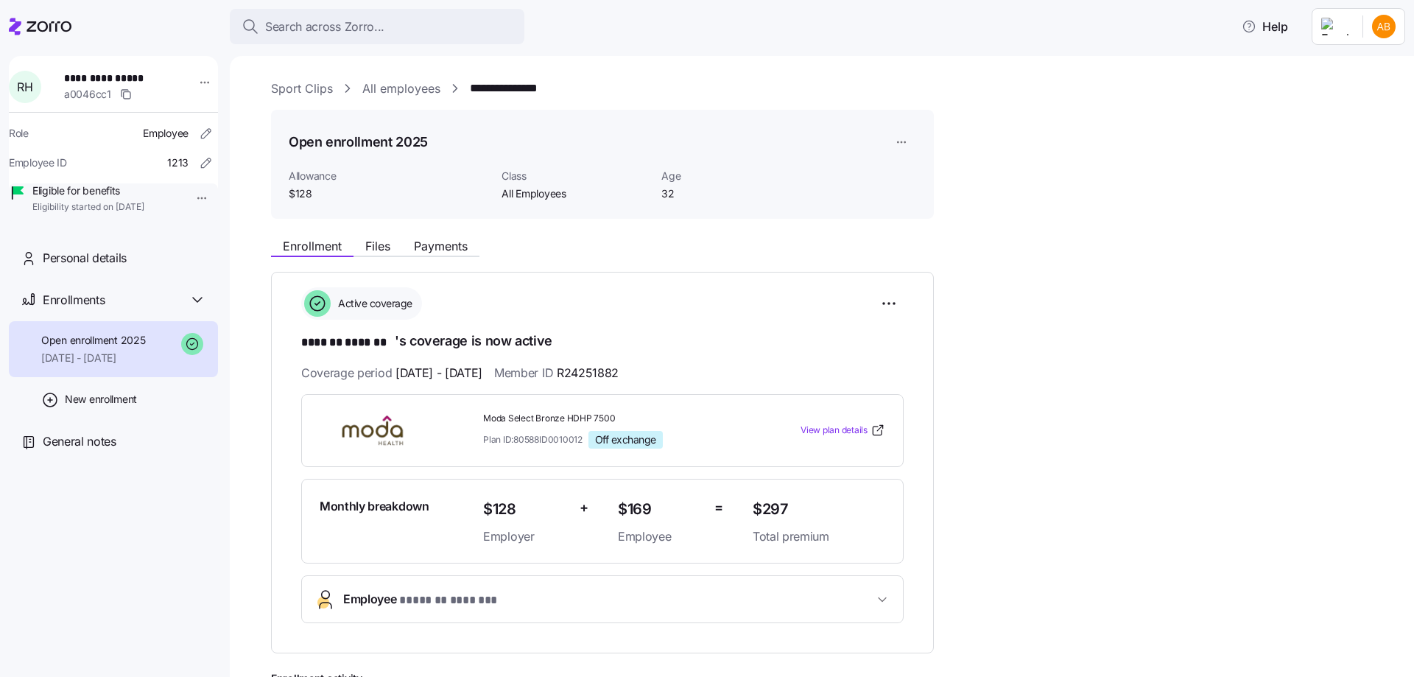
click at [400, 95] on link "All employees" at bounding box center [401, 89] width 78 height 18
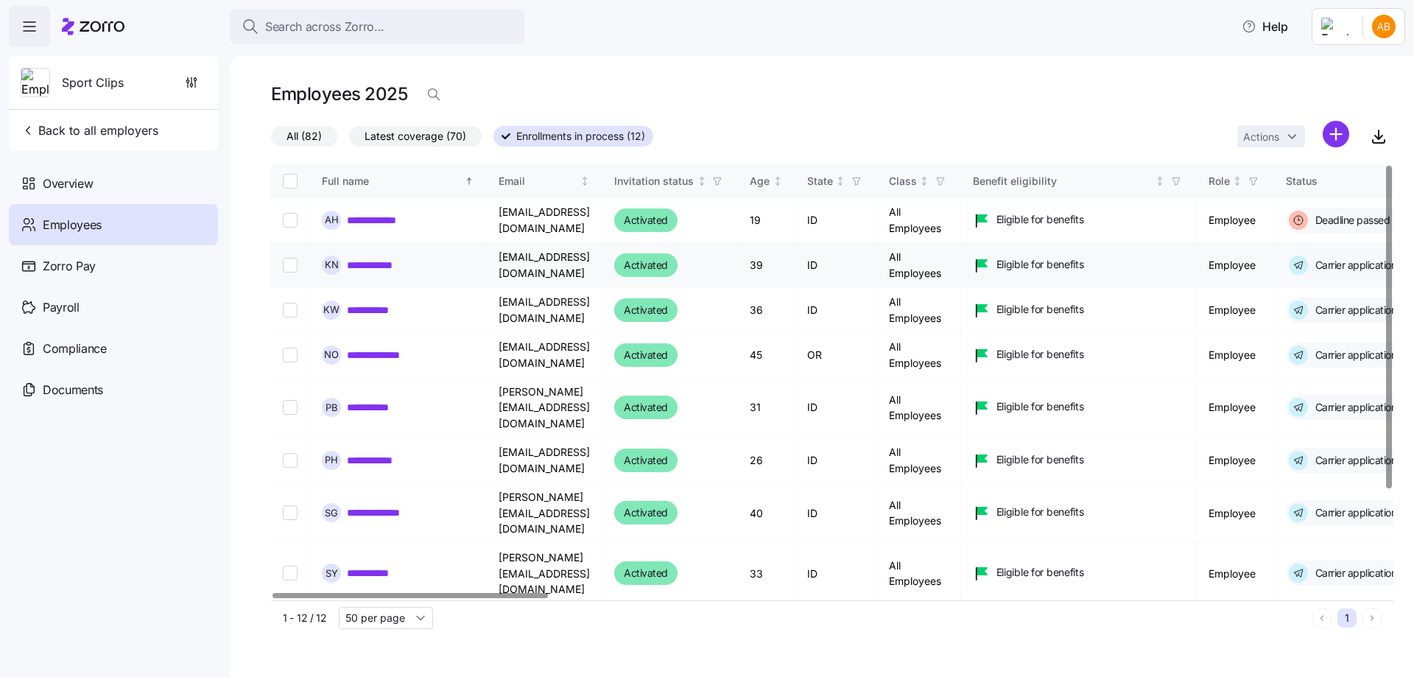
click at [371, 258] on link "**********" at bounding box center [382, 265] width 70 height 15
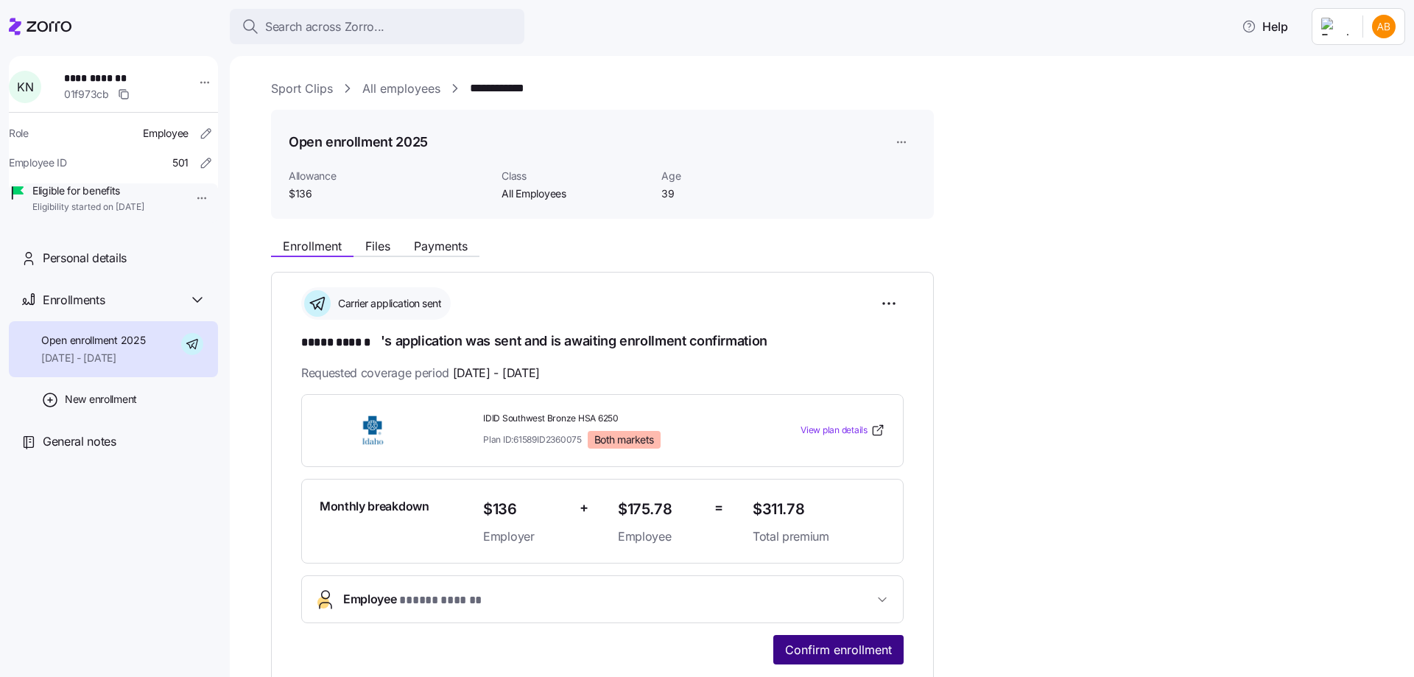
click at [832, 648] on span "Confirm enrollment" at bounding box center [838, 650] width 107 height 18
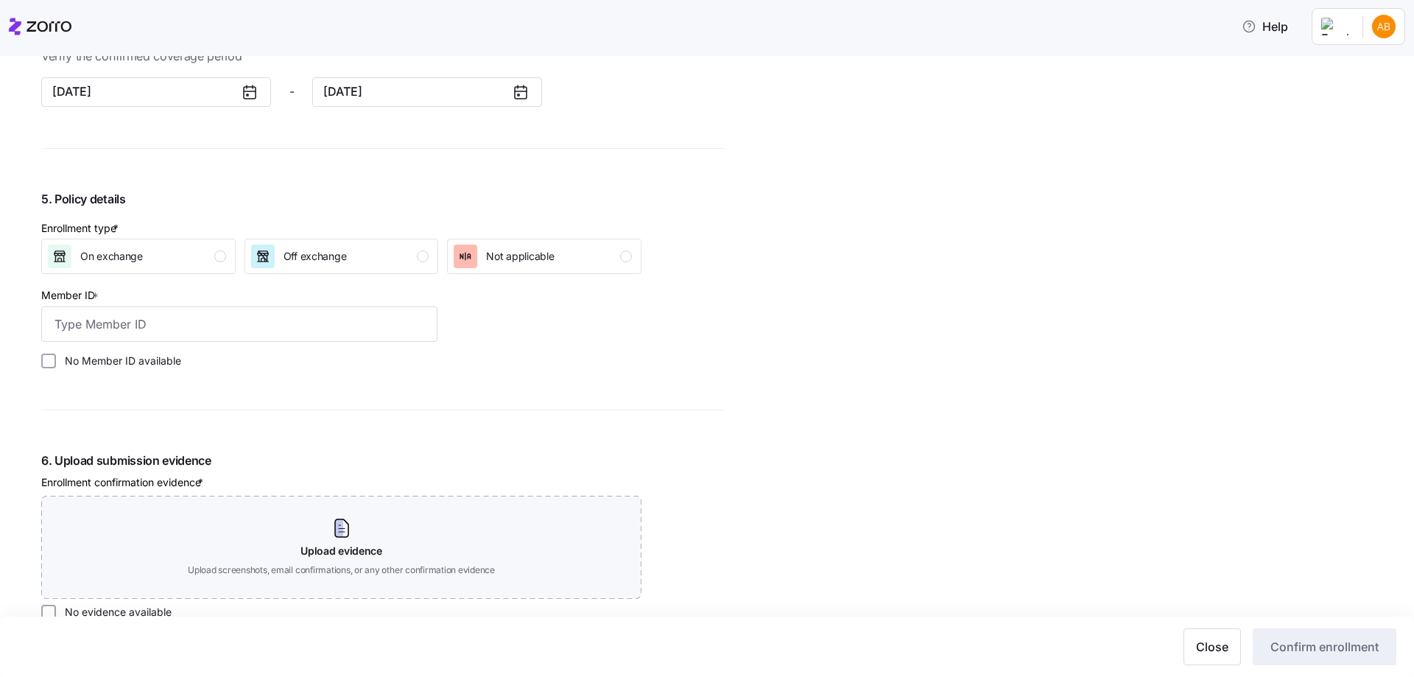
scroll to position [1326, 0]
click at [355, 253] on div "Off exchange" at bounding box center [340, 256] width 178 height 24
click at [133, 357] on label "No Member ID available" at bounding box center [118, 360] width 125 height 15
click at [56, 357] on input "No Member ID available" at bounding box center [48, 360] width 15 height 15
checkbox input "true"
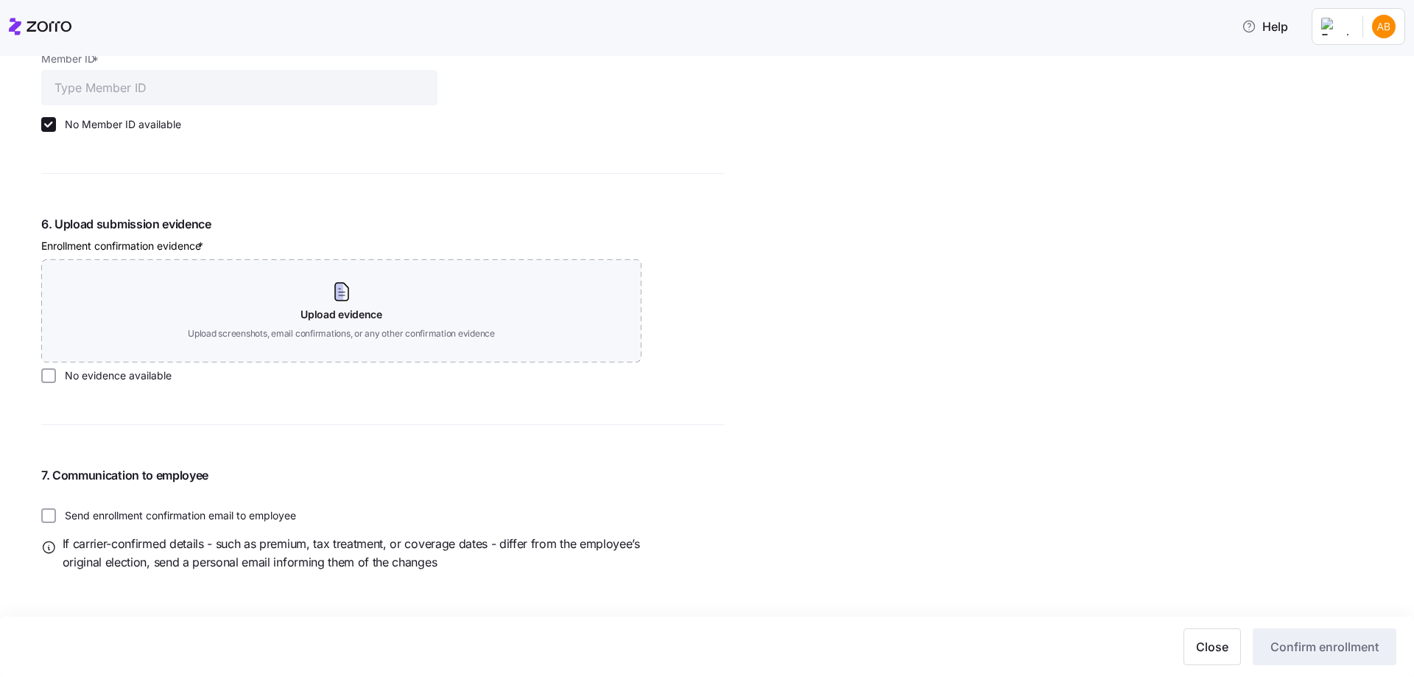
scroll to position [1562, 0]
click at [115, 374] on label "No evidence available" at bounding box center [114, 375] width 116 height 15
click at [56, 374] on input "No evidence available" at bounding box center [48, 375] width 15 height 15
checkbox input "true"
click at [1302, 656] on button "Confirm enrollment" at bounding box center [1325, 646] width 144 height 37
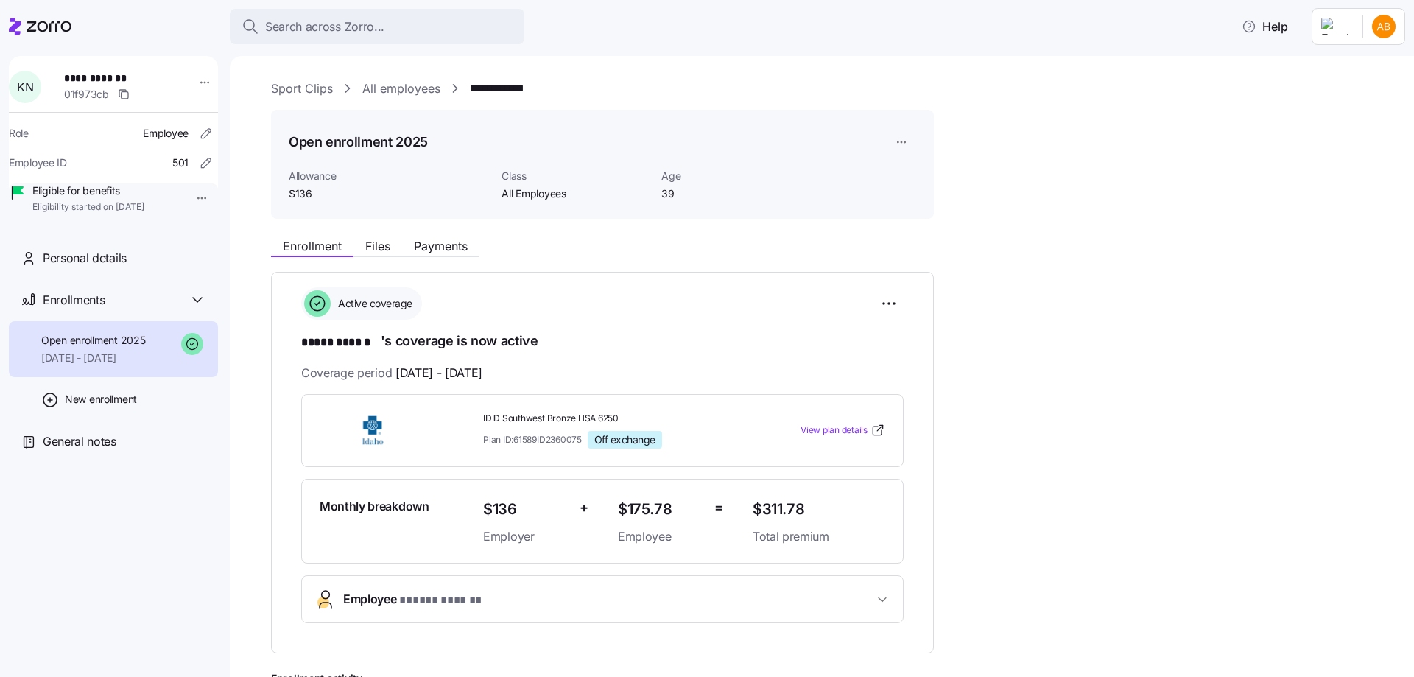
click at [387, 93] on link "All employees" at bounding box center [401, 89] width 78 height 18
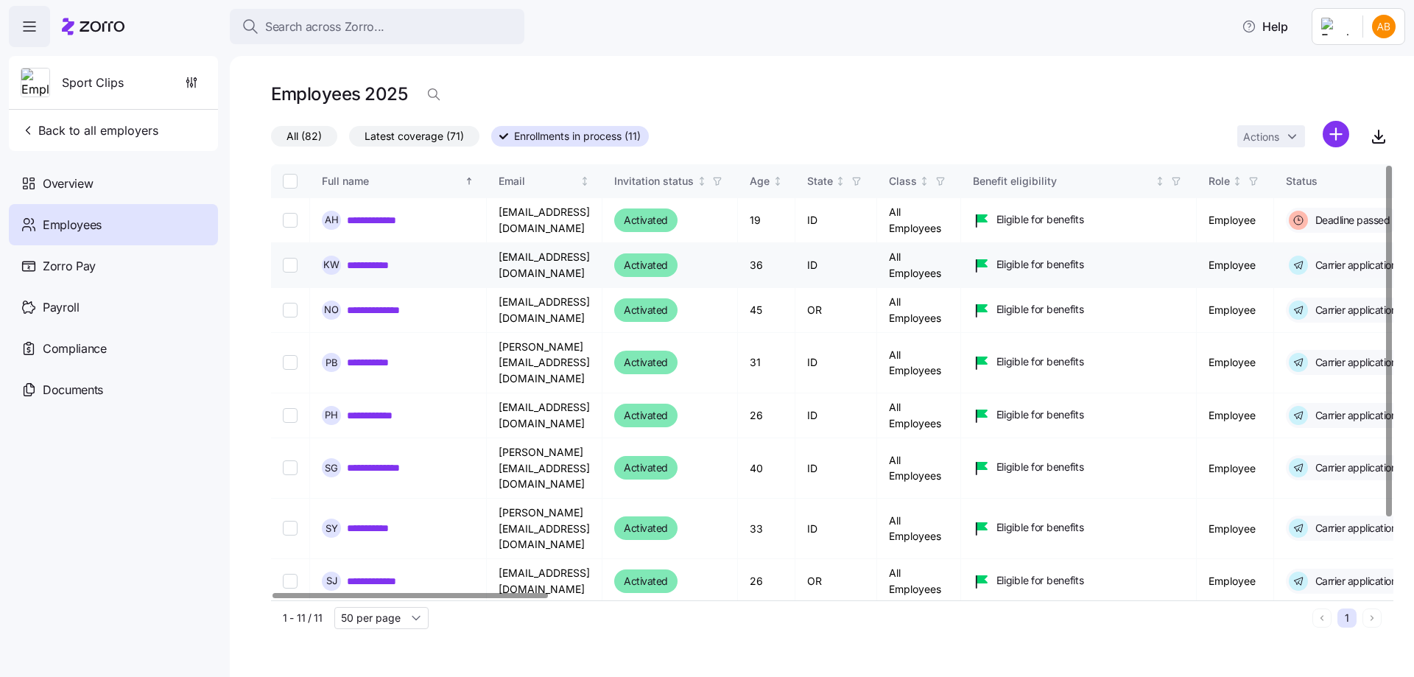
click at [385, 265] on link "**********" at bounding box center [380, 265] width 66 height 15
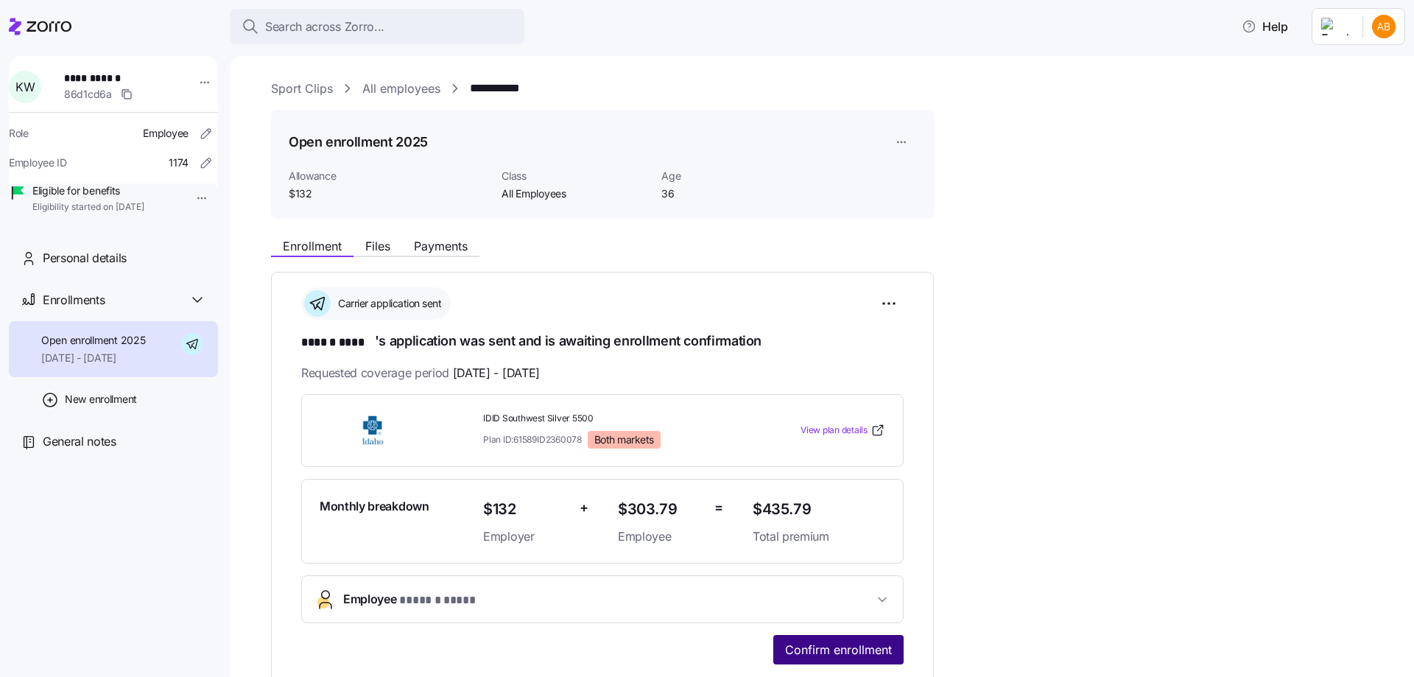
click at [815, 648] on span "Confirm enrollment" at bounding box center [838, 650] width 107 height 18
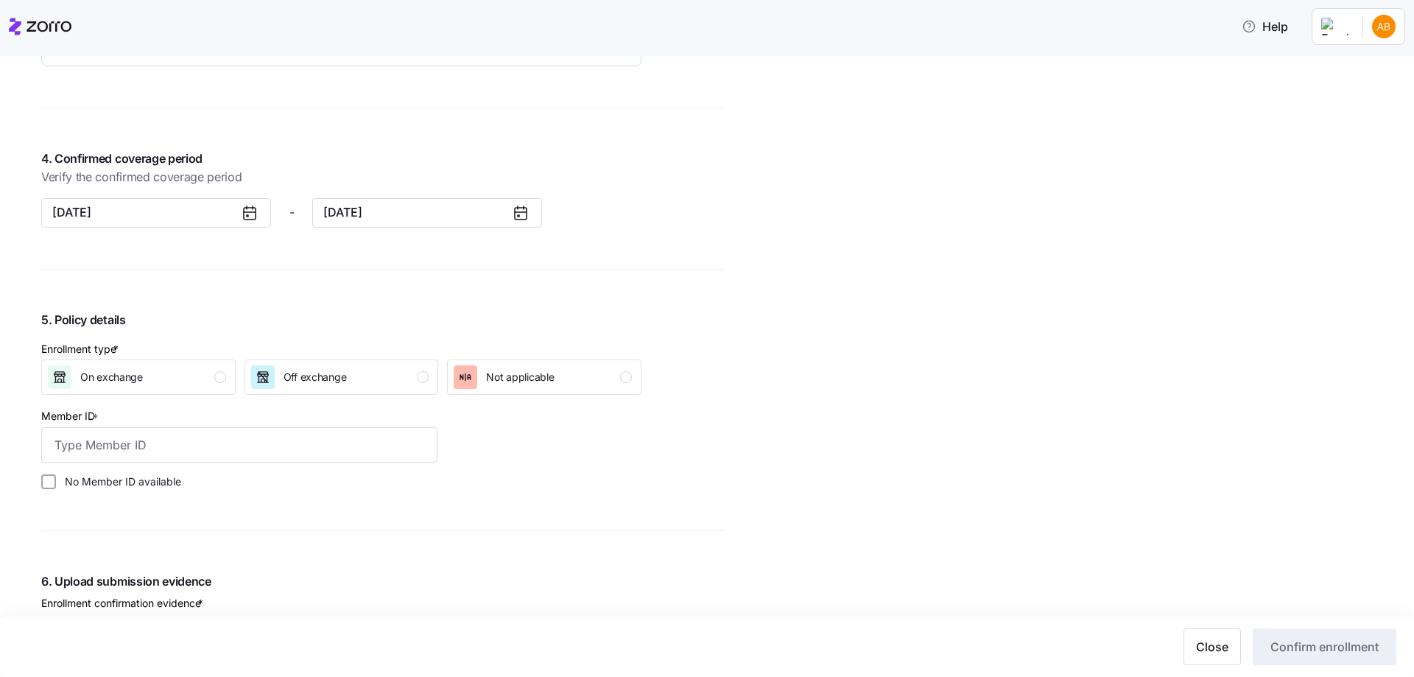
scroll to position [1326, 0]
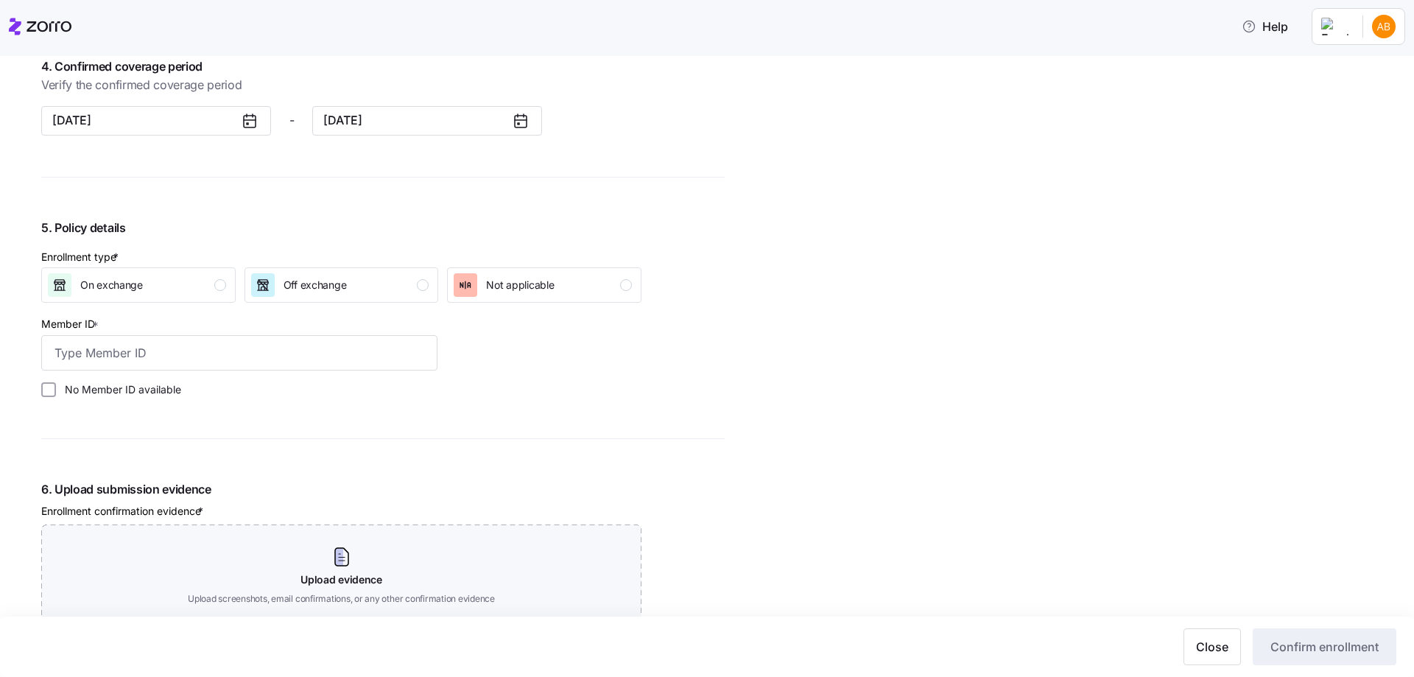
click at [91, 393] on label "No Member ID available" at bounding box center [118, 389] width 125 height 15
click at [56, 393] on input "No Member ID available" at bounding box center [48, 389] width 15 height 15
checkbox input "true"
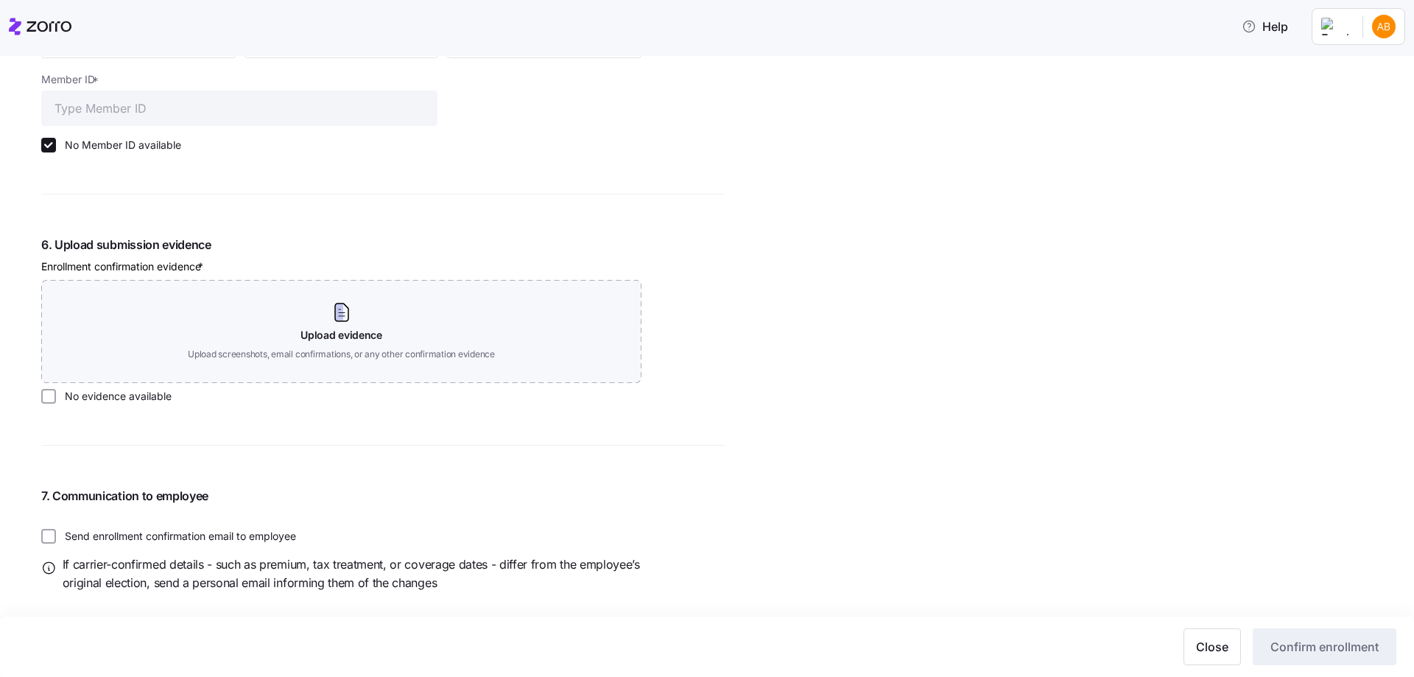
scroll to position [1592, 0]
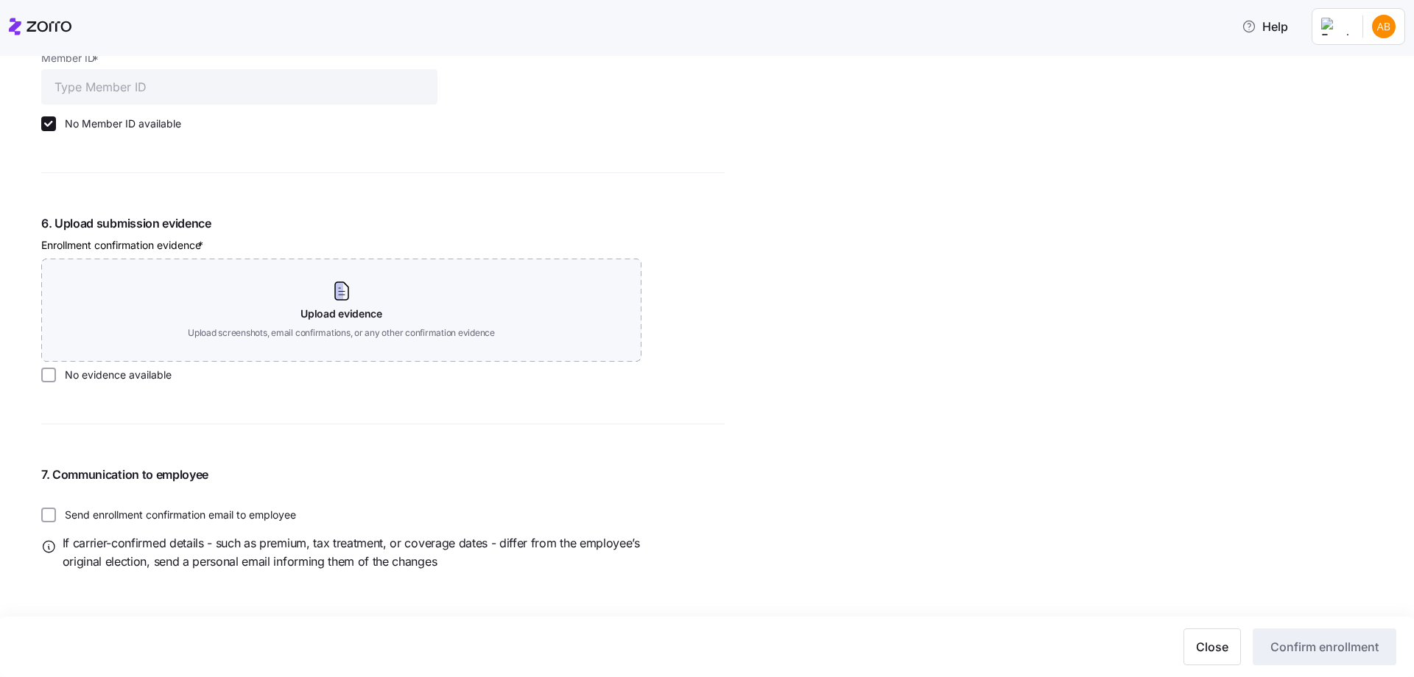
click at [85, 373] on label "No evidence available" at bounding box center [114, 375] width 116 height 15
click at [56, 373] on input "No evidence available" at bounding box center [48, 375] width 15 height 15
checkbox input "true"
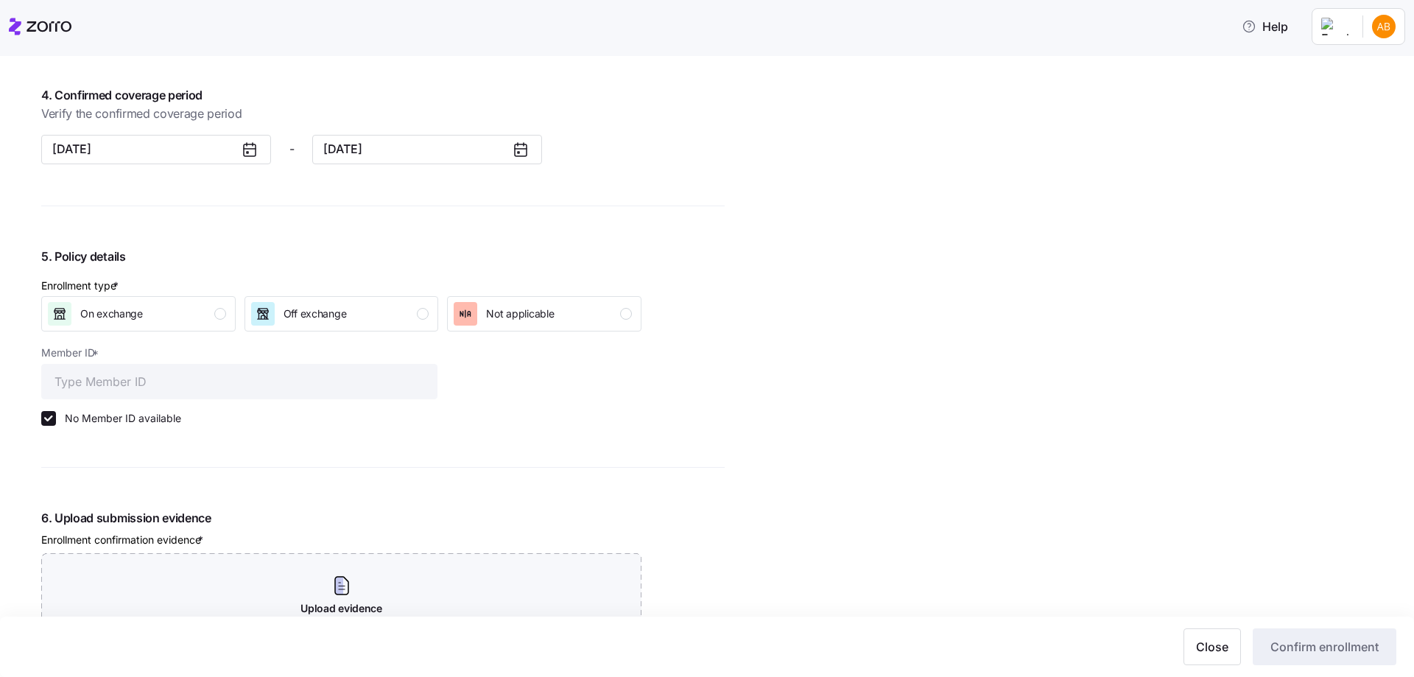
scroll to position [1224, 0]
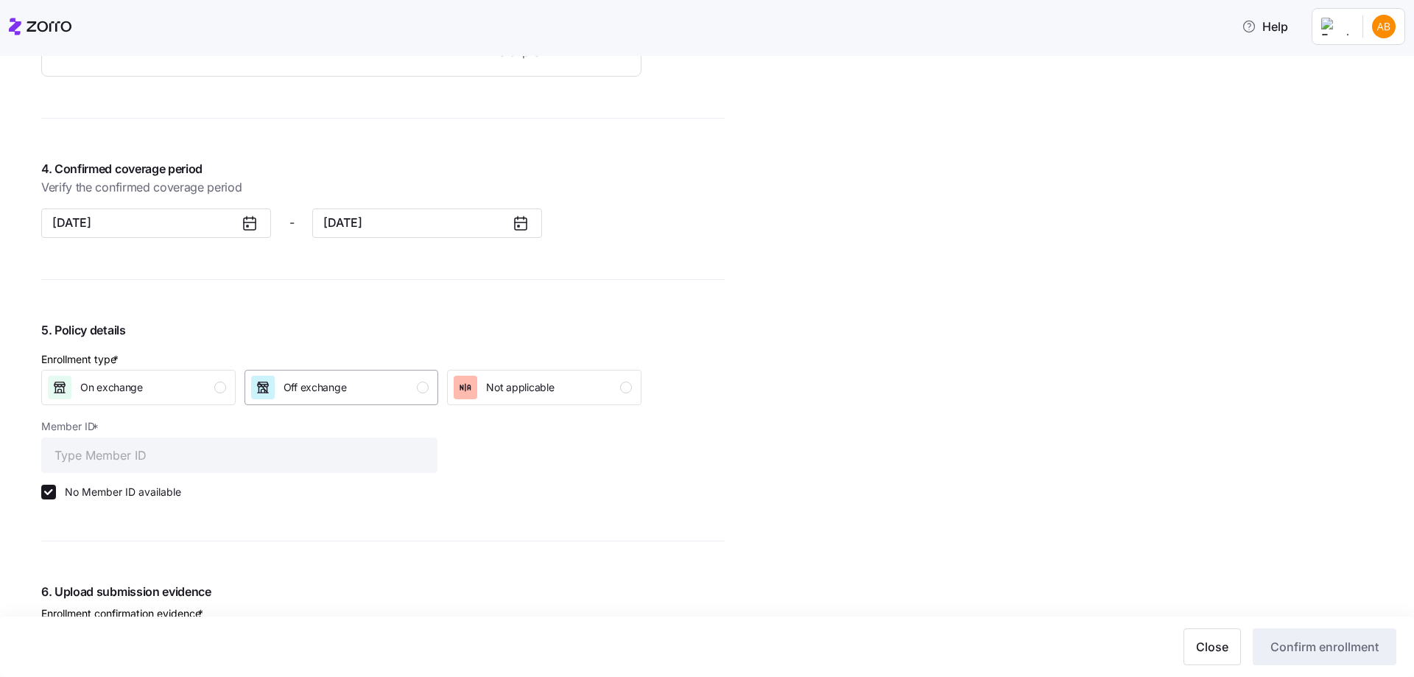
click at [387, 379] on div "Off exchange" at bounding box center [340, 388] width 178 height 24
click at [1328, 639] on span "Confirm enrollment" at bounding box center [1325, 647] width 108 height 18
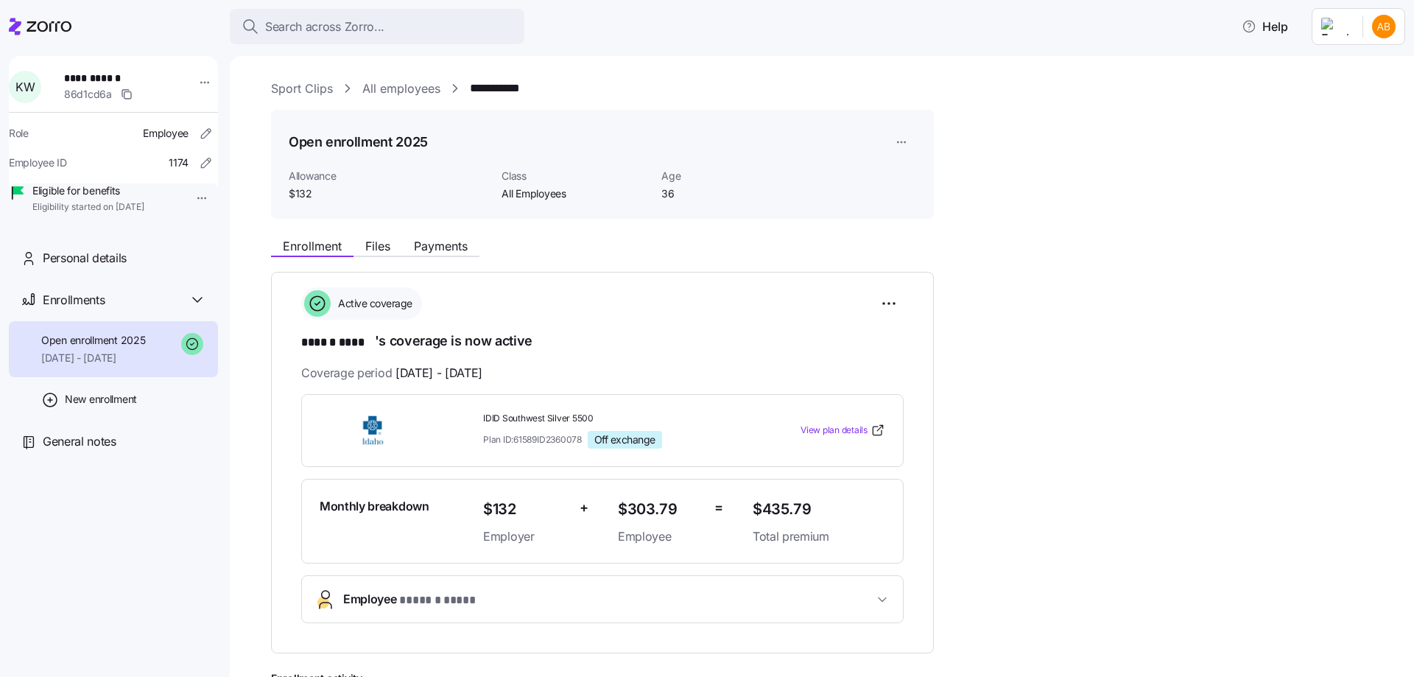
click at [400, 90] on link "All employees" at bounding box center [401, 89] width 78 height 18
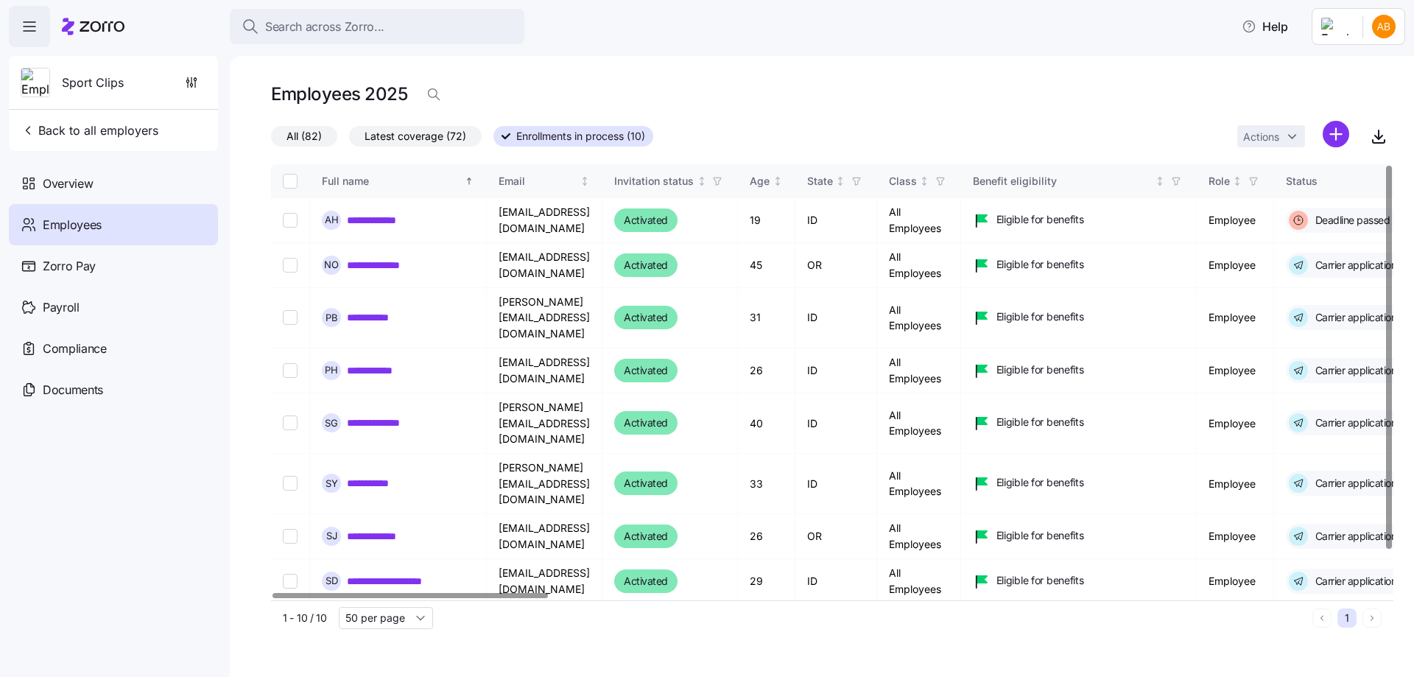
click at [388, 264] on link "**********" at bounding box center [383, 265] width 72 height 15
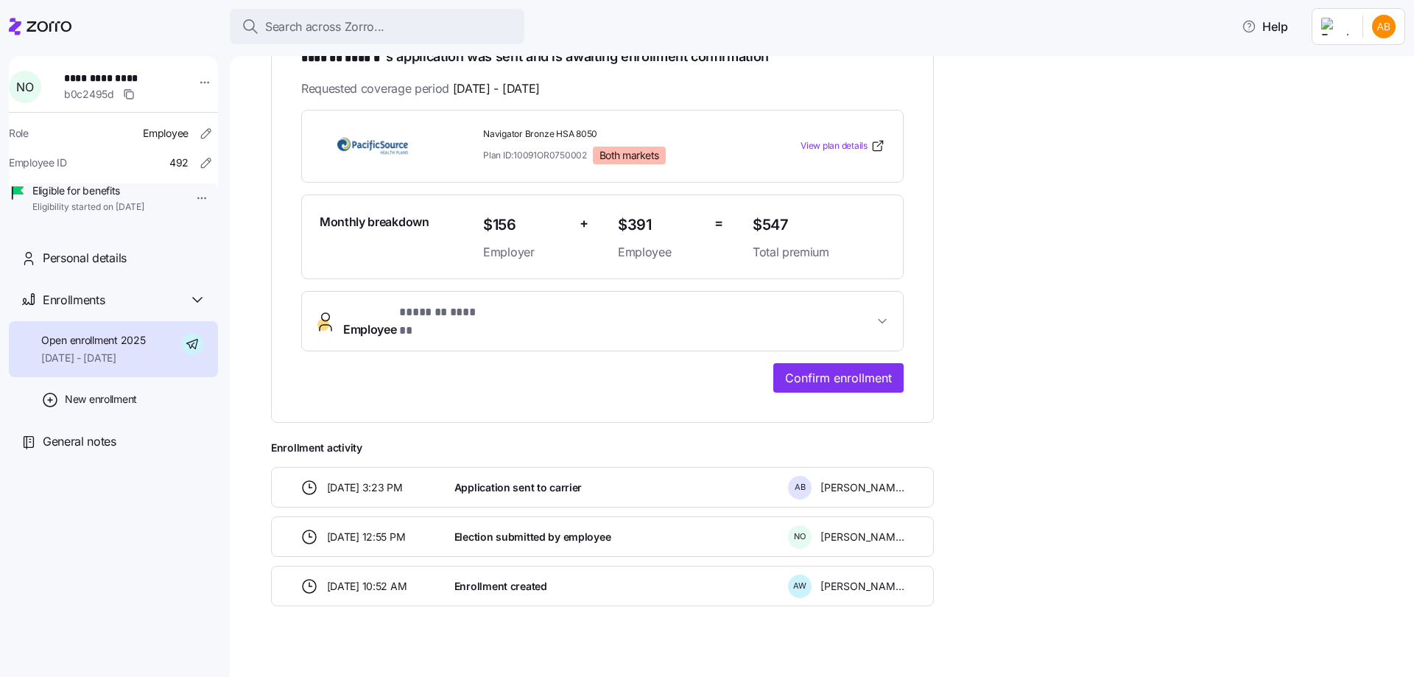
scroll to position [289, 0]
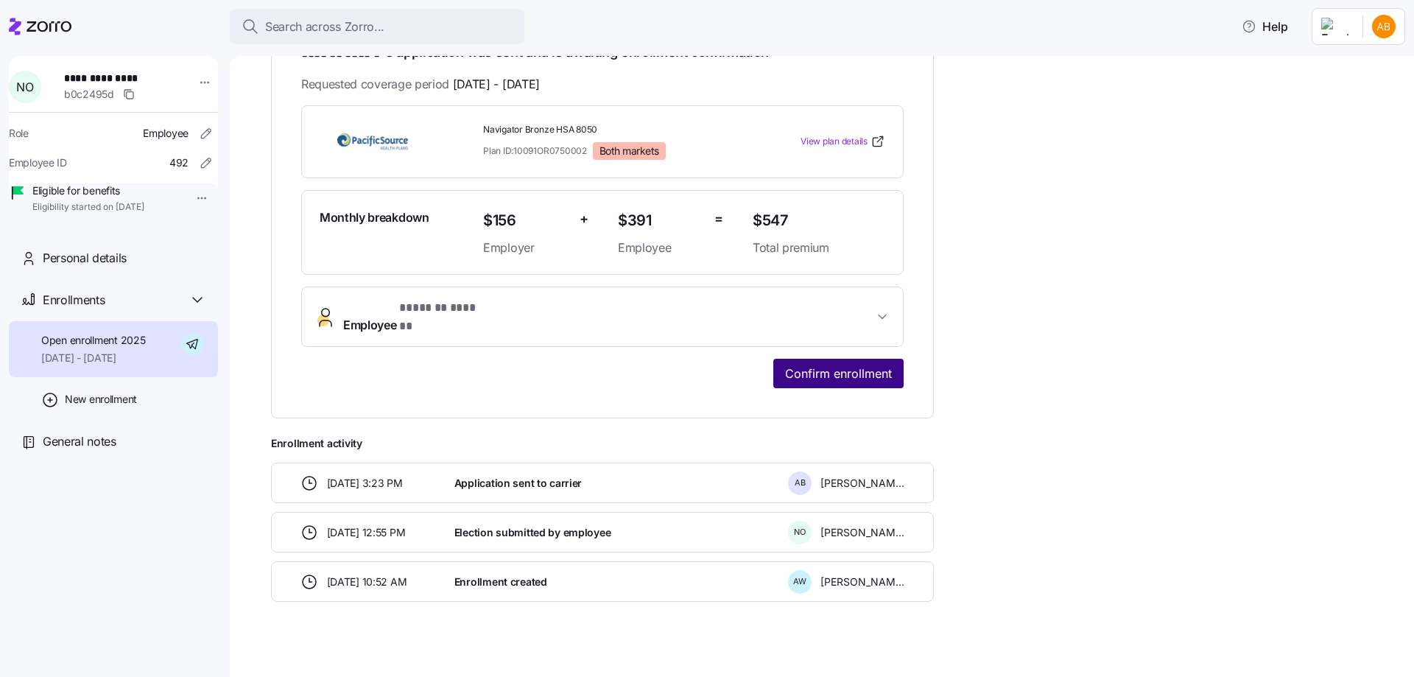
click at [821, 368] on span "Confirm enrollment" at bounding box center [838, 374] width 107 height 18
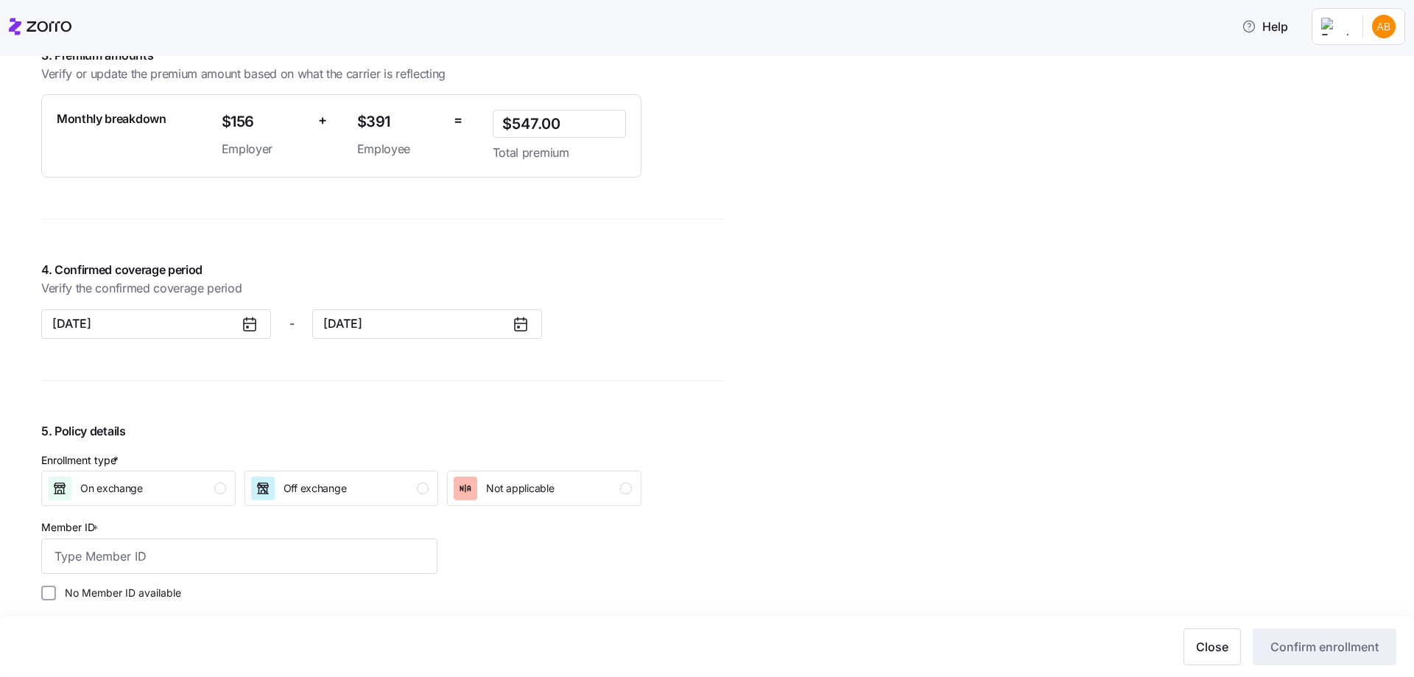
scroll to position [1252, 0]
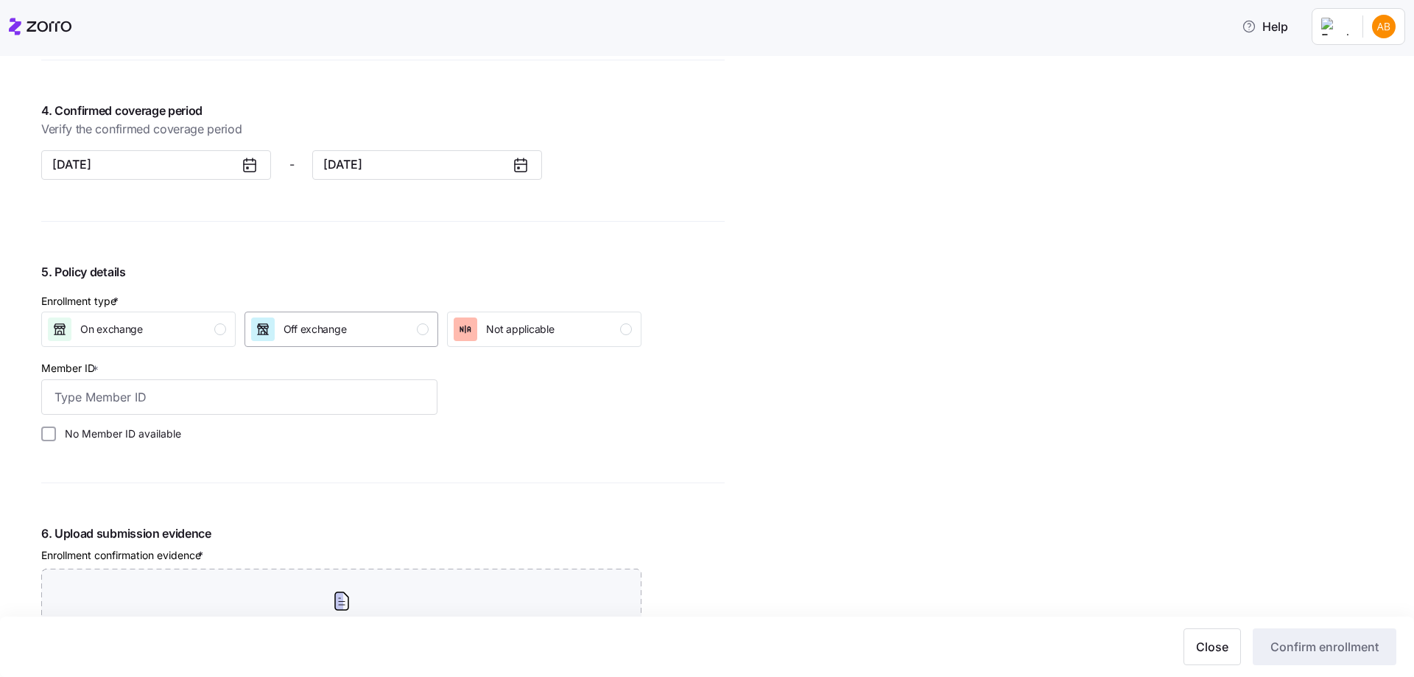
click at [292, 326] on span "Off exchange" at bounding box center [315, 329] width 63 height 15
click at [145, 441] on label "No Member ID available" at bounding box center [118, 434] width 125 height 15
click at [56, 441] on input "No Member ID available" at bounding box center [48, 434] width 15 height 15
checkbox input "true"
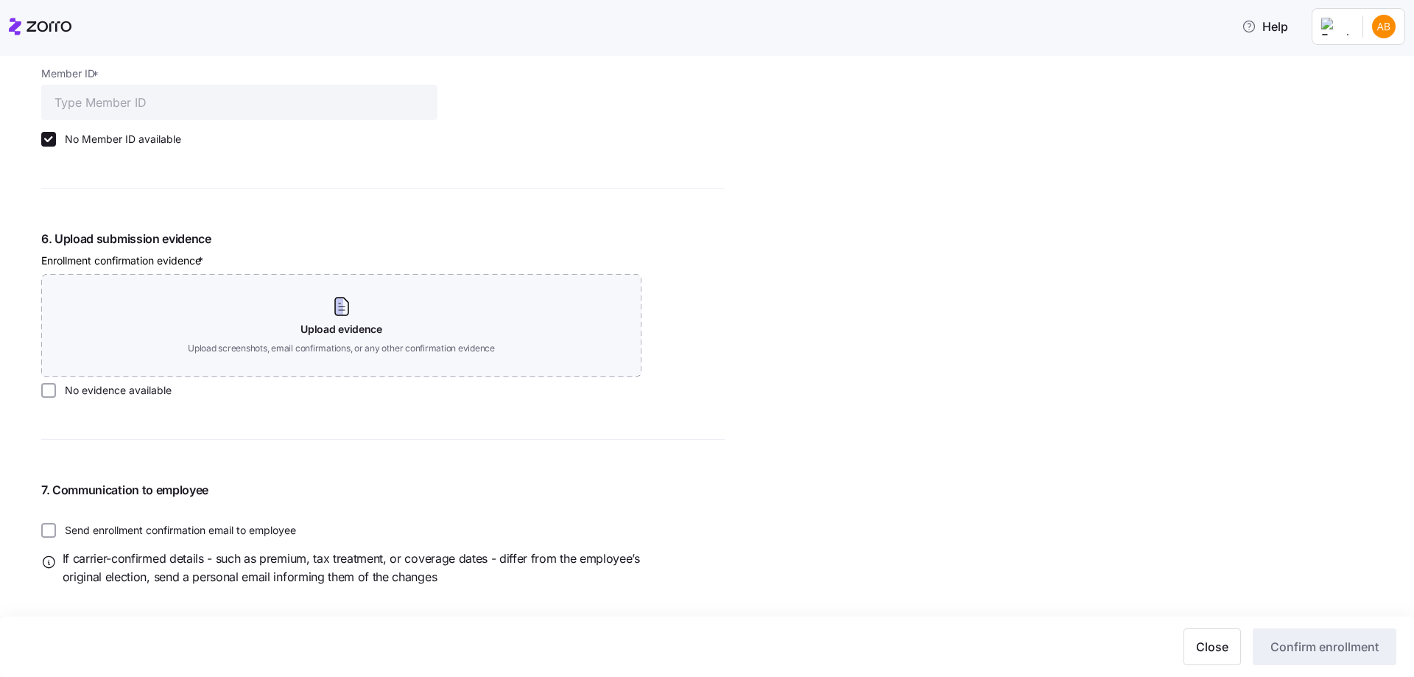
click at [138, 396] on label "No evidence available" at bounding box center [114, 390] width 116 height 15
click at [56, 396] on input "No evidence available" at bounding box center [48, 390] width 15 height 15
checkbox input "true"
click at [1300, 653] on span "Confirm enrollment" at bounding box center [1325, 647] width 108 height 18
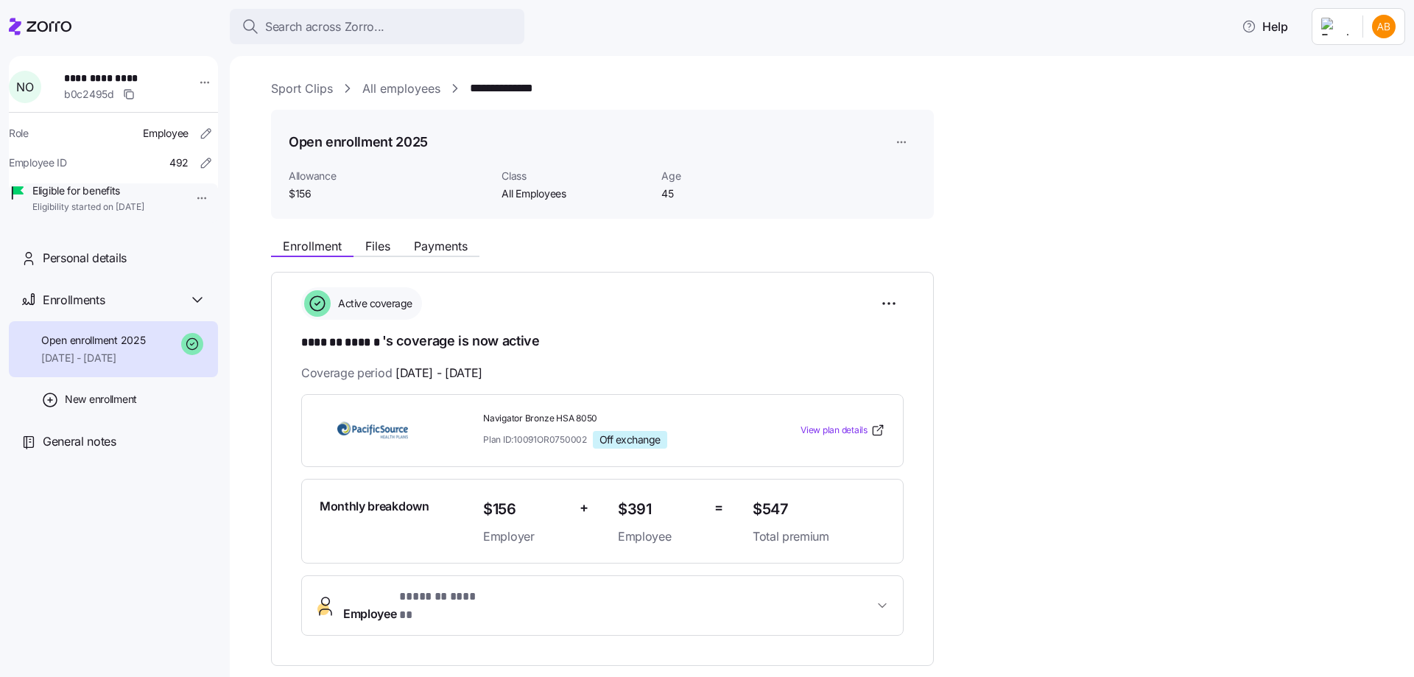
click at [407, 91] on link "All employees" at bounding box center [401, 89] width 78 height 18
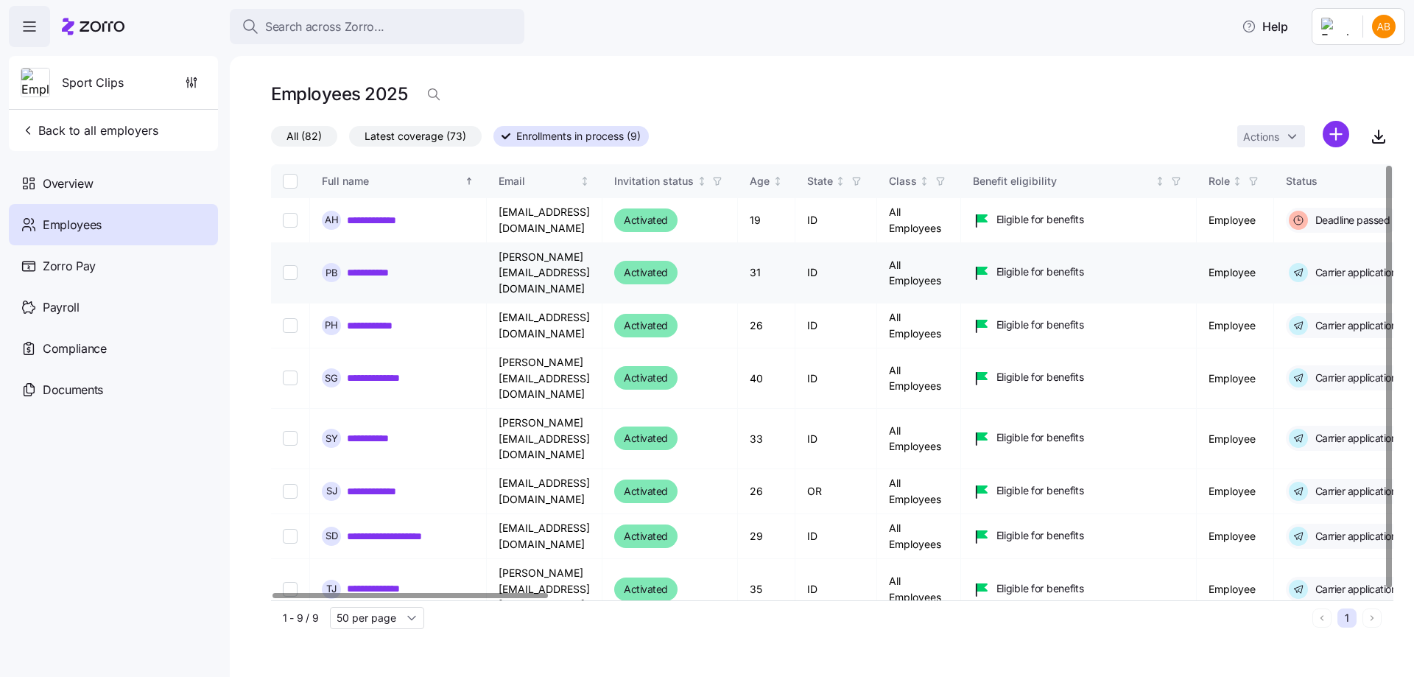
click at [375, 265] on link "**********" at bounding box center [376, 272] width 58 height 15
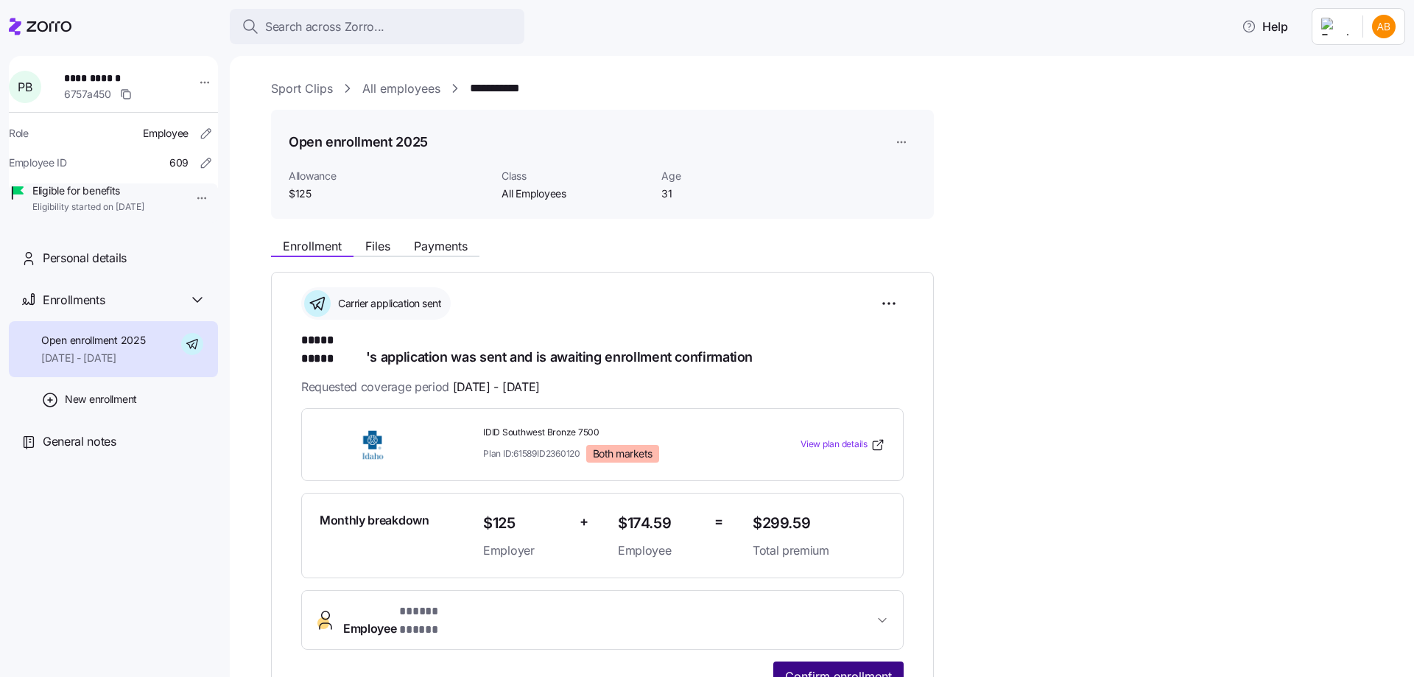
click at [844, 667] on span "Confirm enrollment" at bounding box center [838, 676] width 107 height 18
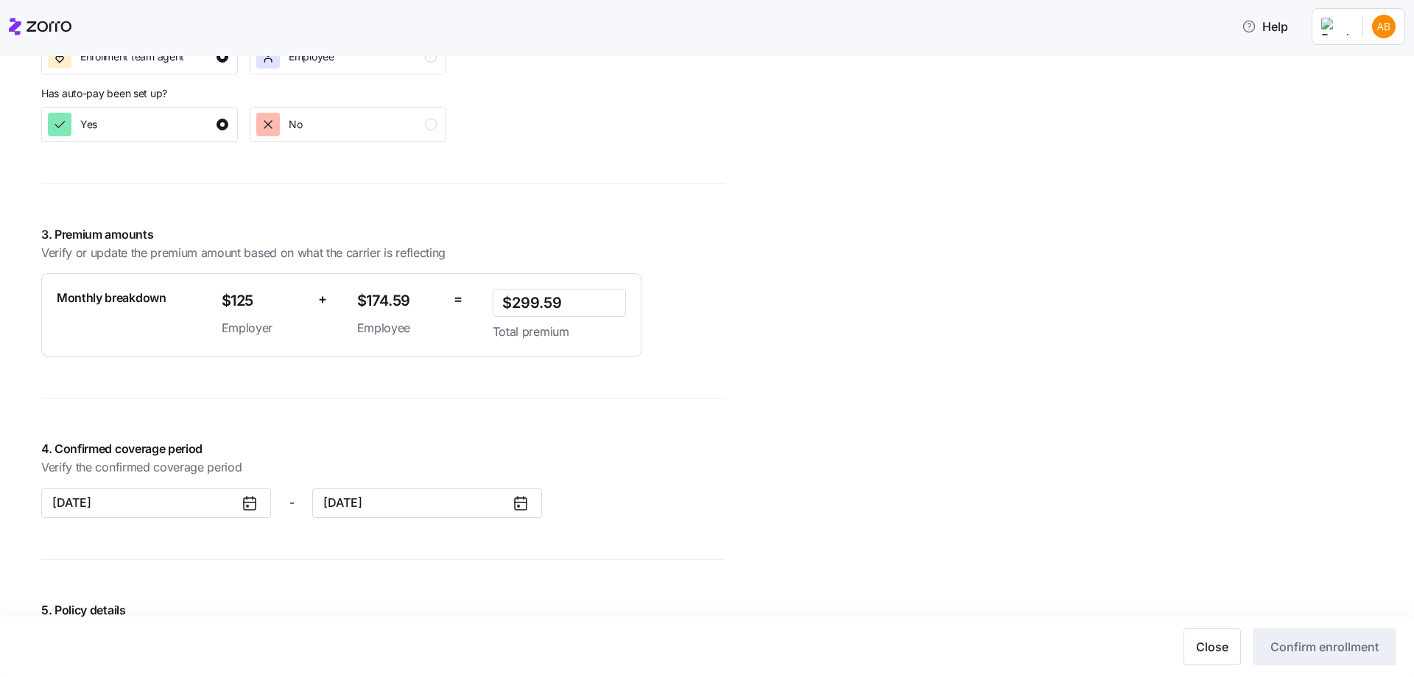
scroll to position [1105, 0]
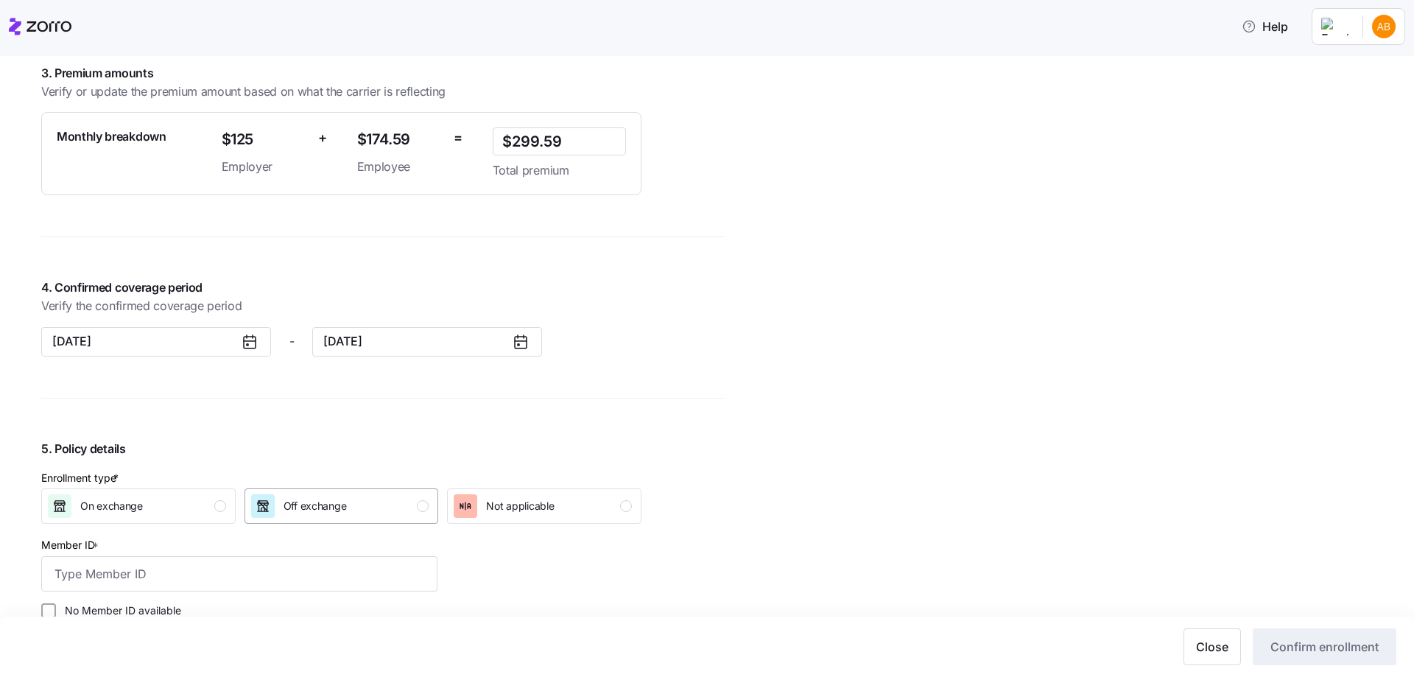
click at [335, 503] on span "Off exchange" at bounding box center [315, 506] width 63 height 15
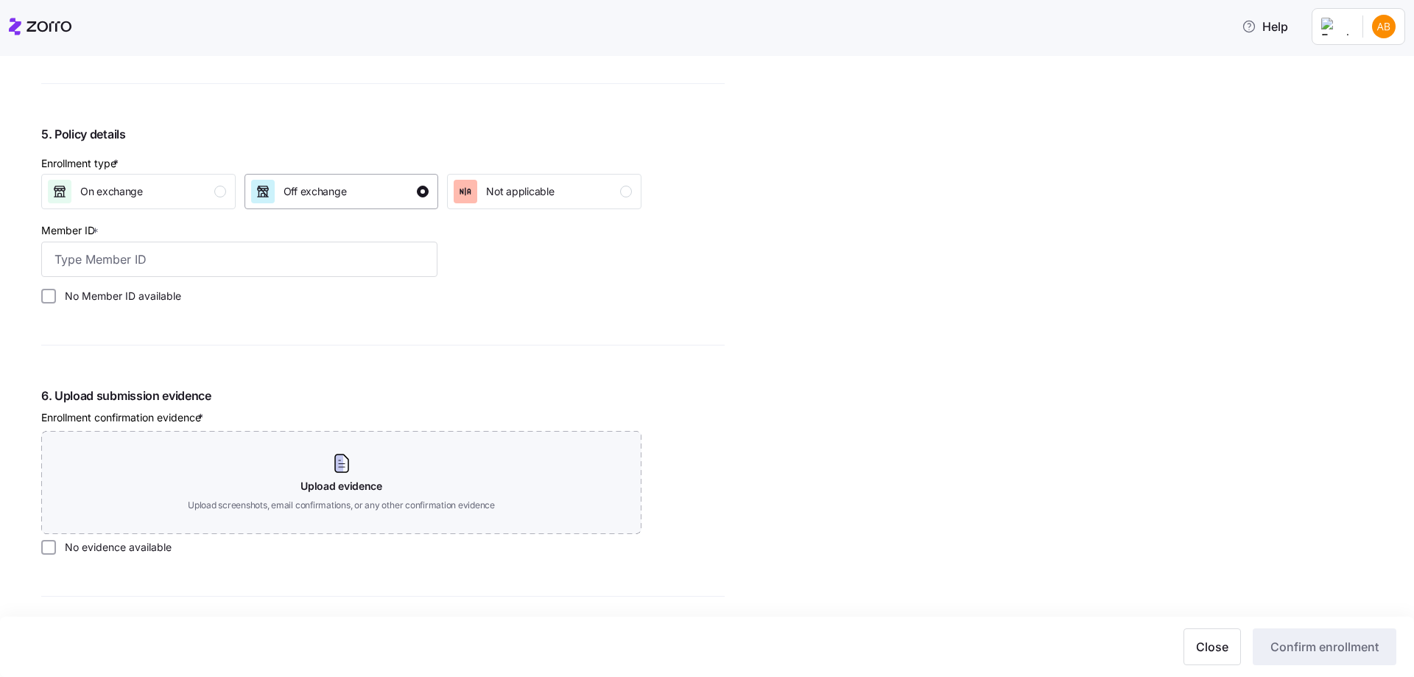
scroll to position [1473, 0]
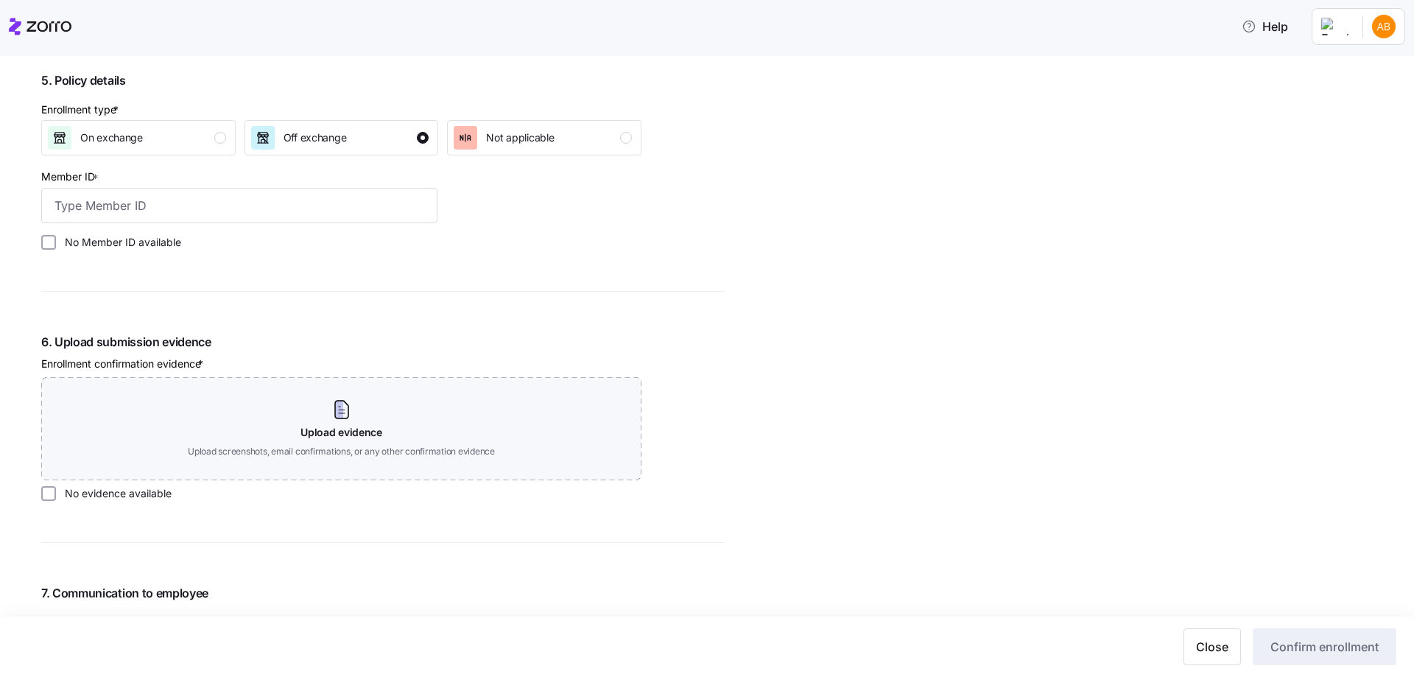
click at [127, 239] on label "No Member ID available" at bounding box center [118, 242] width 125 height 15
click at [56, 239] on input "No Member ID available" at bounding box center [48, 242] width 15 height 15
checkbox input "true"
click at [63, 491] on label "No evidence available" at bounding box center [114, 493] width 116 height 15
click at [56, 491] on input "No evidence available" at bounding box center [48, 493] width 15 height 15
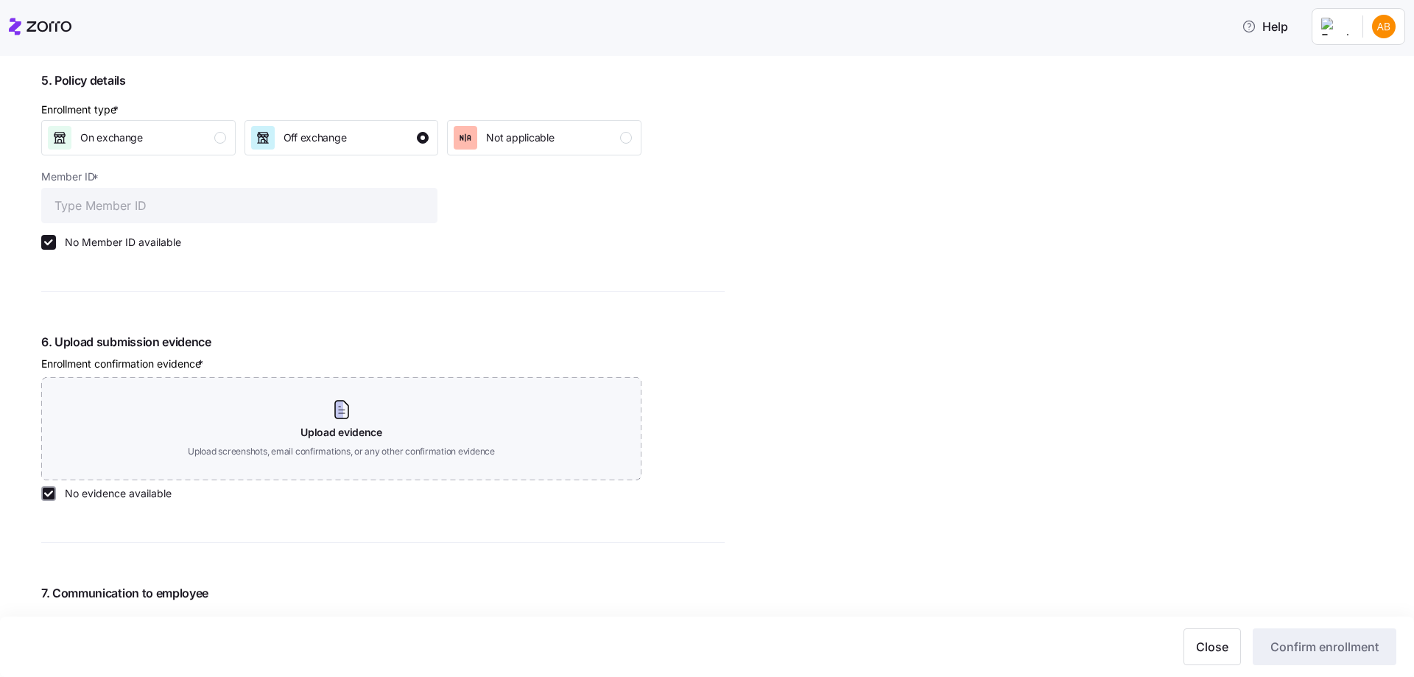
checkbox input "true"
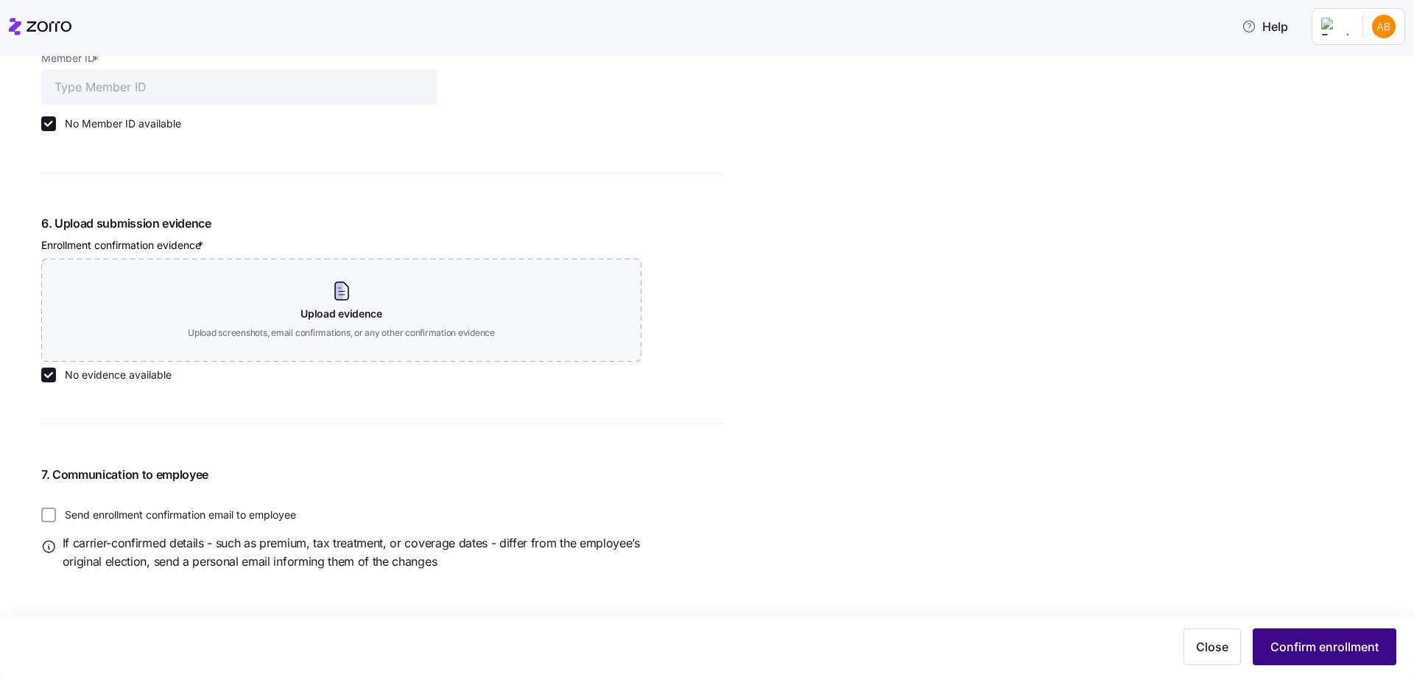
click at [1289, 653] on span "Confirm enrollment" at bounding box center [1325, 647] width 108 height 18
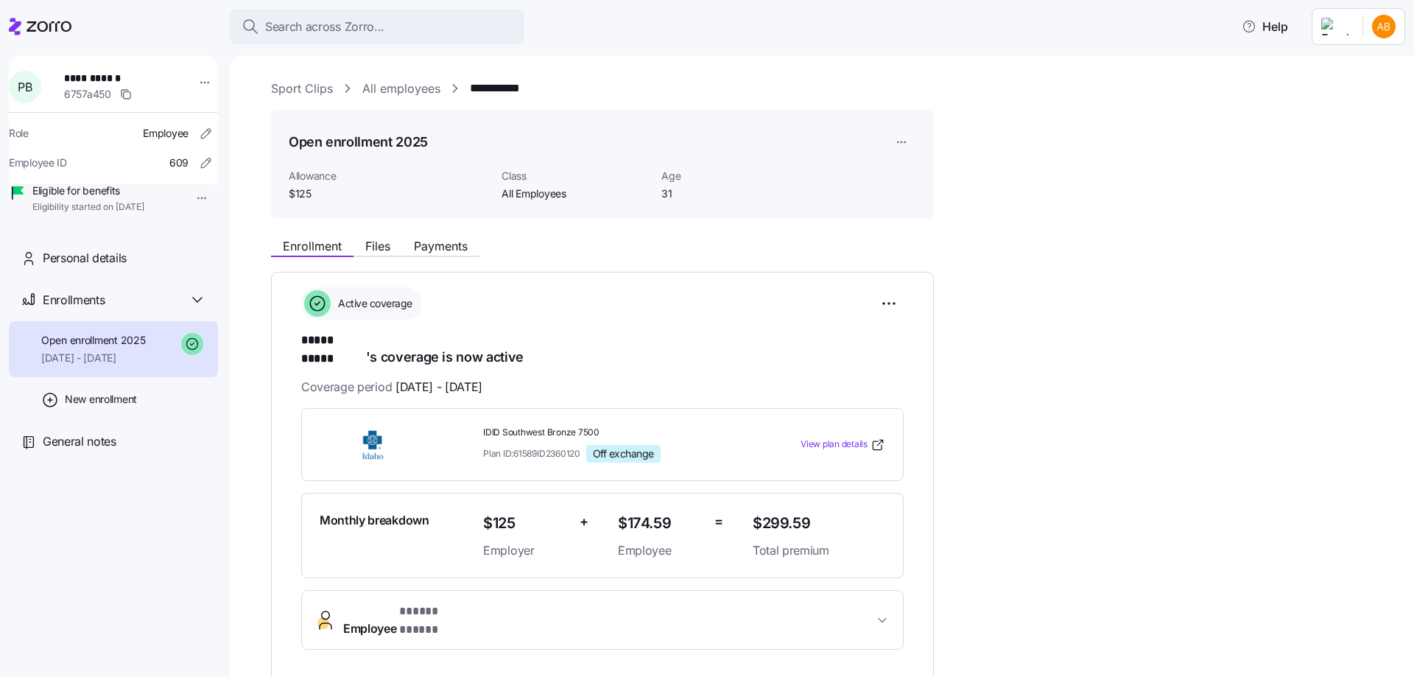
click at [403, 94] on link "All employees" at bounding box center [401, 89] width 78 height 18
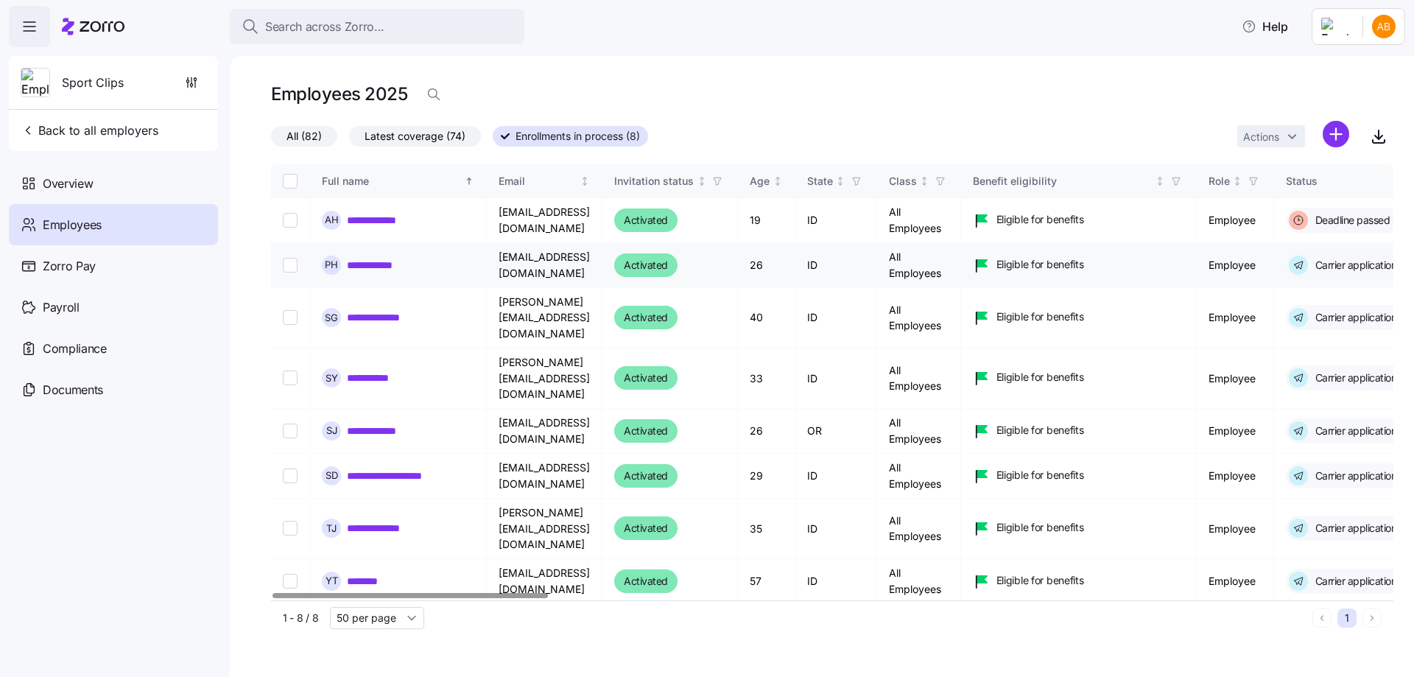
click at [387, 265] on link "**********" at bounding box center [377, 265] width 60 height 15
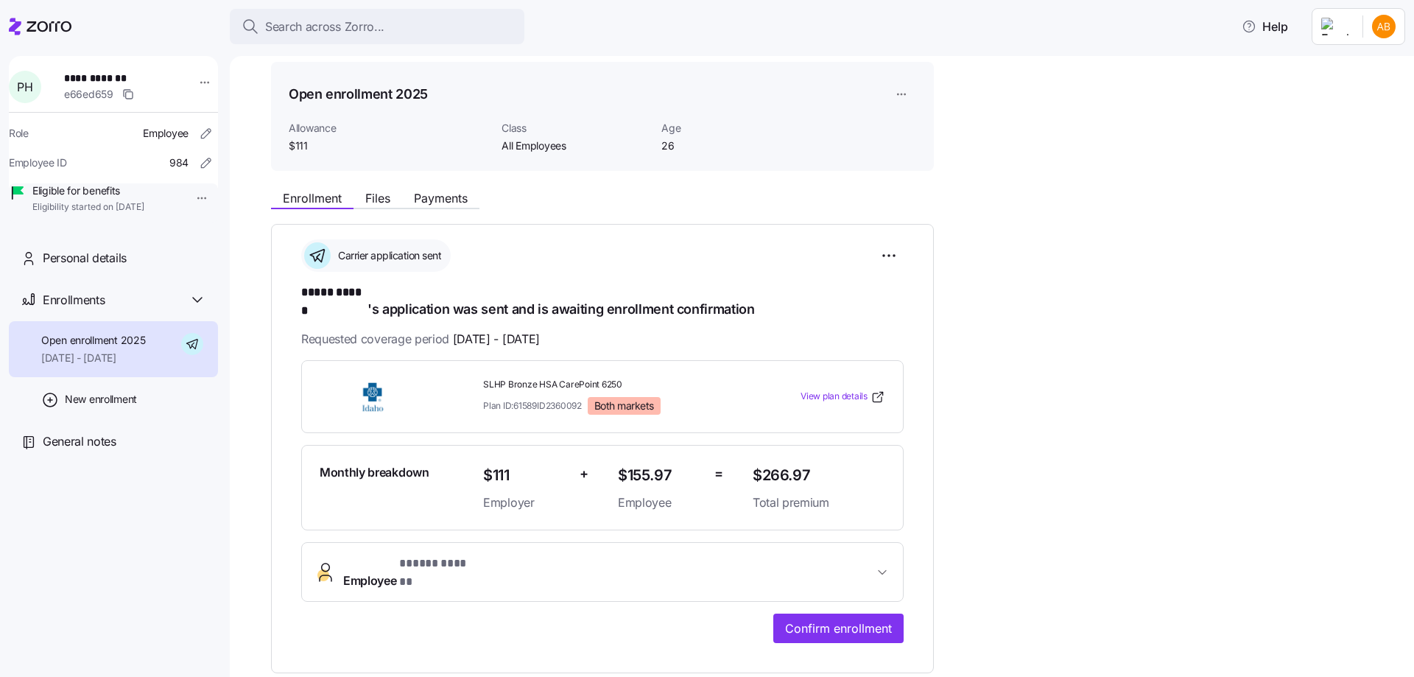
scroll to position [74, 0]
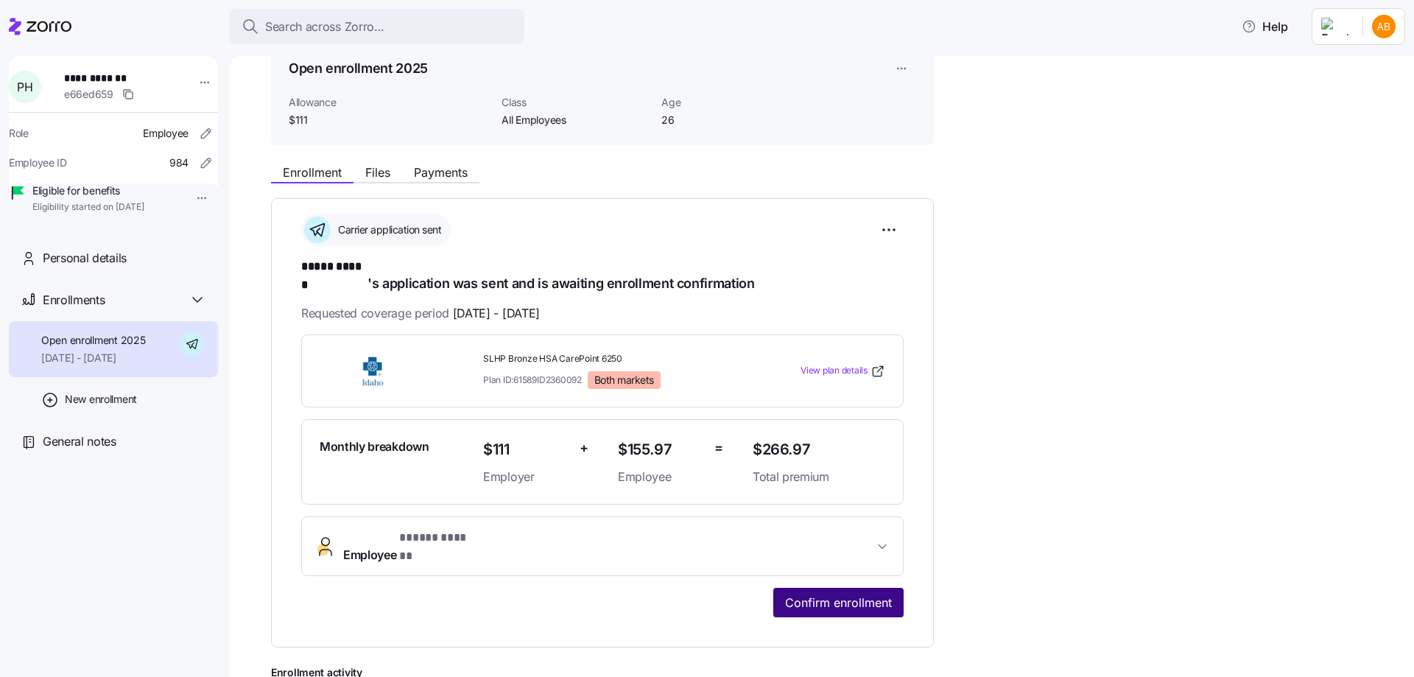
click at [829, 594] on span "Confirm enrollment" at bounding box center [838, 603] width 107 height 18
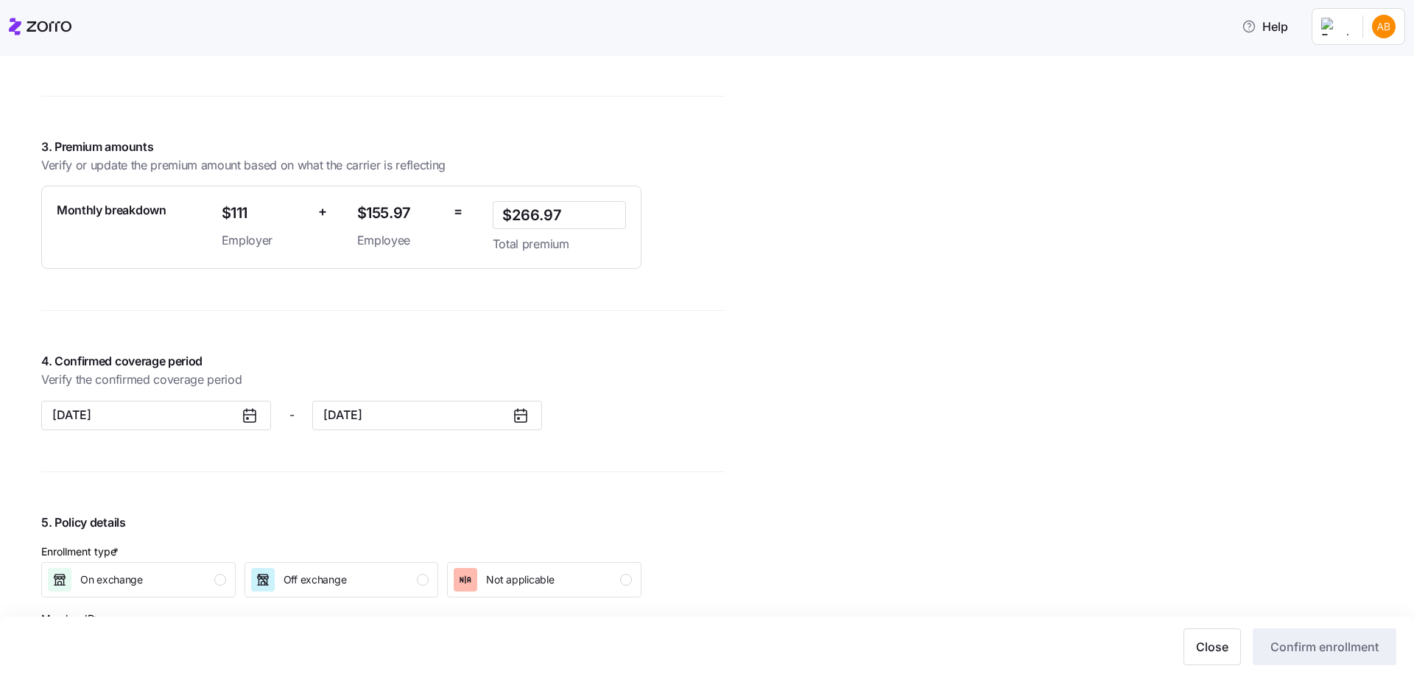
scroll to position [1252, 0]
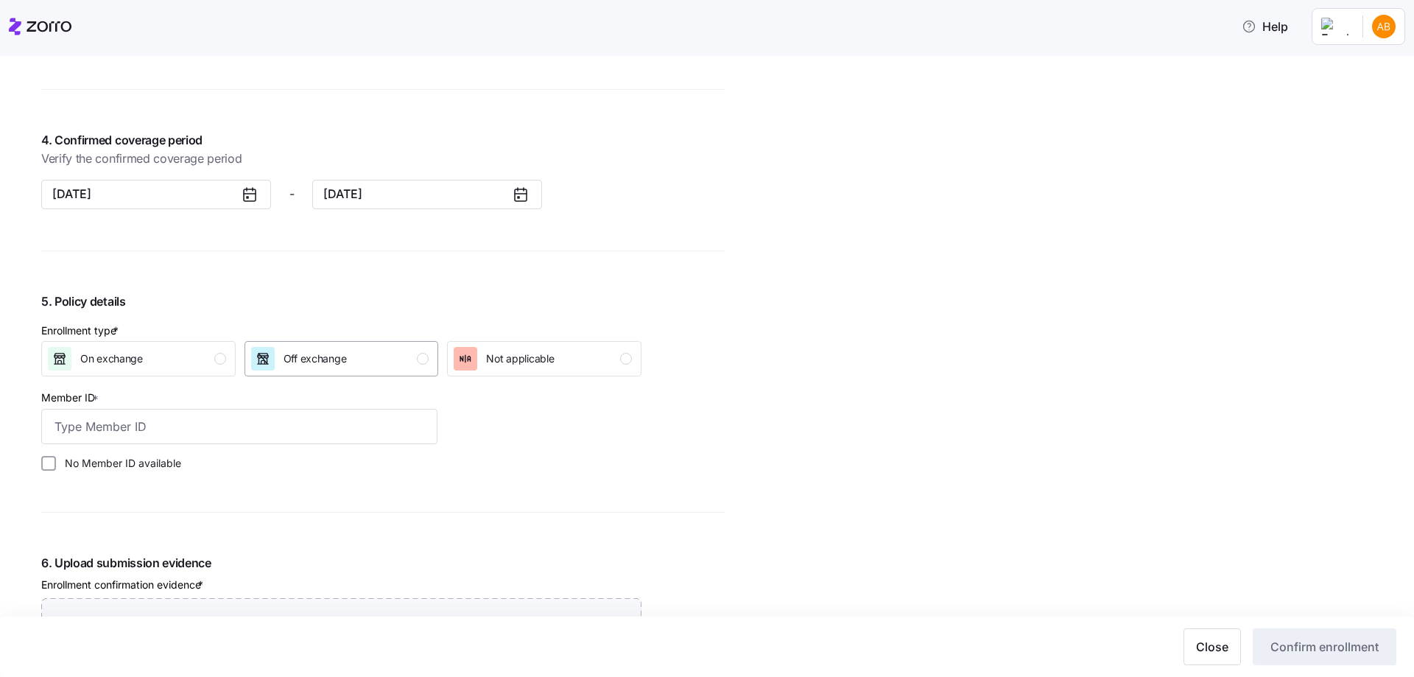
click at [333, 357] on span "Off exchange" at bounding box center [315, 358] width 63 height 15
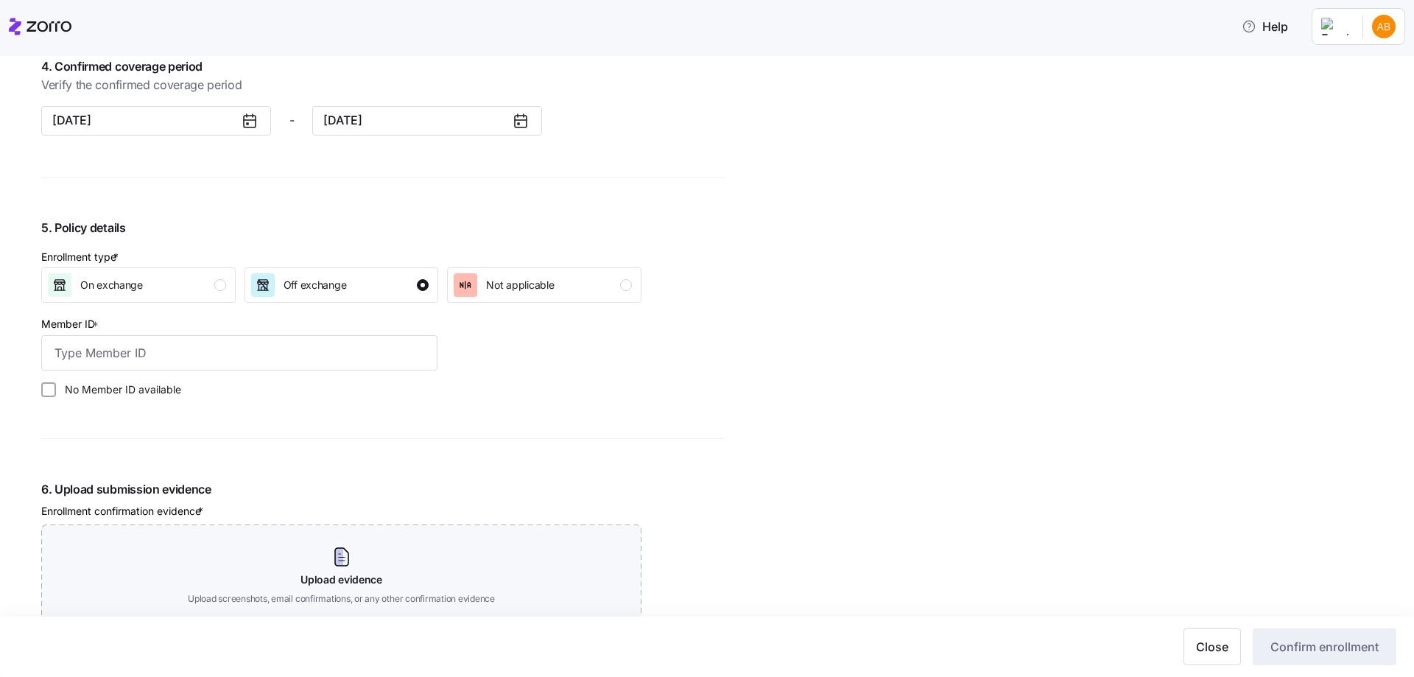
click at [127, 393] on label "No Member ID available" at bounding box center [118, 389] width 125 height 15
click at [56, 393] on input "No Member ID available" at bounding box center [48, 389] width 15 height 15
checkbox input "true"
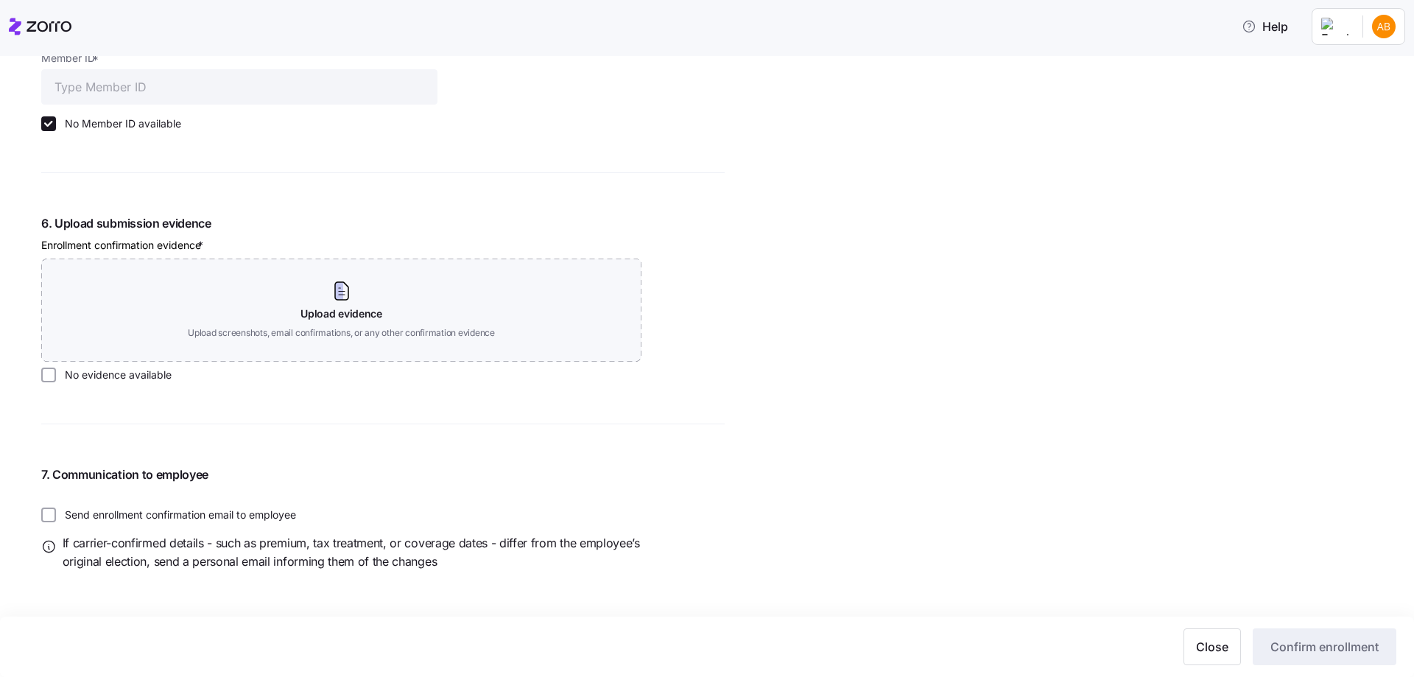
click at [125, 381] on label "No evidence available" at bounding box center [114, 375] width 116 height 15
click at [56, 381] on input "No evidence available" at bounding box center [48, 375] width 15 height 15
checkbox input "true"
click at [1310, 642] on span "Confirm enrollment" at bounding box center [1325, 647] width 108 height 18
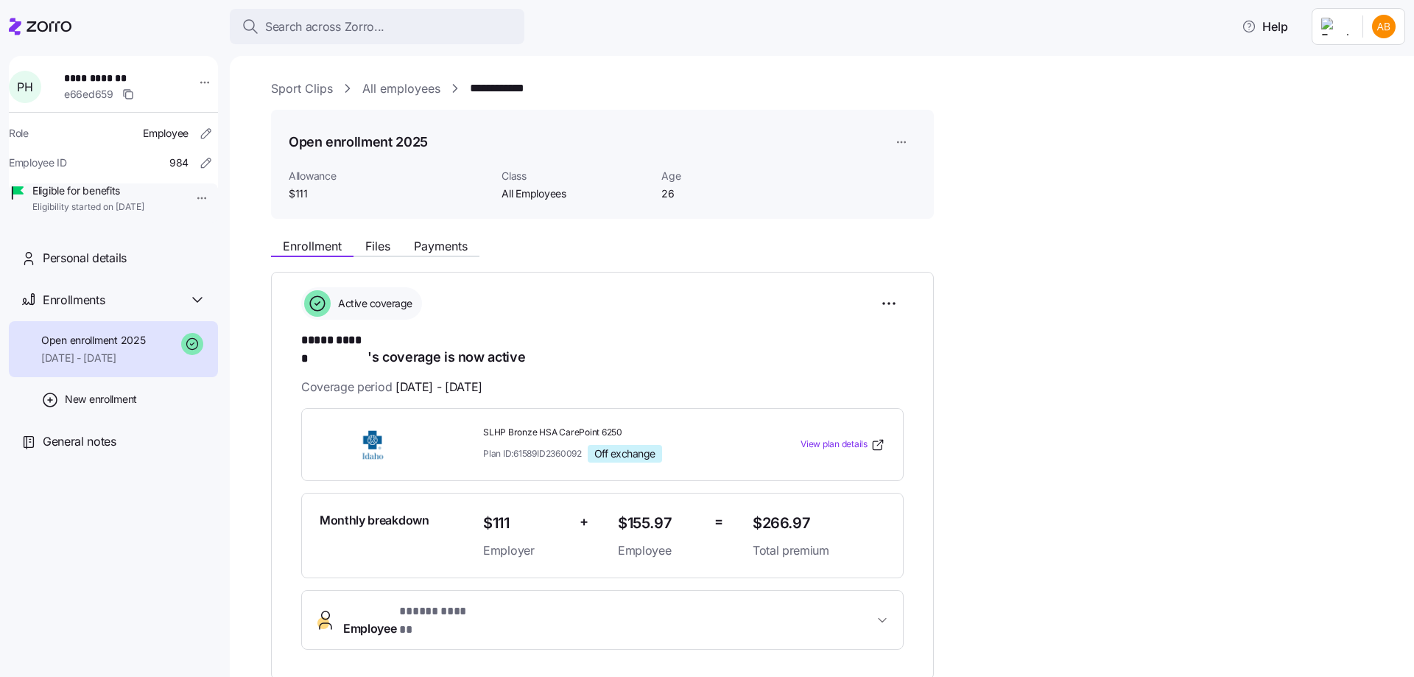
click at [415, 94] on link "All employees" at bounding box center [401, 89] width 78 height 18
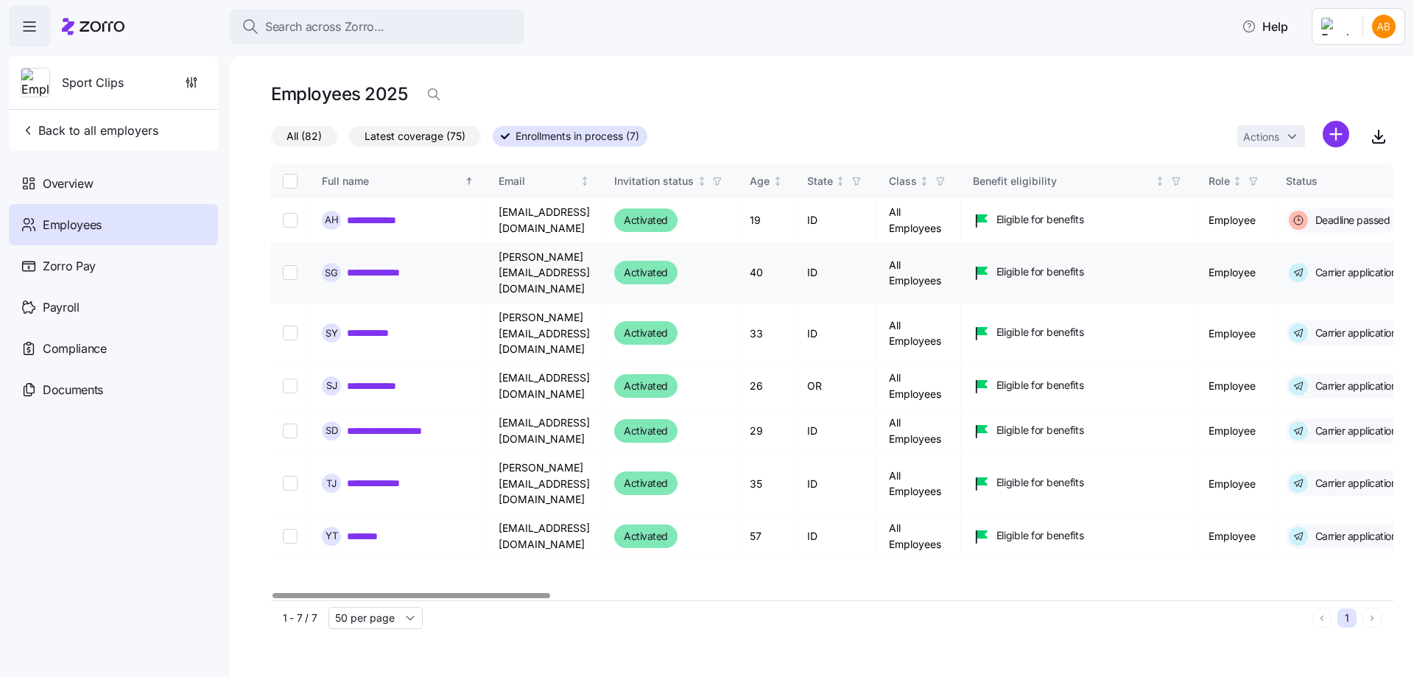
click at [379, 265] on link "**********" at bounding box center [387, 272] width 80 height 15
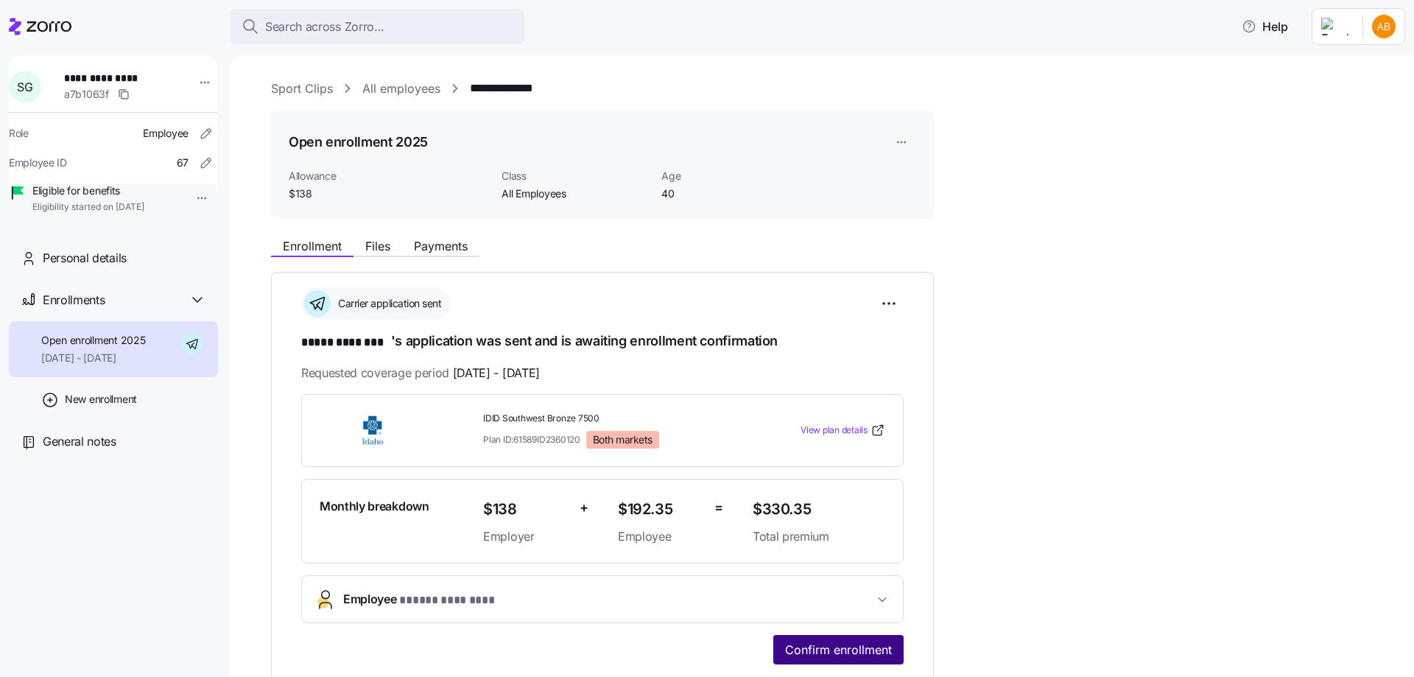
click at [834, 645] on span "Confirm enrollment" at bounding box center [838, 650] width 107 height 18
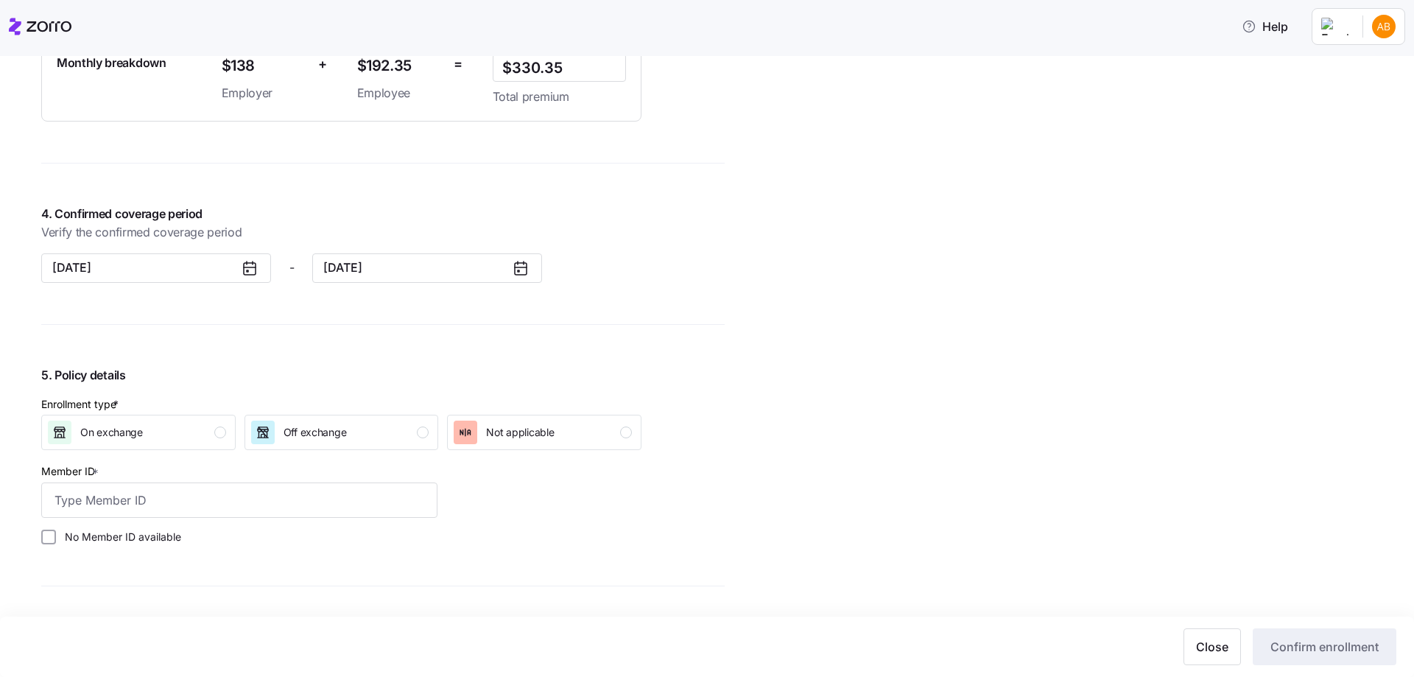
scroll to position [1400, 0]
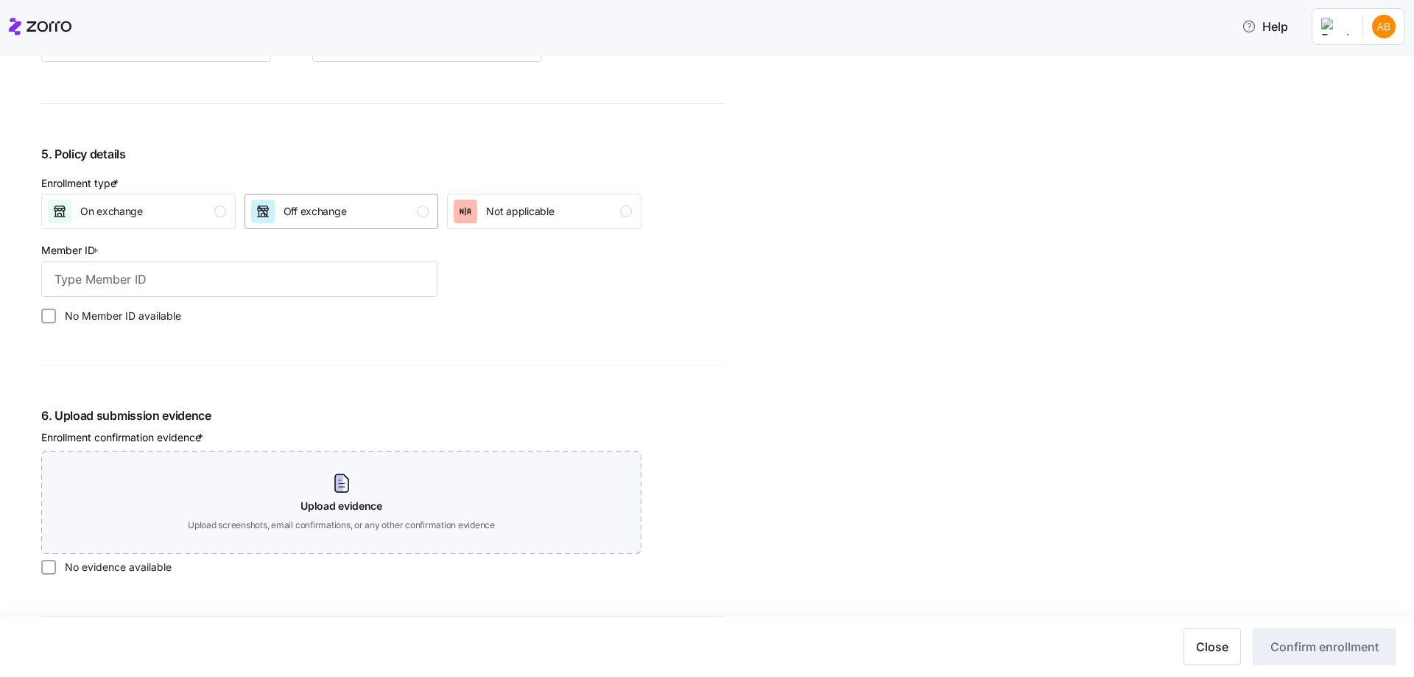
click at [345, 207] on span "Off exchange" at bounding box center [315, 211] width 63 height 15
click at [154, 315] on label "No Member ID available" at bounding box center [118, 316] width 125 height 15
click at [56, 315] on input "No Member ID available" at bounding box center [48, 316] width 15 height 15
checkbox input "true"
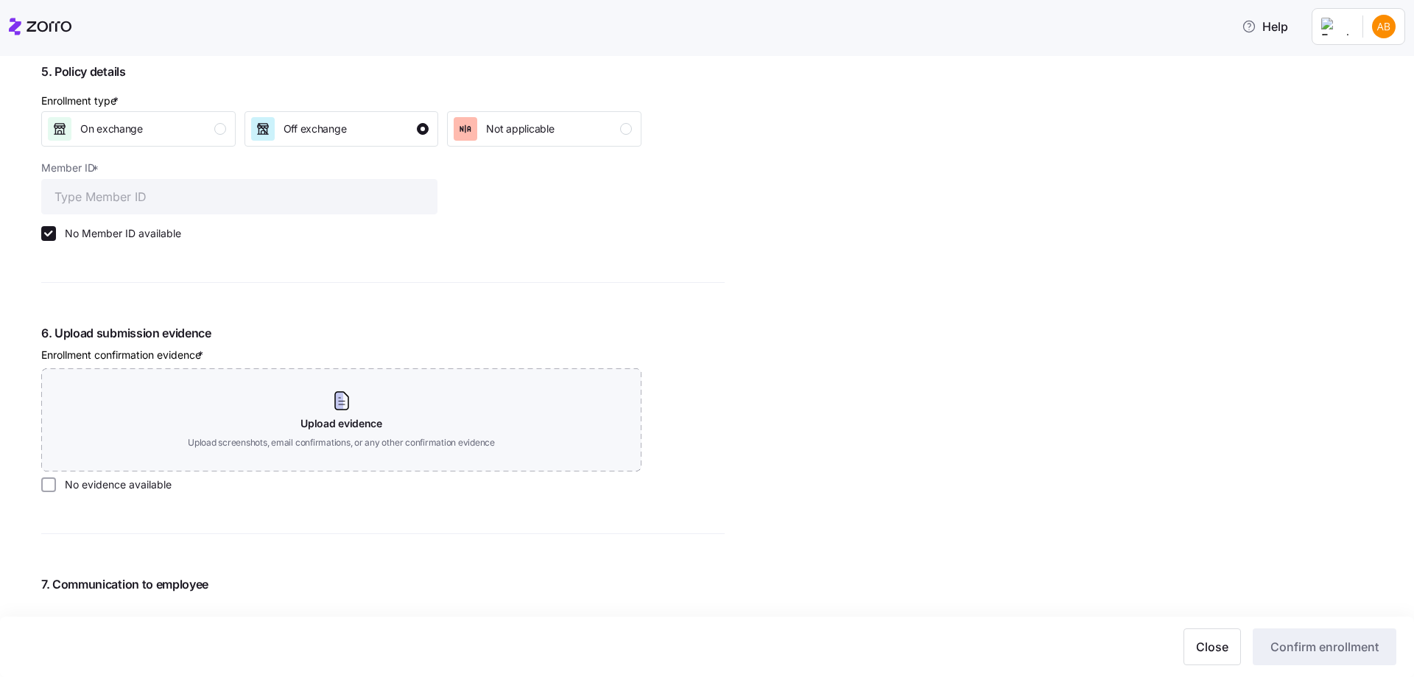
scroll to position [1592, 0]
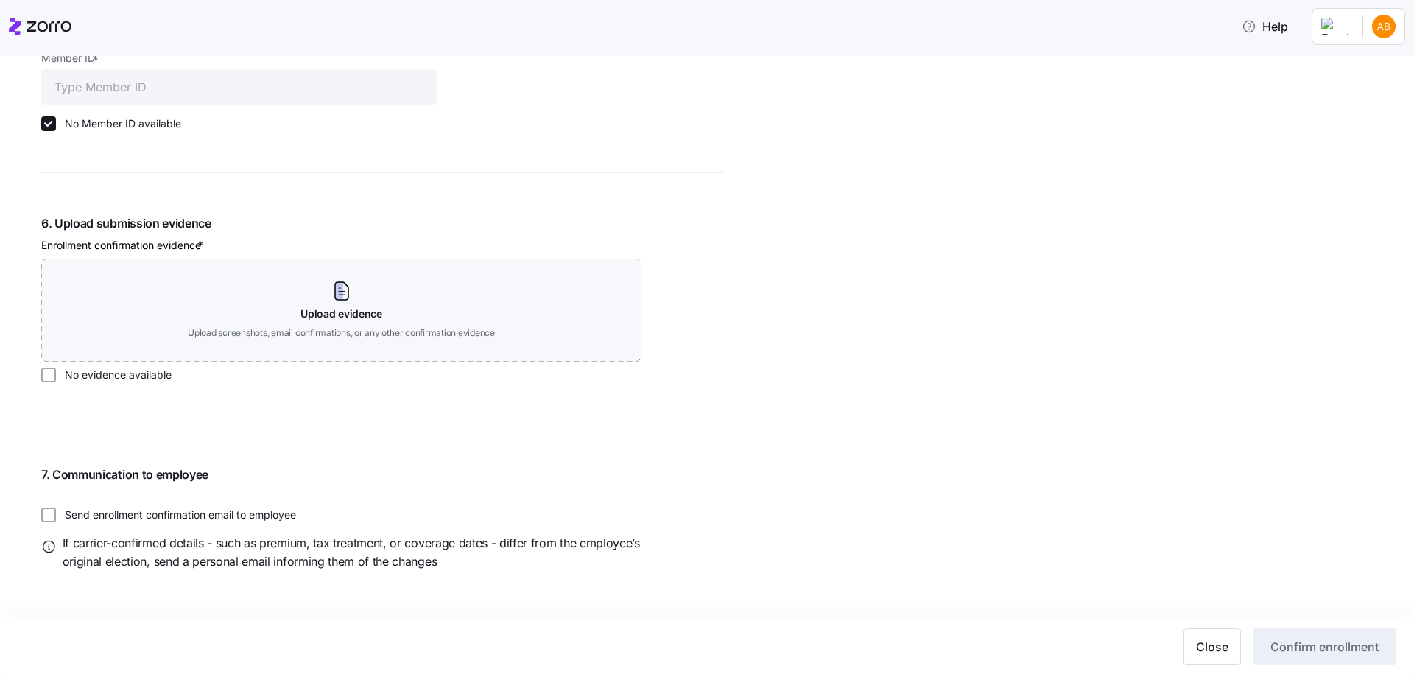
click at [127, 380] on label "No evidence available" at bounding box center [114, 375] width 116 height 15
click at [56, 380] on input "No evidence available" at bounding box center [48, 375] width 15 height 15
checkbox input "true"
click at [1288, 645] on span "Confirm enrollment" at bounding box center [1325, 647] width 108 height 18
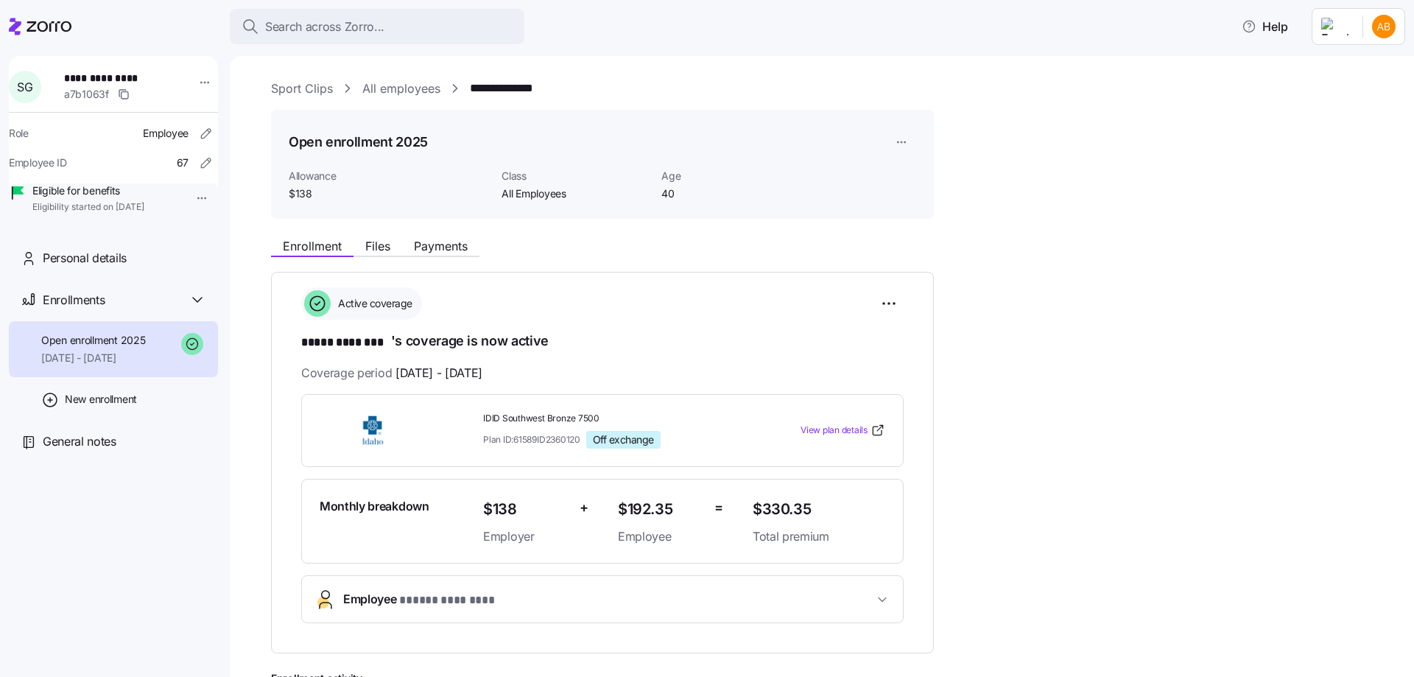
click at [410, 94] on link "All employees" at bounding box center [401, 89] width 78 height 18
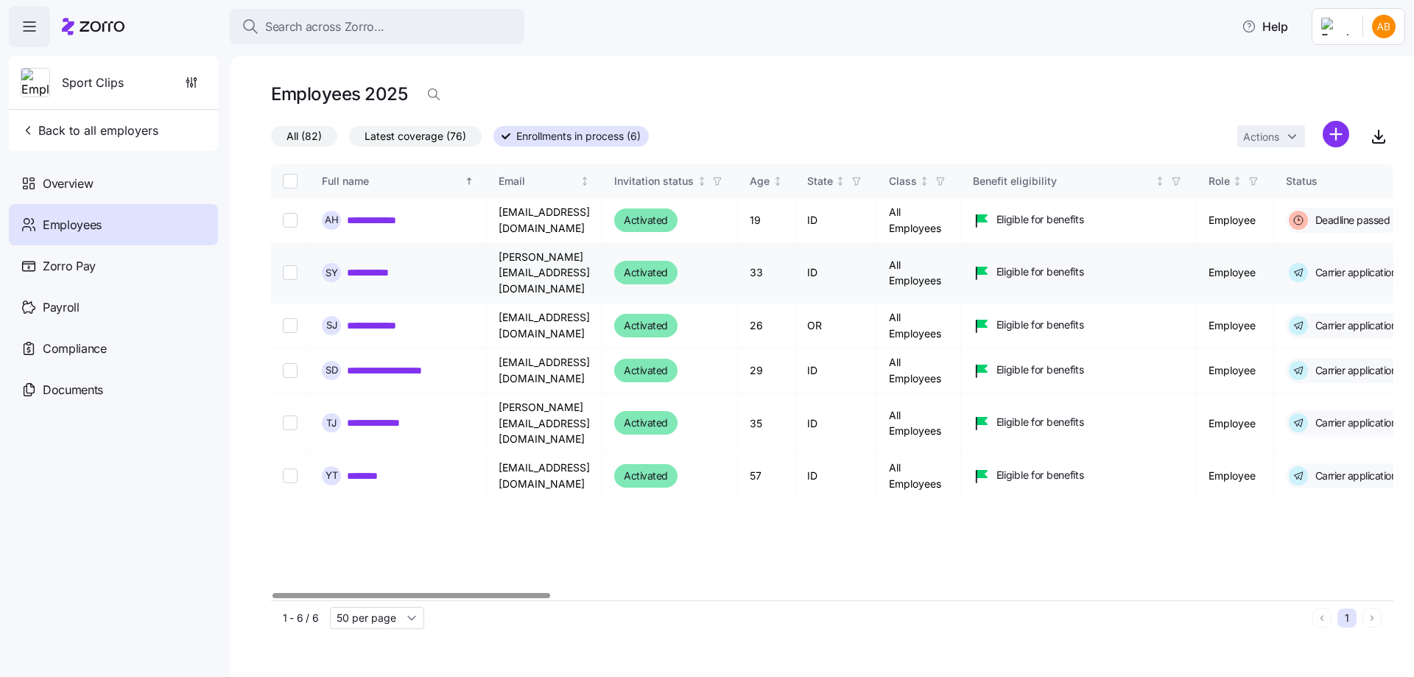
click at [390, 269] on link "**********" at bounding box center [379, 272] width 65 height 15
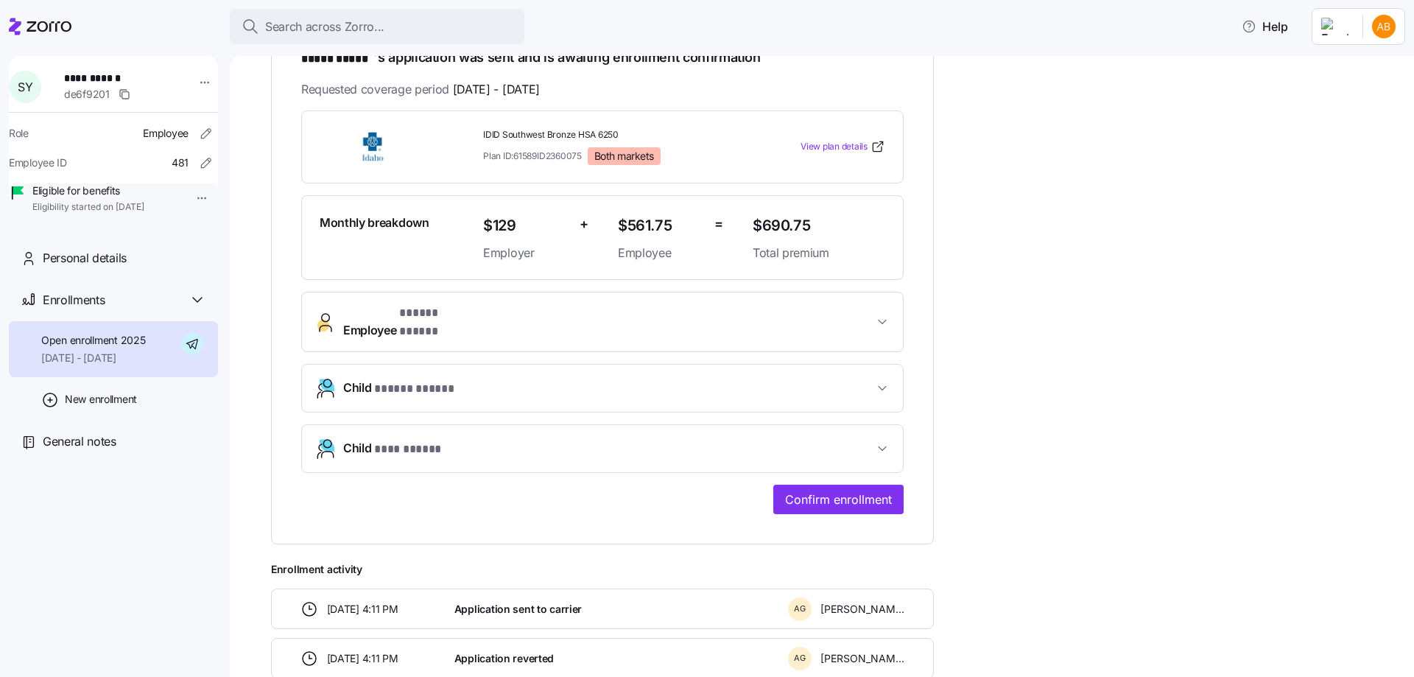
scroll to position [295, 0]
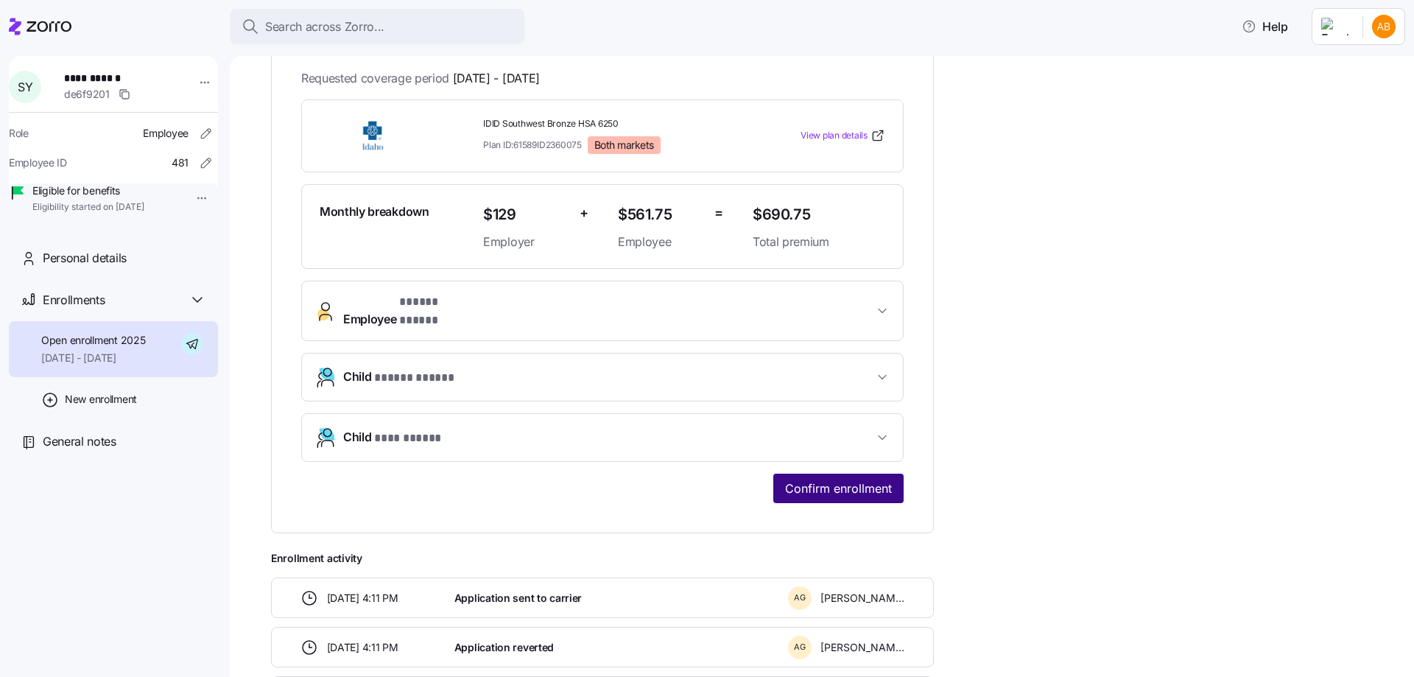
click at [843, 480] on span "Confirm enrollment" at bounding box center [838, 489] width 107 height 18
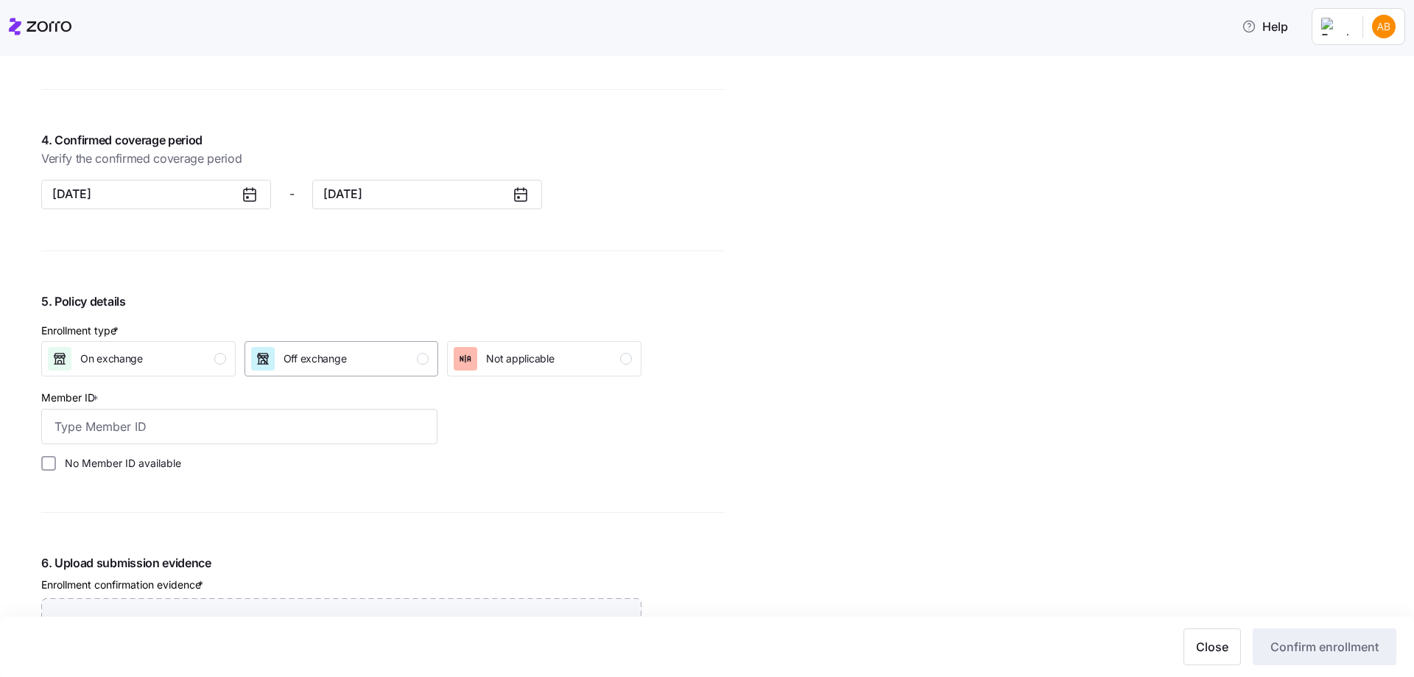
click at [314, 363] on span "Off exchange" at bounding box center [315, 358] width 63 height 15
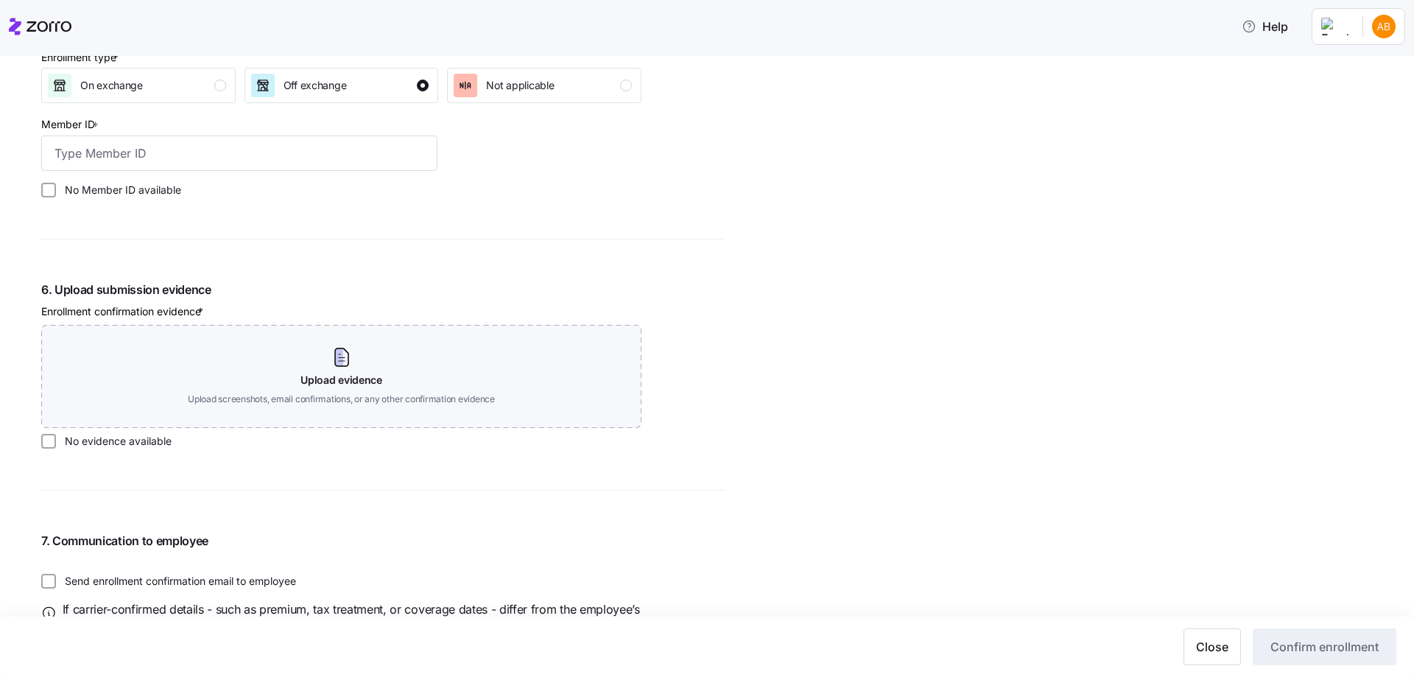
scroll to position [1547, 0]
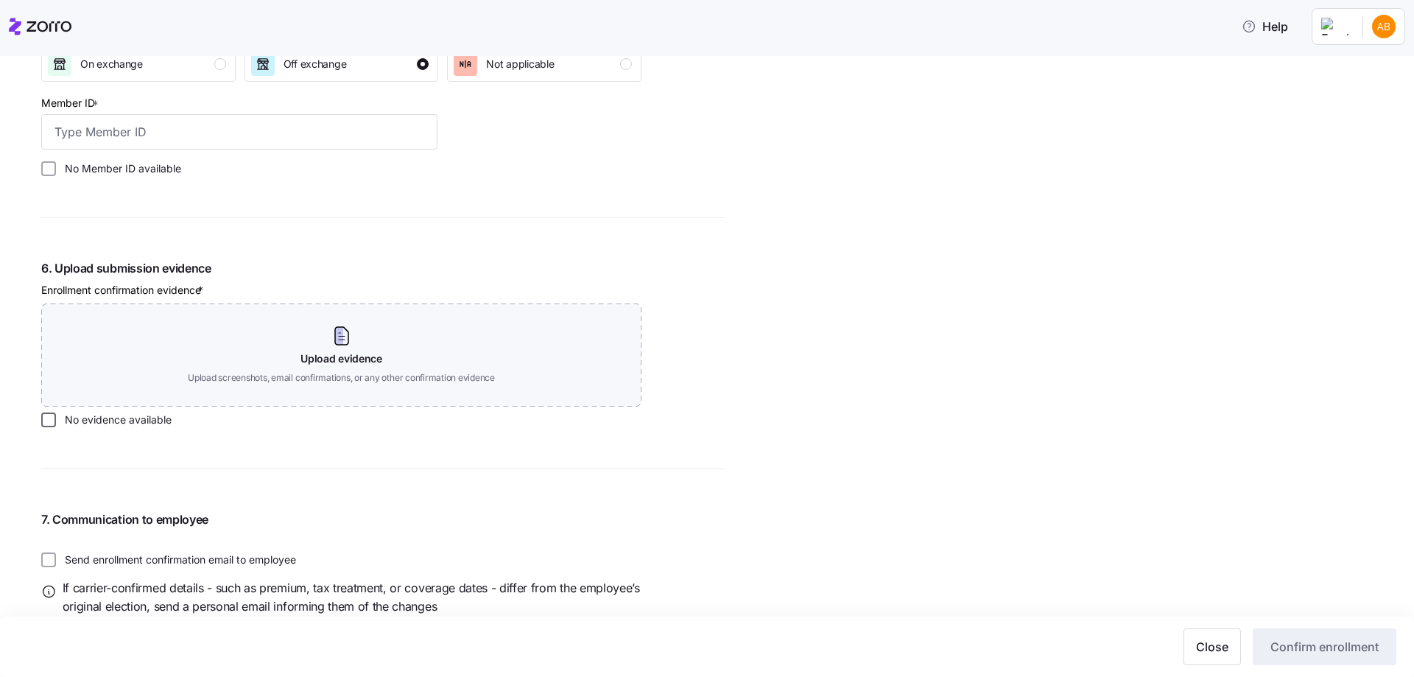
click at [46, 418] on input "No evidence available" at bounding box center [48, 420] width 15 height 15
checkbox input "true"
click at [51, 165] on input "No Member ID available" at bounding box center [48, 168] width 15 height 15
checkbox input "true"
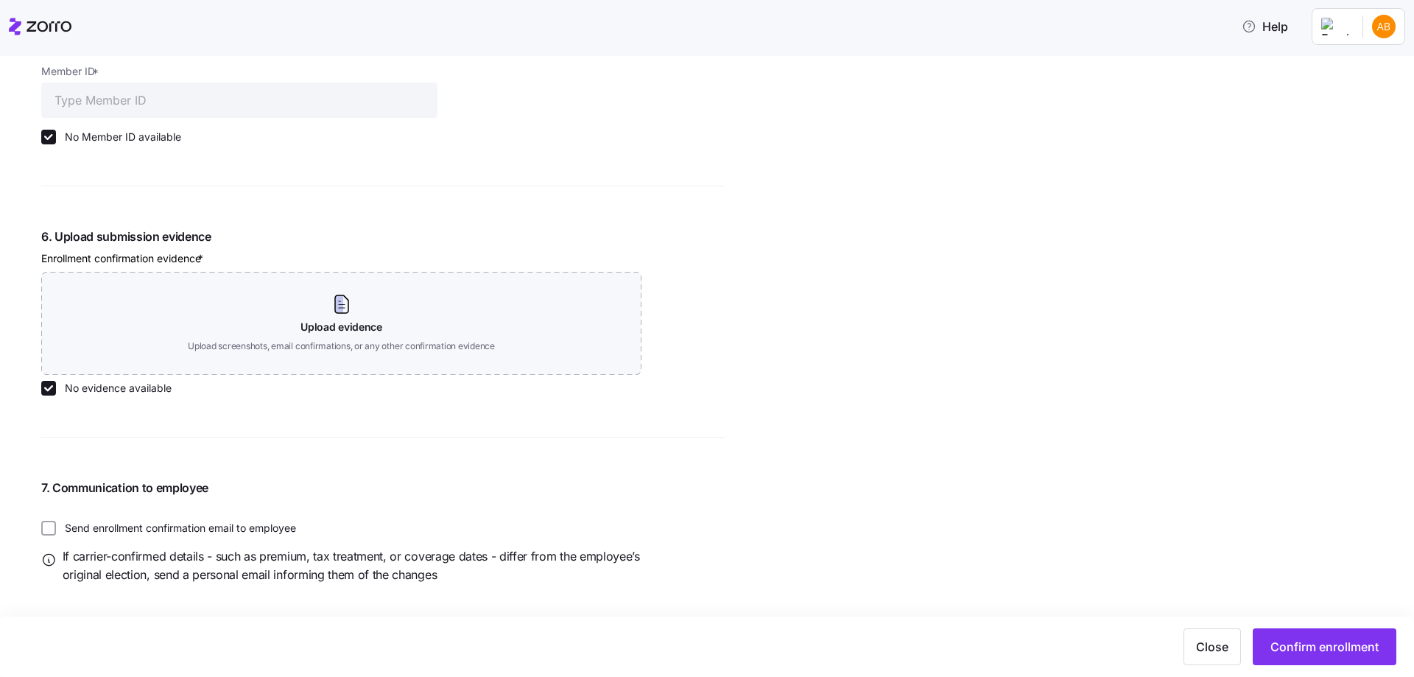
scroll to position [1592, 0]
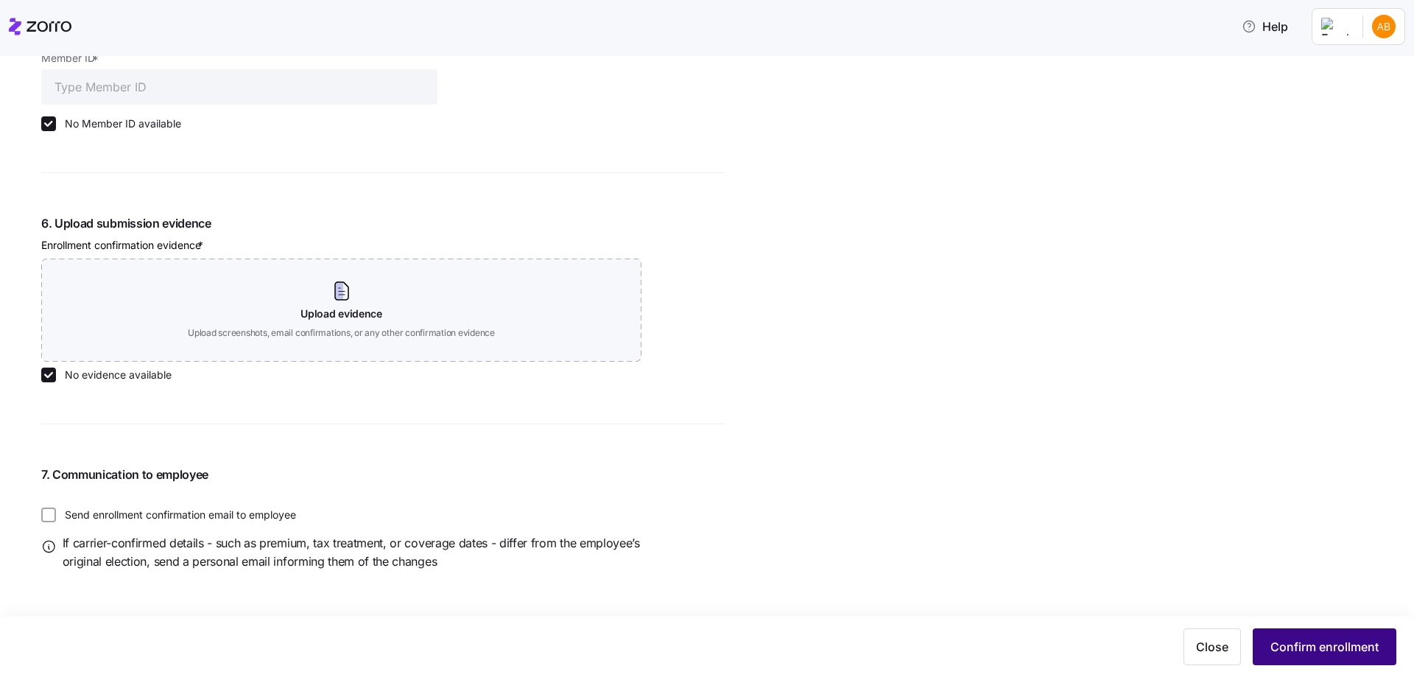
click at [1302, 639] on span "Confirm enrollment" at bounding box center [1325, 647] width 108 height 18
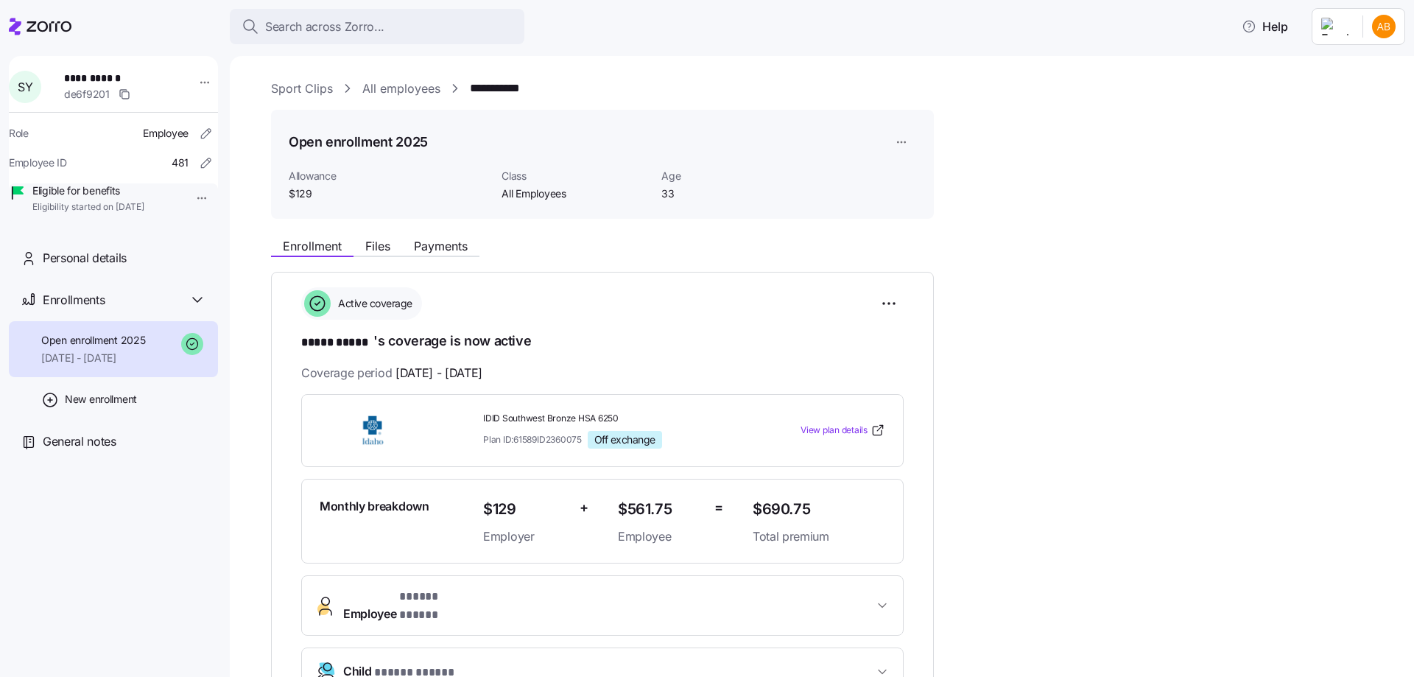
click at [388, 85] on link "All employees" at bounding box center [401, 89] width 78 height 18
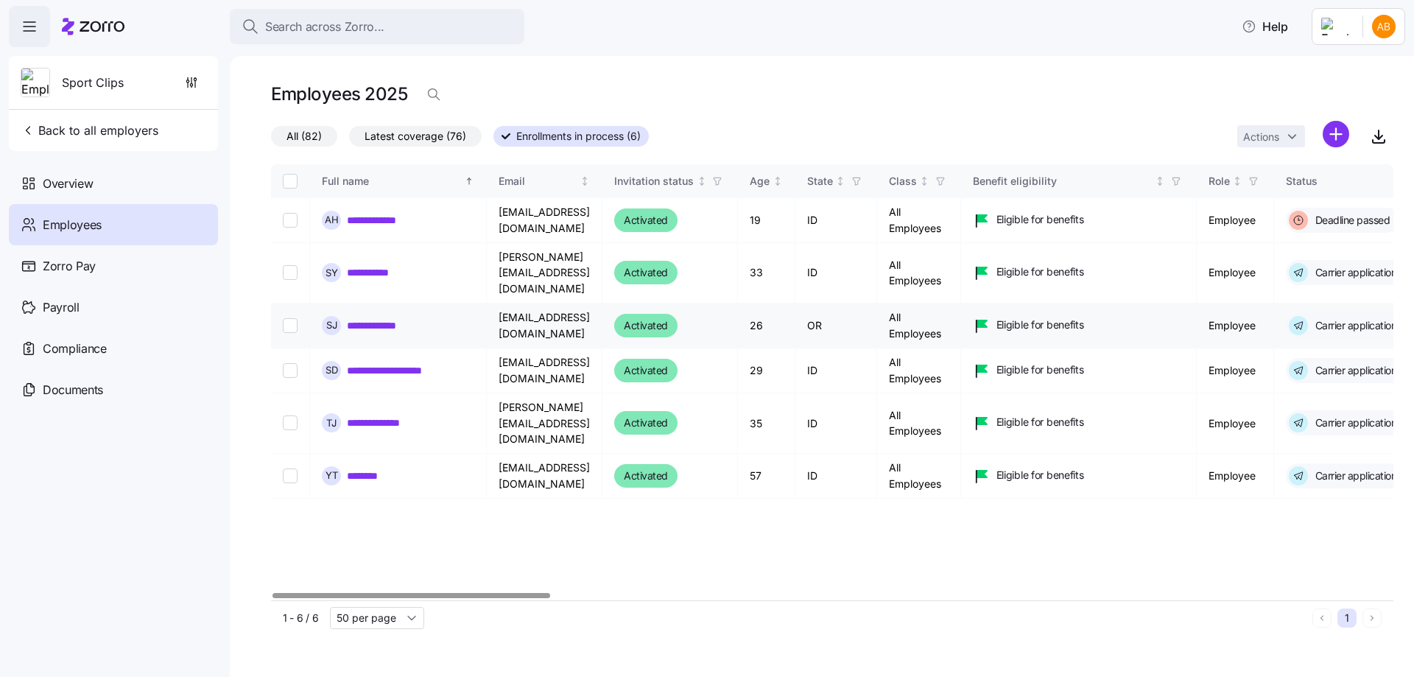
click at [365, 318] on link "**********" at bounding box center [383, 325] width 73 height 15
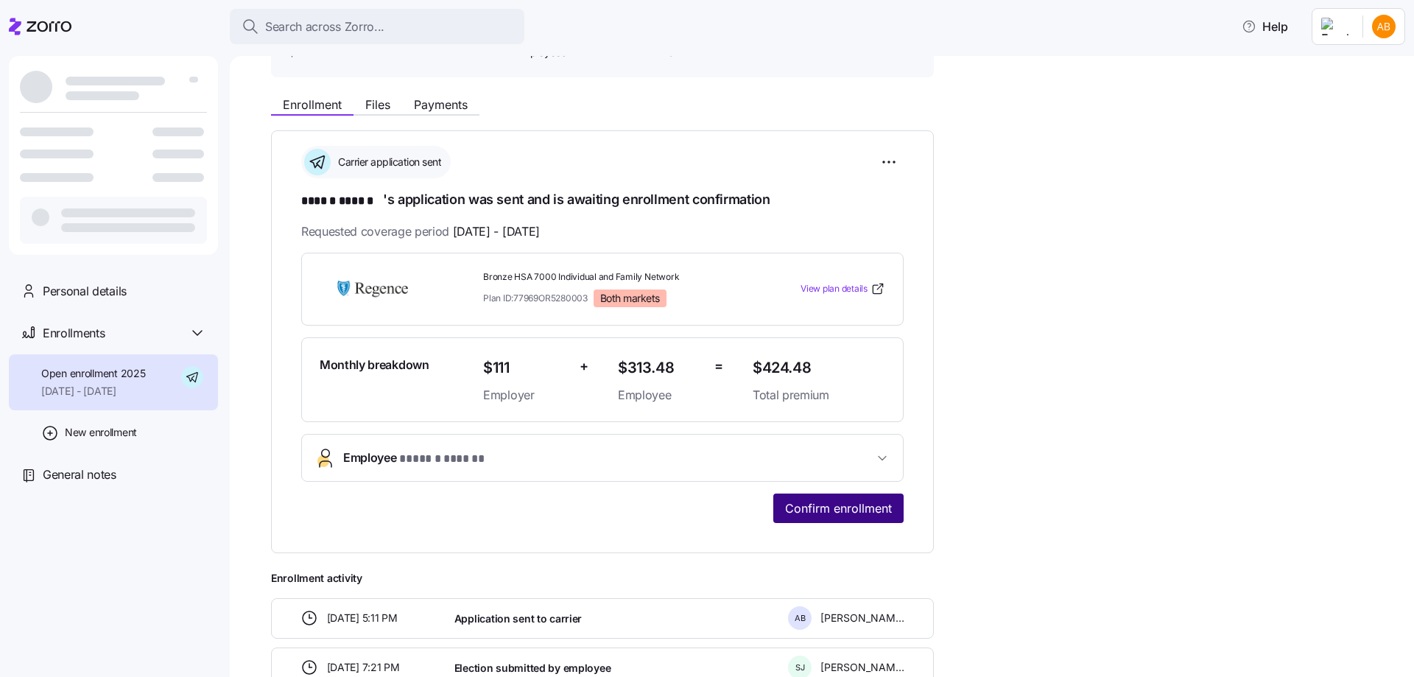
scroll to position [147, 0]
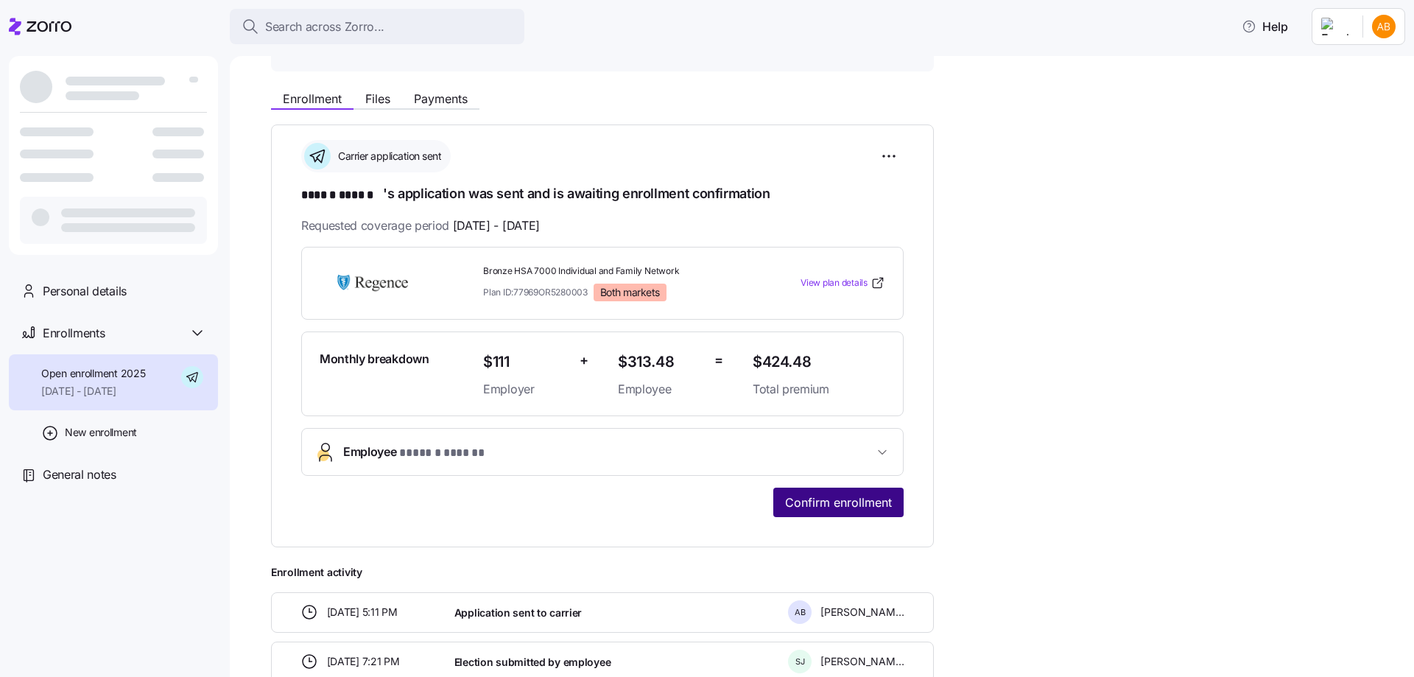
click at [810, 489] on button "Confirm enrollment" at bounding box center [838, 502] width 130 height 29
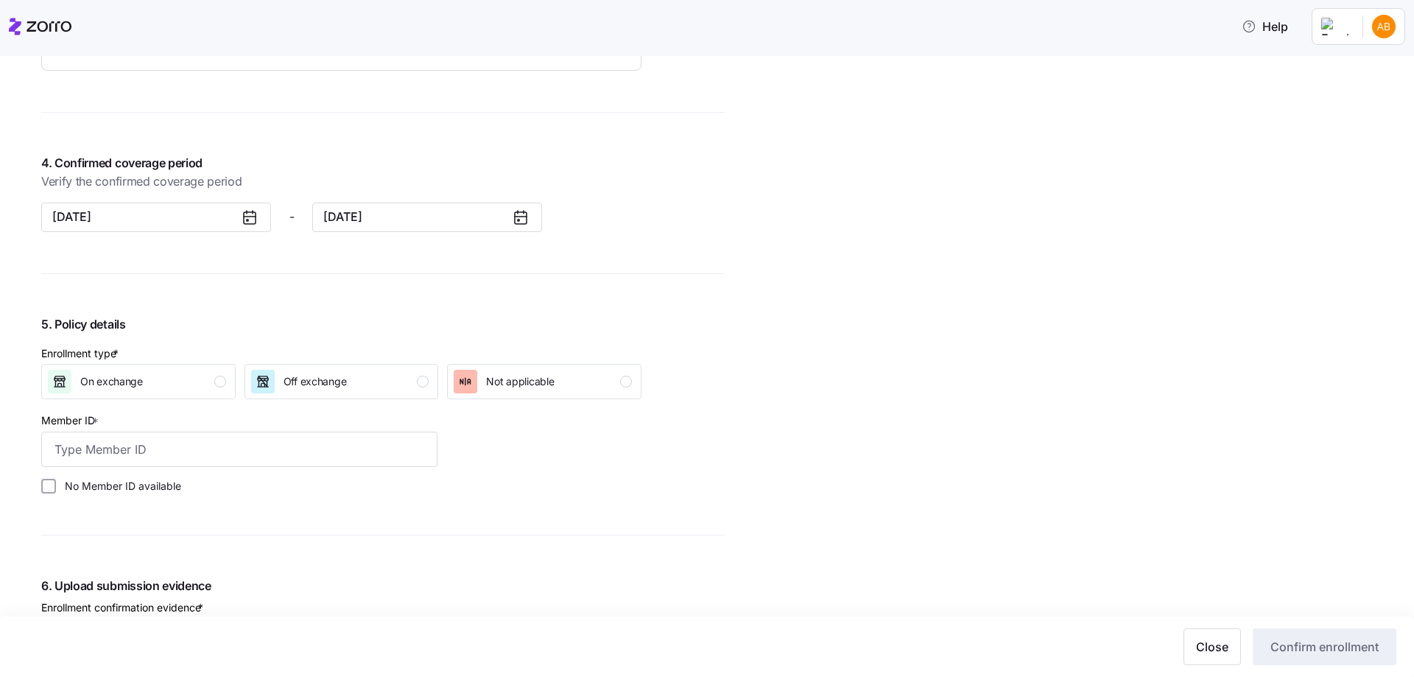
scroll to position [1326, 0]
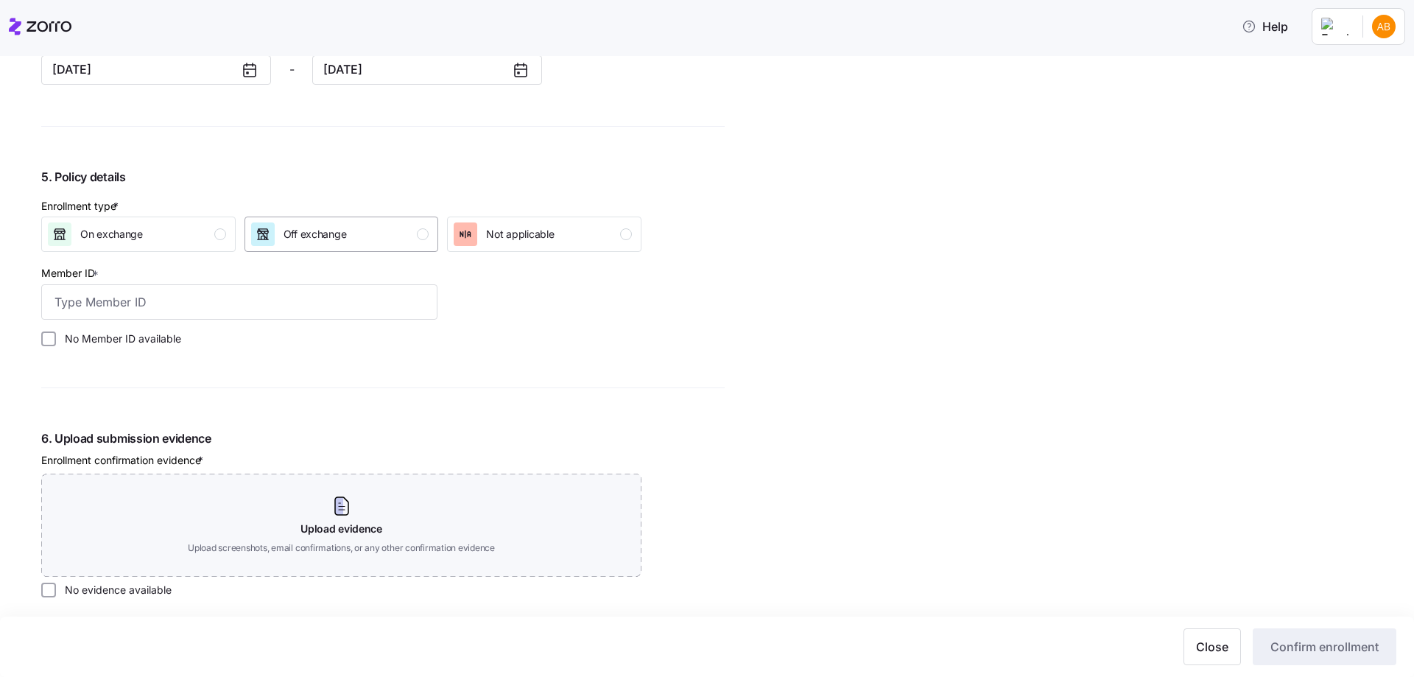
click at [343, 229] on span "Off exchange" at bounding box center [315, 234] width 63 height 15
click at [154, 336] on label "No Member ID available" at bounding box center [118, 338] width 125 height 15
click at [56, 336] on input "No Member ID available" at bounding box center [48, 338] width 15 height 15
checkbox input "true"
click at [80, 580] on div "6. Upload submission evidence Enrollment confirmation evidence * Upload evidenc…" at bounding box center [341, 513] width 600 height 168
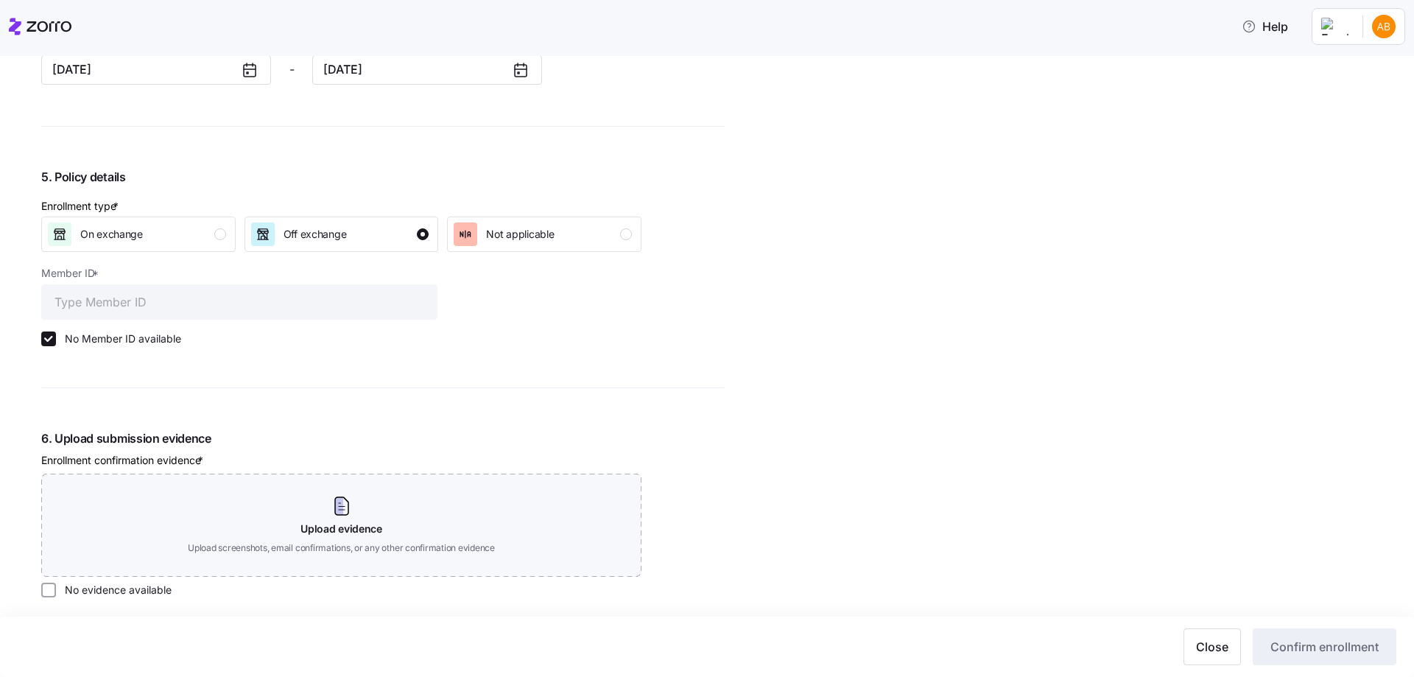
click at [87, 589] on label "No evidence available" at bounding box center [114, 590] width 116 height 15
click at [56, 589] on input "No evidence available" at bounding box center [48, 590] width 15 height 15
checkbox input "true"
click at [1290, 635] on button "Confirm enrollment" at bounding box center [1325, 646] width 144 height 37
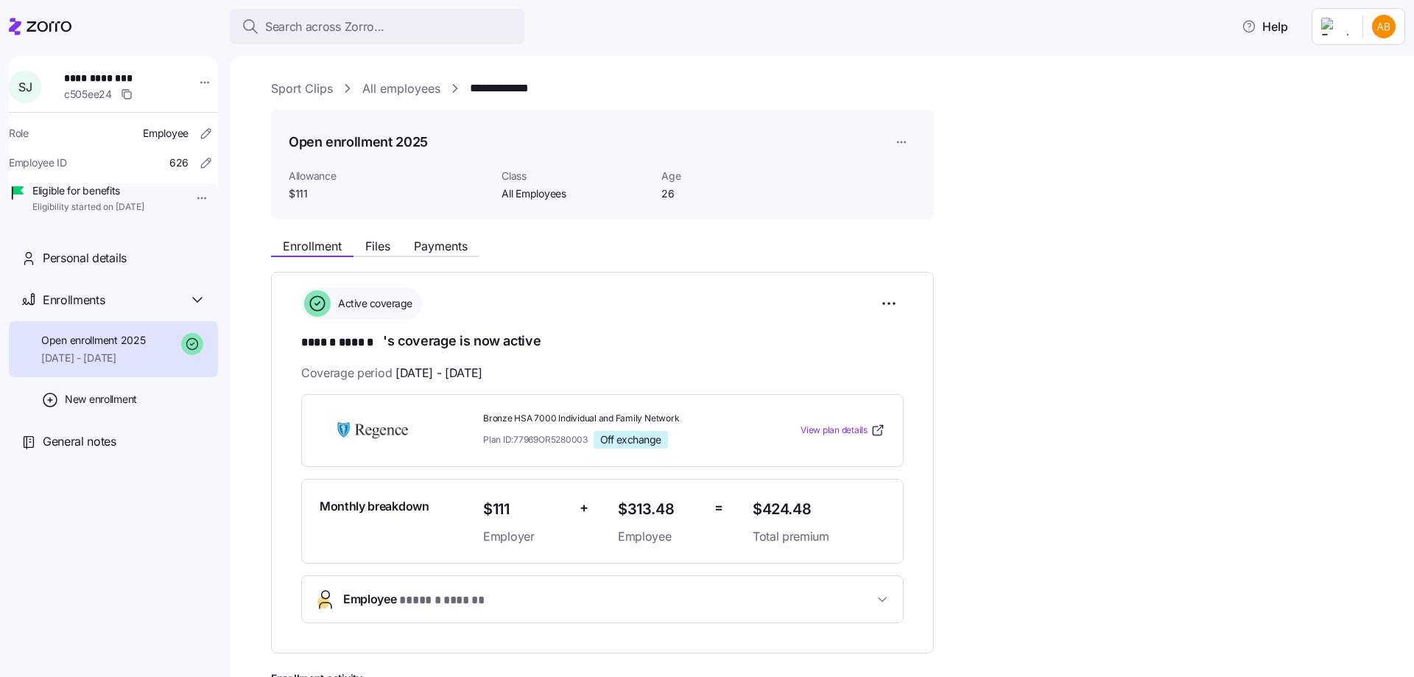
click at [390, 81] on link "All employees" at bounding box center [401, 89] width 78 height 18
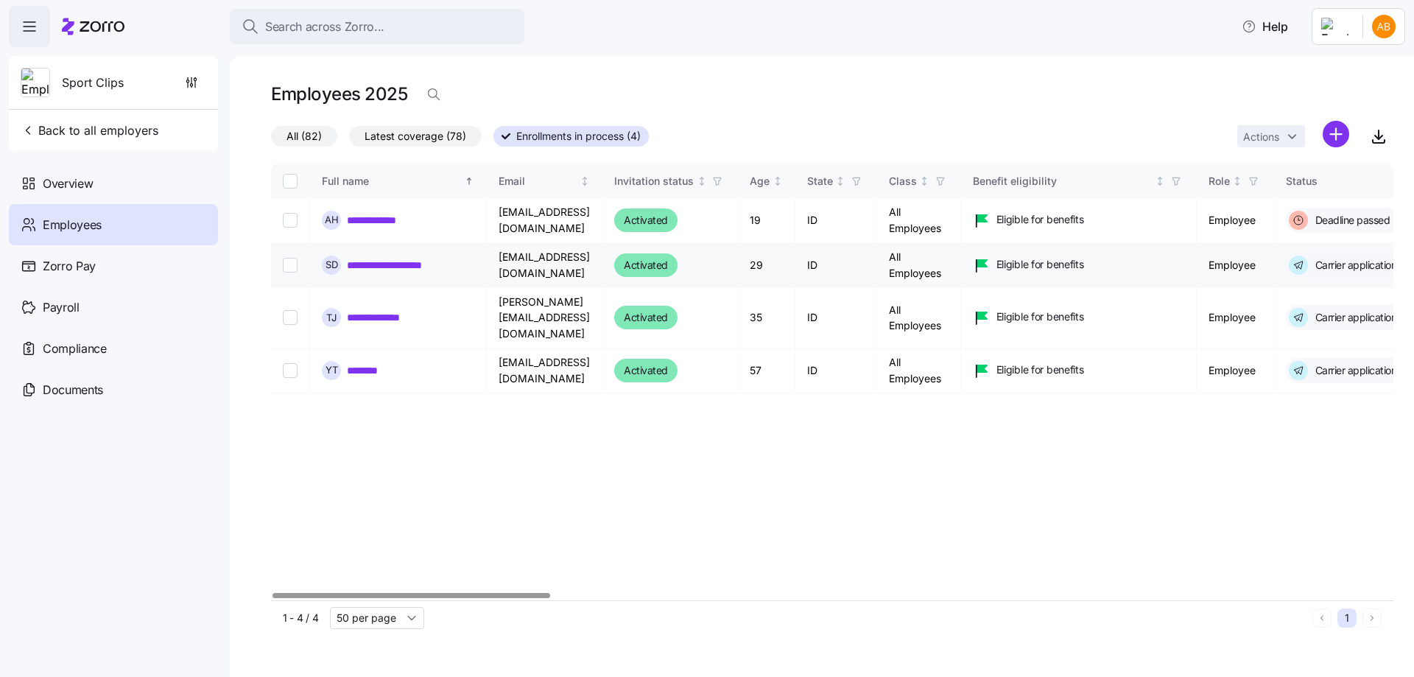
click at [406, 261] on link "**********" at bounding box center [397, 265] width 101 height 15
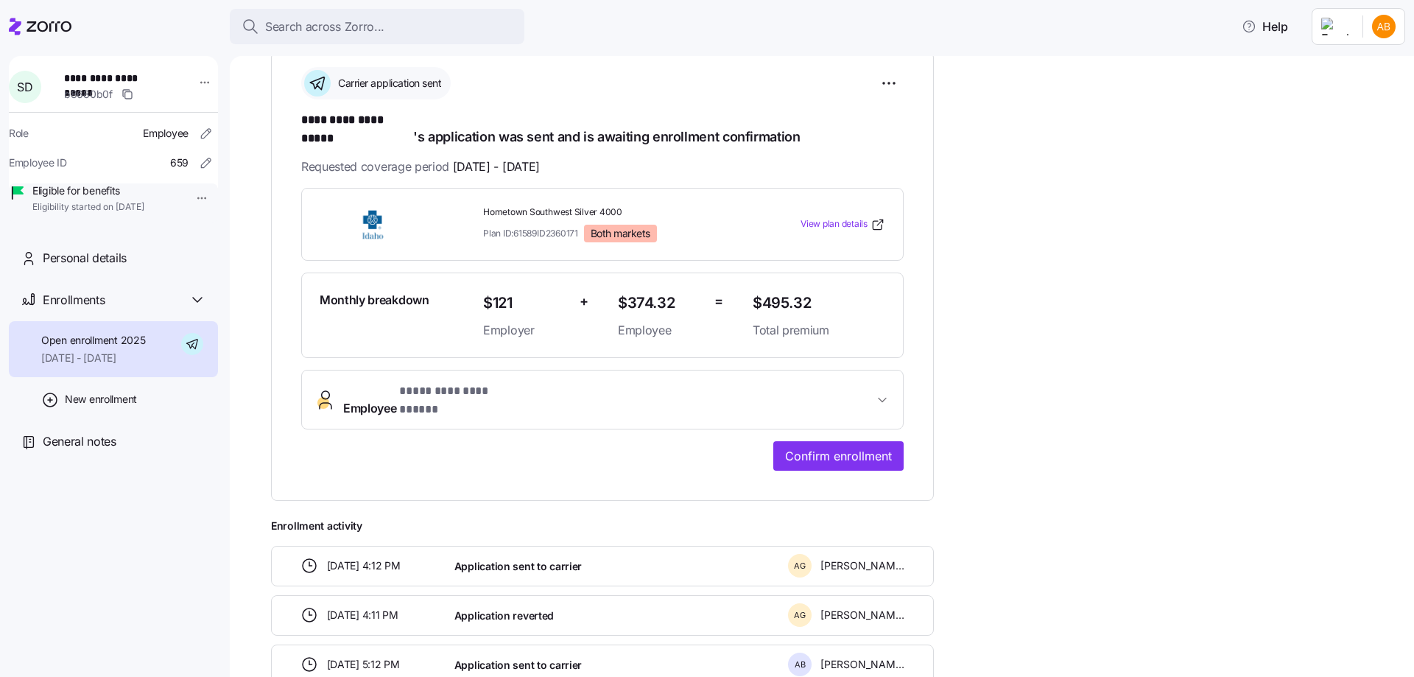
scroll to position [221, 0]
click at [834, 446] on span "Confirm enrollment" at bounding box center [838, 455] width 107 height 18
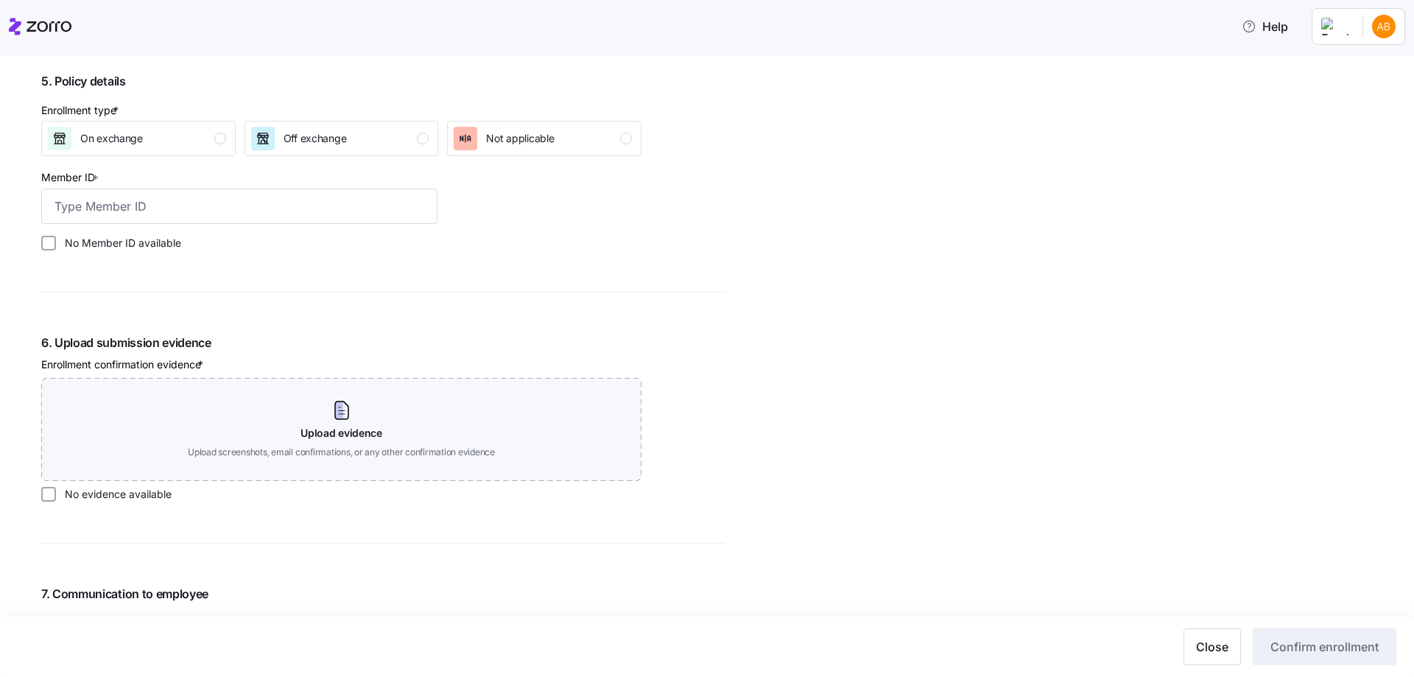
scroll to position [1473, 0]
click at [324, 144] on span "Off exchange" at bounding box center [315, 137] width 63 height 15
click at [151, 247] on label "No Member ID available" at bounding box center [118, 242] width 125 height 15
click at [56, 247] on input "No Member ID available" at bounding box center [48, 242] width 15 height 15
checkbox input "true"
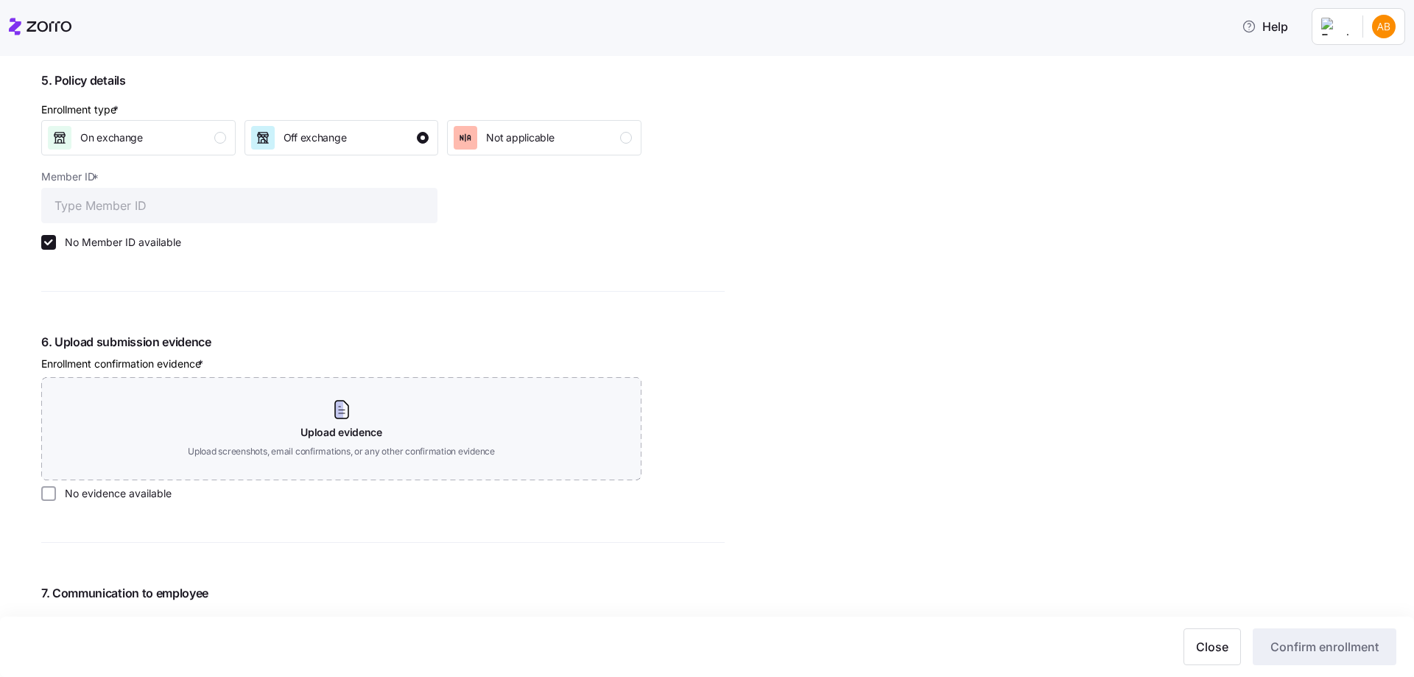
click at [86, 488] on label "No evidence available" at bounding box center [114, 493] width 116 height 15
click at [56, 488] on input "No evidence available" at bounding box center [48, 493] width 15 height 15
checkbox input "true"
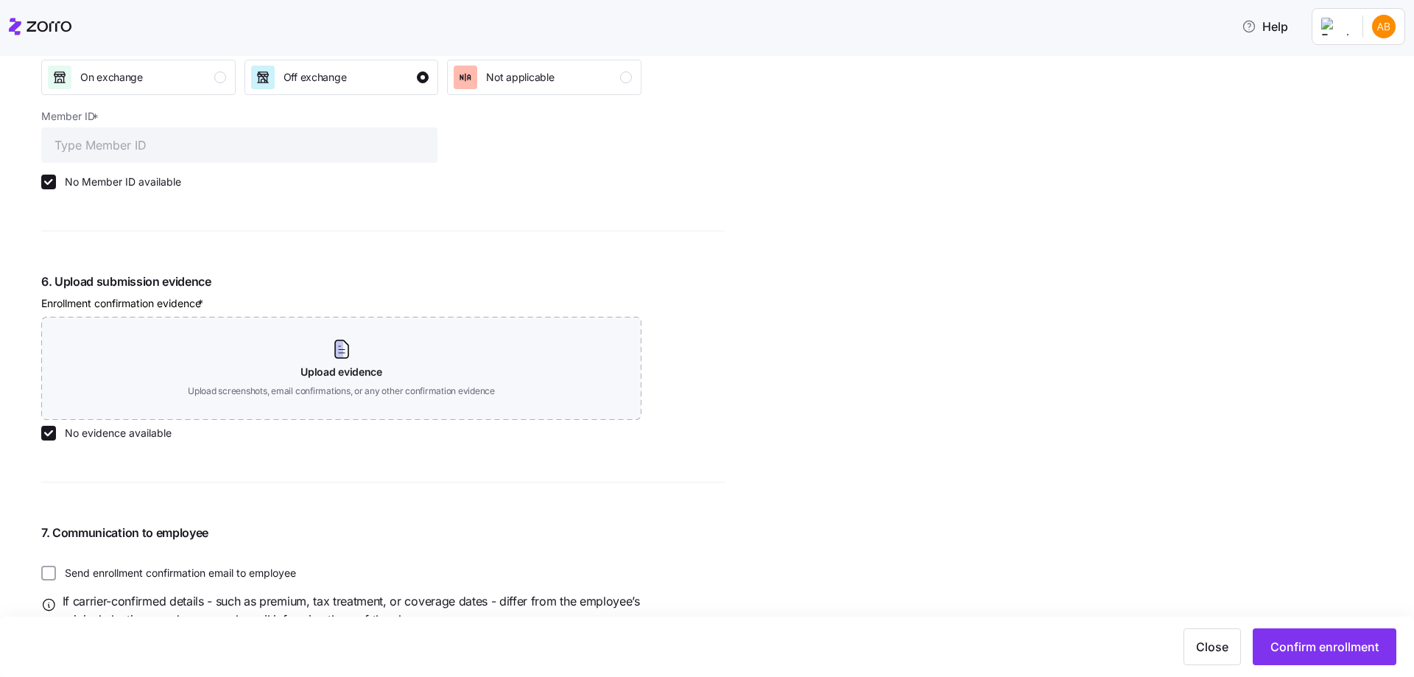
scroll to position [1592, 0]
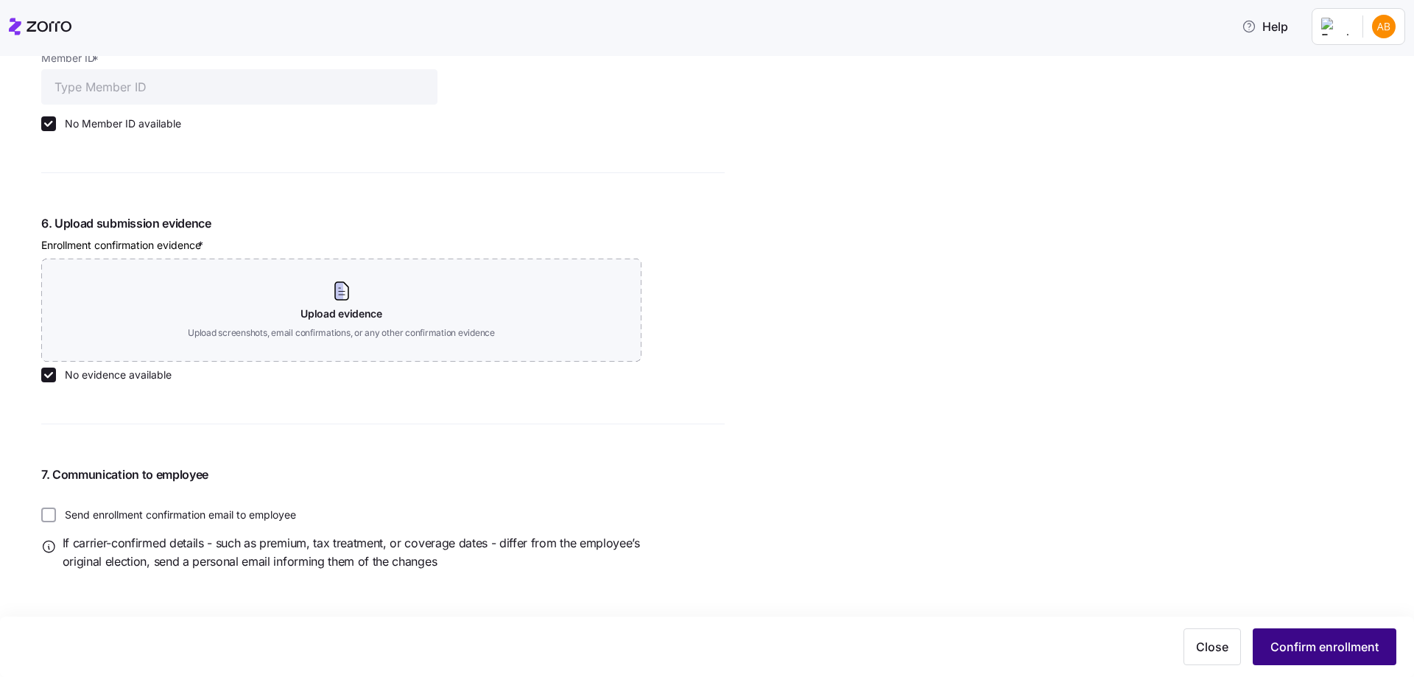
click at [1361, 650] on span "Confirm enrollment" at bounding box center [1325, 647] width 108 height 18
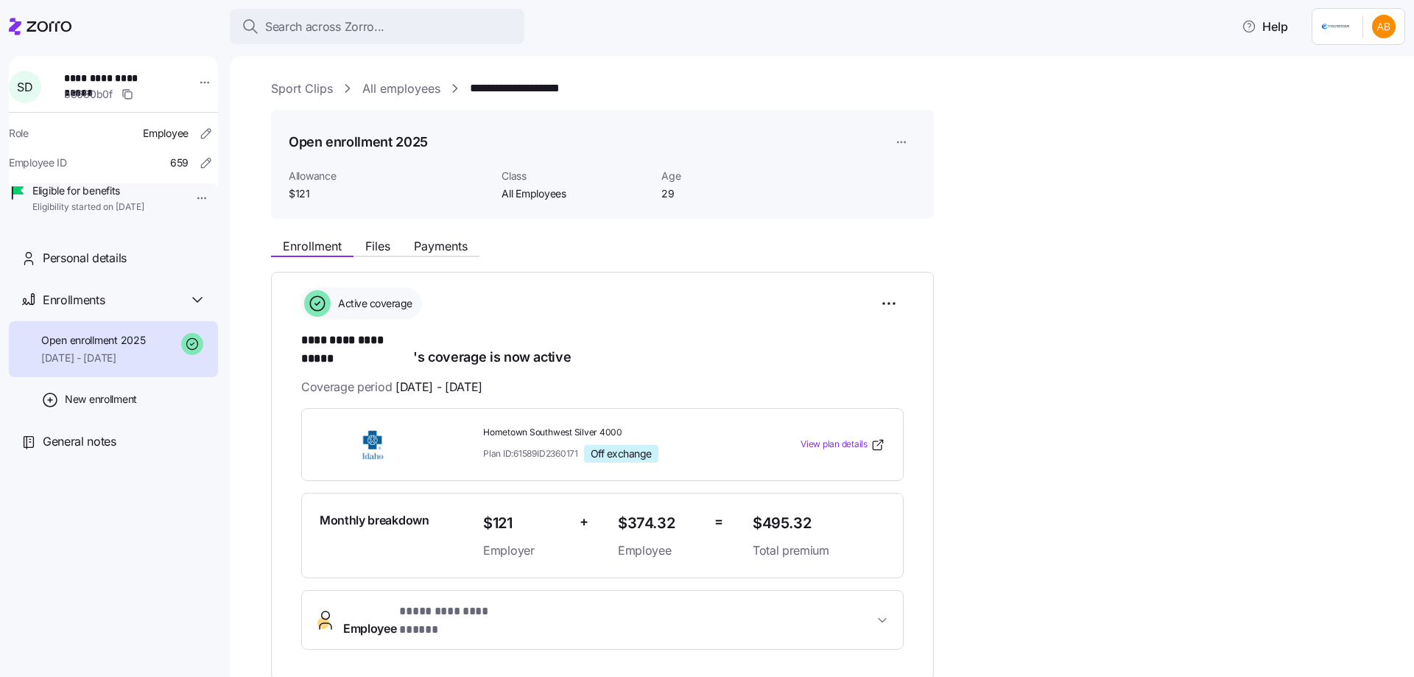
click at [414, 93] on link "All employees" at bounding box center [401, 89] width 78 height 18
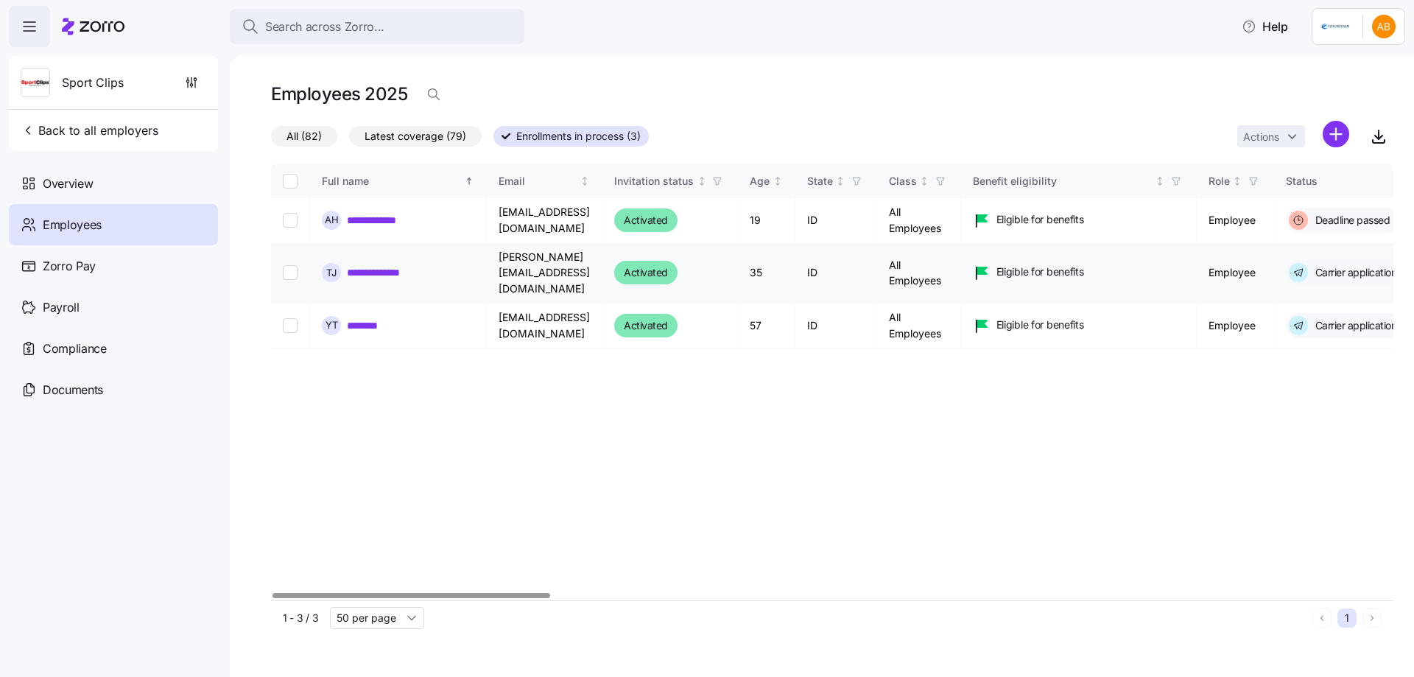
click at [376, 265] on link "**********" at bounding box center [387, 272] width 80 height 15
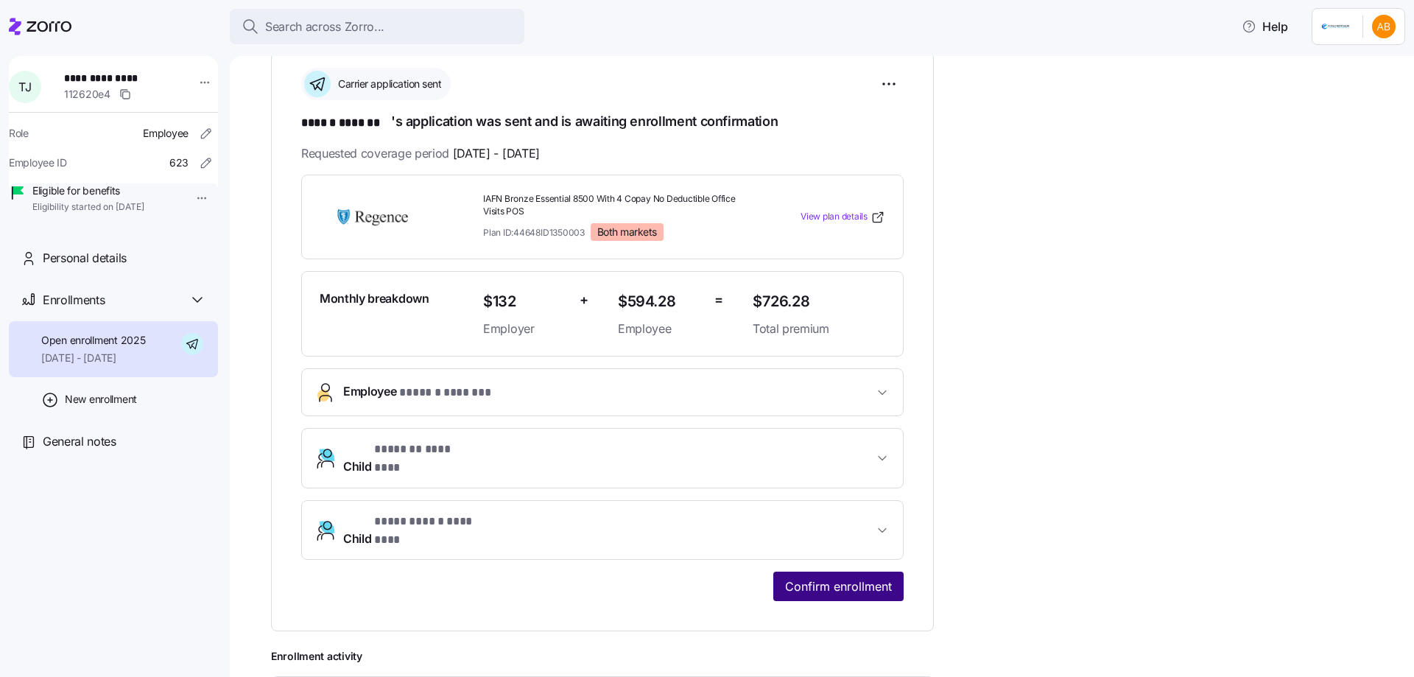
scroll to position [221, 0]
click at [850, 576] on span "Confirm enrollment" at bounding box center [838, 585] width 107 height 18
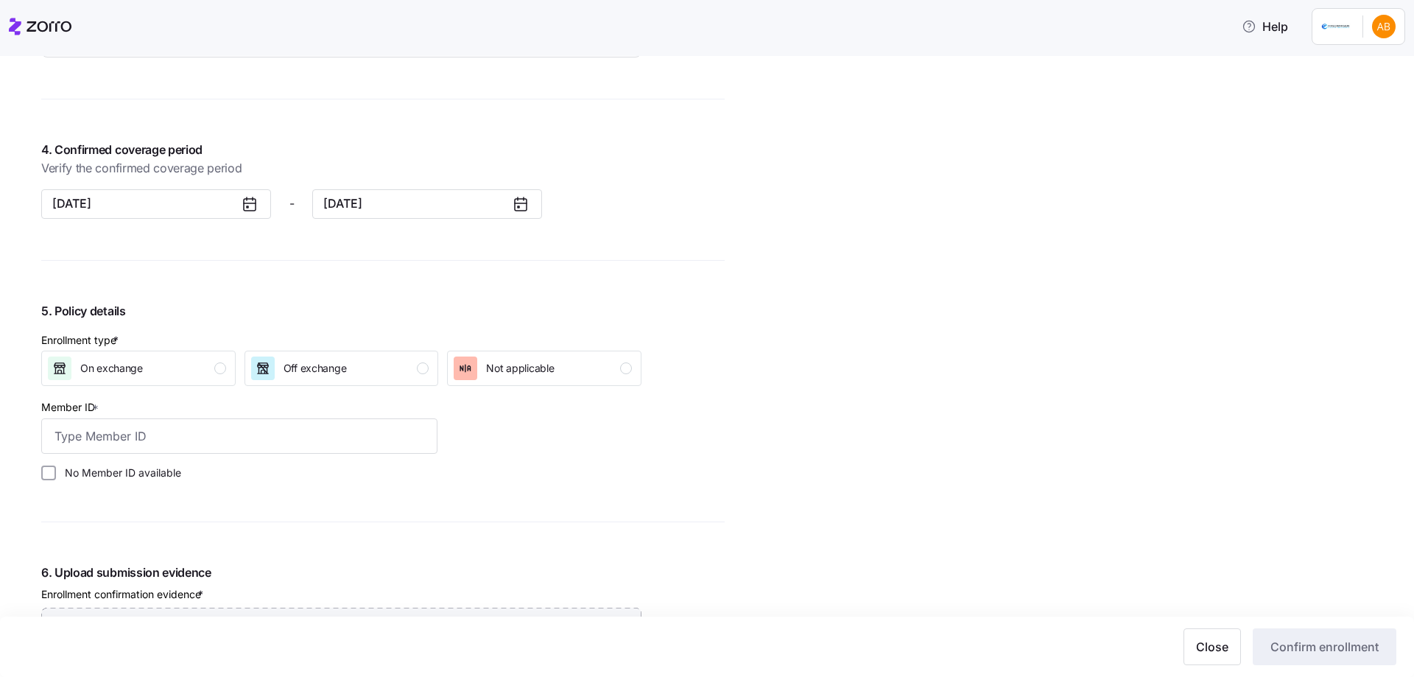
scroll to position [1252, 0]
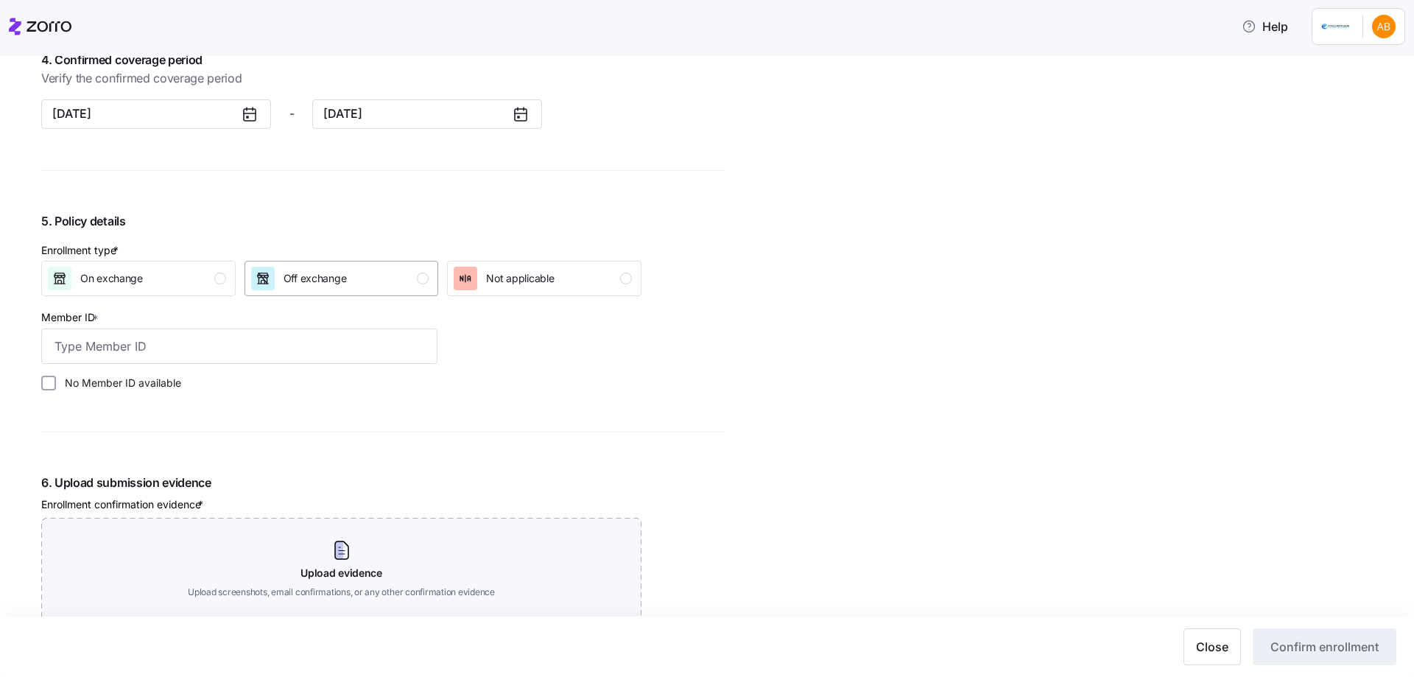
click at [329, 270] on div "Off exchange" at bounding box center [315, 279] width 63 height 24
click at [133, 385] on label "No Member ID available" at bounding box center [118, 383] width 125 height 15
click at [56, 385] on input "No Member ID available" at bounding box center [48, 383] width 15 height 15
checkbox input "true"
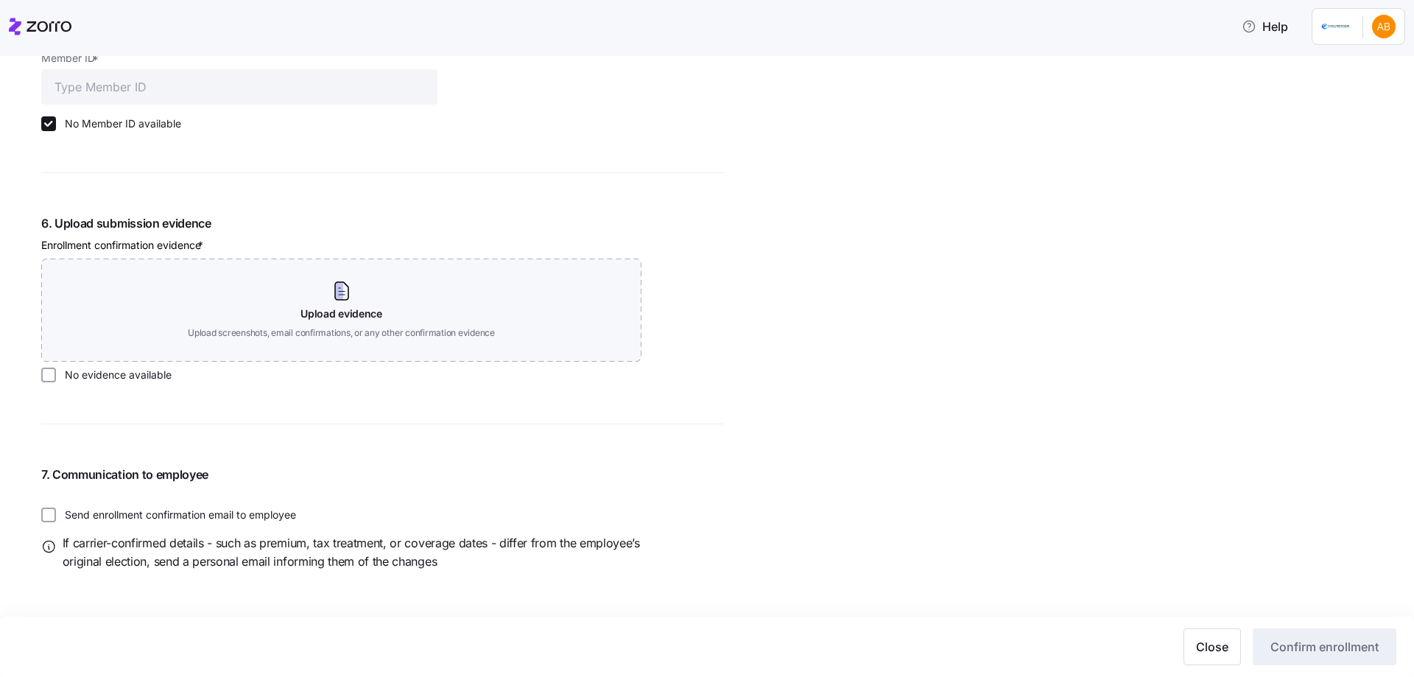
click at [123, 371] on label "No evidence available" at bounding box center [114, 375] width 116 height 15
click at [56, 371] on input "No evidence available" at bounding box center [48, 375] width 15 height 15
checkbox input "true"
click at [1300, 646] on span "Confirm enrollment" at bounding box center [1325, 647] width 108 height 18
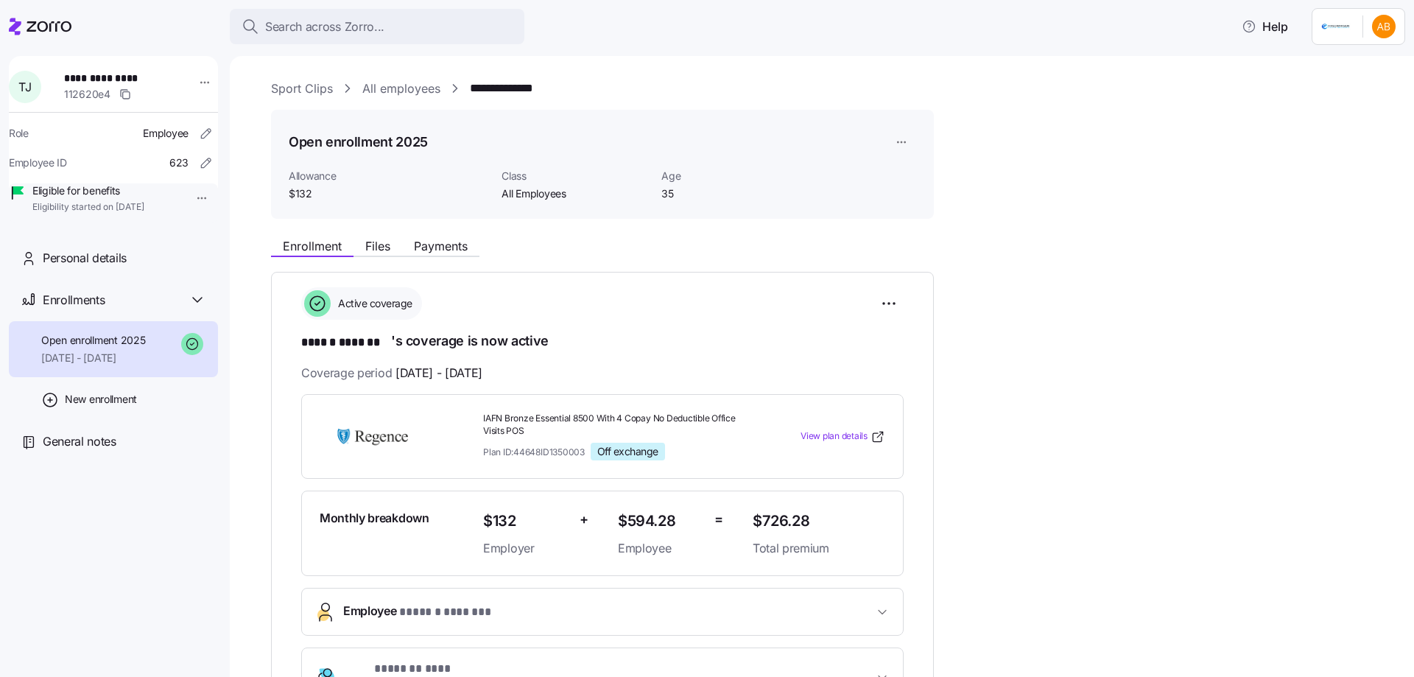
click at [399, 92] on link "All employees" at bounding box center [401, 89] width 78 height 18
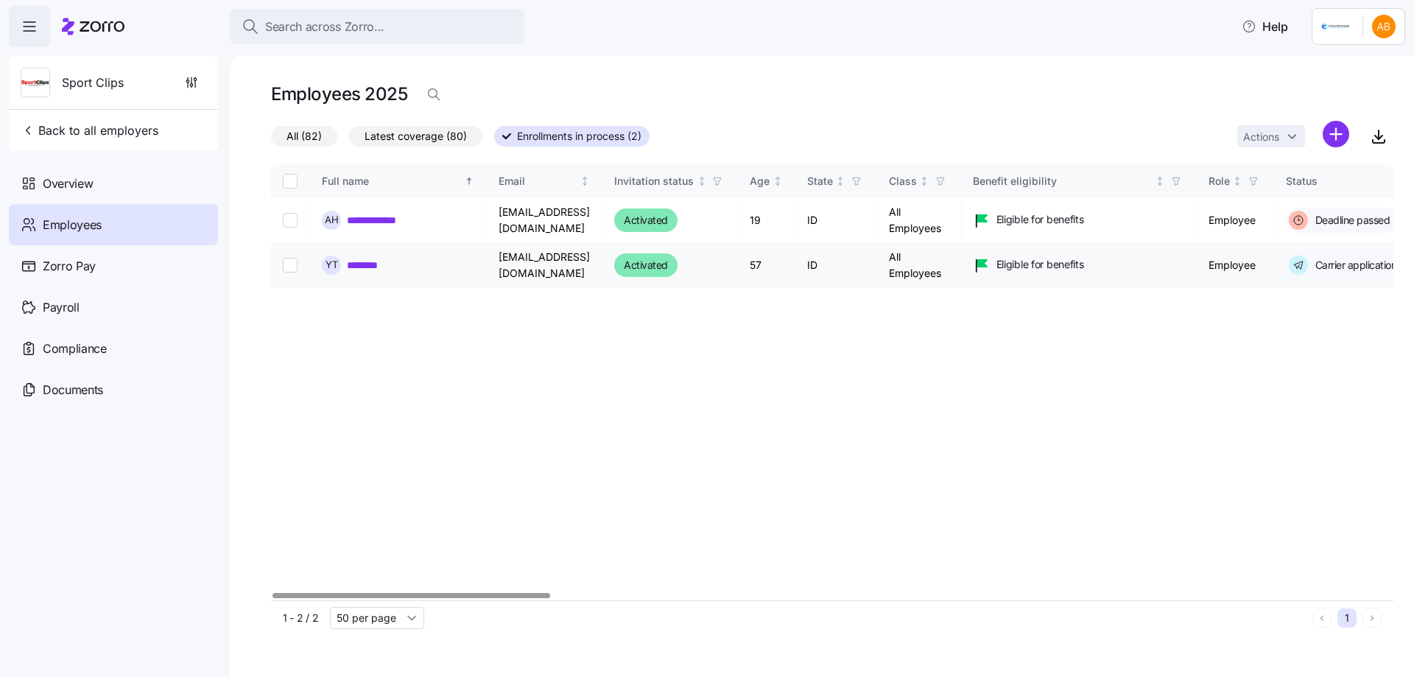
click at [375, 267] on link "********" at bounding box center [369, 265] width 45 height 15
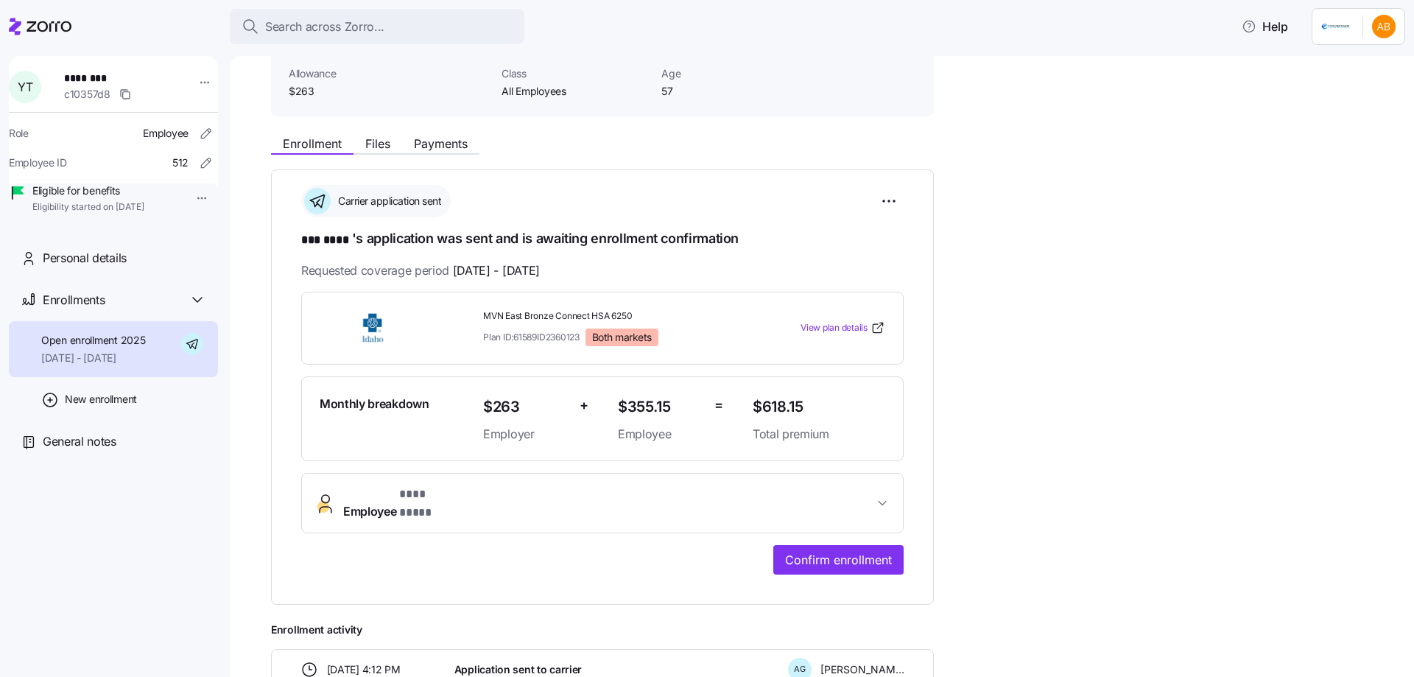
scroll to position [295, 0]
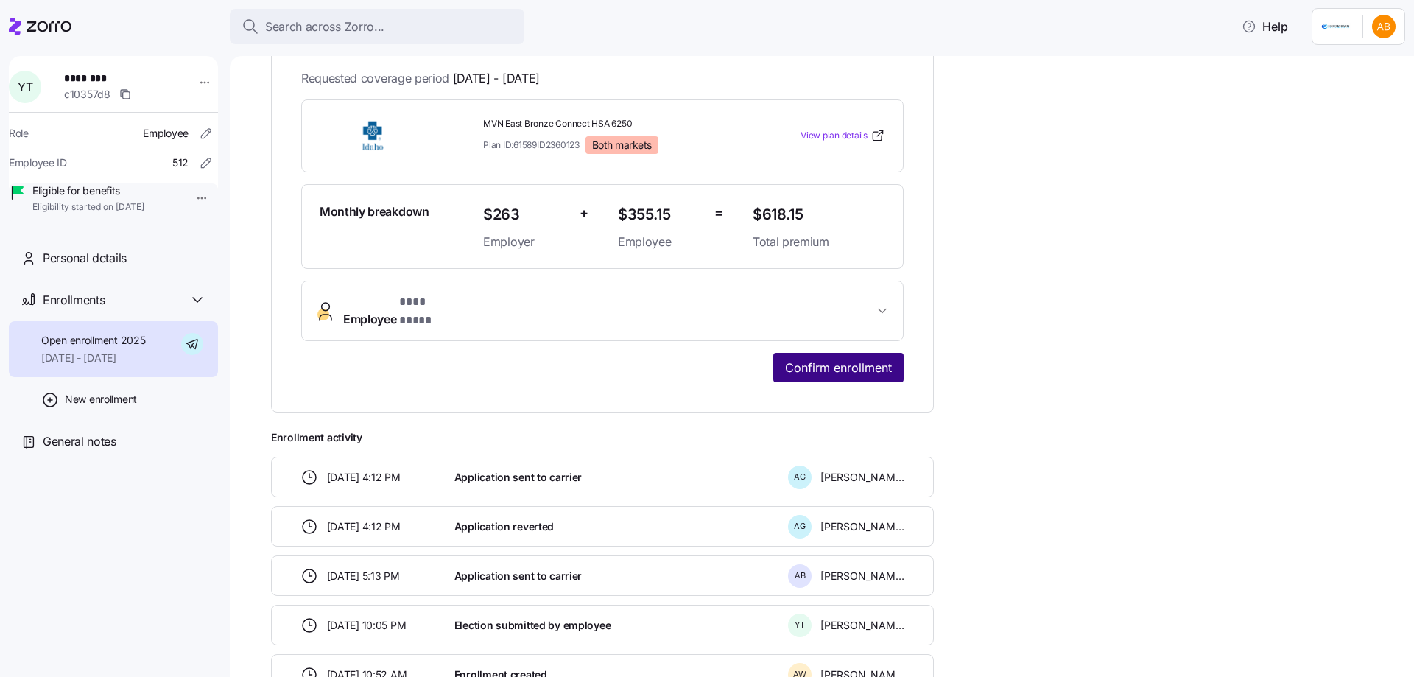
click at [812, 364] on button "Confirm enrollment" at bounding box center [838, 367] width 130 height 29
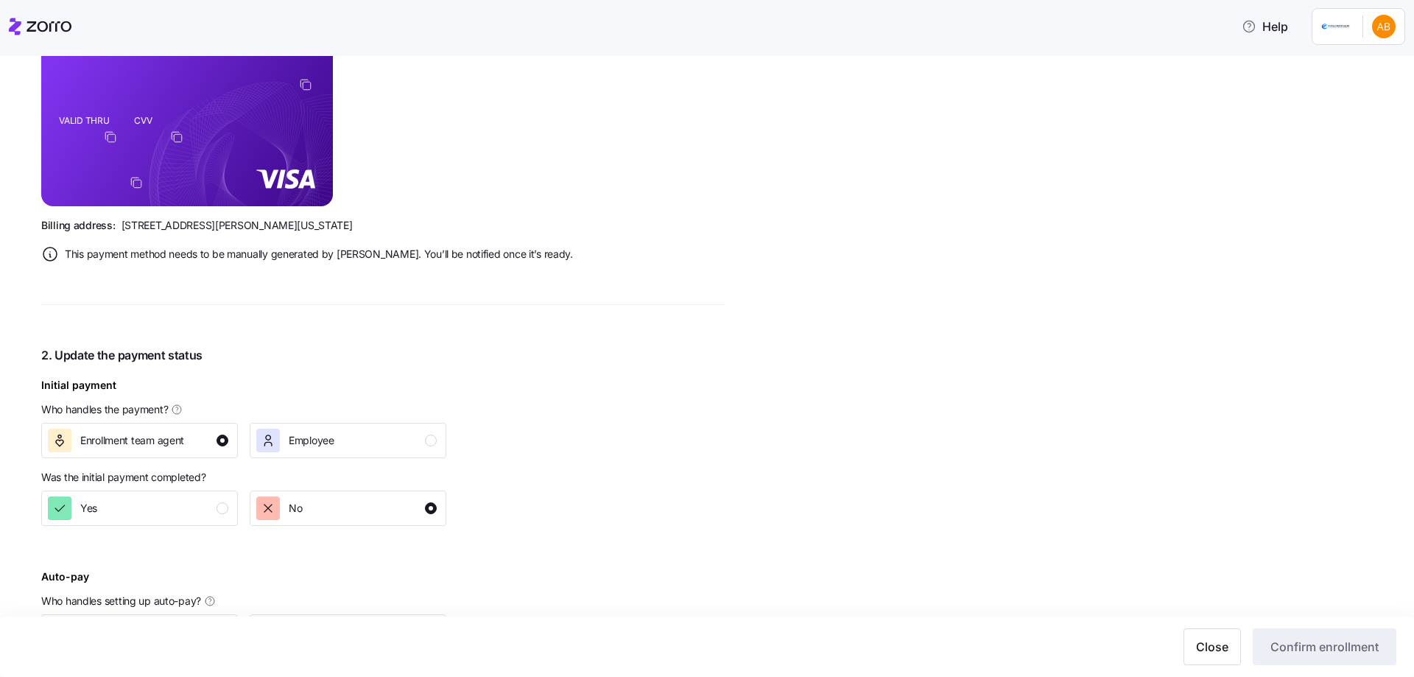
scroll to position [589, 0]
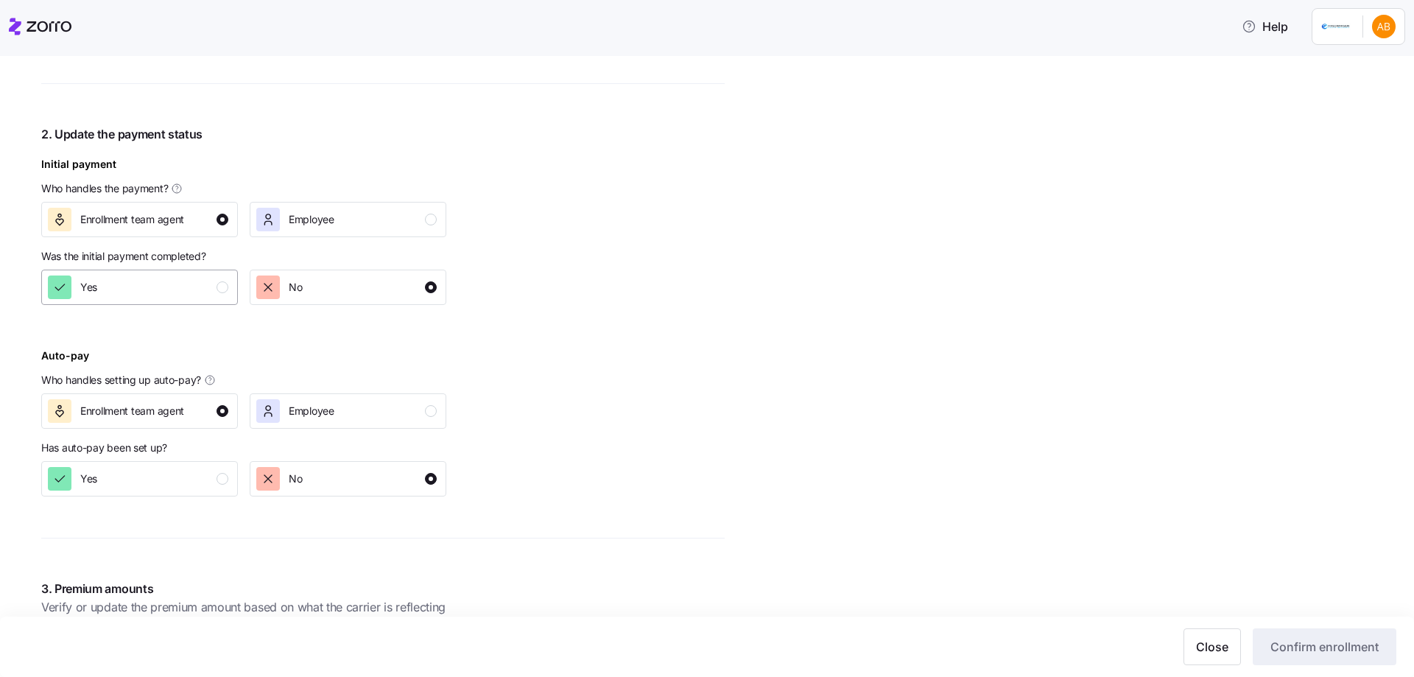
click at [207, 296] on div "Yes" at bounding box center [138, 288] width 180 height 24
click at [209, 472] on div "Yes" at bounding box center [138, 479] width 180 height 24
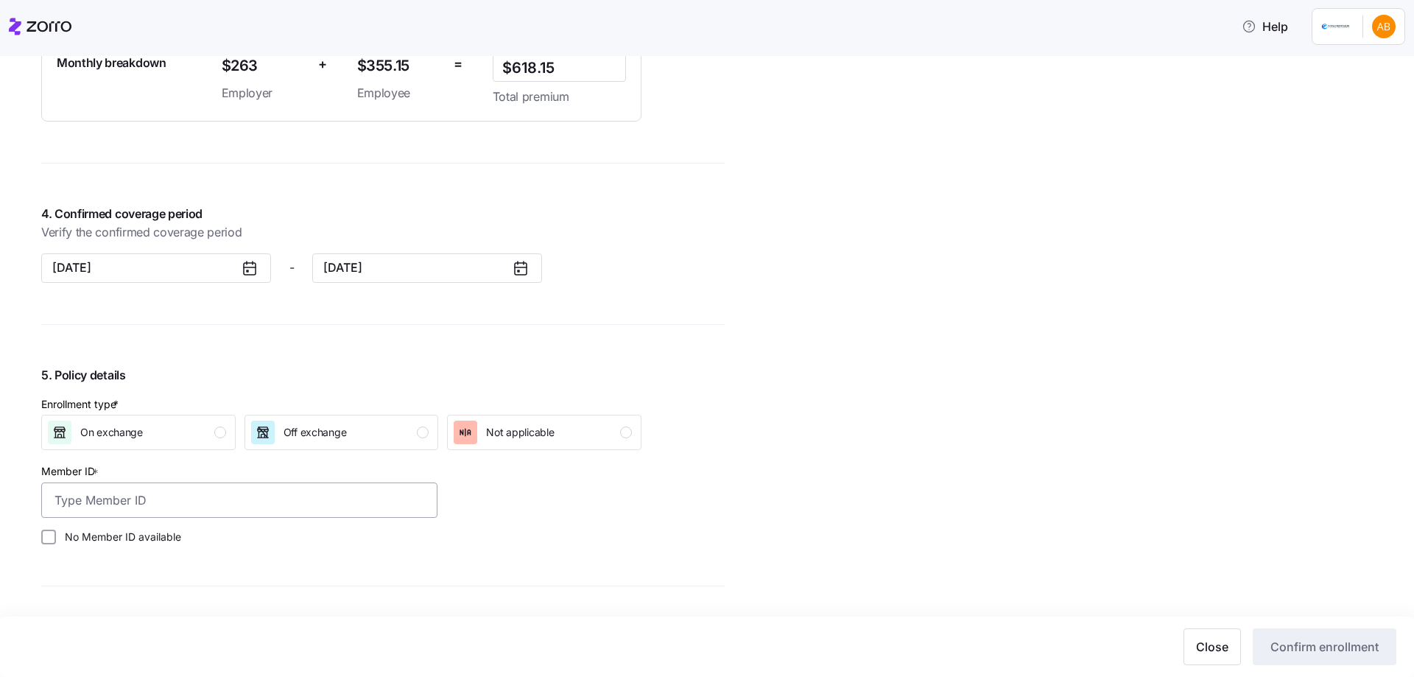
scroll to position [1252, 0]
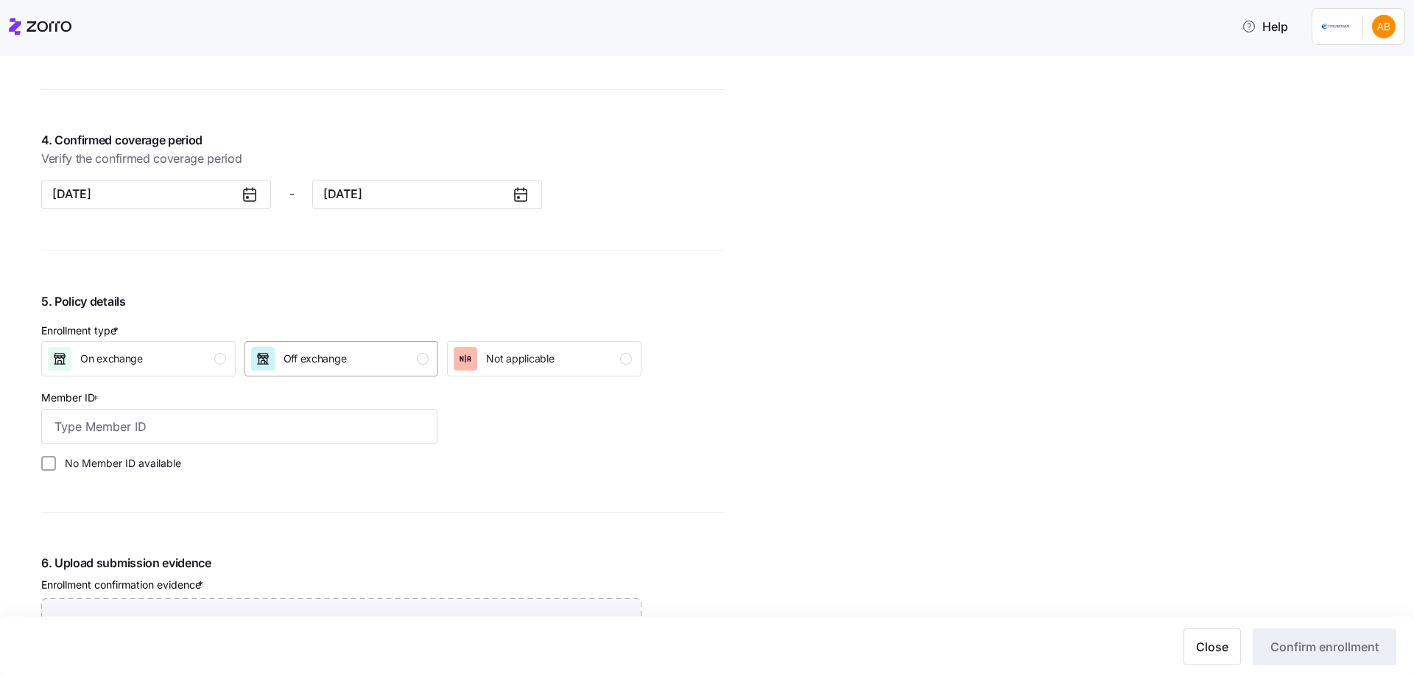
click at [315, 364] on span "Off exchange" at bounding box center [315, 358] width 63 height 15
click at [119, 460] on label "No Member ID available" at bounding box center [118, 463] width 125 height 15
click at [56, 460] on input "No Member ID available" at bounding box center [48, 463] width 15 height 15
checkbox input "true"
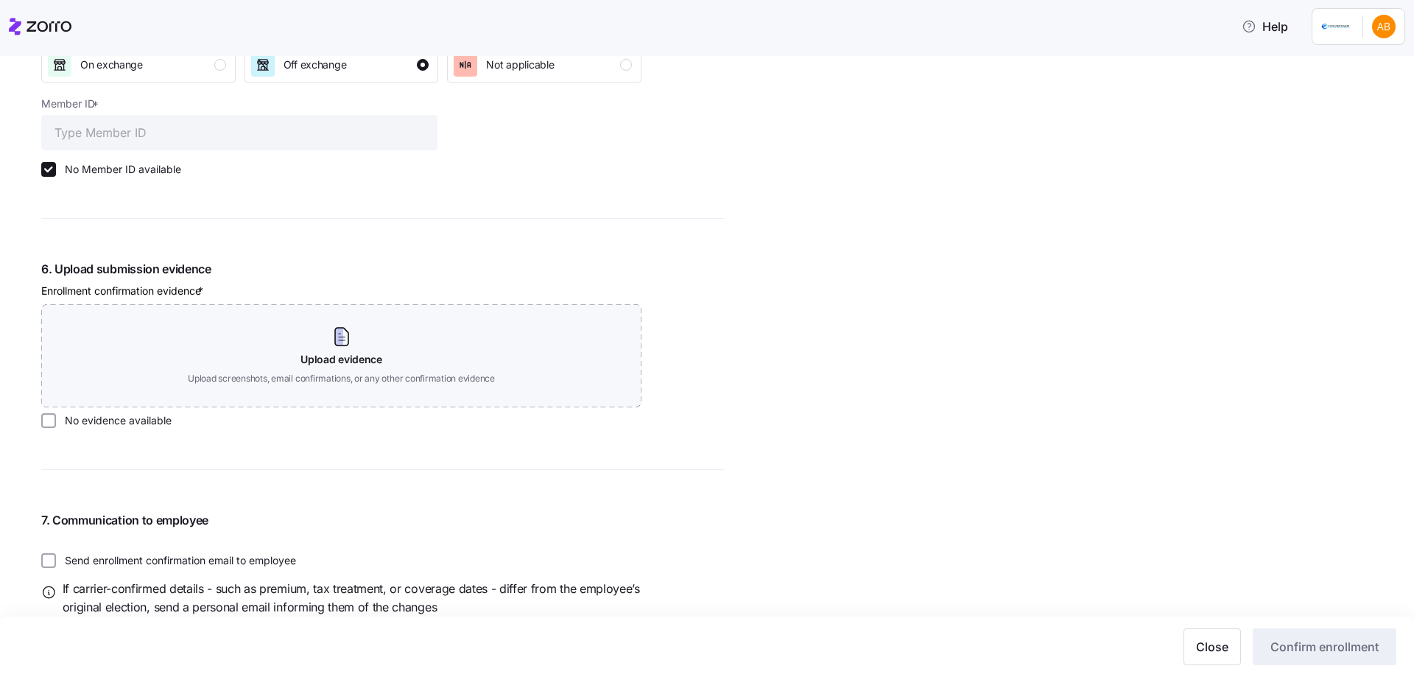
scroll to position [1547, 0]
click at [140, 425] on label "No evidence available" at bounding box center [114, 420] width 116 height 15
click at [56, 425] on input "No evidence available" at bounding box center [48, 420] width 15 height 15
checkbox input "true"
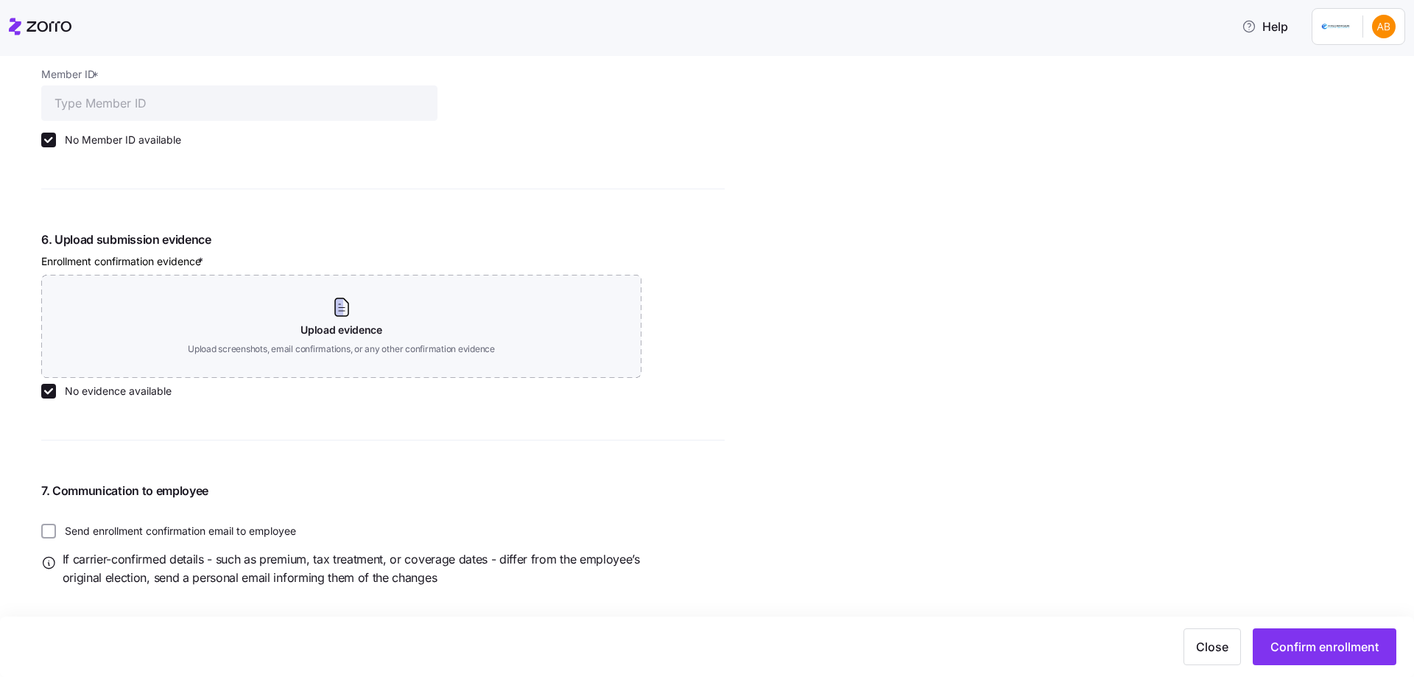
scroll to position [1592, 0]
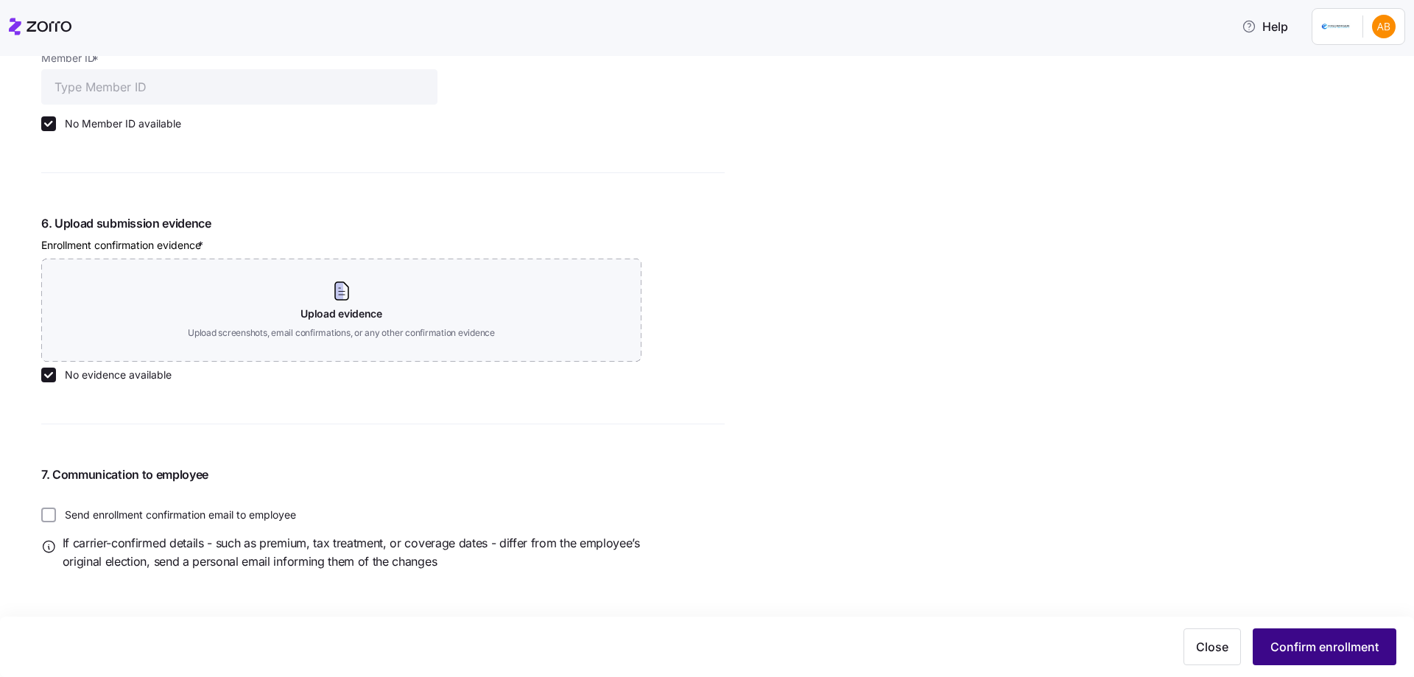
click at [1306, 640] on span "Confirm enrollment" at bounding box center [1325, 647] width 108 height 18
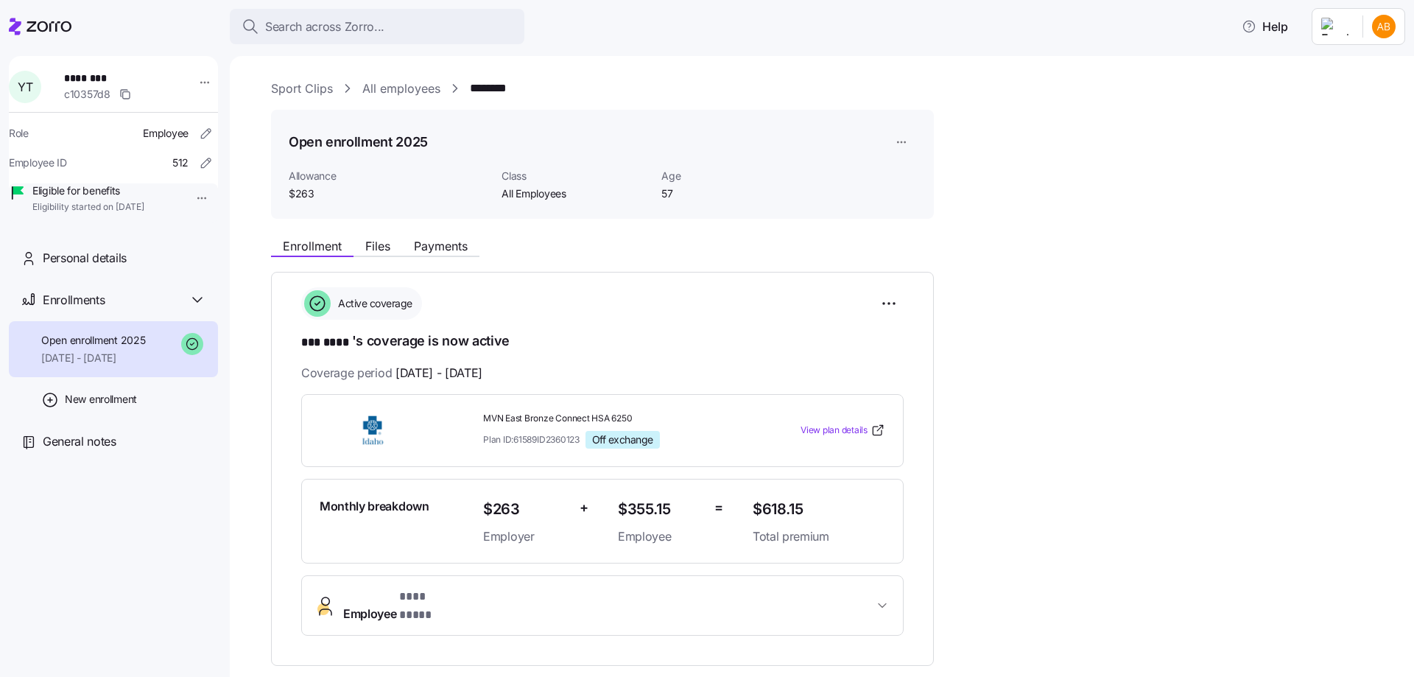
click at [407, 91] on link "All employees" at bounding box center [401, 89] width 78 height 18
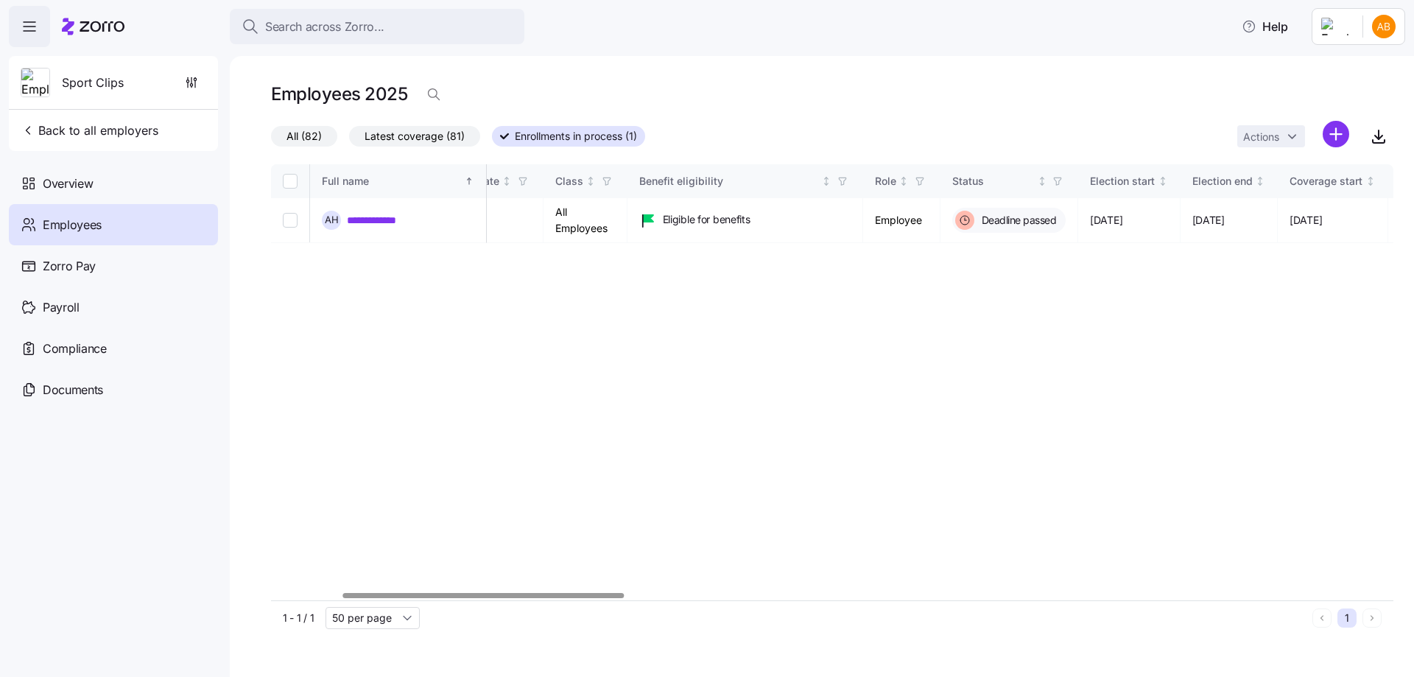
scroll to position [0, 337]
click at [582, 596] on div at bounding box center [497, 595] width 281 height 5
click at [387, 221] on link "**********" at bounding box center [383, 220] width 72 height 15
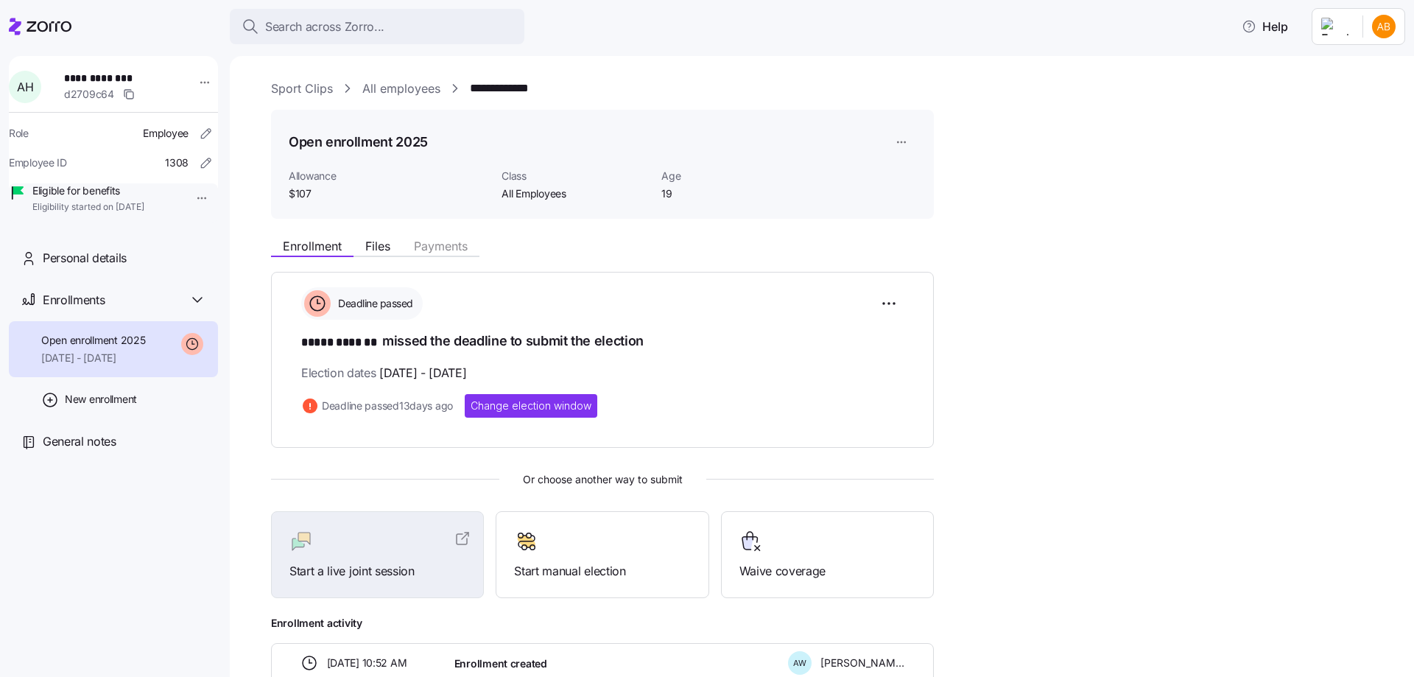
click at [385, 91] on link "All employees" at bounding box center [401, 89] width 78 height 18
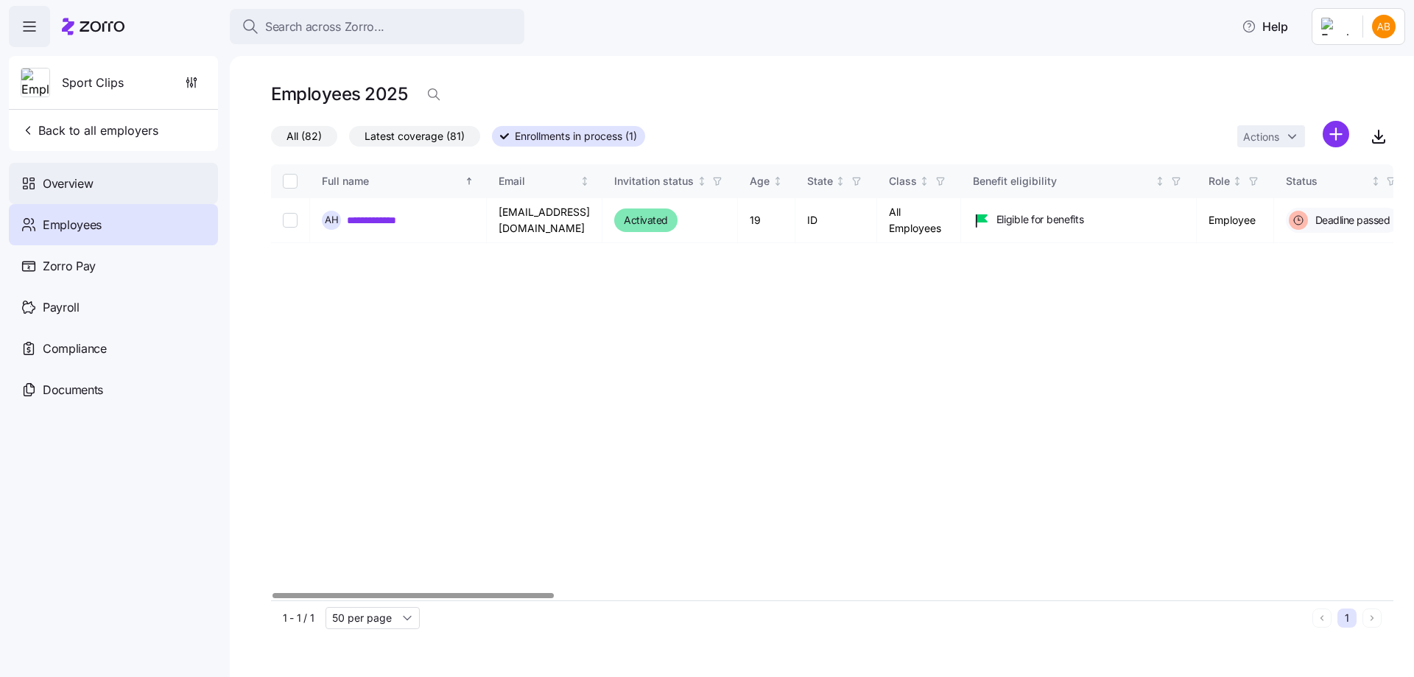
click at [81, 183] on span "Overview" at bounding box center [68, 184] width 50 height 18
